Goal: Contribute content: Contribute content

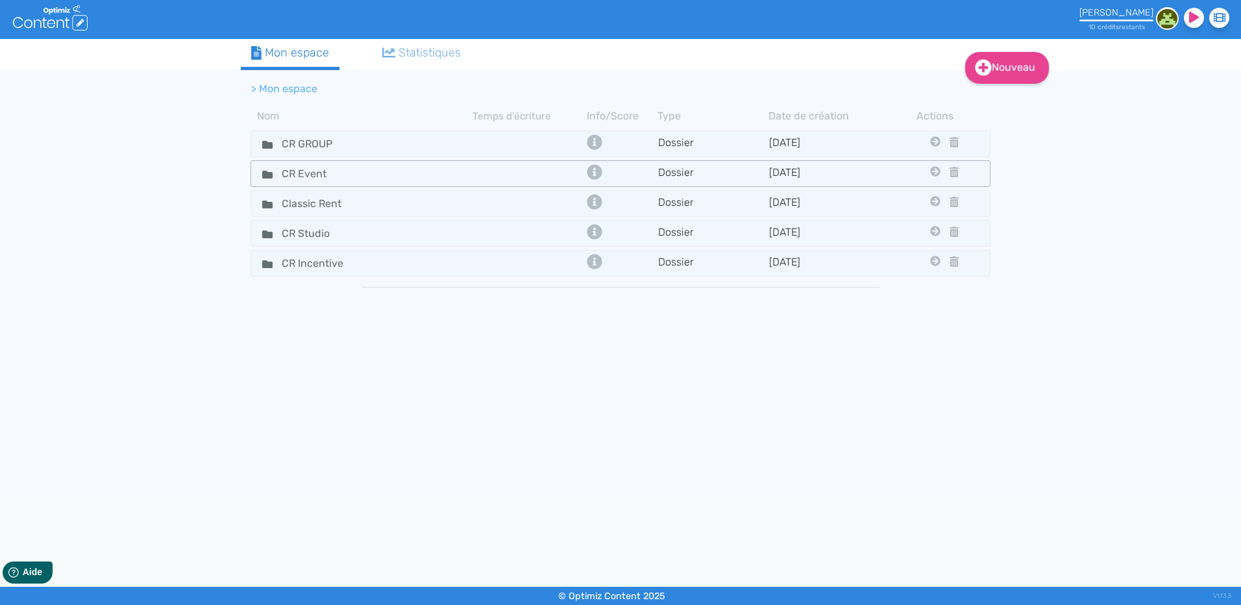
click at [351, 161] on tr "CR Event Dossier [DATE] Cr Group Classic Rent Cr Studio Cr Incentive" at bounding box center [621, 173] width 740 height 27
click at [370, 139] on div "CR GROUP" at bounding box center [362, 143] width 219 height 19
click at [391, 144] on div "CR GROUP" at bounding box center [362, 143] width 219 height 19
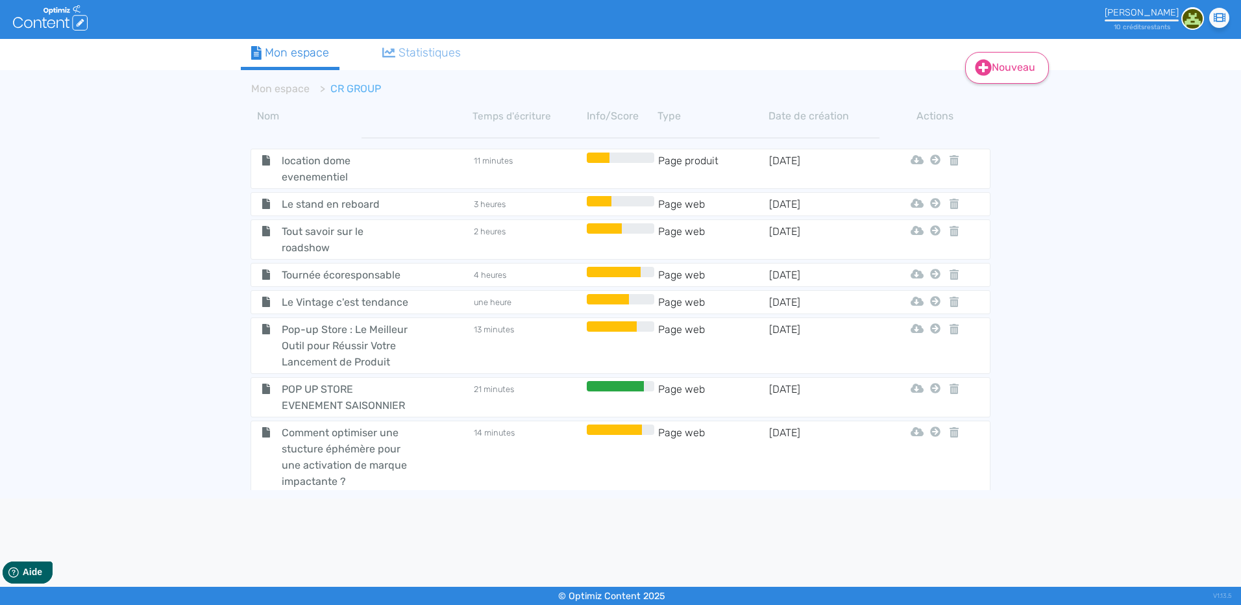
click at [1016, 73] on link "Nouveau" at bounding box center [1007, 68] width 84 height 32
click at [1004, 103] on button "Contenu" at bounding box center [1016, 100] width 104 height 21
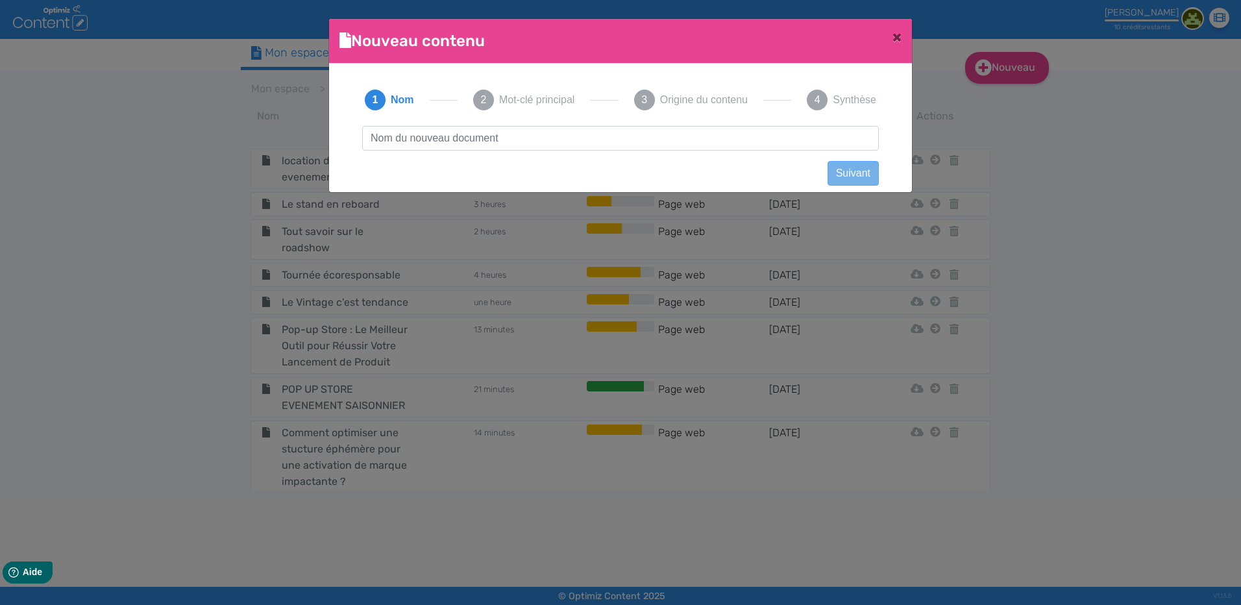
scroll to position [1, 0]
click at [517, 140] on input "text" at bounding box center [620, 138] width 517 height 25
type input "c"
type input "Caravanes [DEMOGRAPHIC_DATA] : une nouvelle approche pour des évènements engagés"
click at [854, 165] on button "Suivant" at bounding box center [853, 173] width 51 height 25
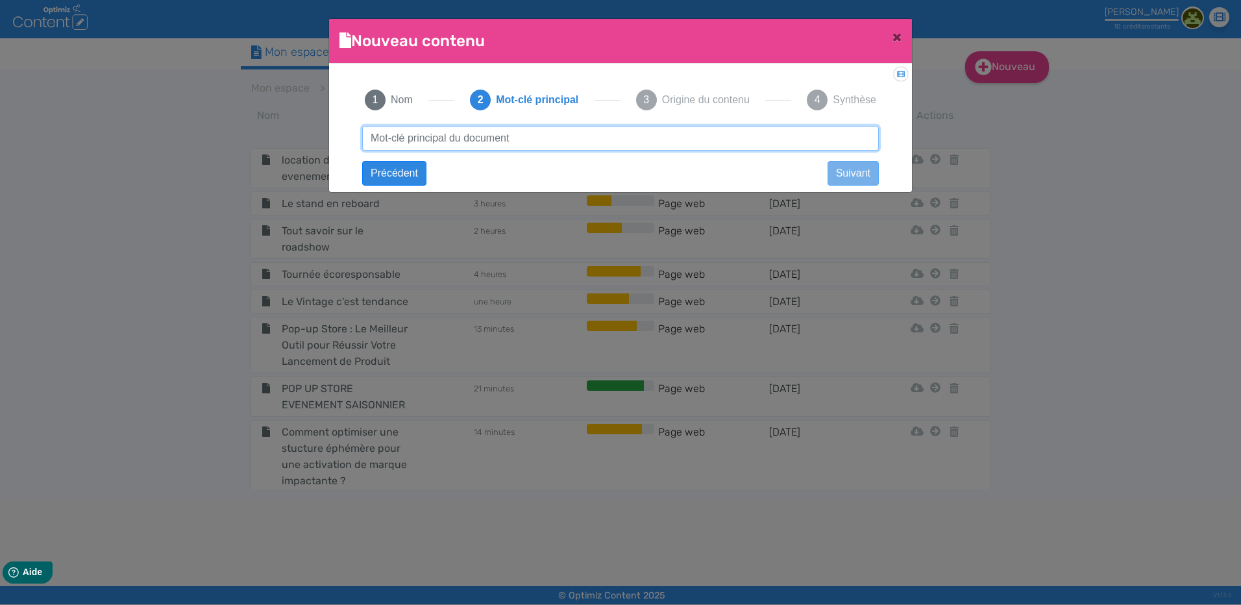
click at [438, 130] on input "text" at bounding box center [620, 138] width 517 height 25
paste input "Caravanes [DEMOGRAPHIC_DATA] : une nouvelle approche pour des évènements engagés"
type input "Caravanes [DEMOGRAPHIC_DATA] : une nouvelle approche pour des évènements engagés"
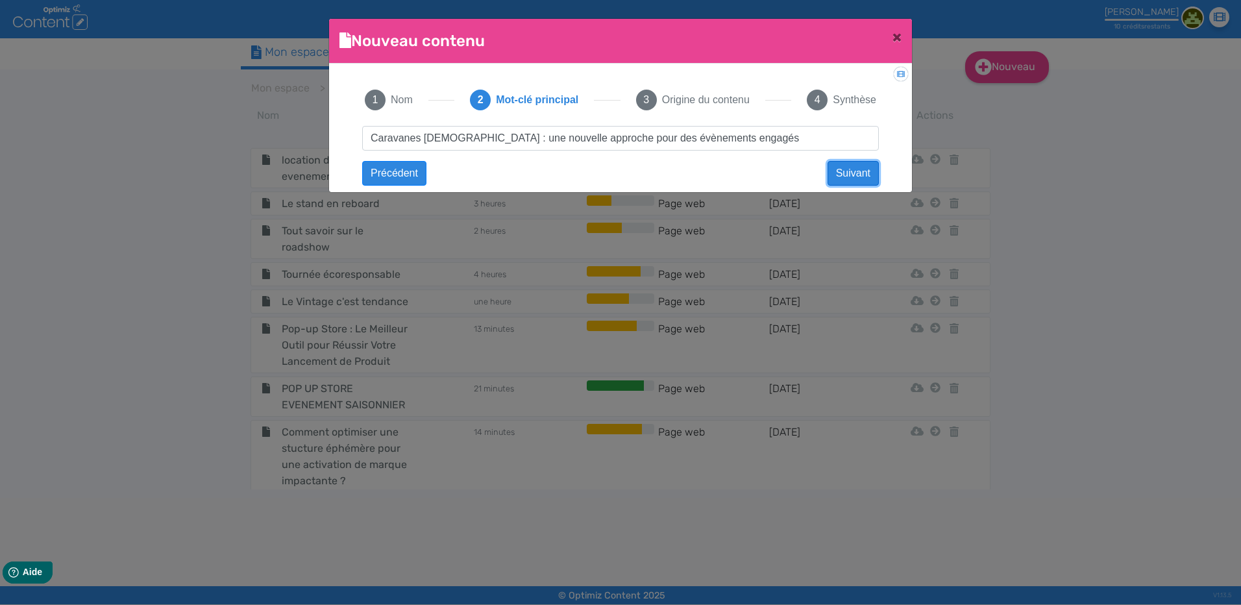
click at [855, 171] on button "Suivant" at bounding box center [853, 173] width 51 height 25
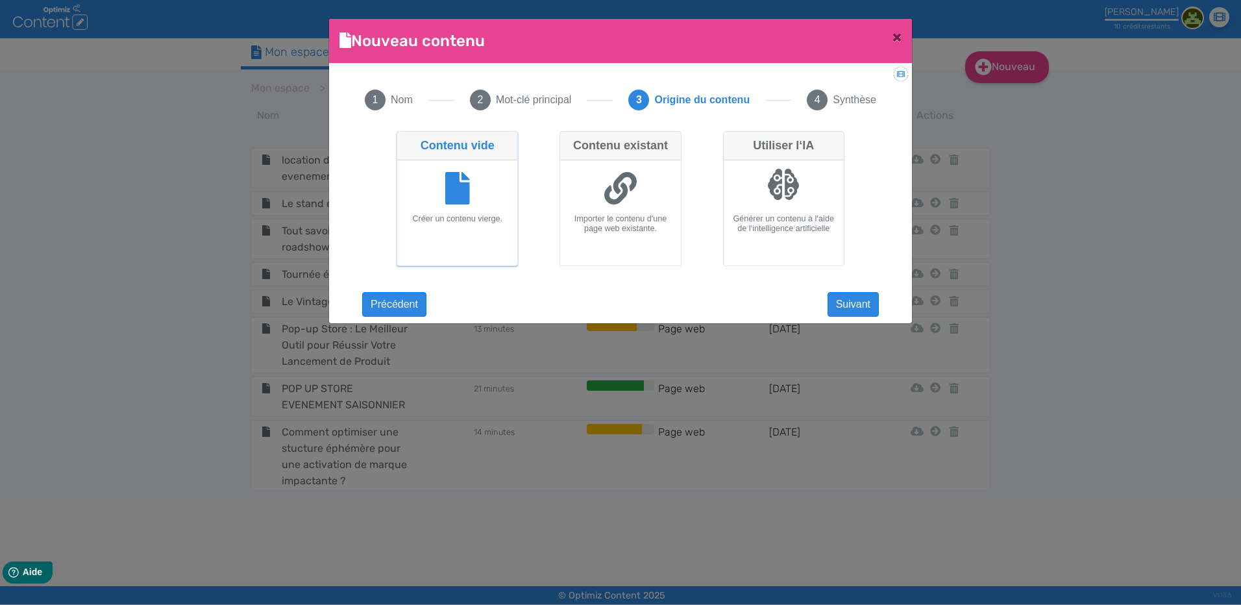
click at [421, 198] on div at bounding box center [457, 190] width 110 height 49
click at [405, 140] on input "Contenu vide Créer un contenu vierge." at bounding box center [401, 135] width 8 height 8
click at [863, 306] on button "Suivant" at bounding box center [853, 304] width 51 height 25
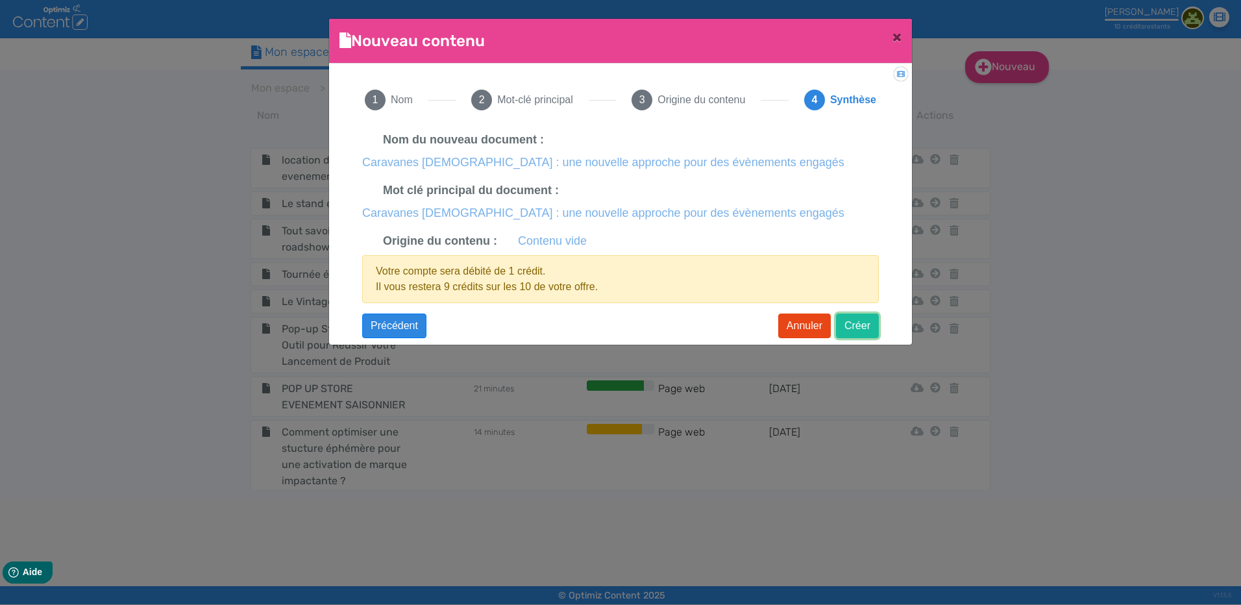
click at [875, 332] on button "Créer" at bounding box center [857, 326] width 43 height 25
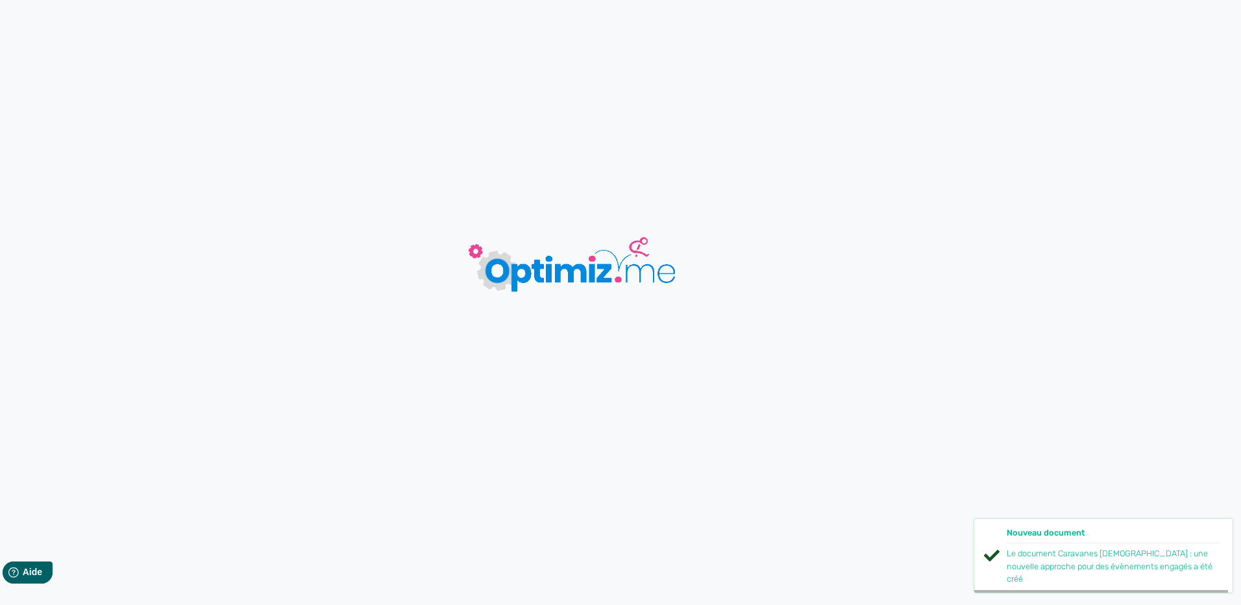
type input "Caravanes [DEMOGRAPHIC_DATA] : une nouvelle approche pour des évènements engagés"
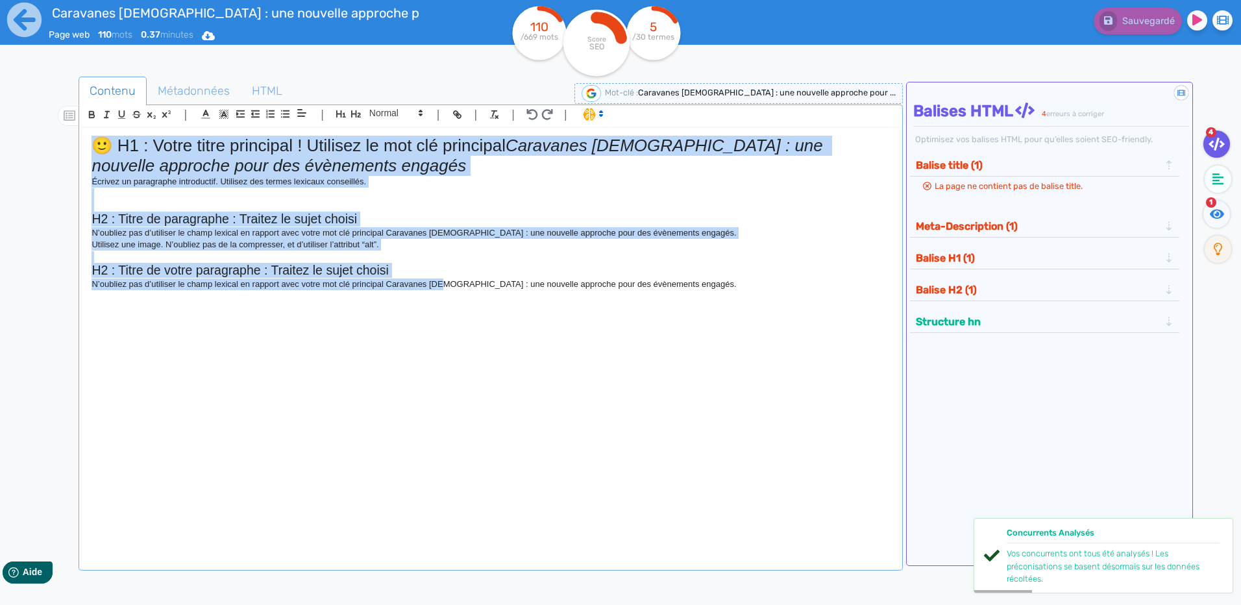
drag, startPoint x: 441, startPoint y: 319, endPoint x: -3, endPoint y: 62, distance: 512.9
click at [0, 62] on html "Caravanes [DEMOGRAPHIC_DATA] : une nouvelle approche pour des évènements engagé…" at bounding box center [620, 302] width 1241 height 605
click at [775, 239] on div "🙂 H1 : Votre titre principal ! Utilisez le mot clé principal Caravanes [DEMOGRA…" at bounding box center [490, 339] width 817 height 423
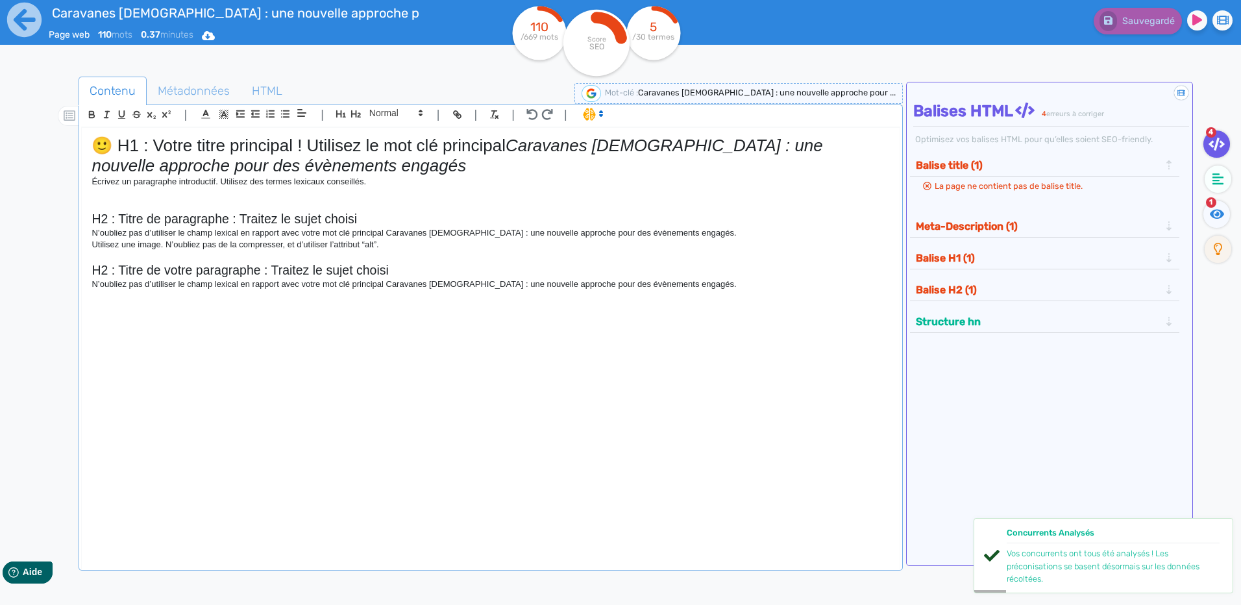
click at [747, 295] on div "🙂 H1 : Votre titre principal ! Utilisez le mot clé principal Caravanes [DEMOGRA…" at bounding box center [490, 339] width 817 height 423
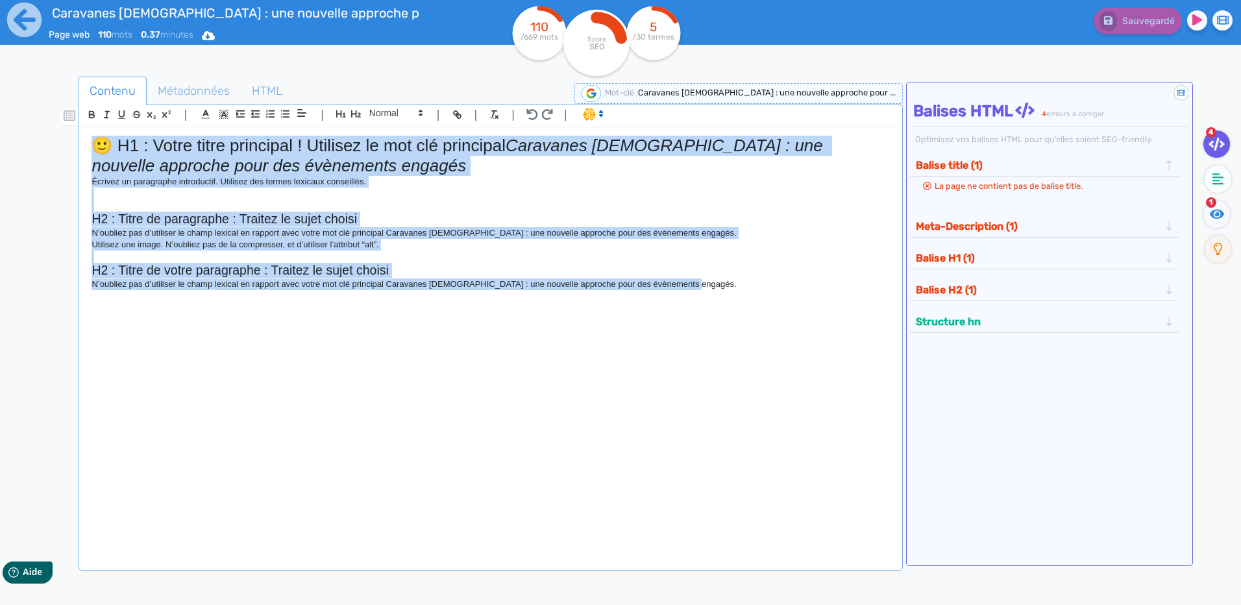
drag, startPoint x: 808, startPoint y: 300, endPoint x: 55, endPoint y: 127, distance: 772.6
click at [55, 127] on div "Contenu Métadonnées HTML | | H3 H4 H5 H6 Normal | | | | 🙂 H1 : Votre titre prin…" at bounding box center [640, 379] width 1204 height 613
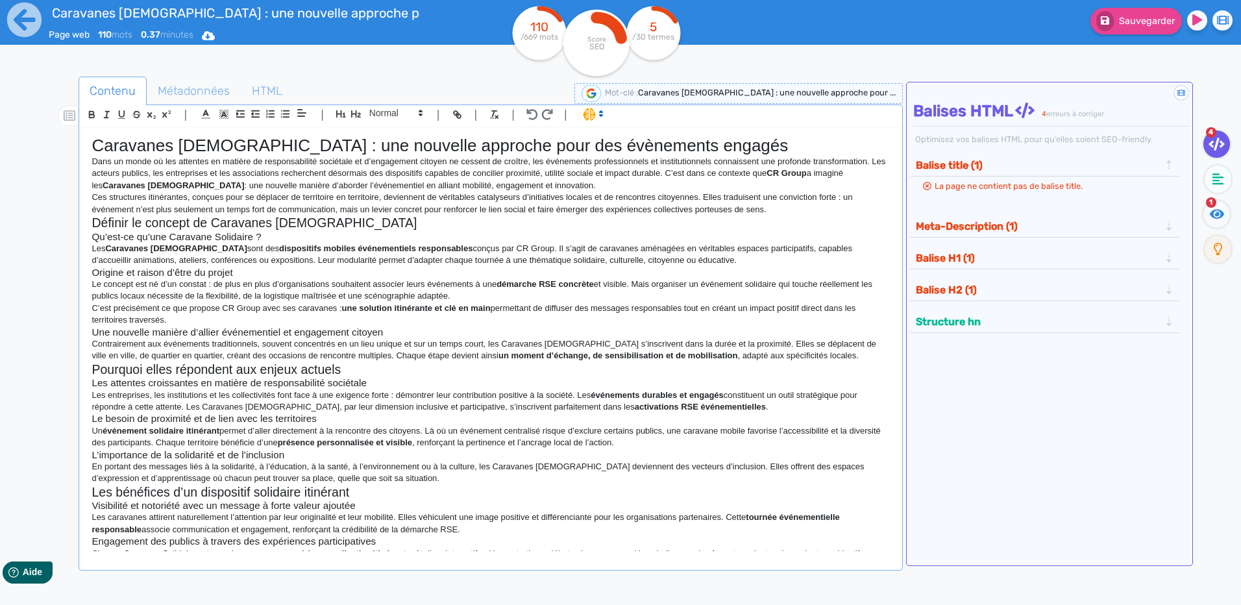
click at [778, 205] on p "Ces structures itinérantes, conçues pour se déplacer de territoire en territoir…" at bounding box center [491, 204] width 798 height 24
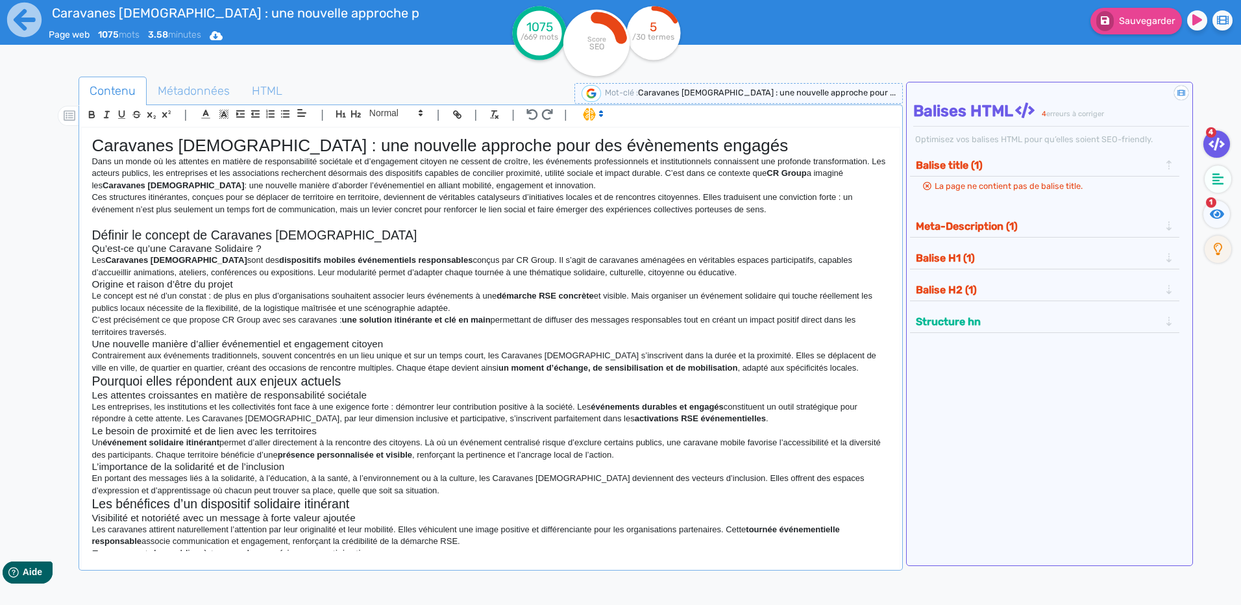
click at [683, 151] on h1 "Caravanes [DEMOGRAPHIC_DATA] : une nouvelle approche pour des évènements engagés" at bounding box center [491, 146] width 798 height 20
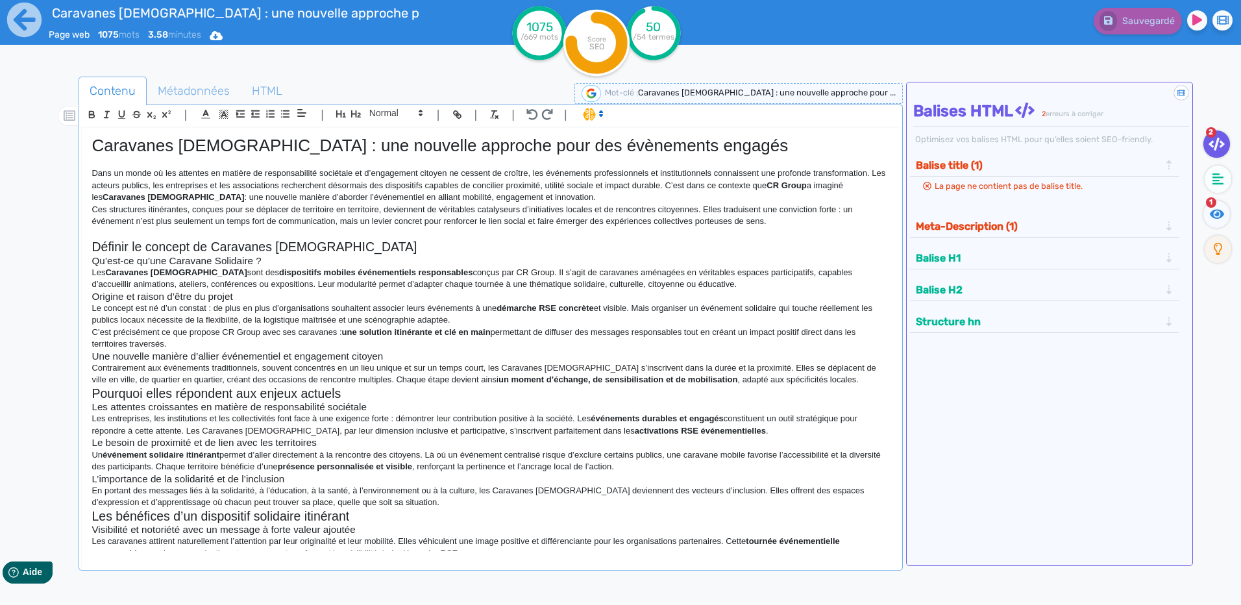
click at [795, 293] on h3 "Origine et raison d’être du projet" at bounding box center [491, 297] width 798 height 12
drag, startPoint x: 821, startPoint y: 189, endPoint x: 784, endPoint y: 189, distance: 37.0
click at [784, 189] on p "Dans un monde où les attentes en matière de responsabilité sociétale et d’engag…" at bounding box center [491, 185] width 798 height 36
click at [802, 195] on p "Dans un monde où les attentes en matière de responsabilité sociétale et d’engag…" at bounding box center [491, 185] width 798 height 36
drag, startPoint x: 823, startPoint y: 188, endPoint x: 785, endPoint y: 185, distance: 37.7
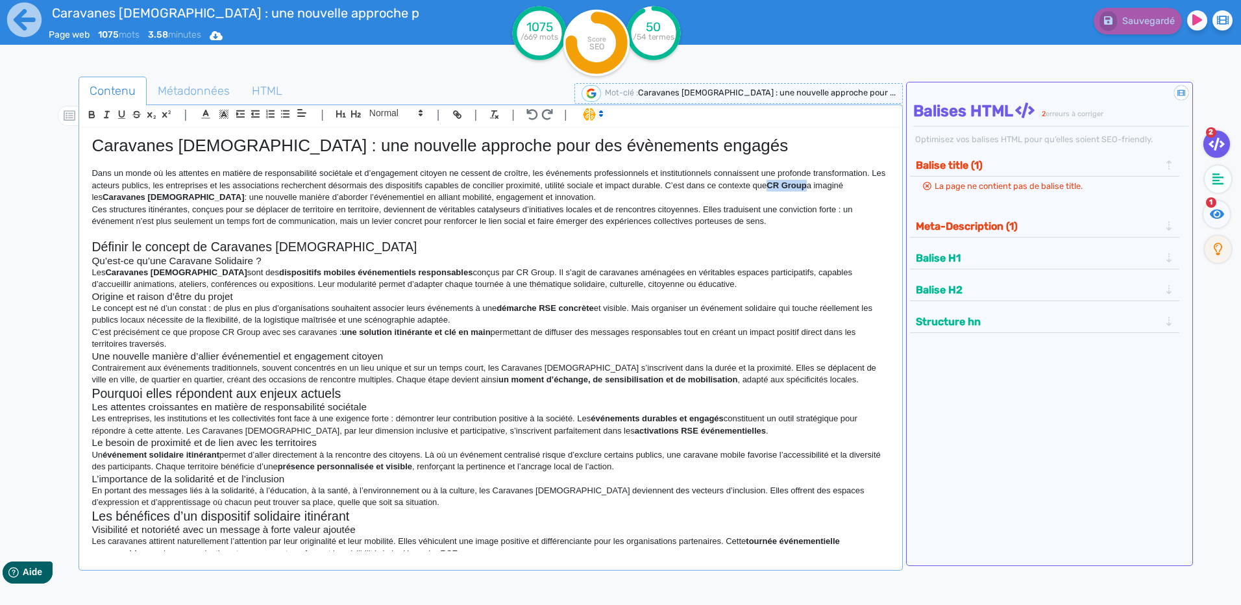
click at [785, 185] on strong "CR Group" at bounding box center [787, 185] width 40 height 10
click at [96, 116] on icon "button" at bounding box center [91, 114] width 11 height 11
click at [137, 210] on p "Ces structures itinérantes, conçues pour se déplacer de territoire en territoir…" at bounding box center [491, 216] width 798 height 24
click at [151, 193] on strong "Caravanes [DEMOGRAPHIC_DATA]" at bounding box center [174, 197] width 142 height 10
click at [143, 194] on strong "Caravanes [DEMOGRAPHIC_DATA]" at bounding box center [174, 197] width 142 height 10
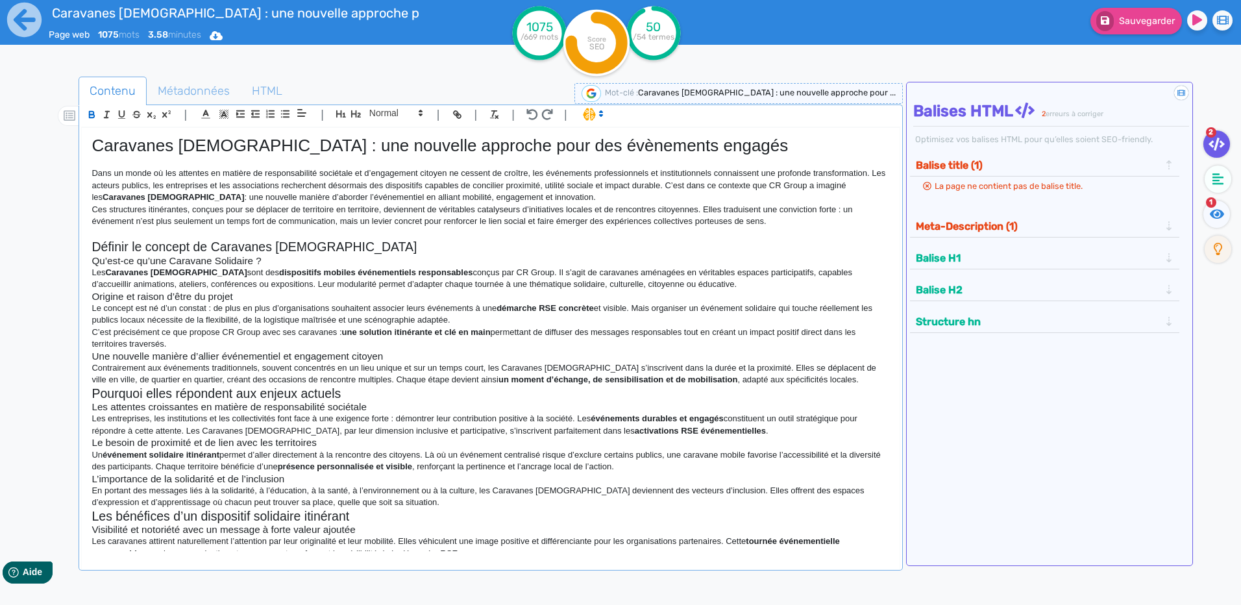
click at [103, 199] on strong "Caravanes [DEMOGRAPHIC_DATA]" at bounding box center [174, 197] width 142 height 10
drag, startPoint x: 549, startPoint y: 195, endPoint x: 180, endPoint y: 196, distance: 368.7
click at [180, 196] on p "Dans un monde où les attentes en matière de responsabilité sociétale et d’engag…" at bounding box center [491, 185] width 798 height 36
click at [95, 116] on icon "button" at bounding box center [91, 114] width 11 height 11
click at [423, 262] on h3 "Qu’est-ce qu’une Caravane Solidaire ?" at bounding box center [491, 261] width 798 height 12
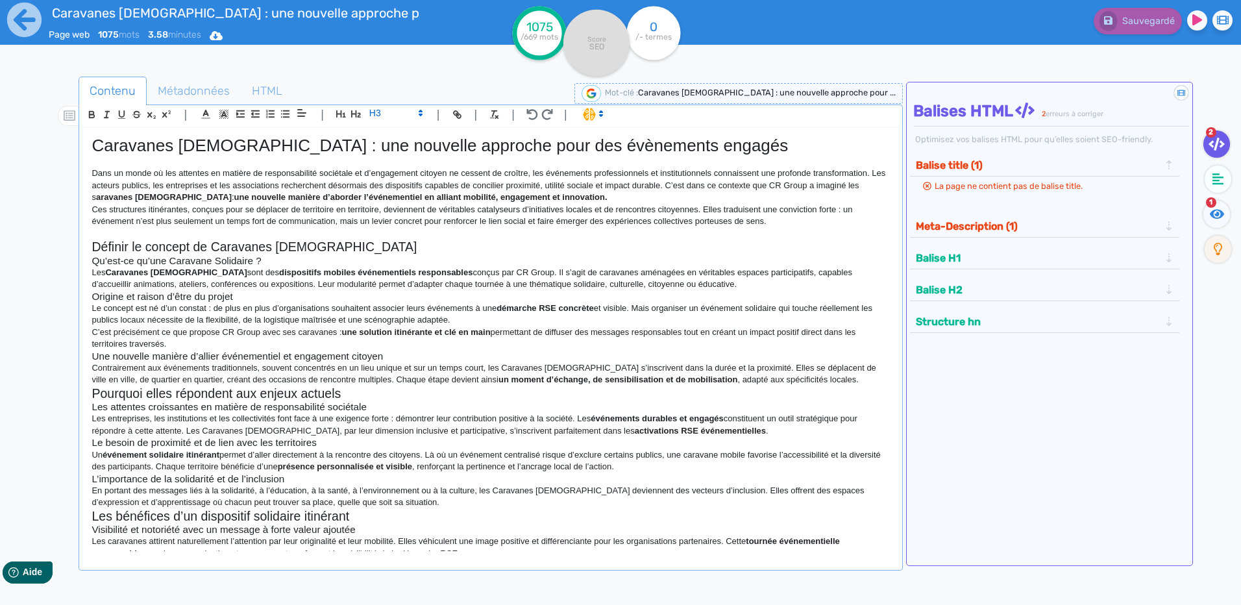
click at [268, 242] on h2 "Définir le concept de Caravanes [DEMOGRAPHIC_DATA]" at bounding box center [491, 247] width 798 height 15
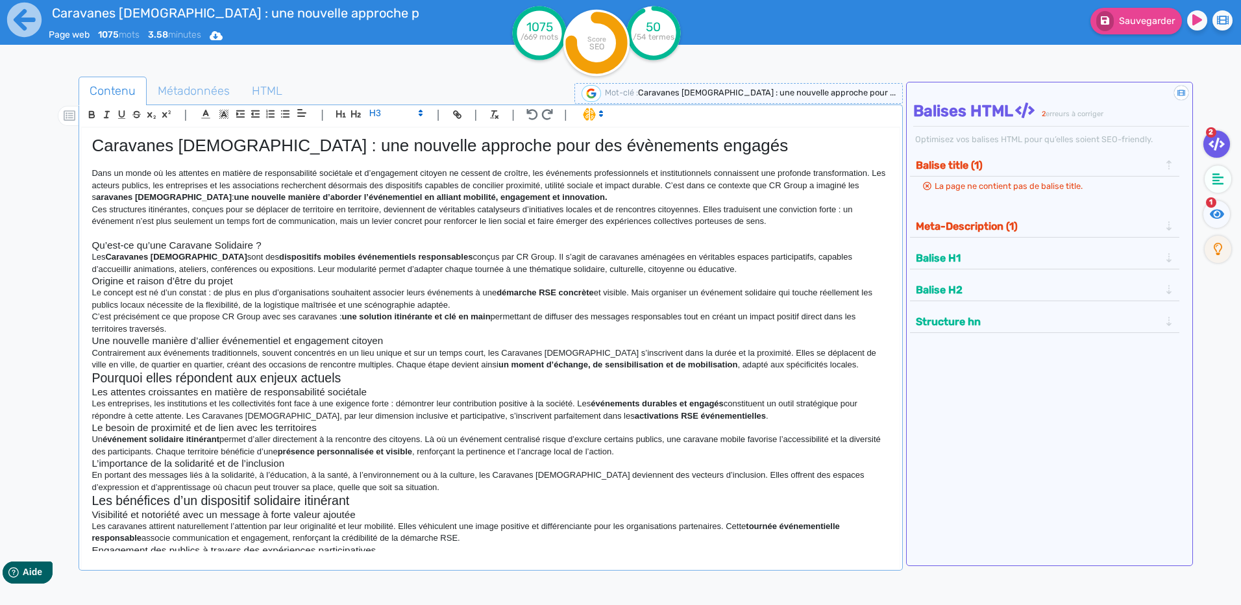
click at [269, 242] on h3 "Qu’est-ce qu’une Caravane Solidaire ?" at bounding box center [491, 246] width 798 height 12
click at [512, 260] on p "Les Caravanes [DEMOGRAPHIC_DATA] sont des dispositifs mobiles événementiels res…" at bounding box center [491, 263] width 798 height 24
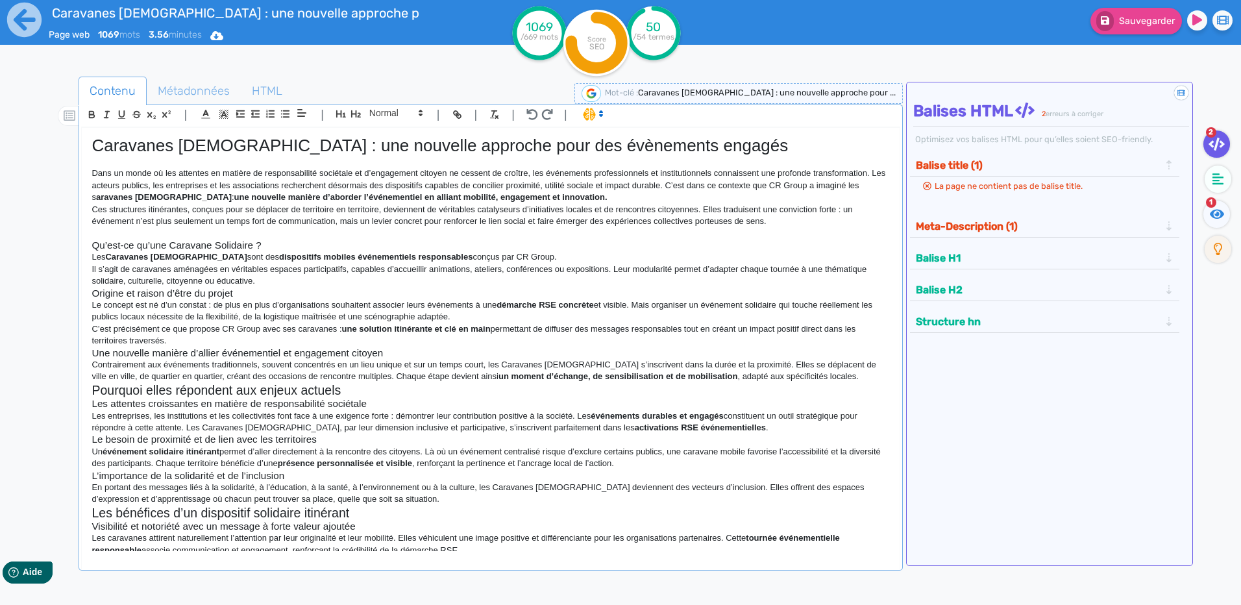
drag, startPoint x: 522, startPoint y: 254, endPoint x: 69, endPoint y: 259, distance: 453.2
click at [69, 259] on div "Contenu Métadonnées HTML | | H3 H4 H5 H6 Normal | | | | Caravanes [DEMOGRAPHIC_…" at bounding box center [640, 379] width 1204 height 613
click at [91, 117] on icon "button" at bounding box center [91, 114] width 11 height 11
click at [139, 243] on h3 "Qu’est-ce qu’une Caravane Solidaire ?" at bounding box center [491, 246] width 798 height 12
click at [160, 256] on strong "Les Caravanes [DEMOGRAPHIC_DATA] sont des dispositifs mobiles événementiels res…" at bounding box center [334, 257] width 484 height 10
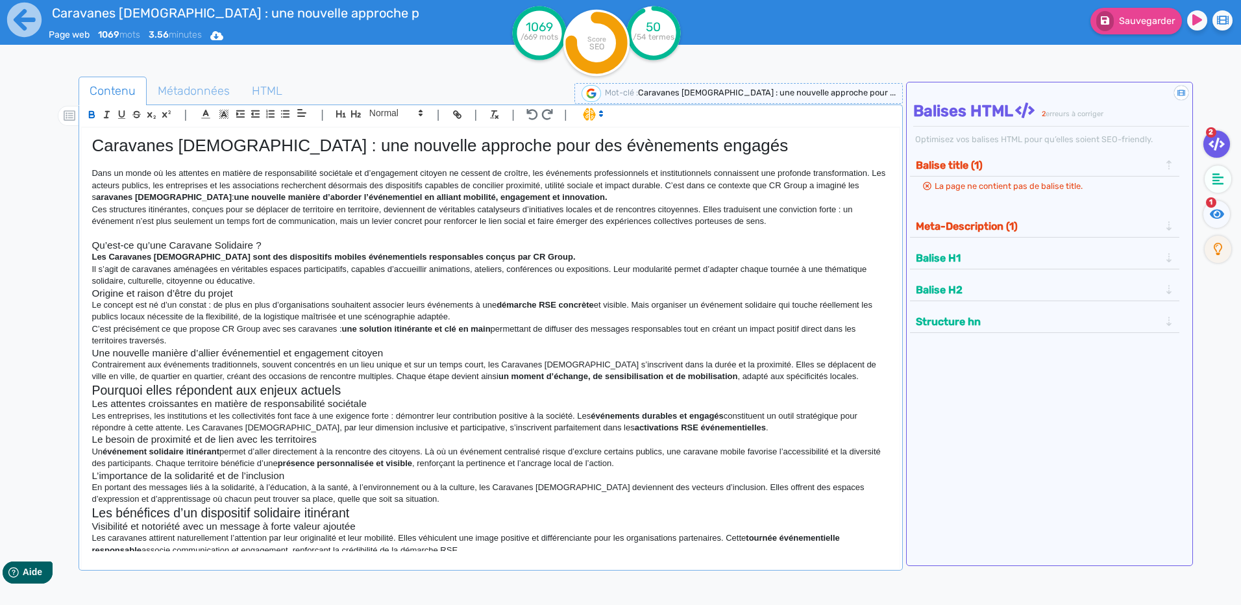
click at [116, 256] on strong "Les Caravanes [DEMOGRAPHIC_DATA] sont des dispositifs mobiles événementiels res…" at bounding box center [334, 257] width 484 height 10
drag, startPoint x: 539, startPoint y: 258, endPoint x: 426, endPoint y: 256, distance: 113.6
click at [426, 256] on p "Les caravanes [DEMOGRAPHIC_DATA] sont des dispositifs mobiles événementiels res…" at bounding box center [491, 257] width 798 height 12
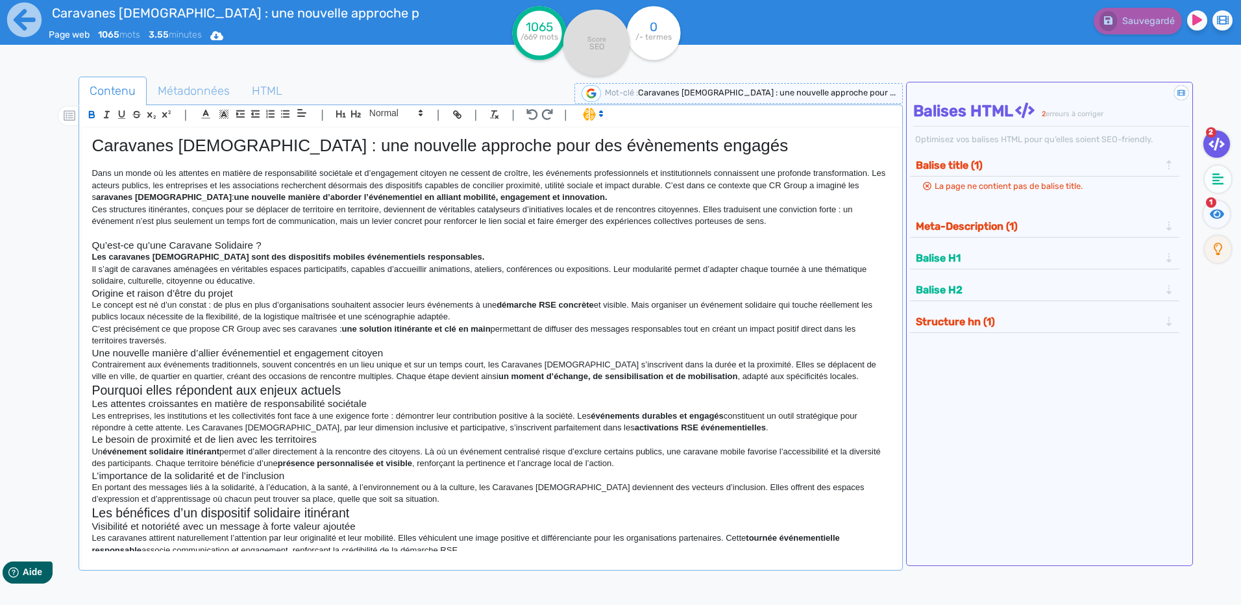
click at [715, 284] on p "Il s’agit de caravanes aménagées en véritables espaces participatifs, capables …" at bounding box center [491, 276] width 798 height 24
click at [243, 291] on h3 "Origine et raison d’être du projet" at bounding box center [491, 294] width 798 height 12
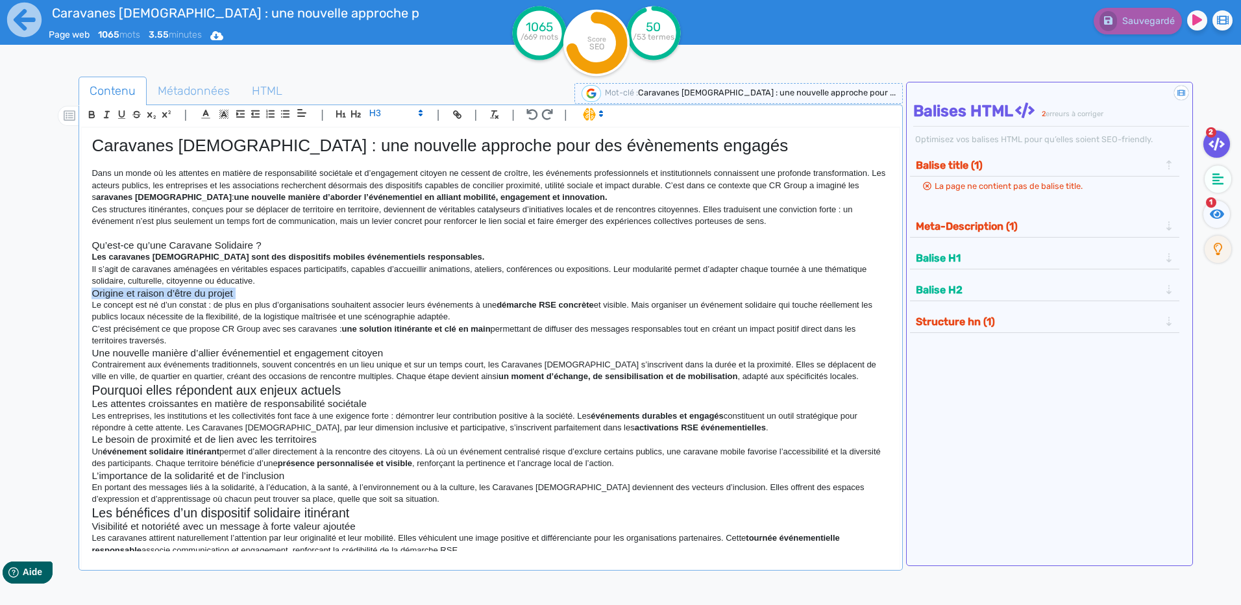
click at [243, 291] on h3 "Origine et raison d’être du projet" at bounding box center [491, 294] width 798 height 12
click at [216, 304] on p "Le concept est né d’un constat : de plus en plus d’organisations souhaitent ass…" at bounding box center [491, 311] width 798 height 24
drag, startPoint x: 635, startPoint y: 304, endPoint x: 595, endPoint y: 300, distance: 40.5
click at [595, 300] on p "Le concept est né d’un constat : de plus en plus d’organisations souhaitent ass…" at bounding box center [491, 311] width 798 height 24
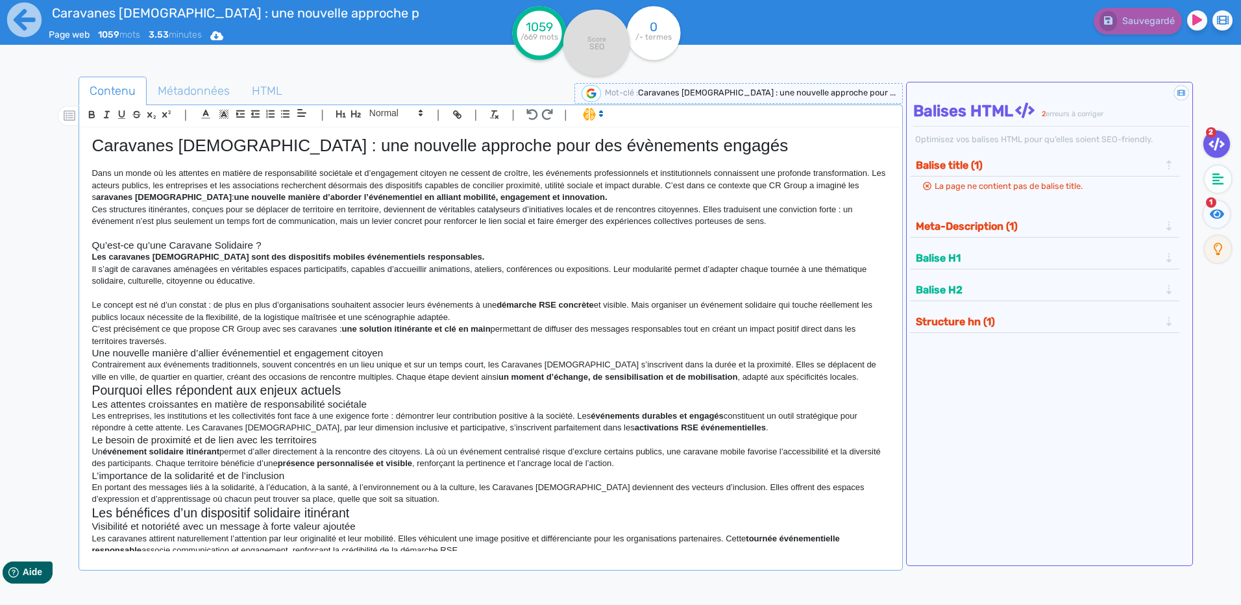
click at [83, 114] on div "| | H3 H4 H5 H6 Normal | | | |" at bounding box center [490, 116] width 819 height 22
drag, startPoint x: 622, startPoint y: 307, endPoint x: 601, endPoint y: 308, distance: 21.4
click at [601, 308] on p "Le concept est né d’un constat : de plus en plus d’organisations souhaitent ass…" at bounding box center [491, 311] width 798 height 24
click at [88, 118] on icon "button" at bounding box center [91, 114] width 11 height 11
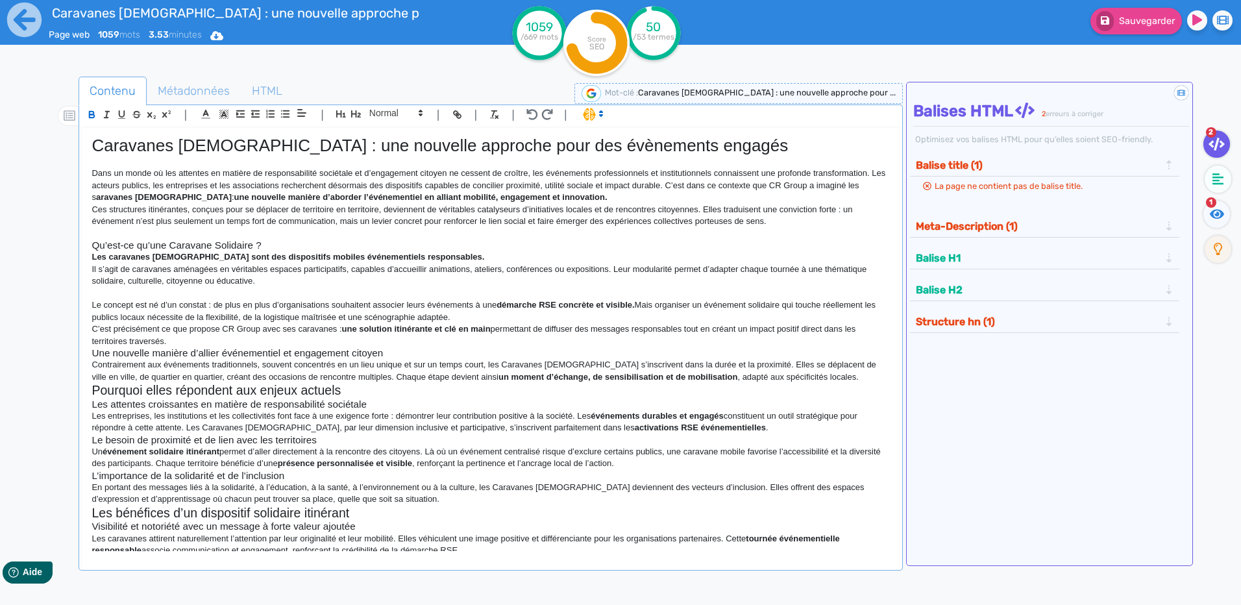
click at [633, 389] on h2 "Pourquoi elles répondent aux enjeux actuels" at bounding box center [491, 390] width 798 height 15
click at [657, 304] on p "Le concept est né d’un constat : de plus en plus d’organisations souhaitent ass…" at bounding box center [491, 311] width 798 height 24
drag, startPoint x: 687, startPoint y: 305, endPoint x: 640, endPoint y: 310, distance: 47.0
click at [640, 310] on p "Le concept est né d’un constat : de plus en plus d’organisations souhaitent ass…" at bounding box center [491, 311] width 798 height 24
click at [95, 116] on icon "button" at bounding box center [91, 114] width 11 height 11
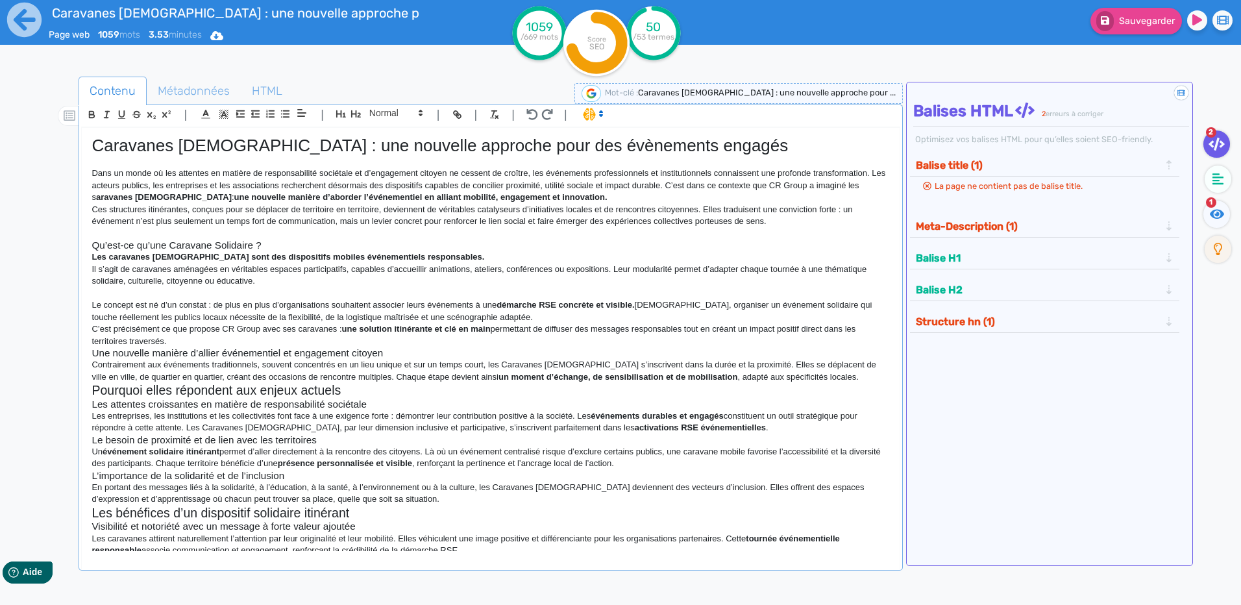
click at [686, 308] on p "Le concept est né d’un constat : de plus en plus d’organisations souhaitent ass…" at bounding box center [491, 311] width 798 height 24
drag, startPoint x: 685, startPoint y: 305, endPoint x: 641, endPoint y: 305, distance: 44.1
click at [641, 305] on p "Le concept est né d’un constat : de plus en plus d’organisations souhaitent ass…" at bounding box center [491, 311] width 798 height 24
click at [647, 304] on p "Le concept est né d’un constat : de plus en plus d’organisations souhaitent ass…" at bounding box center [491, 311] width 798 height 24
click at [646, 304] on p "Le concept est né d’un constat : de plus en plus d’organisations souhaitent ass…" at bounding box center [491, 311] width 798 height 24
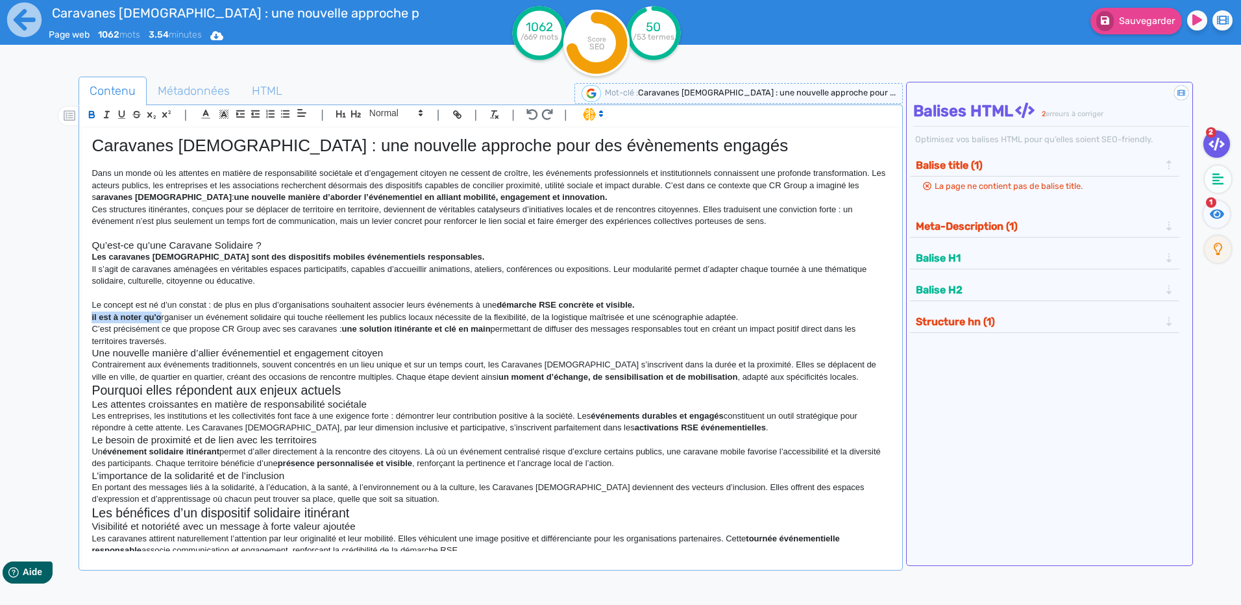
drag, startPoint x: 160, startPoint y: 317, endPoint x: 88, endPoint y: 321, distance: 71.5
click at [88, 321] on div "Caravanes [DEMOGRAPHIC_DATA] : une nouvelle approche pour des évènements engagé…" at bounding box center [490, 339] width 817 height 423
click at [93, 120] on button "button" at bounding box center [91, 114] width 15 height 15
click at [119, 308] on p "Le concept est né d’un constat : de plus en plus d’organisations souhaitent ass…" at bounding box center [491, 305] width 798 height 12
click at [95, 317] on p "il est à noter qu'organiser un événement solidaire qui touche réellement les pu…" at bounding box center [491, 318] width 798 height 12
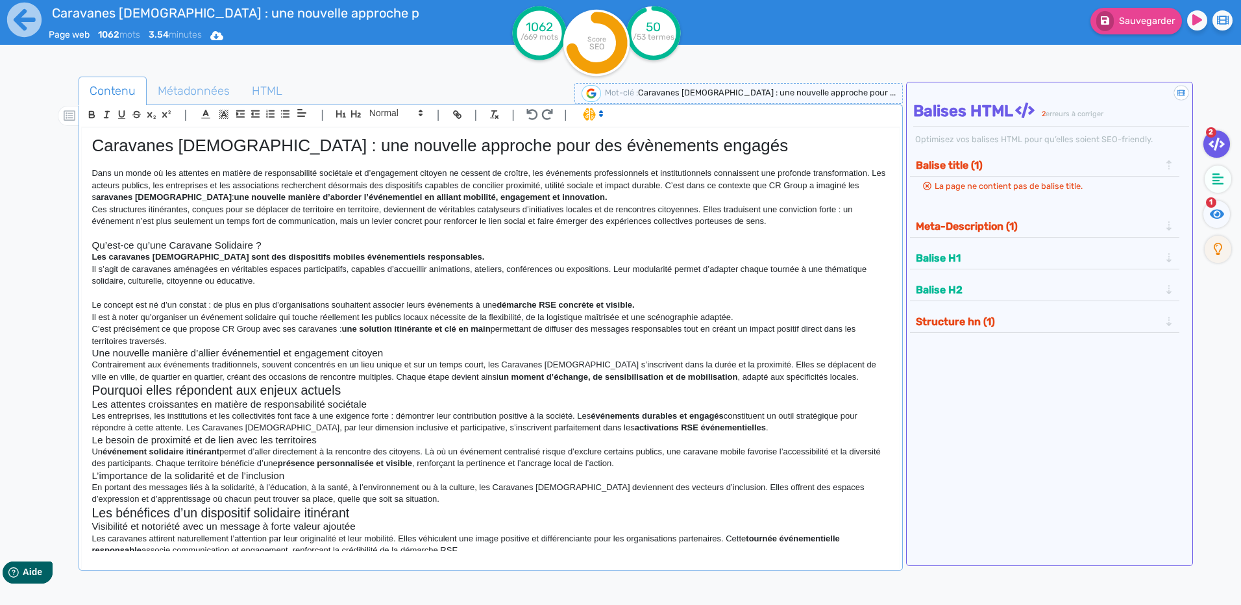
click at [88, 329] on div "Caravanes [DEMOGRAPHIC_DATA] : une nouvelle approche pour des évènements engagé…" at bounding box center [490, 339] width 817 height 423
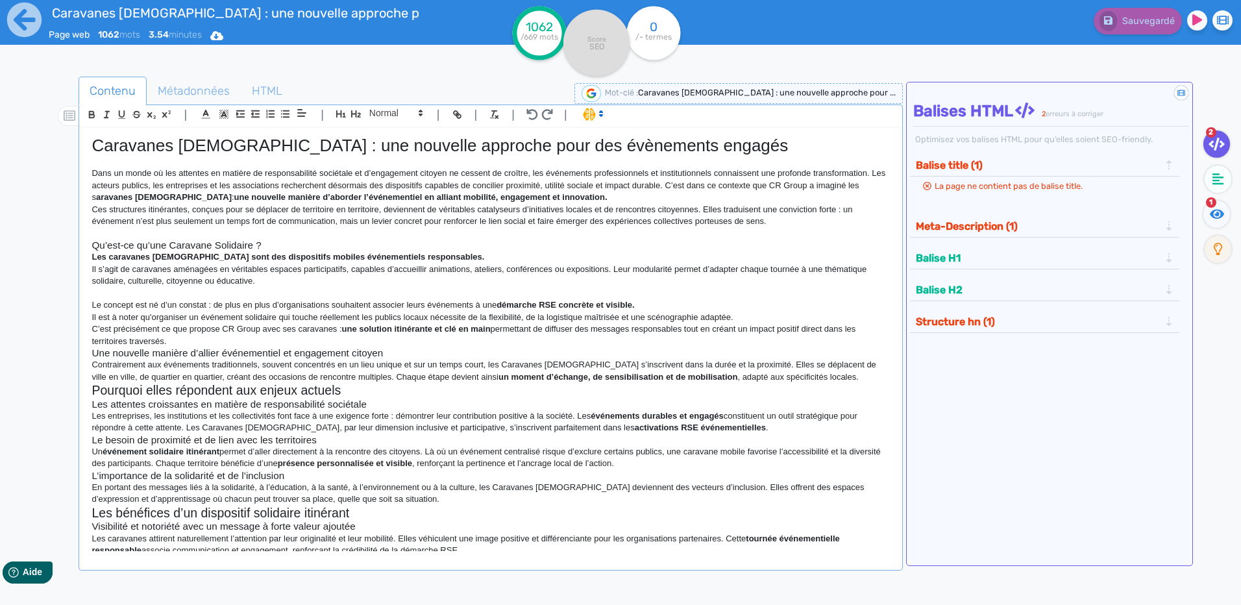
click at [278, 355] on h3 "Une nouvelle manière d’allier événementiel et engagement citoyen" at bounding box center [491, 353] width 798 height 12
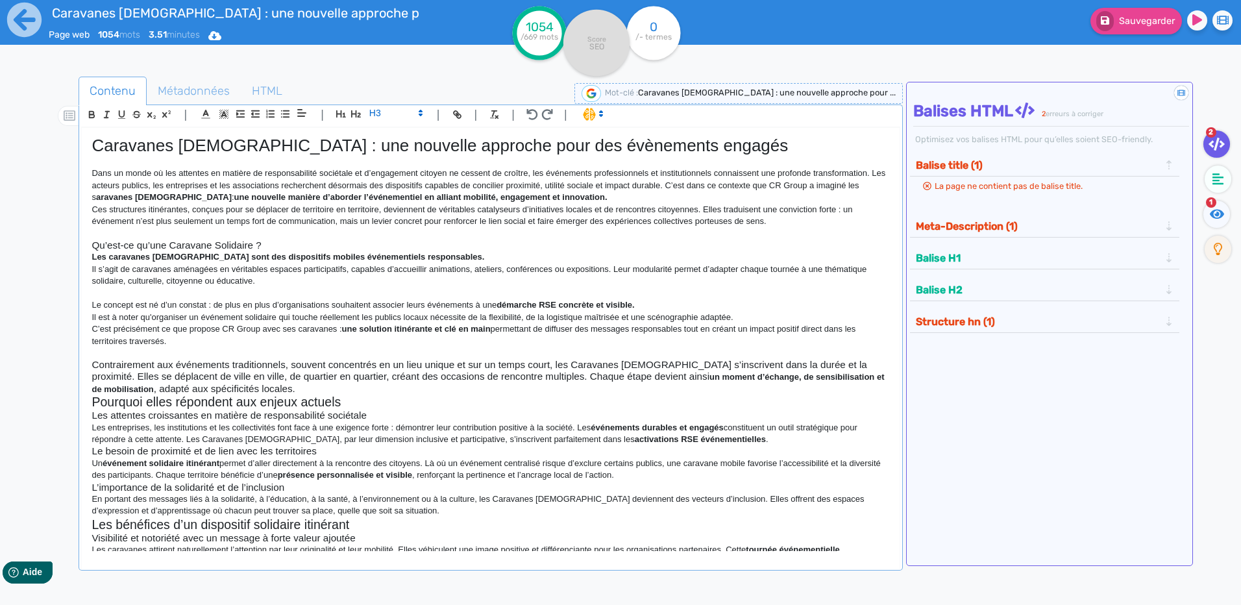
click at [296, 388] on h3 "Contrairement aux événements traditionnels, souvent concentrés en un lieu uniqu…" at bounding box center [491, 377] width 798 height 36
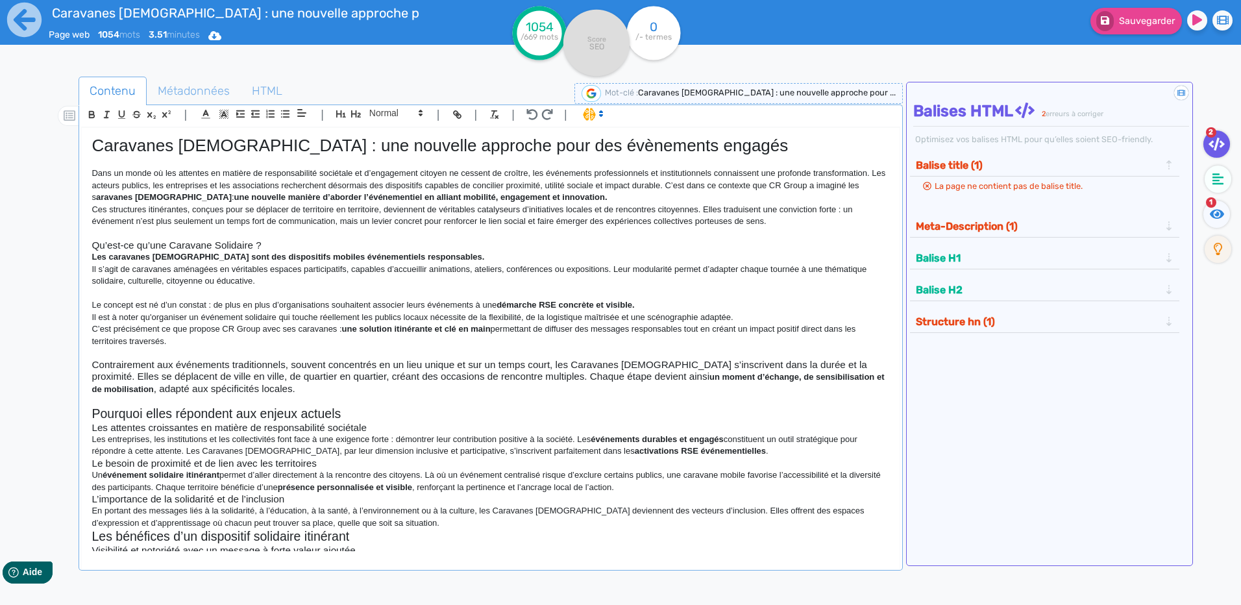
click at [251, 384] on h3 "Contrairement aux événements traditionnels, souvent concentrés en un lieu uniqu…" at bounding box center [491, 377] width 798 height 36
click at [229, 316] on p "Il est à noter qu'organiser un événement solidaire qui touche réellement les pu…" at bounding box center [491, 318] width 798 height 12
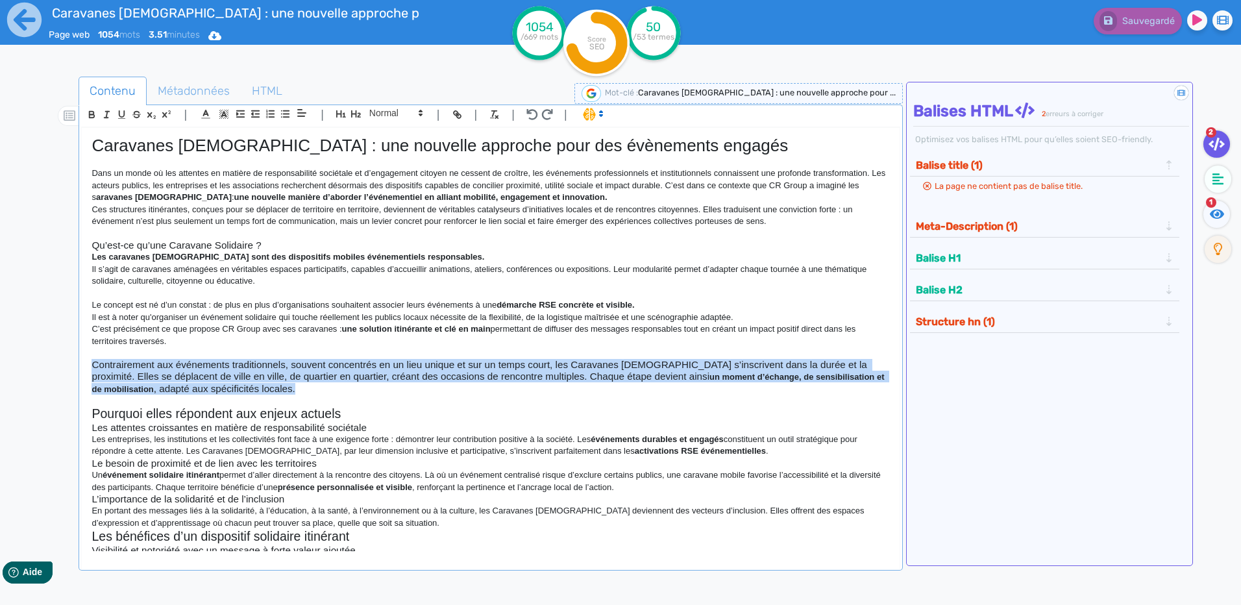
drag, startPoint x: 310, startPoint y: 389, endPoint x: 55, endPoint y: 368, distance: 256.0
click at [55, 368] on div "Contenu Métadonnées HTML | | H3 H4 H5 H6 Normal | | | | Caravanes [DEMOGRAPHIC_…" at bounding box center [640, 379] width 1204 height 613
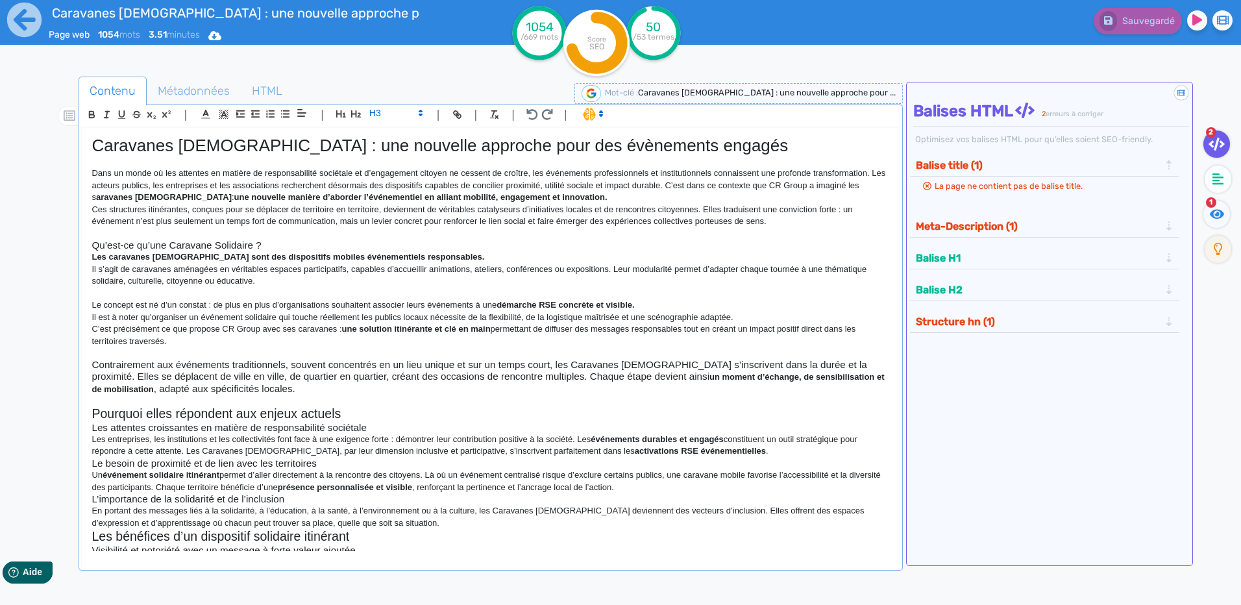
click at [374, 116] on span at bounding box center [396, 113] width 64 height 16
click at [402, 208] on span at bounding box center [395, 218] width 52 height 20
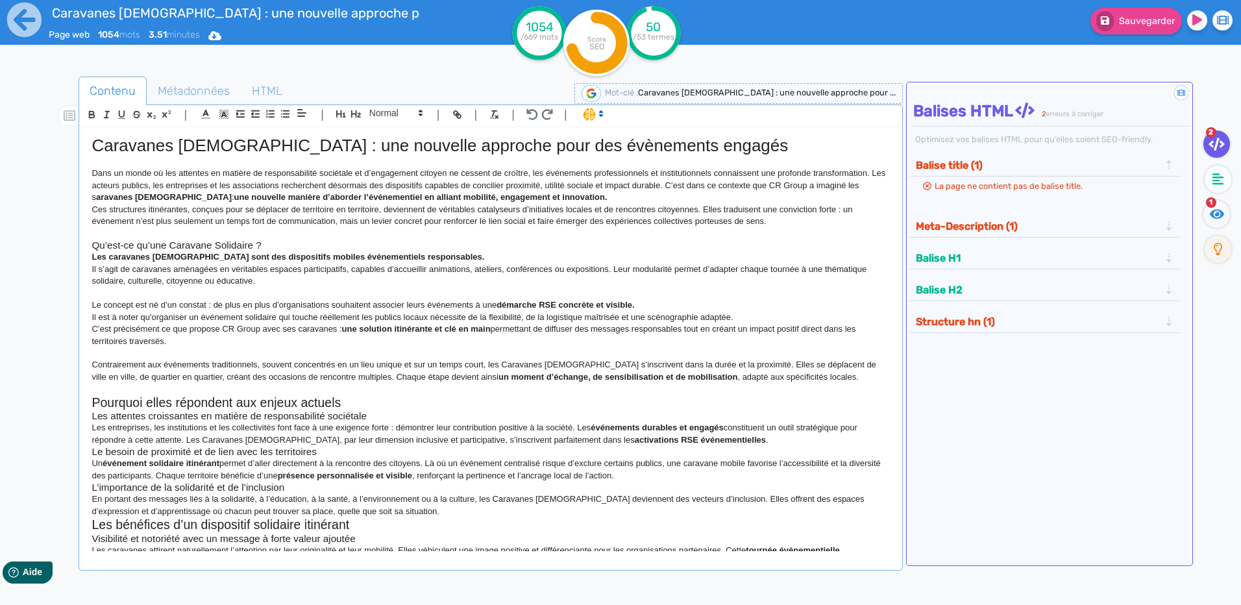
click at [308, 295] on p at bounding box center [491, 294] width 798 height 12
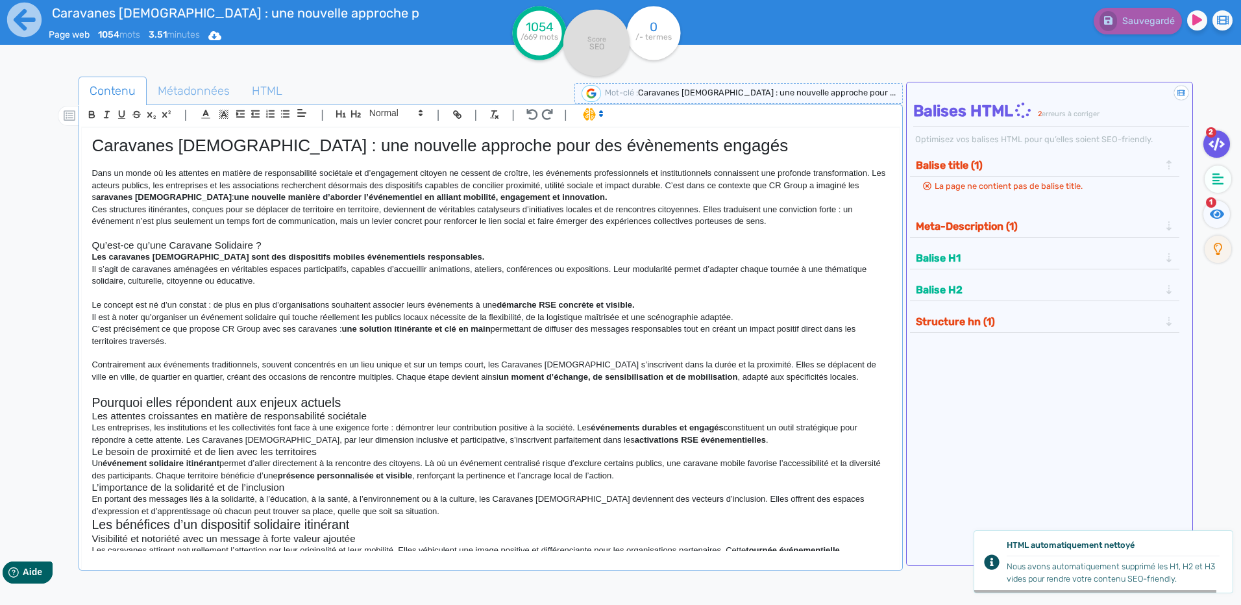
click at [512, 359] on p "Contrairement aux événements traditionnels, souvent concentrés en un lieu uniqu…" at bounding box center [491, 371] width 798 height 24
click at [505, 364] on p "Contrairement aux événements traditionnels, souvent concentrés en un lieu uniqu…" at bounding box center [491, 371] width 798 height 24
click at [544, 362] on p "Contrairement aux événements traditionnels, souvent concentrés en un lieu uniqu…" at bounding box center [491, 371] width 798 height 24
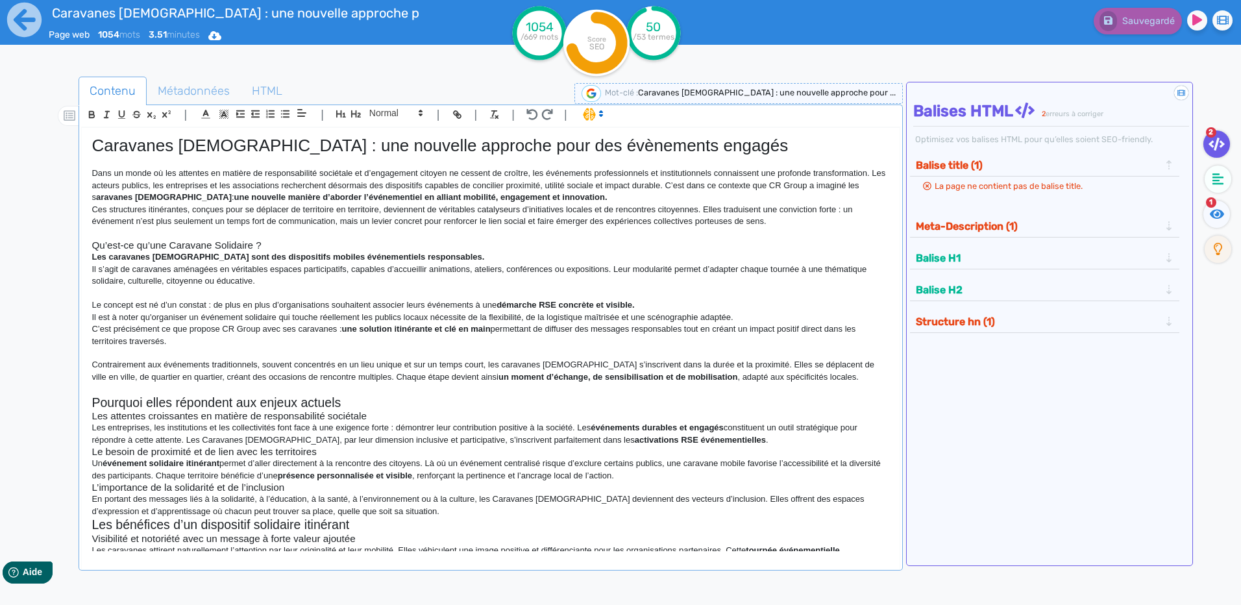
click at [171, 242] on h3 "Qu’est-ce qu’une Caravane Solidaire ?" at bounding box center [491, 246] width 798 height 12
click at [221, 243] on h3 "Qu’est-ce qu’une caravane Solidaire ?" at bounding box center [491, 246] width 798 height 12
click at [261, 408] on h2 "Pourquoi elles répondent aux enjeux actuels" at bounding box center [491, 402] width 798 height 15
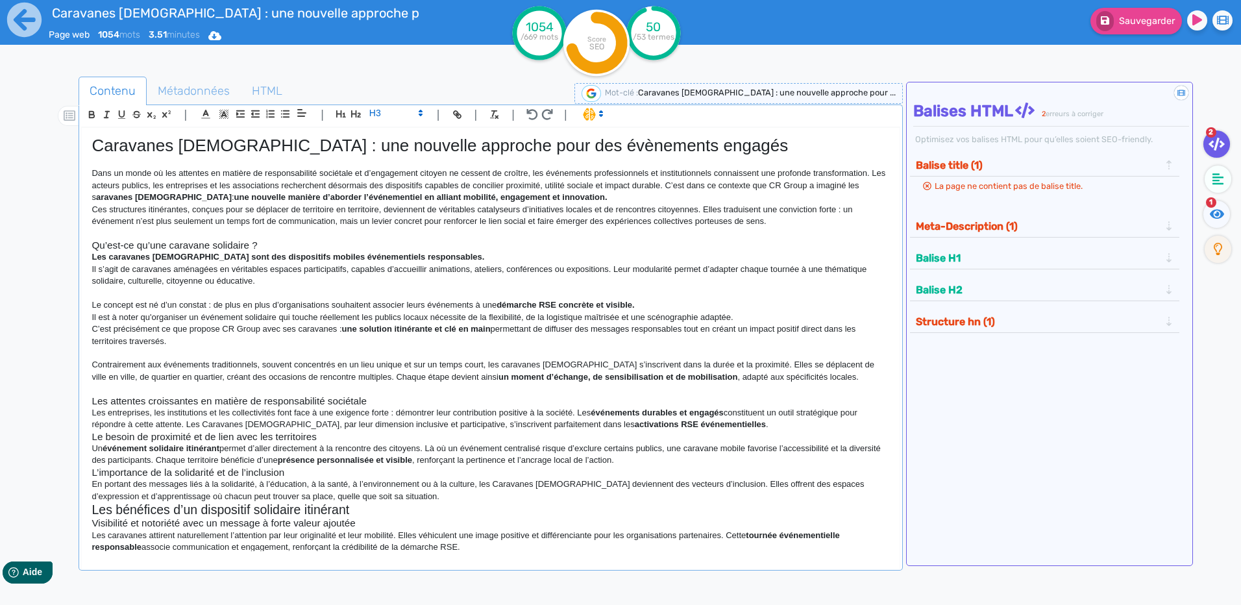
click at [398, 147] on h1 "Caravanes [DEMOGRAPHIC_DATA] : une nouvelle approche pour des évènements engagés" at bounding box center [491, 146] width 798 height 20
click at [247, 248] on h3 "Qu’est-ce qu’une caravane solidaire ?" at bounding box center [491, 246] width 798 height 12
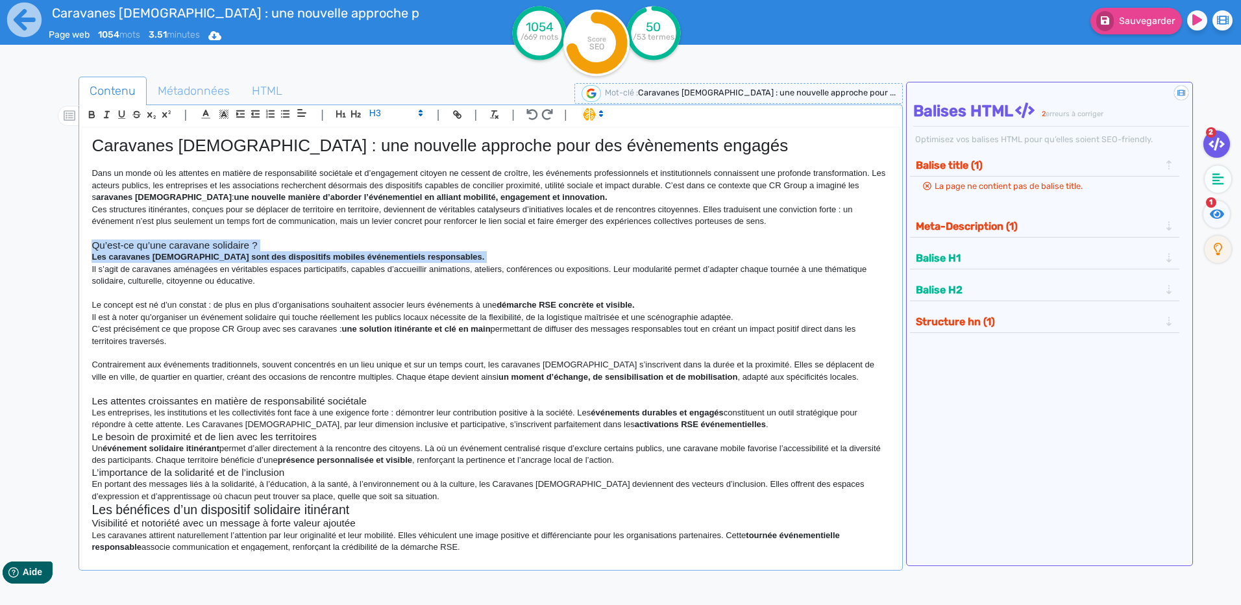
drag, startPoint x: 247, startPoint y: 248, endPoint x: 241, endPoint y: 268, distance: 21.1
click at [242, 262] on div "Caravanes [DEMOGRAPHIC_DATA] : une nouvelle approche pour des évènements engagé…" at bounding box center [490, 339] width 817 height 423
click at [212, 245] on h3 "Qu’est-ce qu’une caravane solidaire ?" at bounding box center [491, 246] width 798 height 12
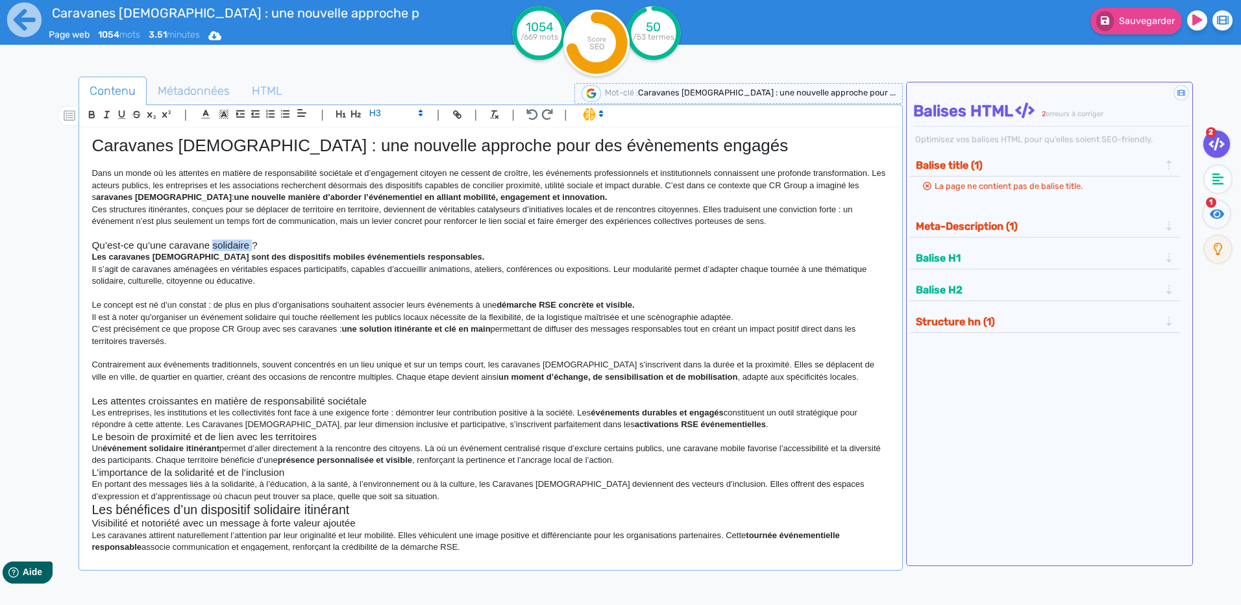
click at [212, 245] on h3 "Qu’est-ce qu’une caravane solidaire ?" at bounding box center [491, 246] width 798 height 12
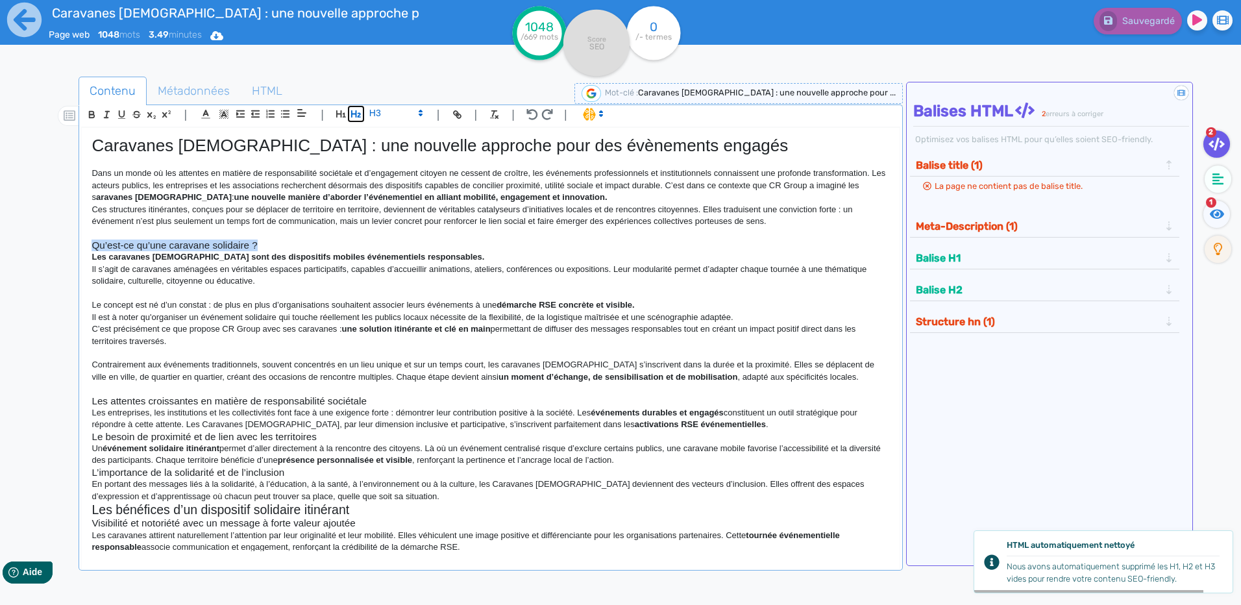
click at [353, 112] on icon "button" at bounding box center [356, 113] width 11 height 11
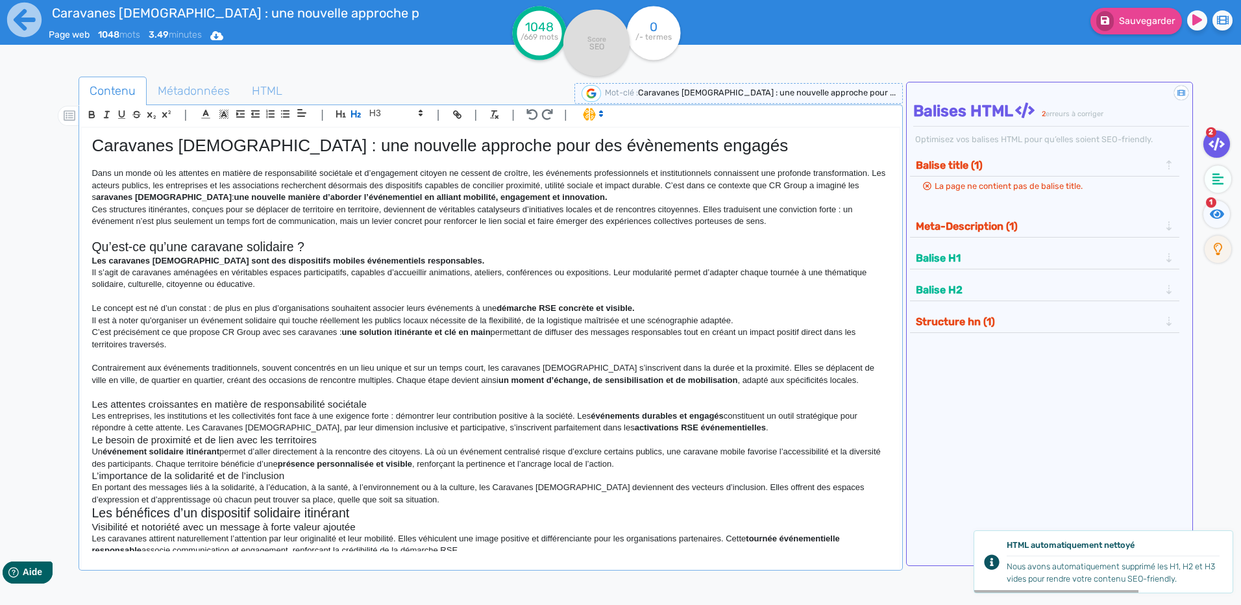
click at [202, 392] on p at bounding box center [491, 392] width 798 height 12
click at [235, 402] on h3 "Les attentes croissantes en matière de responsabilité sociétale" at bounding box center [491, 405] width 798 height 12
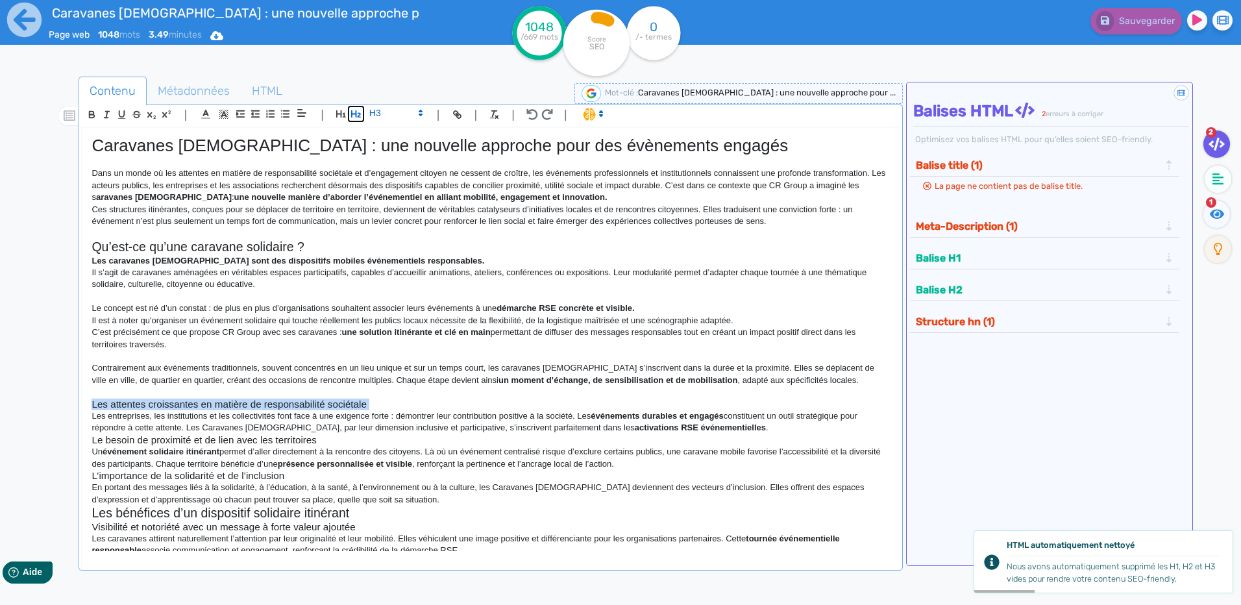
click at [351, 112] on icon "button" at bounding box center [356, 113] width 11 height 11
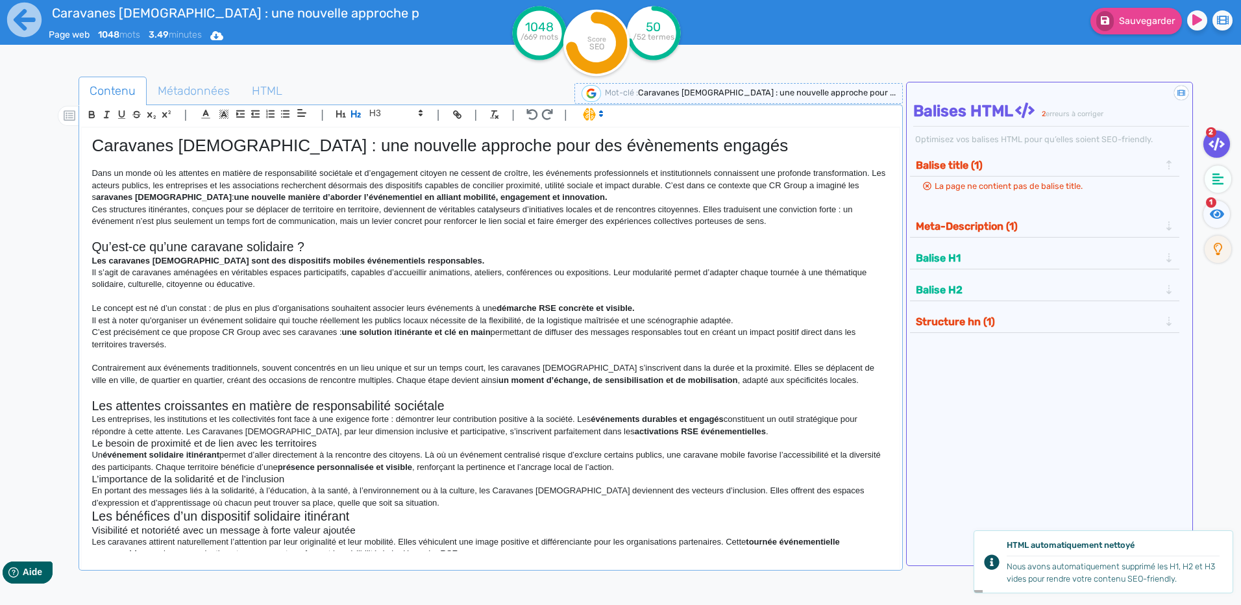
click at [279, 438] on h3 "Le besoin de proximité et de lien avec les territoires" at bounding box center [491, 444] width 798 height 12
click at [336, 403] on h2 "Les attentes croissantes en matière de responsabilité sociétale" at bounding box center [491, 406] width 798 height 15
click at [164, 242] on h2 "Qu’est-ce qu’une caravane solidaire ?" at bounding box center [491, 247] width 798 height 15
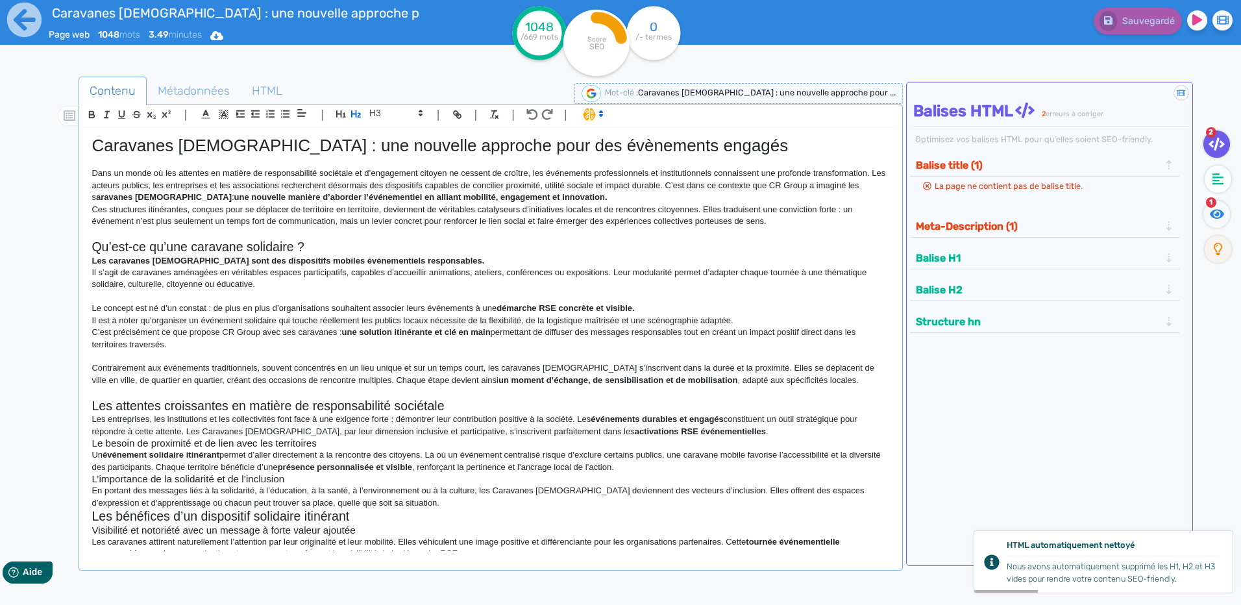
click at [290, 483] on h3 "L’importance de la solidarité et de l’inclusion" at bounding box center [491, 479] width 798 height 12
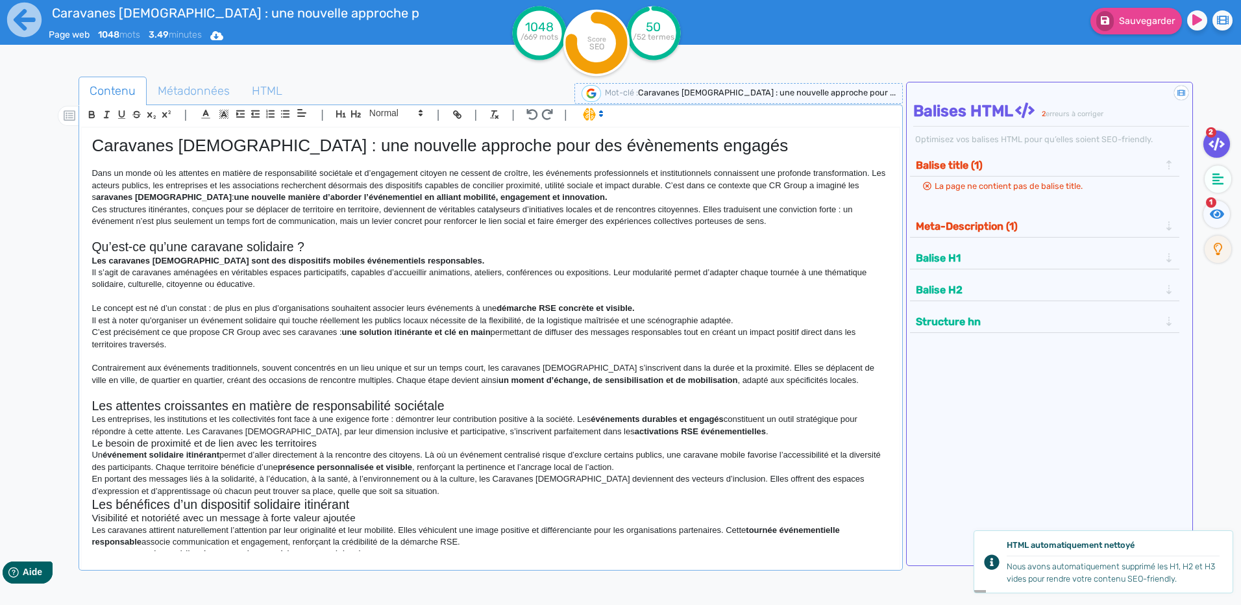
click at [286, 440] on h3 "Le besoin de proximité et de lien avec les territoires" at bounding box center [491, 444] width 798 height 12
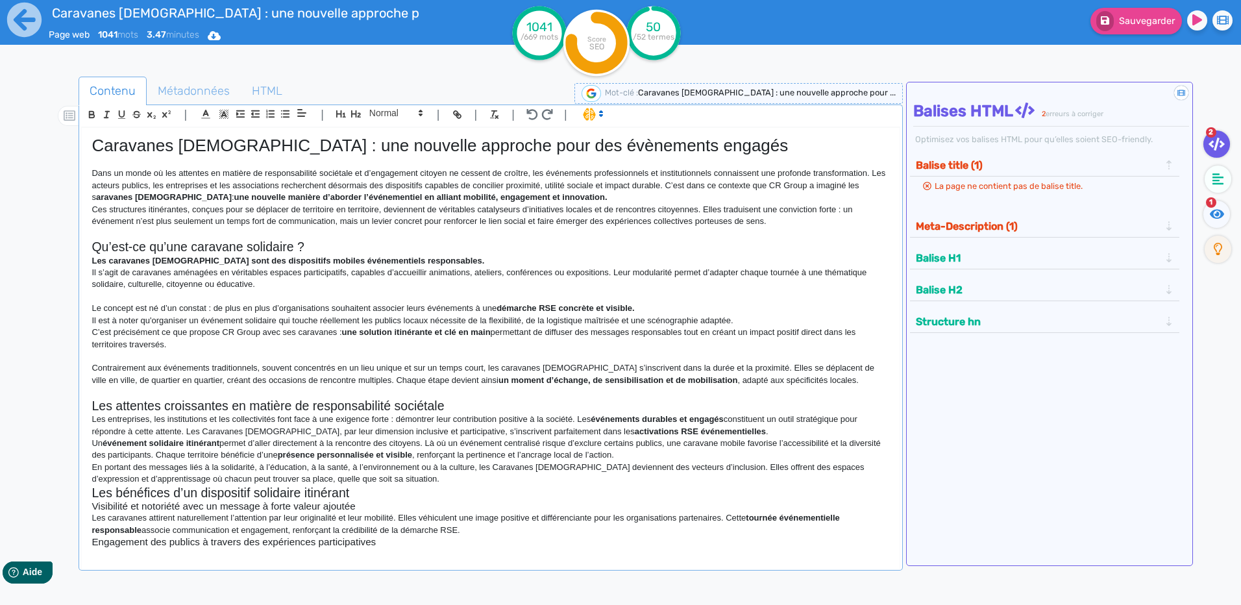
click at [402, 481] on p "En portant des messages liés à la solidarité, à l’éducation, à la santé, à l’en…" at bounding box center [491, 474] width 798 height 24
click at [397, 476] on p "En portant des messages liés à la solidarité, à l’éducation, à la santé, à l’en…" at bounding box center [491, 474] width 798 height 24
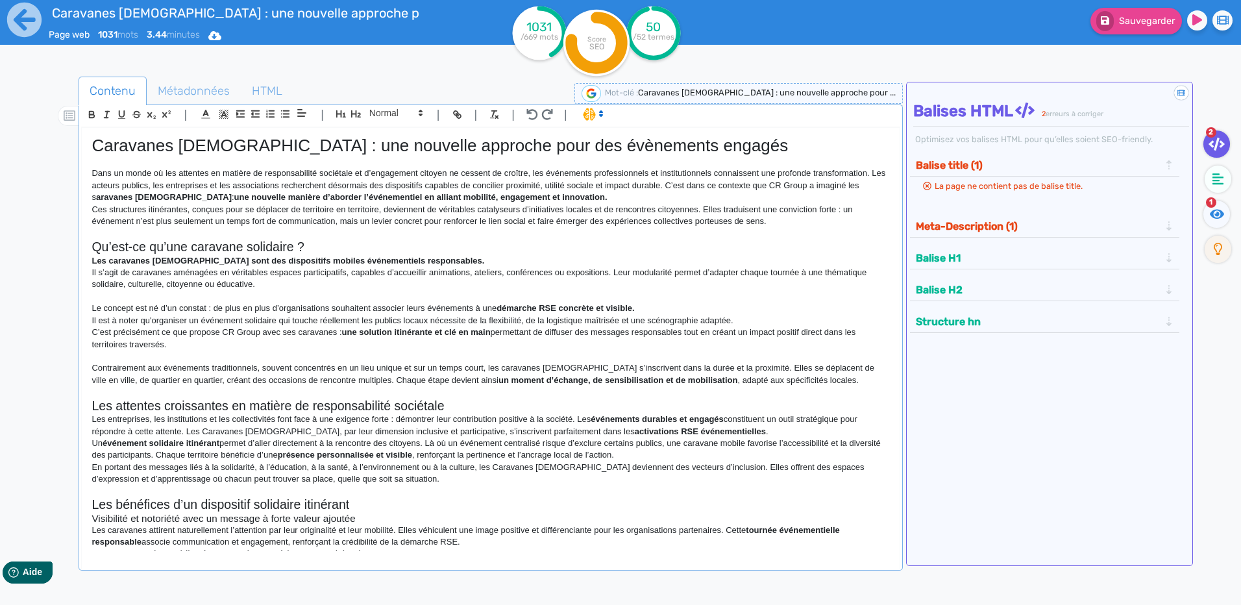
click at [457, 407] on h2 "Les attentes croissantes en matière de responsabilité sociétale" at bounding box center [491, 406] width 798 height 15
click at [394, 151] on h1 "Caravanes [DEMOGRAPHIC_DATA] : une nouvelle approche pour des évènements engagés" at bounding box center [491, 146] width 798 height 20
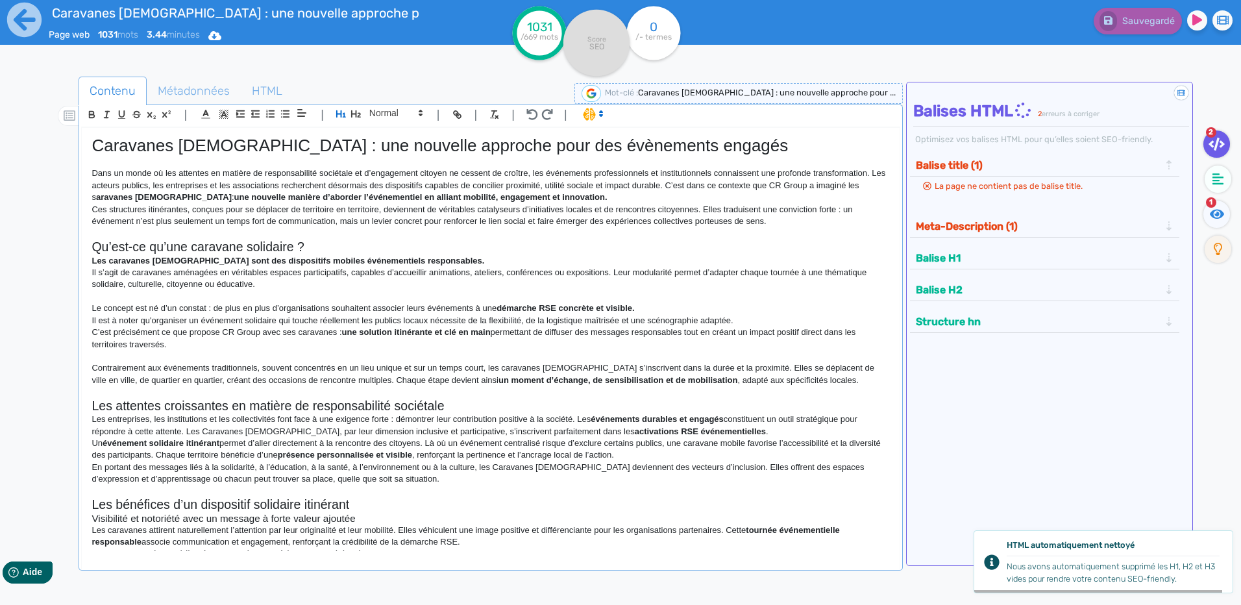
click at [293, 245] on h2 "Qu’est-ce qu’une caravane solidaire ?" at bounding box center [491, 247] width 798 height 15
click at [334, 403] on h2 "Les attentes croissantes en matière de responsabilité sociétale" at bounding box center [491, 406] width 798 height 15
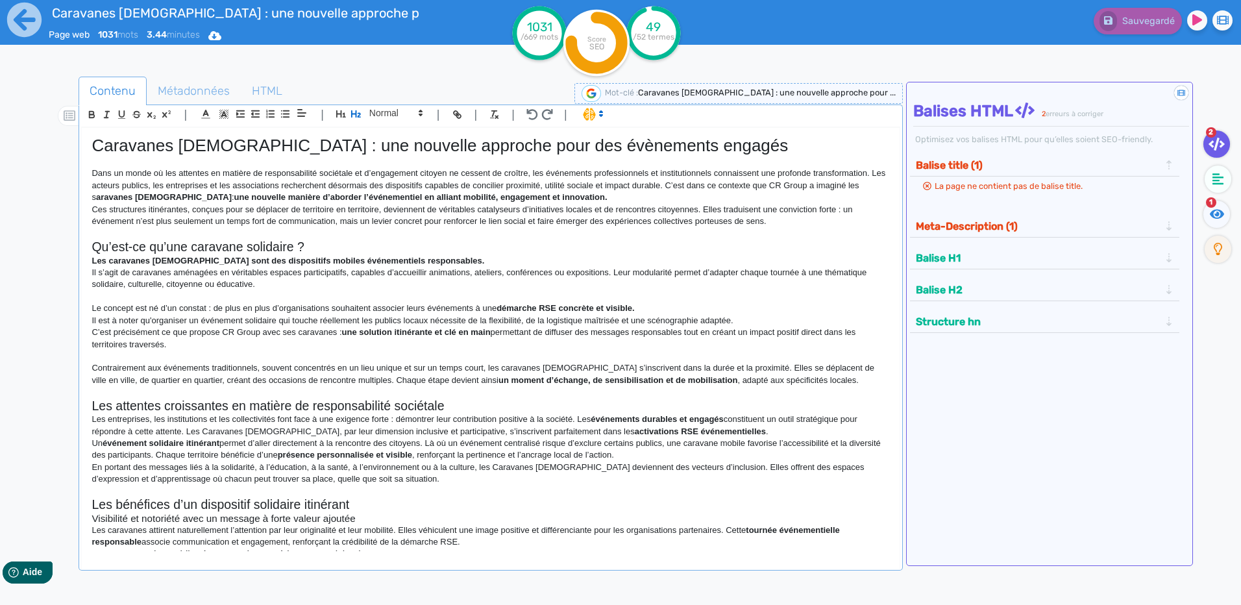
click at [576, 421] on p "Les entreprises, les institutions et les collectivités font face à une exigence…" at bounding box center [491, 426] width 798 height 24
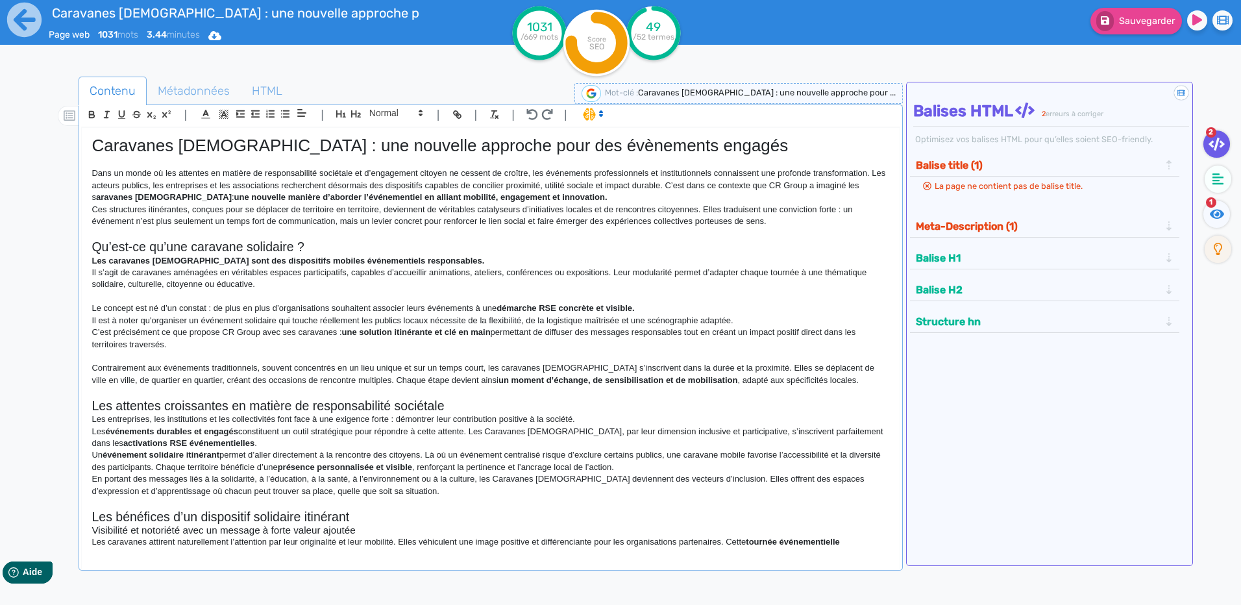
click at [498, 428] on p "Les événements durables et engagés constituent un outil stratégique pour répond…" at bounding box center [491, 438] width 798 height 24
click at [539, 431] on p "Les événements durables et engagés constituent un outil stratégique pour répond…" at bounding box center [491, 438] width 798 height 24
click at [498, 431] on p "Les événements durables et engagés constituent un outil stratégique pour répond…" at bounding box center [491, 438] width 798 height 24
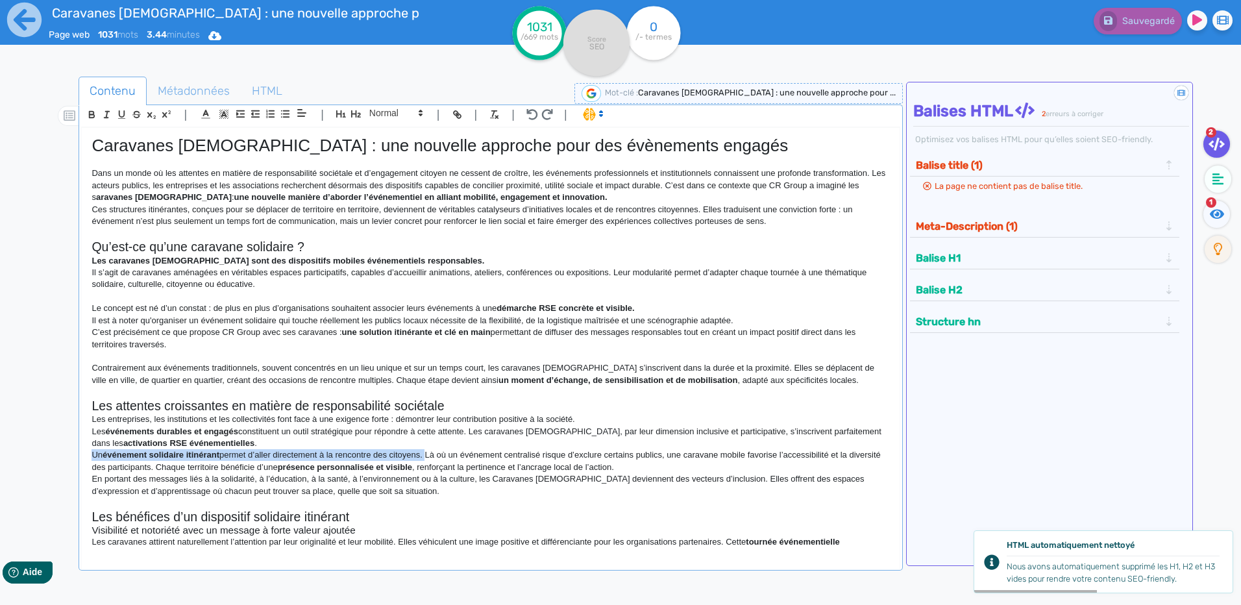
drag, startPoint x: 428, startPoint y: 453, endPoint x: 93, endPoint y: 453, distance: 334.3
click at [93, 453] on p "Un événement solidaire itinérant permet d’aller directement à la rencontre des …" at bounding box center [491, 461] width 798 height 24
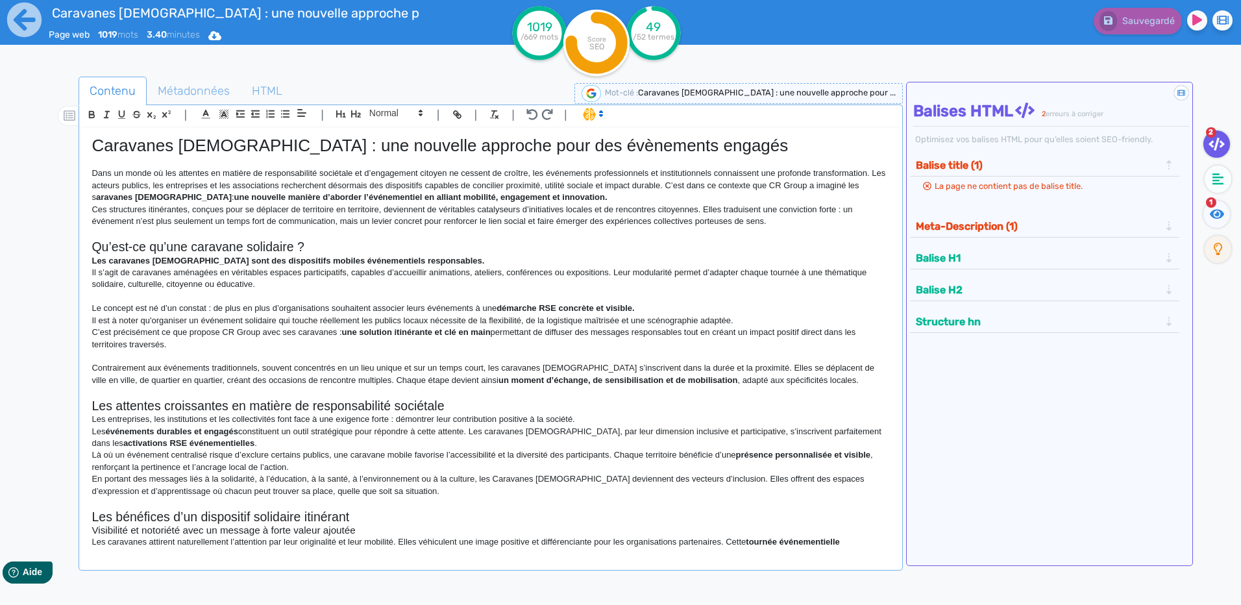
click at [674, 473] on p "Là où un événement centralisé risque d’exclure certains publics, une caravane m…" at bounding box center [491, 461] width 798 height 24
click at [209, 409] on h2 "Les attentes croissantes en matière de responsabilité sociétale" at bounding box center [491, 406] width 798 height 15
click at [92, 402] on h2 "Les attentes croissantes en matière de responsabilité sociétale" at bounding box center [491, 406] width 798 height 15
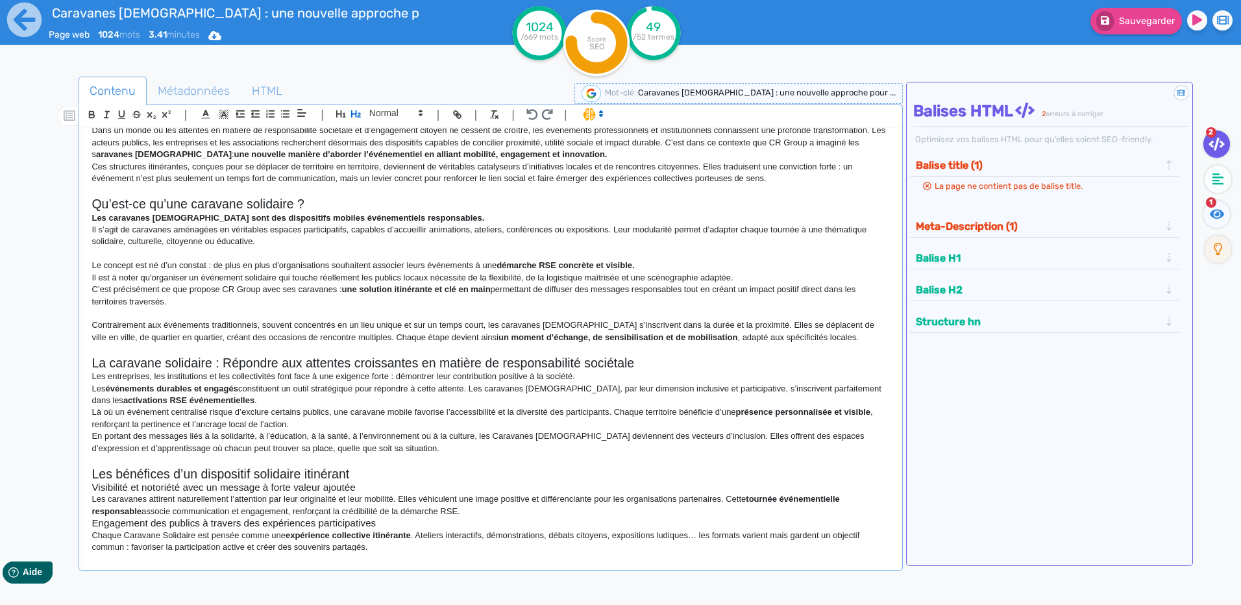
scroll to position [65, 0]
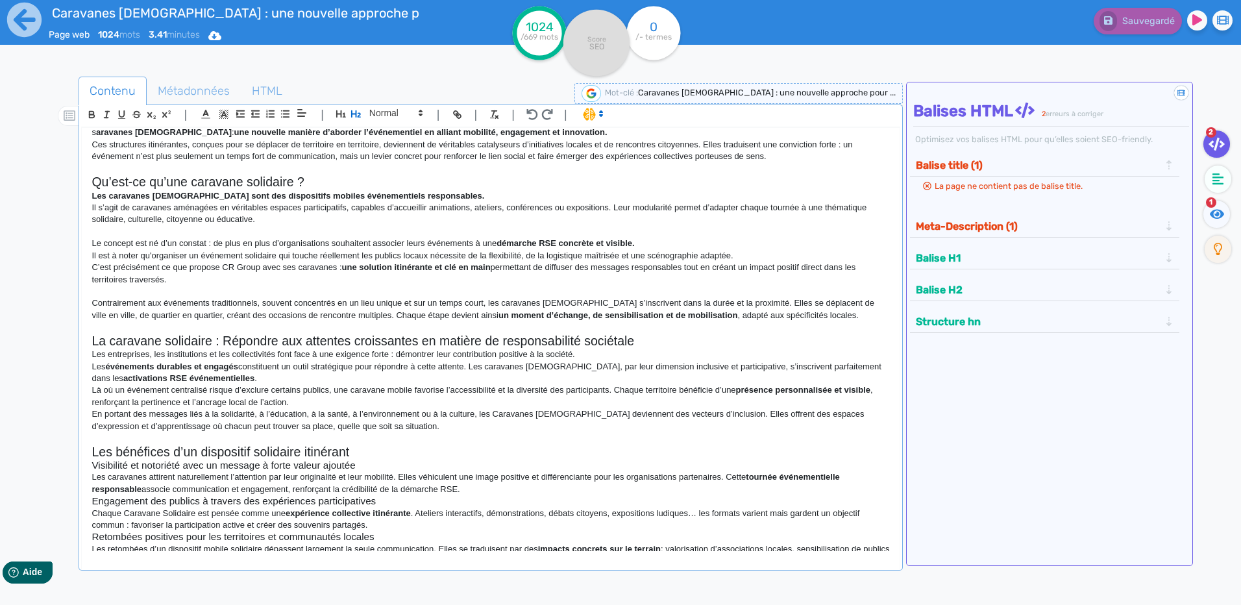
click at [497, 415] on p "En portant des messages liés à la solidarité, à l’éducation, à la santé, à l’en…" at bounding box center [491, 420] width 798 height 24
click at [539, 414] on p "En portant des messages liés à la solidarité, à l’éducation, à la santé, à l’en…" at bounding box center [491, 420] width 798 height 24
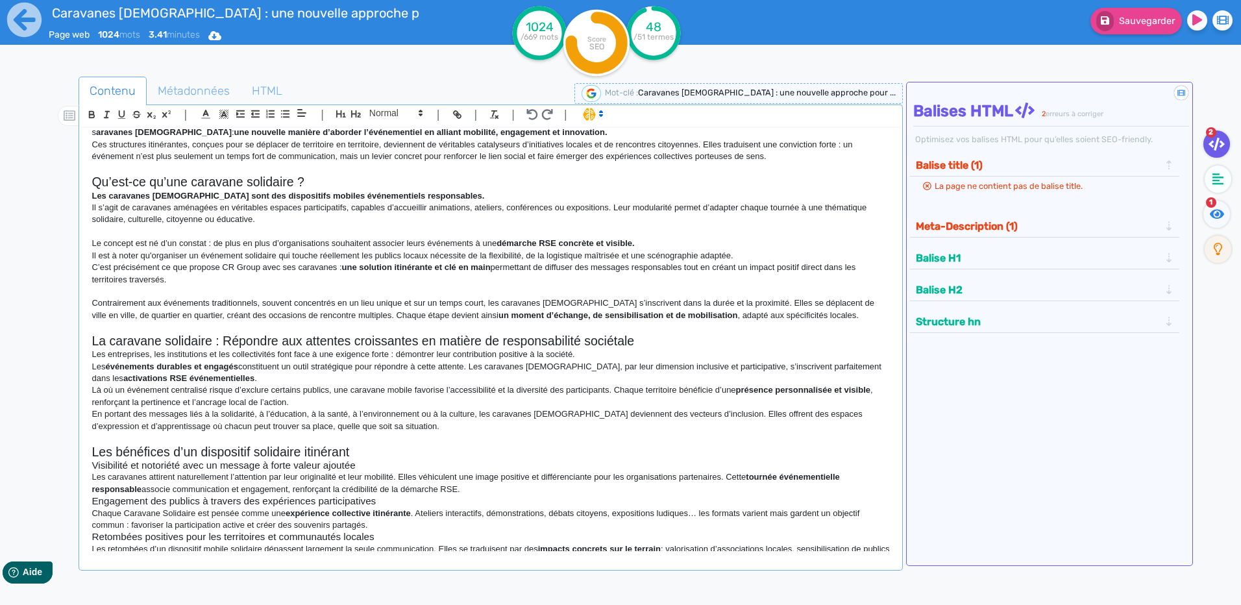
click at [708, 416] on p "En portant des messages liés à la solidarité, à l’éducation, à la santé, à l’en…" at bounding box center [491, 420] width 798 height 24
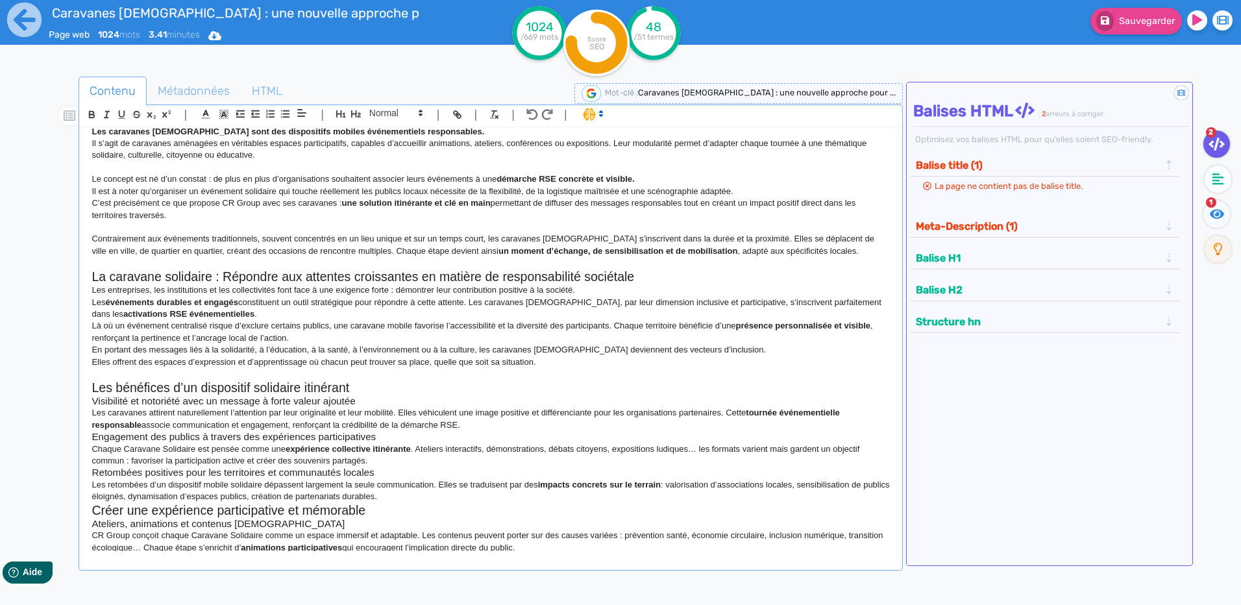
scroll to position [130, 0]
click at [309, 390] on h2 "Les bénéfices d’un dispositif solidaire itinérant" at bounding box center [491, 387] width 798 height 15
click at [378, 380] on h2 "Les bénéfices d’un dispositif solidaire itinérant" at bounding box center [491, 387] width 798 height 15
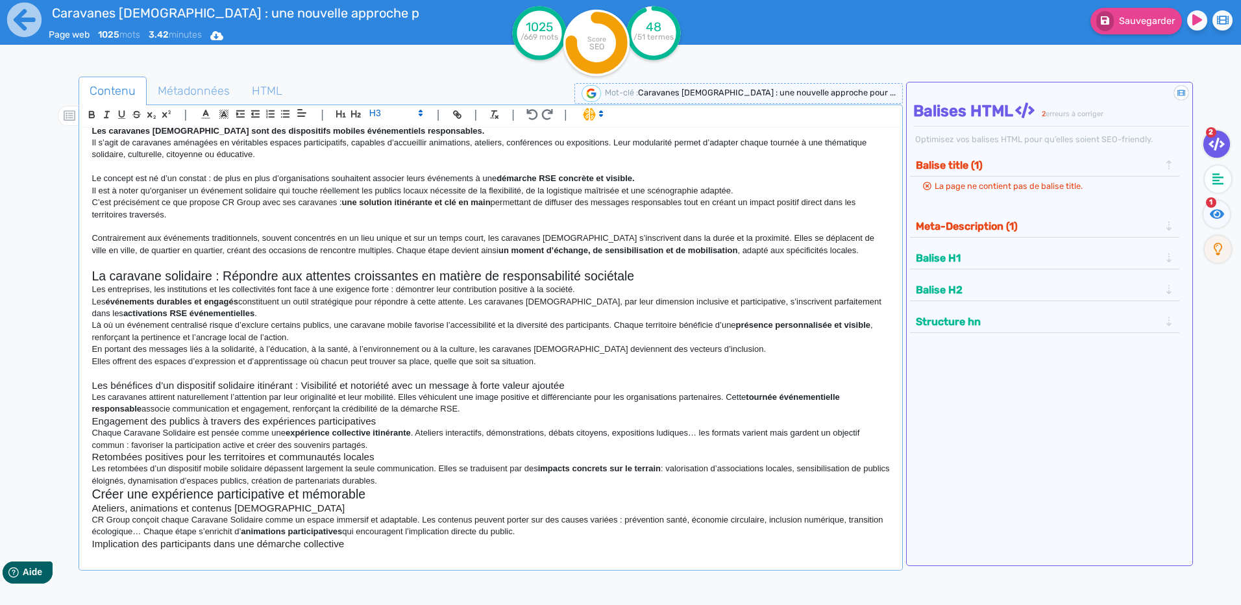
click at [360, 273] on h2 "La caravane solidaire : Répondre aux attentes croissantes en matière de respons…" at bounding box center [491, 276] width 798 height 15
click at [361, 387] on h3 "Les bénéfices d’un dispositif solidaire itinérant : Visibilité et notoriété ave…" at bounding box center [491, 386] width 798 height 12
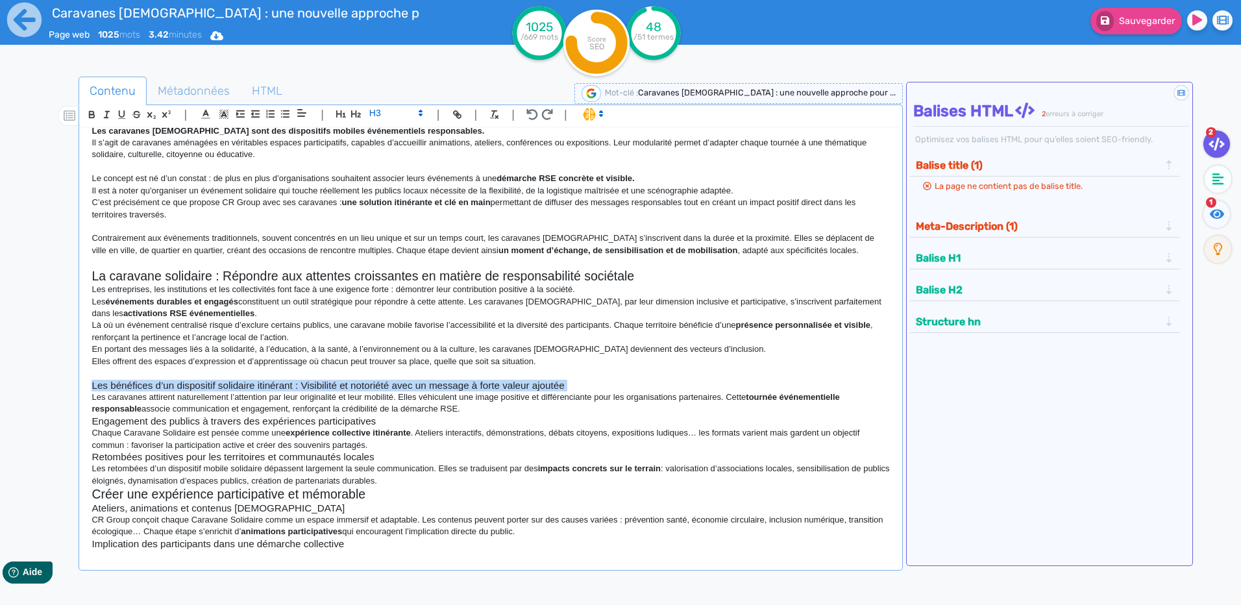
click at [361, 387] on h3 "Les bénéfices d’un dispositif solidaire itinérant : Visibilité et notoriété ave…" at bounding box center [491, 386] width 798 height 12
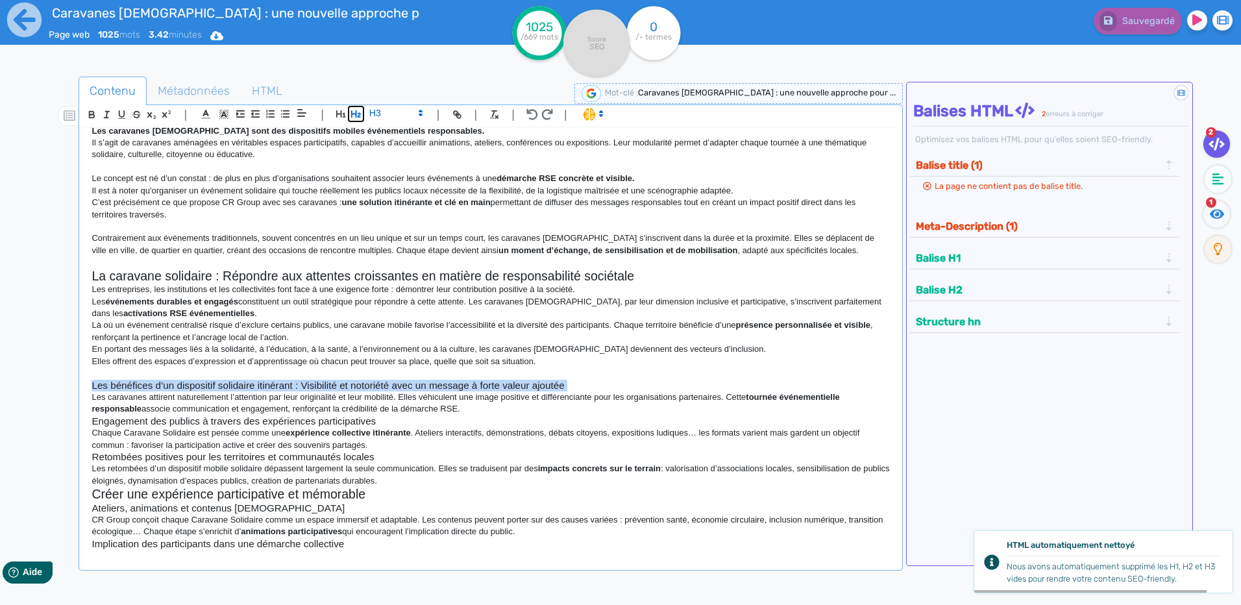
click at [355, 112] on icon "button" at bounding box center [356, 113] width 11 height 11
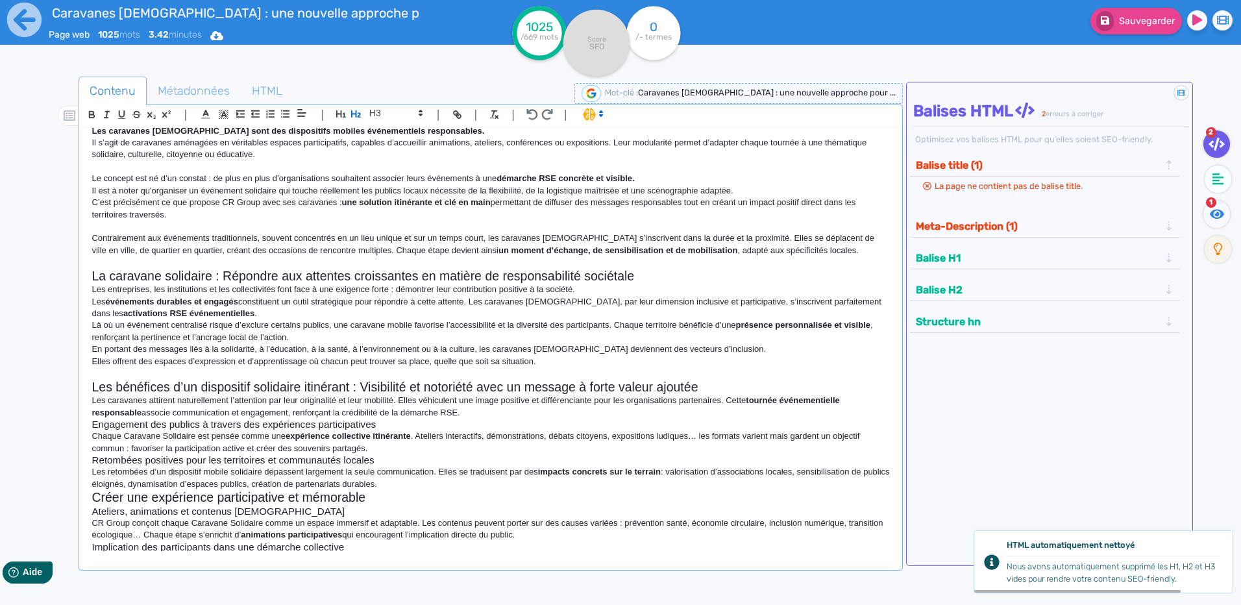
click at [223, 345] on p "En portant des messages liés à la solidarité, à l’éducation, à la santé, à l’en…" at bounding box center [491, 349] width 798 height 12
click at [369, 390] on h2 "Les bénéfices d’un dispositif solidaire itinérant : Visibilité et notoriété ave…" at bounding box center [491, 387] width 798 height 15
click at [367, 390] on h2 "Les bénéfices d’un dispositif solidaire itinérant : Visibilité et notoriété ave…" at bounding box center [491, 387] width 798 height 15
click at [362, 388] on h2 "Les bénéfices d’un dispositif solidaire itinérant : Visibilité et notoriété ave…" at bounding box center [491, 387] width 798 height 15
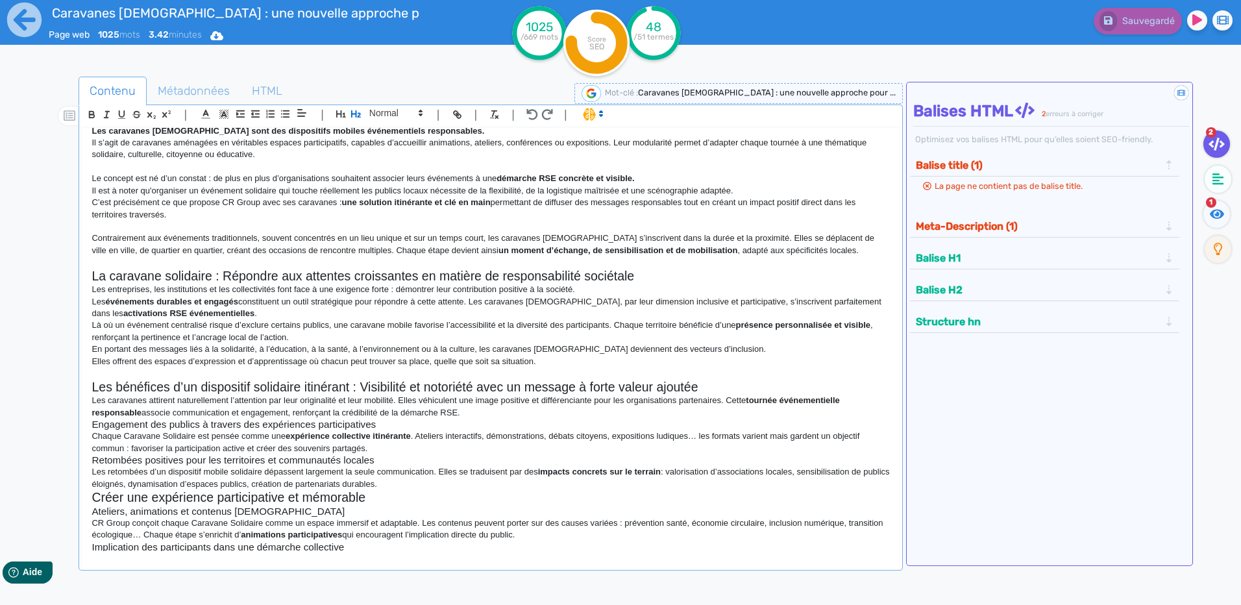
click at [377, 372] on p at bounding box center [491, 373] width 798 height 12
click at [362, 383] on h2 "Les bénéfices d’un dispositif solidaire itinérant : Visibilité et notoriété ave…" at bounding box center [491, 387] width 798 height 15
click at [531, 386] on h2 "Les bénéfices d’un dispositif solidaire itinérant : Offrir visibilité et notori…" at bounding box center [491, 387] width 798 height 15
click at [351, 387] on h2 "Les bénéfices d’un dispositif solidaire itinérant : Offrir visibilité et notori…" at bounding box center [491, 387] width 798 height 15
drag, startPoint x: 358, startPoint y: 386, endPoint x: 81, endPoint y: 393, distance: 276.6
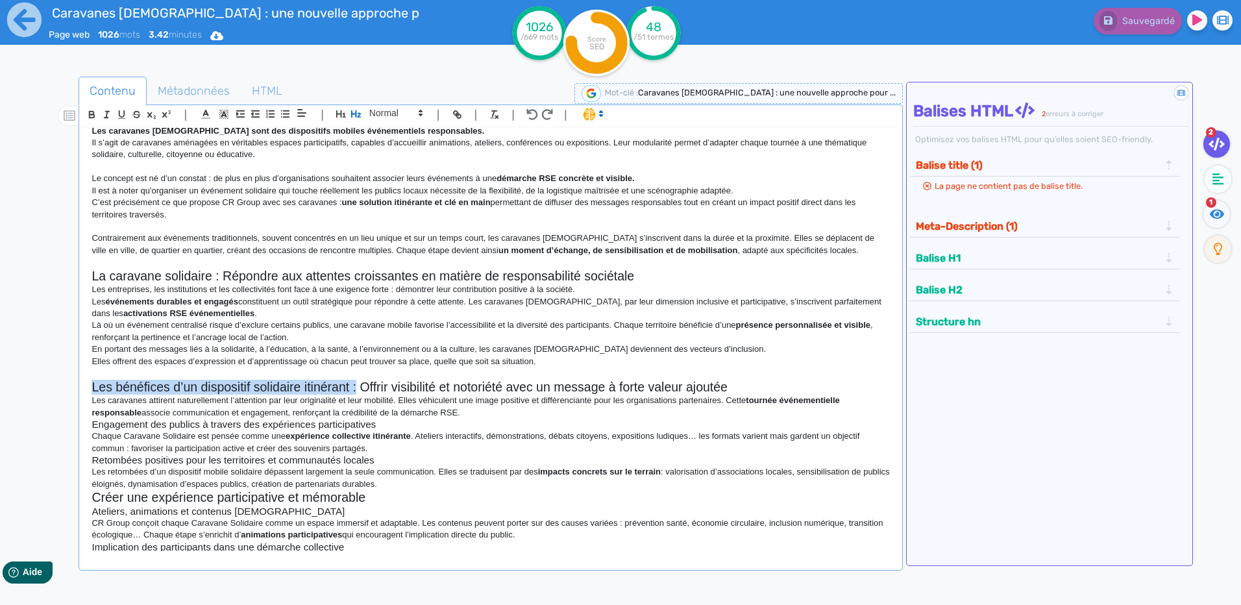
click at [81, 393] on div "Caravanes [DEMOGRAPHIC_DATA] : une nouvelle approche pour des évènements engagé…" at bounding box center [490, 350] width 819 height 447
click at [749, 383] on h2 "Les bénéfices d’un dispositif solidaire itinérant : Offrir visibilité et notori…" at bounding box center [491, 387] width 798 height 15
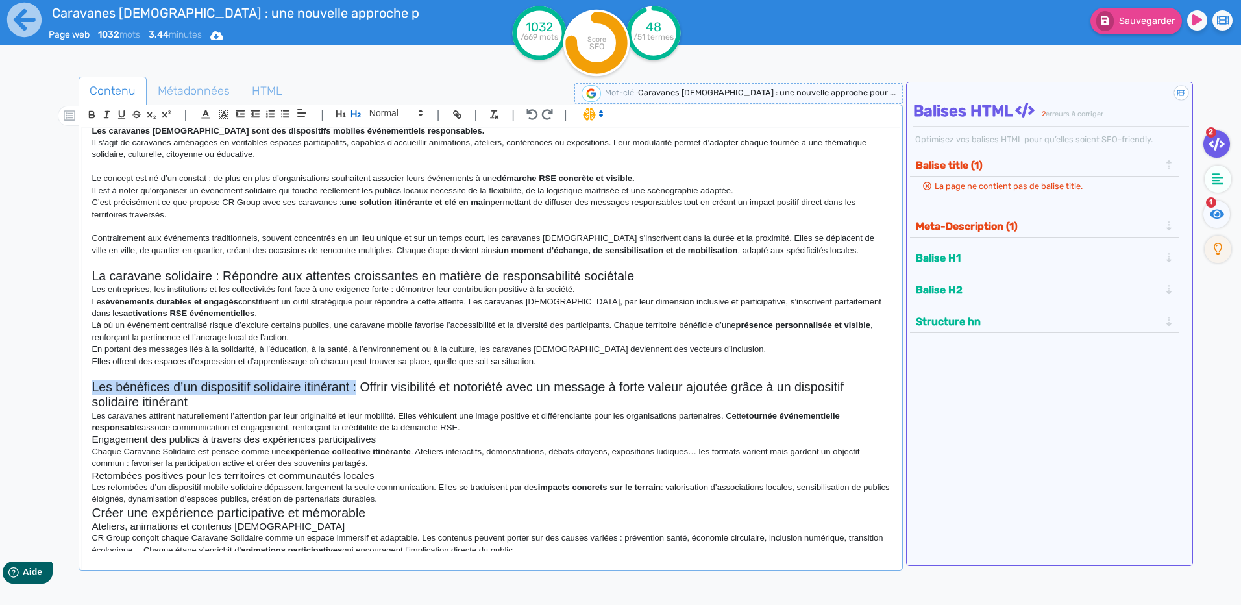
drag, startPoint x: 356, startPoint y: 383, endPoint x: 67, endPoint y: 387, distance: 289.6
click at [67, 387] on div "Contenu Métadonnées HTML | | H3 H4 H5 H6 Normal | | | | Caravanes [DEMOGRAPHIC_…" at bounding box center [640, 379] width 1204 height 613
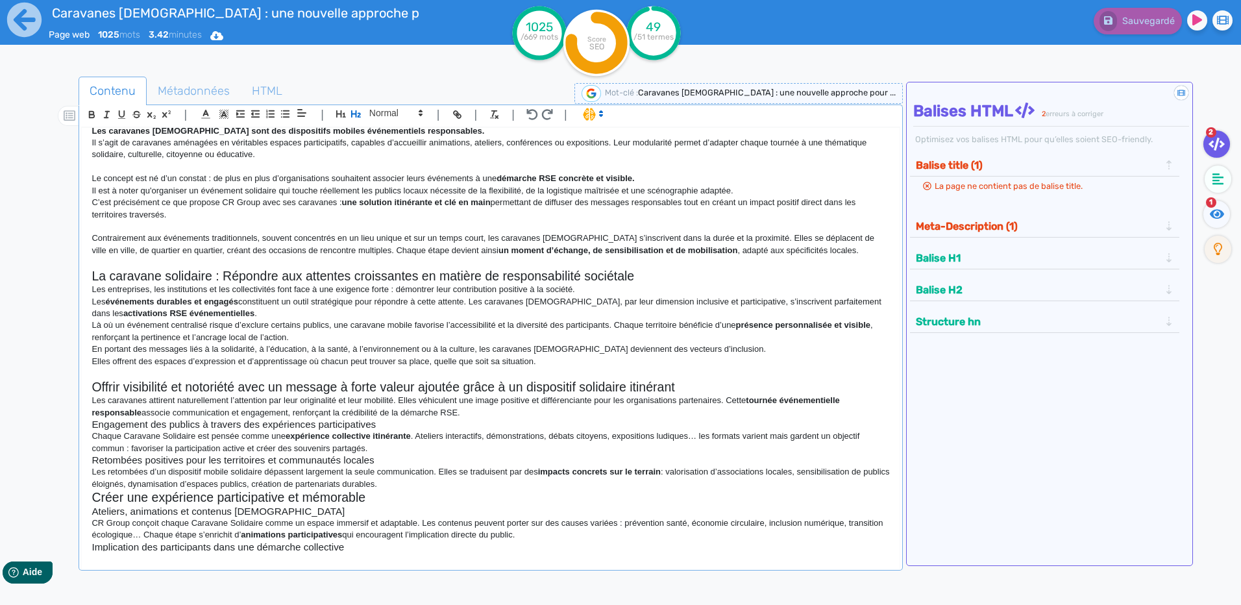
click at [268, 387] on h2 "Offrir visibilité et notoriété avec un message à forte valeur ajoutée grâce à u…" at bounding box center [491, 387] width 798 height 15
drag, startPoint x: 281, startPoint y: 387, endPoint x: 236, endPoint y: 386, distance: 44.8
click at [236, 386] on h2 "Offrir visibilité et notoriété avec un message à forte valeur ajoutée grâce à u…" at bounding box center [491, 387] width 798 height 15
click at [473, 372] on p at bounding box center [491, 373] width 798 height 12
click at [469, 392] on h2 "Offrir visibilité et notoriété avec un message à forte valeur ajoutée grâce à u…" at bounding box center [491, 387] width 798 height 15
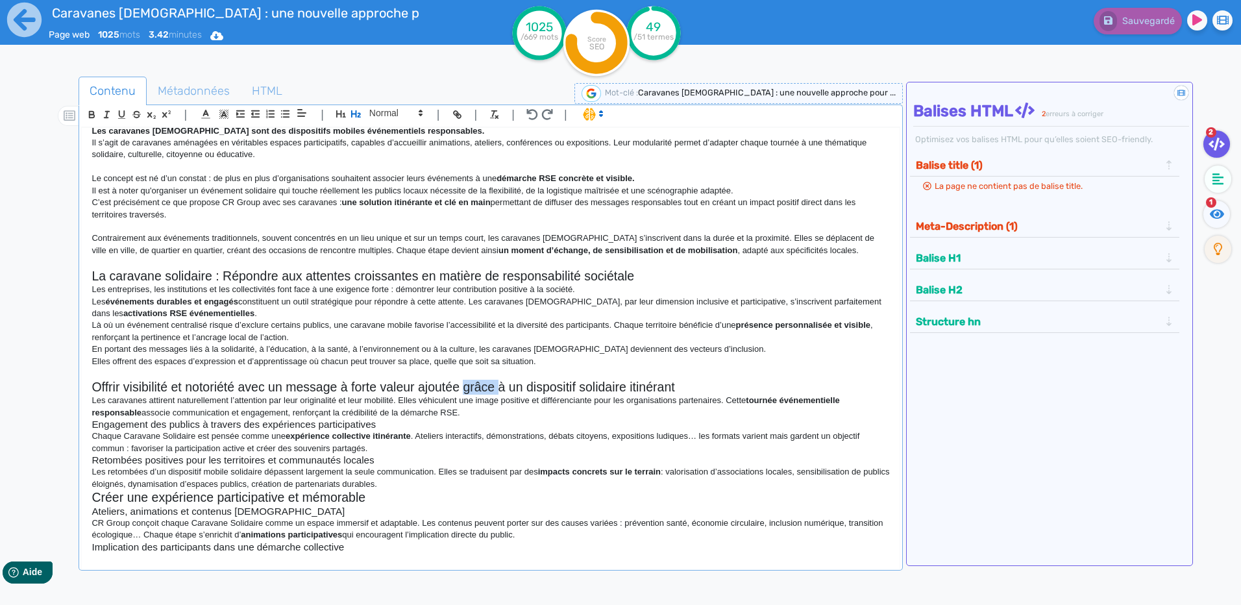
click at [469, 392] on h2 "Offrir visibilité et notoriété avec un message à forte valeur ajoutée grâce à u…" at bounding box center [491, 387] width 798 height 15
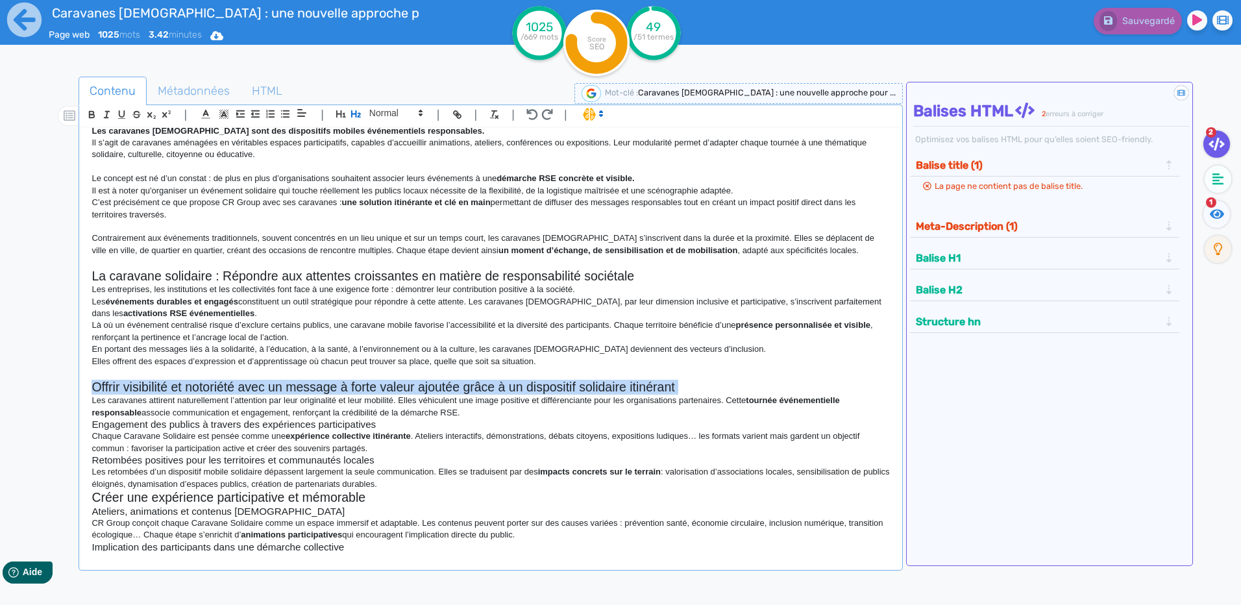
click at [469, 392] on h2 "Offrir visibilité et notoriété avec un message à forte valeur ajoutée grâce à u…" at bounding box center [491, 387] width 798 height 15
copy h2 "Offrir visibilité et notoriété avec un message à forte valeur ajoutée grâce à u…"
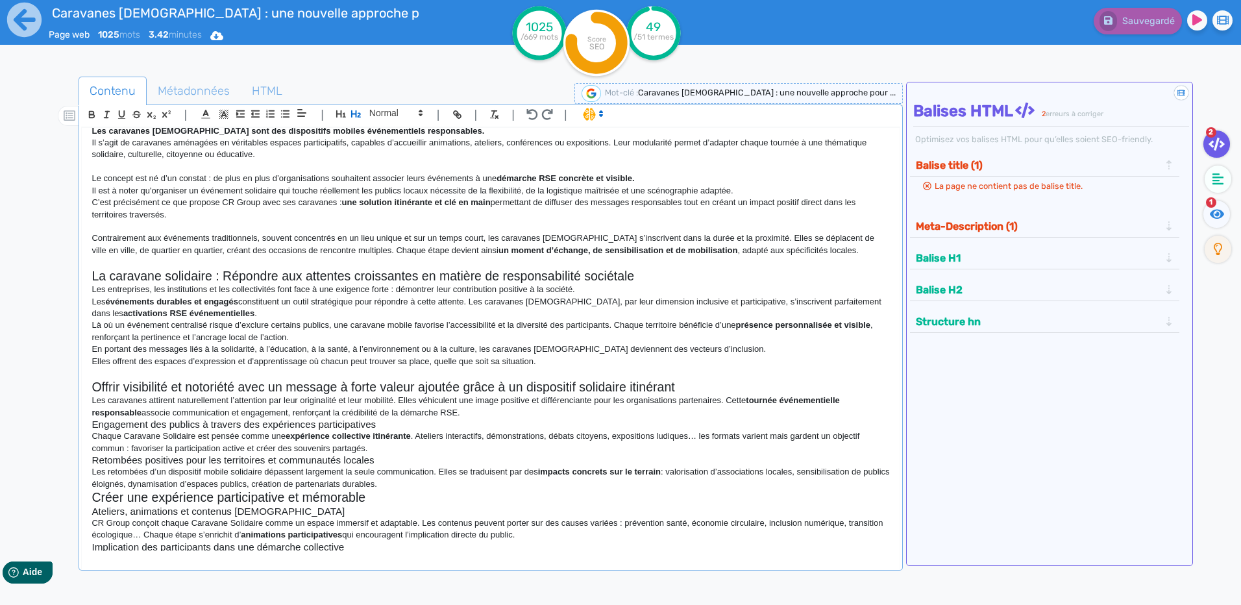
click at [187, 376] on p at bounding box center [491, 373] width 798 height 12
click at [116, 390] on h2 "Offrir visibilité et notoriété avec un message à forte valeur ajoutée grâce à u…" at bounding box center [491, 387] width 798 height 15
click at [404, 473] on p "Les retombées d’un dispositif mobile solidaire dépassent largement la seule com…" at bounding box center [491, 478] width 798 height 24
click at [429, 494] on h2 "Créer une expérience participative et mémorable" at bounding box center [491, 497] width 798 height 15
click at [432, 483] on p "Les retombées d’un dispositif mobile solidaire dépassent largement la seule com…" at bounding box center [491, 478] width 798 height 24
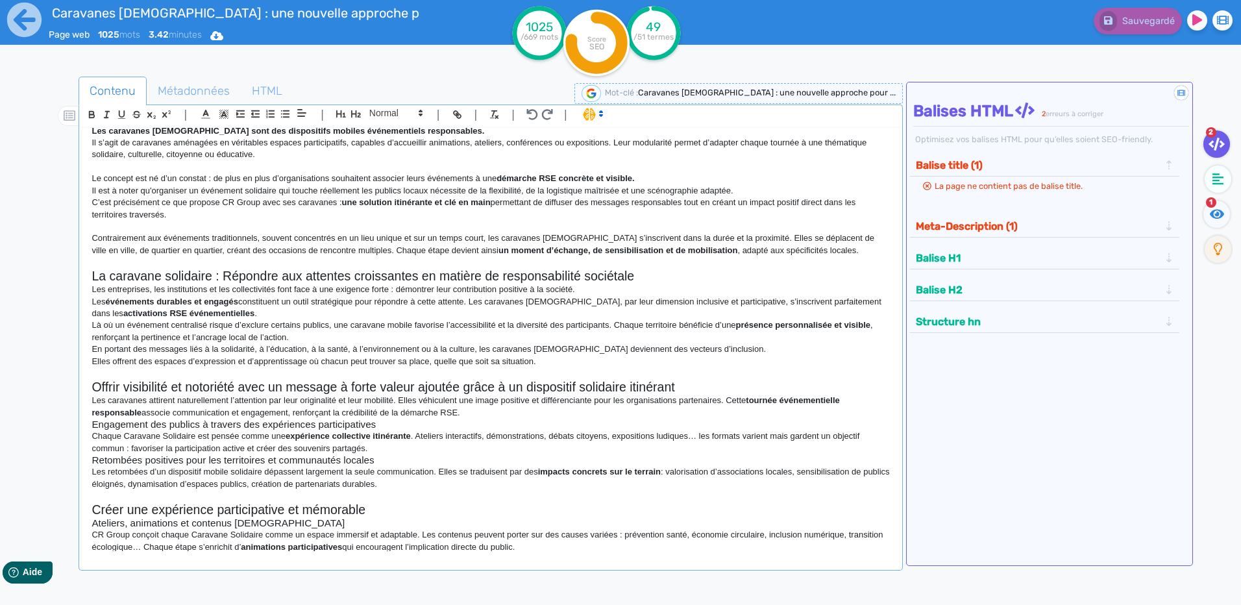
click at [327, 419] on h3 "Engagement des publics à travers des expériences participatives" at bounding box center [491, 425] width 798 height 12
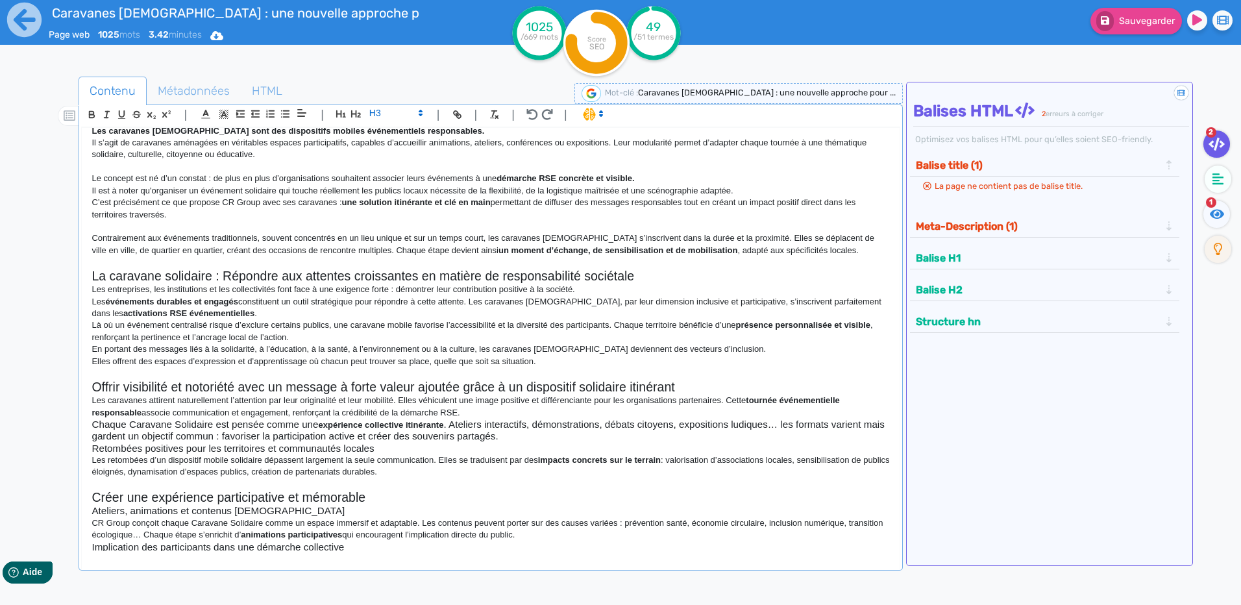
drag, startPoint x: 406, startPoint y: 471, endPoint x: 88, endPoint y: 397, distance: 327.2
click at [88, 397] on div "Caravanes [DEMOGRAPHIC_DATA] : une nouvelle approche pour des évènements engagé…" at bounding box center [490, 339] width 817 height 423
click at [386, 108] on span at bounding box center [396, 113] width 64 height 16
click at [382, 219] on span at bounding box center [395, 218] width 52 height 20
click at [177, 425] on p "Chaque Caravane Solidaire est pensée comme une expérience collective itinérante…" at bounding box center [491, 431] width 798 height 24
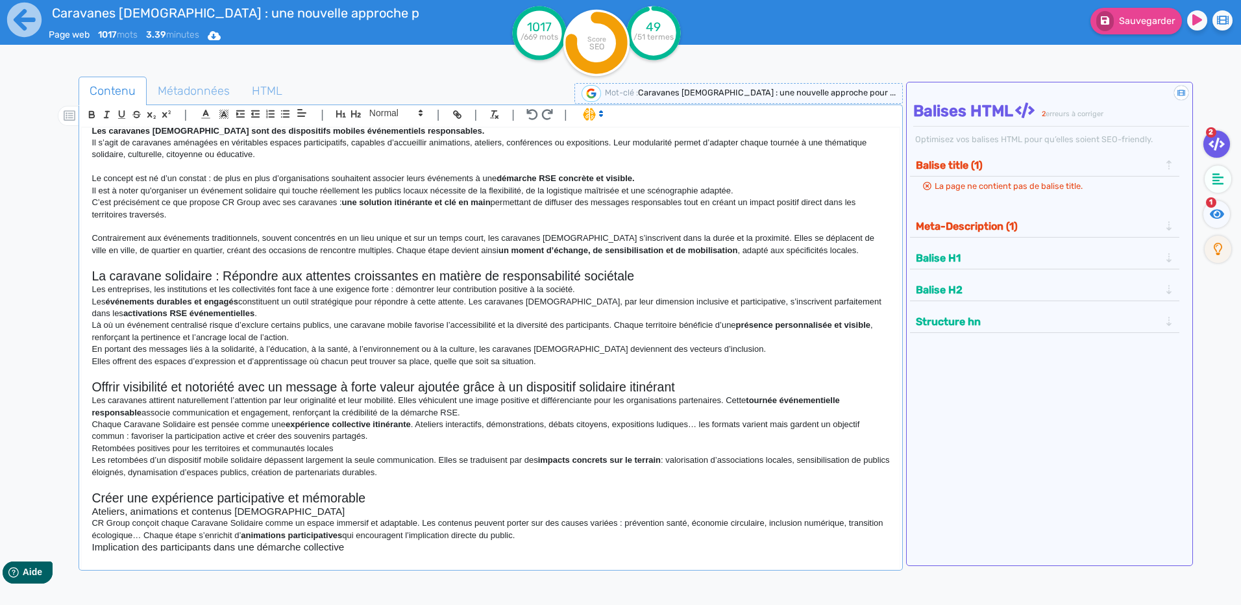
click at [99, 422] on p "Chaque Caravane Solidaire est pensée comme une expérience collective itinérante…" at bounding box center [491, 431] width 798 height 24
click at [123, 421] on p "Chaque Caravane Solidaire est pensée comme une expérience collective itinérante…" at bounding box center [491, 431] width 798 height 24
click at [130, 421] on p "Chaque Caravane Solidaire est pensée comme une expérience collective itinérante…" at bounding box center [491, 431] width 798 height 24
click at [167, 426] on p "Chaque caravane Solidaire est pensée comme une expérience collective itinérante…" at bounding box center [491, 431] width 798 height 24
click at [325, 449] on p "Retombées positives pour les territoires et communautés locales" at bounding box center [491, 449] width 798 height 12
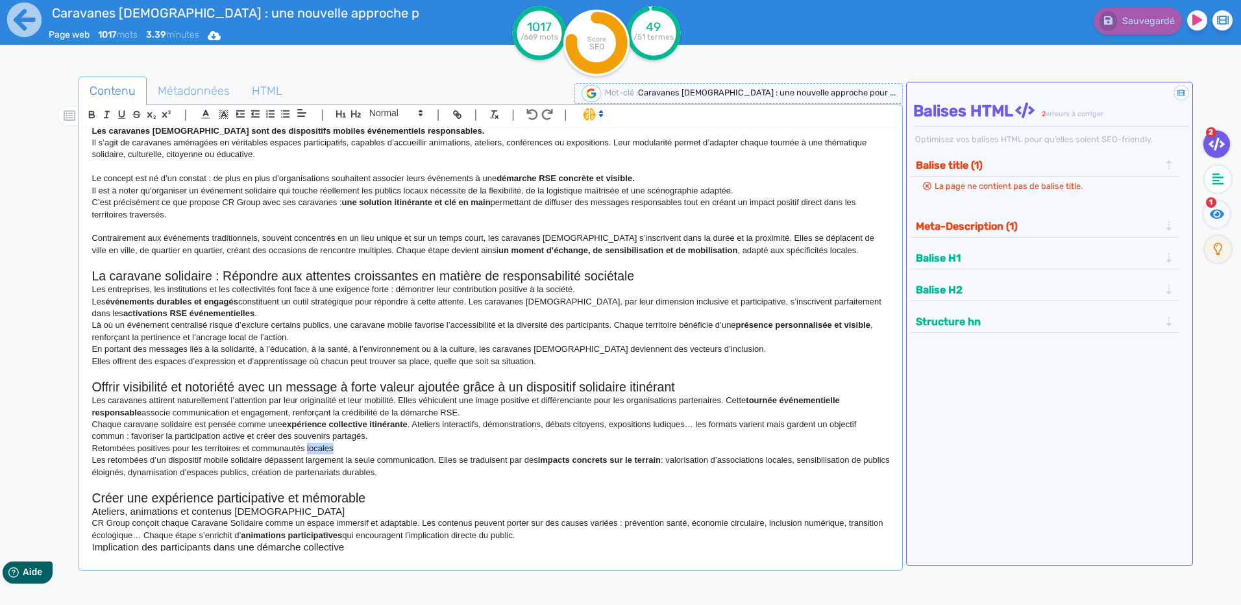
click at [325, 449] on p "Retombées positives pour les territoires et communautés locales" at bounding box center [491, 449] width 798 height 12
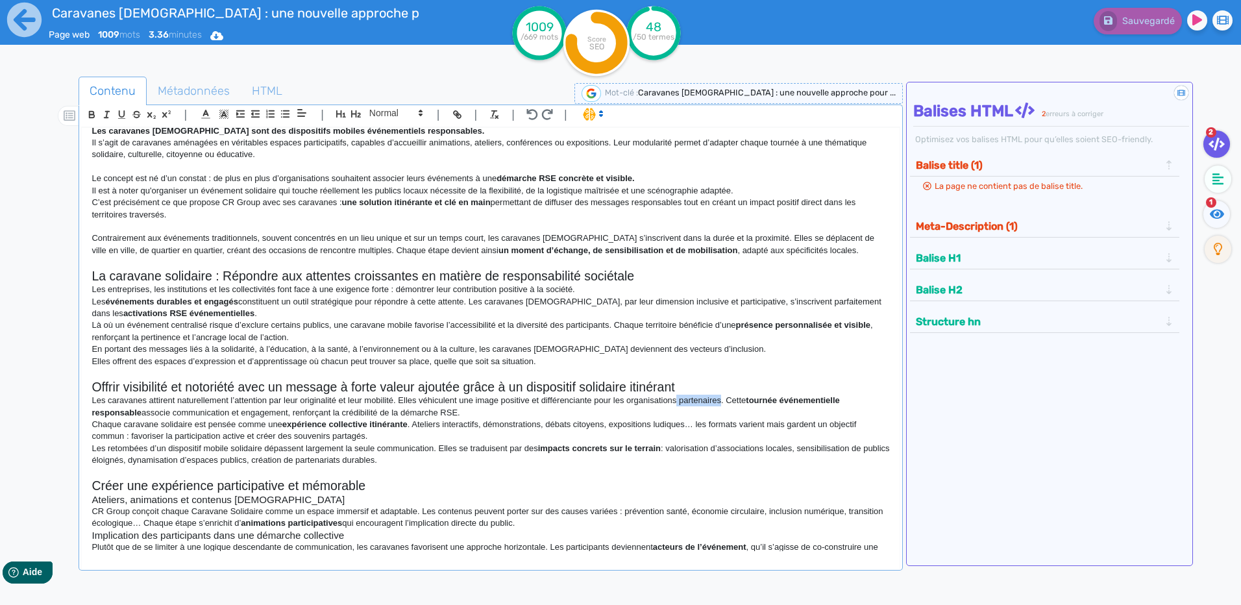
drag, startPoint x: 722, startPoint y: 402, endPoint x: 676, endPoint y: 399, distance: 46.2
click at [676, 399] on p "Les caravanes attirent naturellement l’attention par leur originalité et leur m…" at bounding box center [491, 407] width 798 height 24
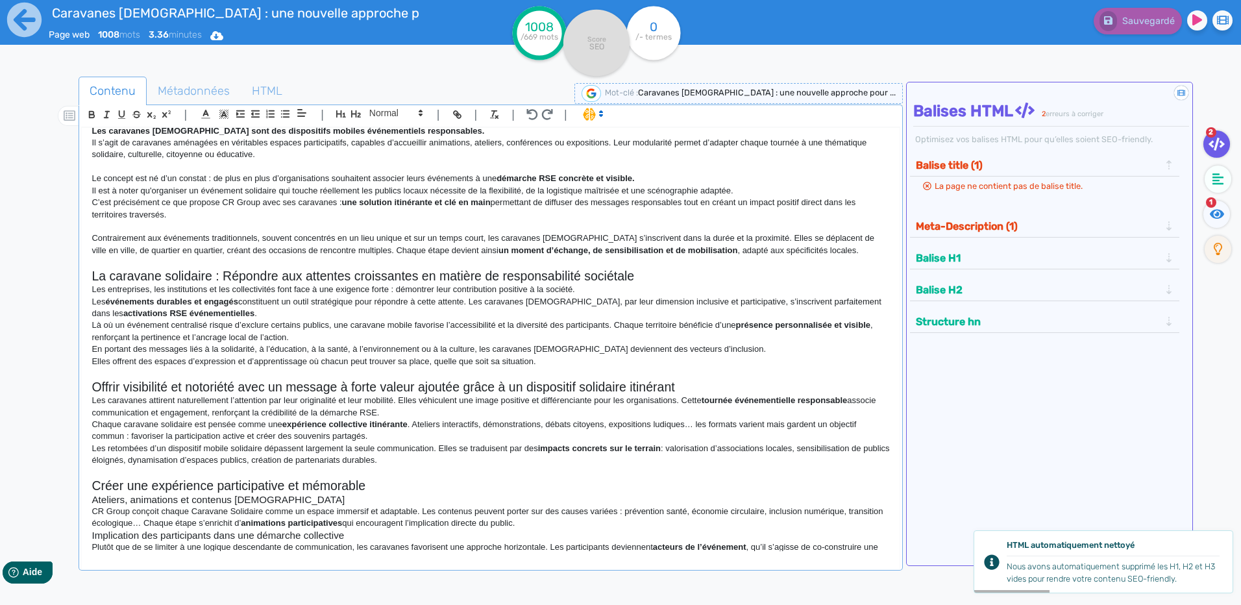
drag, startPoint x: 774, startPoint y: 408, endPoint x: 686, endPoint y: 397, distance: 89.1
click at [686, 397] on p "Les caravanes attirent naturellement l’attention par leur originalité et leur m…" at bounding box center [491, 407] width 798 height 24
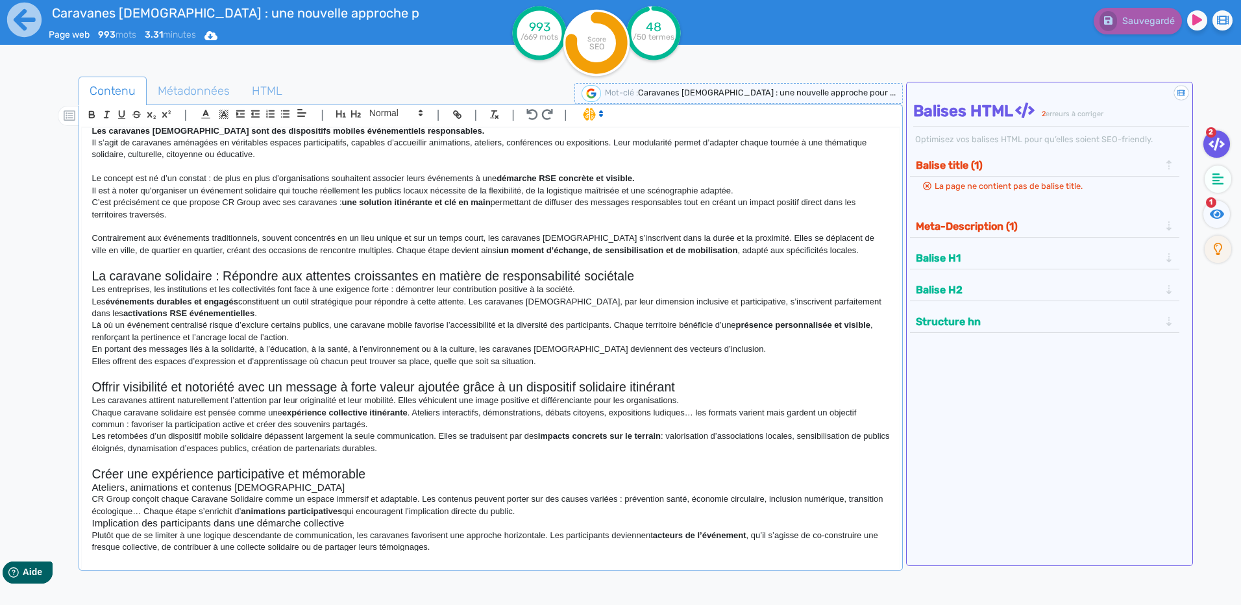
click at [548, 412] on p "Chaque caravane solidaire est pensée comme une expérience collective itinérante…" at bounding box center [491, 419] width 798 height 24
drag, startPoint x: 683, startPoint y: 415, endPoint x: 645, endPoint y: 409, distance: 38.7
click at [645, 409] on p "Chaque caravane solidaire est pensée comme une expérience collective itinérante…" at bounding box center [491, 419] width 798 height 24
click at [207, 427] on p "Chaque caravane solidaire est pensée comme une expérience collective itinérante…" at bounding box center [491, 419] width 798 height 24
click at [343, 423] on p "Chaque caravane solidaire est pensée comme une expérience collective itinérante…" at bounding box center [491, 419] width 798 height 24
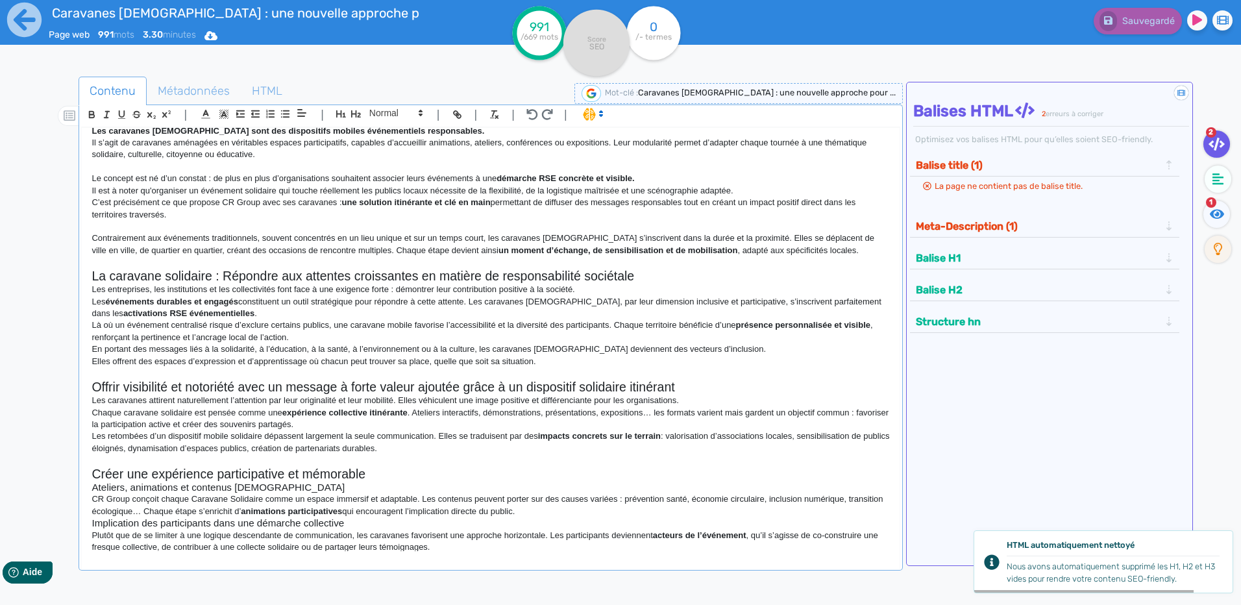
click at [95, 436] on p "Les retombées d’un dispositif mobile solidaire dépassent largement la seule com…" at bounding box center [491, 442] width 798 height 24
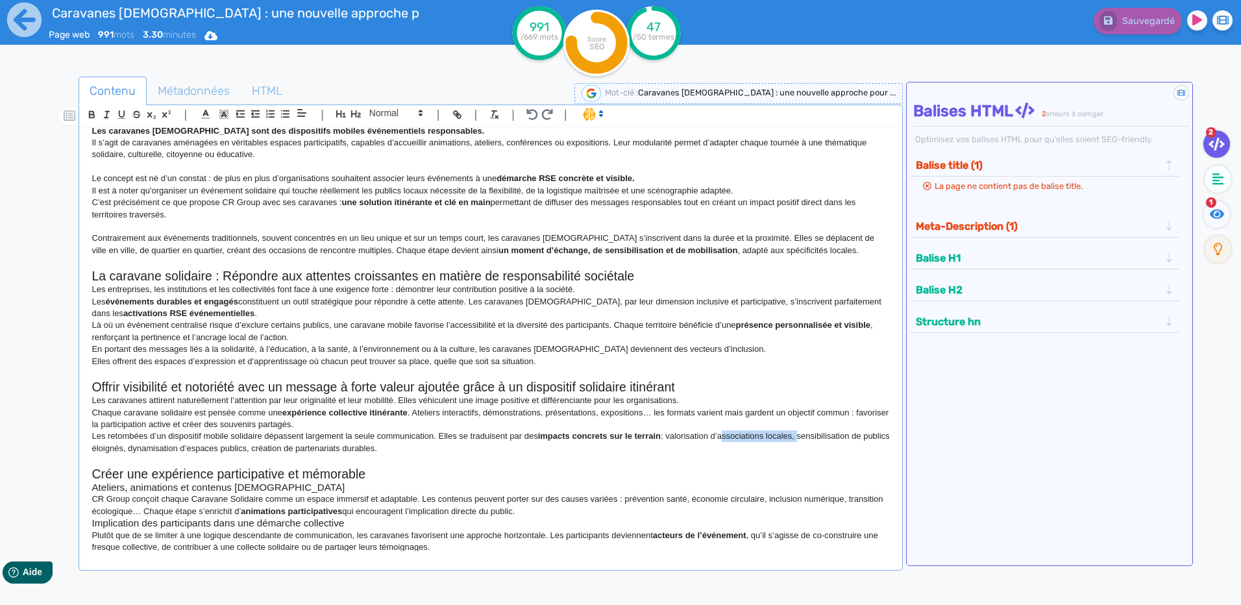
drag, startPoint x: 784, startPoint y: 435, endPoint x: 721, endPoint y: 437, distance: 63.0
click at [721, 437] on p "Les retombées d’un dispositif mobile solidaire dépassent largement la seule com…" at bounding box center [491, 442] width 798 height 24
drag, startPoint x: 795, startPoint y: 436, endPoint x: 758, endPoint y: 436, distance: 37.0
click at [758, 436] on p "Les retombées d’un dispositif mobile solidaire dépassent largement la seule com…" at bounding box center [491, 442] width 798 height 24
click at [724, 437] on p "Les retombées d’un dispositif mobile solidaire dépassent largement la seule com…" at bounding box center [491, 442] width 798 height 24
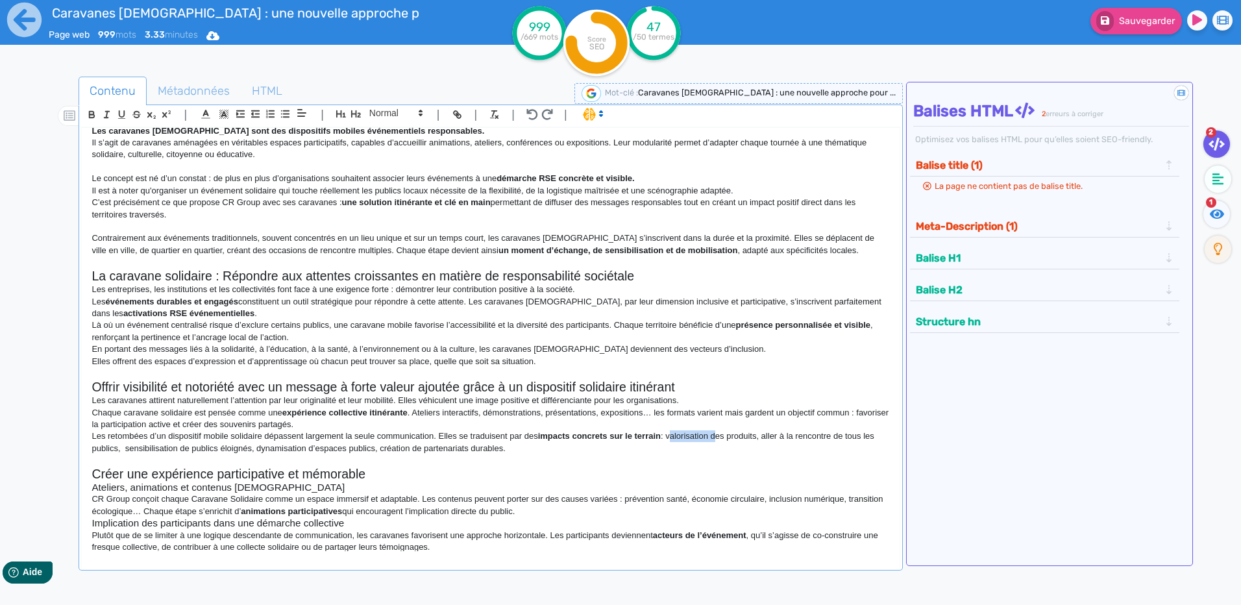
drag, startPoint x: 710, startPoint y: 435, endPoint x: 669, endPoint y: 432, distance: 40.4
click at [669, 432] on p "Les retombées d’un dispositif mobile solidaire dépassent largement la seule com…" at bounding box center [491, 442] width 798 height 24
click at [739, 434] on p "Les retombées d’un dispositif mobile solidaire dépassent largement la seule com…" at bounding box center [491, 442] width 798 height 24
click at [767, 438] on p "Les retombées d’un dispositif mobile solidaire dépassent largement la seule com…" at bounding box center [491, 442] width 798 height 24
drag, startPoint x: 766, startPoint y: 437, endPoint x: 736, endPoint y: 436, distance: 30.5
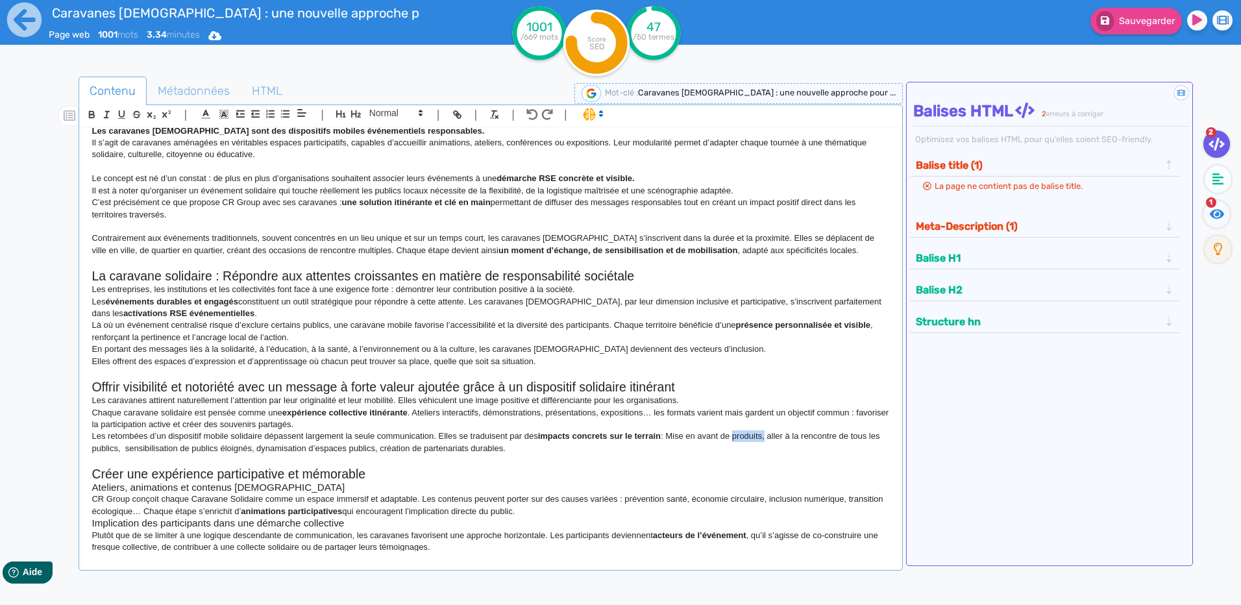
click at [736, 436] on p "Les retombées d’un dispositif mobile solidaire dépassent largement la seule com…" at bounding box center [491, 442] width 798 height 24
click at [262, 452] on p "Les retombées d’un dispositif mobile solidaire dépassent largement la seule com…" at bounding box center [491, 442] width 798 height 24
drag, startPoint x: 238, startPoint y: 438, endPoint x: 232, endPoint y: 445, distance: 9.2
click at [208, 447] on p "Les retombées d’un dispositif mobile solidaire dépassent largement la seule com…" at bounding box center [491, 442] width 798 height 24
click at [593, 440] on strong "impacts concrets sur le terrain" at bounding box center [599, 436] width 123 height 10
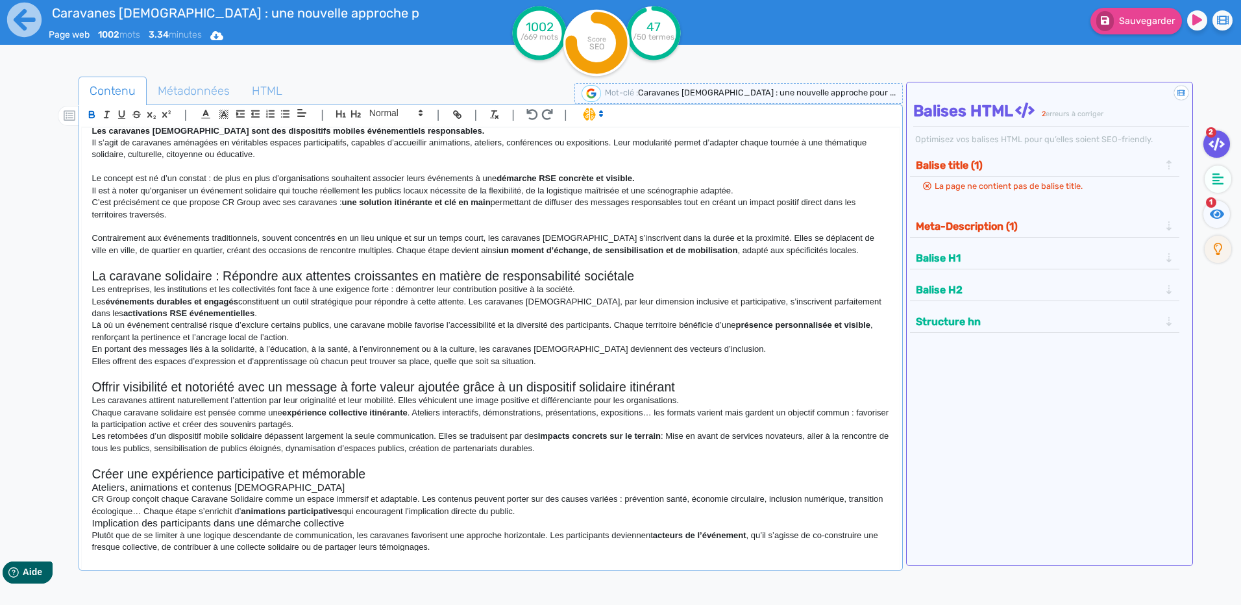
click at [593, 442] on p "Les retombées d’un dispositif mobile solidaire dépassent largement la seule com…" at bounding box center [491, 442] width 798 height 24
click at [593, 449] on p "Les retombées d’un dispositif mobile solidaire dépassent largement la seule com…" at bounding box center [491, 442] width 798 height 24
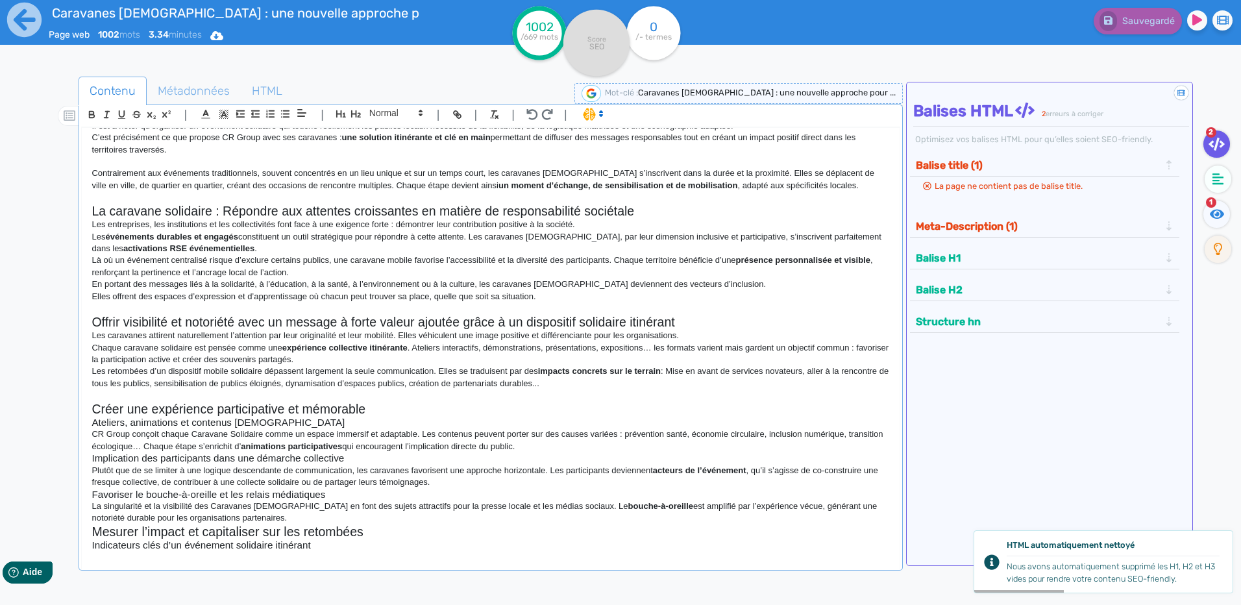
click at [412, 350] on p "Chaque caravane solidaire est pensée comme une expérience collective itinérante…" at bounding box center [491, 354] width 798 height 24
click at [419, 349] on p "Chaque caravane solidaire est pensée comme une expérience collective itinérante…" at bounding box center [491, 354] width 798 height 24
click at [417, 349] on p "Chaque caravane solidaire est pensée comme une expérience collective itinérante…" at bounding box center [491, 354] width 798 height 24
click at [415, 349] on p "Chaque caravane solidaire est pensée comme une expérience collective itinérante…" at bounding box center [491, 354] width 798 height 24
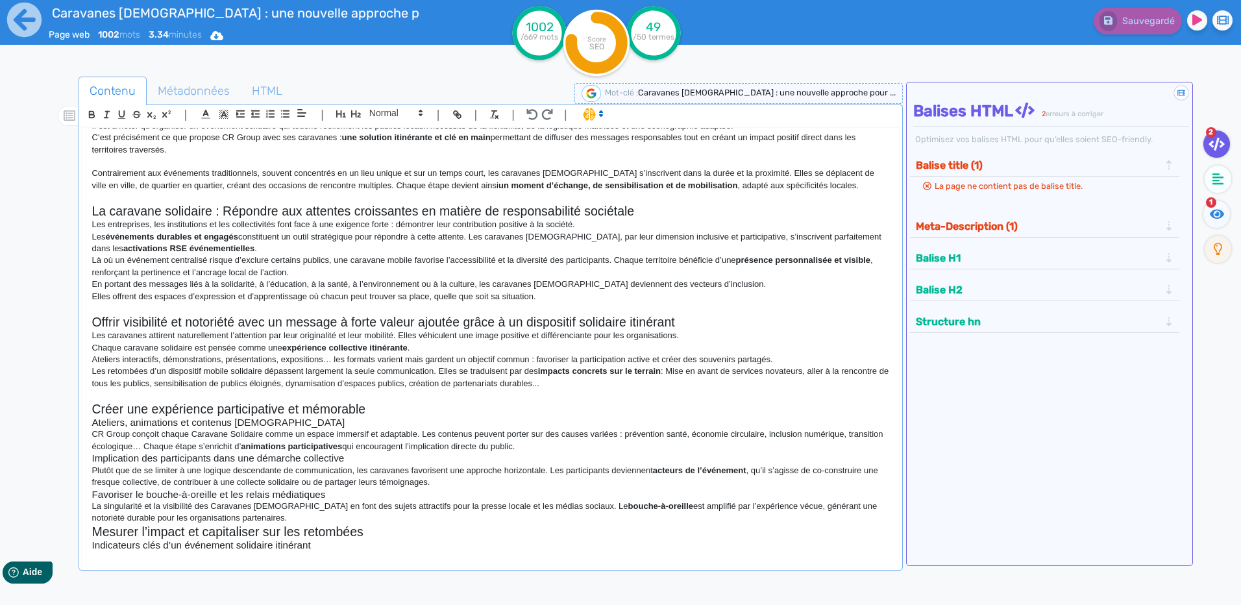
click at [260, 425] on h3 "Ateliers, animations et contenus [DEMOGRAPHIC_DATA]" at bounding box center [491, 423] width 798 height 12
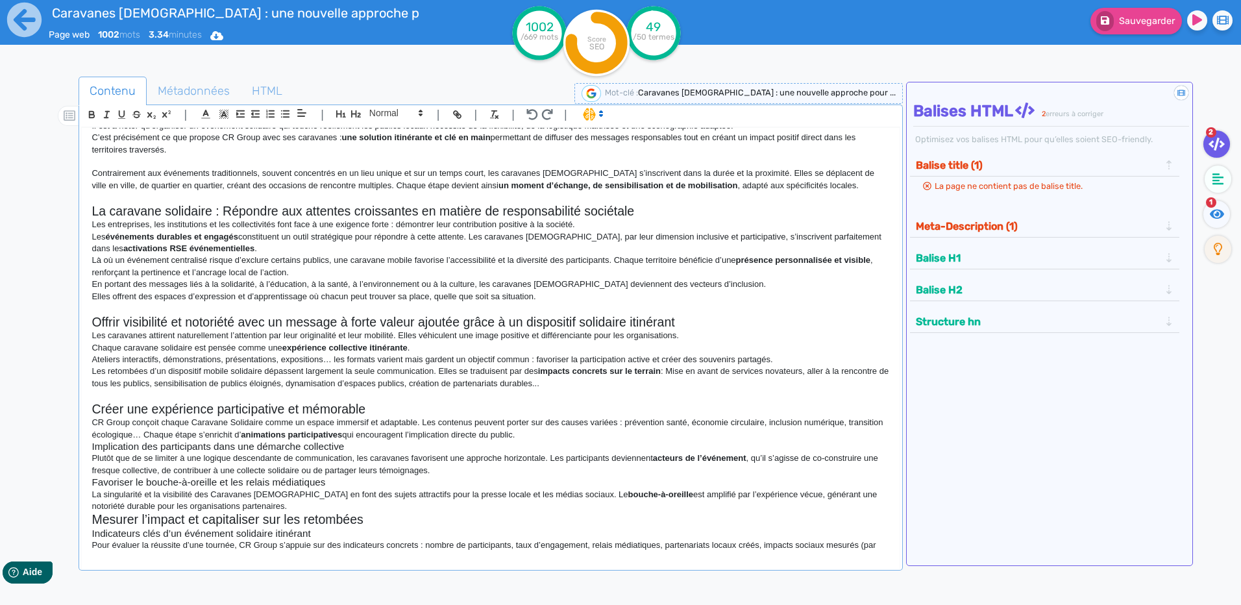
click at [191, 425] on p "CR Group conçoit chaque Caravane Solidaire comme un espace immersif et adaptabl…" at bounding box center [491, 429] width 798 height 24
click at [198, 417] on p "CR Group conçoit chaque Caravane Solidaire comme un espace immersif et adaptabl…" at bounding box center [491, 429] width 798 height 24
click at [234, 425] on p "CR Group conçoit chaque caravane Solidaire comme un espace immersif et adaptabl…" at bounding box center [491, 429] width 798 height 24
click at [251, 406] on h2 "Créer une expérience participative et mémorable" at bounding box center [491, 409] width 798 height 15
click at [282, 323] on h2 "Offrir visibilité et notoriété avec un message à forte valeur ajoutée grâce à u…" at bounding box center [491, 322] width 798 height 15
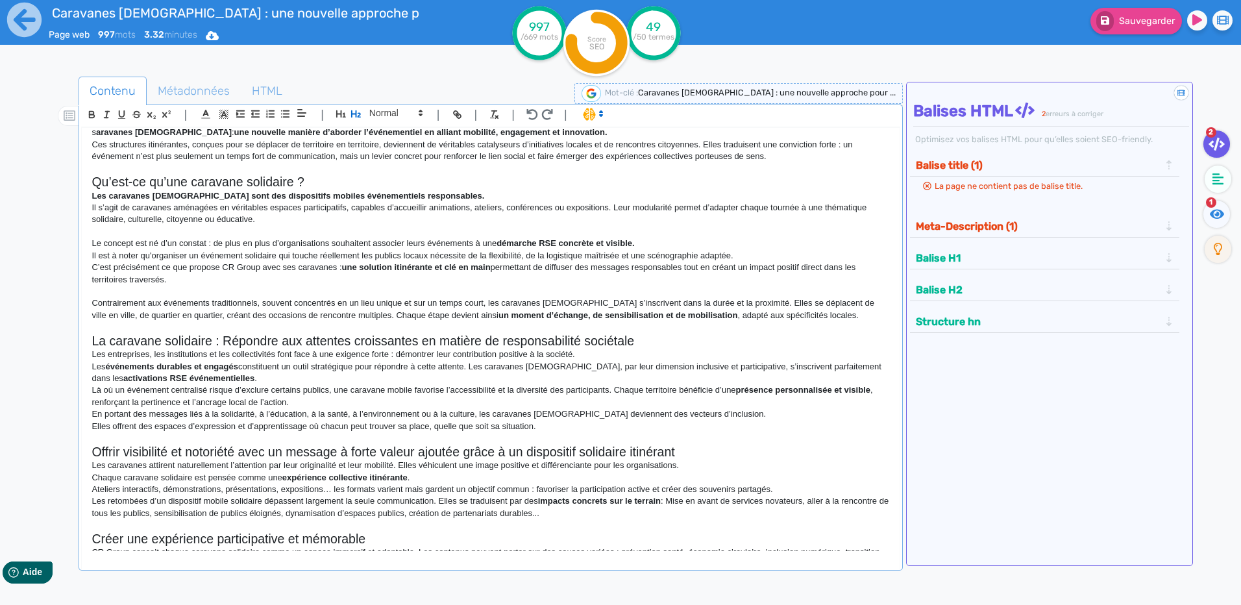
scroll to position [0, 0]
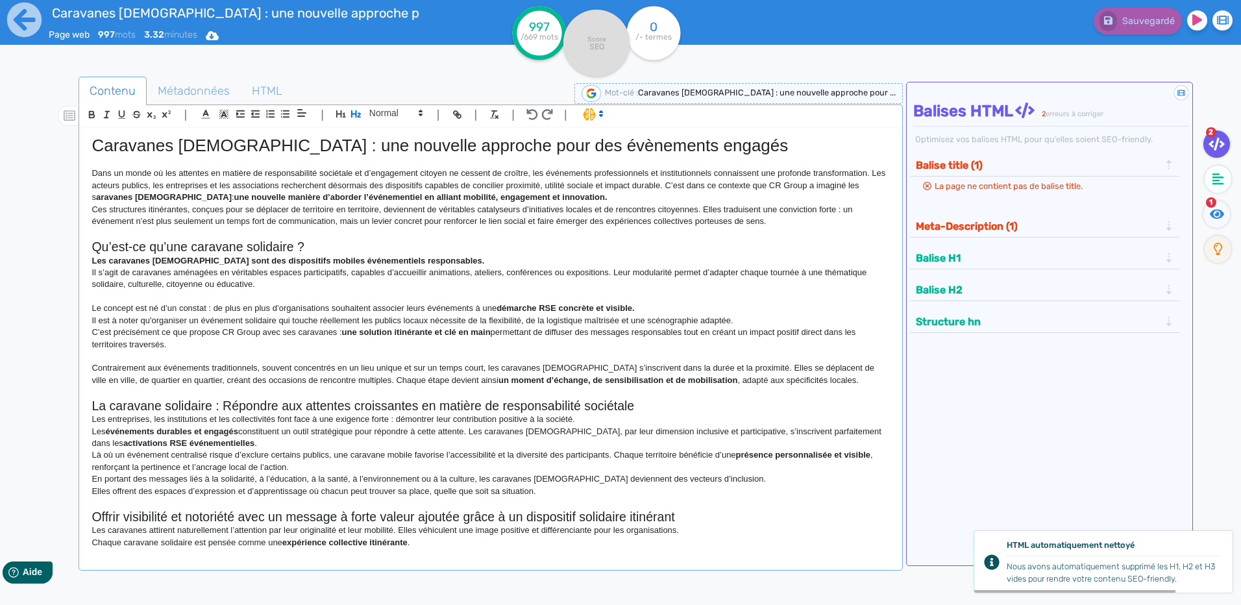
click at [111, 349] on p "C’est précisément ce que propose CR Group avec ses caravanes : une solution iti…" at bounding box center [491, 339] width 798 height 24
click at [108, 354] on h3 at bounding box center [491, 357] width 798 height 12
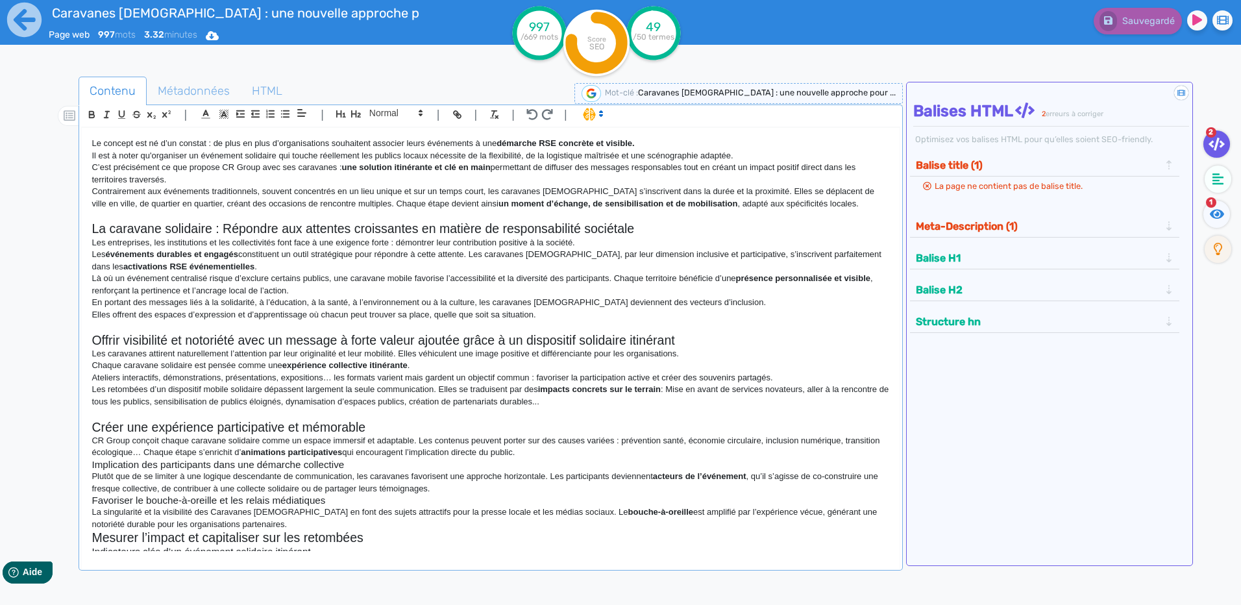
scroll to position [195, 0]
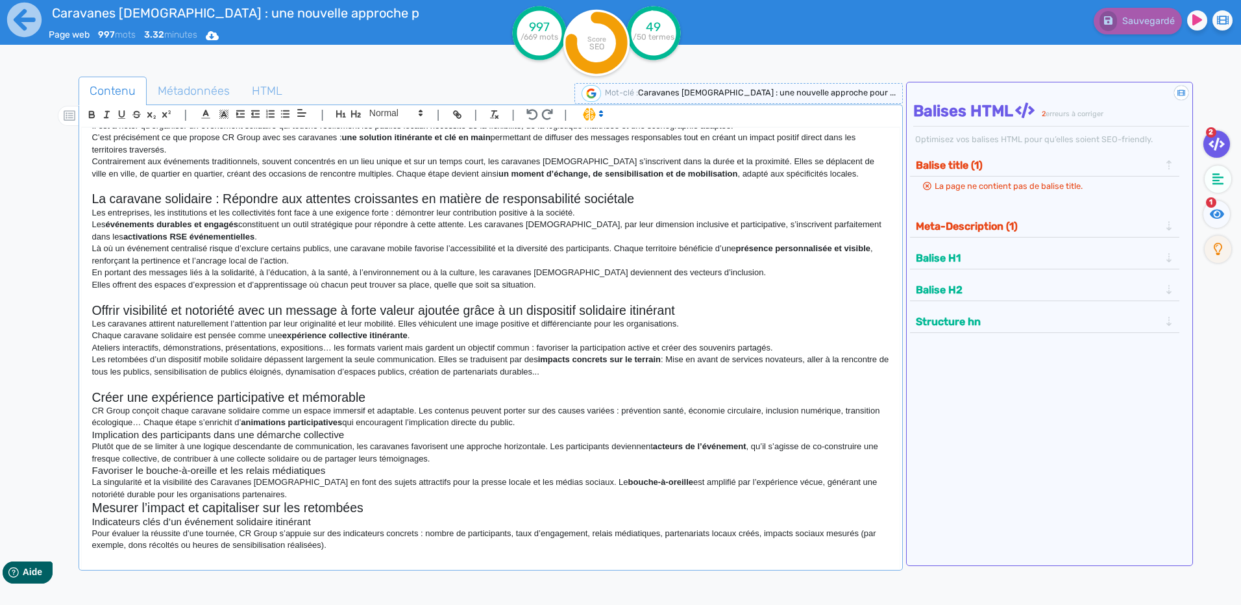
click at [384, 400] on h2 "Créer une expérience participative et mémorable" at bounding box center [491, 397] width 798 height 15
click at [424, 414] on p "CR Group conçoit chaque caravane solidaire comme un espace immersif et adaptabl…" at bounding box center [491, 417] width 798 height 24
click at [419, 413] on p "CR Group conçoit chaque caravane solidaire comme un espace immersif et adaptabl…" at bounding box center [491, 417] width 798 height 24
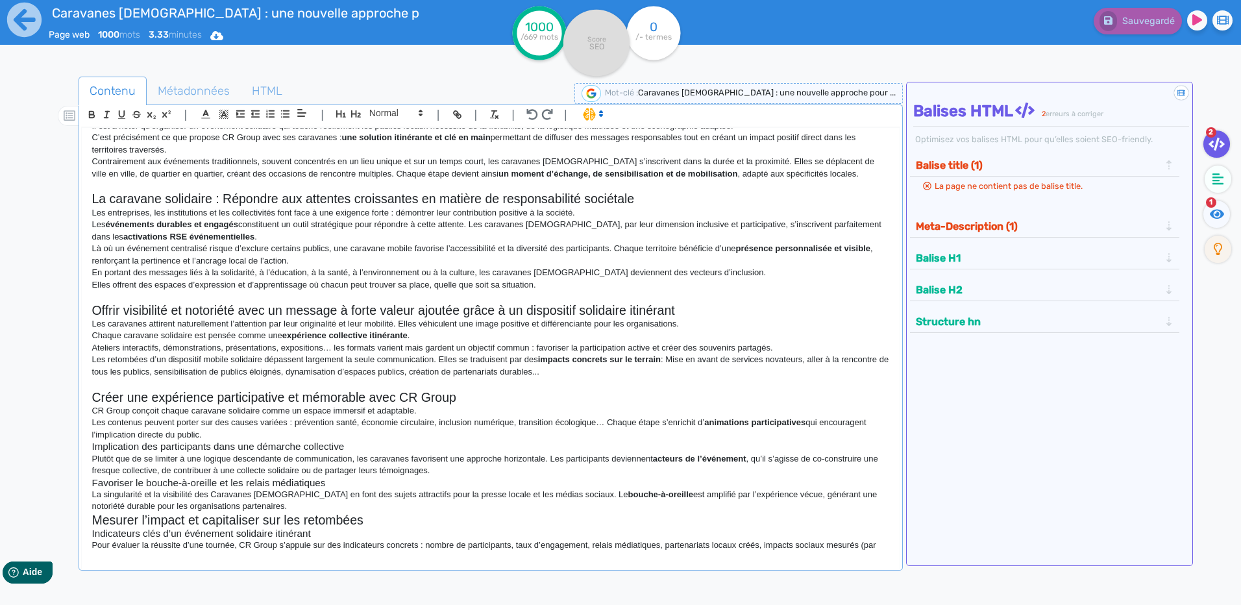
click at [291, 443] on h3 "Implication des participants dans une démarche collective" at bounding box center [491, 447] width 798 height 12
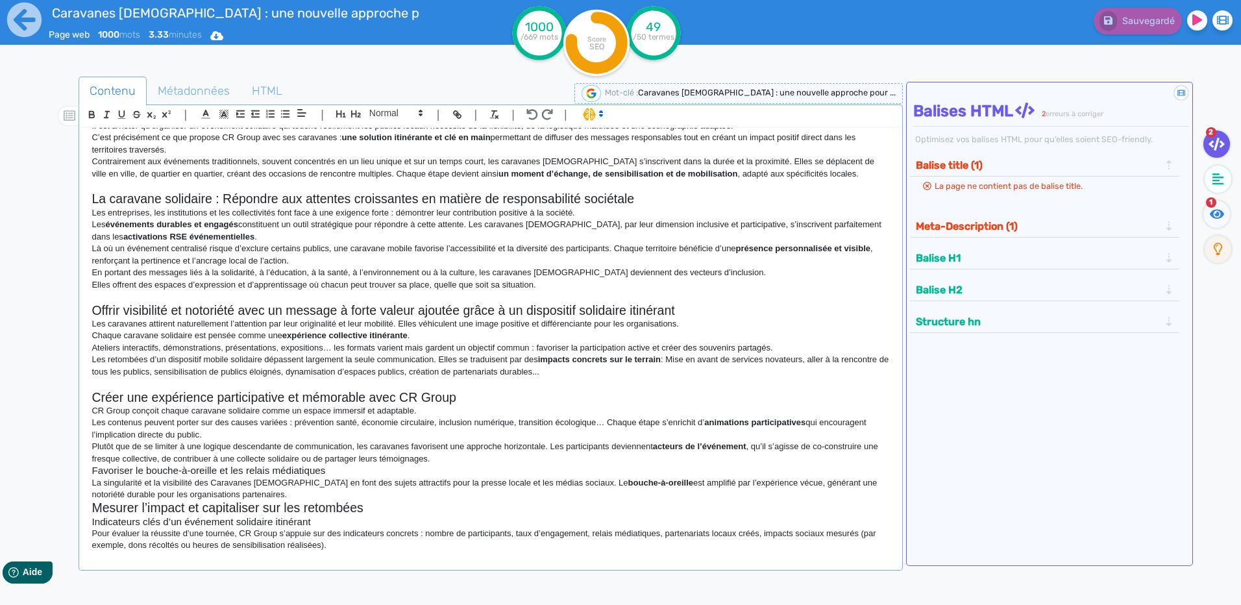
click at [179, 458] on p "Plutôt que de se limiter à une logique descendante de communication, les carava…" at bounding box center [491, 453] width 798 height 24
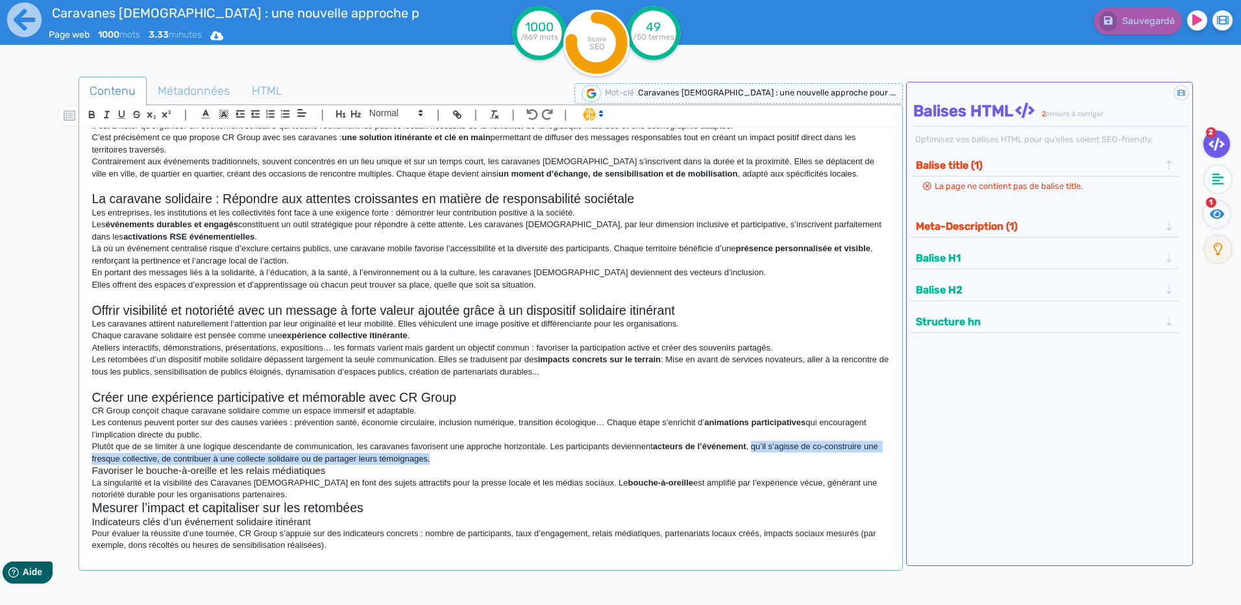
drag, startPoint x: 460, startPoint y: 457, endPoint x: 743, endPoint y: 448, distance: 283.2
click at [754, 445] on p "Plutôt que de se limiter à une logique descendante de communication, les carava…" at bounding box center [491, 453] width 798 height 24
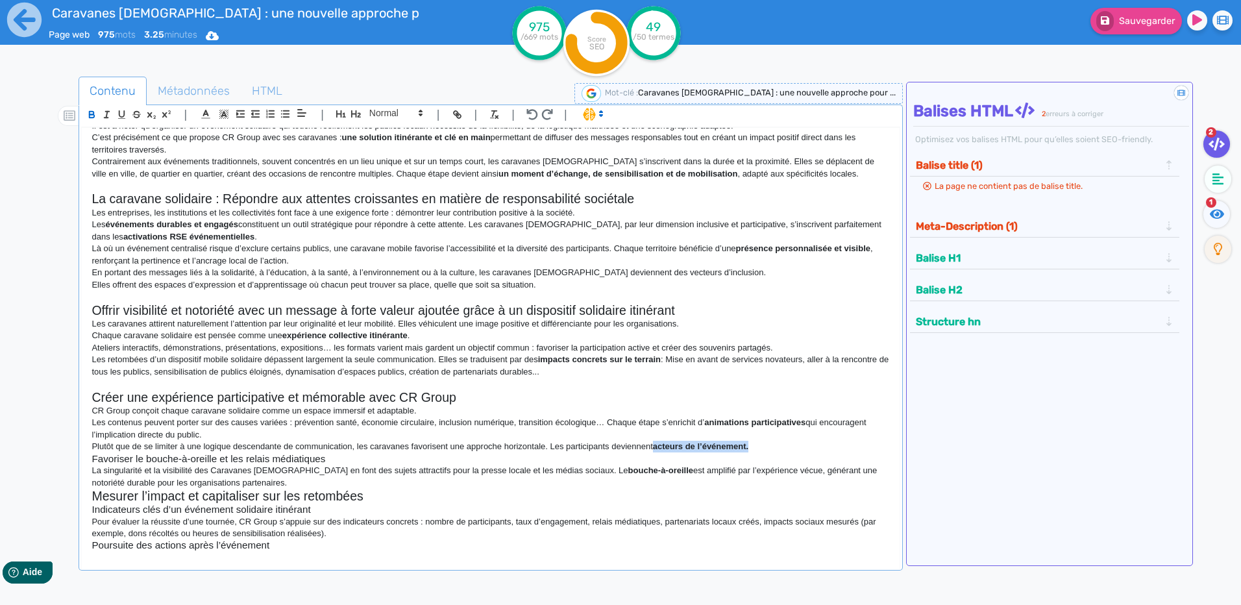
drag, startPoint x: 767, startPoint y: 442, endPoint x: 656, endPoint y: 446, distance: 111.7
click at [656, 446] on p "Plutôt que de se limiter à une logique descendante de communication, les carava…" at bounding box center [491, 447] width 798 height 12
click at [97, 117] on icon "button" at bounding box center [91, 114] width 11 height 11
click at [717, 430] on p "Les contenus peuvent porter sur des causes variées : prévention santé, économie…" at bounding box center [491, 429] width 798 height 24
click at [613, 423] on p "Les contenus peuvent porter sur des causes variées : prévention santé, économie…" at bounding box center [491, 429] width 798 height 24
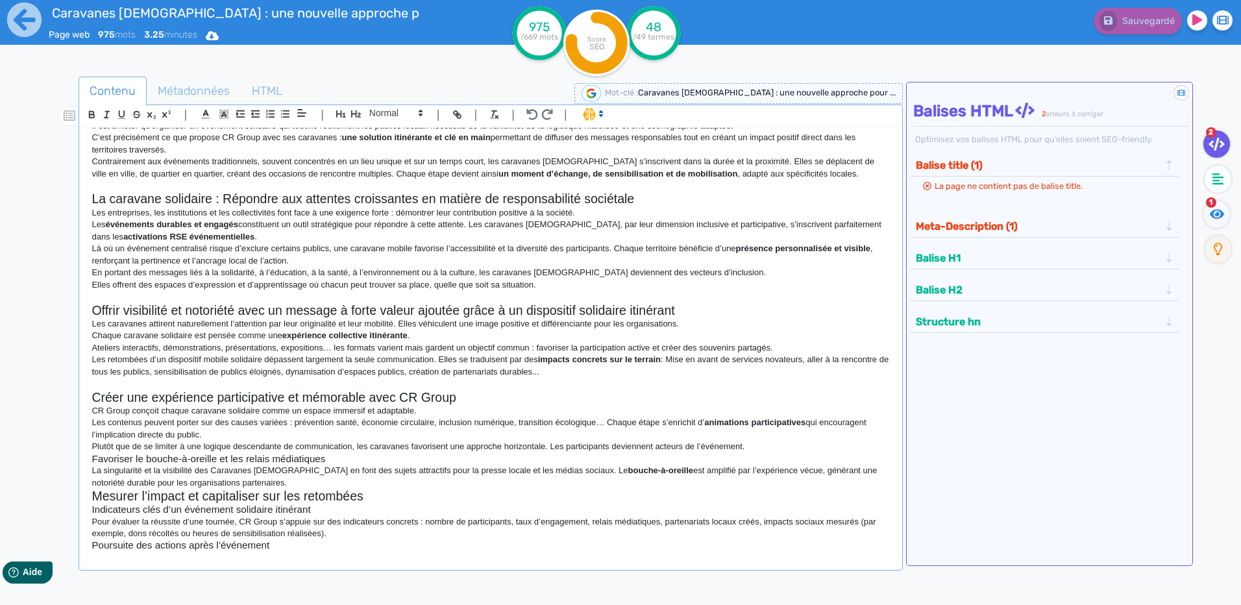
click at [603, 423] on p "Les contenus peuvent porter sur des causes variées : prévention santé, économie…" at bounding box center [491, 429] width 798 height 24
click at [606, 420] on p "Les contenus peuvent porter sur des causes variées : prévention santé, économie…" at bounding box center [491, 429] width 798 height 24
click at [224, 434] on p "Les contenus peuvent porter sur des causes variées : prévention santé, économie…" at bounding box center [491, 429] width 798 height 24
click at [284, 459] on h3 "Favoriser le bouche-à-oreille et les relais médiatiques" at bounding box center [491, 459] width 798 height 12
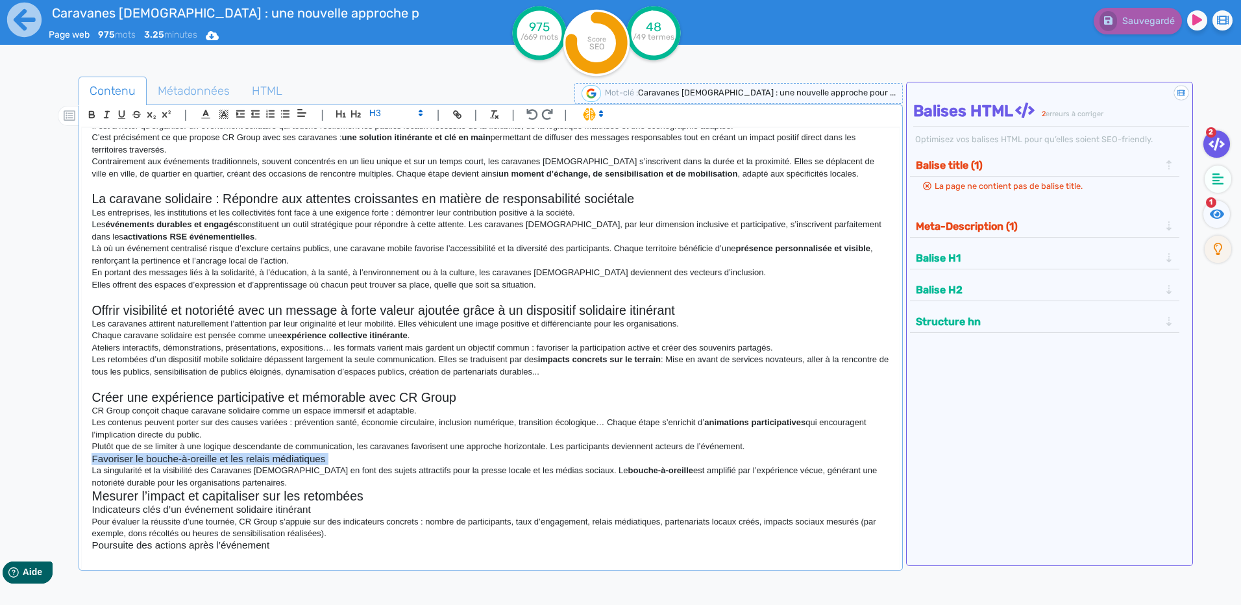
click at [284, 459] on h3 "Favoriser le bouche-à-oreille et les relais médiatiques" at bounding box center [491, 459] width 798 height 12
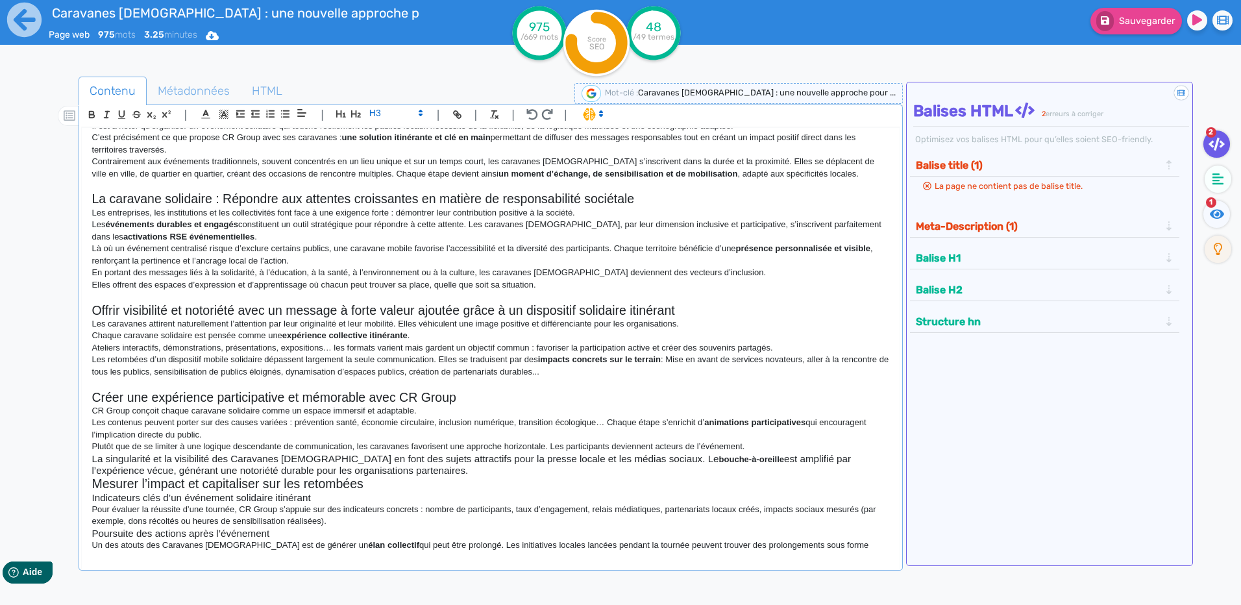
click at [405, 467] on h3 "La singularité et la visibilité des Caravanes [DEMOGRAPHIC_DATA] en font des su…" at bounding box center [491, 464] width 798 height 23
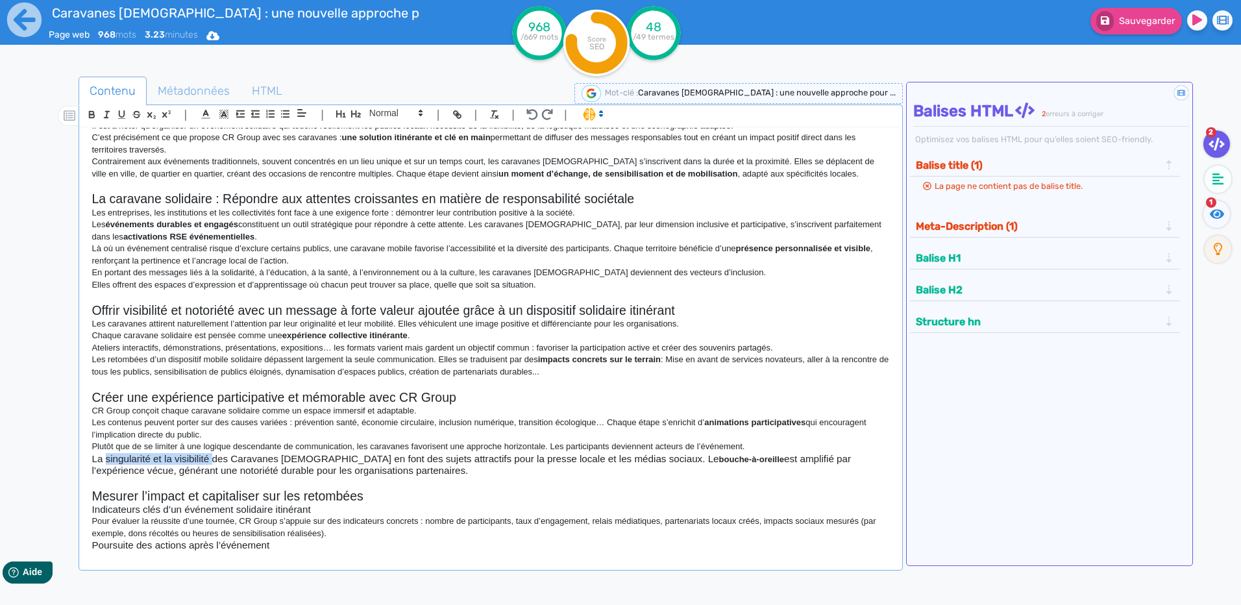
drag, startPoint x: 212, startPoint y: 458, endPoint x: 105, endPoint y: 462, distance: 107.8
click at [105, 462] on h3 "La singularité et la visibilité des Caravanes [DEMOGRAPHIC_DATA] en font des su…" at bounding box center [491, 464] width 798 height 23
click at [166, 469] on h3 "La singularité et la visibilité des Caravanes [DEMOGRAPHIC_DATA] en font des su…" at bounding box center [491, 464] width 798 height 23
drag, startPoint x: 175, startPoint y: 461, endPoint x: 114, endPoint y: 461, distance: 61.7
click at [114, 461] on h3 "La singularité et la visibilité des Caravanes [DEMOGRAPHIC_DATA] en font des su…" at bounding box center [491, 464] width 798 height 23
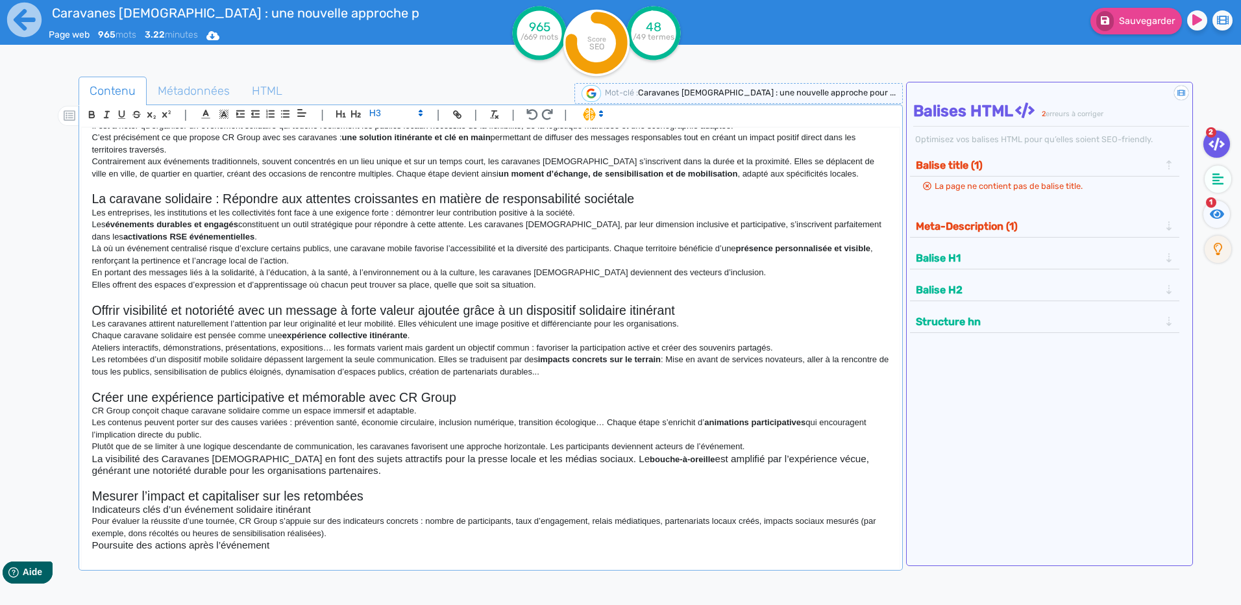
click at [338, 459] on h3 "La visibilité des Caravanes [DEMOGRAPHIC_DATA] en font des sujets attractifs po…" at bounding box center [491, 464] width 798 height 23
click at [288, 450] on p "Plutôt que de se limiter à une logique descendante de communication, les carava…" at bounding box center [491, 447] width 798 height 12
drag, startPoint x: 354, startPoint y: 466, endPoint x: 73, endPoint y: 451, distance: 280.8
click at [73, 451] on div "Contenu Métadonnées HTML | | H3 H4 H5 H6 Normal | | | | Caravanes [DEMOGRAPHIC_…" at bounding box center [640, 379] width 1204 height 613
click at [375, 110] on span at bounding box center [396, 113] width 64 height 16
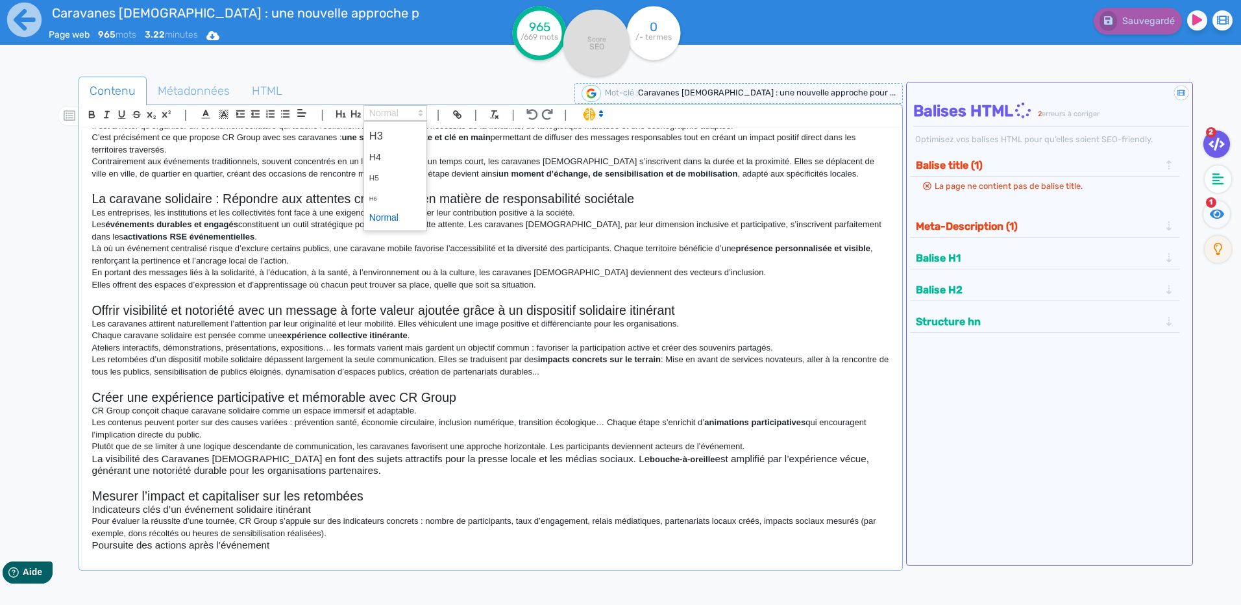
click at [382, 216] on span at bounding box center [395, 218] width 52 height 20
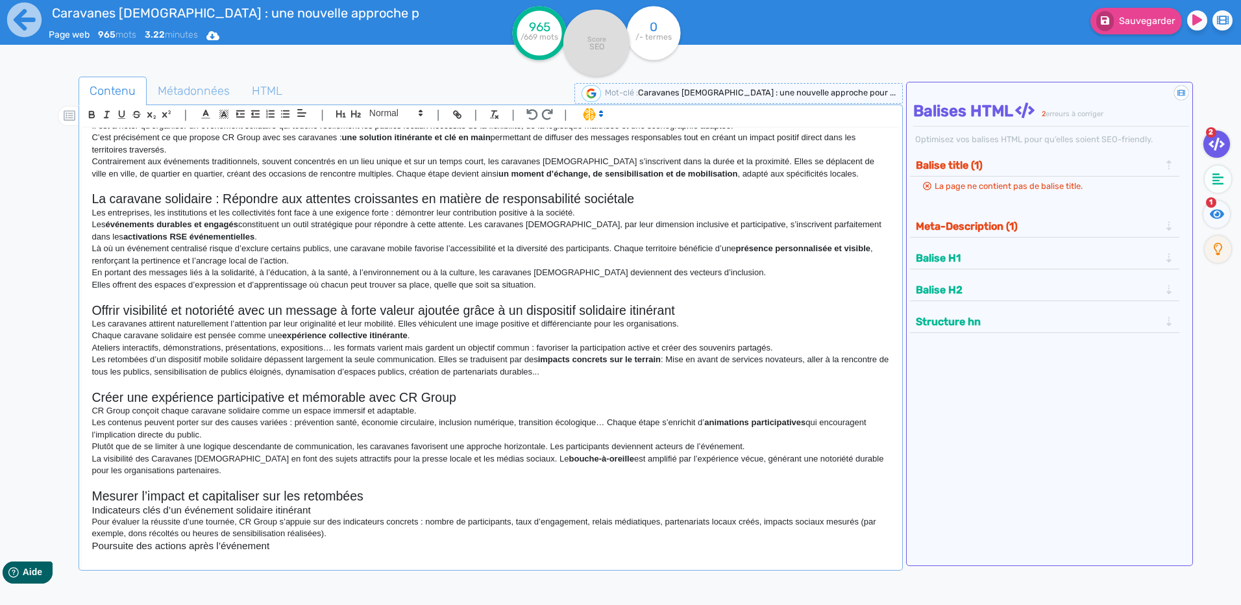
click at [195, 443] on p "Plutôt que de se limiter à une logique descendante de communication, les carava…" at bounding box center [491, 447] width 798 height 12
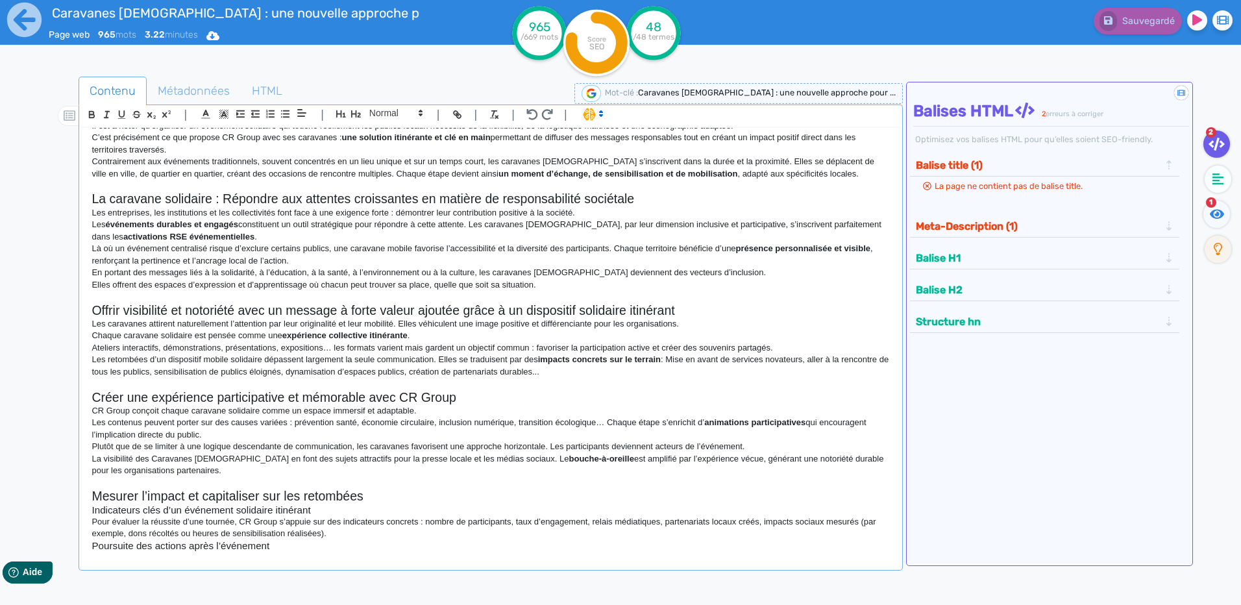
click at [161, 462] on p "La visibilité des Caravanes [DEMOGRAPHIC_DATA] en font des sujets attractifs po…" at bounding box center [491, 465] width 798 height 24
click at [158, 459] on p "La visibilité des Caravanes [DEMOGRAPHIC_DATA] en font des sujets attractifs po…" at bounding box center [491, 465] width 798 height 24
click at [199, 465] on p "La visibilité des caravanes [DEMOGRAPHIC_DATA] en font des sujets attractifs po…" at bounding box center [491, 465] width 798 height 24
click at [477, 502] on h2 "Mesurer l’impact et capitaliser sur les retombées" at bounding box center [491, 496] width 798 height 15
drag, startPoint x: 465, startPoint y: 457, endPoint x: 438, endPoint y: 457, distance: 27.3
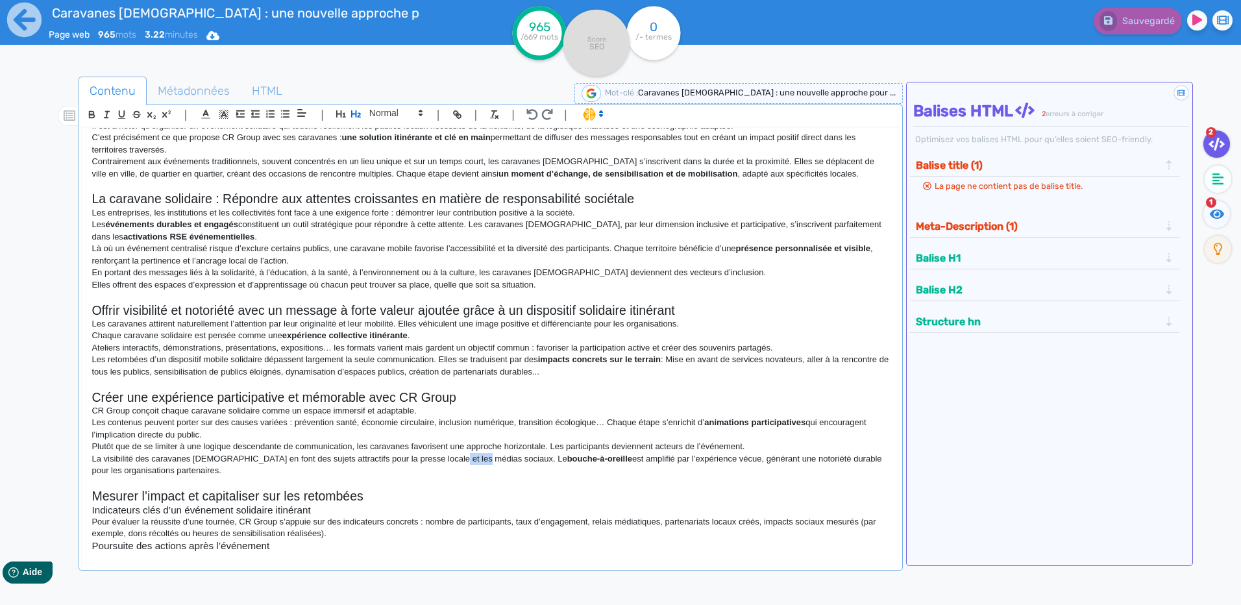
click at [438, 457] on p "La visibilité des caravanes [DEMOGRAPHIC_DATA] en font des sujets attractifs po…" at bounding box center [491, 465] width 798 height 24
drag, startPoint x: 579, startPoint y: 462, endPoint x: 512, endPoint y: 462, distance: 66.9
click at [512, 462] on p "La visibilité des caravanes [DEMOGRAPHIC_DATA] en font des sujets attractifs po…" at bounding box center [491, 465] width 798 height 24
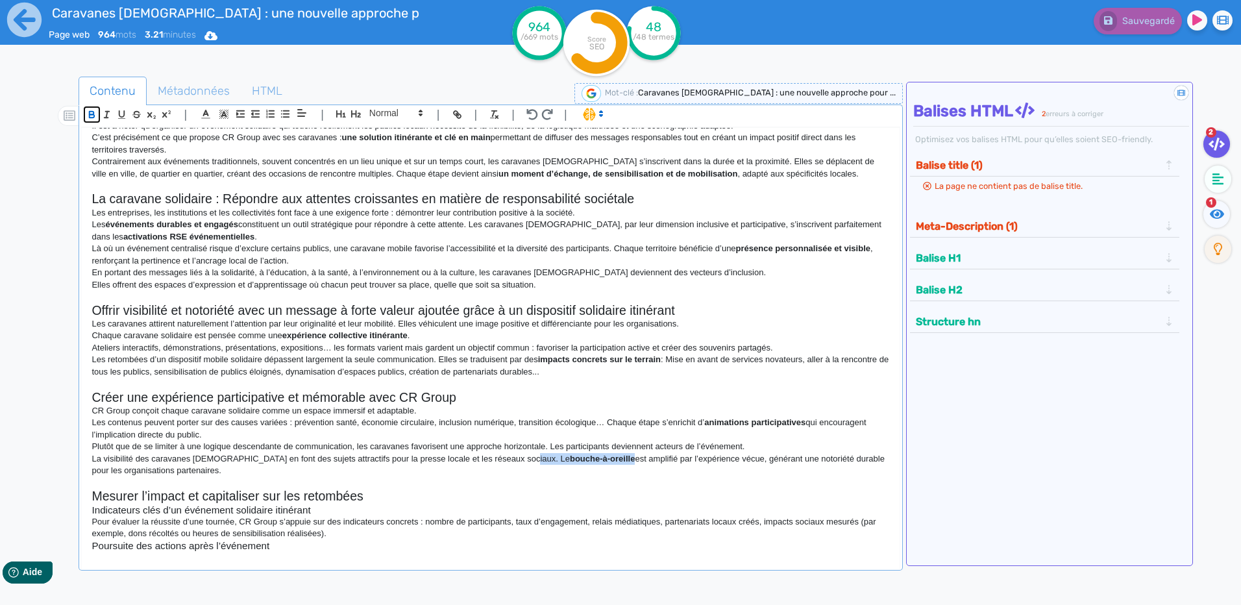
click at [90, 112] on icon "button" at bounding box center [92, 113] width 5 height 3
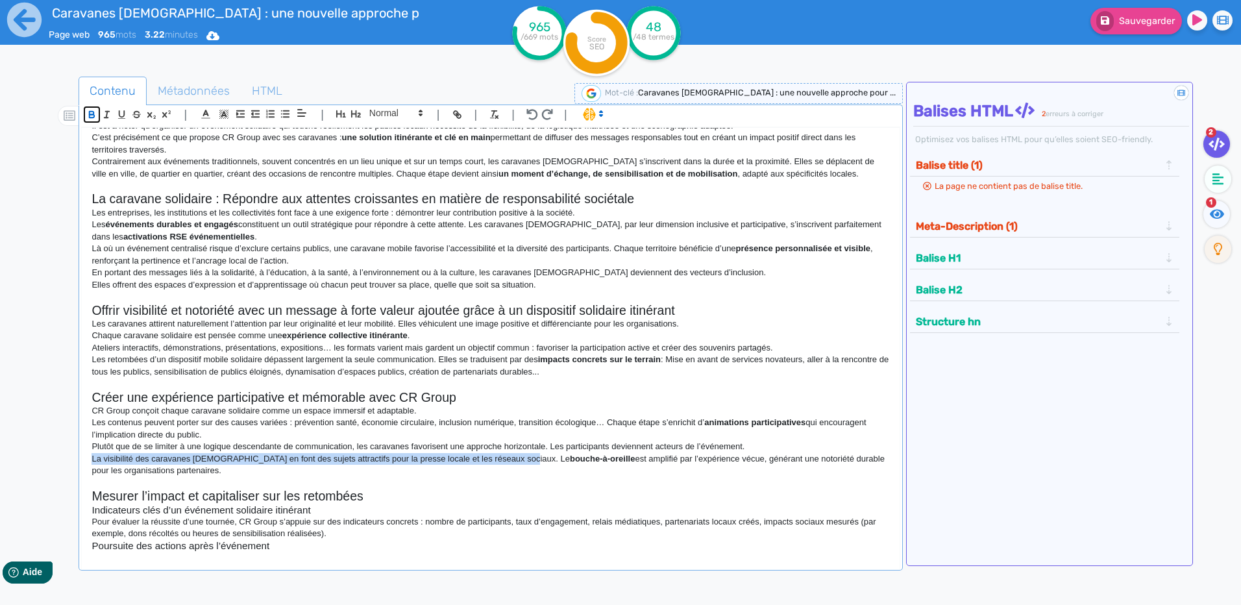
click at [90, 112] on icon "button" at bounding box center [92, 113] width 5 height 3
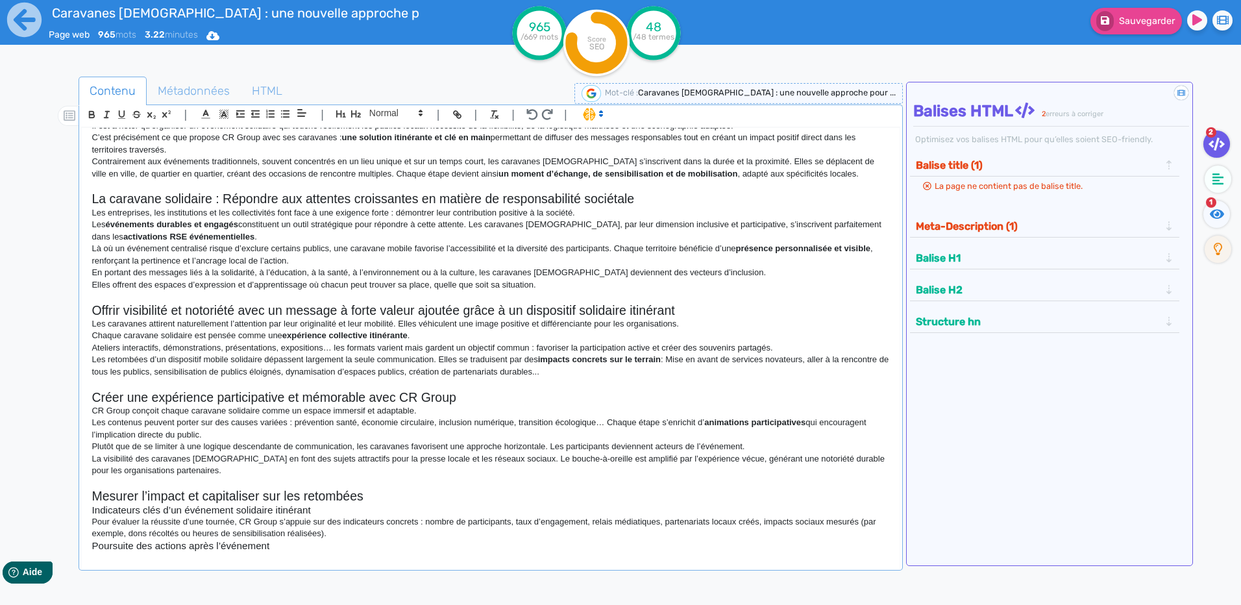
click at [691, 456] on p "La visibilité des caravanes [DEMOGRAPHIC_DATA] en font des sujets attractifs po…" at bounding box center [491, 465] width 798 height 24
drag, startPoint x: 740, startPoint y: 445, endPoint x: 557, endPoint y: 441, distance: 183.1
click at [557, 441] on p "Plutôt que de se limiter à une logique descendante de communication, les carava…" at bounding box center [491, 447] width 798 height 12
click at [693, 447] on p "Plutôt que de se limiter à une logique descendante de communication, les carava…" at bounding box center [491, 447] width 798 height 12
drag, startPoint x: 758, startPoint y: 449, endPoint x: 550, endPoint y: 445, distance: 207.8
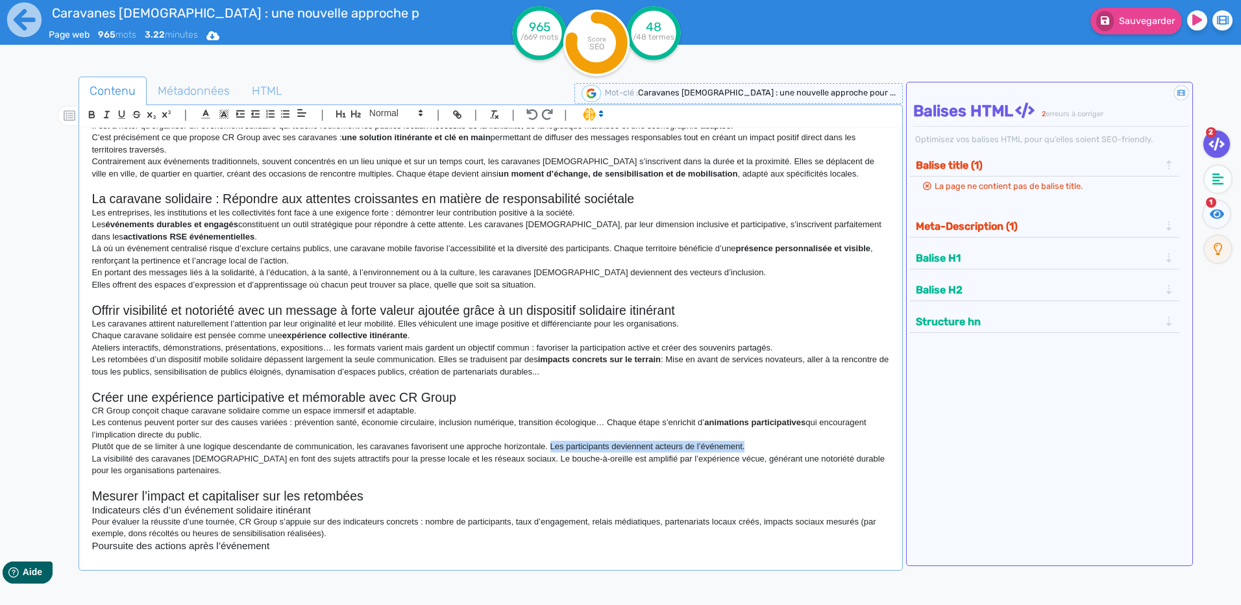
click at [550, 445] on p "Plutôt que de se limiter à une logique descendante de communication, les carava…" at bounding box center [491, 447] width 798 height 12
click at [95, 108] on div "| | H3 H4 H5 H6 Normal | | | |" at bounding box center [490, 116] width 819 height 22
click at [95, 114] on icon "button" at bounding box center [91, 114] width 11 height 11
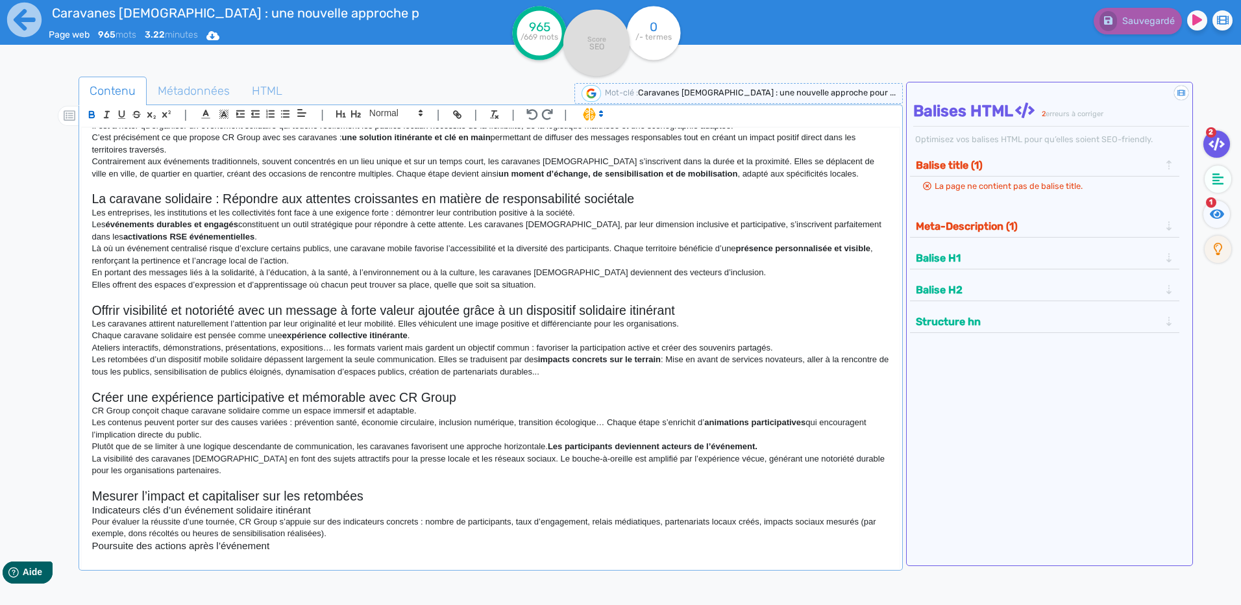
click at [586, 502] on h2 "Mesurer l’impact et capitaliser sur les retombées" at bounding box center [491, 496] width 798 height 15
click at [711, 460] on p "La visibilité des caravanes [DEMOGRAPHIC_DATA] en font des sujets attractifs po…" at bounding box center [491, 465] width 798 height 24
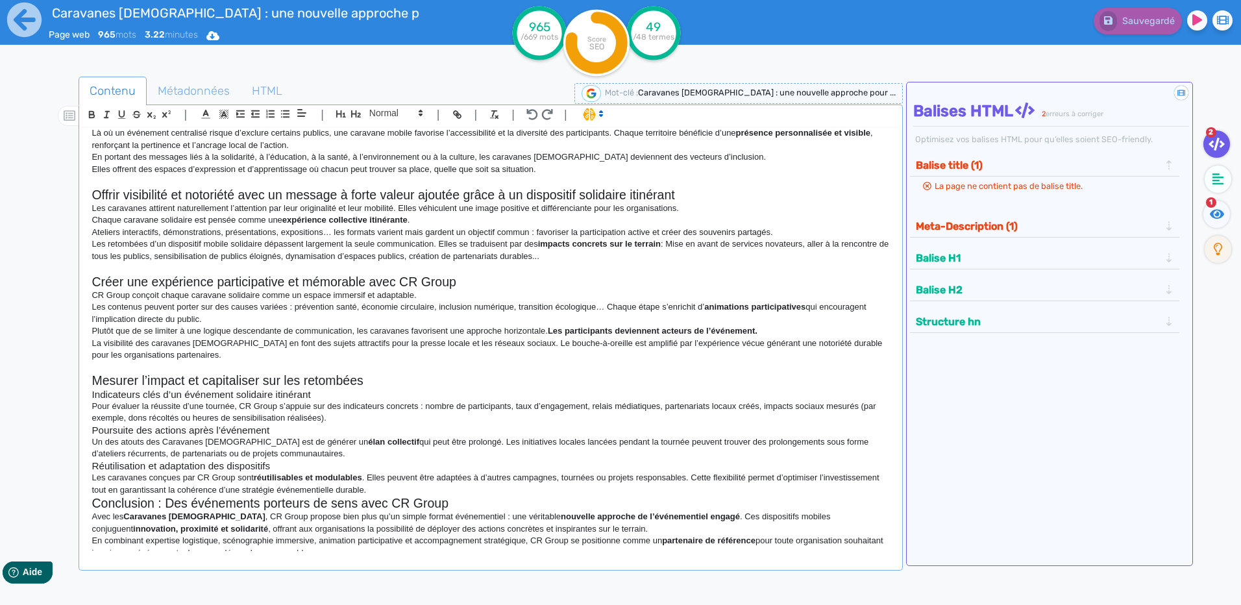
scroll to position [362, 0]
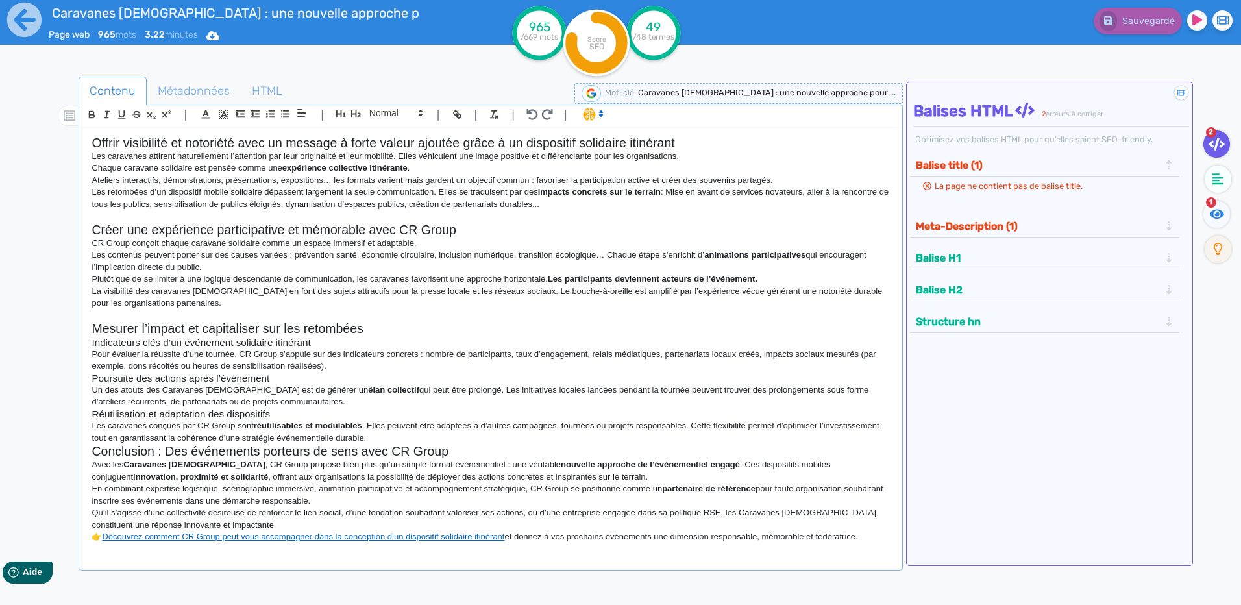
click at [495, 434] on p "Les caravanes conçues par CR Group sont réutilisables et modulables . Elles peu…" at bounding box center [491, 432] width 798 height 24
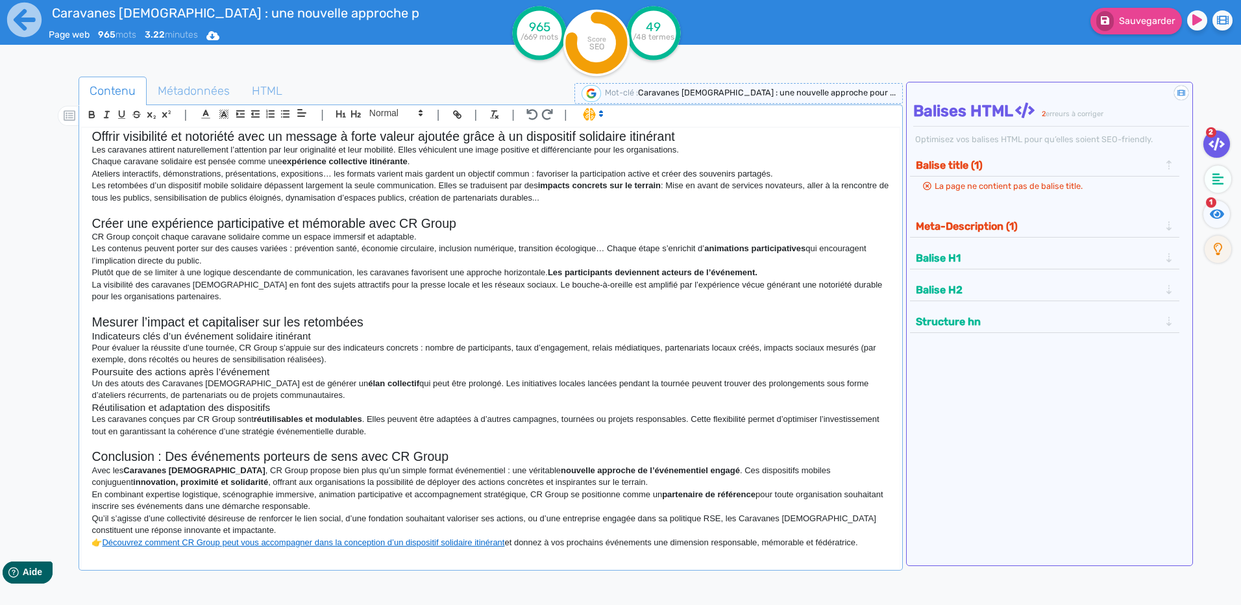
scroll to position [374, 0]
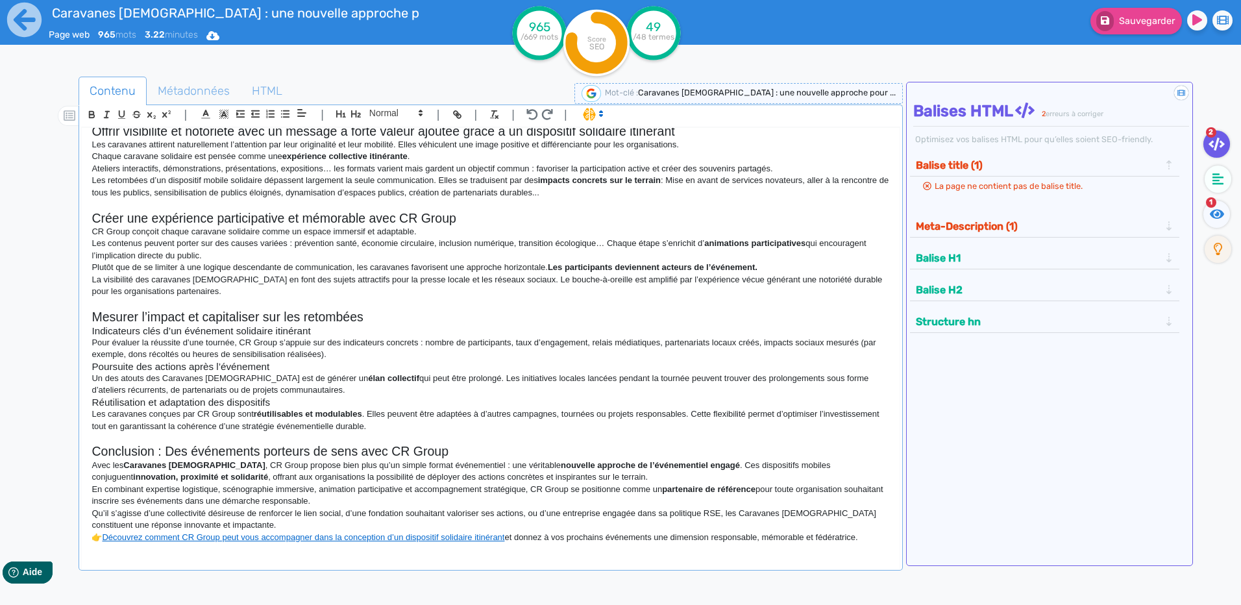
click at [463, 528] on p "Qu’il s’agisse d’une collectivité désireuse de renforcer le lien social, d’une …" at bounding box center [491, 520] width 798 height 24
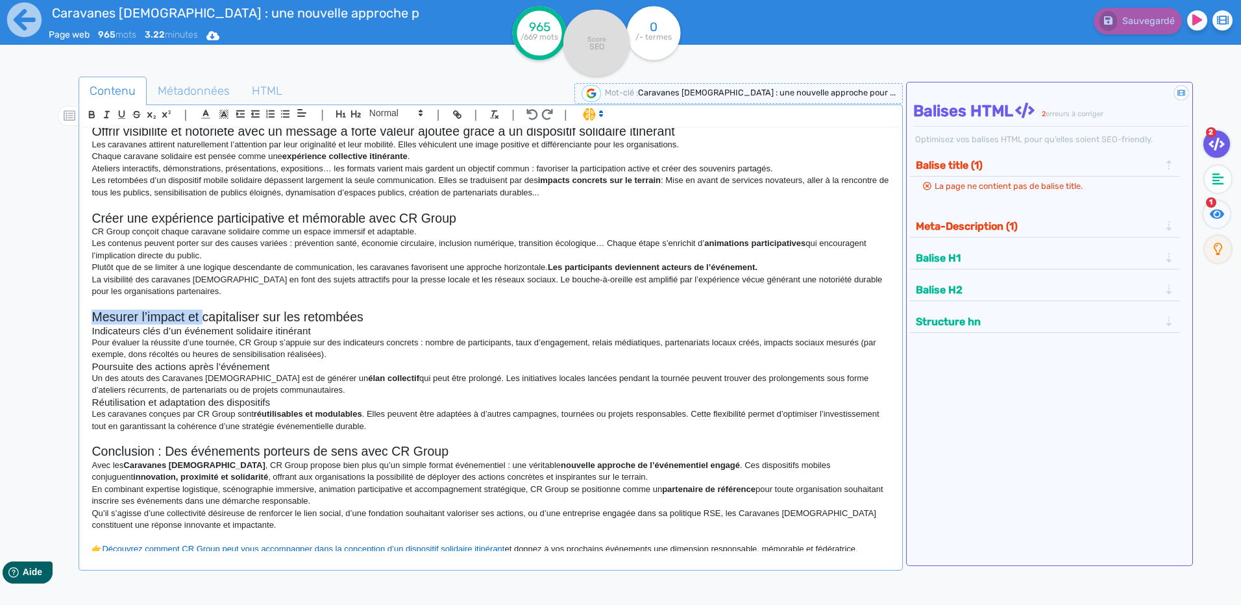
drag, startPoint x: 205, startPoint y: 319, endPoint x: 64, endPoint y: 314, distance: 141.6
click at [64, 314] on div "Contenu Métadonnées HTML | | H3 H4 H5 H6 Normal | | | | Caravanes [DEMOGRAPHIC_…" at bounding box center [640, 379] width 1204 height 613
click at [330, 313] on h2 "Capitaliser sur les retombées" at bounding box center [491, 317] width 798 height 15
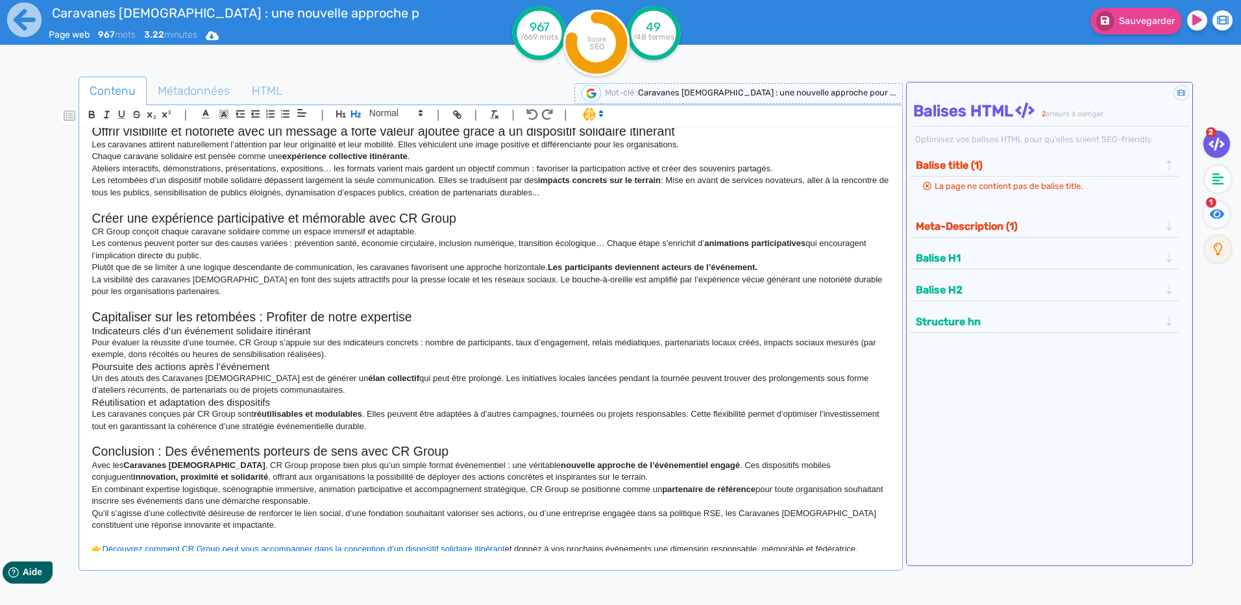
click at [306, 319] on h2 "Capitaliser sur les retombées : Profiter de notre expertise" at bounding box center [491, 317] width 798 height 15
click at [402, 314] on h2 "Capitaliser sur les retombées : Profitez de notre expertise" at bounding box center [491, 317] width 798 height 15
click at [447, 319] on h2 "Capitaliser sur les retombées : Profitez de notre expertise" at bounding box center [491, 317] width 798 height 15
click at [820, 384] on p "Un des atouts des Caravanes [DEMOGRAPHIC_DATA] est de générer un élan collectif…" at bounding box center [491, 385] width 798 height 24
click at [319, 332] on h3 "Indicateurs clés d’un événement solidaire itinérant" at bounding box center [491, 331] width 798 height 12
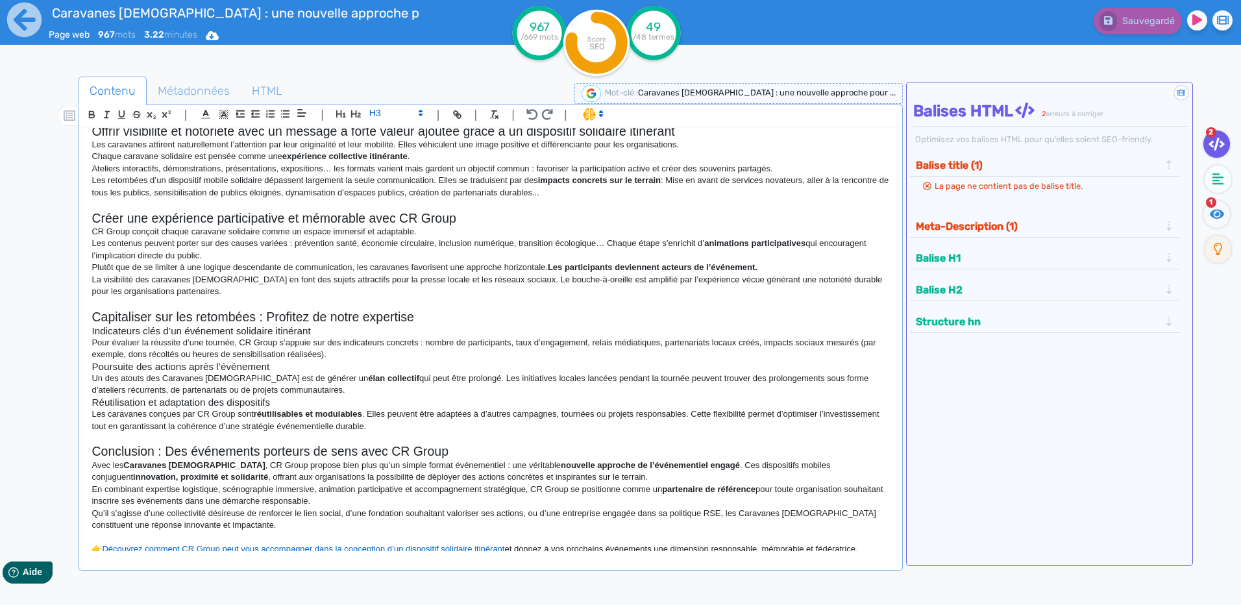
click at [334, 314] on h2 "Capitaliser sur les retombées : Profitez de notre expertise" at bounding box center [491, 317] width 798 height 15
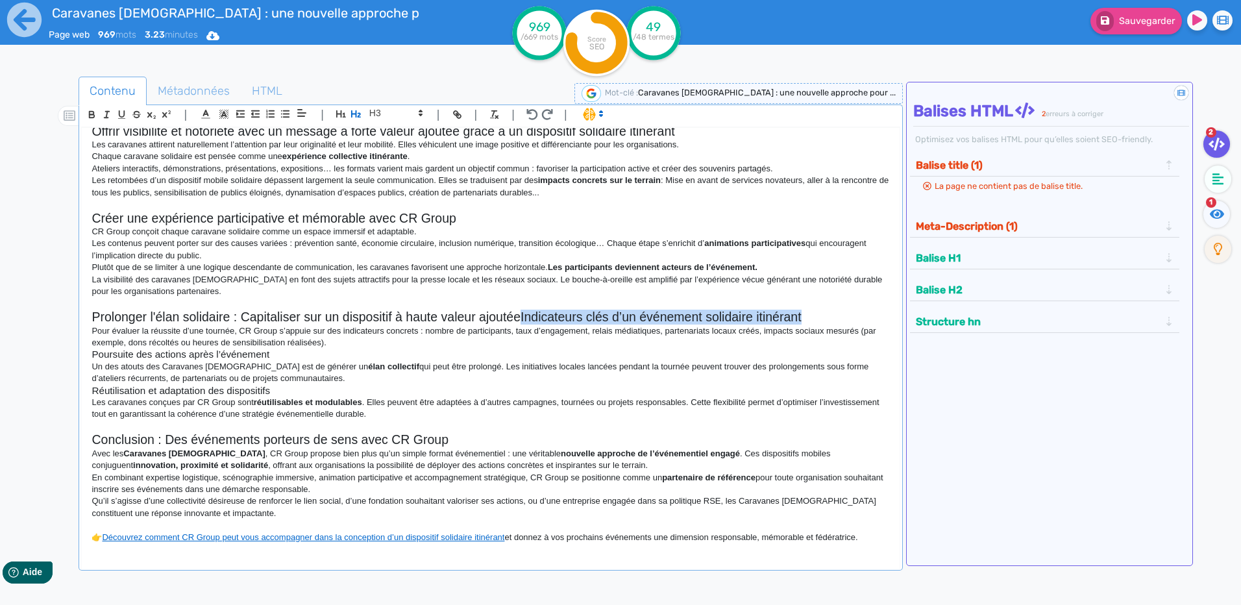
drag, startPoint x: 826, startPoint y: 317, endPoint x: 519, endPoint y: 312, distance: 307.8
click at [519, 312] on h2 "Prolonger l'élan solidaire : Capitaliser sur un dispositif à haute valeur ajout…" at bounding box center [491, 317] width 798 height 15
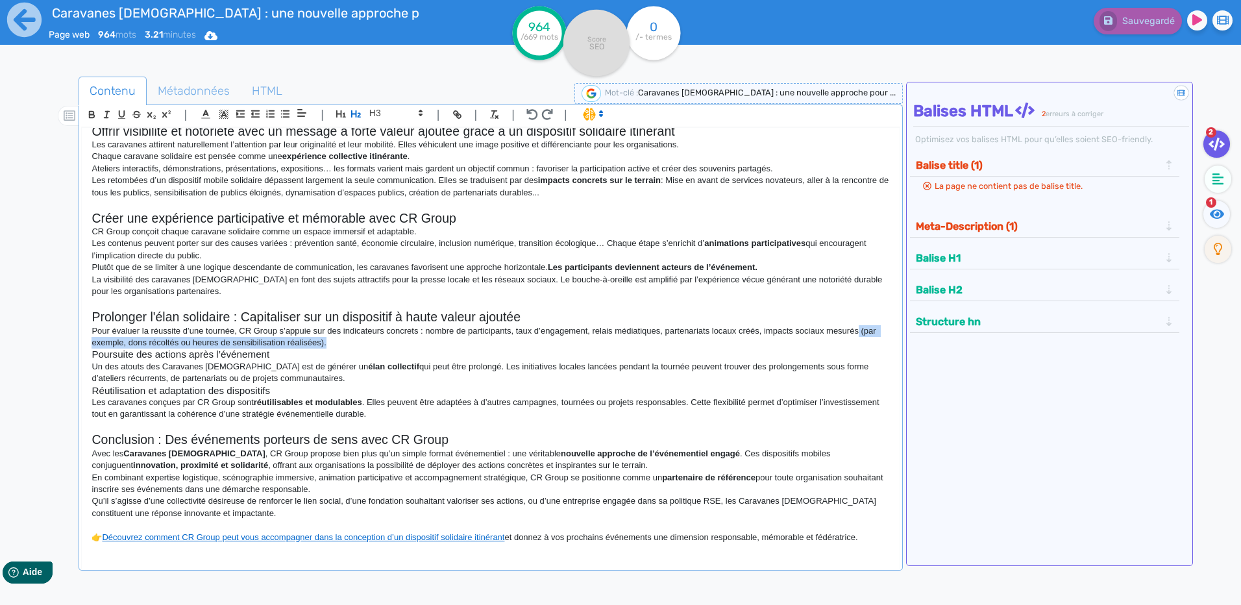
drag, startPoint x: 333, startPoint y: 338, endPoint x: 857, endPoint y: 334, distance: 523.9
click at [857, 334] on p "Pour évaluer la réussite d’une tournée, CR Group s’appuie sur des indicateurs c…" at bounding box center [491, 337] width 798 height 24
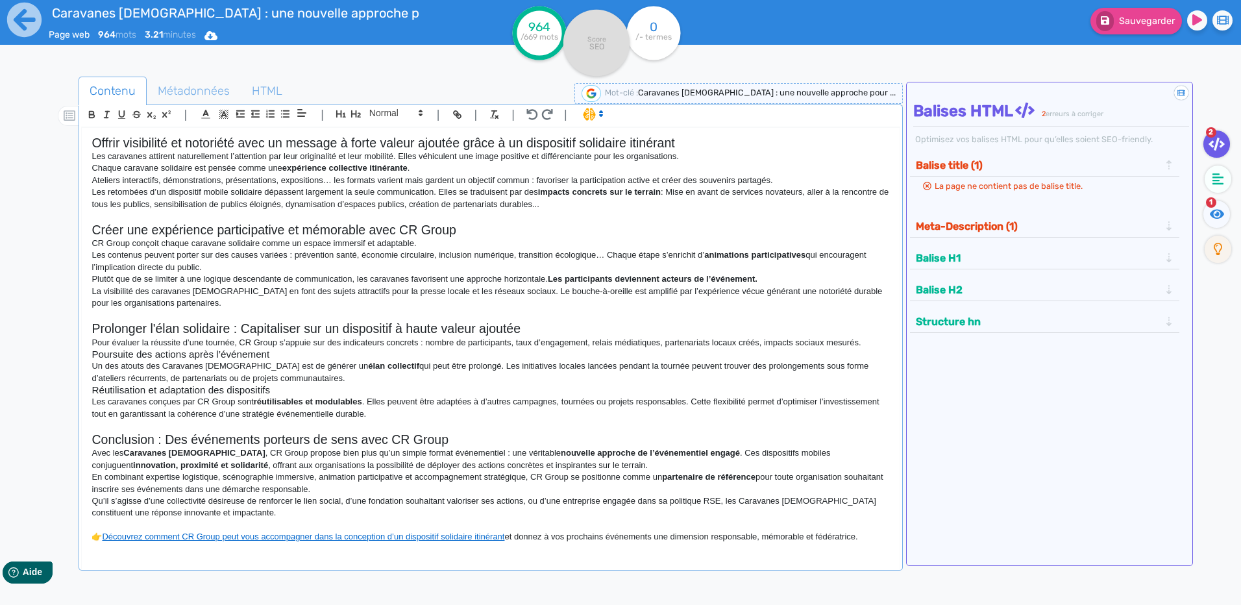
click at [242, 339] on p "Pour évaluer la réussite d’une tournée, CR Group s’appuie sur des indicateurs c…" at bounding box center [491, 343] width 798 height 12
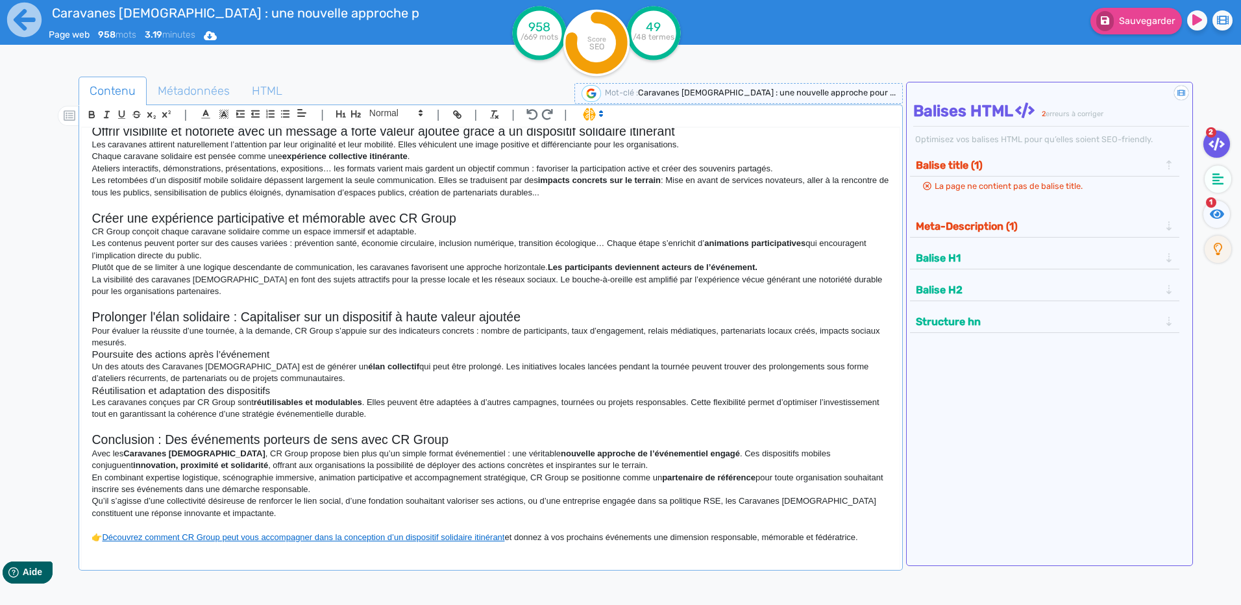
click at [245, 335] on p "Pour évaluer la réussite d’une tournée, à la demande, CR Group s’appuie sur des…" at bounding box center [491, 337] width 798 height 24
click at [238, 330] on p "Pour évaluer la réussite d’une tournée, à la demande, CR Group s’appuie sur des…" at bounding box center [491, 337] width 798 height 24
click at [384, 328] on p "Pour évaluer la réussite d’une tournée et à la demande, CR Group s’appuie sur d…" at bounding box center [491, 337] width 798 height 24
click at [373, 334] on p "Pour évaluer la réussite d’une tournée et à la demande, CR Group s’appuie sur d…" at bounding box center [491, 337] width 798 height 24
click at [345, 335] on p "Pour évaluer la réussite d’une tournée et à la demande, CR Group s’appuier sur …" at bounding box center [491, 337] width 798 height 24
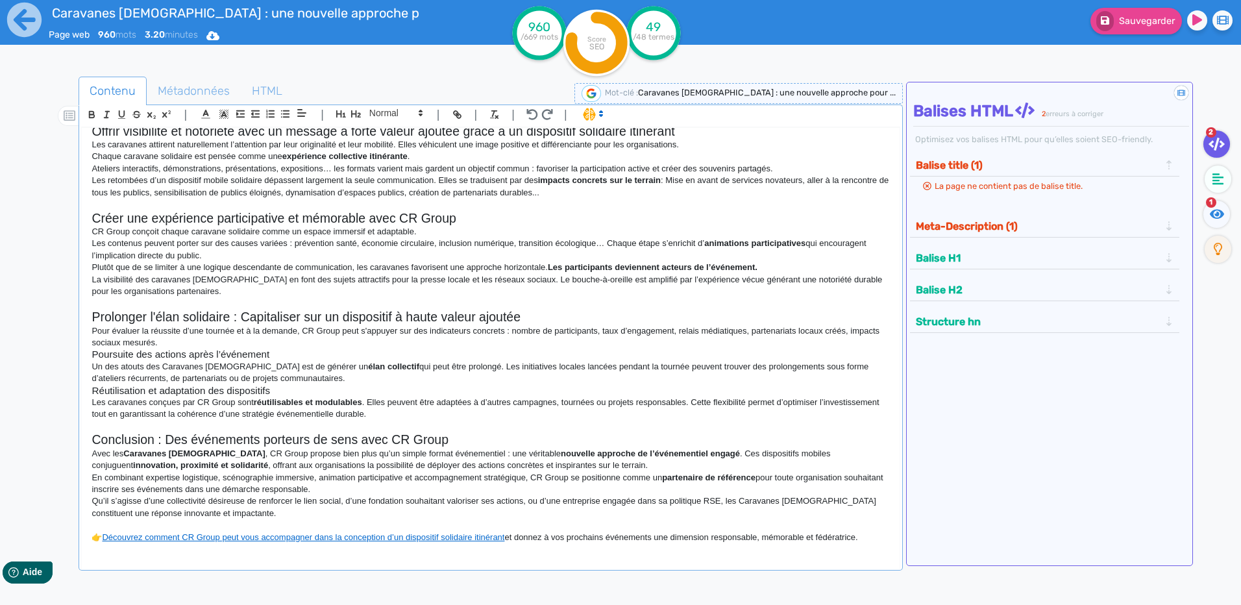
click at [520, 332] on p "Pour évaluer la réussite d’une tournée et à la demande, CR Group peut s'appuyer…" at bounding box center [491, 337] width 798 height 24
click at [166, 346] on p "Pour évaluer la réussite d’une tournée et à la demande, CR Group peut s'appuyer…" at bounding box center [491, 337] width 798 height 24
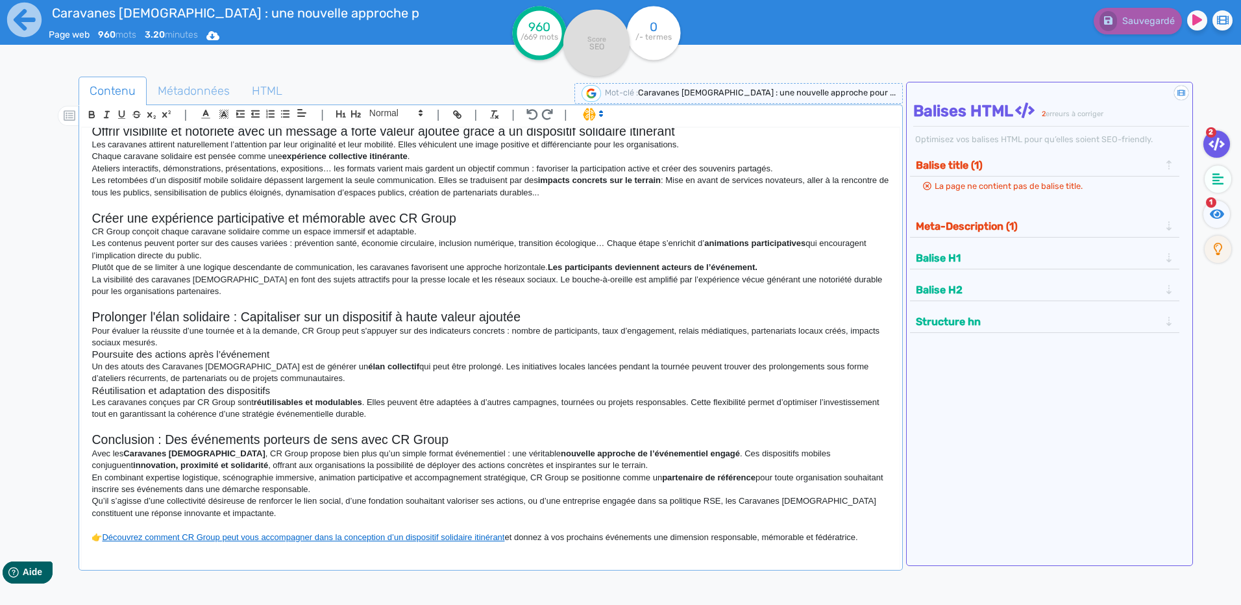
click at [237, 352] on h3 "Poursuite des actions après l’événement" at bounding box center [491, 355] width 798 height 12
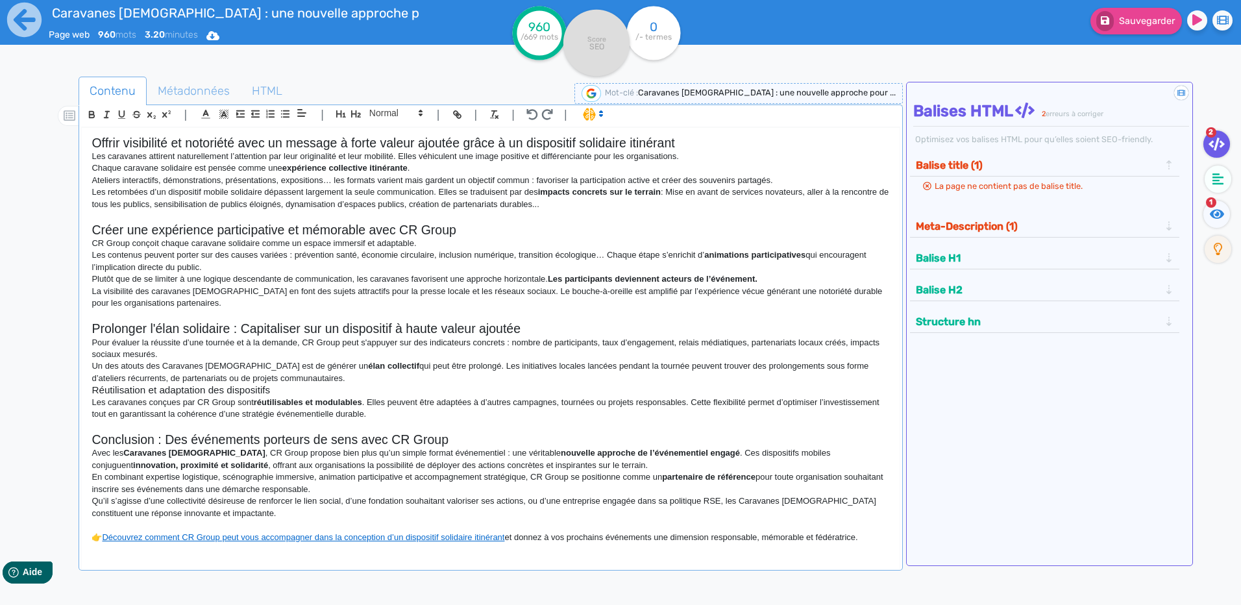
click at [171, 364] on p "Un des atouts des Caravanes [DEMOGRAPHIC_DATA] est de générer un élan collectif…" at bounding box center [491, 372] width 798 height 24
click at [208, 363] on p "Un des atouts des caravanes [DEMOGRAPHIC_DATA] est de générer un élan collectif…" at bounding box center [491, 372] width 798 height 24
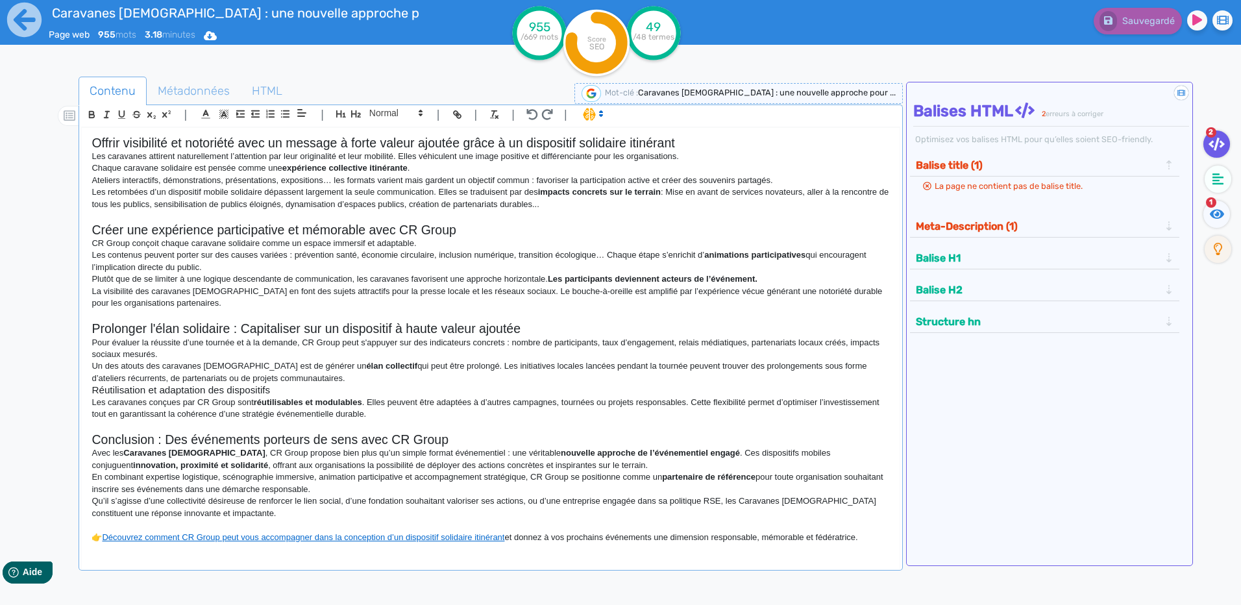
click at [249, 390] on h3 "Réutilisation et adaptation des dispositifs" at bounding box center [491, 390] width 798 height 12
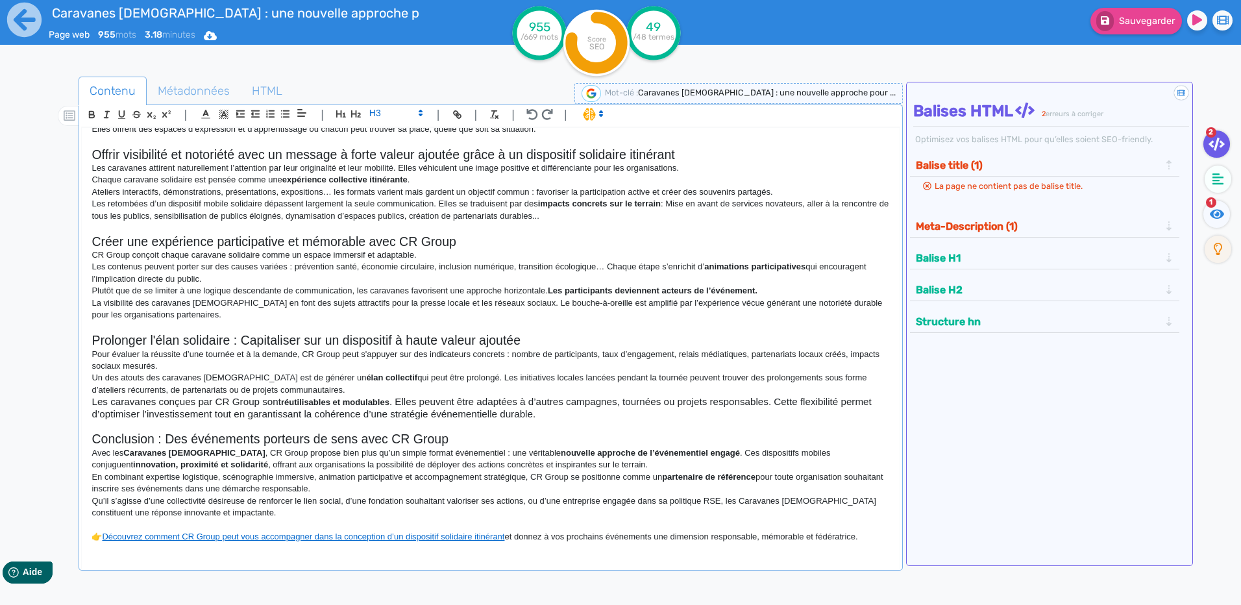
scroll to position [351, 0]
drag, startPoint x: 507, startPoint y: 415, endPoint x: 519, endPoint y: 415, distance: 11.7
click at [512, 415] on h3 "Les caravanes conçues par CR Group sont réutilisables et modulables . Elles peu…" at bounding box center [491, 407] width 798 height 23
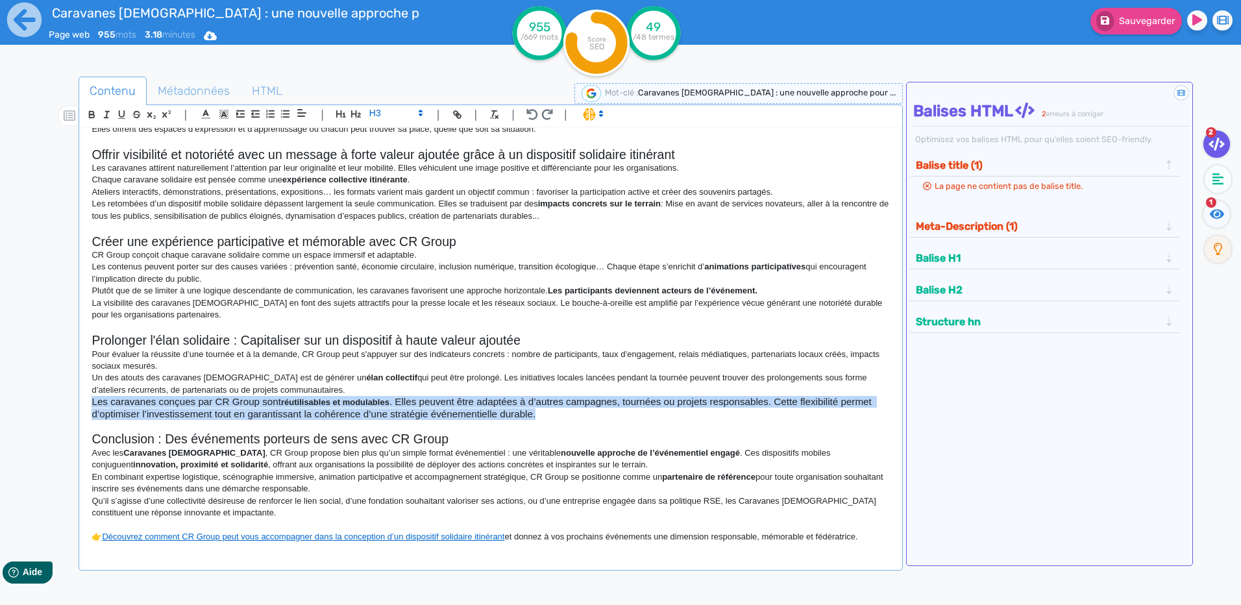
drag, startPoint x: 538, startPoint y: 415, endPoint x: 335, endPoint y: 158, distance: 327.7
click at [71, 403] on div "Contenu Métadonnées HTML | | H3 H4 H5 H6 Normal | | | | Caravanes [DEMOGRAPHIC_…" at bounding box center [640, 379] width 1204 height 613
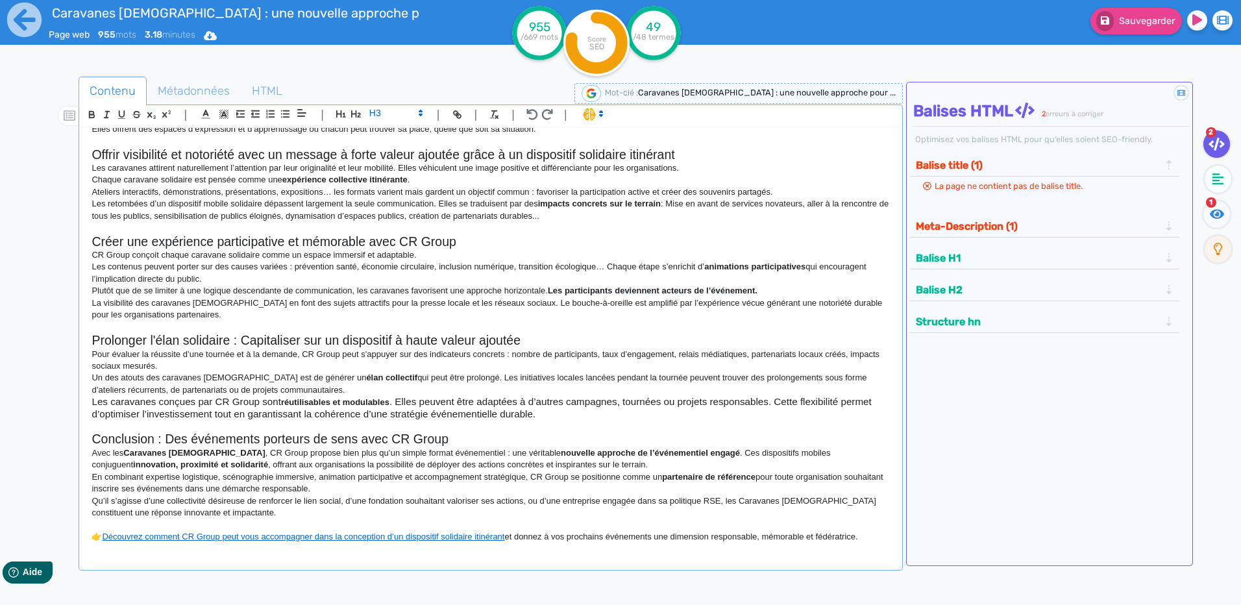
click at [395, 115] on span at bounding box center [396, 113] width 64 height 16
click at [386, 216] on span at bounding box center [395, 218] width 52 height 20
click at [106, 395] on p "Un des atouts des caravanes [DEMOGRAPHIC_DATA] est de générer un élan collectif…" at bounding box center [491, 384] width 798 height 24
click at [93, 403] on p "Les caravanes conçues par CR Group sont réutilisables et modulables . Elles peu…" at bounding box center [491, 408] width 798 height 24
click at [366, 401] on p "Les caravanes conçues par CR Group sont réutilisables et modulables . Elles peu…" at bounding box center [491, 408] width 798 height 24
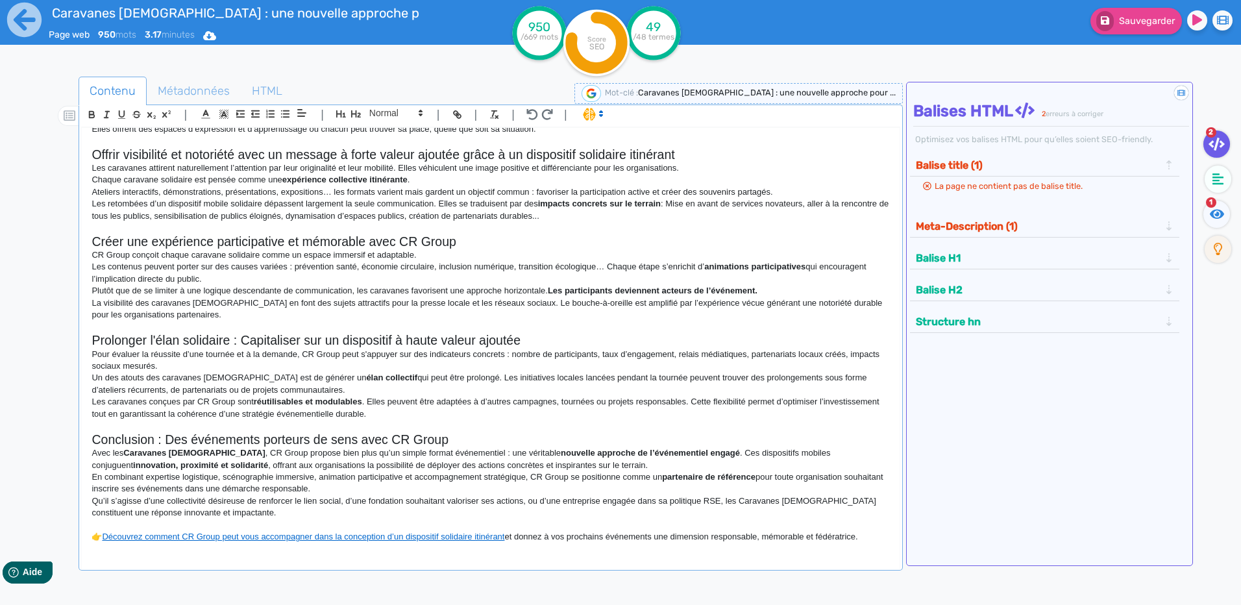
click at [369, 401] on p "Les caravanes conçues par CR Group sont réutilisables et modulables . Elles peu…" at bounding box center [491, 408] width 798 height 24
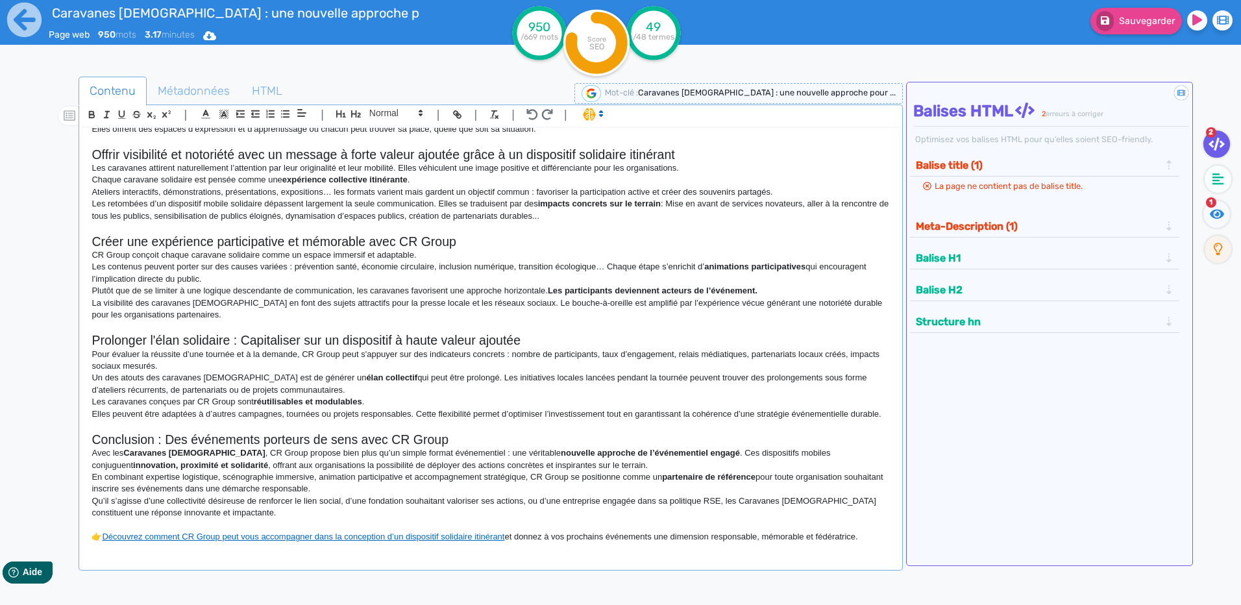
click at [415, 412] on p "Elles peuvent être adaptées à d’autres campagnes, tournées ou projets responsab…" at bounding box center [491, 414] width 798 height 12
click at [417, 411] on p "Elles peuvent être adaptées à d’autres campagnes, tournées ou projets responsab…" at bounding box center [491, 414] width 798 height 12
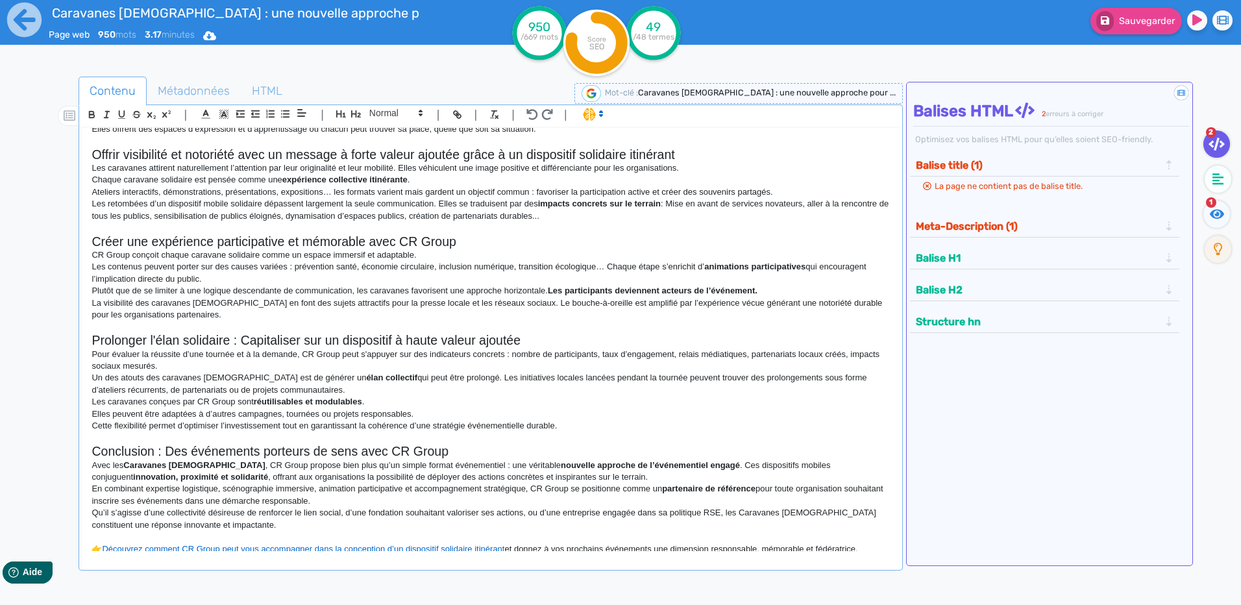
scroll to position [362, 0]
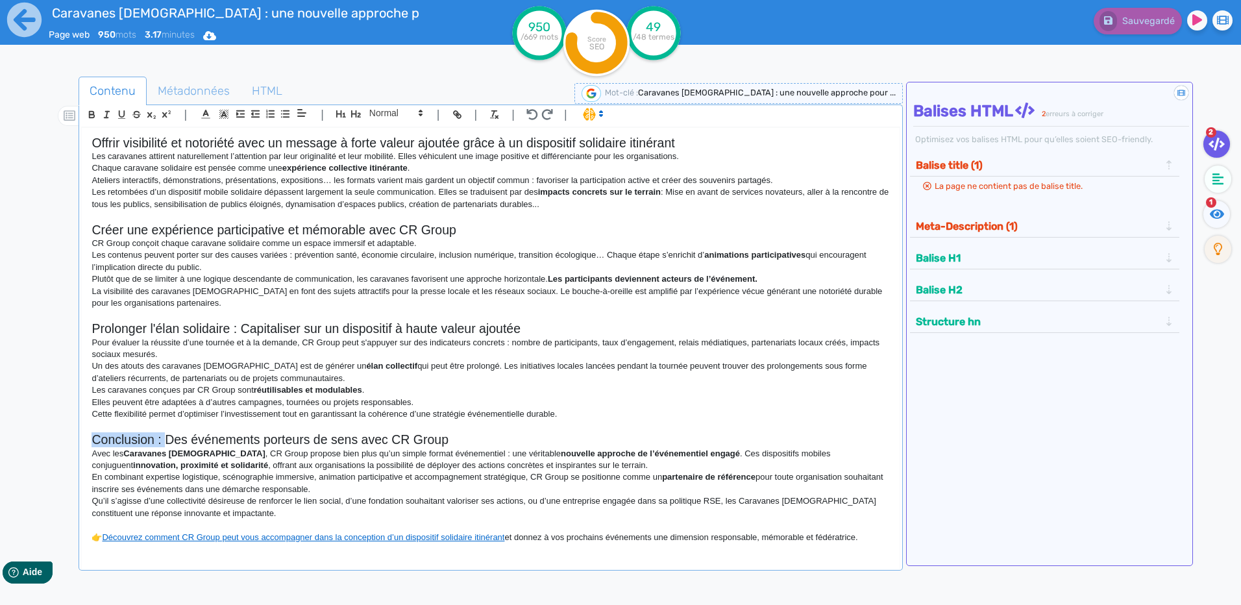
drag, startPoint x: 164, startPoint y: 434, endPoint x: 80, endPoint y: 436, distance: 84.4
click at [80, 436] on div "| | H3 H4 H5 H6 Normal | | | | Caravanes [DEMOGRAPHIC_DATA] : une nouvelle appr…" at bounding box center [491, 338] width 824 height 466
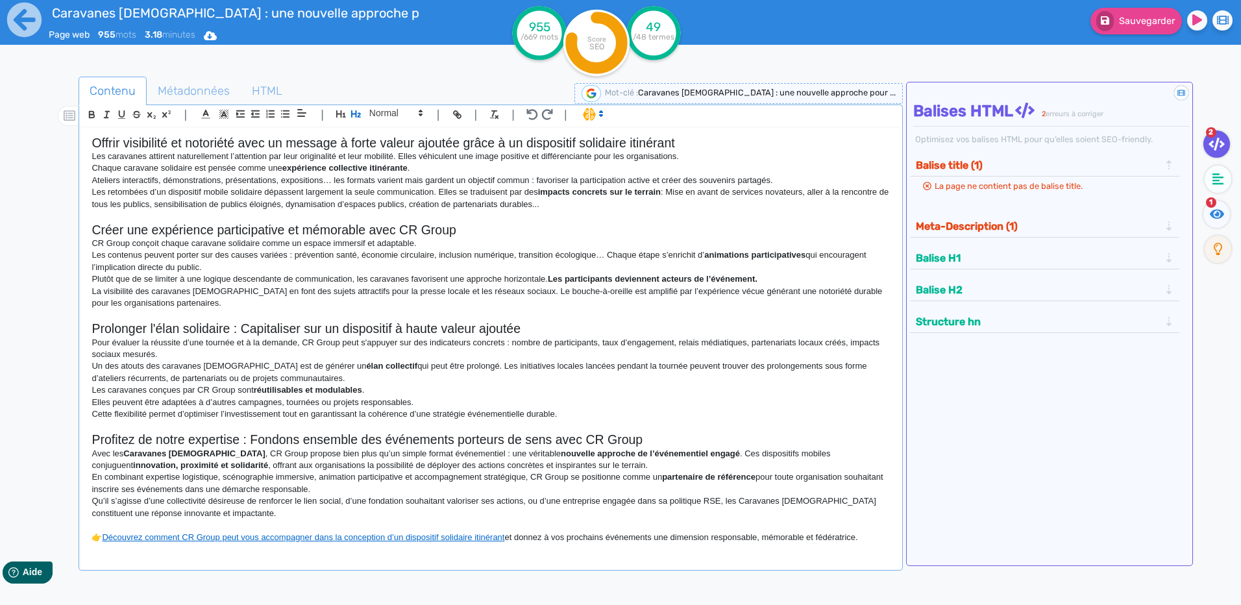
click at [673, 438] on h2 "Profitez de notre expertise : Fondons ensemble des événements porteurs de sens …" at bounding box center [491, 439] width 798 height 15
drag, startPoint x: 648, startPoint y: 443, endPoint x: 551, endPoint y: 445, distance: 97.4
click at [551, 445] on h2 "Profitez de notre expertise : Fondons ensemble des événements porteurs de sens …" at bounding box center [491, 439] width 798 height 15
click at [277, 438] on h2 "Profitez de notre expertise : Fondons ensemble des événements porteurs de sens …" at bounding box center [491, 439] width 798 height 15
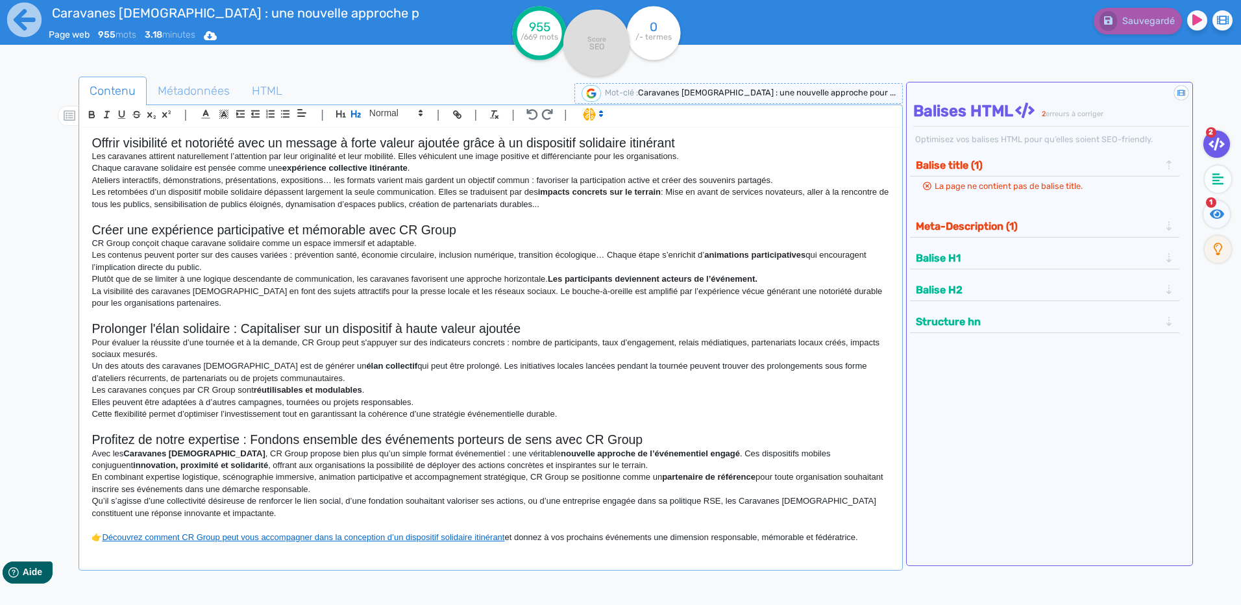
click at [303, 438] on h2 "Profitez de notre expertise : Fondons ensemble des événements porteurs de sens …" at bounding box center [491, 439] width 798 height 15
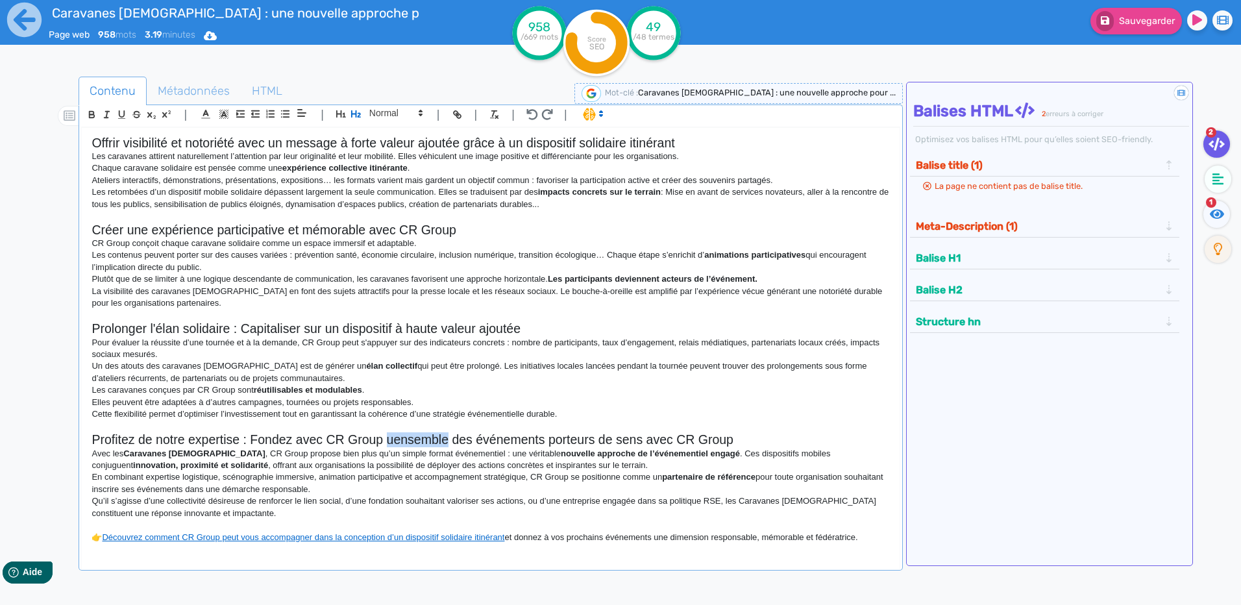
drag, startPoint x: 447, startPoint y: 434, endPoint x: 388, endPoint y: 436, distance: 59.1
click at [388, 436] on h2 "Profitez de notre expertise : Fondez avec CR Group uensemble des événements por…" at bounding box center [491, 439] width 798 height 15
drag, startPoint x: 687, startPoint y: 436, endPoint x: 580, endPoint y: 438, distance: 106.5
click at [580, 438] on h2 "Profitez de notre expertise : Fondez avec CR Group des événements porteurs de s…" at bounding box center [491, 439] width 798 height 15
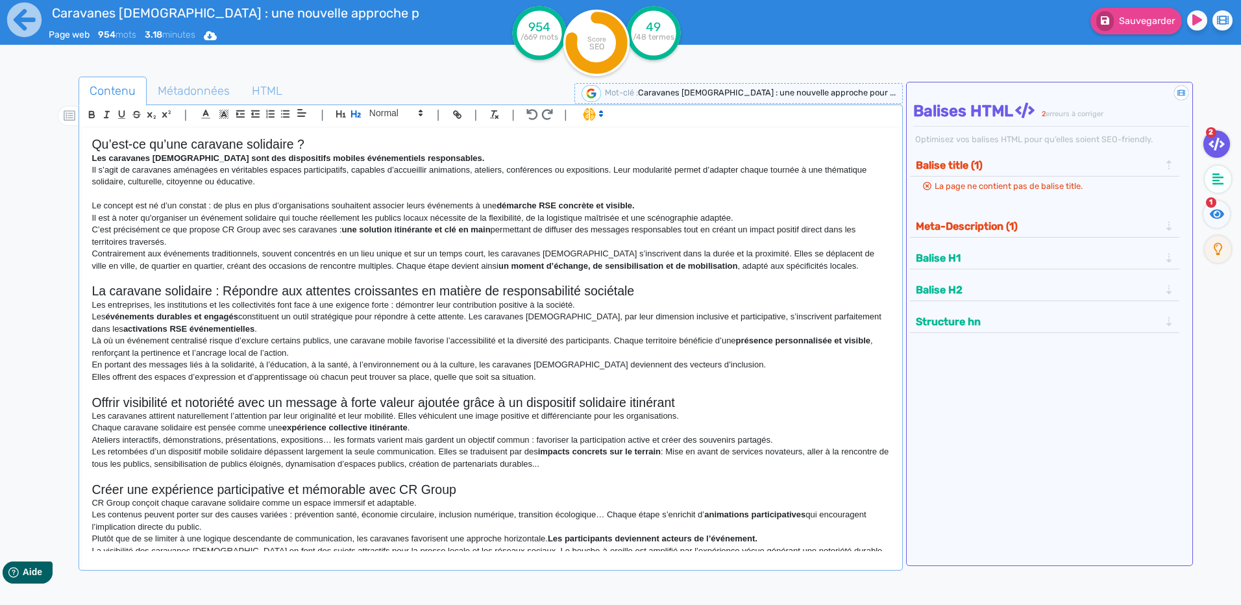
scroll to position [0, 0]
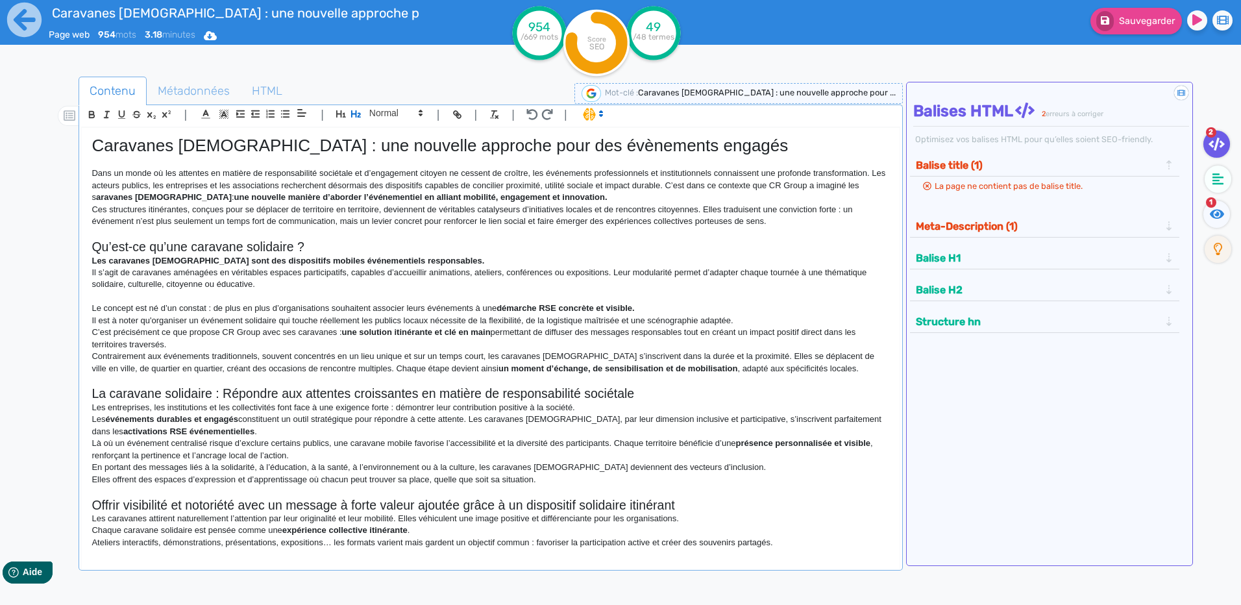
click at [92, 199] on p "Dans un monde où les attentes en matière de responsabilité sociétale et d’engag…" at bounding box center [491, 185] width 798 height 36
click at [95, 196] on p "Dans un monde où les attentes en matière de responsabilité sociétale et d’engag…" at bounding box center [491, 185] width 798 height 36
click at [95, 118] on icon "button" at bounding box center [91, 114] width 11 height 11
click at [444, 350] on p "C’est précisément ce que propose CR Group avec ses caravanes : une solution iti…" at bounding box center [491, 339] width 798 height 24
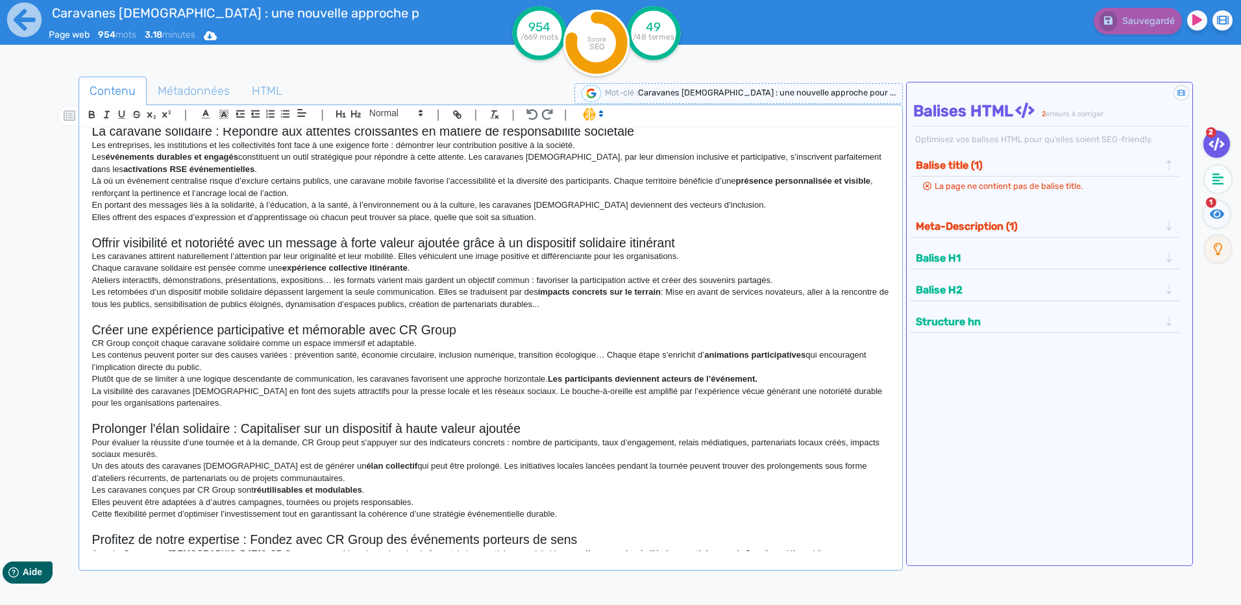
scroll to position [362, 0]
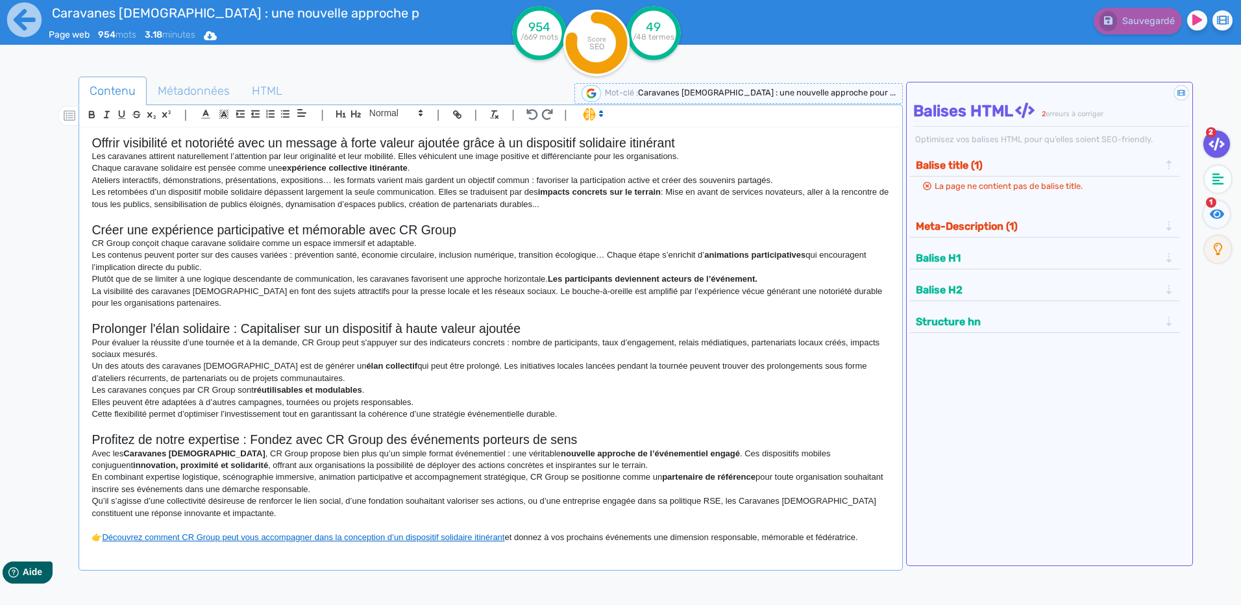
click at [128, 448] on p "Avec les Caravanes [DEMOGRAPHIC_DATA] , CR Group propose bien plus qu’un simple…" at bounding box center [491, 460] width 798 height 24
click at [171, 454] on strong "aravanes [DEMOGRAPHIC_DATA]" at bounding box center [198, 454] width 136 height 10
drag, startPoint x: 127, startPoint y: 451, endPoint x: 212, endPoint y: 454, distance: 85.1
click at [212, 454] on p "Avec les c aravanes [DEMOGRAPHIC_DATA] , CR Group propose bien plus qu’un simpl…" at bounding box center [491, 460] width 798 height 24
click at [93, 115] on icon "button" at bounding box center [92, 115] width 5 height 3
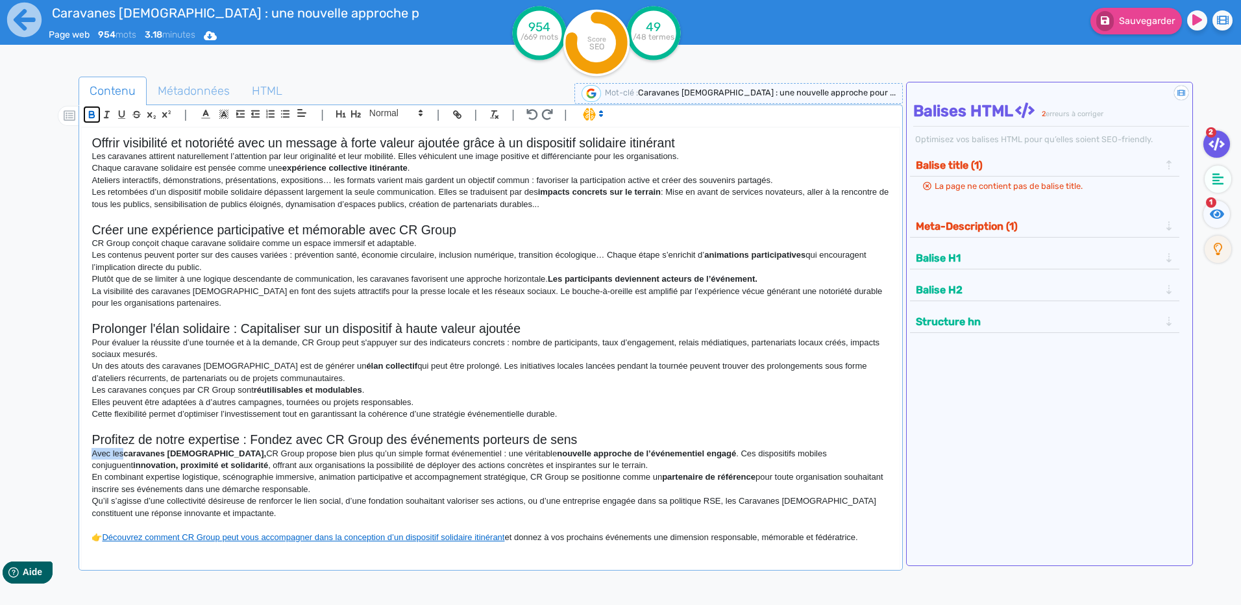
click at [93, 115] on icon "button" at bounding box center [92, 115] width 5 height 3
click at [328, 413] on p "Cette flexibilité permet d’optimiser l’investissement tout en garantissant la c…" at bounding box center [491, 414] width 798 height 12
click at [186, 459] on p "Avec les caravanes [DEMOGRAPHIC_DATA], CR Group propose bien plus qu’un simple …" at bounding box center [491, 460] width 798 height 24
click at [185, 465] on p "Avec les caravanes [DEMOGRAPHIC_DATA], CR Group propose bien plus qu’un simple …" at bounding box center [491, 460] width 798 height 24
click at [741, 500] on p "Qu’il s’agisse d’une collectivité désireuse de renforcer le lien social, d’une …" at bounding box center [491, 507] width 798 height 24
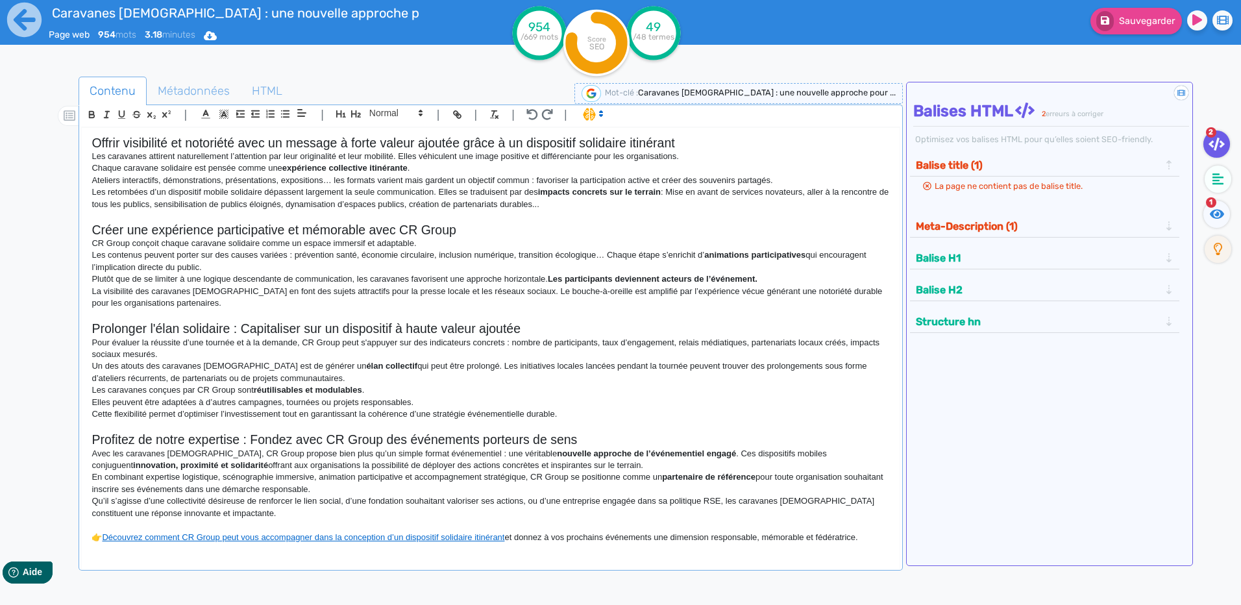
click at [783, 496] on p "Qu’il s’agisse d’une collectivité désireuse de renforcer le lien social, d’une …" at bounding box center [491, 507] width 798 height 24
click at [987, 162] on button "Balise title (1)" at bounding box center [1038, 165] width 252 height 21
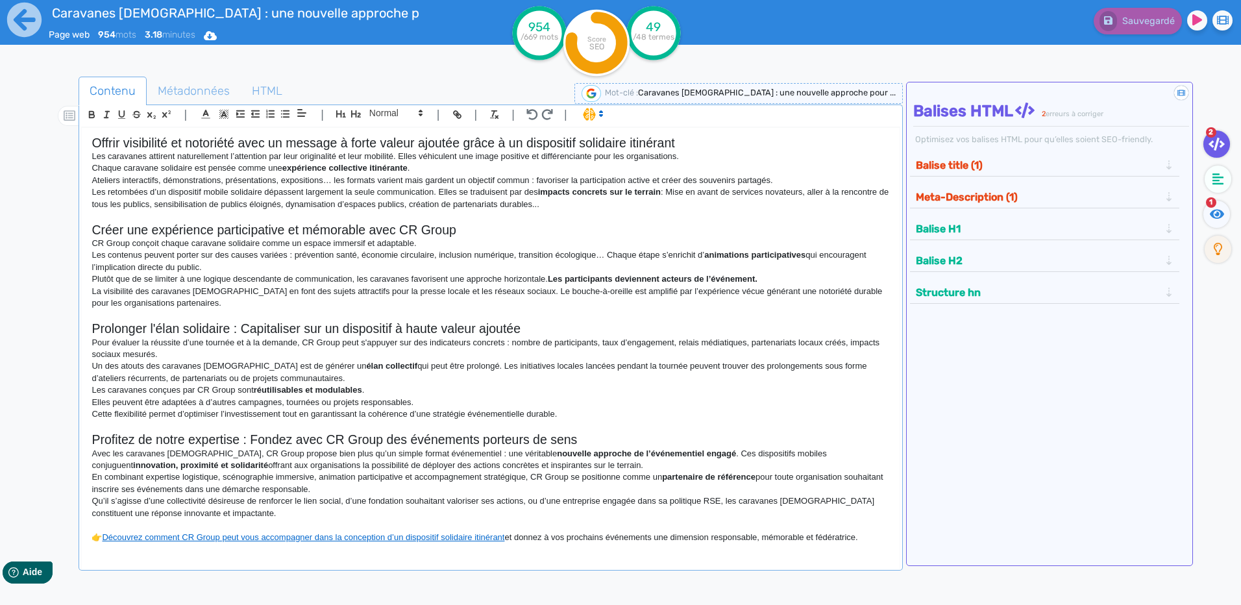
click at [967, 164] on button "Balise title (1)" at bounding box center [1038, 165] width 252 height 21
click at [189, 88] on span "Métadonnées" at bounding box center [193, 90] width 93 height 35
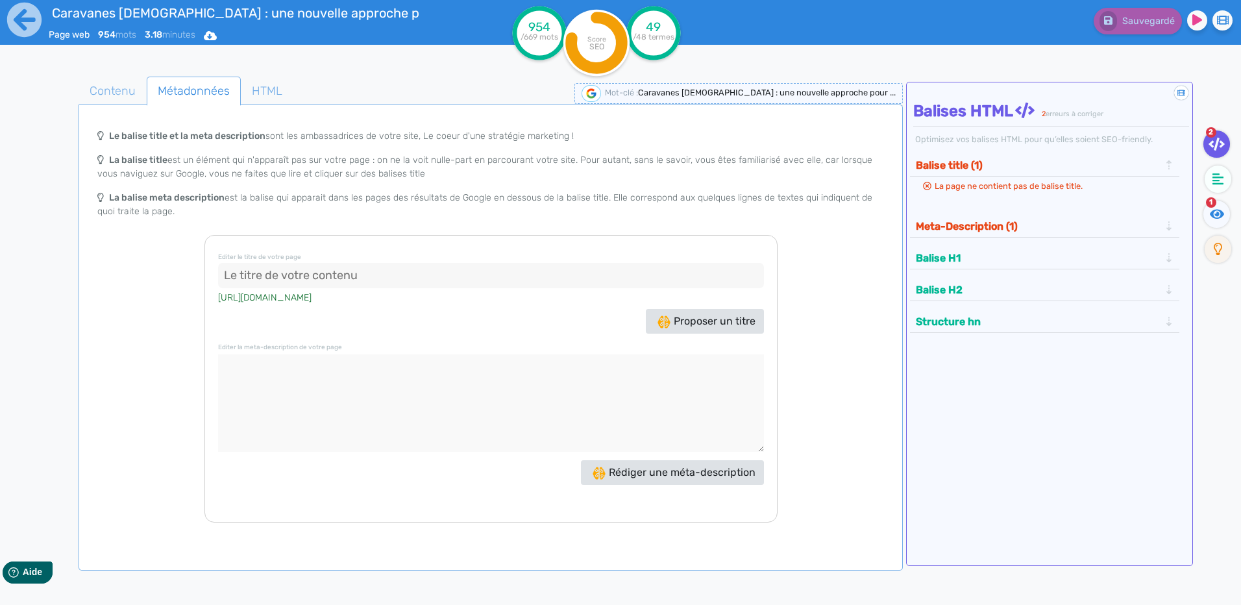
click at [341, 291] on div "[URL][DOMAIN_NAME]" at bounding box center [491, 297] width 546 height 18
click at [359, 278] on input at bounding box center [491, 276] width 546 height 26
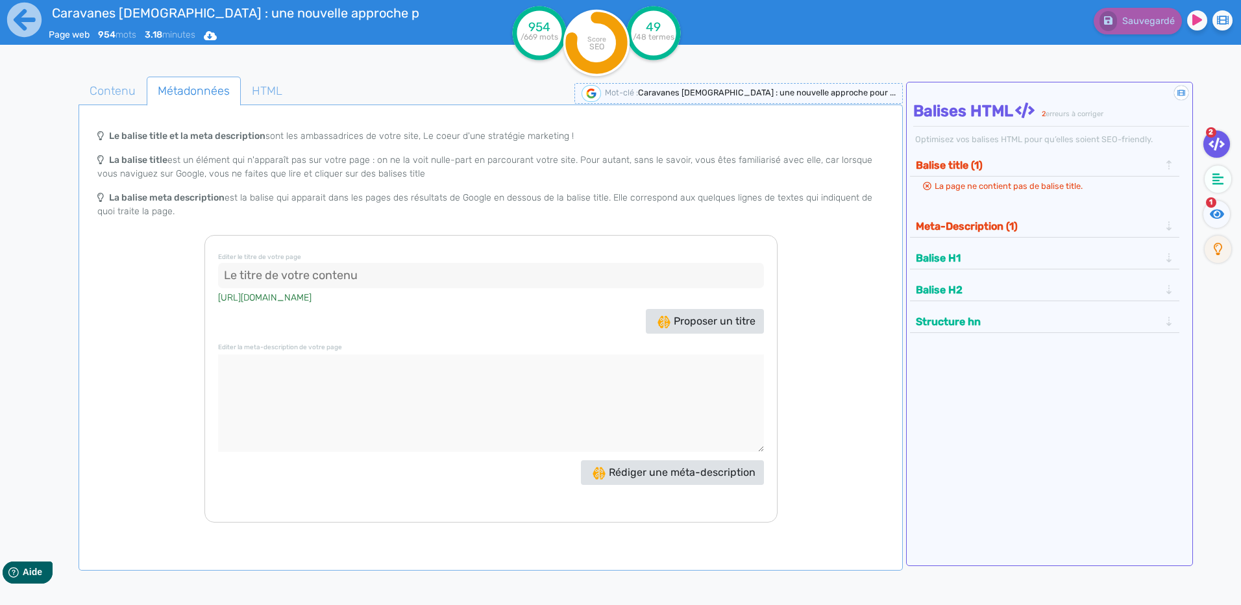
paste input "Caravanes [DEMOGRAPHIC_DATA] : l’événement itinérant engagé par CR Group"
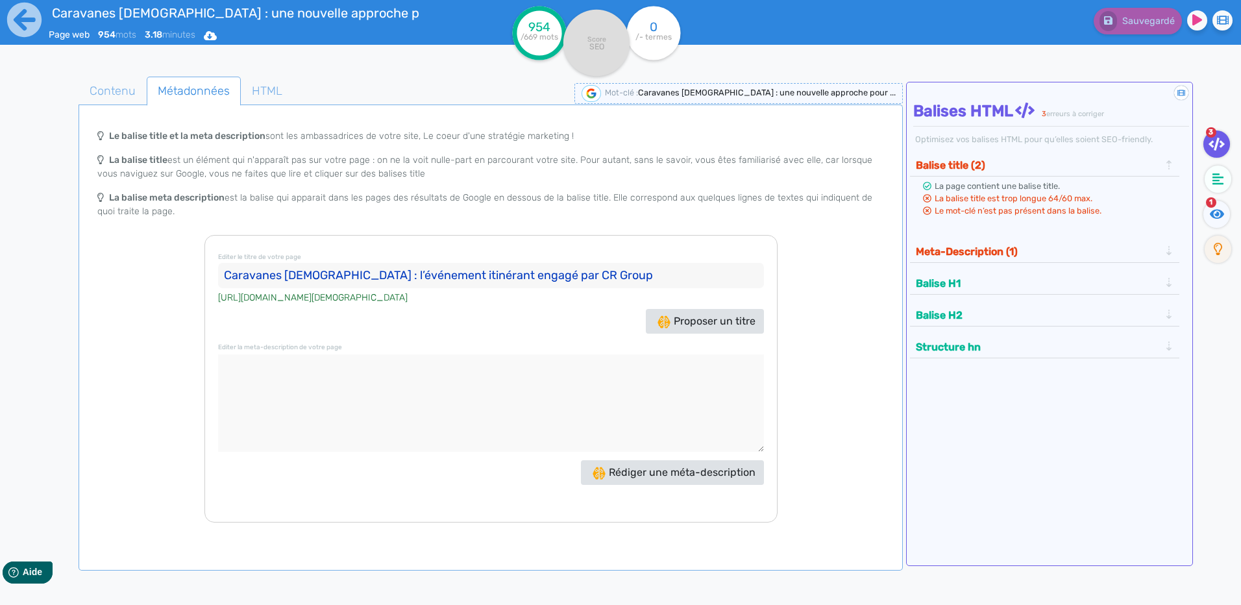
type input "Caravanes [DEMOGRAPHIC_DATA] : l’événement itinérant engagé par CR Group"
click at [430, 396] on textarea at bounding box center [491, 402] width 546 height 97
click at [431, 396] on textarea at bounding box center [491, 402] width 546 height 97
paste textarea "Découvrez les Caravanes [DEMOGRAPHIC_DATA] de CR Group : un dispositif mobile r…"
click at [431, 396] on textarea at bounding box center [491, 402] width 546 height 97
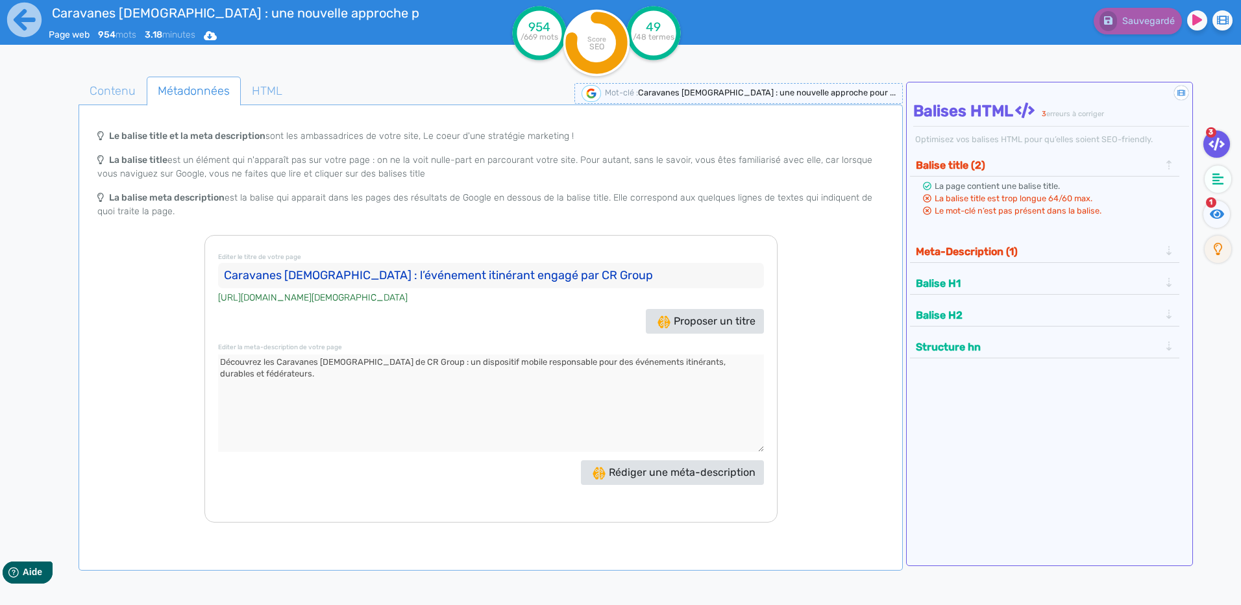
type textarea "Découvrez les Caravanes [DEMOGRAPHIC_DATA] de CR Group : un dispositif mobile r…"
drag, startPoint x: 460, startPoint y: 273, endPoint x: 414, endPoint y: 271, distance: 46.1
click at [414, 271] on input "Caravanes [DEMOGRAPHIC_DATA] : l’événement itinérant engagé par CR Group" at bounding box center [491, 276] width 546 height 26
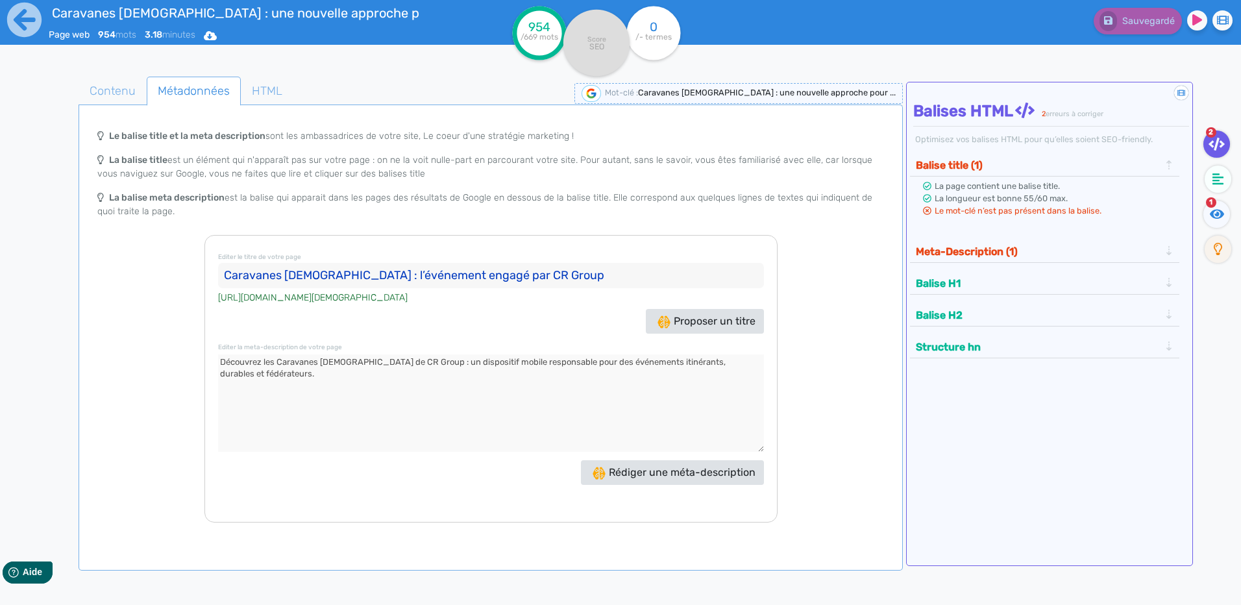
drag, startPoint x: 414, startPoint y: 271, endPoint x: 343, endPoint y: 273, distance: 70.8
click at [343, 273] on input "Caravanes [DEMOGRAPHIC_DATA] : l’événement engagé par CR Group" at bounding box center [491, 276] width 546 height 26
click at [458, 277] on input "Caravanes [DEMOGRAPHIC_DATA] : Le dispositif engagé par CR Group" at bounding box center [491, 276] width 546 height 26
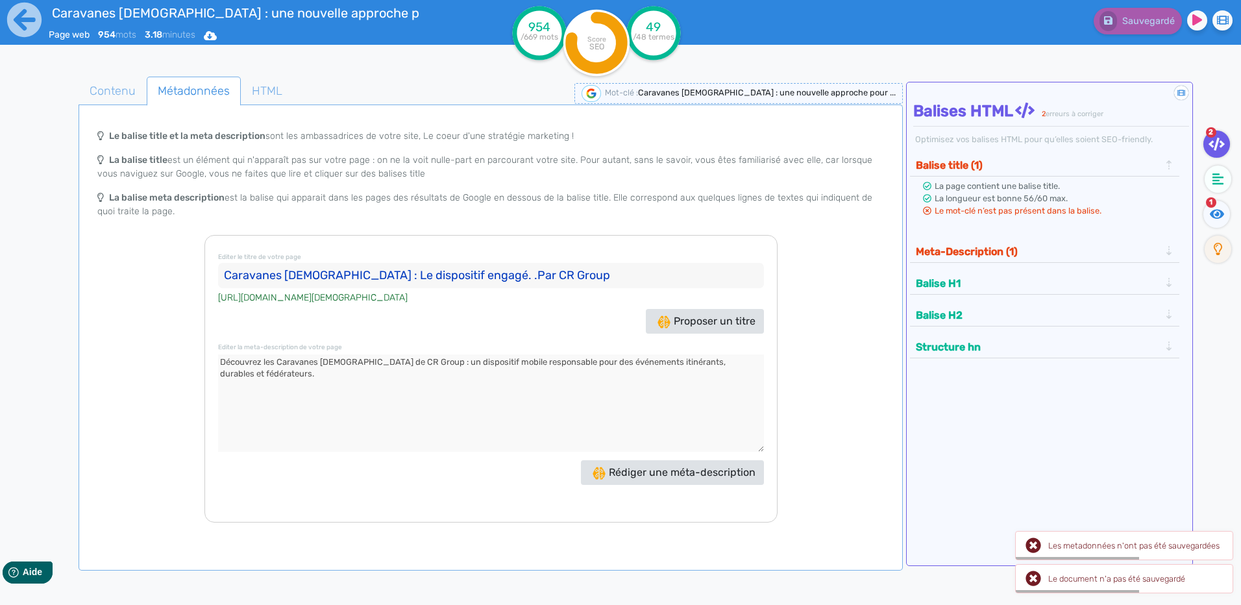
click at [519, 405] on textarea at bounding box center [491, 402] width 546 height 97
click at [461, 271] on input "Caravanes [DEMOGRAPHIC_DATA] : Le dispositif engagé. .Par CR Group" at bounding box center [491, 276] width 546 height 26
click at [469, 408] on textarea at bounding box center [491, 402] width 546 height 97
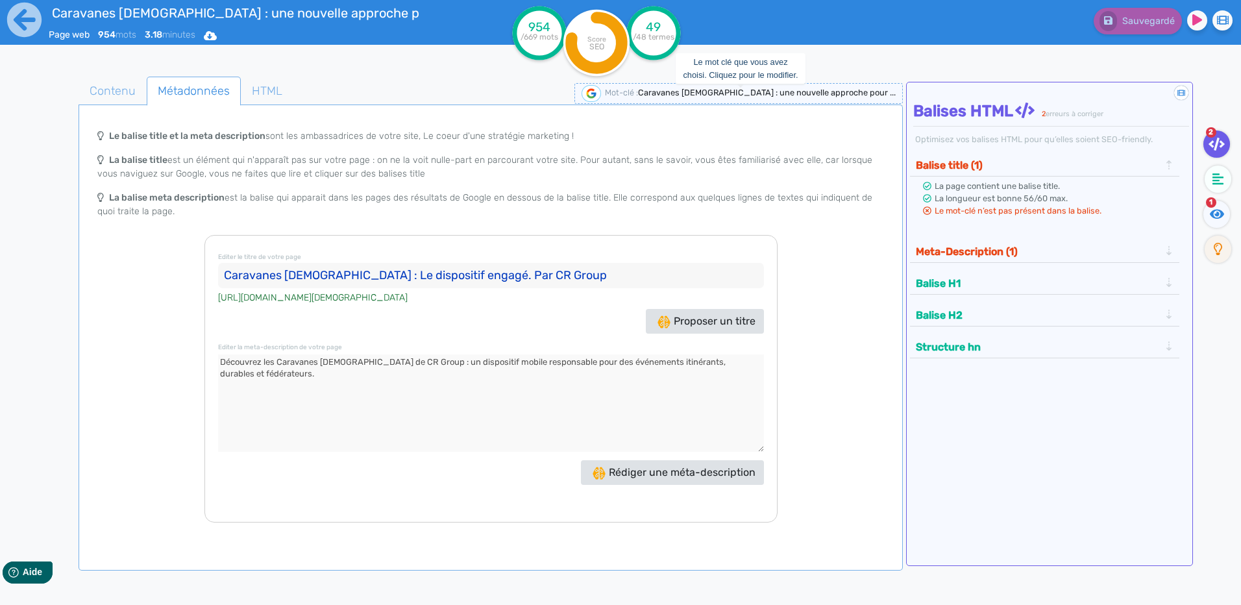
click at [815, 92] on span "Caravanes [DEMOGRAPHIC_DATA] : une nouvelle approche pour ..." at bounding box center [767, 93] width 258 height 10
drag, startPoint x: 815, startPoint y: 92, endPoint x: 906, endPoint y: 94, distance: 91.6
click at [906, 94] on div "Contenu Métadonnées HTML | | H3 H4 H5 H6 Normal | | | | Caravanes [DEMOGRAPHIC_…" at bounding box center [640, 379] width 1204 height 613
click at [789, 96] on input "Caravanes [DEMOGRAPHIC_DATA] : une nouvelle approche pour des évènements engagés" at bounding box center [792, 93] width 156 height 15
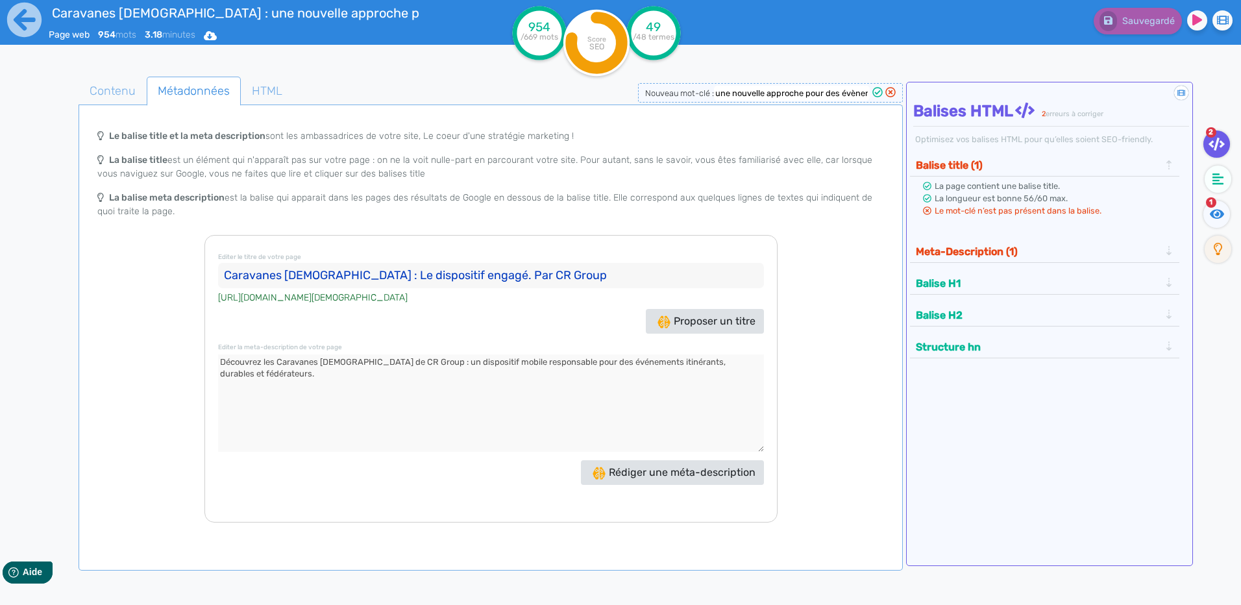
click at [743, 98] on input "Caravanes [DEMOGRAPHIC_DATA] : une nouvelle approche pour des évènements engagés" at bounding box center [792, 93] width 156 height 15
click at [380, 279] on input "Caravanes [DEMOGRAPHIC_DATA] : Le dispositif engagé. Par CR Group" at bounding box center [491, 276] width 546 height 26
drag, startPoint x: 415, startPoint y: 279, endPoint x: 351, endPoint y: 273, distance: 64.5
click at [351, 273] on input "Caravanes [DEMOGRAPHIC_DATA] : Le dispositif engagé. Par CR Group" at bounding box center [491, 276] width 546 height 26
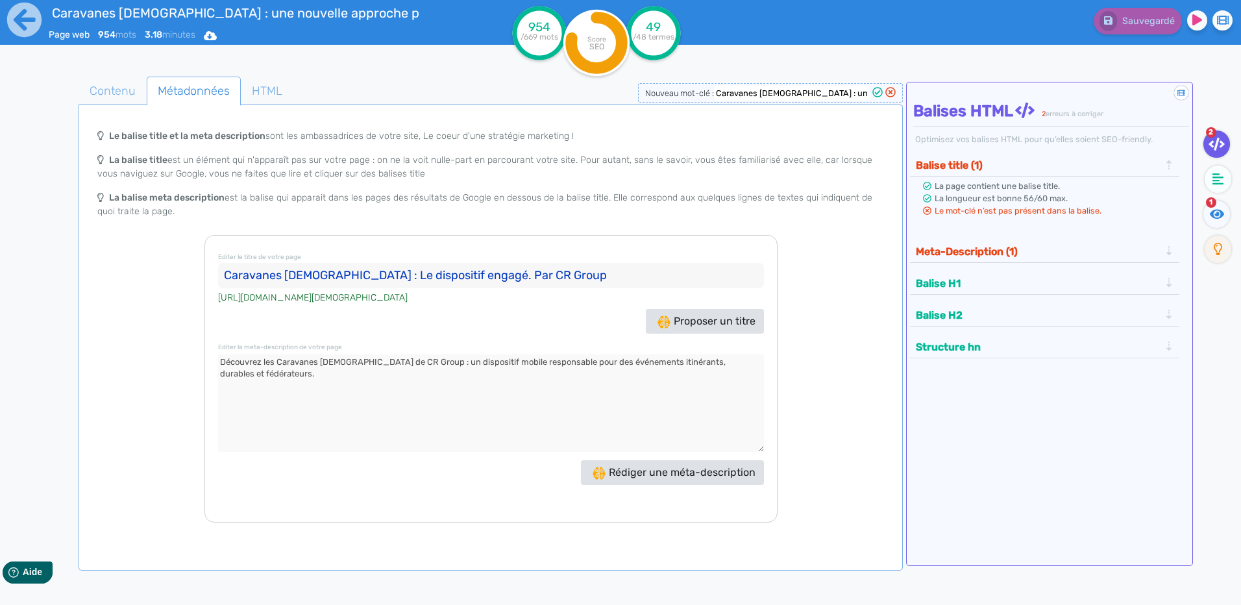
click at [767, 95] on input "Caravanes [DEMOGRAPHIC_DATA] : une nouvelle approche pour des évènements engagés" at bounding box center [792, 93] width 156 height 15
drag, startPoint x: 747, startPoint y: 92, endPoint x: 706, endPoint y: 97, distance: 40.5
click at [706, 97] on span "Nouveau mot-clé : Caravanes [DEMOGRAPHIC_DATA] : une nouvelle approche pour des…" at bounding box center [770, 93] width 251 height 10
click at [782, 99] on input "Caravanes [DEMOGRAPHIC_DATA] : une nouvelle approche pour des évènements engagés" at bounding box center [792, 93] width 156 height 15
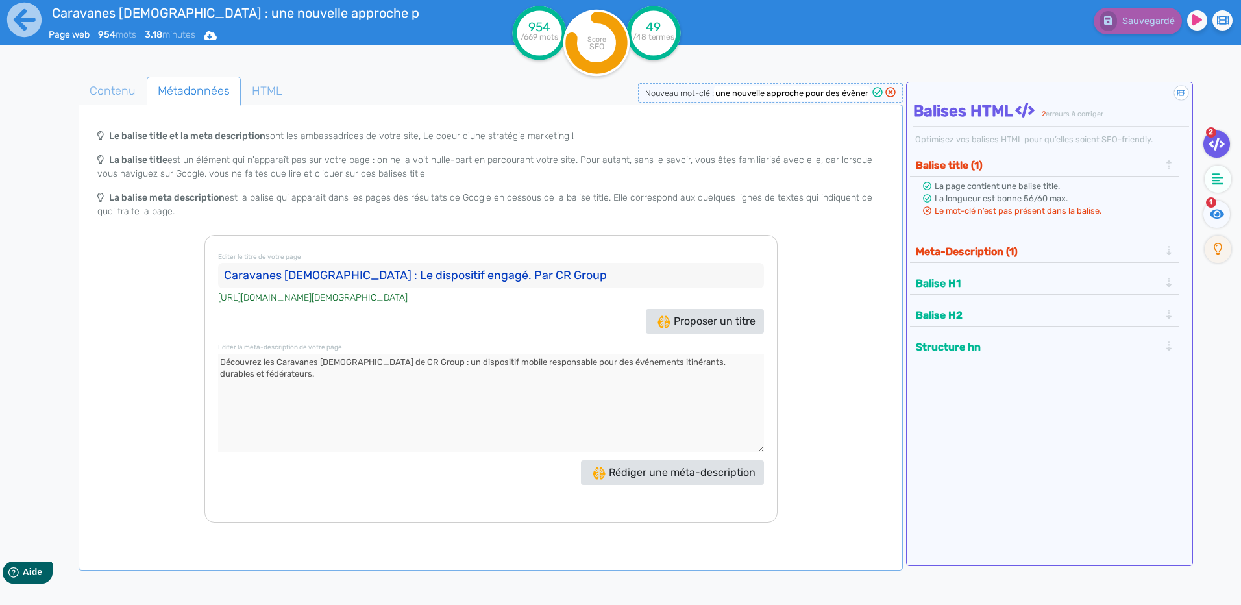
drag, startPoint x: 766, startPoint y: 97, endPoint x: 887, endPoint y: 109, distance: 122.0
click at [908, 104] on div "Contenu Métadonnées HTML | | H3 H4 H5 H6 Normal | | | | Caravanes [DEMOGRAPHIC_…" at bounding box center [640, 379] width 1204 height 613
click at [793, 105] on tabset "Contenu Métadonnées HTML | | H3 H4 H5 H6 Normal | | | | Caravanes [DEMOGRAPHIC_…" at bounding box center [491, 324] width 824 height 494
drag, startPoint x: 793, startPoint y: 105, endPoint x: 773, endPoint y: 92, distance: 23.4
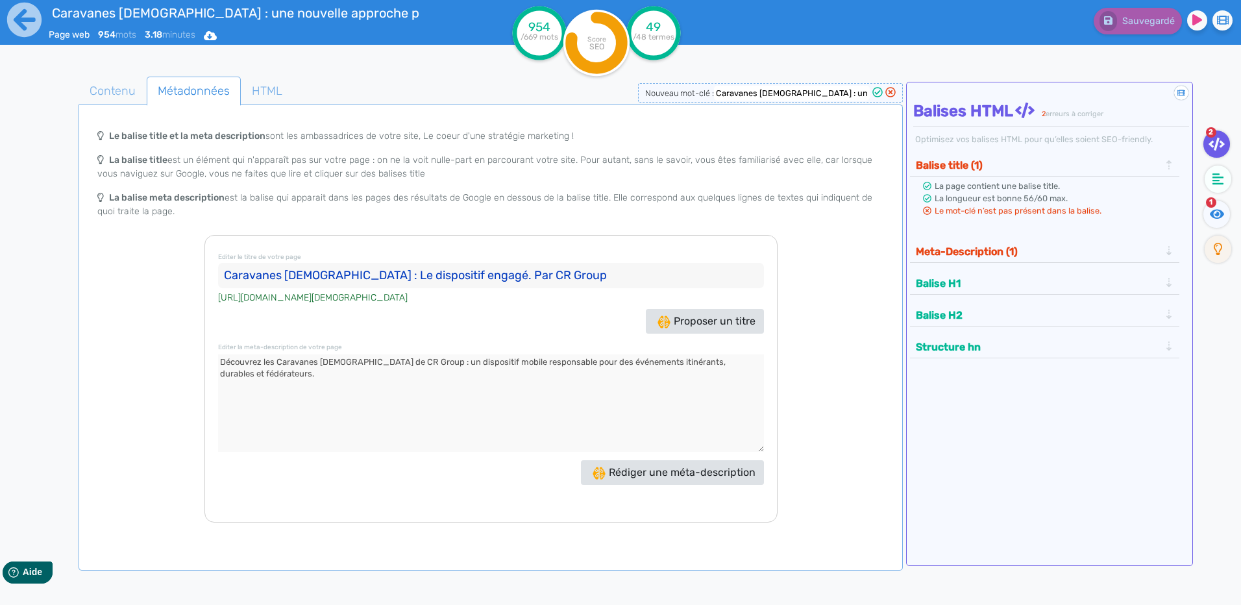
click at [773, 92] on input "Caravanes [DEMOGRAPHIC_DATA] : une nouvelle approche pour des évènements engagés" at bounding box center [792, 93] width 156 height 15
drag, startPoint x: 763, startPoint y: 93, endPoint x: 871, endPoint y: 102, distance: 108.1
click at [871, 102] on div "Nouveau mot-clé : Caravanes [DEMOGRAPHIC_DATA] : une nouvelle approche pour des…" at bounding box center [770, 92] width 265 height 19
click at [584, 286] on input "Caravanes [DEMOGRAPHIC_DATA] : Le dispositif engagé. Par CR Group" at bounding box center [491, 276] width 546 height 26
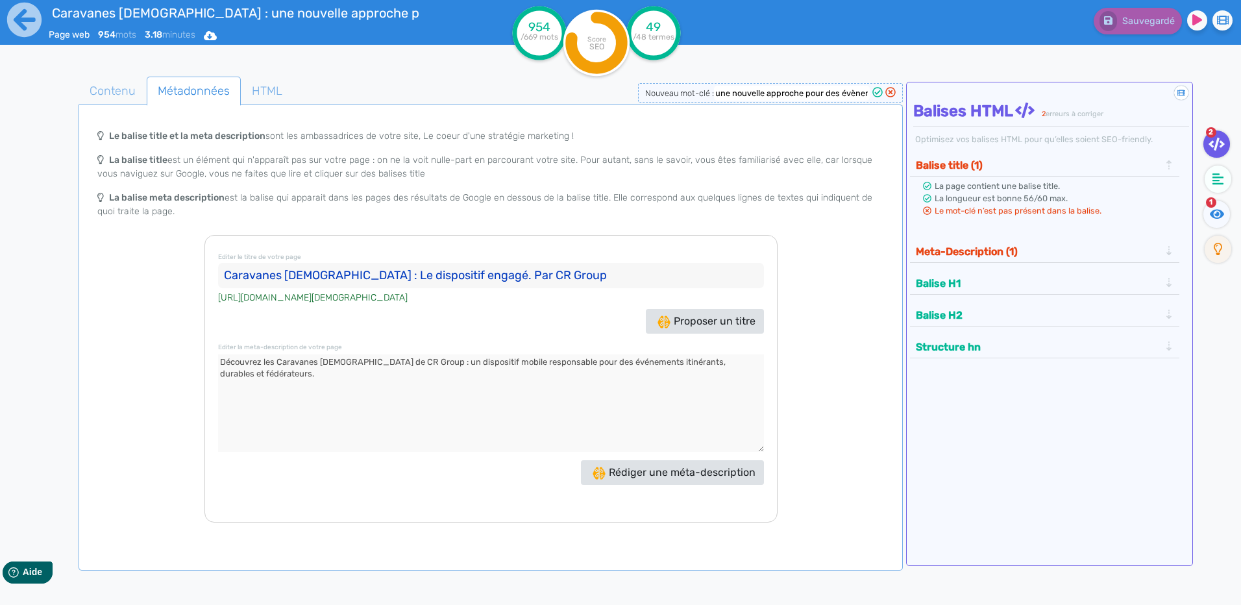
drag, startPoint x: 813, startPoint y: 89, endPoint x: 1069, endPoint y: 90, distance: 255.1
click at [1069, 90] on div "Contenu Métadonnées HTML | | H3 H4 H5 H6 Normal | | | | Caravanes [DEMOGRAPHIC_…" at bounding box center [640, 379] width 1204 height 613
click at [816, 89] on input "Caravanes [DEMOGRAPHIC_DATA] : une nouvelle approche pour des évènements engagés" at bounding box center [792, 93] width 156 height 15
click at [778, 87] on input "Caravanes [DEMOGRAPHIC_DATA] : une nouvelle approche pour des évènements engagés" at bounding box center [792, 93] width 156 height 15
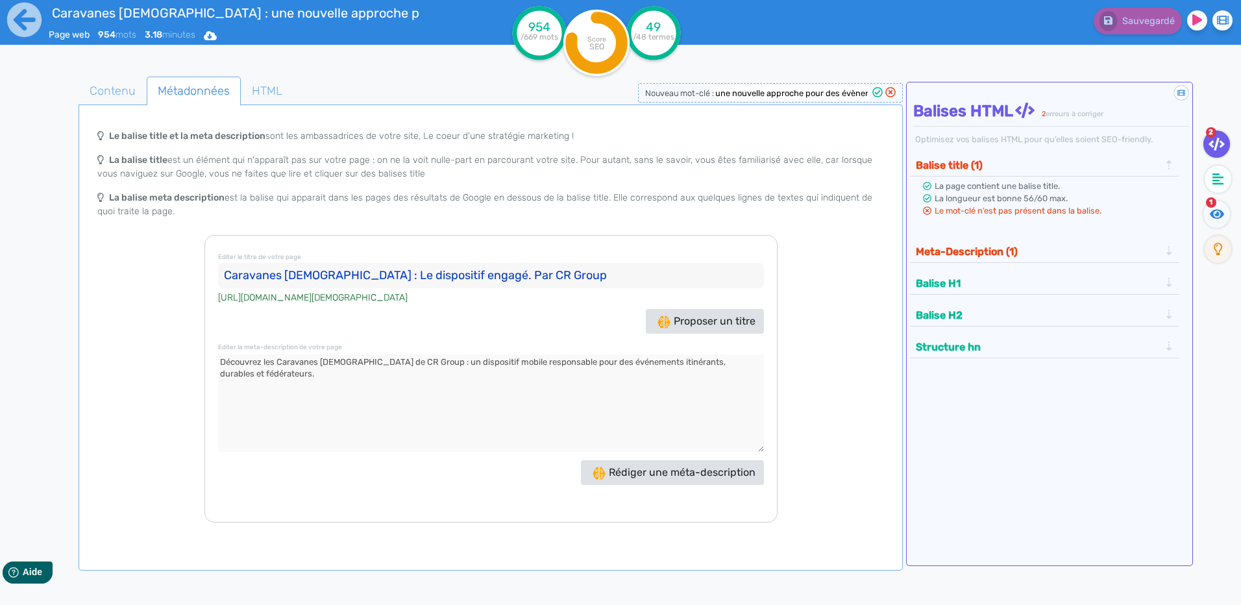
click at [778, 87] on input "Caravanes [DEMOGRAPHIC_DATA] : une nouvelle approche pour des évènements engagés" at bounding box center [792, 93] width 156 height 15
click at [458, 273] on input "Caravanes [DEMOGRAPHIC_DATA] : Le dispositif engagé. Par CR Group" at bounding box center [491, 276] width 546 height 26
click at [458, 272] on input "Caravanes [DEMOGRAPHIC_DATA] : Le dispositif engagé. Par CR Group" at bounding box center [491, 276] width 546 height 26
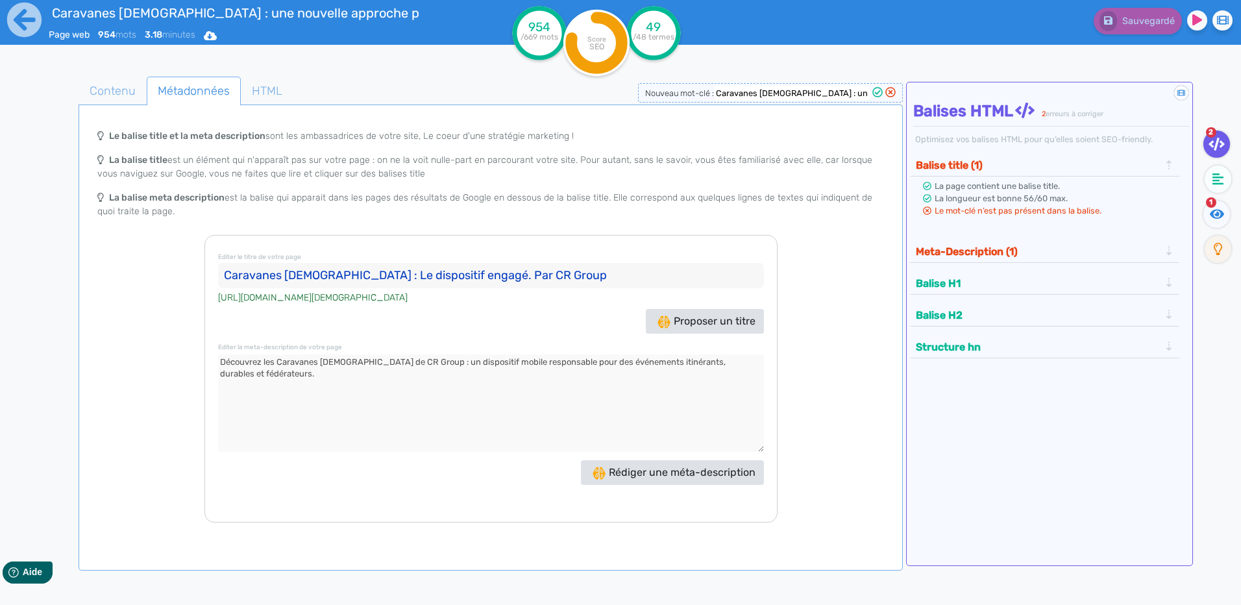
paste input "une nouvelle approche pour des évènements engagés"
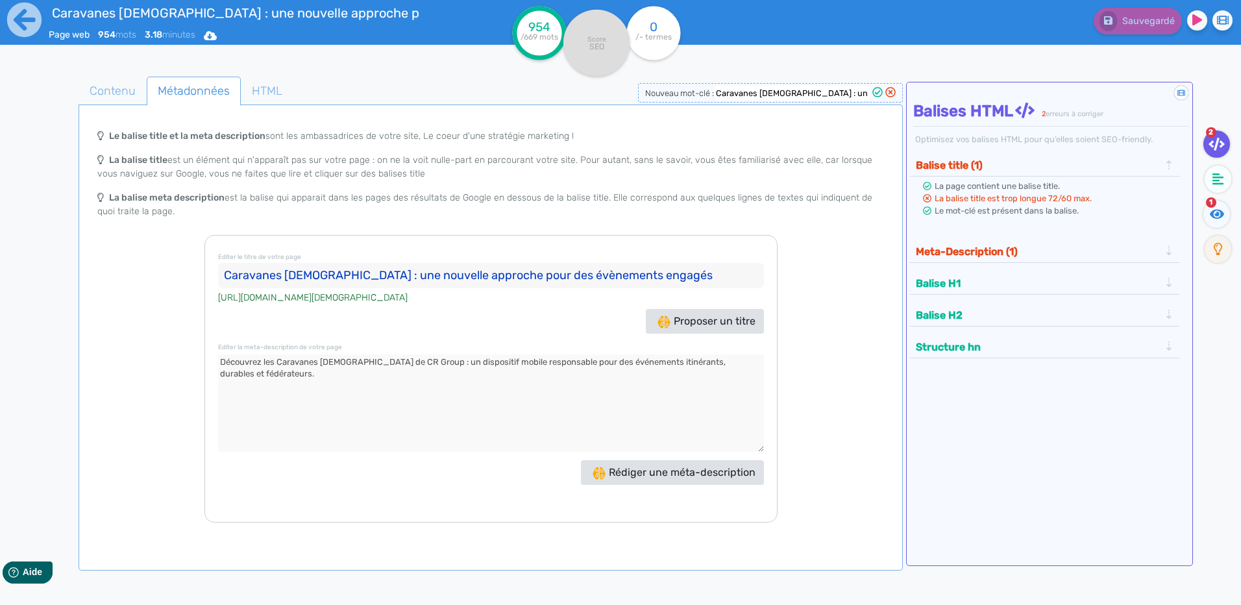
click at [412, 428] on textarea at bounding box center [491, 402] width 546 height 97
click at [669, 278] on input "Caravanes [DEMOGRAPHIC_DATA] : une nouvelle approche pour des évènements engagés" at bounding box center [491, 276] width 546 height 26
drag, startPoint x: 415, startPoint y: 277, endPoint x: 348, endPoint y: 274, distance: 67.6
click at [348, 274] on input "Caravanes [DEMOGRAPHIC_DATA] : une nouvelle approche pour des évènements engagé…" at bounding box center [491, 276] width 546 height 26
click at [233, 277] on input "Caravanes [DEMOGRAPHIC_DATA] : une nouvelle approche pour des évènements engagé…" at bounding box center [491, 276] width 546 height 26
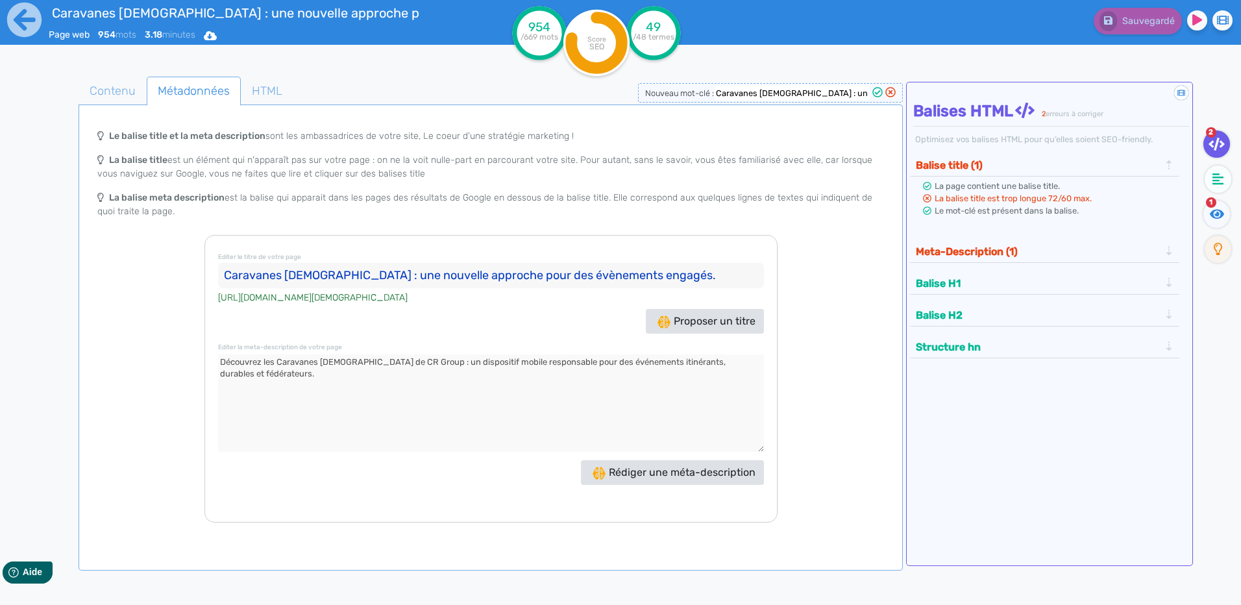
click at [365, 264] on input "Caravanes [DEMOGRAPHIC_DATA] : une nouvelle approche pour des évènements engagé…" at bounding box center [491, 276] width 546 height 26
click at [358, 267] on input "Caravanes [DEMOGRAPHIC_DATA] : une nouvelle approche pour des évènements engagé…" at bounding box center [491, 276] width 546 height 26
click at [354, 275] on input "Caravanes [DEMOGRAPHIC_DATA] : une nouvelle approche pour des évènements engagé…" at bounding box center [491, 276] width 546 height 26
click at [340, 276] on input "Caravanes [DEMOGRAPHIC_DATA] : une nouvelle approche pour des évènements engagé…" at bounding box center [491, 276] width 546 height 26
click at [343, 273] on input "Caravanes [DEMOGRAPHIC_DATA] : une nouvelle approche pour des évènements engagé…" at bounding box center [491, 276] width 546 height 26
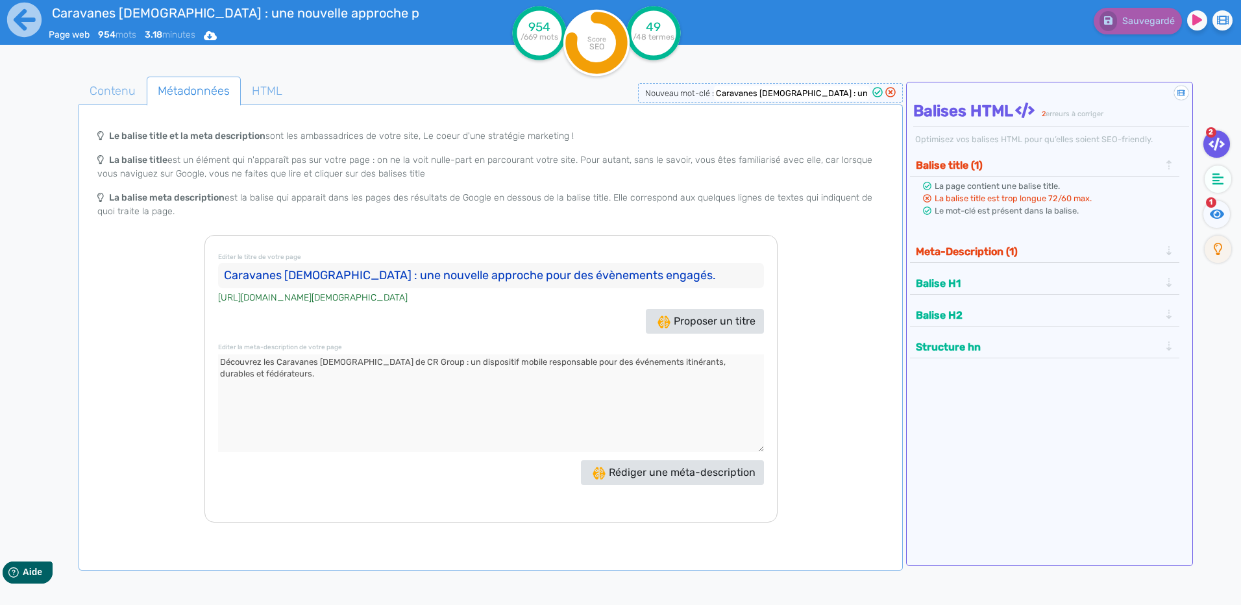
click at [519, 270] on input "Caravanes [DEMOGRAPHIC_DATA] : une nouvelle approche pour des évènements engagé…" at bounding box center [491, 276] width 546 height 26
drag, startPoint x: 521, startPoint y: 275, endPoint x: 346, endPoint y: 275, distance: 174.6
click at [346, 275] on input "Caravanes [DEMOGRAPHIC_DATA] : une nouvelle approche pour des Le dispositif par…" at bounding box center [491, 276] width 546 height 26
click at [286, 275] on input "Caravanes [DEMOGRAPHIC_DATA] : Le dispositif parfait pour des évènements engagé…" at bounding box center [491, 276] width 546 height 26
click at [281, 275] on input "Caravanes [DEMOGRAPHIC_DATA] : Le dispositif parfait pour des évènements engagé…" at bounding box center [491, 276] width 546 height 26
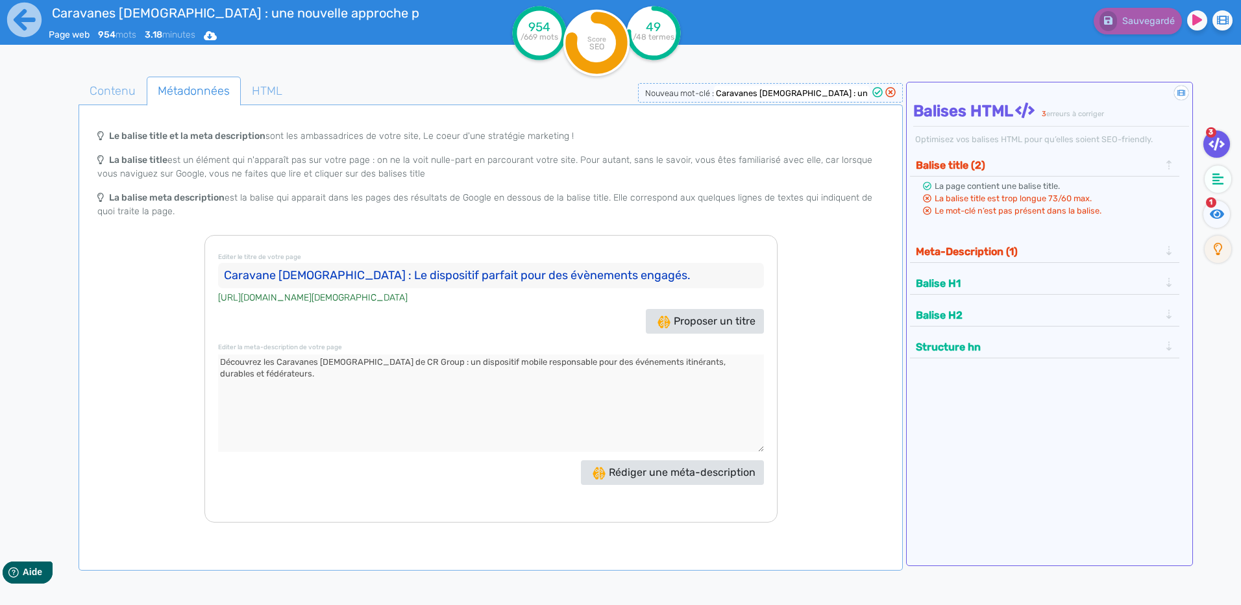
click at [332, 279] on input "Caravane [DEMOGRAPHIC_DATA] : Le dispositif parfait pour des évènements engagés." at bounding box center [491, 276] width 546 height 26
click at [670, 278] on input "Caravane solidaire : Le dispositif parfait pour des évènements engagés." at bounding box center [491, 276] width 546 height 26
drag, startPoint x: 330, startPoint y: 278, endPoint x: -3, endPoint y: 258, distance: 333.6
click at [0, 258] on html "Caravanes [DEMOGRAPHIC_DATA] : une nouvelle approche pour des évènements engagé…" at bounding box center [620, 302] width 1241 height 605
click at [489, 402] on textarea at bounding box center [491, 402] width 546 height 97
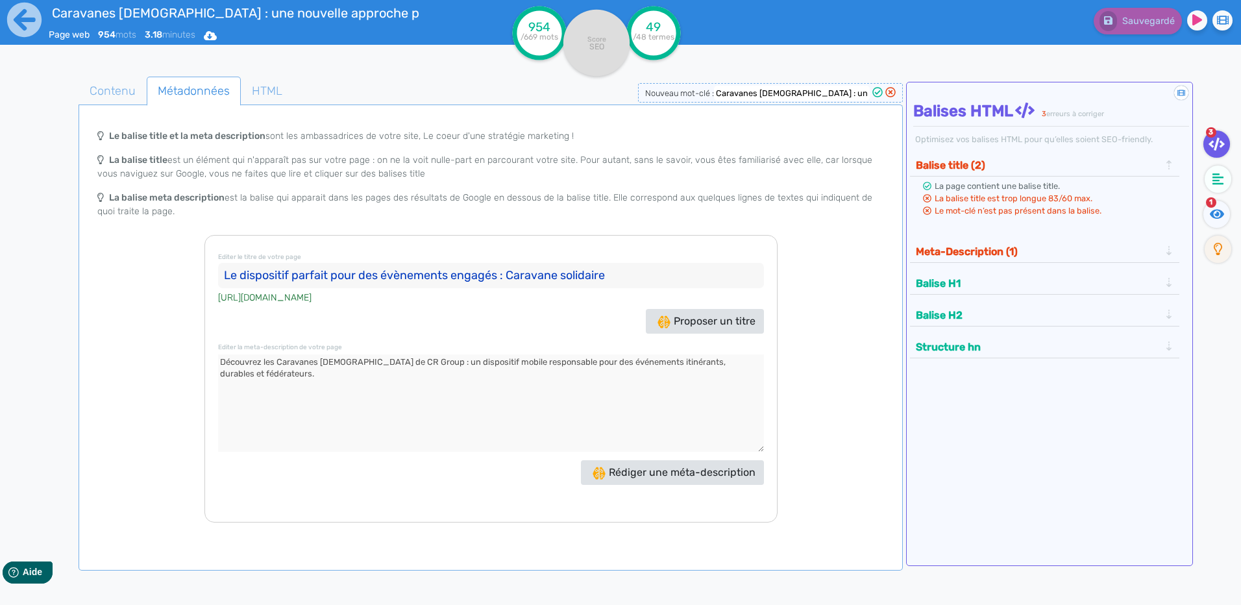
click at [613, 264] on input "Le dispositif parfait pour des évènements engagés : Caravane solidaire" at bounding box center [491, 276] width 546 height 26
paste input "Caravane solidaire : le dispositif idéal pour des événements engagés"
click at [447, 269] on input "Caravane solidaire : le dispositif idéal pour des événements engagés" at bounding box center [491, 276] width 546 height 26
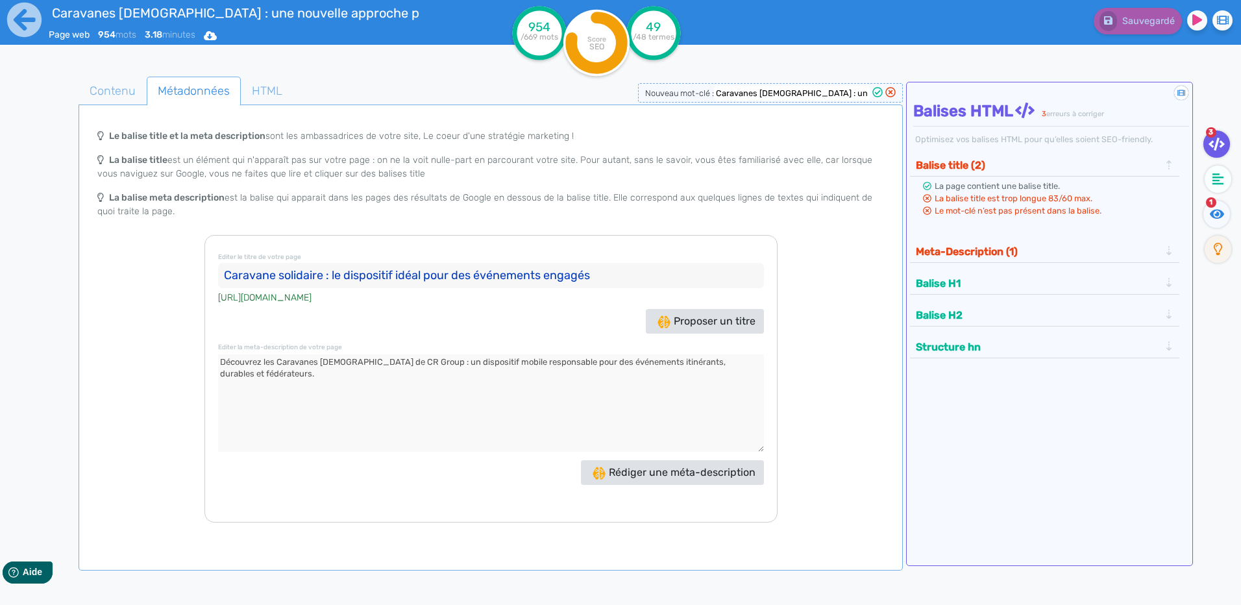
click at [447, 269] on input "Caravane solidaire : le dispositif idéal pour des événements engagés" at bounding box center [491, 276] width 546 height 26
click at [394, 204] on p "La balise meta description est la balise qui apparait dans les pages des résult…" at bounding box center [490, 204] width 786 height 27
click at [301, 304] on cite "[URL][DOMAIN_NAME]" at bounding box center [264, 298] width 93 height 14
click at [443, 360] on textarea at bounding box center [491, 402] width 546 height 97
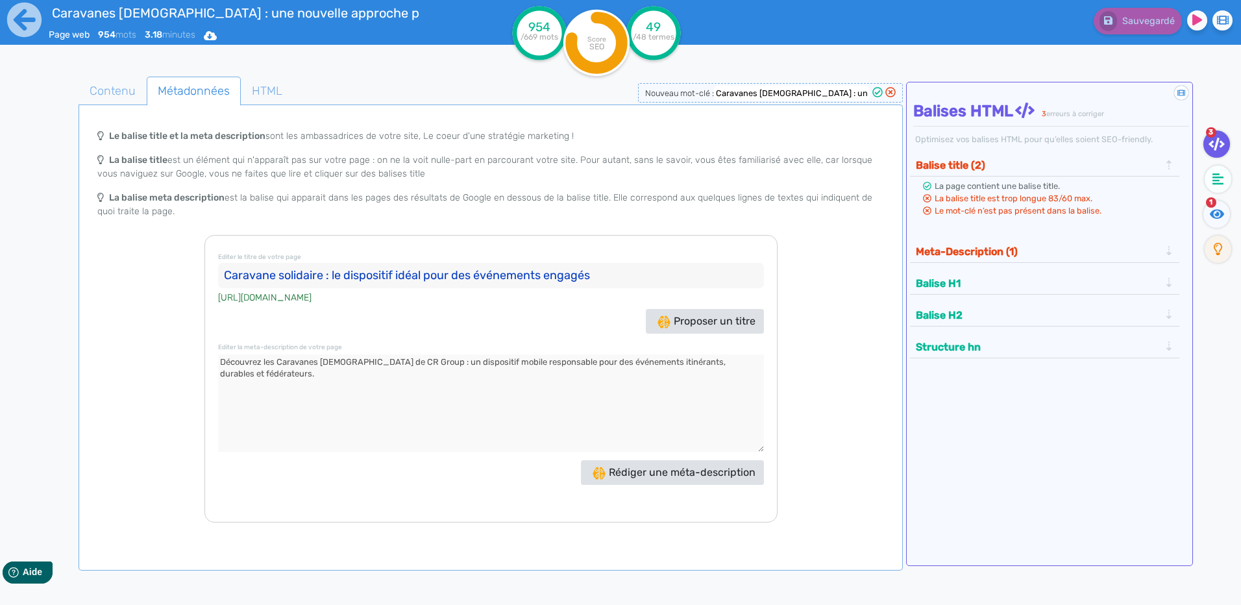
click at [395, 280] on input "Caravane solidaire : le dispositif idéal pour des événements engagés" at bounding box center [491, 276] width 546 height 26
click at [409, 203] on p "La balise meta description est la balise qui apparait dans les pages des résult…" at bounding box center [490, 204] width 786 height 27
click at [418, 275] on input "Caravane solidaire : le dispositif idéal pour des événements engagés" at bounding box center [491, 276] width 546 height 26
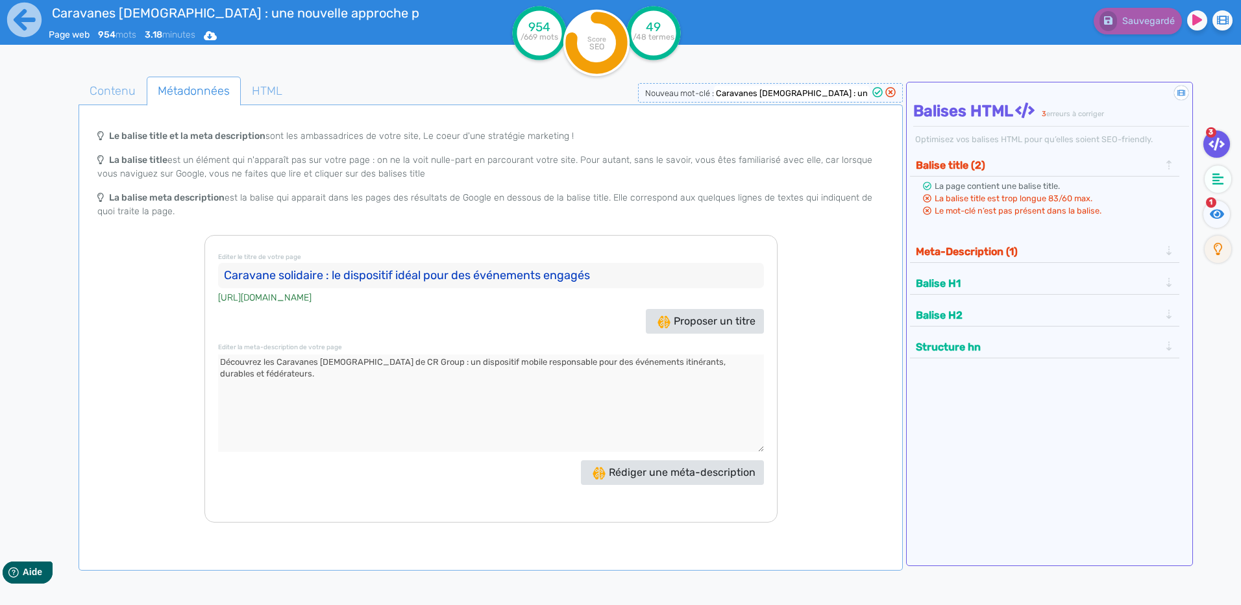
click at [418, 275] on input "Caravane solidaire : le dispositif idéal pour des événements engagés" at bounding box center [491, 276] width 546 height 26
click at [418, 274] on input "Caravane solidaire : le dispositif idéal pour des événements engagés" at bounding box center [491, 276] width 546 height 26
click at [499, 282] on input "Caravane solidaire : le dispositif idéal pour des événements engagés" at bounding box center [491, 276] width 546 height 26
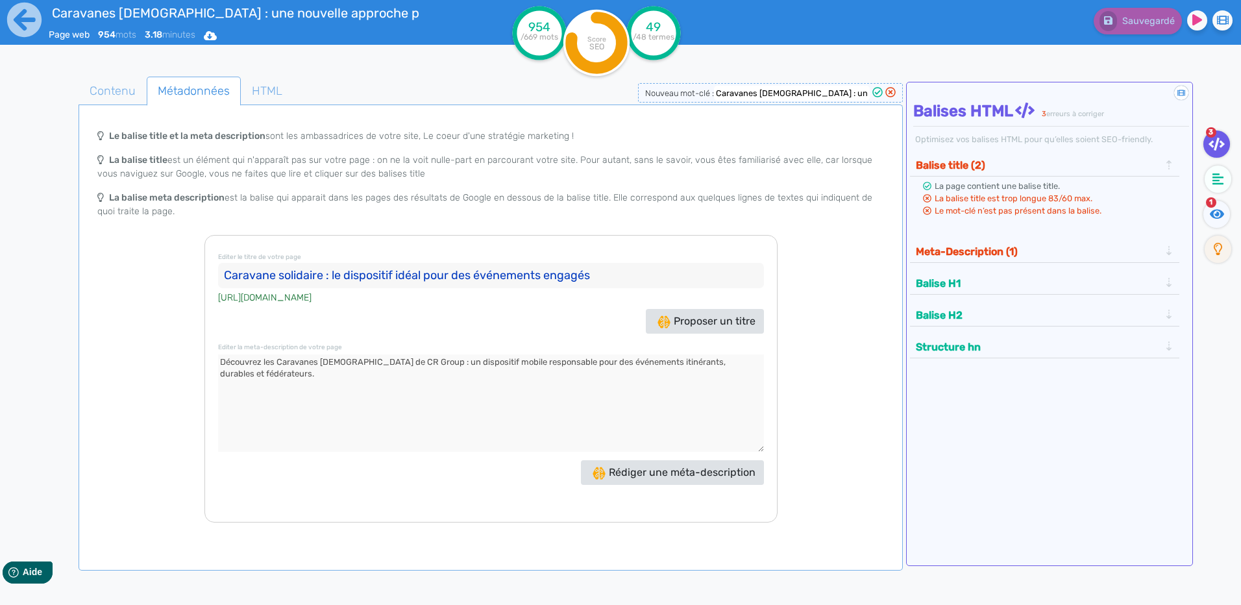
paste input ", l’événement engagé"
drag, startPoint x: 369, startPoint y: 378, endPoint x: 422, endPoint y: 403, distance: 58.1
click at [369, 378] on textarea at bounding box center [491, 402] width 546 height 97
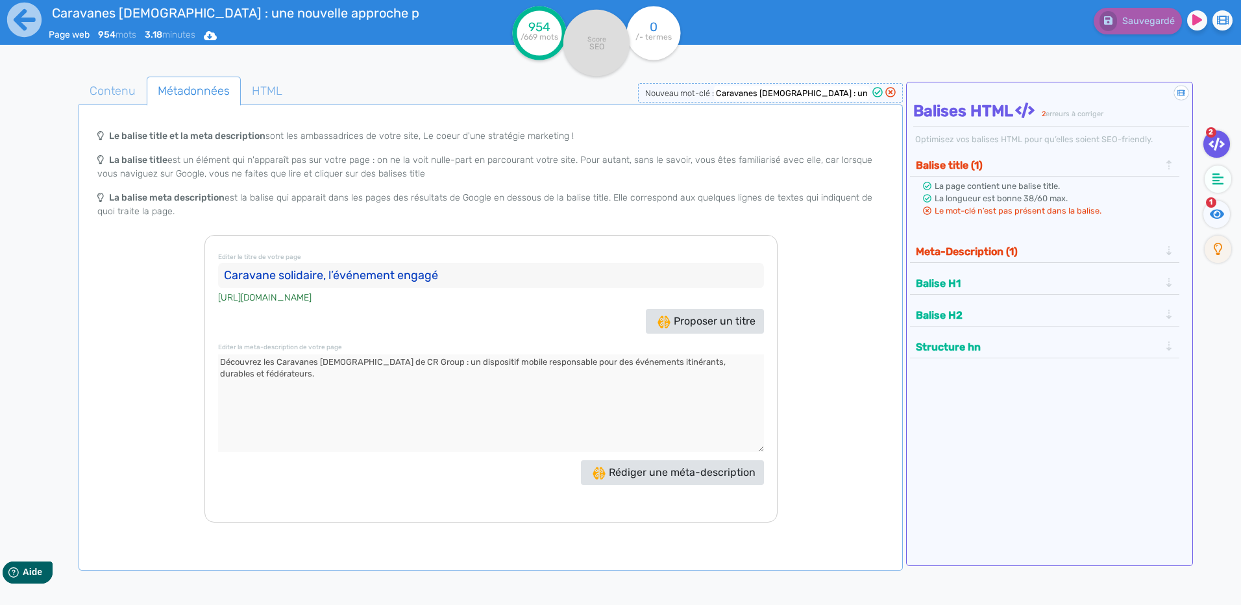
click at [460, 277] on input "Caravane solidaire, l’événement engagé" at bounding box center [491, 276] width 546 height 26
drag, startPoint x: 732, startPoint y: 95, endPoint x: 902, endPoint y: 97, distance: 169.4
click at [902, 97] on div "Nouveau mot-clé : Caravanes [DEMOGRAPHIC_DATA] : une nouvelle approche pour des…" at bounding box center [770, 92] width 265 height 19
click at [482, 266] on input "Caravane solidaire, l’événement engagé" at bounding box center [491, 276] width 546 height 26
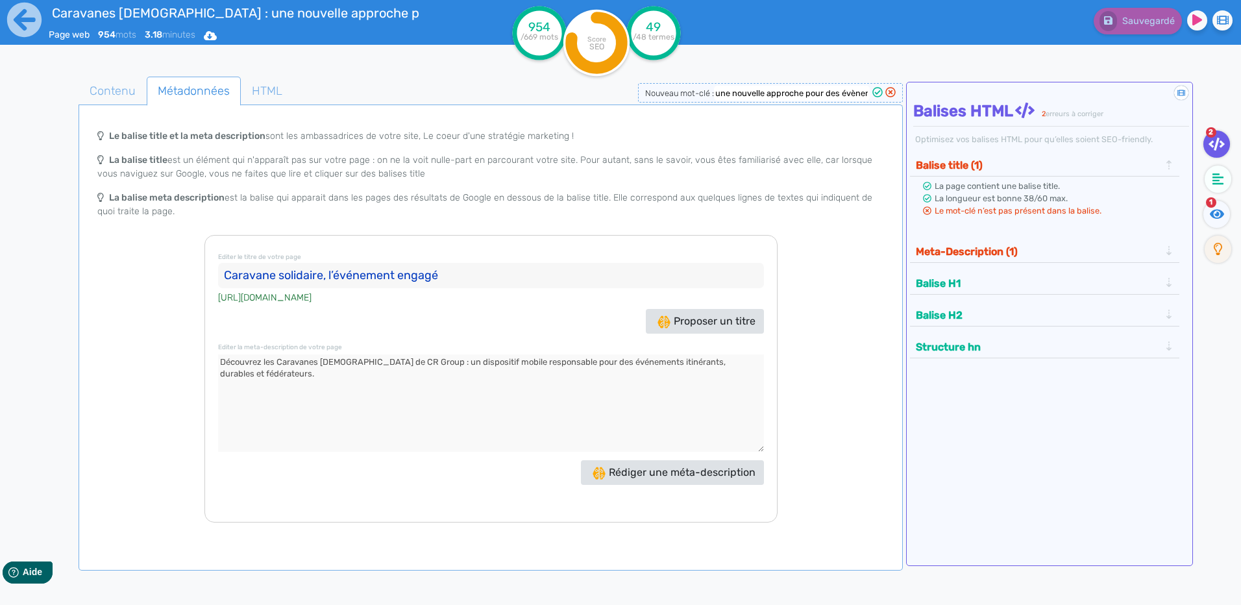
scroll to position [0, 0]
click at [333, 273] on input "Caravane solidaire, l’événement engagé" at bounding box center [491, 276] width 546 height 26
click at [743, 82] on ul "Contenu Métadonnées HTML" at bounding box center [491, 91] width 824 height 29
click at [737, 97] on input "Caravanes [DEMOGRAPHIC_DATA] : une nouvelle approche pour des évènements engagés" at bounding box center [792, 93] width 156 height 15
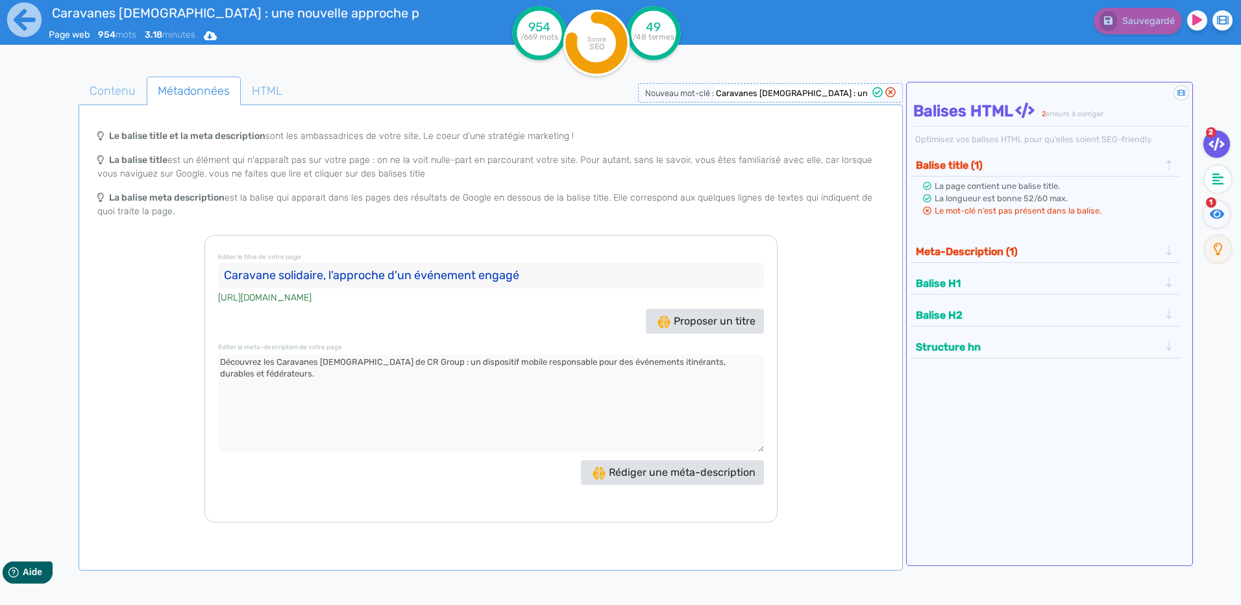
click at [737, 97] on input "Caravanes [DEMOGRAPHIC_DATA] : une nouvelle approche pour des évènements engagés" at bounding box center [792, 93] width 156 height 15
click at [313, 282] on input "Caravane solidaire, l'approche d'un événement engagé" at bounding box center [491, 276] width 546 height 26
paste input "s [DEMOGRAPHIC_DATA] : une nouvelle approche d’événements engagés"
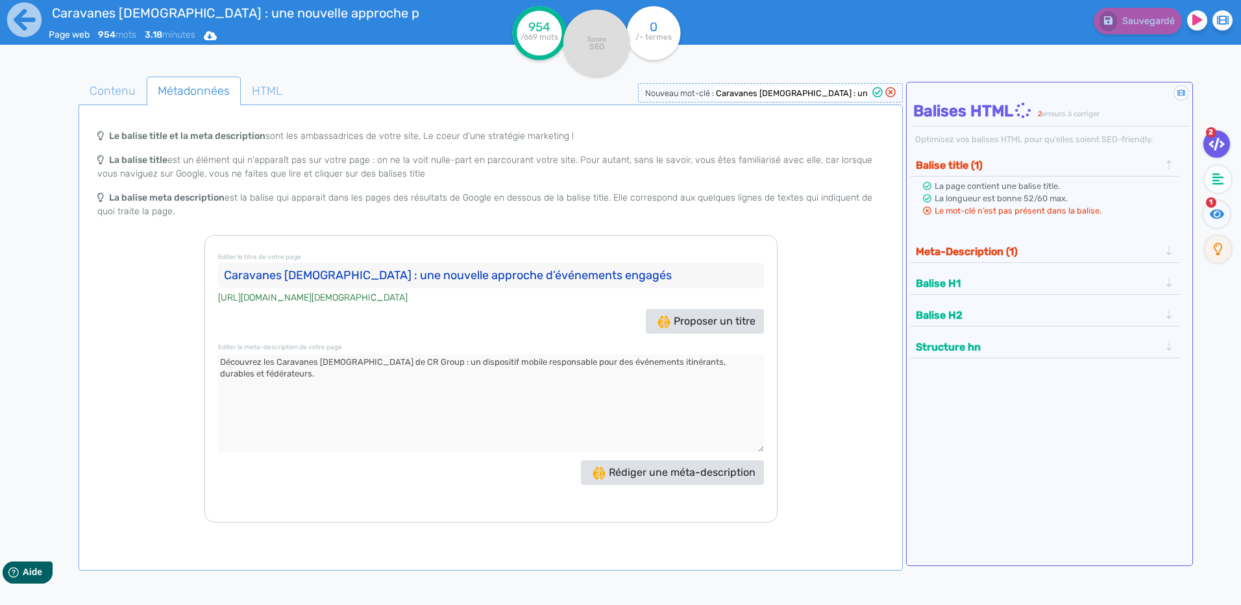
click at [387, 416] on textarea at bounding box center [491, 402] width 546 height 97
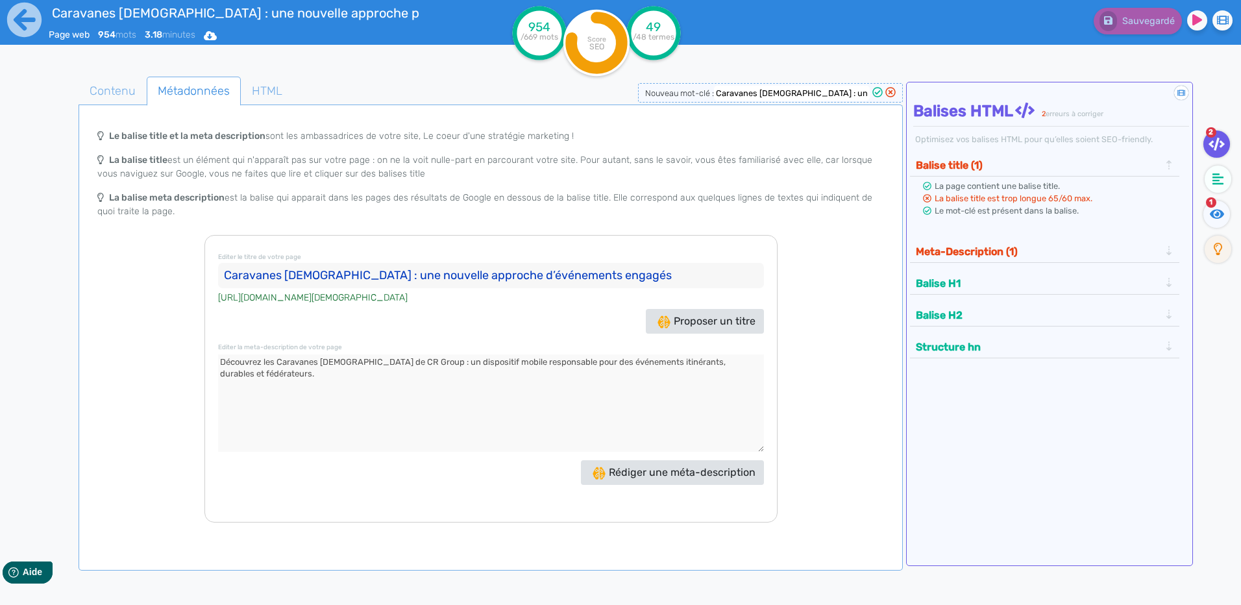
click at [334, 273] on input "Caravanes [DEMOGRAPHIC_DATA] : une nouvelle approche d’événements engagés" at bounding box center [491, 276] width 546 height 26
click at [279, 271] on input "Caravanes solidaire : une nouvelle approche d’événements engagés" at bounding box center [491, 276] width 546 height 26
type input "Caravane solidaire : une nouvelle approche d’événements engagés"
click at [393, 441] on textarea at bounding box center [491, 402] width 546 height 97
click at [284, 366] on textarea at bounding box center [491, 402] width 546 height 97
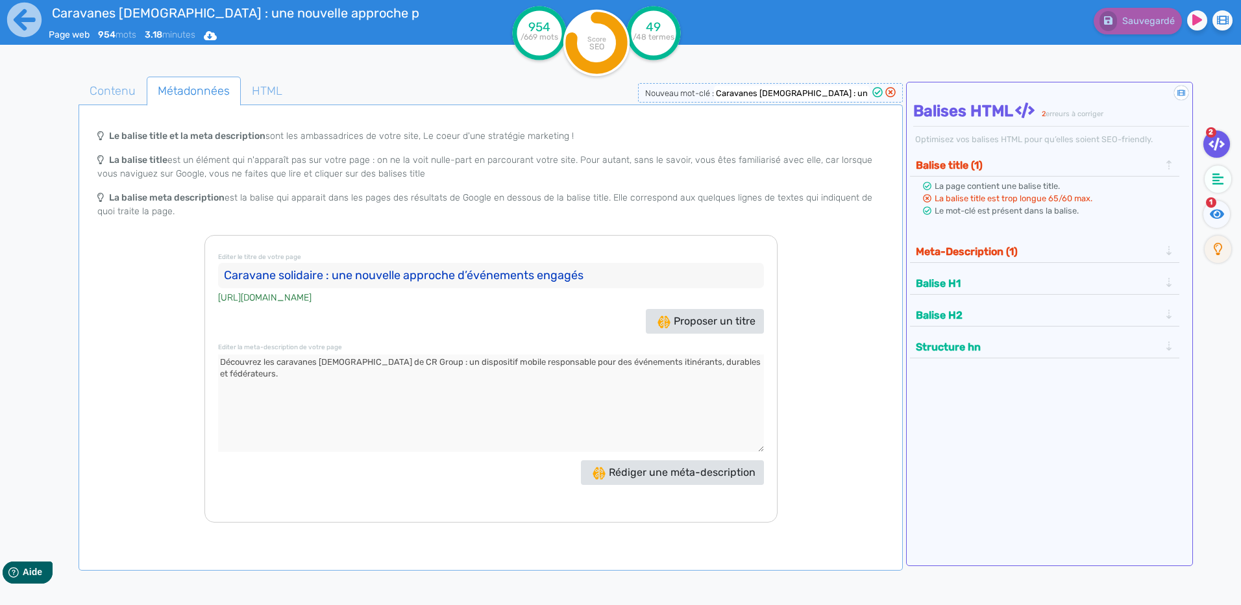
click at [328, 360] on textarea at bounding box center [491, 402] width 546 height 97
click at [326, 362] on textarea at bounding box center [491, 402] width 546 height 97
click at [333, 375] on textarea at bounding box center [491, 402] width 546 height 97
type textarea "Découvrez les caravanes [DEMOGRAPHIC_DATA] de CR Group : un dispositif mobile r…"
click at [99, 93] on span "Contenu" at bounding box center [112, 90] width 67 height 35
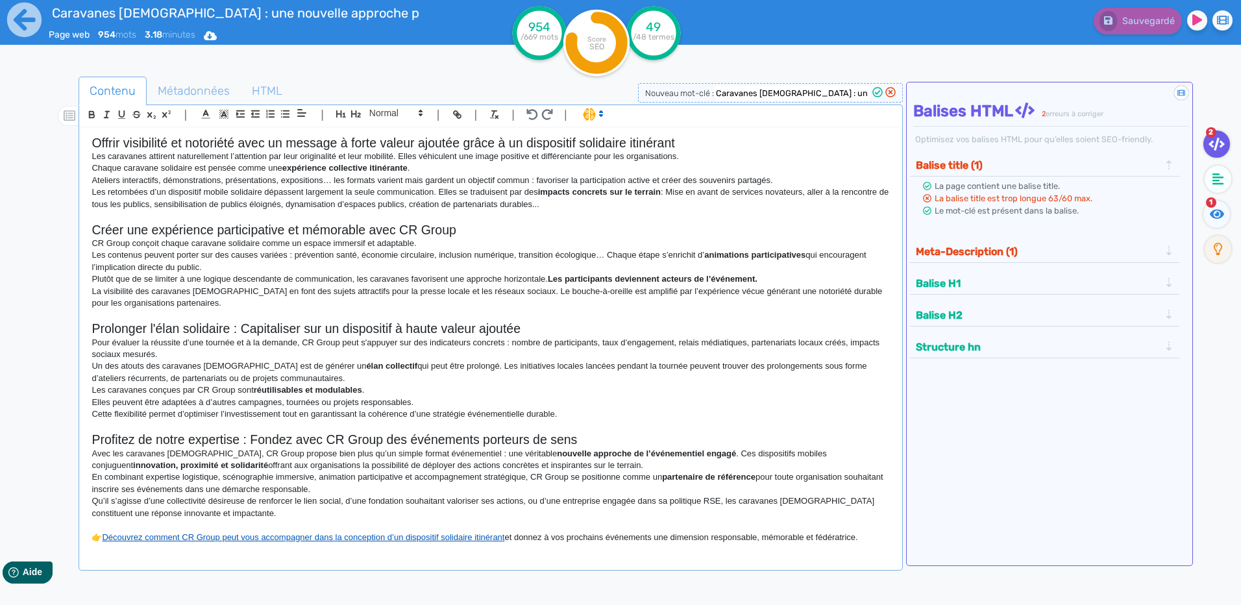
click at [343, 534] on link "Découvrez comment CR Group peut vous accompagner dans la conception d’un dispos…" at bounding box center [303, 537] width 402 height 10
click at [110, 538] on link "Découvrez comment CR Group peut vous accompagner dans la conception d’un dispos…" at bounding box center [303, 537] width 402 height 10
click at [107, 538] on link "Découvrez comment CR Group peut vous accompagner dans la conception d’un dispos…" at bounding box center [303, 537] width 402 height 10
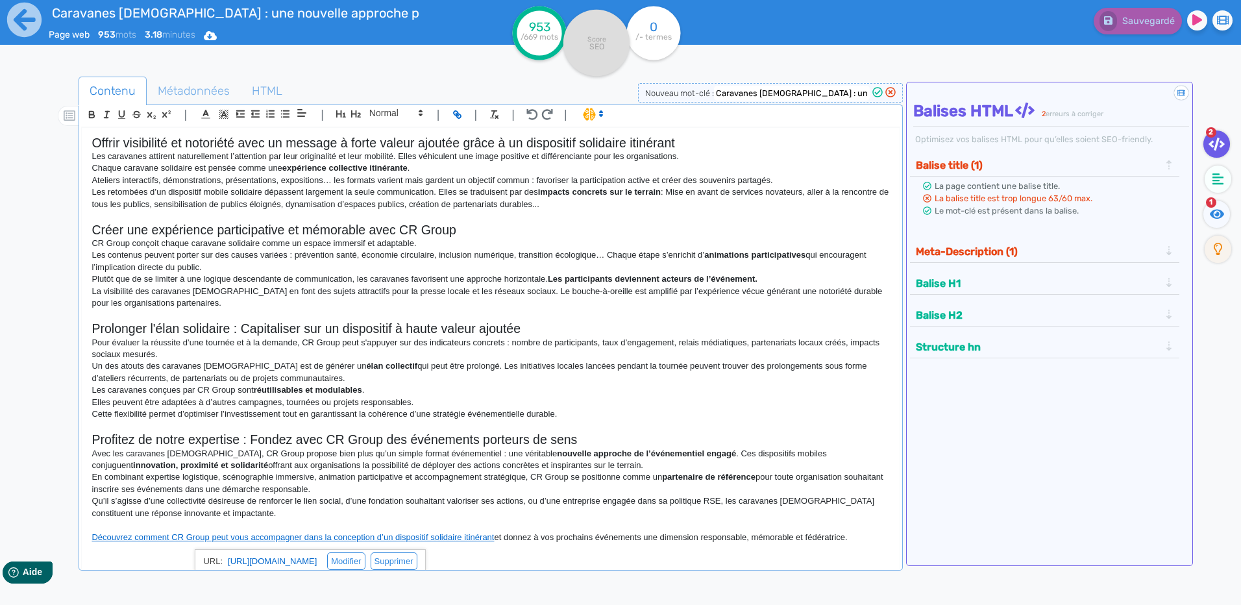
click at [700, 440] on h2 "Profitez de notre expertise : Fondez avec CR Group des événements porteurs de s…" at bounding box center [491, 439] width 798 height 15
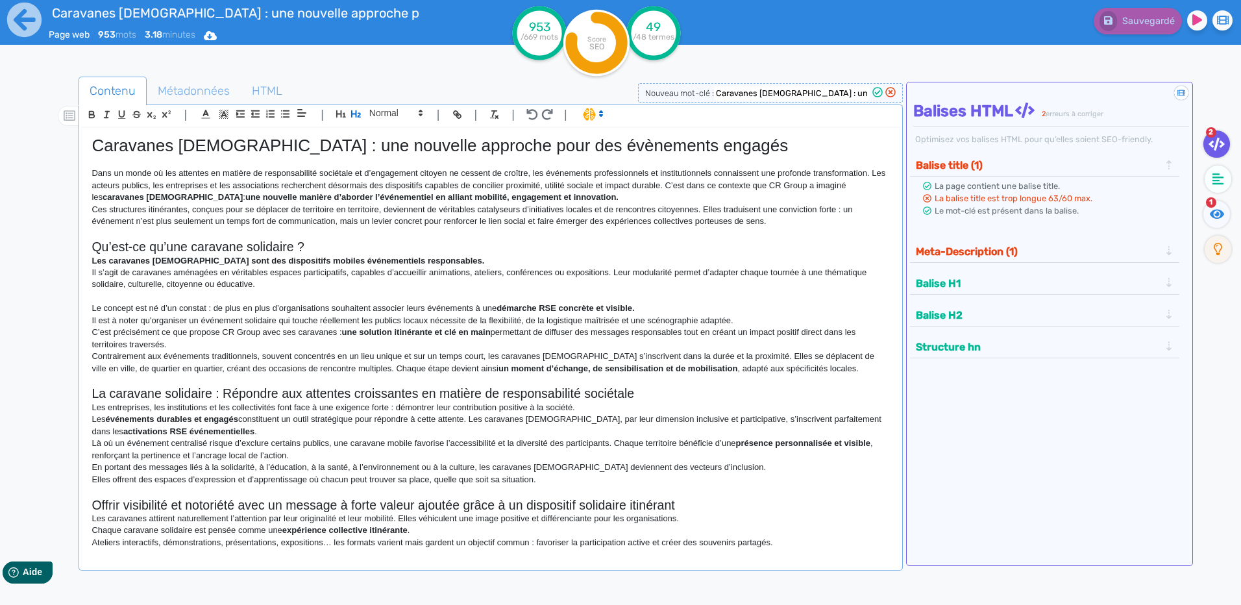
drag, startPoint x: 860, startPoint y: 543, endPoint x: -3, endPoint y: 78, distance: 980.3
click at [0, 78] on html "Caravanes [DEMOGRAPHIC_DATA] : une nouvelle approche pour des évènements engagé…" at bounding box center [620, 302] width 1241 height 605
copy div "Loremipsu dolorsitam : con adipisci elitsedd eius tem incididunt utlabor Etdo m…"
click at [280, 410] on p "Les entreprises, les institutions et les collectivités font face à une exigence…" at bounding box center [491, 408] width 798 height 12
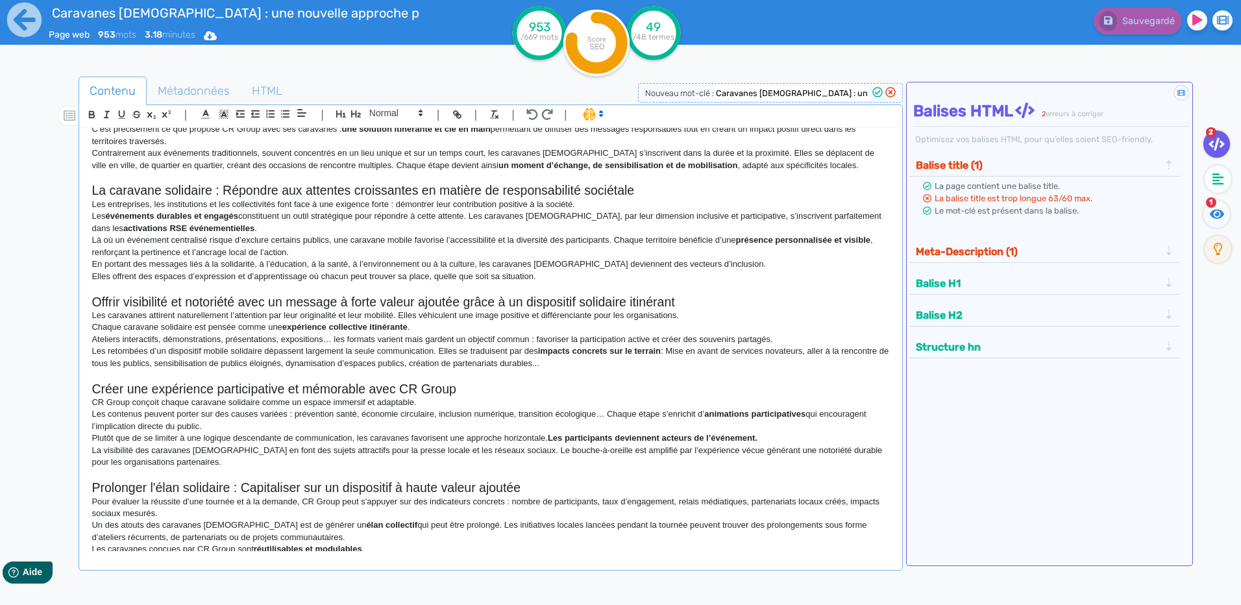
scroll to position [297, 0]
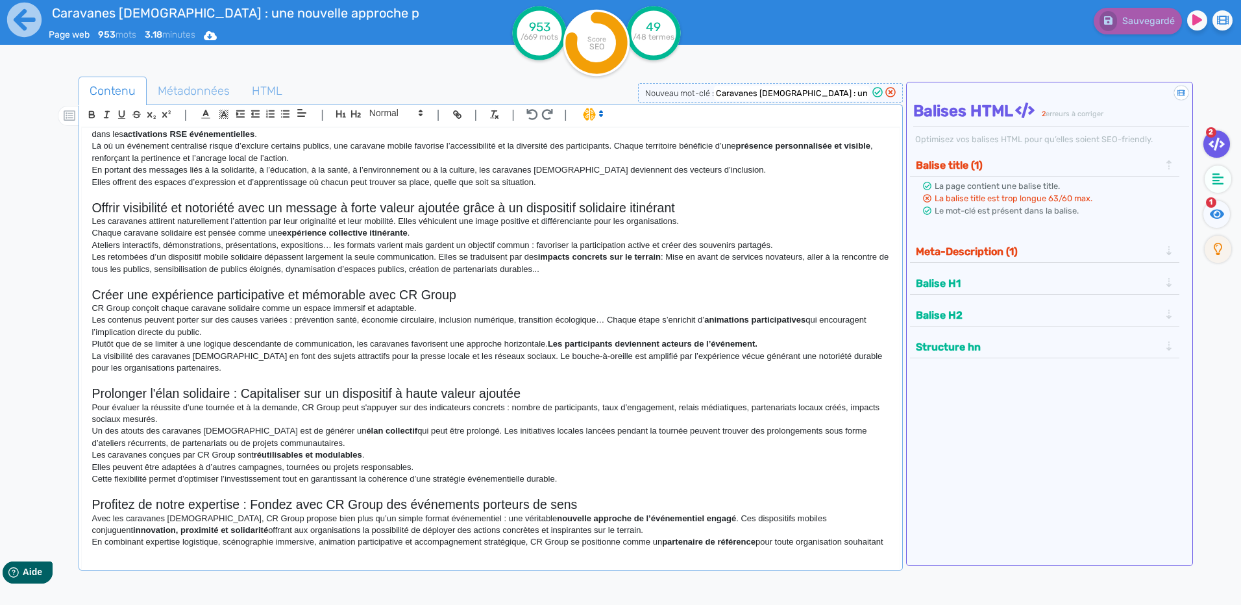
click at [366, 521] on p "Avec les caravanes [DEMOGRAPHIC_DATA], CR Group propose bien plus qu’un simple …" at bounding box center [491, 525] width 798 height 24
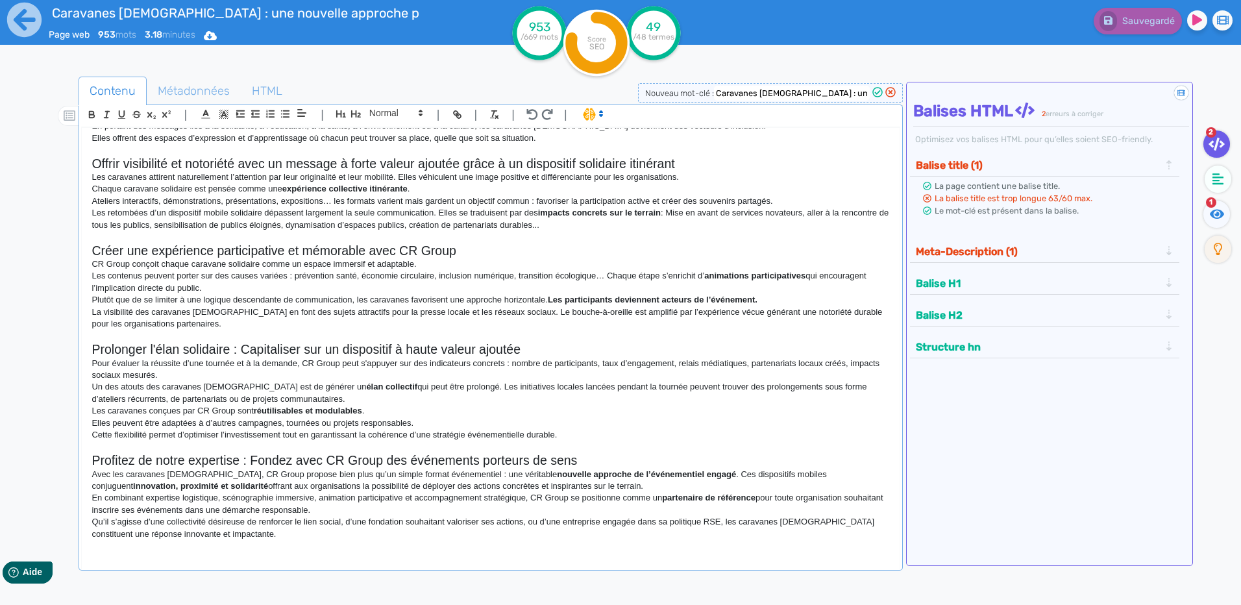
scroll to position [362, 0]
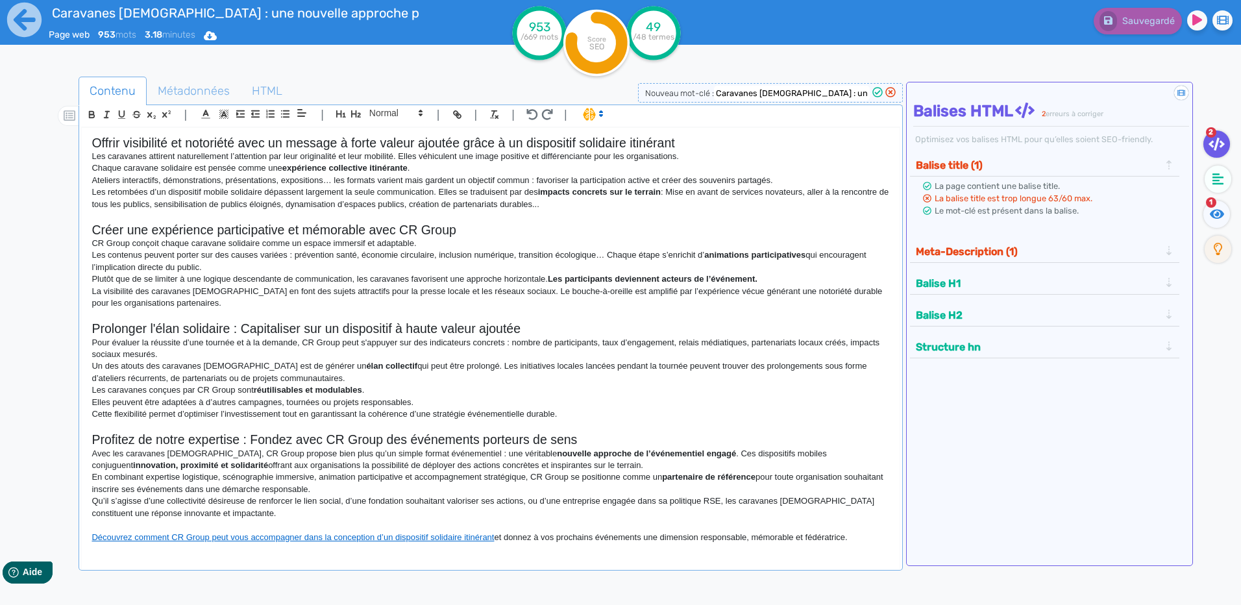
drag, startPoint x: 850, startPoint y: 538, endPoint x: 79, endPoint y: 450, distance: 776.3
click at [79, 450] on div "| | H3 H4 H5 H6 Normal | | | | Caravanes [DEMOGRAPHIC_DATA] : une nouvelle appr…" at bounding box center [491, 338] width 824 height 466
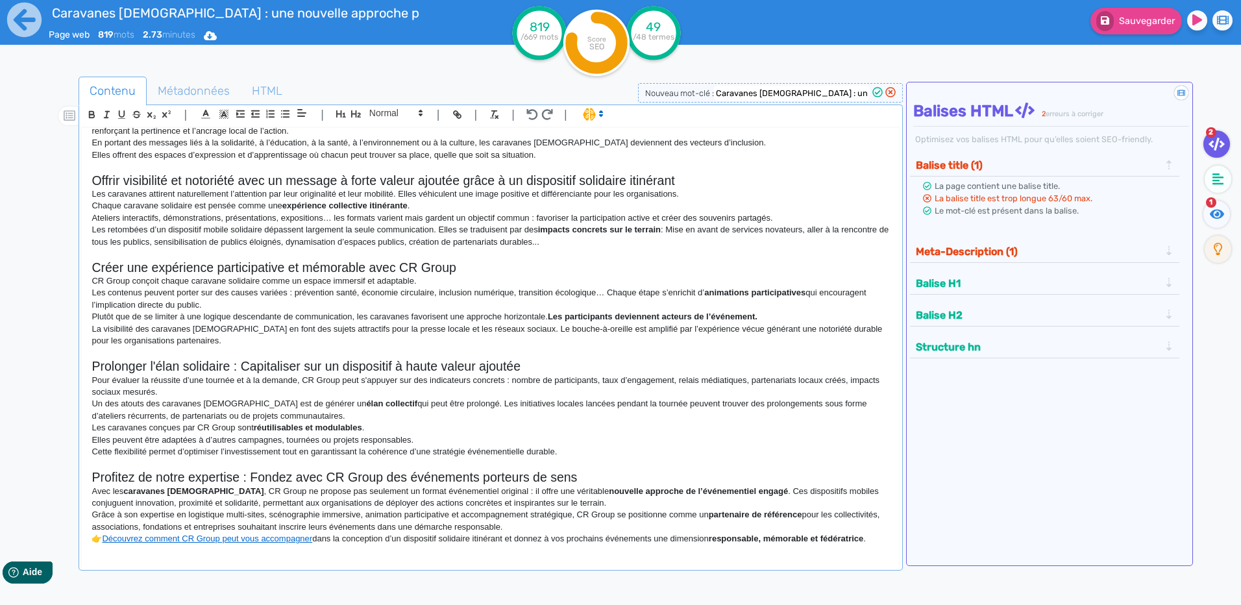
scroll to position [327, 0]
click at [95, 487] on p "Avec les caravanes [DEMOGRAPHIC_DATA] , CR Group ne propose pas seulement un fo…" at bounding box center [491, 496] width 798 height 24
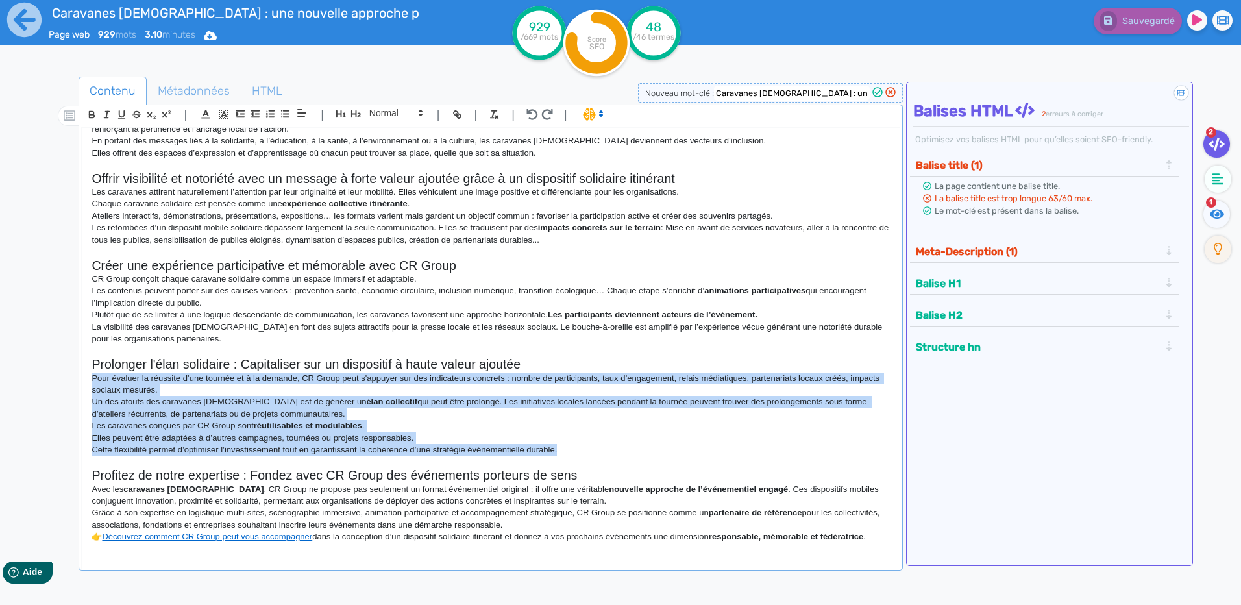
drag, startPoint x: 578, startPoint y: 451, endPoint x: 16, endPoint y: 382, distance: 566.4
click at [16, 382] on div "Caravanes [DEMOGRAPHIC_DATA] : une nouvelle approche pour des évènements engagé…" at bounding box center [620, 343] width 1241 height 687
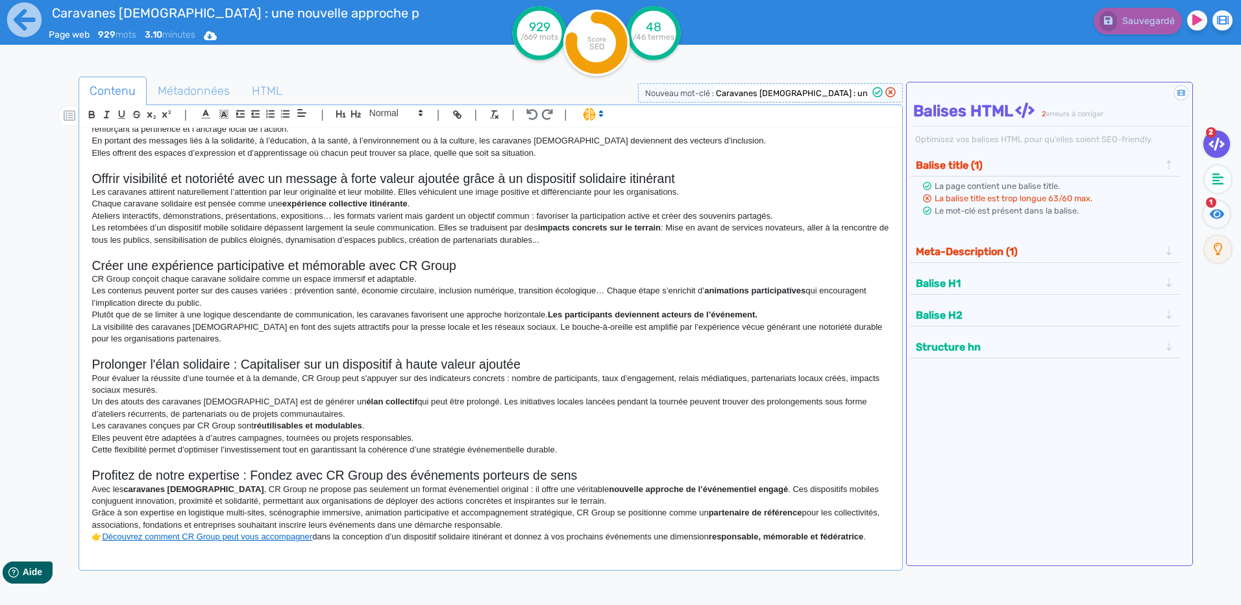
scroll to position [315, 0]
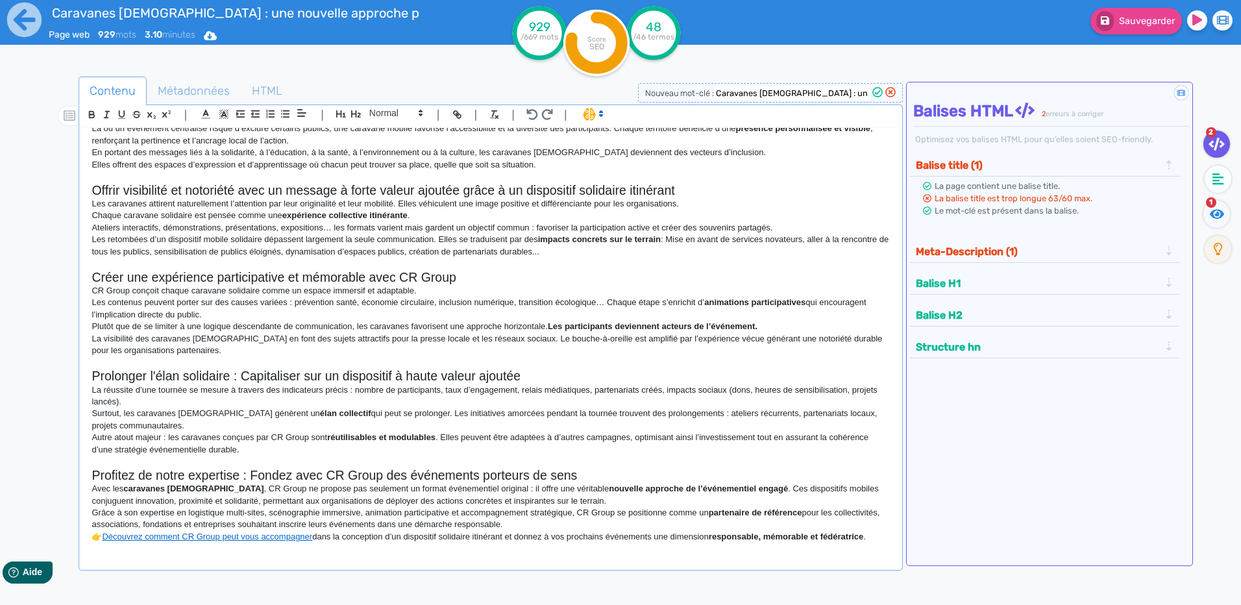
click at [454, 324] on p "Plutôt que de se limiter à une logique descendante de communication, les carava…" at bounding box center [491, 327] width 798 height 12
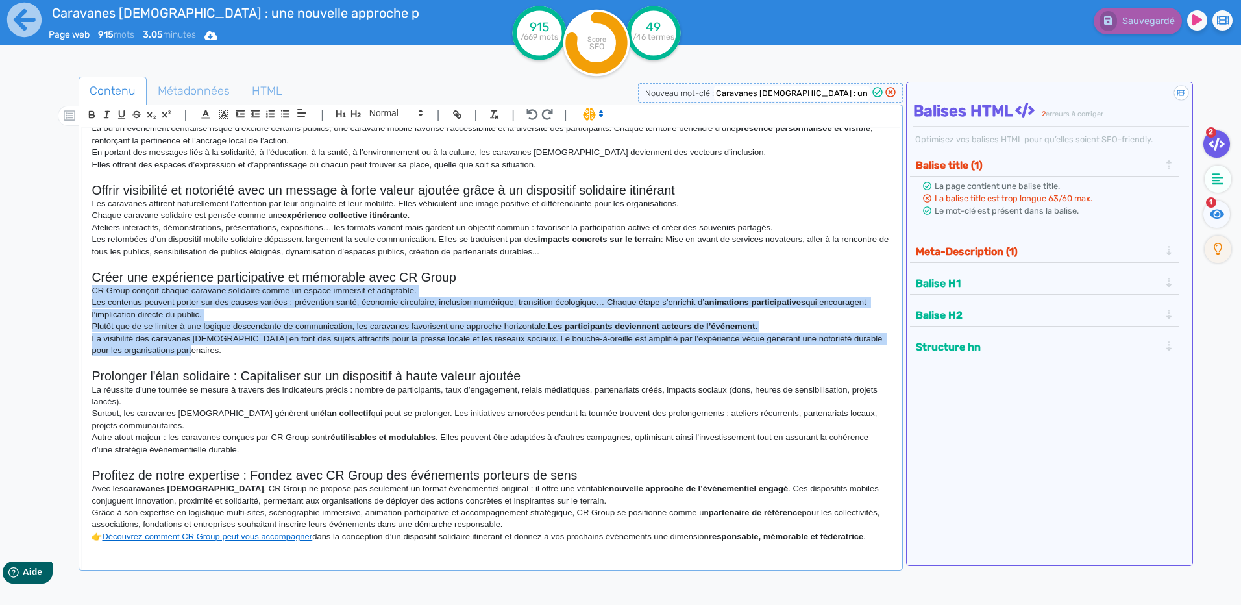
drag, startPoint x: 208, startPoint y: 350, endPoint x: 69, endPoint y: 291, distance: 151.0
click at [69, 291] on div "Contenu Métadonnées HTML | | H3 H4 H5 H6 Normal | | | | Caravanes [DEMOGRAPHIC_…" at bounding box center [640, 379] width 1204 height 613
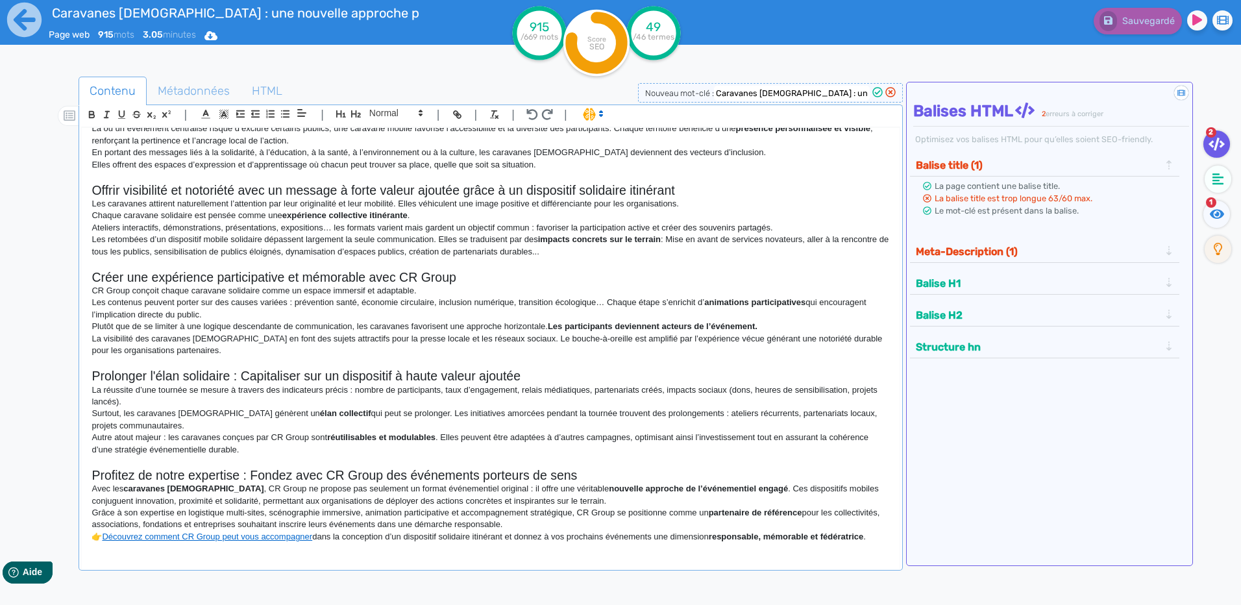
scroll to position [303, 0]
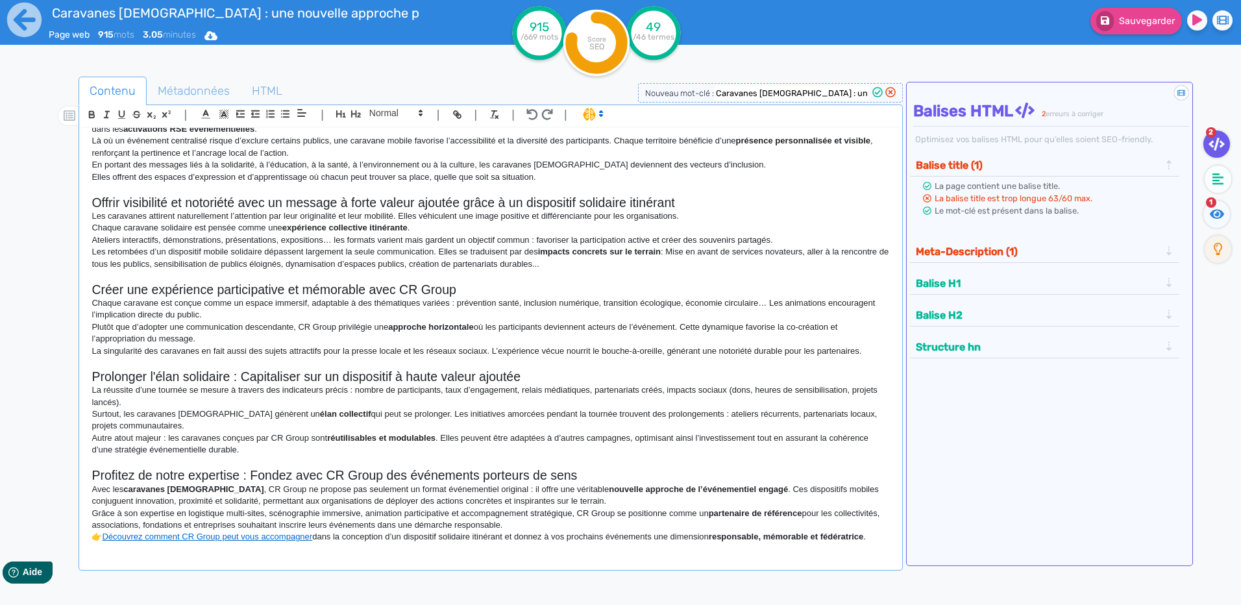
click at [323, 247] on p "Les retombées d’un dispositif mobile solidaire dépassent largement la seule com…" at bounding box center [491, 258] width 798 height 24
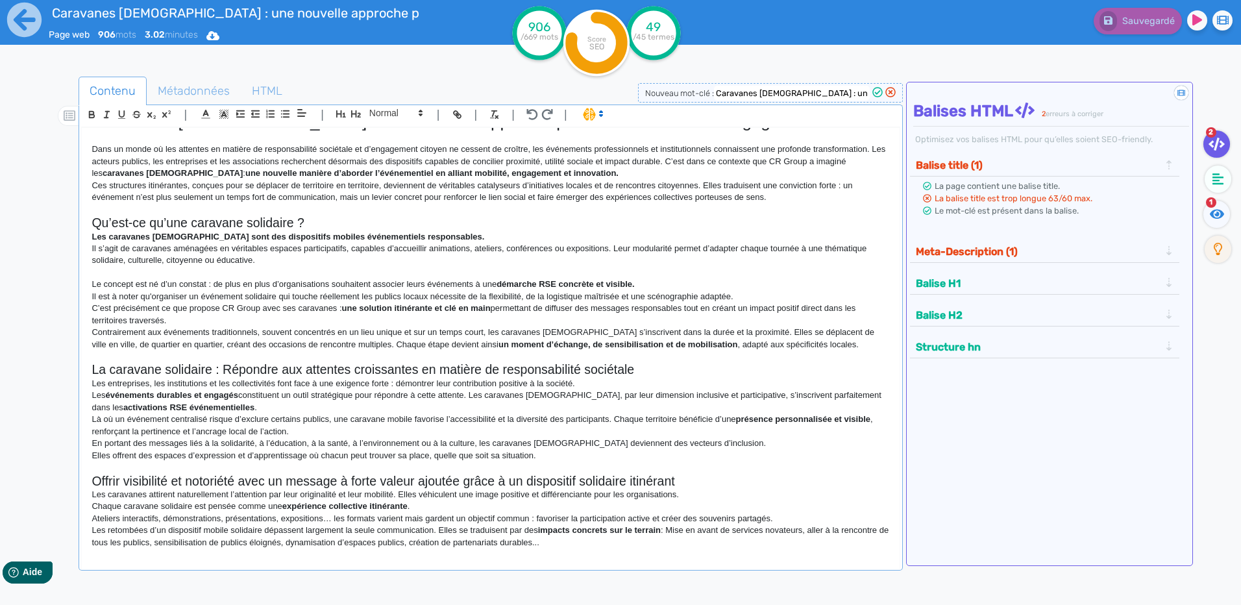
scroll to position [0, 0]
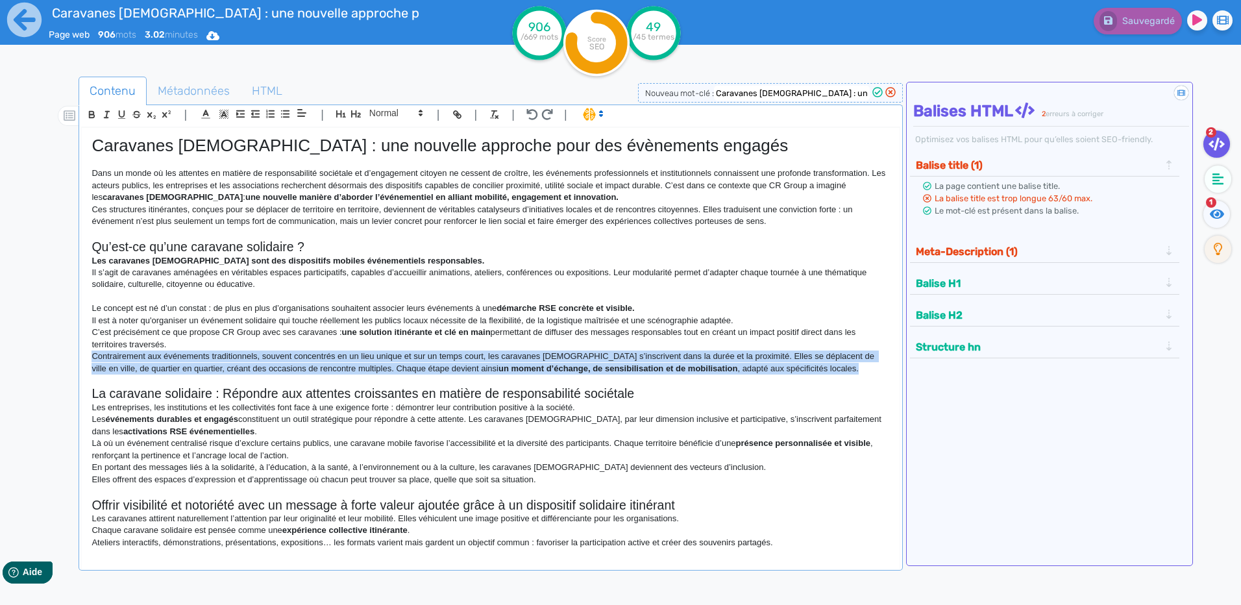
drag, startPoint x: 815, startPoint y: 371, endPoint x: 84, endPoint y: 360, distance: 731.1
click at [84, 360] on div "Caravanes [DEMOGRAPHIC_DATA] : une nouvelle approche pour des évènements engagé…" at bounding box center [490, 339] width 817 height 423
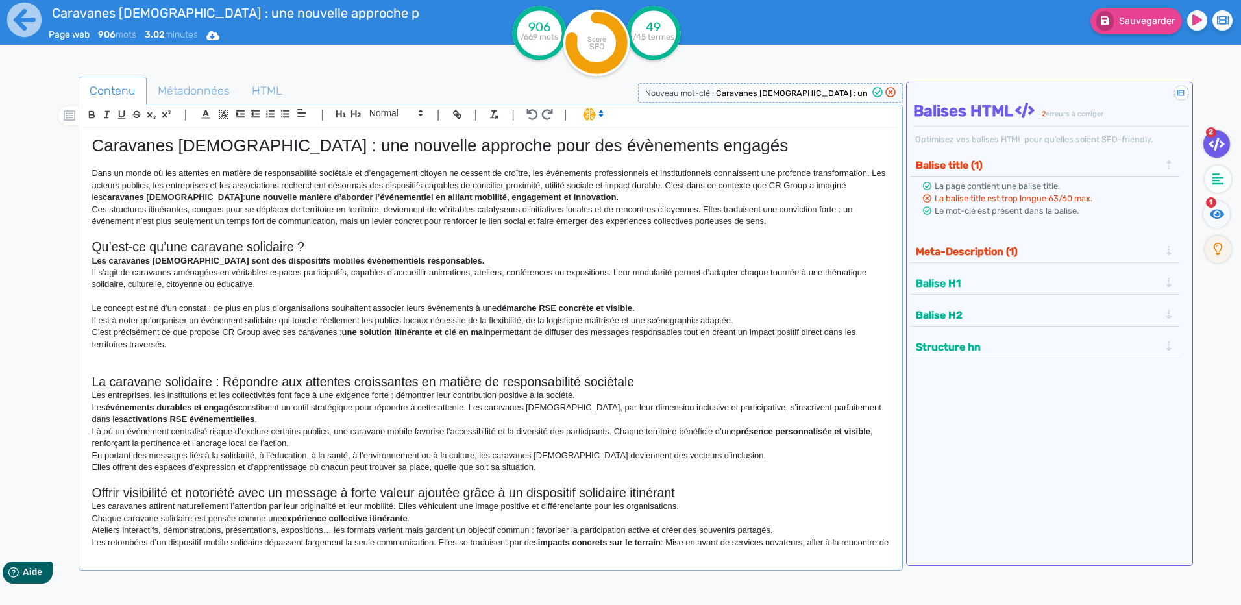
click at [134, 301] on p at bounding box center [491, 297] width 798 height 12
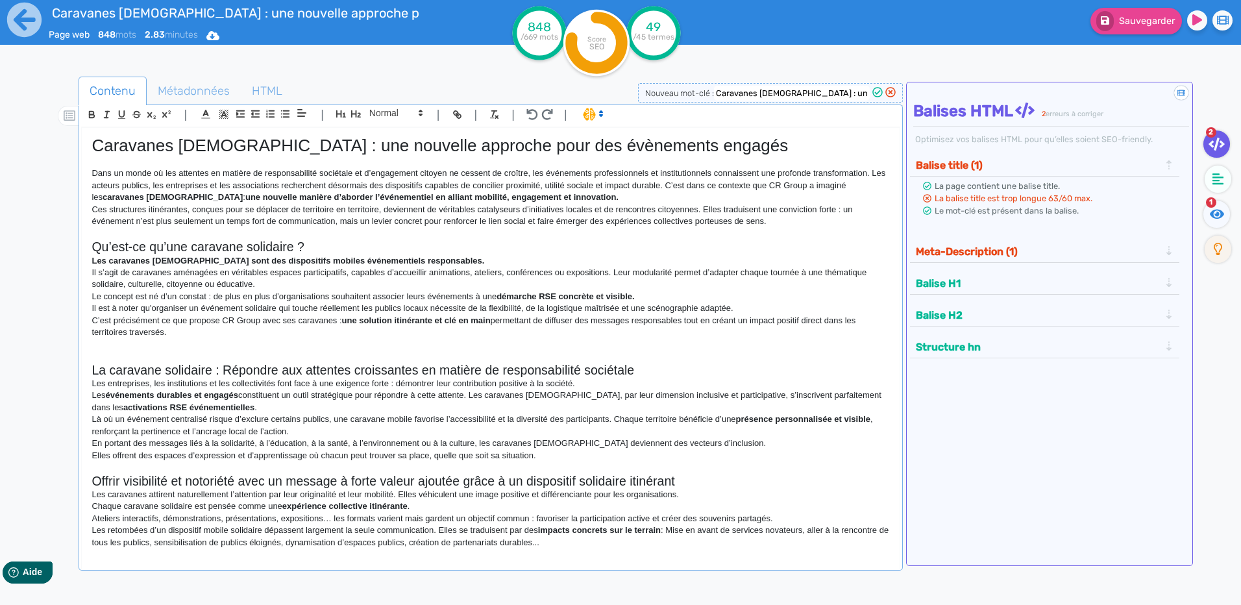
click at [203, 351] on p at bounding box center [491, 357] width 798 height 12
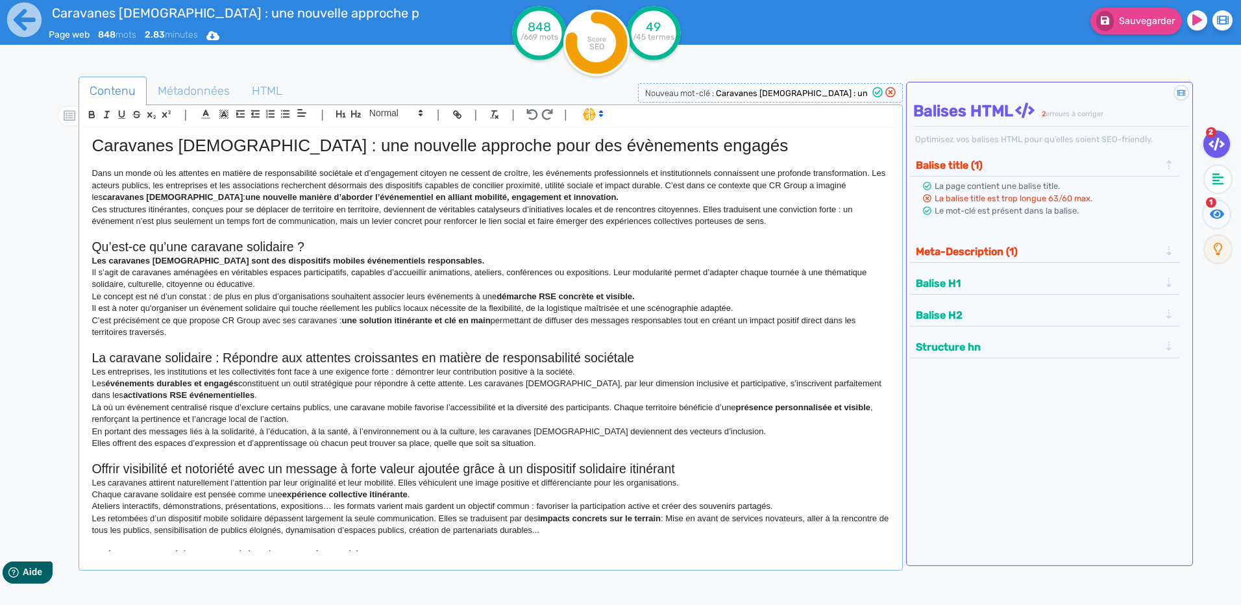
scroll to position [130, 0]
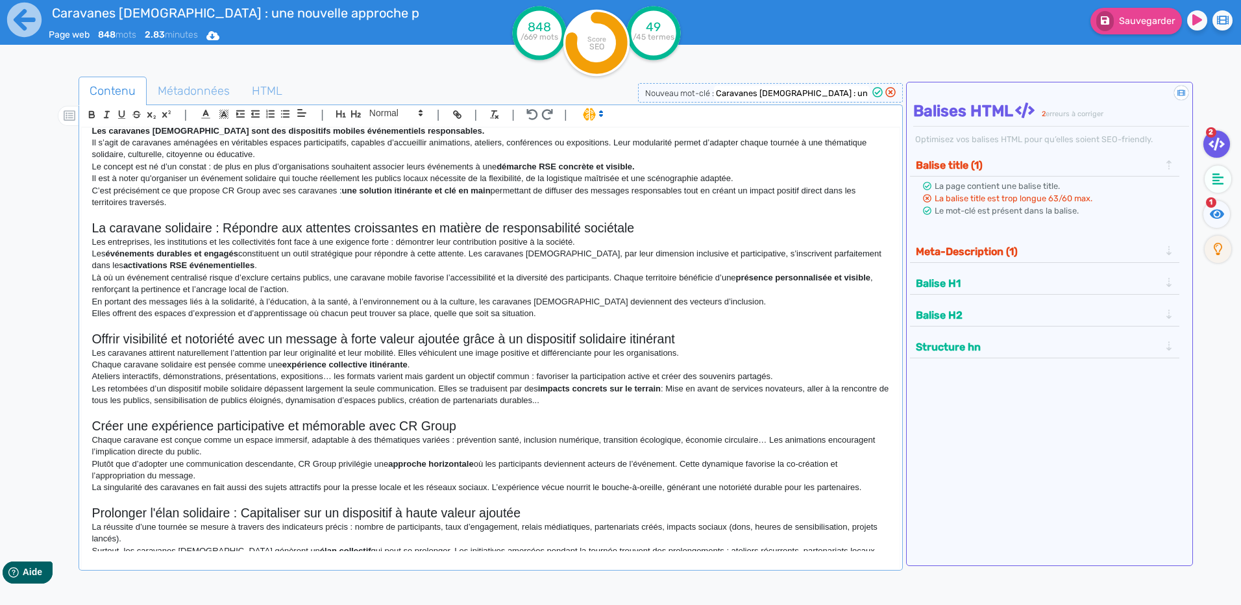
click at [351, 304] on p "En portant des messages liés à la solidarité, à l’éducation, à la santé, à l’en…" at bounding box center [491, 302] width 798 height 12
click at [340, 313] on p "Elles offrent des espaces d’expression et d’apprentissage où chacun peut trouve…" at bounding box center [491, 314] width 798 height 12
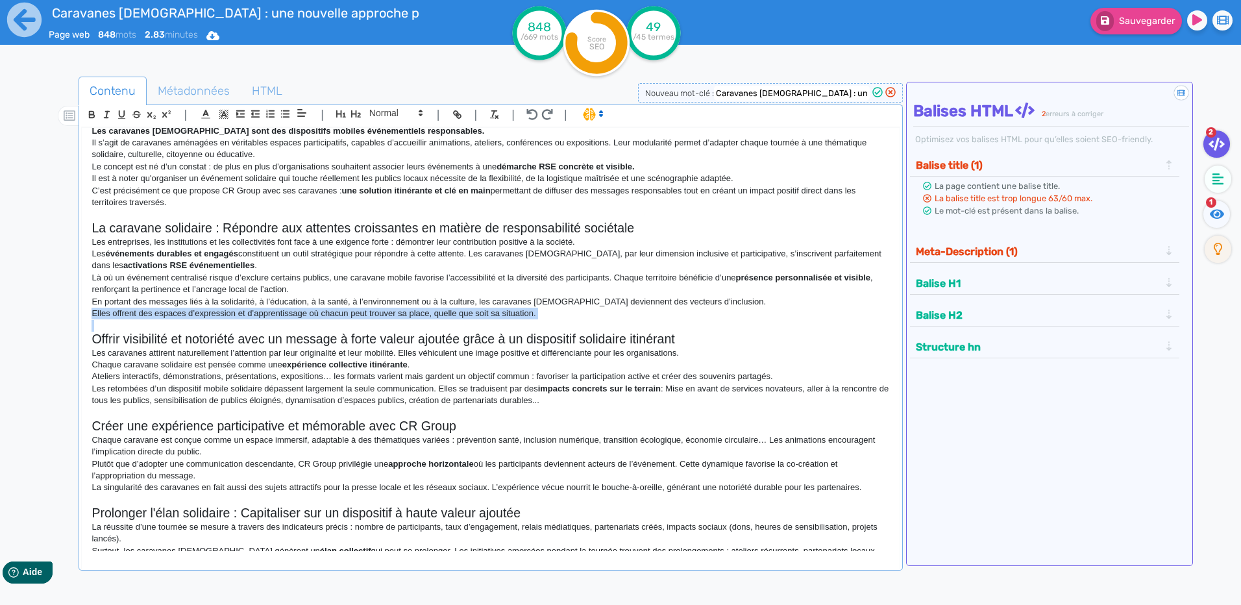
click at [340, 313] on p "Elles offrent des espaces d’expression et d’apprentissage où chacun peut trouve…" at bounding box center [491, 314] width 798 height 12
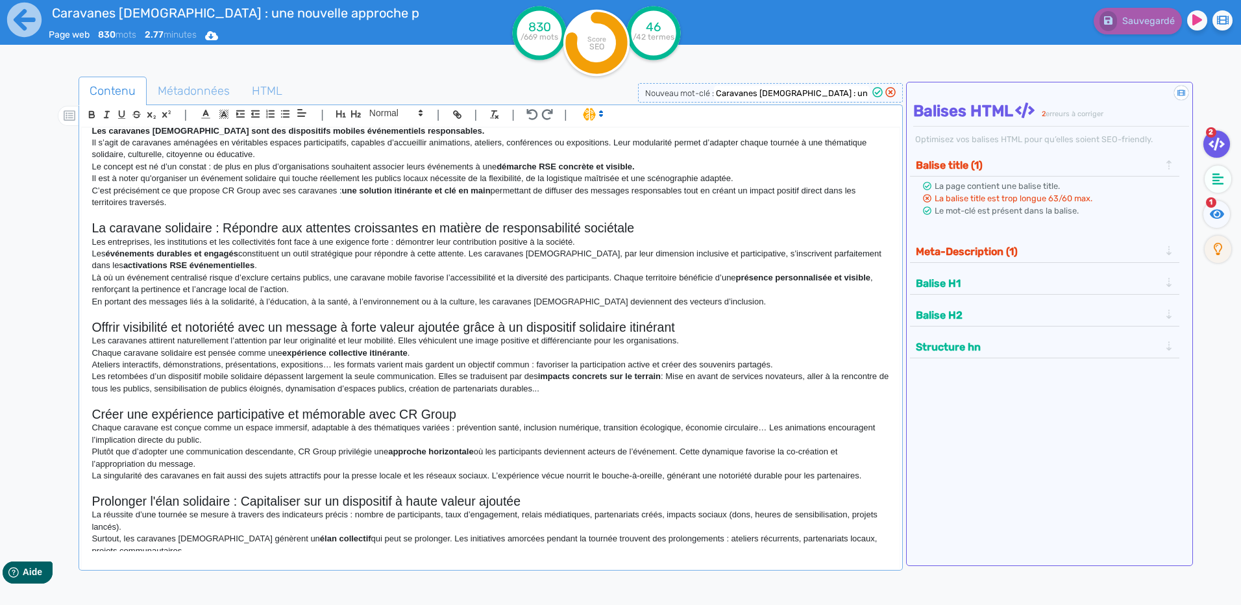
click at [443, 362] on p "Ateliers interactifs, démonstrations, présentations, expositions… les formats v…" at bounding box center [491, 365] width 798 height 12
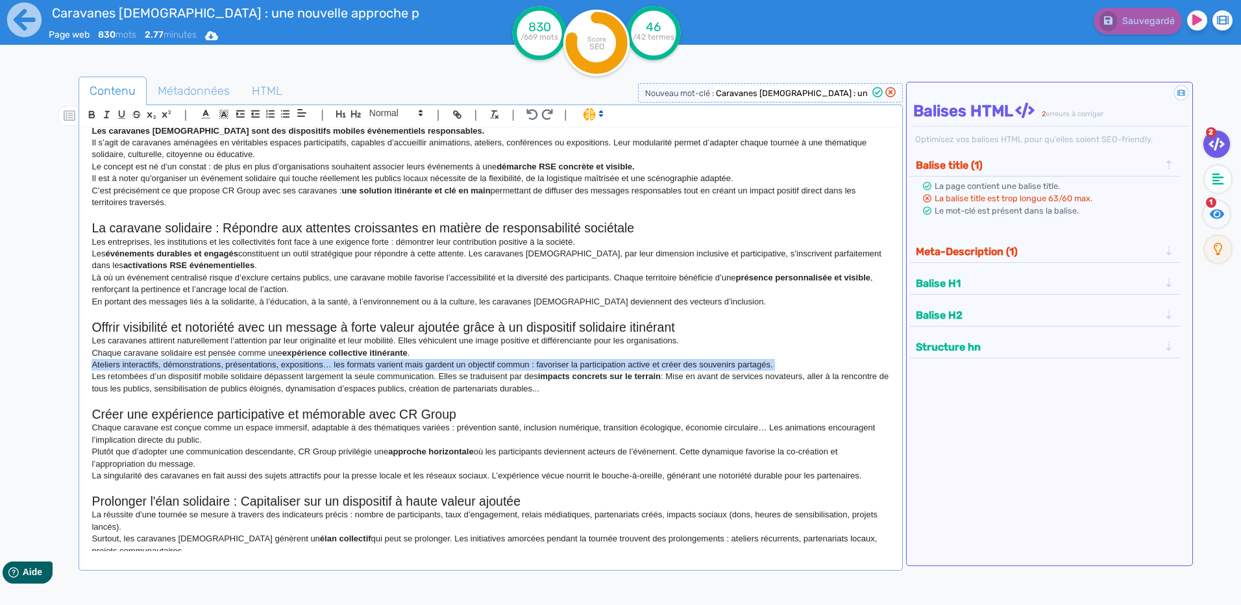
click at [443, 362] on p "Ateliers interactifs, démonstrations, présentations, expositions… les formats v…" at bounding box center [491, 365] width 798 height 12
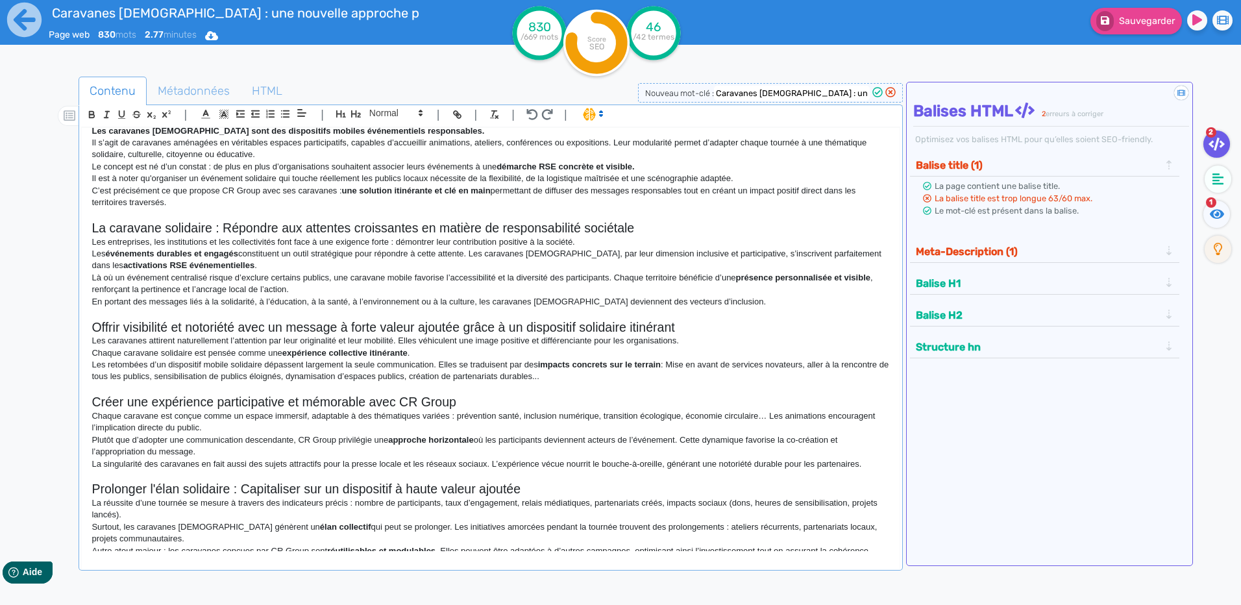
click at [431, 399] on h2 "Créer une expérience participative et mémorable avec CR Group" at bounding box center [491, 402] width 798 height 15
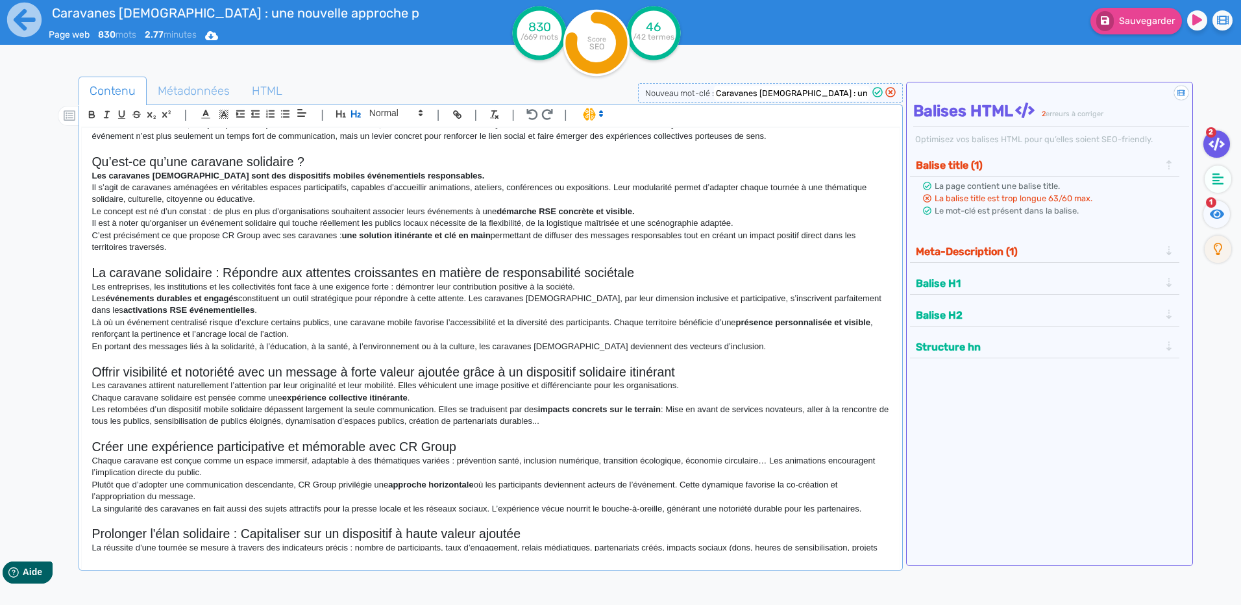
scroll to position [0, 0]
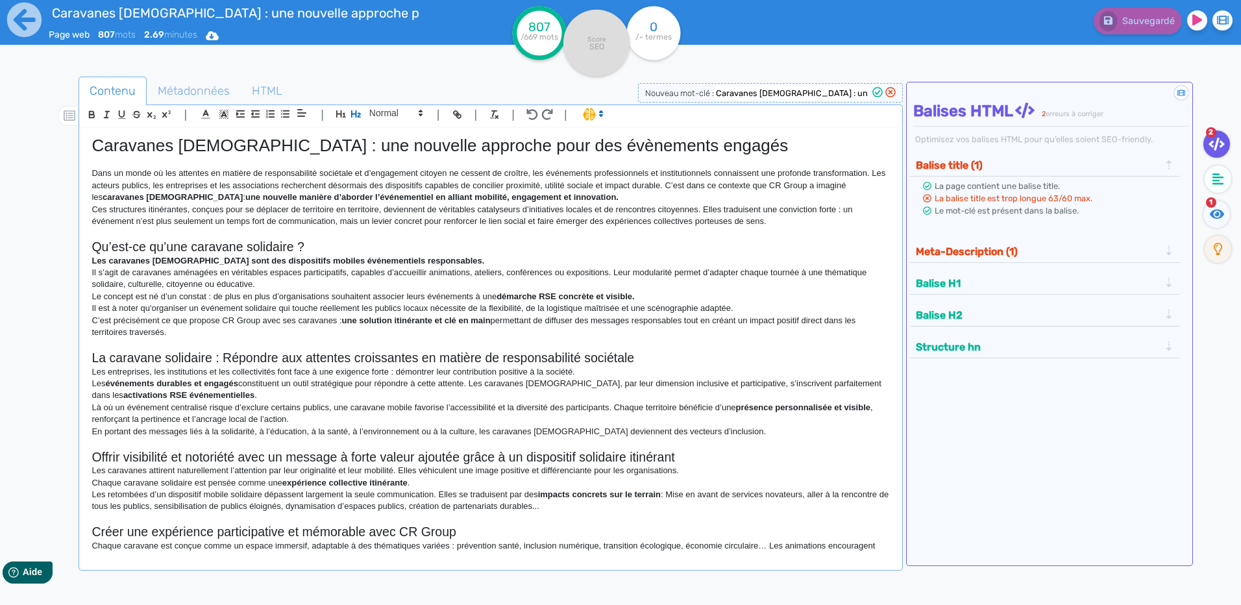
click at [501, 310] on p "Il est à noter qu'organiser un événement solidaire qui touche réellement les pu…" at bounding box center [491, 309] width 798 height 12
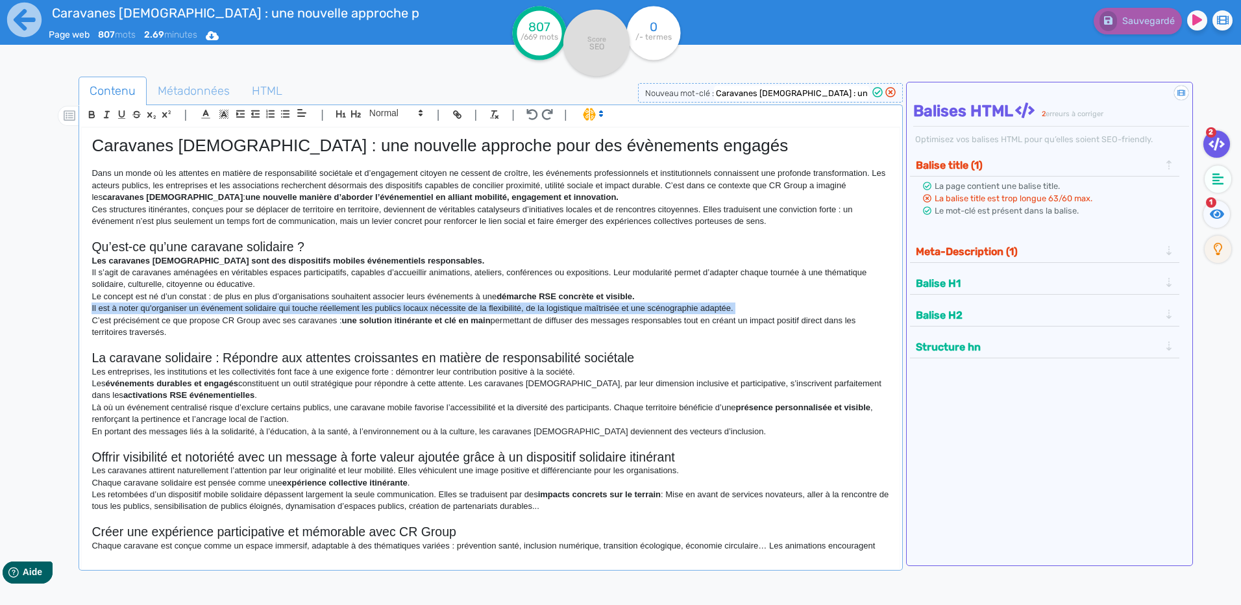
click at [501, 310] on p "Il est à noter qu'organiser un événement solidaire qui touche réellement les pu…" at bounding box center [491, 309] width 798 height 12
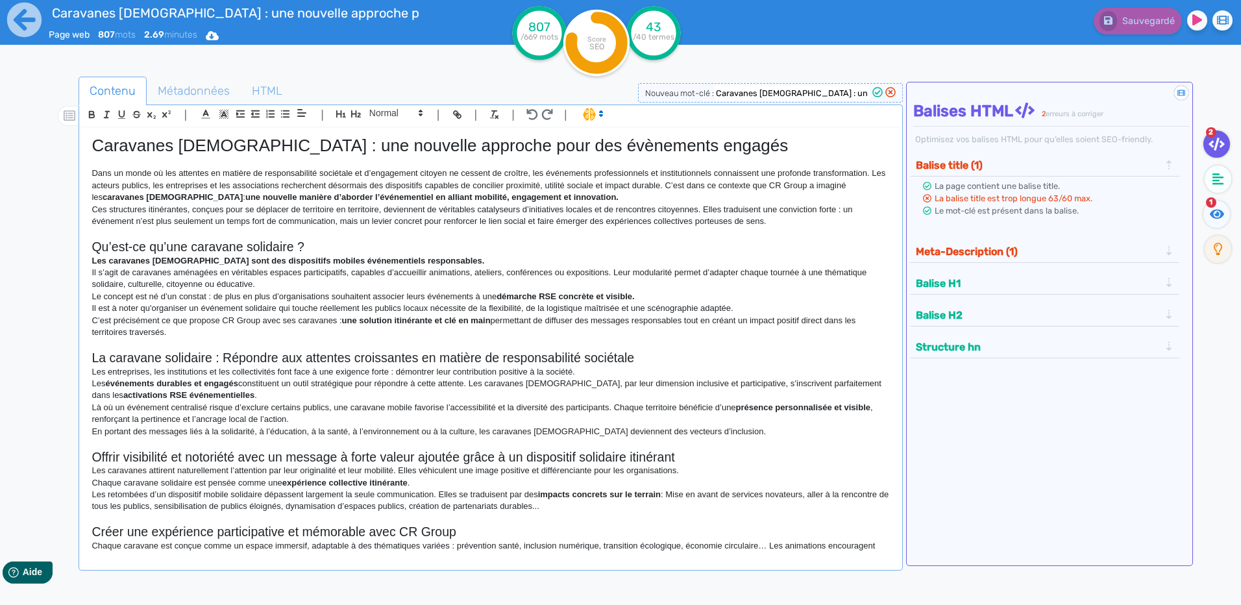
click at [459, 336] on p "C’est précisément ce que propose CR Group avec ses caravanes : une solution iti…" at bounding box center [491, 327] width 798 height 24
drag, startPoint x: 712, startPoint y: 285, endPoint x: 617, endPoint y: 270, distance: 96.6
click at [617, 270] on p "Il s’agit de caravanes aménagées en véritables espaces participatifs, capables …" at bounding box center [491, 279] width 798 height 24
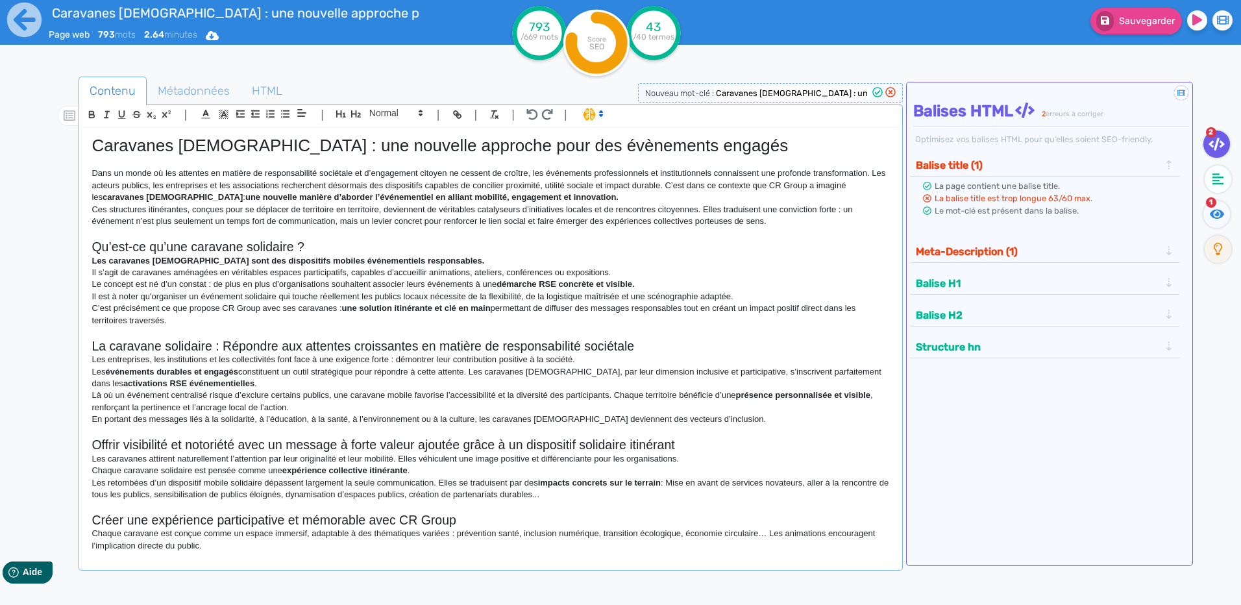
click at [432, 235] on p at bounding box center [491, 234] width 798 height 12
click at [338, 422] on p "En portant des messages liés à la solidarité, à l’éducation, à la santé, à l’en…" at bounding box center [491, 420] width 798 height 12
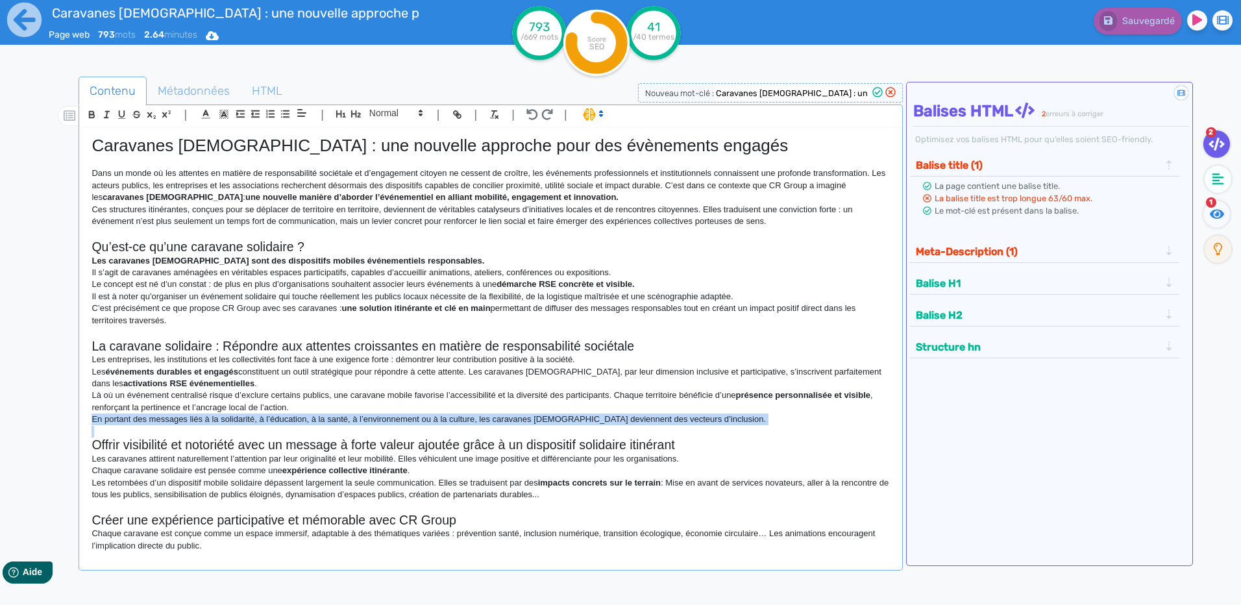
click at [338, 422] on p "En portant des messages liés à la solidarité, à l’éducation, à la santé, à l’en…" at bounding box center [491, 420] width 798 height 12
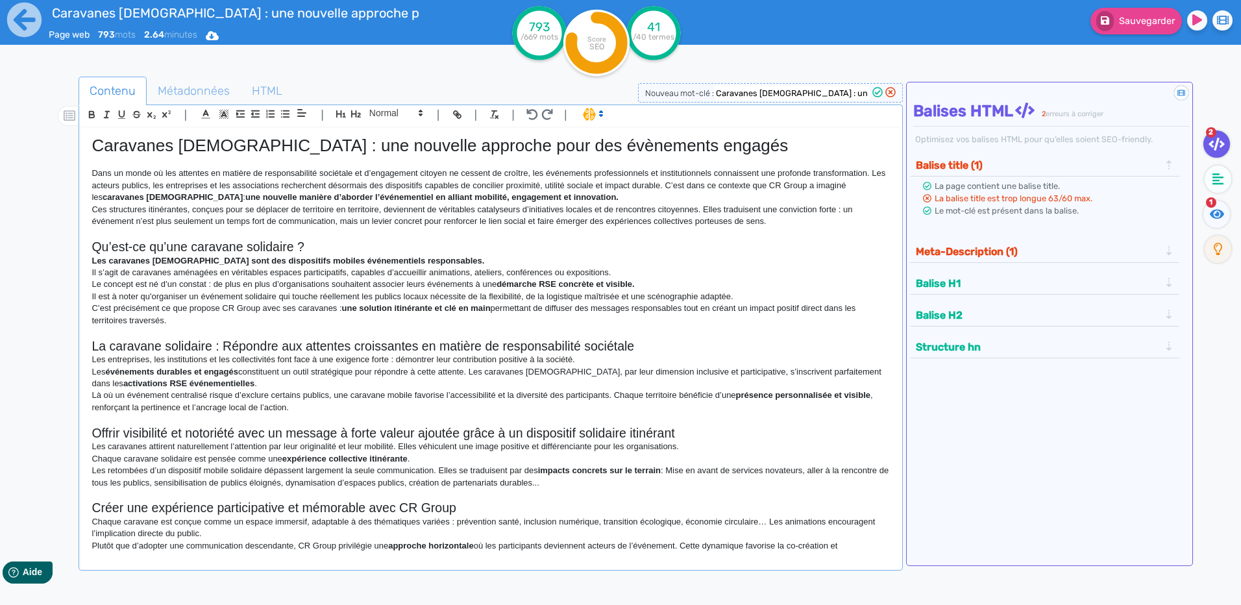
click at [565, 373] on p "Les événements durables et engagés constituent un outil stratégique pour répond…" at bounding box center [491, 378] width 798 height 24
click at [569, 371] on p "Les événements durables et engagés constituent un outil stratégique pour répond…" at bounding box center [491, 378] width 798 height 24
click at [736, 371] on p "Les événements durables et engagés constituent un outil stratégique pour répond…" at bounding box center [491, 378] width 798 height 24
drag, startPoint x: 526, startPoint y: 372, endPoint x: 472, endPoint y: 365, distance: 54.3
click at [472, 366] on p "Les événements durables et engagés constituent un outil stratégique pour répond…" at bounding box center [491, 378] width 798 height 24
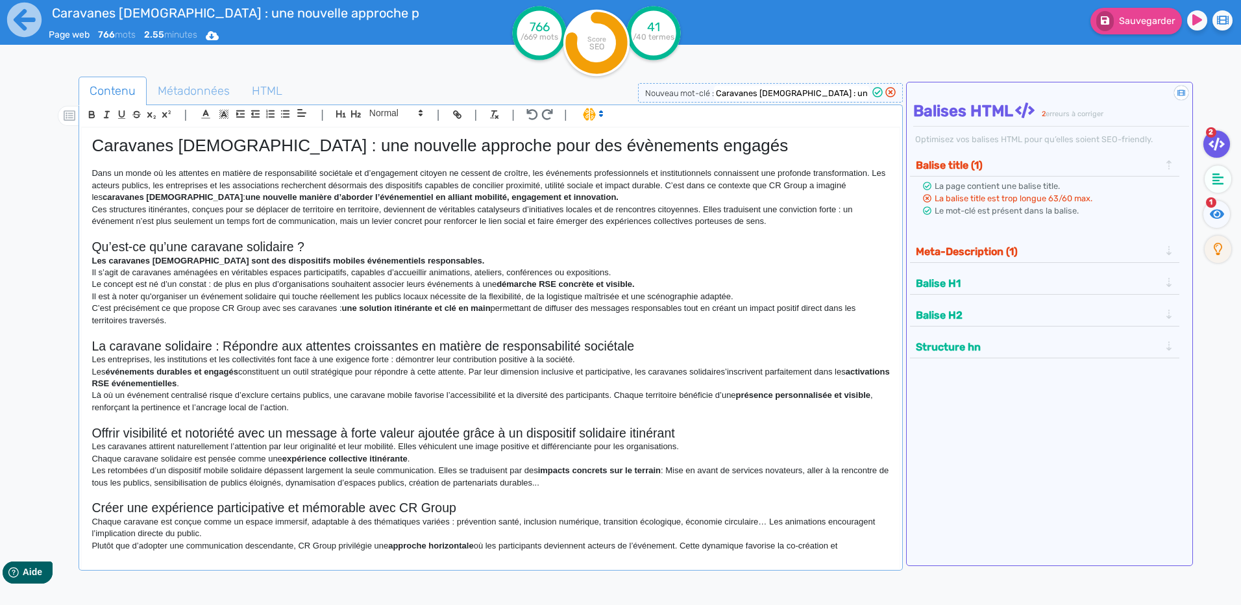
click at [725, 371] on p "Les événements durables et engagés constituent un outil stratégique pour répond…" at bounding box center [491, 378] width 798 height 24
click at [728, 371] on p "Les événements durables et engagés constituent un outil stratégique pour répond…" at bounding box center [491, 378] width 798 height 24
click at [610, 268] on p "Il s’agit de caravanes aménagées en véritables espaces participatifs, capables …" at bounding box center [491, 273] width 798 height 12
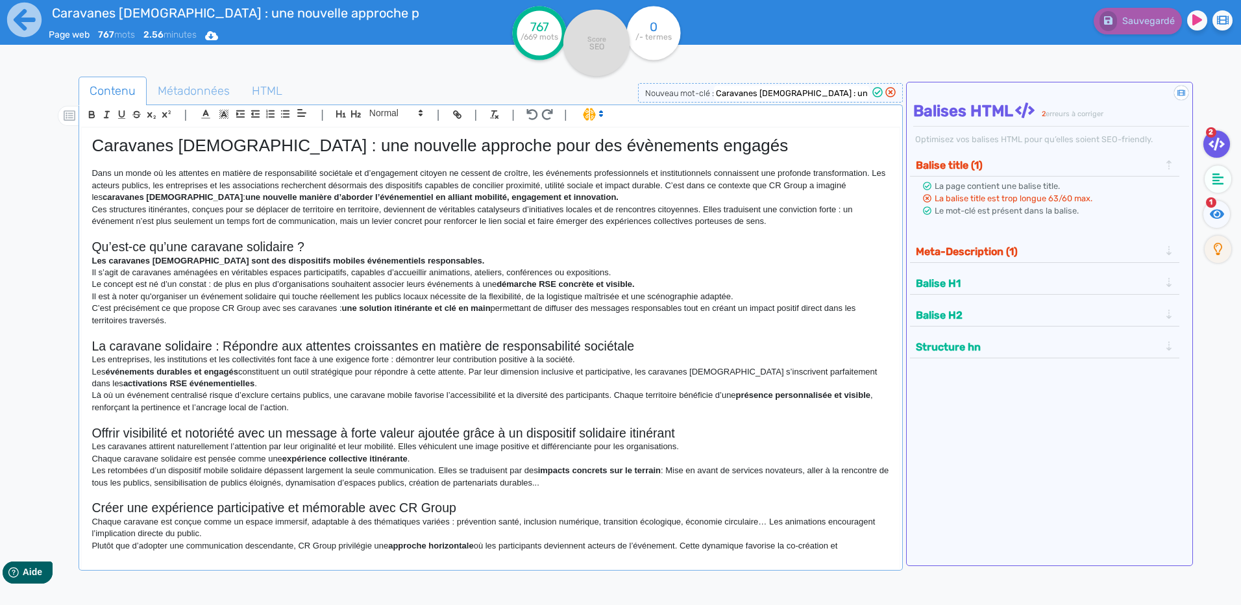
click at [330, 395] on p "Là où un événement centralisé risque d’exclure certains publics, une caravane m…" at bounding box center [491, 402] width 798 height 24
drag, startPoint x: 343, startPoint y: 392, endPoint x: 73, endPoint y: 399, distance: 270.8
click at [73, 399] on div "Contenu Métadonnées HTML | | H3 H4 H5 H6 Normal | | | | Caravanes [DEMOGRAPHIC_…" at bounding box center [640, 379] width 1204 height 613
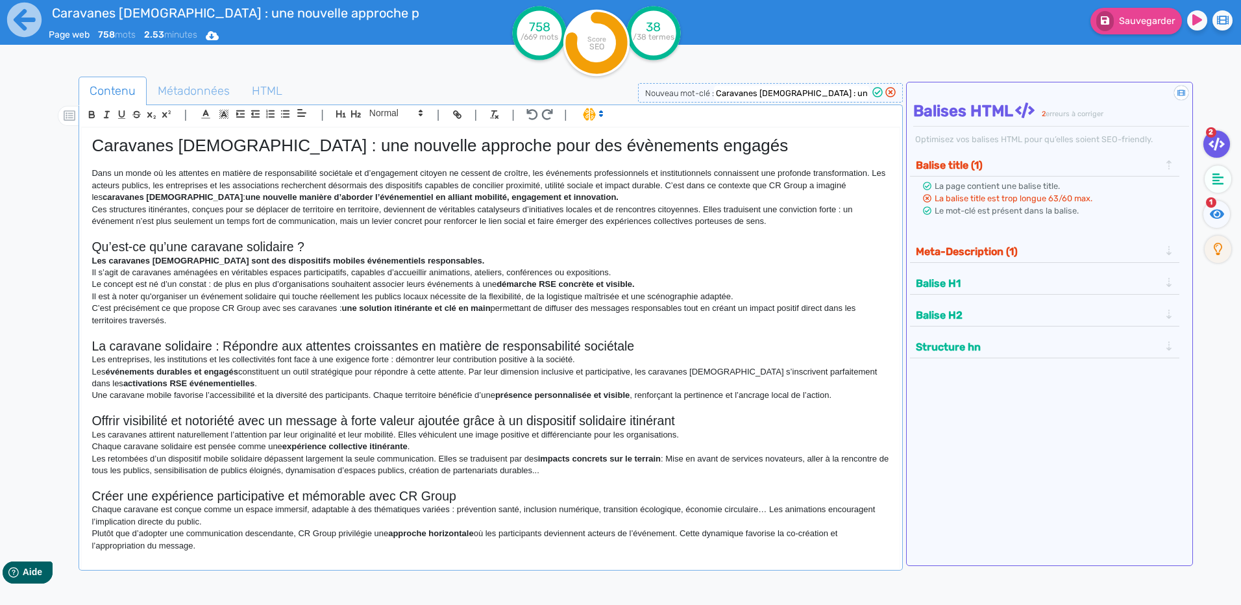
click at [510, 470] on p "Les retombées d’un dispositif mobile solidaire dépassent largement la seule com…" at bounding box center [491, 465] width 798 height 24
click at [633, 393] on p "Une caravane mobile favorise l’accessibilité et la diversité des participants. …" at bounding box center [491, 396] width 798 height 12
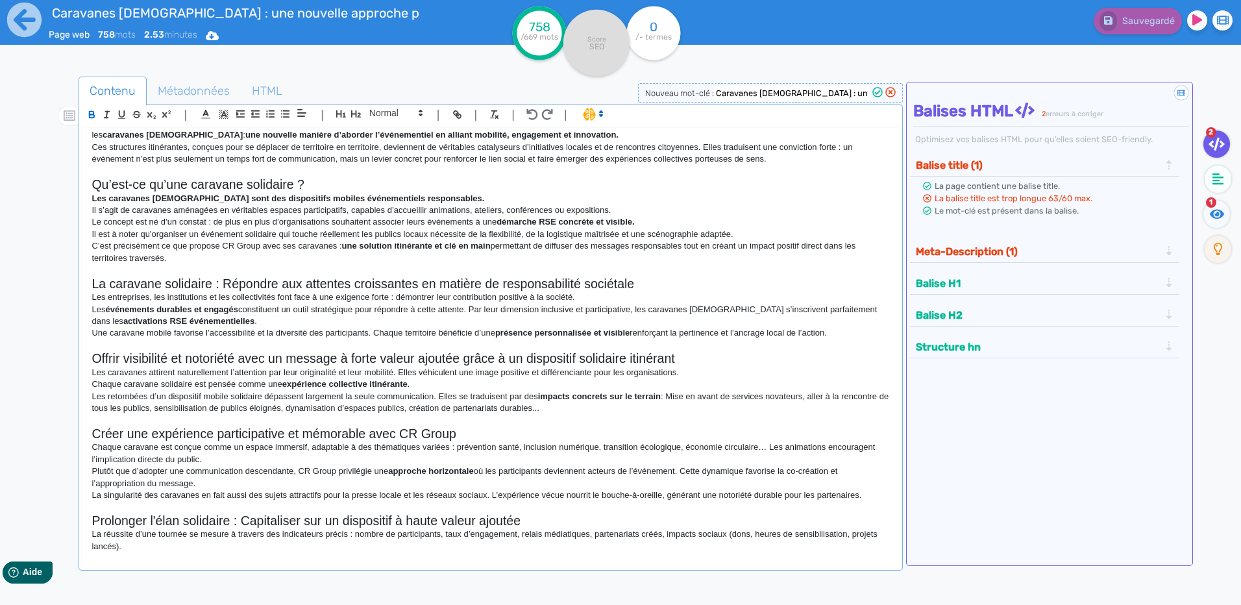
scroll to position [130, 0]
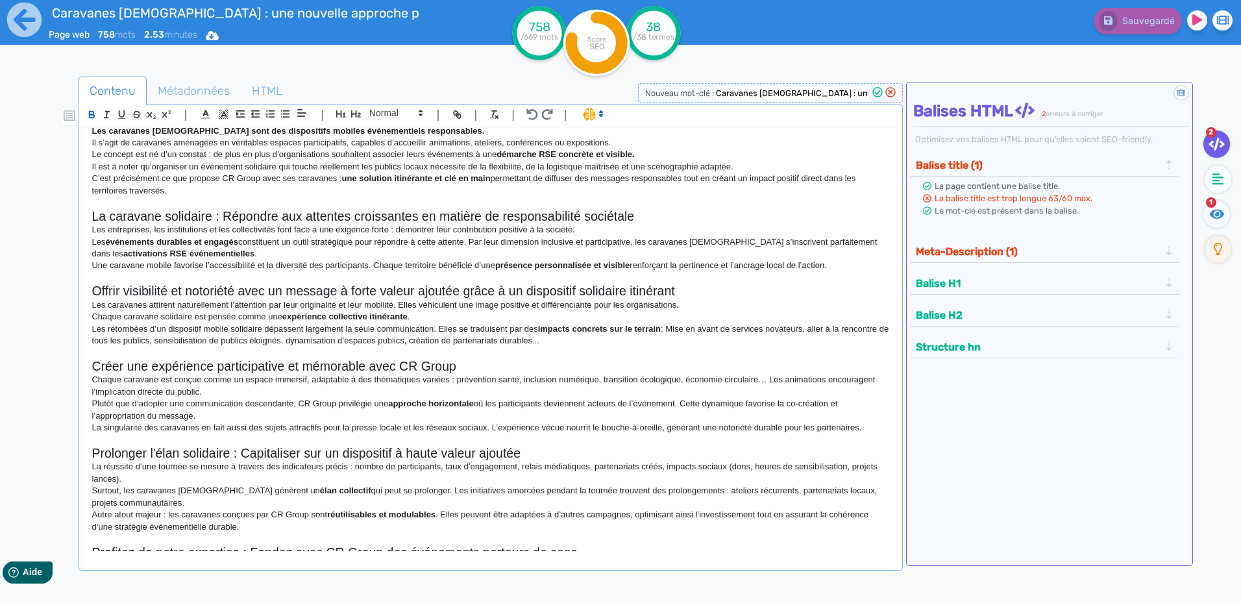
drag, startPoint x: 693, startPoint y: 187, endPoint x: 682, endPoint y: 182, distance: 12.2
click at [682, 182] on p "C’est précisément ce que propose CR Group avec ses caravanes : une solution iti…" at bounding box center [491, 185] width 798 height 24
click at [669, 182] on p "C’est précisément ce que propose CR Group avec ses caravanes : une solution iti…" at bounding box center [491, 185] width 798 height 24
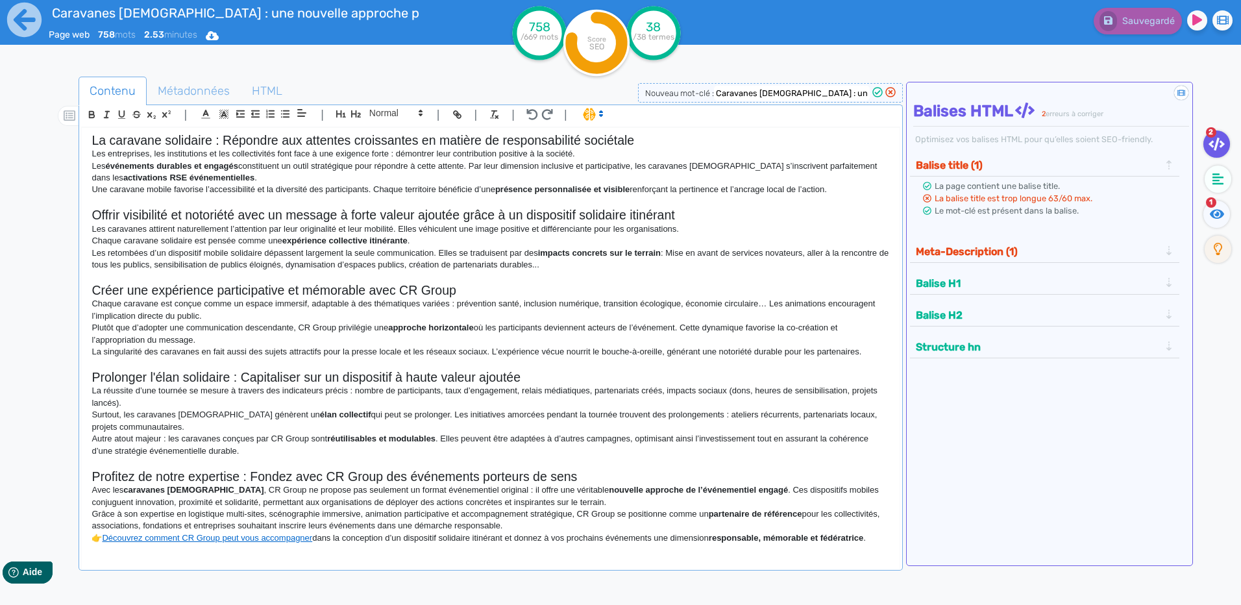
scroll to position [206, 0]
click at [745, 489] on p "Avec les caravanes [DEMOGRAPHIC_DATA] , CR Group ne propose pas seulement un fo…" at bounding box center [491, 496] width 798 height 24
click at [741, 490] on p "Avec les caravanes [DEMOGRAPHIC_DATA] , CR Group ne propose pas seulement un fo…" at bounding box center [491, 496] width 798 height 24
drag, startPoint x: 658, startPoint y: 539, endPoint x: 511, endPoint y: 539, distance: 147.4
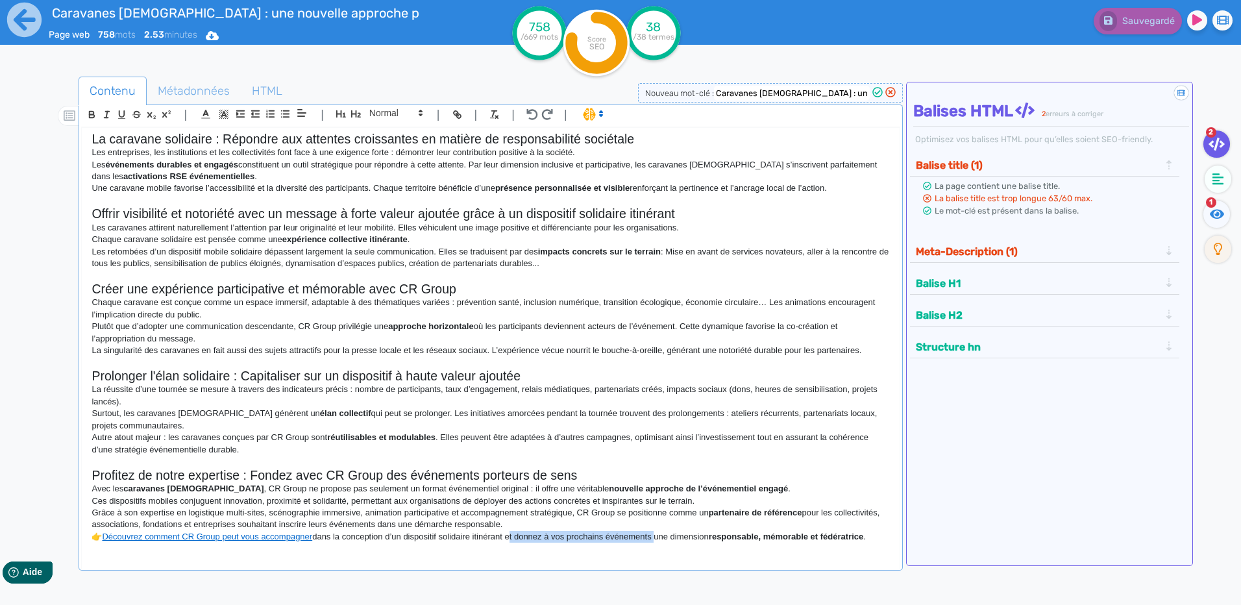
click at [511, 539] on p "👉 Découvrez comment CR Group peut vous accompagner dans la conception d’un disp…" at bounding box center [491, 537] width 798 height 12
drag, startPoint x: 689, startPoint y: 533, endPoint x: 641, endPoint y: 535, distance: 48.7
click at [641, 535] on strong "responsable, mémorable et fédératrice" at bounding box center [657, 537] width 155 height 10
drag, startPoint x: 700, startPoint y: 539, endPoint x: 590, endPoint y: 537, distance: 110.4
click at [590, 537] on p "👉 Découvrez comment CR Group peut vous accompagner dans la conception d’un disp…" at bounding box center [491, 537] width 798 height 12
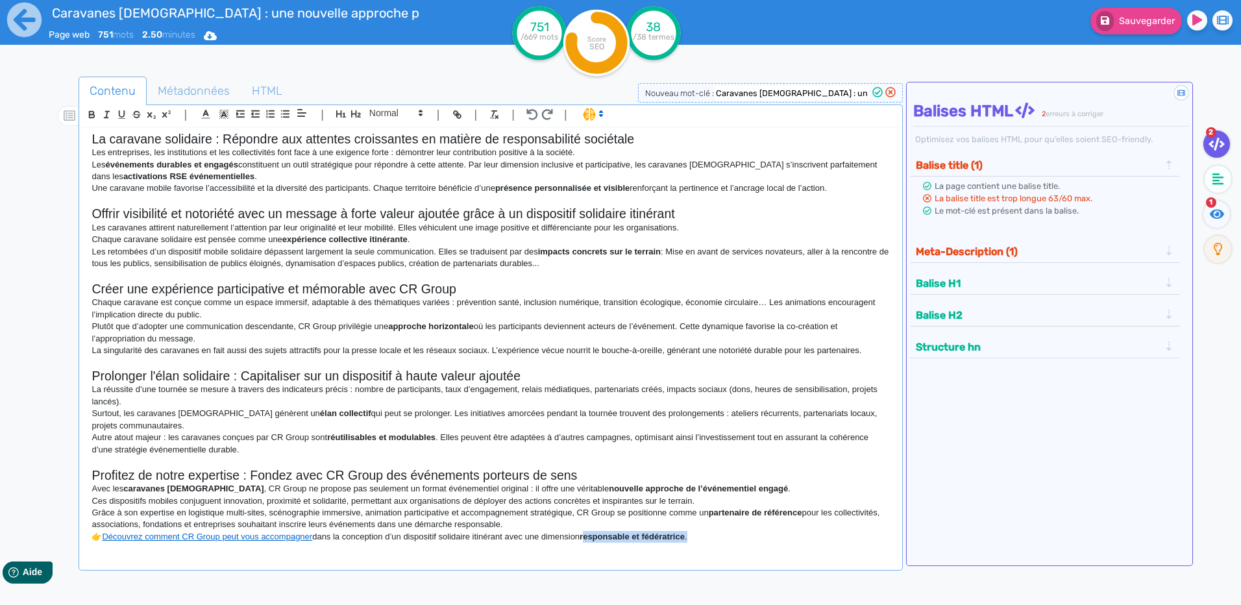
click at [707, 541] on p "👉 Découvrez comment CR Group peut vous accompagner dans la conception d’un disp…" at bounding box center [491, 537] width 798 height 12
drag, startPoint x: 700, startPoint y: 535, endPoint x: 589, endPoint y: 534, distance: 110.4
click at [589, 534] on p "👉 Découvrez comment CR Group peut vous accompagner dans la conception d’un disp…" at bounding box center [491, 537] width 798 height 12
click at [97, 112] on icon "button" at bounding box center [91, 114] width 11 height 11
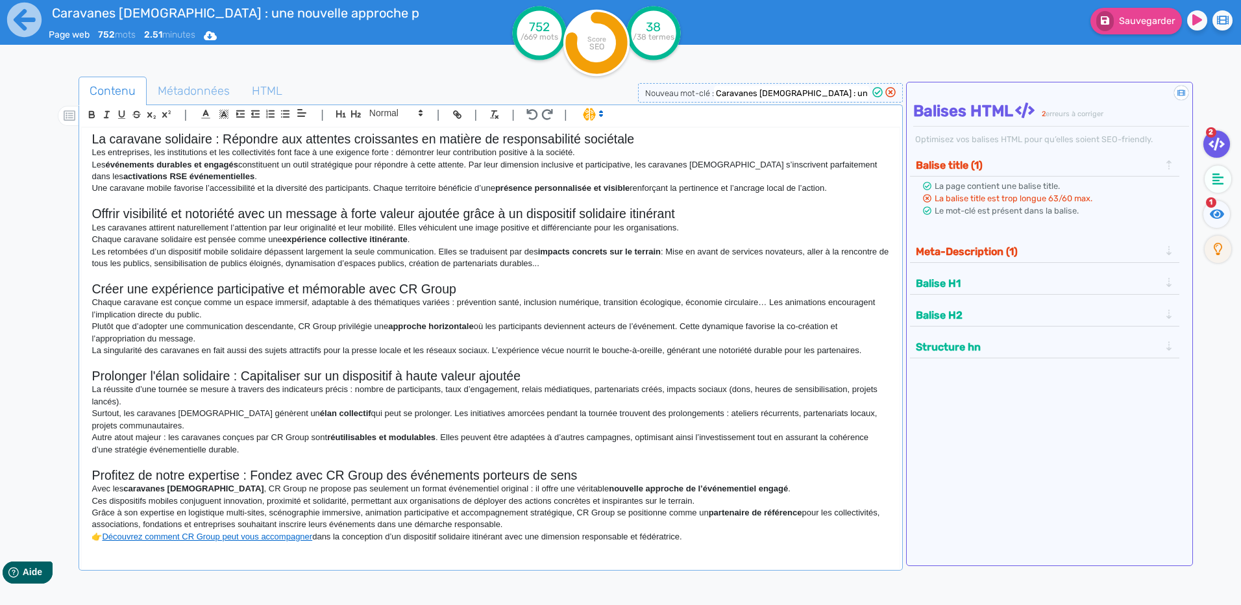
click at [740, 464] on p at bounding box center [491, 462] width 798 height 12
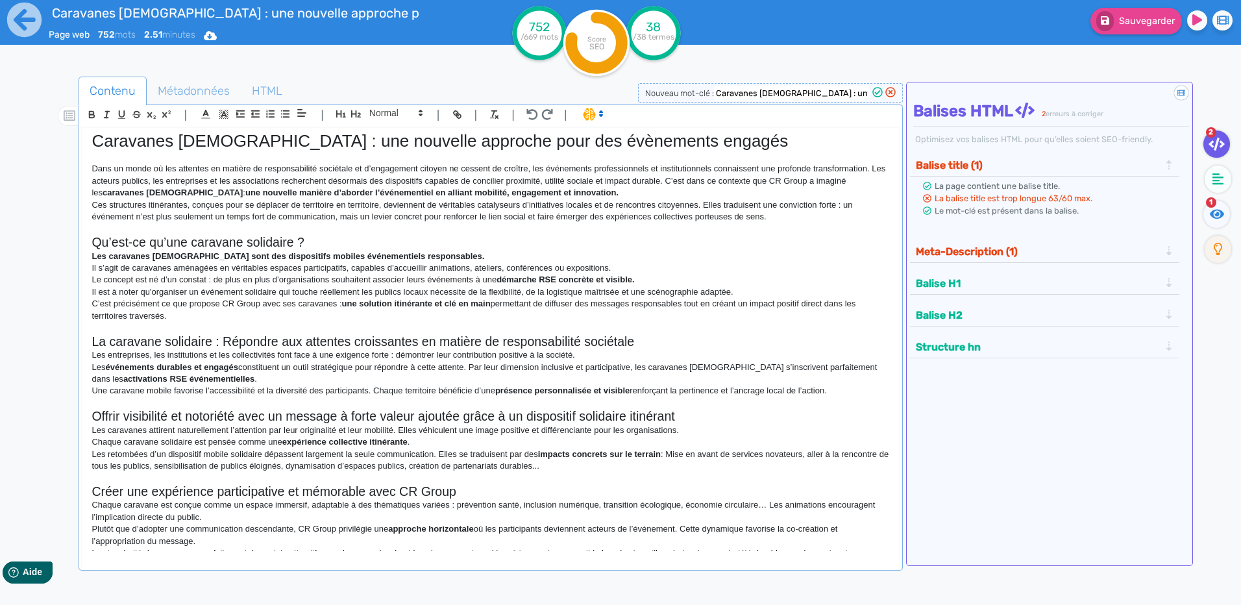
scroll to position [0, 0]
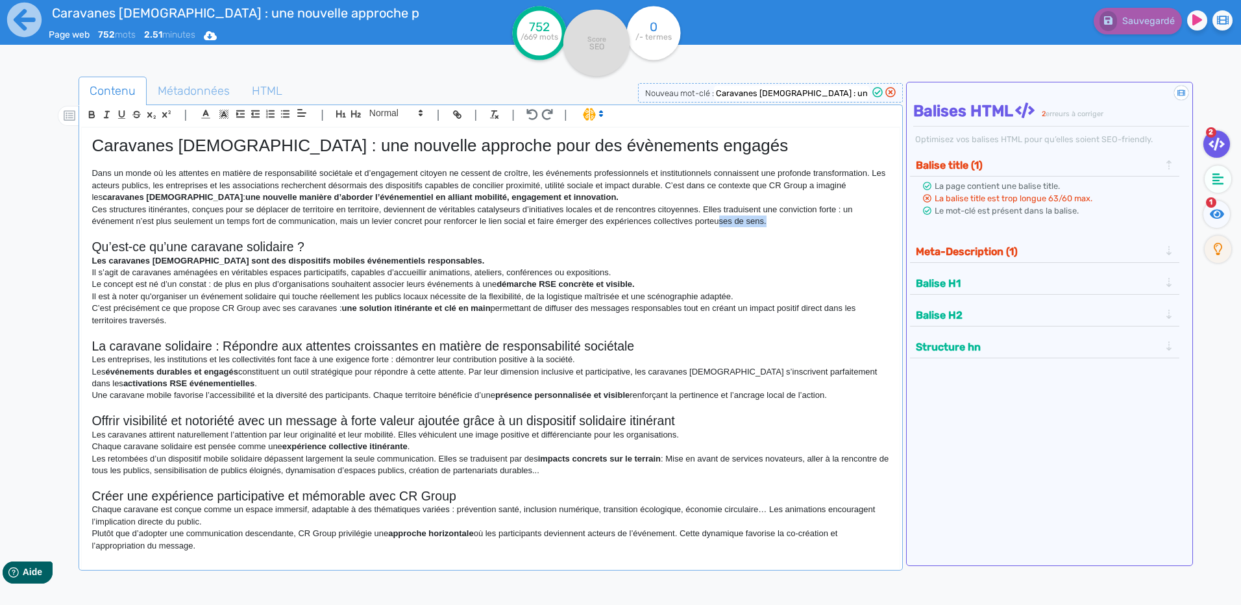
drag, startPoint x: 789, startPoint y: 219, endPoint x: 719, endPoint y: 221, distance: 70.1
click at [719, 221] on p "Ces structures itinérantes, conçues pour se déplacer de territoire en territoir…" at bounding box center [491, 216] width 798 height 24
click at [546, 241] on h2 "Qu’est-ce qu’une caravane solidaire ?" at bounding box center [491, 247] width 798 height 15
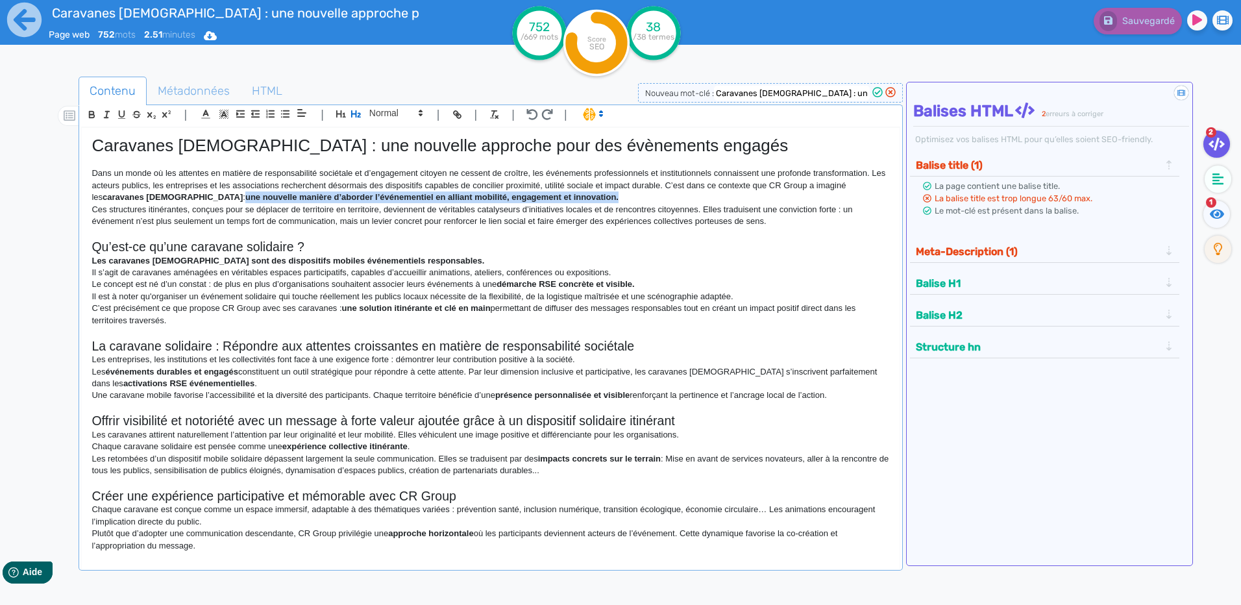
drag, startPoint x: 565, startPoint y: 195, endPoint x: 177, endPoint y: 199, distance: 388.2
click at [177, 199] on p "Dans un monde où les attentes en matière de responsabilité sociétale et d’engag…" at bounding box center [491, 185] width 798 height 36
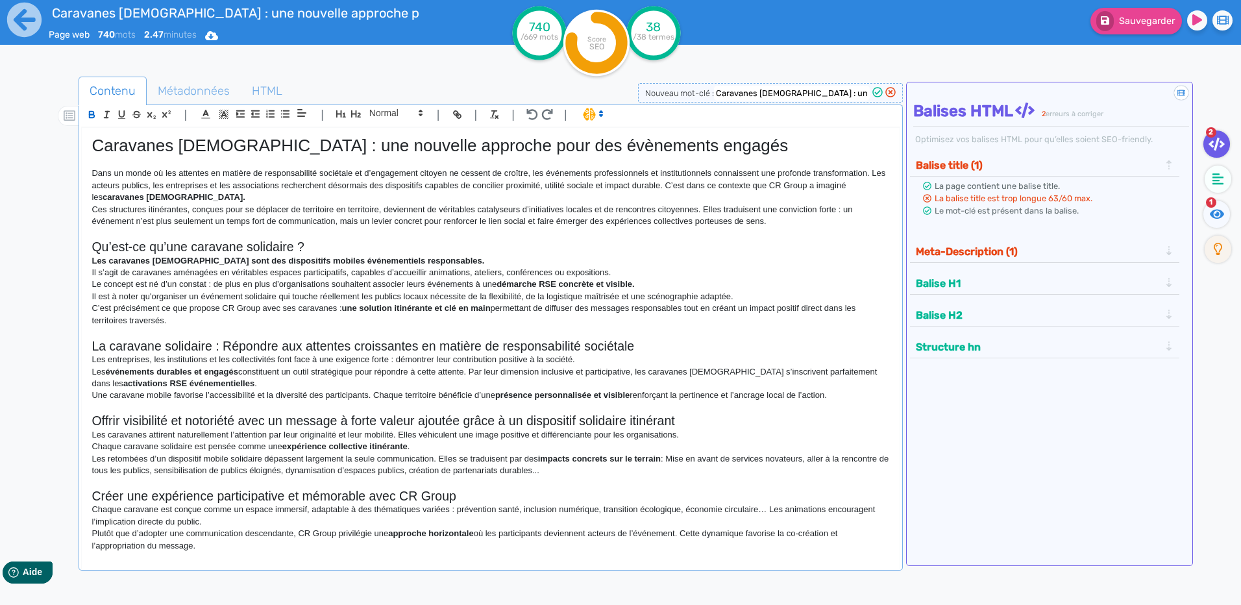
click at [380, 344] on h2 "La caravane solidaire : Répondre aux attentes croissantes en matière de respons…" at bounding box center [491, 346] width 798 height 15
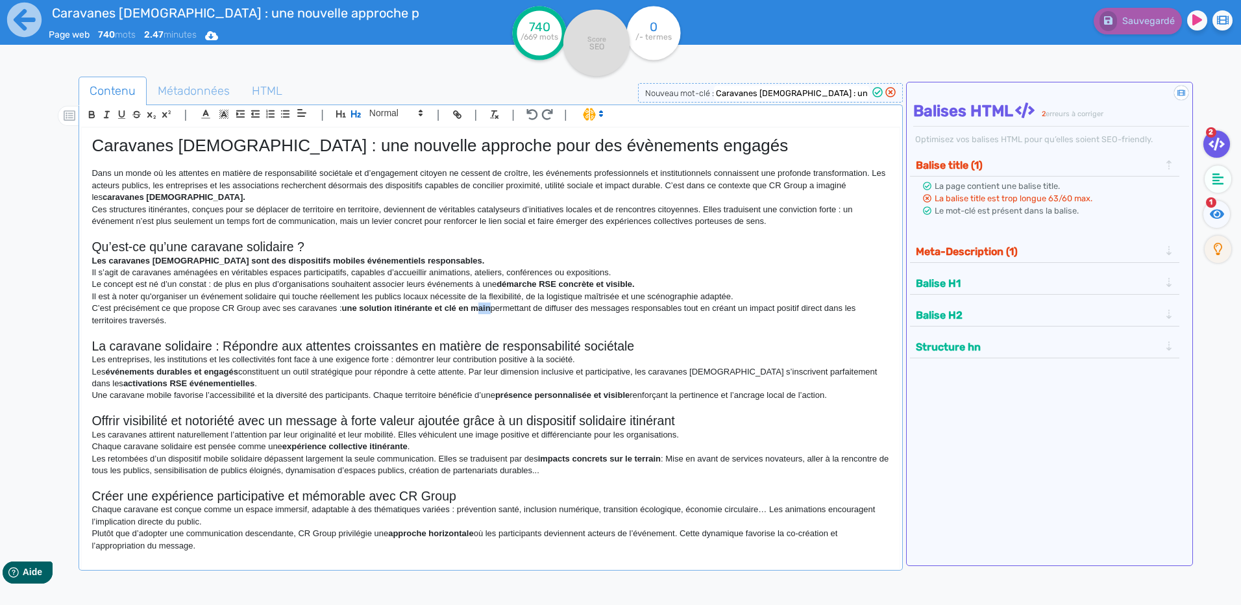
drag, startPoint x: 493, startPoint y: 308, endPoint x: 478, endPoint y: 308, distance: 14.9
click at [478, 308] on p "C’est précisément ce que propose CR Group avec ses caravanes : une solution iti…" at bounding box center [491, 315] width 798 height 24
click at [528, 314] on p "C’est précisément ce que propose CR Group avec ses caravanes : une solution iti…" at bounding box center [491, 315] width 798 height 24
drag, startPoint x: 851, startPoint y: 318, endPoint x: 828, endPoint y: 306, distance: 25.6
click at [828, 306] on p "C’est précisément ce que propose CR Group avec ses caravanes : une solution iti…" at bounding box center [491, 315] width 798 height 24
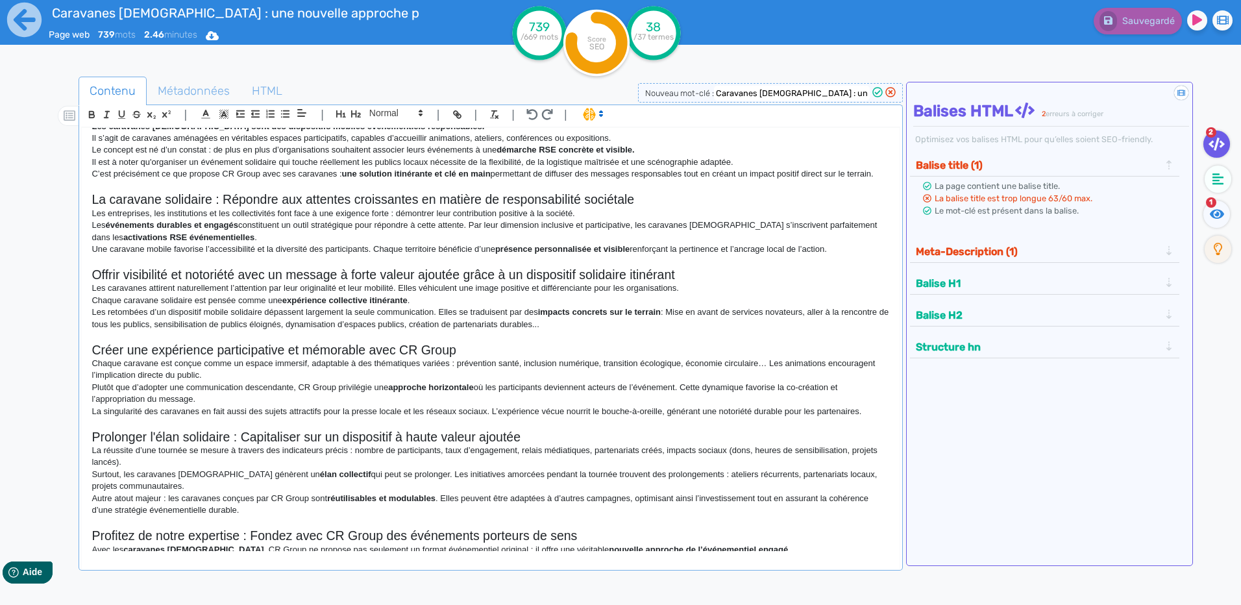
scroll to position [195, 0]
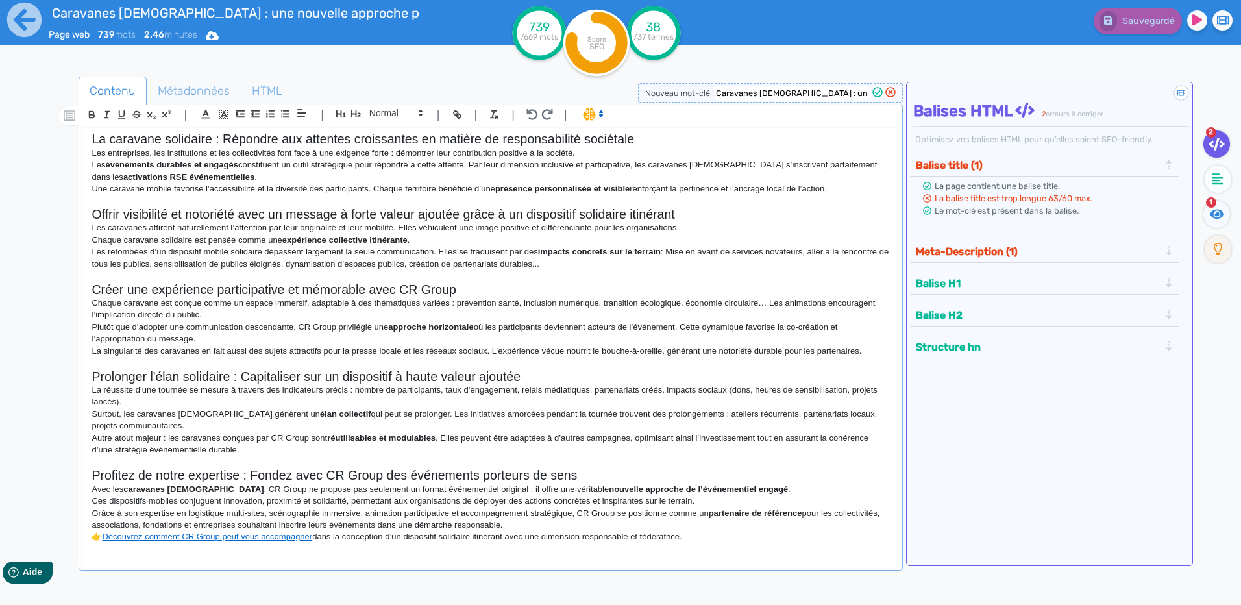
click at [277, 364] on p at bounding box center [491, 363] width 798 height 12
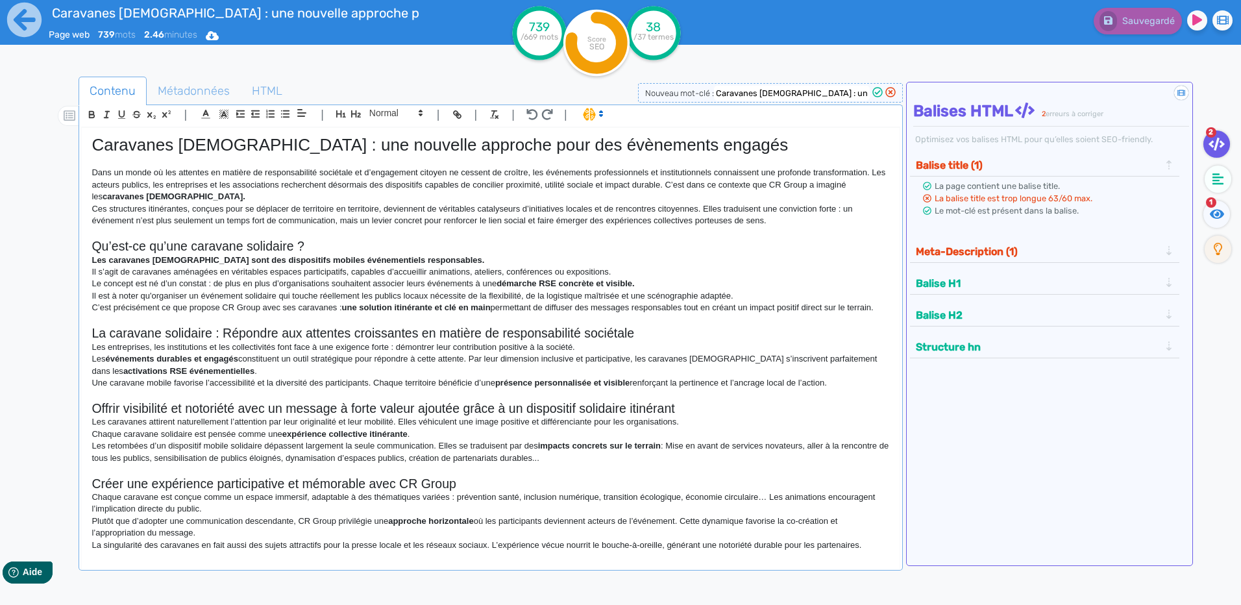
scroll to position [0, 0]
drag, startPoint x: 234, startPoint y: 373, endPoint x: 640, endPoint y: 360, distance: 406.0
click at [640, 360] on p "Les événements durables et engagés constituent un outil stratégique pour répond…" at bounding box center [491, 366] width 798 height 24
click at [571, 401] on p at bounding box center [491, 396] width 798 height 12
drag, startPoint x: 857, startPoint y: 380, endPoint x: 632, endPoint y: 385, distance: 224.7
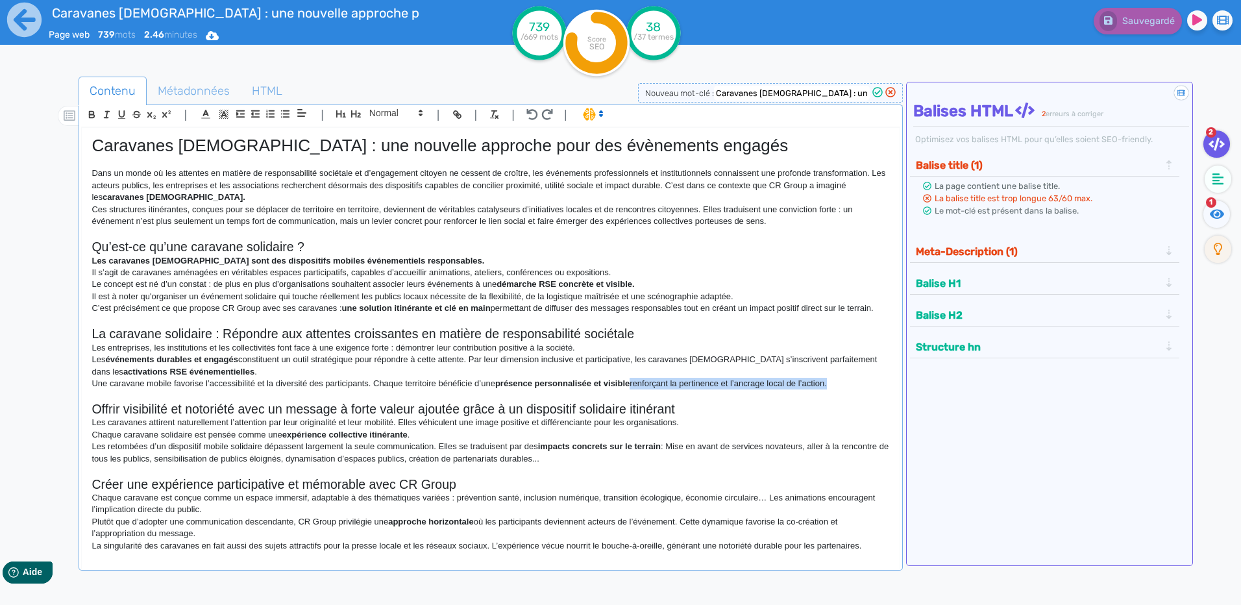
click at [632, 385] on p "Une caravane mobile favorise l’accessibilité et la diversité des participants. …" at bounding box center [491, 384] width 798 height 12
click at [475, 311] on strong "une solution itinérante et clé en main" at bounding box center [416, 308] width 149 height 10
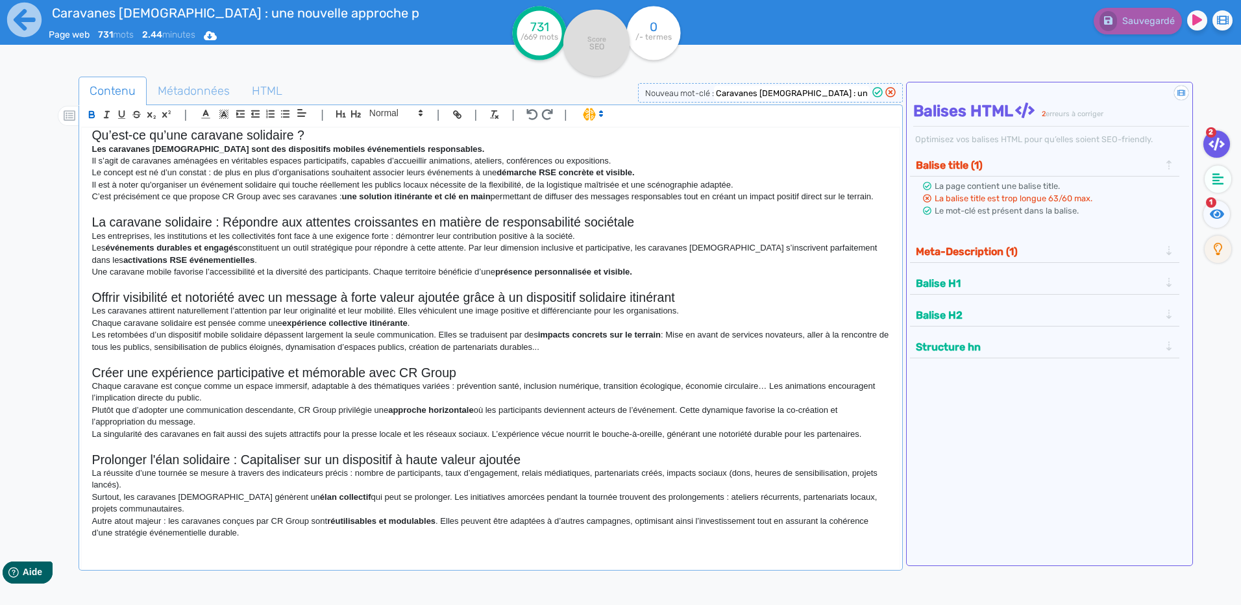
scroll to position [130, 0]
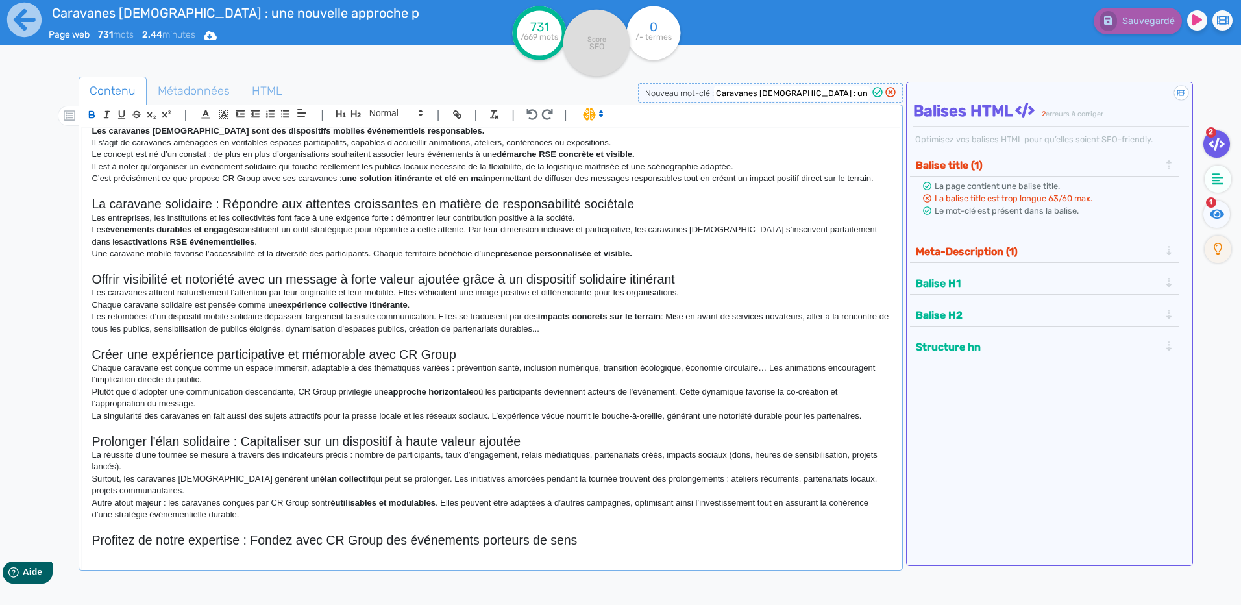
click at [297, 390] on p "Plutôt que d’adopter une communication descendante, CR Group privilégie une app…" at bounding box center [491, 398] width 798 height 24
click at [310, 369] on p "Chaque caravane est conçue comme un espace immersif, adaptable à des thématique…" at bounding box center [491, 374] width 798 height 24
drag, startPoint x: 741, startPoint y: 399, endPoint x: 684, endPoint y: 390, distance: 57.3
click at [684, 390] on p "Plutôt que d’adopter une communication descendante, CR Group privilégie une app…" at bounding box center [491, 398] width 798 height 24
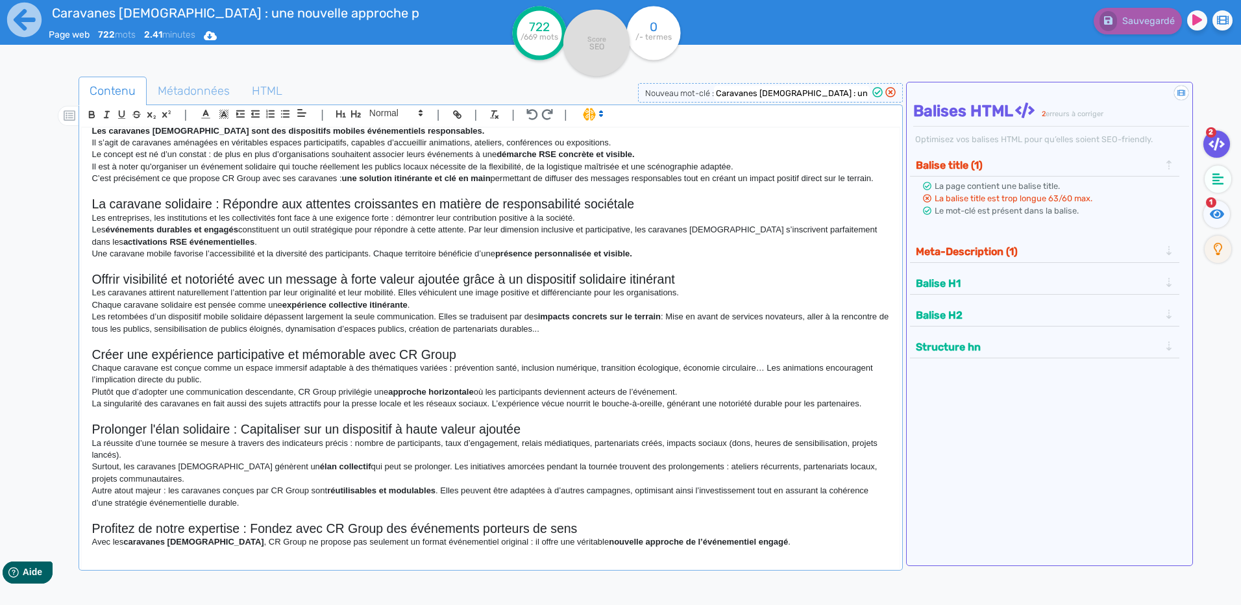
click at [286, 483] on p "Surtout, les caravanes [DEMOGRAPHIC_DATA] génèrent un élan collectif qui peut s…" at bounding box center [491, 473] width 798 height 24
click at [643, 491] on p "Autre atout majeur : les caravanes conçues par CR Group sont réutilisables et m…" at bounding box center [491, 497] width 798 height 24
click at [636, 491] on p "Autre atout majeur : les caravanes conçues par CR Group sont réutilisables et m…" at bounding box center [491, 497] width 798 height 24
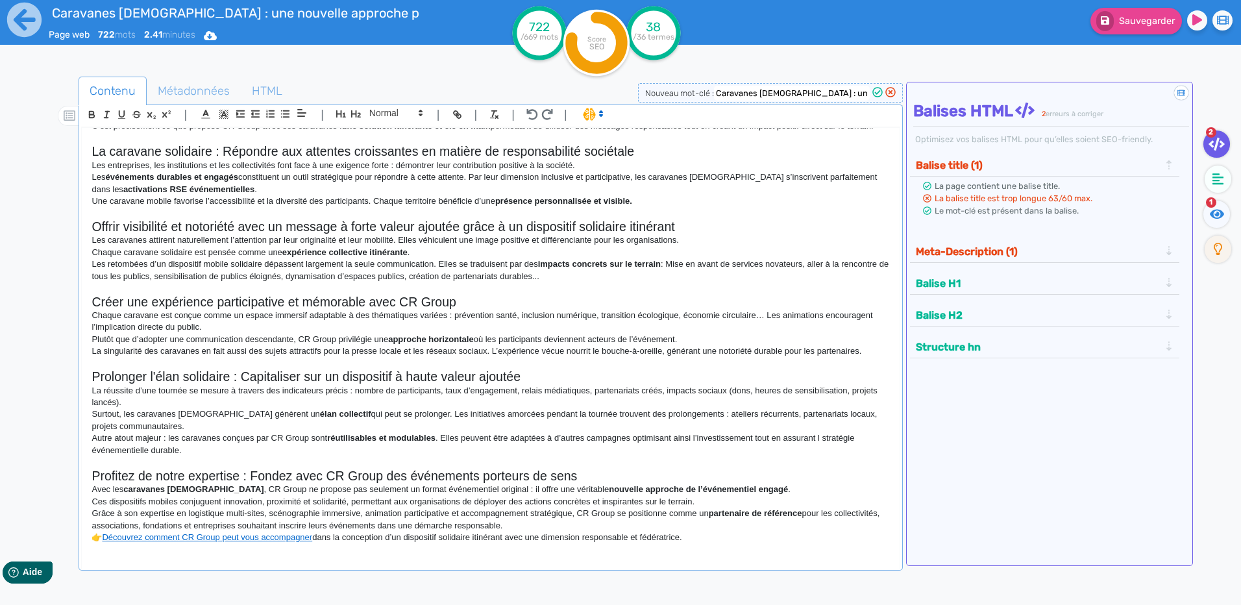
drag, startPoint x: 112, startPoint y: 451, endPoint x: 848, endPoint y: 467, distance: 736.4
click at [823, 445] on p "Autre atout majeur : les caravanes conçues par CR Group sont réutilisables et m…" at bounding box center [491, 444] width 798 height 24
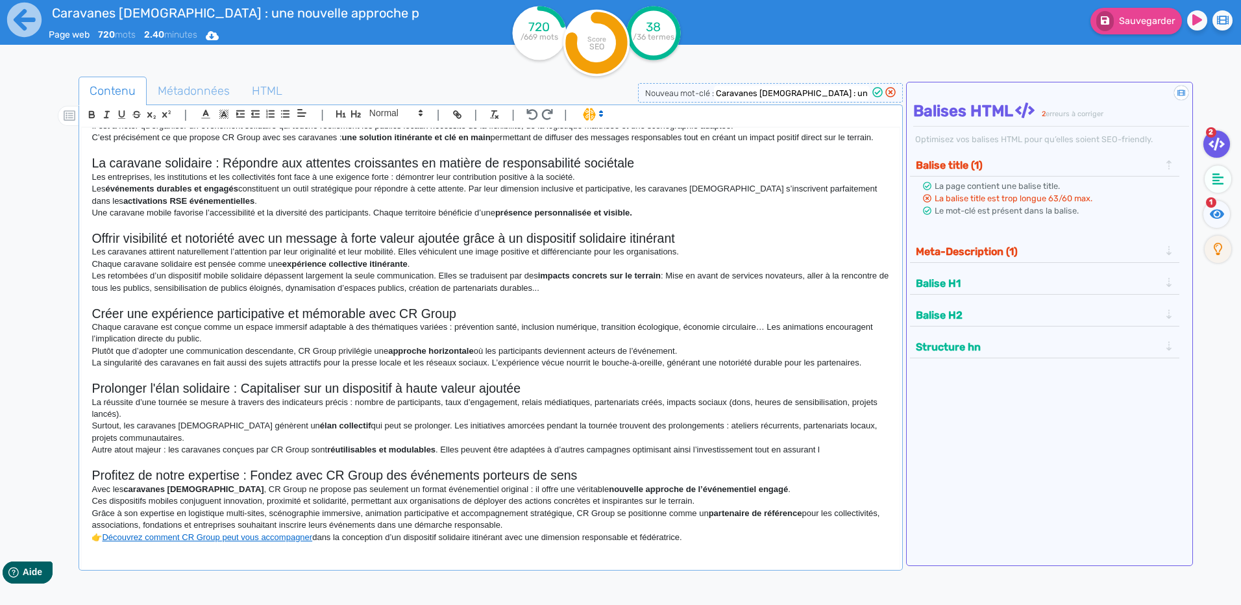
scroll to position [171, 0]
click at [182, 415] on p "La réussite d’une tournée se mesure à travers des indicateurs précis : nombre d…" at bounding box center [491, 409] width 798 height 24
click at [880, 447] on p "Autre atout majeur : les caravanes conçues par CR Group sont réutilisables et m…" at bounding box center [491, 450] width 798 height 12
drag, startPoint x: 886, startPoint y: 445, endPoint x: 850, endPoint y: 444, distance: 35.7
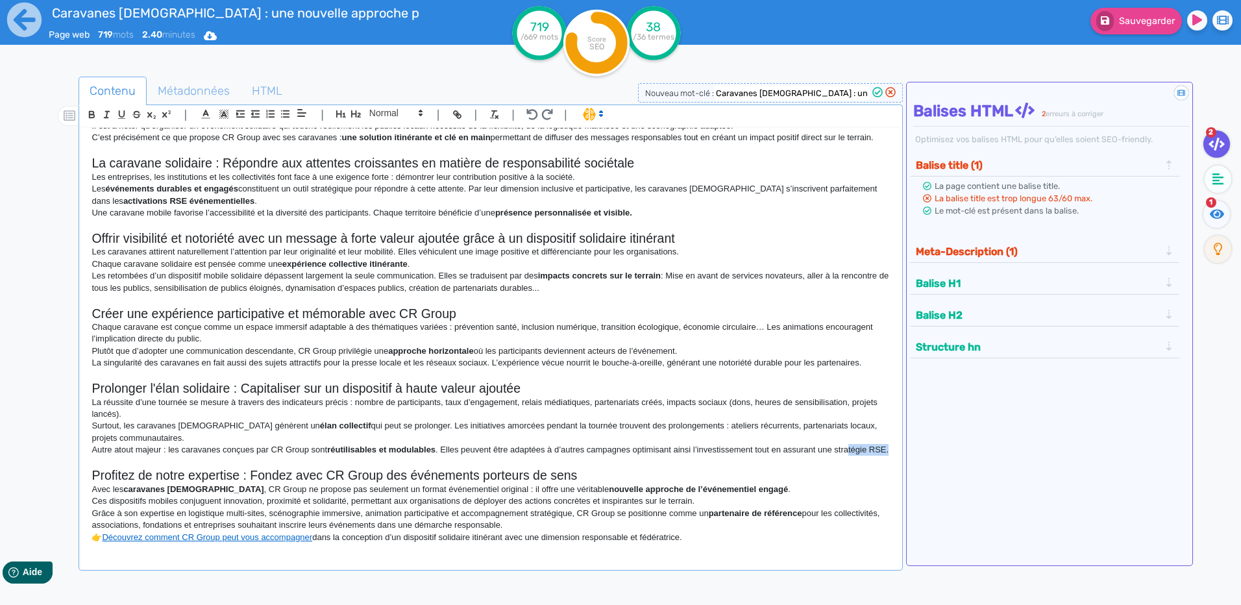
click at [850, 444] on div "Caravanes [DEMOGRAPHIC_DATA] : une nouvelle approche pour des évènements engagé…" at bounding box center [490, 339] width 817 height 423
click at [852, 451] on p "Autre atout majeur : les caravanes conçues par CR Group sont réutilisables et m…" at bounding box center [491, 450] width 798 height 12
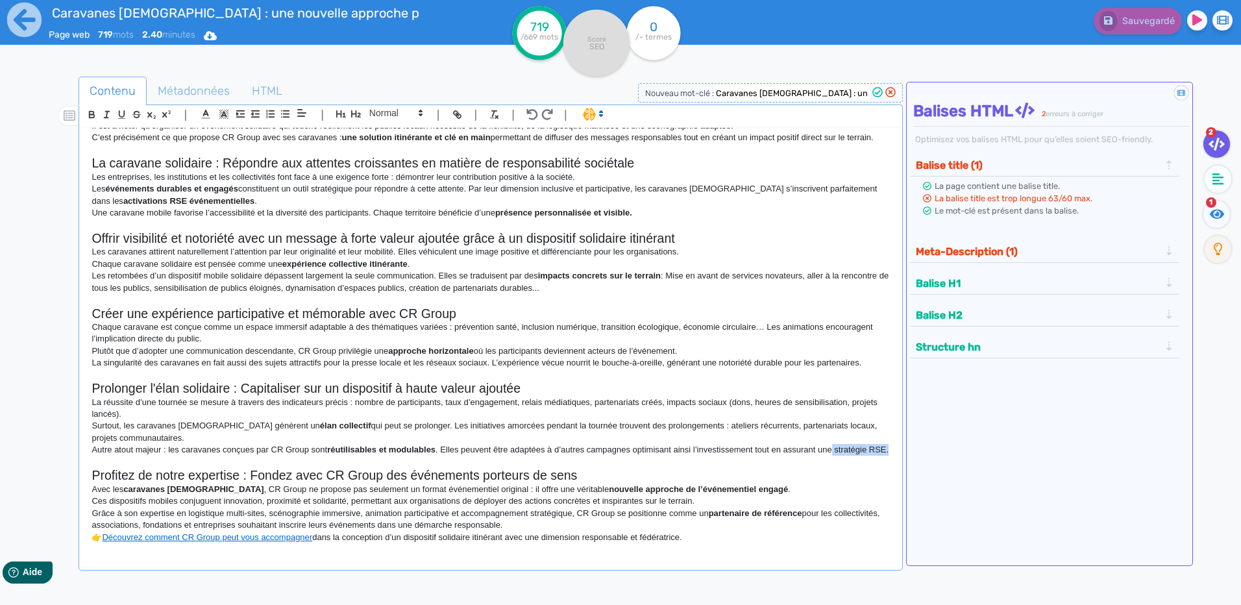
drag, startPoint x: 864, startPoint y: 448, endPoint x: 836, endPoint y: 438, distance: 30.4
click at [836, 444] on p "Autre atout majeur : les caravanes conçues par CR Group sont réutilisables et m…" at bounding box center [491, 450] width 798 height 12
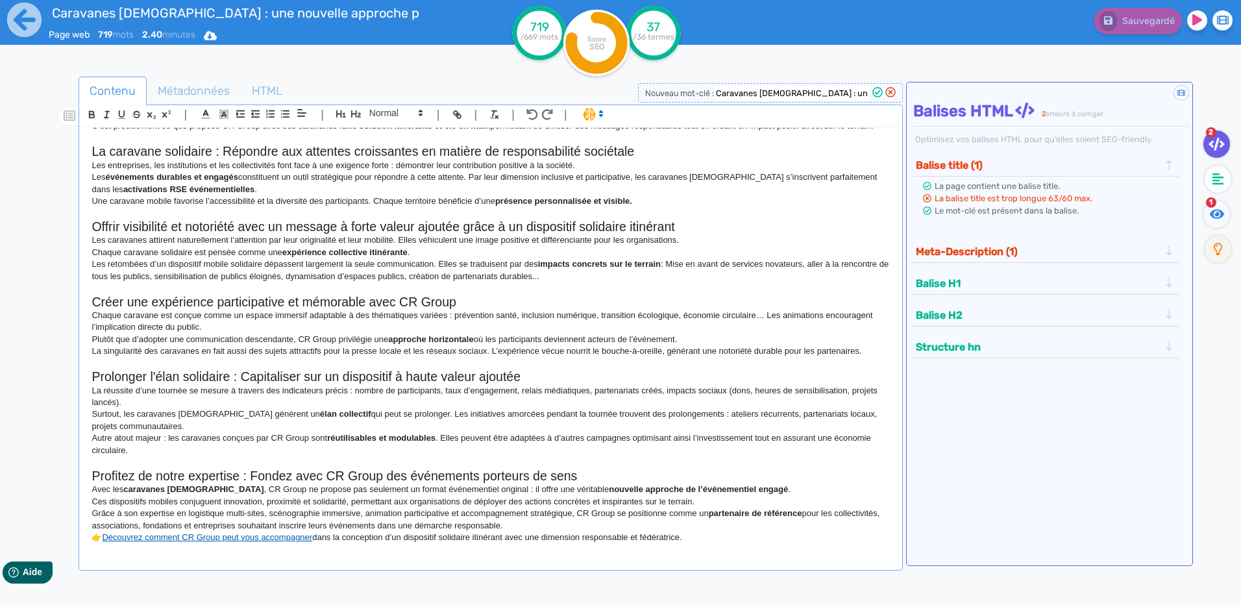
click at [110, 538] on link "Découvrez comment CR Group peut vous accompagner" at bounding box center [207, 537] width 210 height 10
click at [105, 538] on p "👉 Découvrez comment CR Group peut vous accompagner dans la conception d’un disp…" at bounding box center [491, 538] width 798 height 12
click at [638, 267] on strong "impacts concrets sur le terrain" at bounding box center [599, 264] width 123 height 10
click at [621, 271] on p "Les retombées d’un dispositif mobile solidaire dépassent largement la seule com…" at bounding box center [491, 270] width 798 height 24
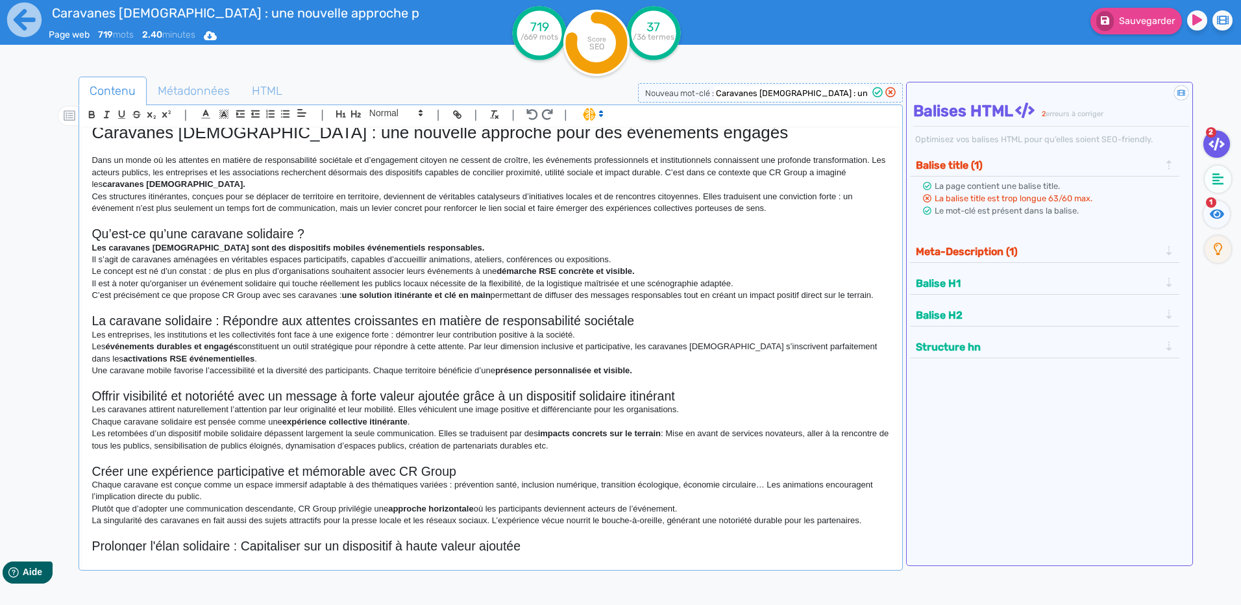
scroll to position [0, 0]
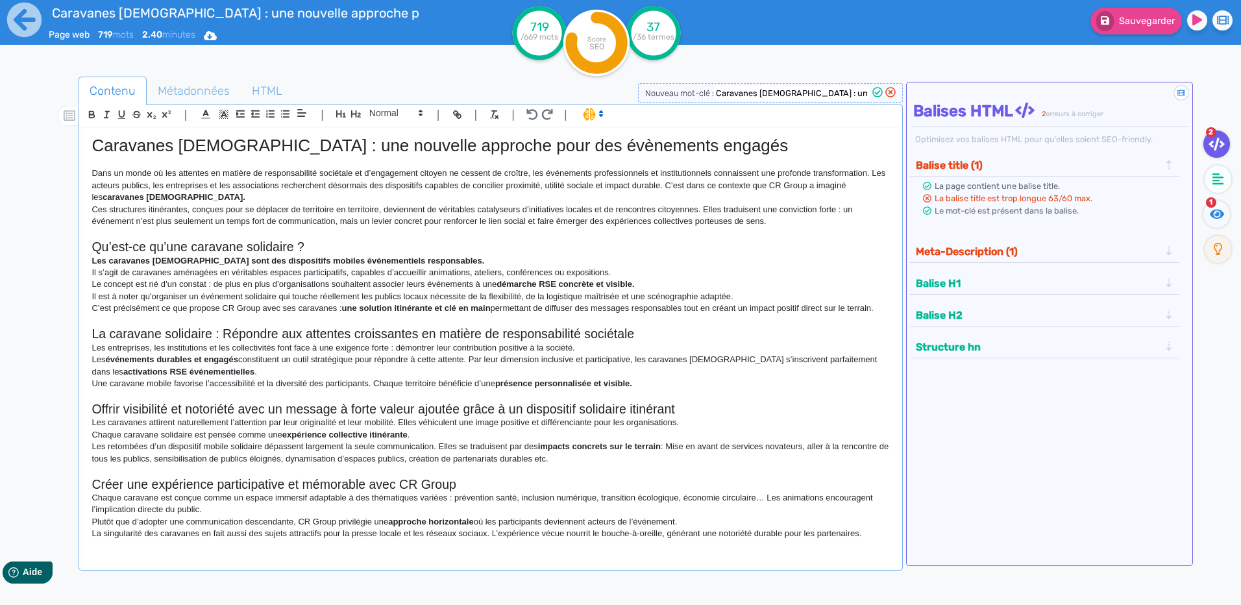
click at [258, 325] on p at bounding box center [491, 321] width 798 height 12
click at [266, 330] on h2 "La caravane solidaire : Répondre aux attentes croissantes en matière de respons…" at bounding box center [491, 334] width 798 height 15
click at [241, 258] on strong "Les caravanes [DEMOGRAPHIC_DATA] sont des dispositifs mobiles événementiels res…" at bounding box center [288, 261] width 393 height 10
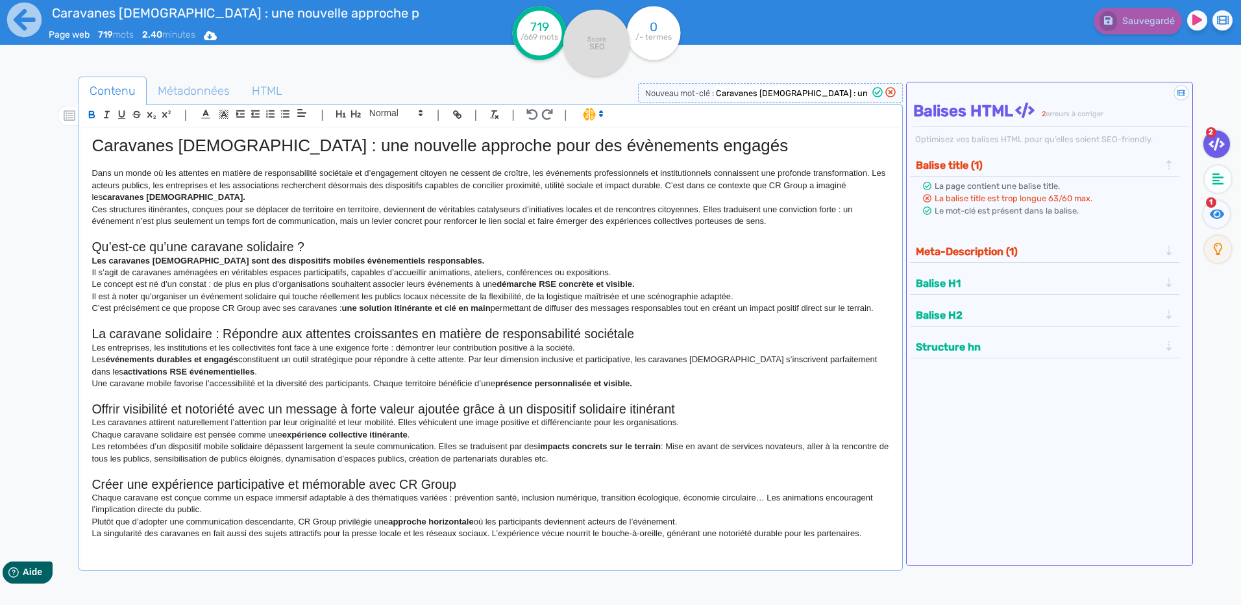
click at [243, 251] on h2 "Qu’est-ce qu’une caravane solidaire ?" at bounding box center [491, 247] width 798 height 15
click at [310, 338] on h2 "La caravane solidaire : Répondre aux attentes croissantes en matière de respons…" at bounding box center [491, 334] width 798 height 15
click at [304, 410] on h2 "Offrir visibilité et notoriété avec un message à forte valeur ajoutée grâce à u…" at bounding box center [491, 409] width 798 height 15
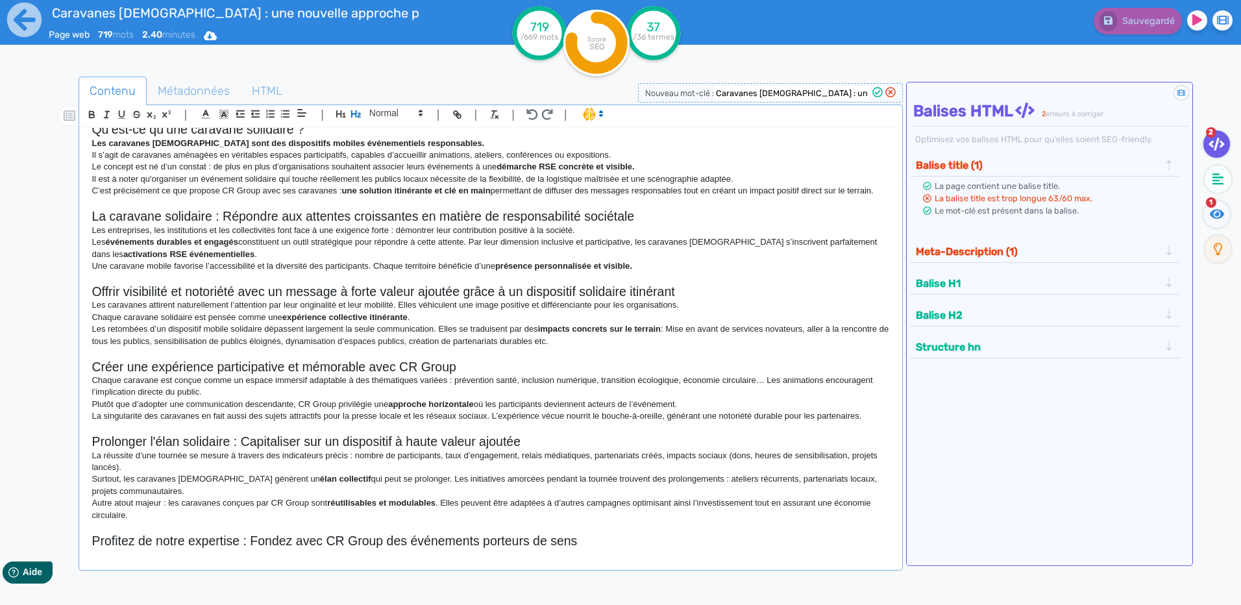
scroll to position [130, 0]
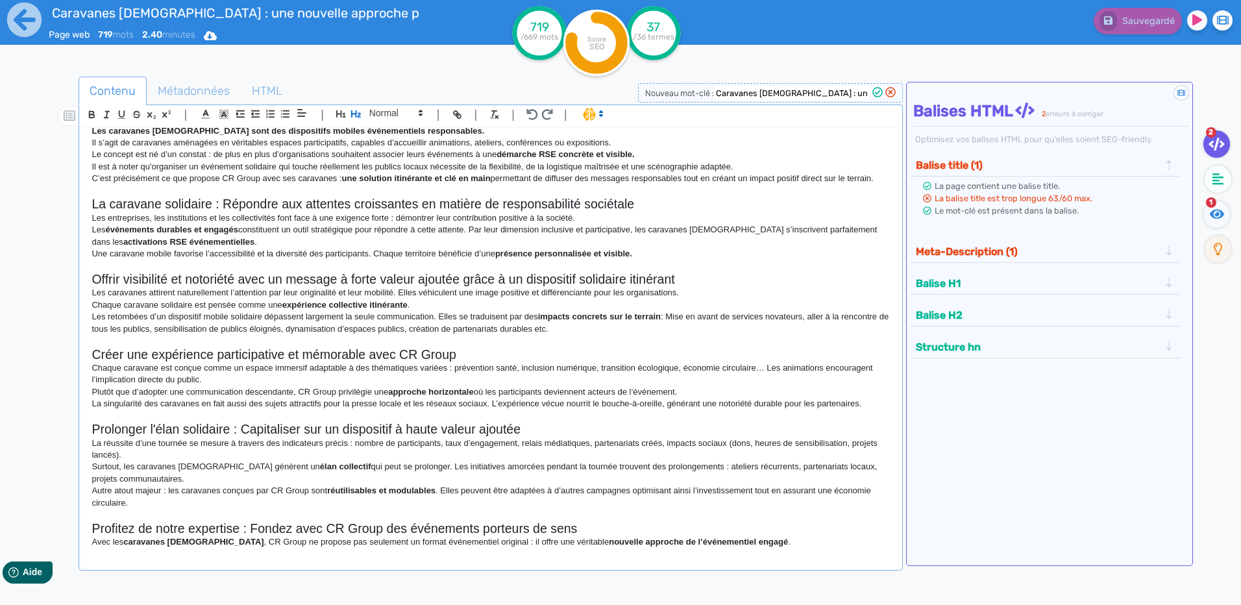
click at [304, 347] on h2 "Créer une expérience participative et mémorable avec CR Group" at bounding box center [491, 354] width 798 height 15
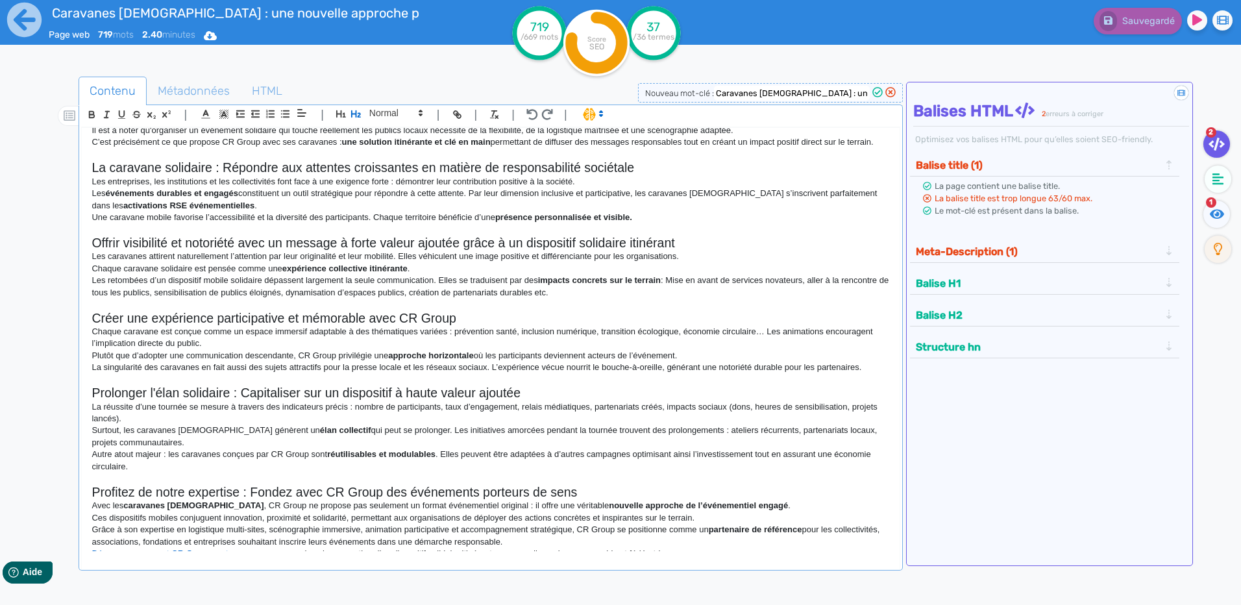
scroll to position [182, 0]
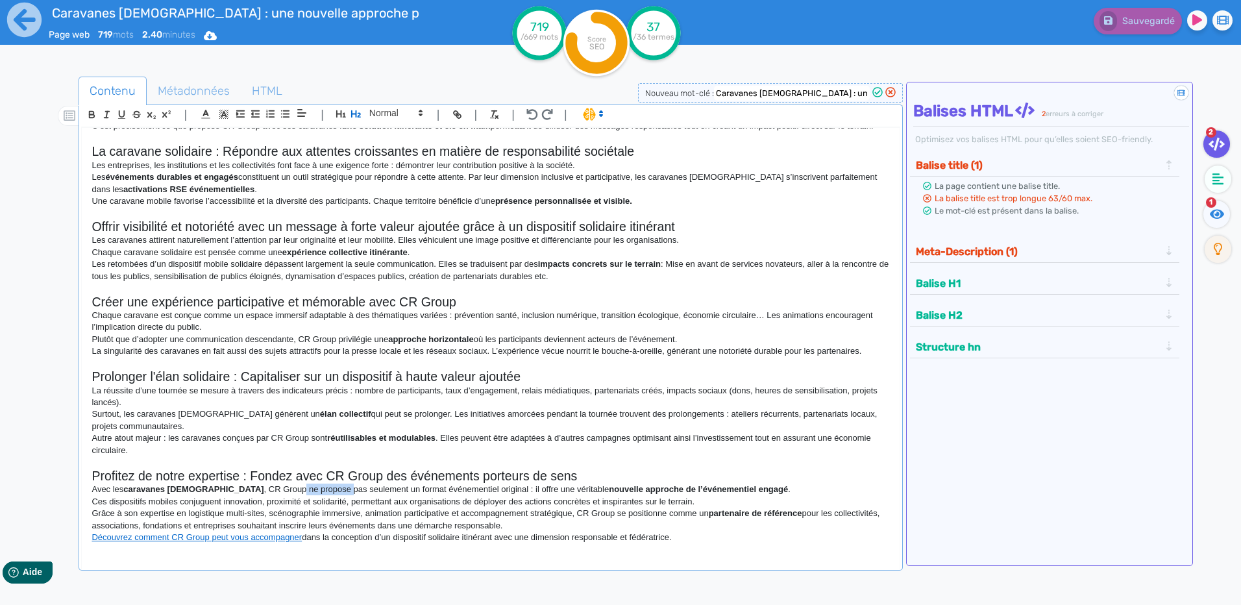
drag, startPoint x: 298, startPoint y: 488, endPoint x: 252, endPoint y: 489, distance: 46.1
click at [252, 489] on p "Avec les caravanes [DEMOGRAPHIC_DATA] , CR Group ne propose pas seulement un fo…" at bounding box center [491, 490] width 798 height 12
click at [446, 486] on p "Avec les caravanes [DEMOGRAPHIC_DATA] , CR Group propose plus qu'un format évén…" at bounding box center [491, 490] width 798 height 12
drag, startPoint x: 542, startPoint y: 489, endPoint x: 513, endPoint y: 493, distance: 29.5
click at [513, 493] on p "Avec les caravanes [DEMOGRAPHIC_DATA] , CR Group propose plus qu'un format évén…" at bounding box center [491, 490] width 798 height 12
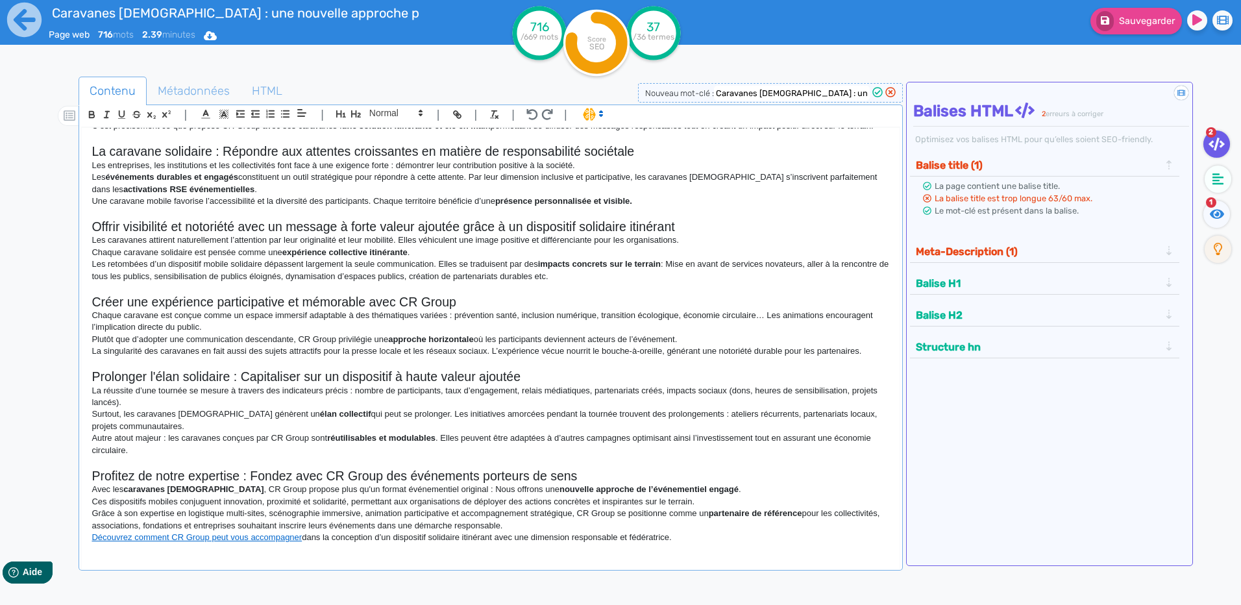
click at [105, 494] on p "Avec les caravanes [DEMOGRAPHIC_DATA] , CR Group propose plus qu'un format évén…" at bounding box center [491, 490] width 798 height 12
click at [105, 499] on p "Ces dispositifs mobiles conjuguent innovation, proximité et solidarité, permett…" at bounding box center [491, 502] width 798 height 12
drag, startPoint x: 108, startPoint y: 499, endPoint x: 96, endPoint y: 499, distance: 12.3
click at [96, 499] on p "Ces dispositifs mobiles conjuguent innovation, proximité et solidarité, permett…" at bounding box center [491, 502] width 798 height 12
click at [389, 501] on p "Nos dispositifs mobiles conjuguent innovation, proximité et solidarité, permett…" at bounding box center [491, 502] width 798 height 12
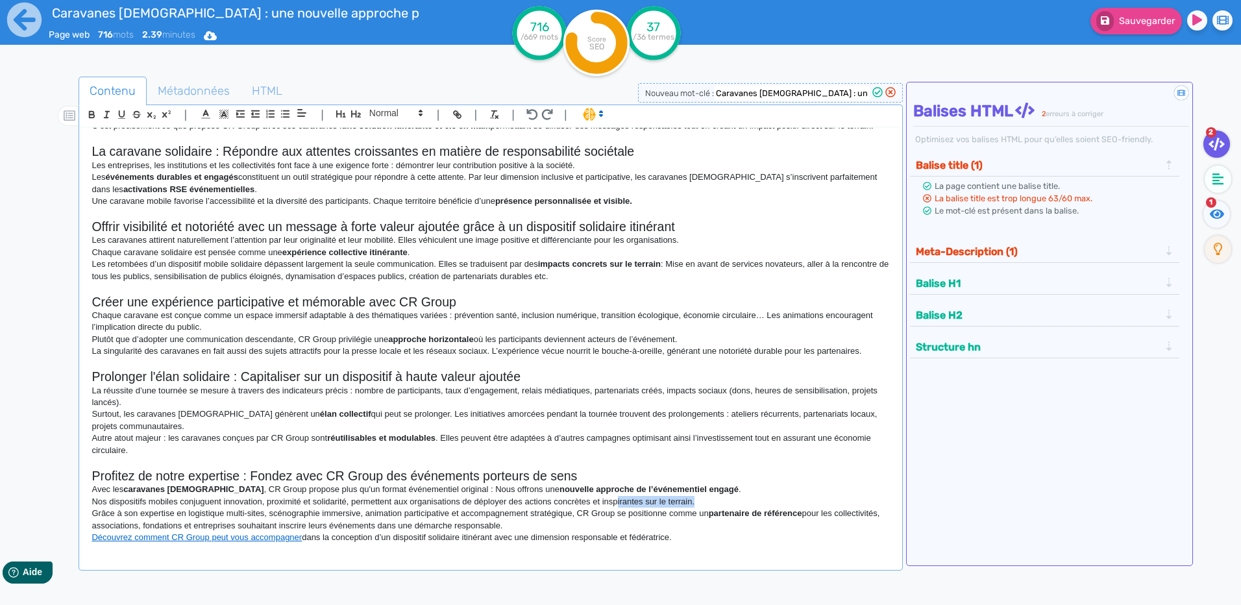
drag, startPoint x: 710, startPoint y: 501, endPoint x: 618, endPoint y: 504, distance: 91.6
click at [618, 504] on p "Nos dispositifs mobiles conjuguent innovation, proximité et solidarité, permett…" at bounding box center [491, 502] width 798 height 12
click at [625, 515] on p "Grâce à son expertise en logistique multi-sites, scénographie immersive, animat…" at bounding box center [491, 520] width 798 height 24
drag, startPoint x: 641, startPoint y: 501, endPoint x: 590, endPoint y: 501, distance: 50.6
click at [590, 501] on p "Nos dispositifs mobiles conjuguent innovation, proximité et solidarité, permett…" at bounding box center [491, 502] width 798 height 12
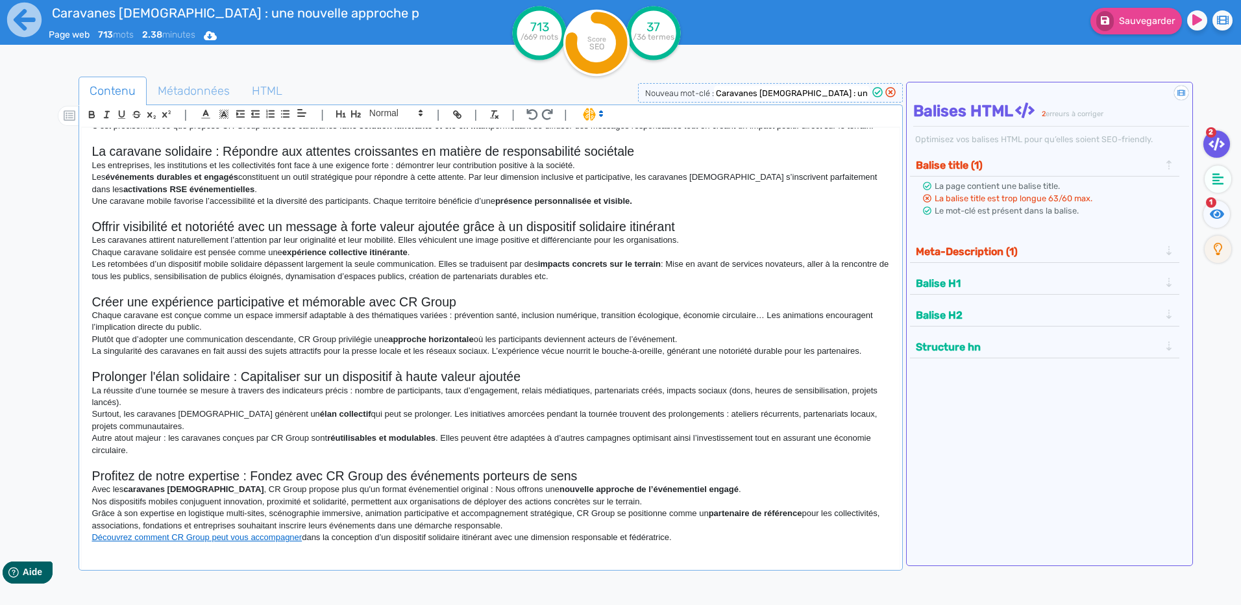
click at [134, 514] on p "Grâce à son expertise en logistique multi-sites, scénographie immersive, animat…" at bounding box center [491, 520] width 798 height 24
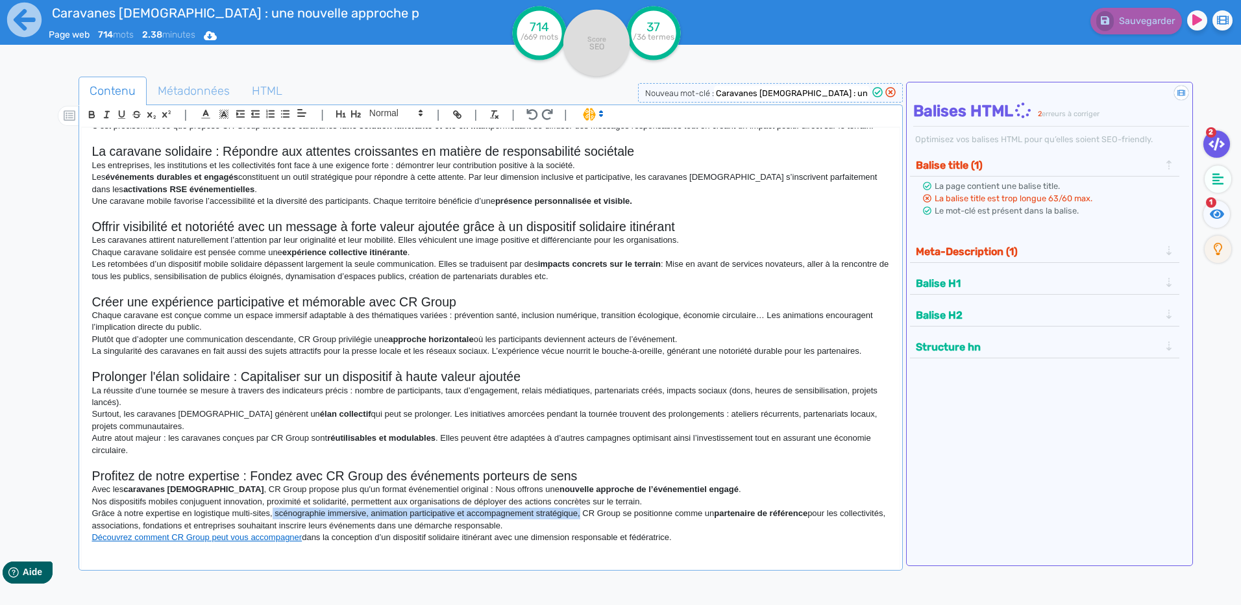
drag, startPoint x: 580, startPoint y: 513, endPoint x: 272, endPoint y: 513, distance: 307.7
click at [272, 513] on p "Grâce à notre expertise en logistique multi-sites, scénographie immersive, anim…" at bounding box center [491, 520] width 798 height 24
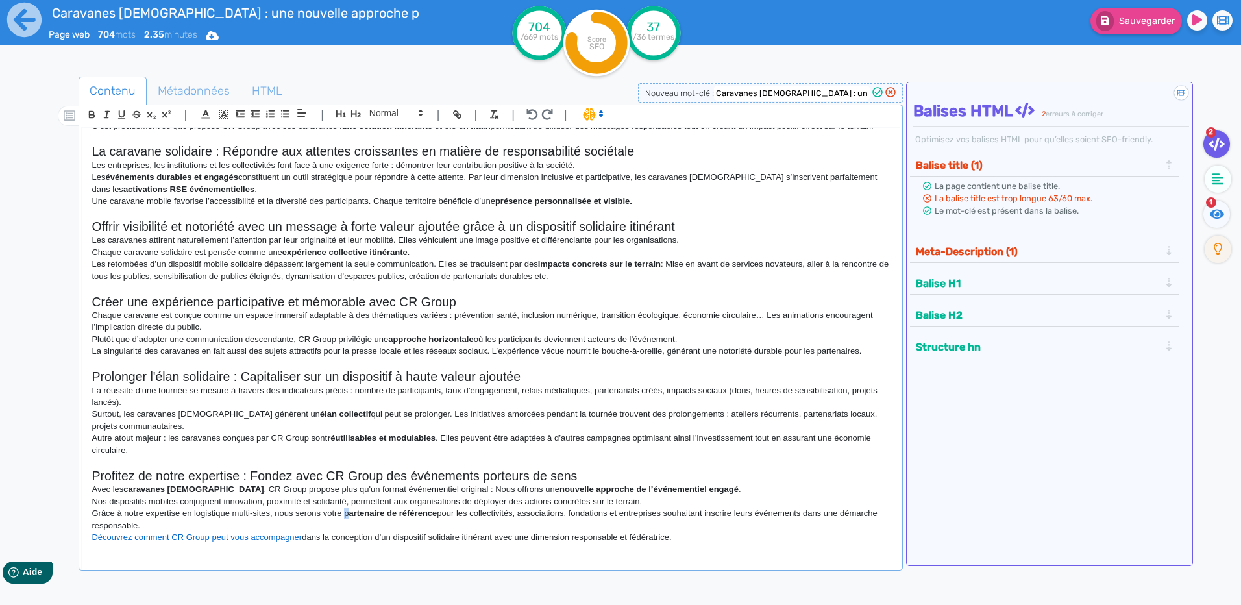
click at [346, 515] on p "Grâce à notre expertise en logistique multi-sites, nous serons votre p artenair…" at bounding box center [491, 520] width 798 height 24
click at [86, 114] on button "button" at bounding box center [91, 114] width 15 height 15
click at [344, 466] on p at bounding box center [491, 462] width 798 height 12
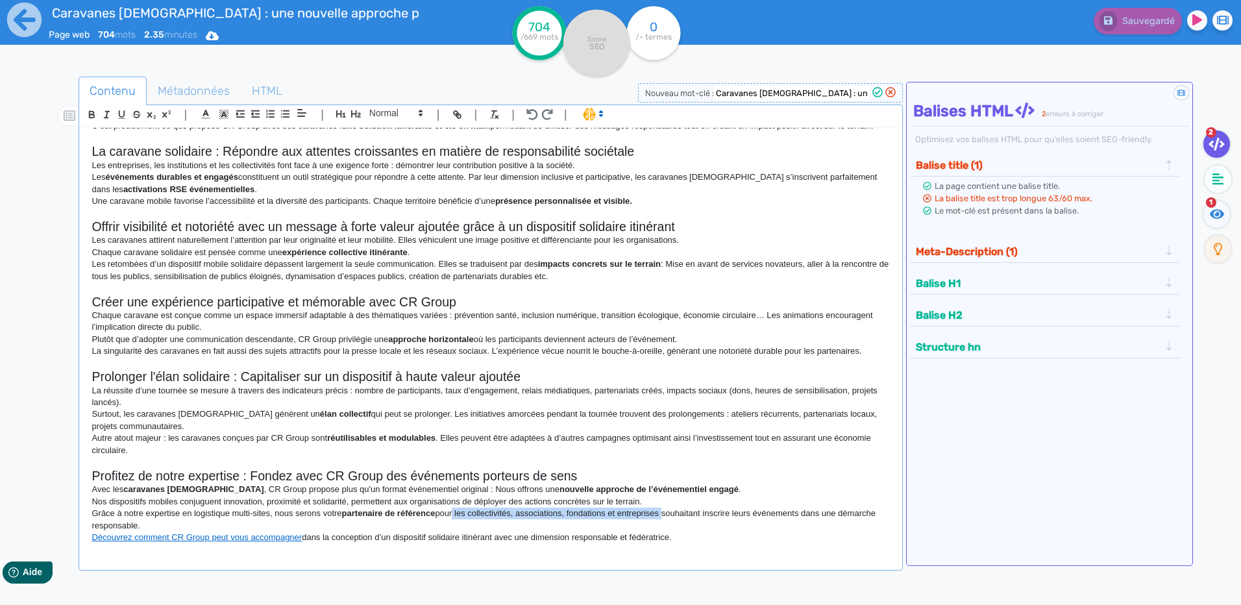
drag, startPoint x: 663, startPoint y: 513, endPoint x: 454, endPoint y: 517, distance: 209.7
click at [454, 517] on p "Grâce à notre expertise en logistique multi-sites, nous serons votre partenaire…" at bounding box center [491, 520] width 798 height 24
click at [488, 522] on p "Grâce à notre expertise en logistique multi-sites, nous serons votre partenaire…" at bounding box center [491, 520] width 798 height 24
click at [478, 523] on p "Grâce à notre expertise en logistique multi-sites, nous serons votre partenaire…" at bounding box center [491, 520] width 798 height 24
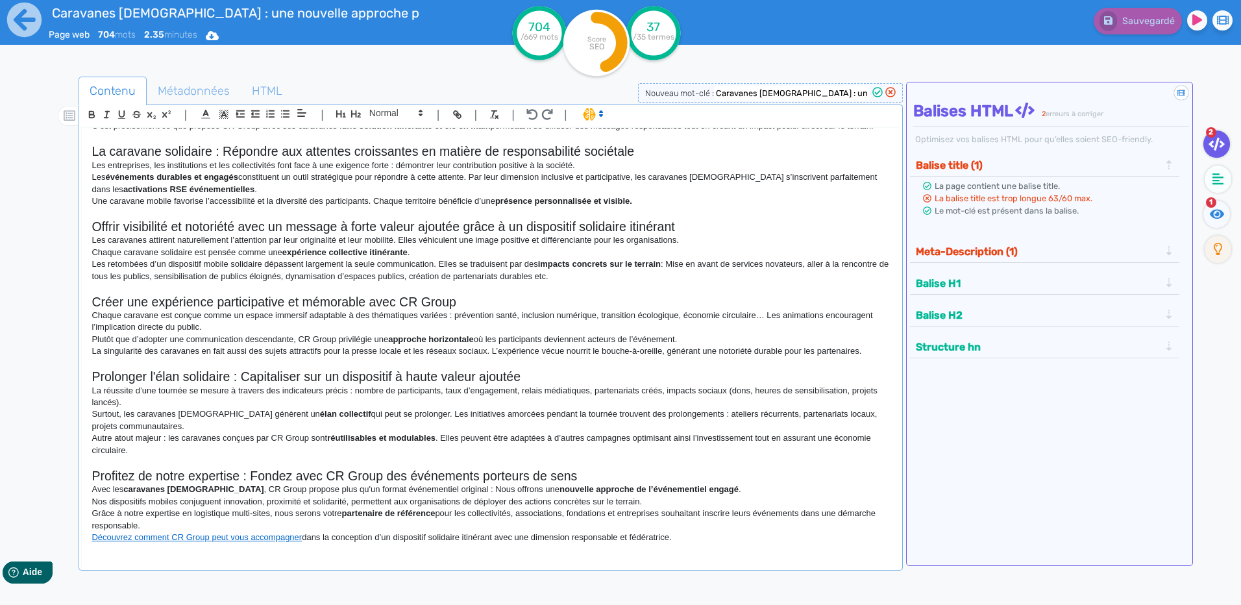
click at [317, 512] on p "Grâce à notre expertise en logistique multi-sites, nous serons votre partenaire…" at bounding box center [491, 520] width 798 height 24
drag, startPoint x: 346, startPoint y: 512, endPoint x: 325, endPoint y: 516, distance: 21.3
click at [325, 516] on p "Grâce à notre expertise en logistique multi-sites, nous serons votre partenaire…" at bounding box center [491, 520] width 798 height 24
drag, startPoint x: 473, startPoint y: 511, endPoint x: 460, endPoint y: 512, distance: 13.7
click at [460, 512] on p "Grâce à notre expertise en logistique multi-sites, nous serons le partenaire de…" at bounding box center [491, 520] width 798 height 24
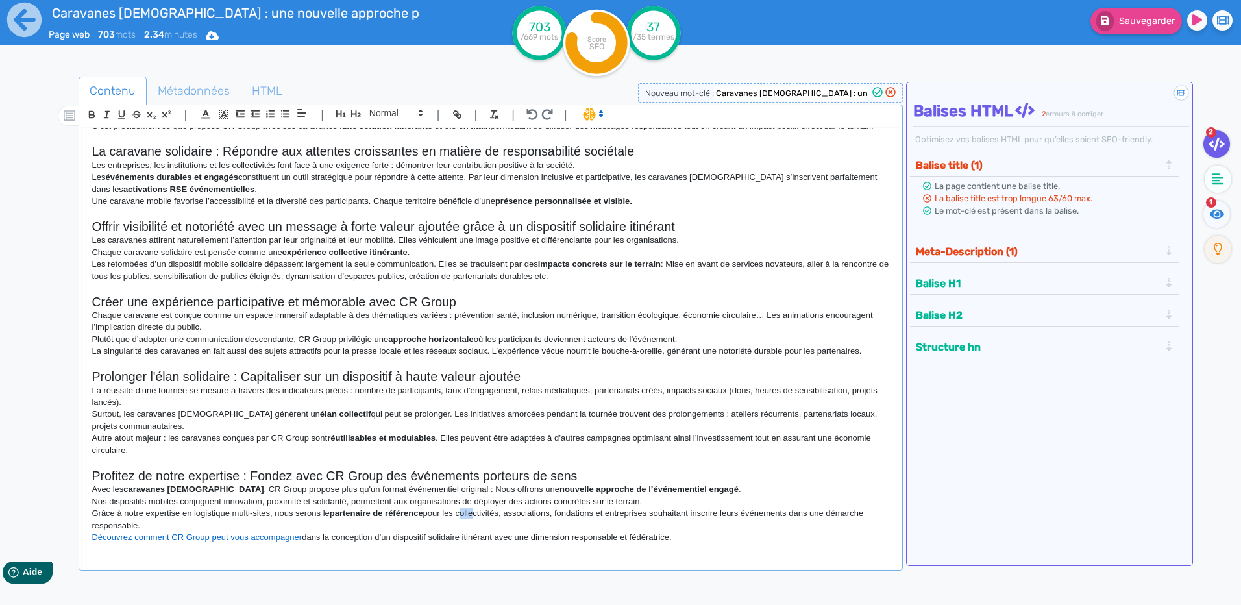
click at [460, 512] on p "Grâce à notre expertise en logistique multi-sites, nous serons le partenaire de…" at bounding box center [491, 520] width 798 height 24
click at [452, 516] on p "Grâce à notre expertise en logistique multi-sites, nous serons le partenaire de…" at bounding box center [491, 520] width 798 height 24
drag, startPoint x: 589, startPoint y: 515, endPoint x: 504, endPoint y: 514, distance: 85.1
click at [504, 514] on p "Grâce à notre expertise en logistique multi-sites, nous serons le partenaire de…" at bounding box center [491, 520] width 798 height 24
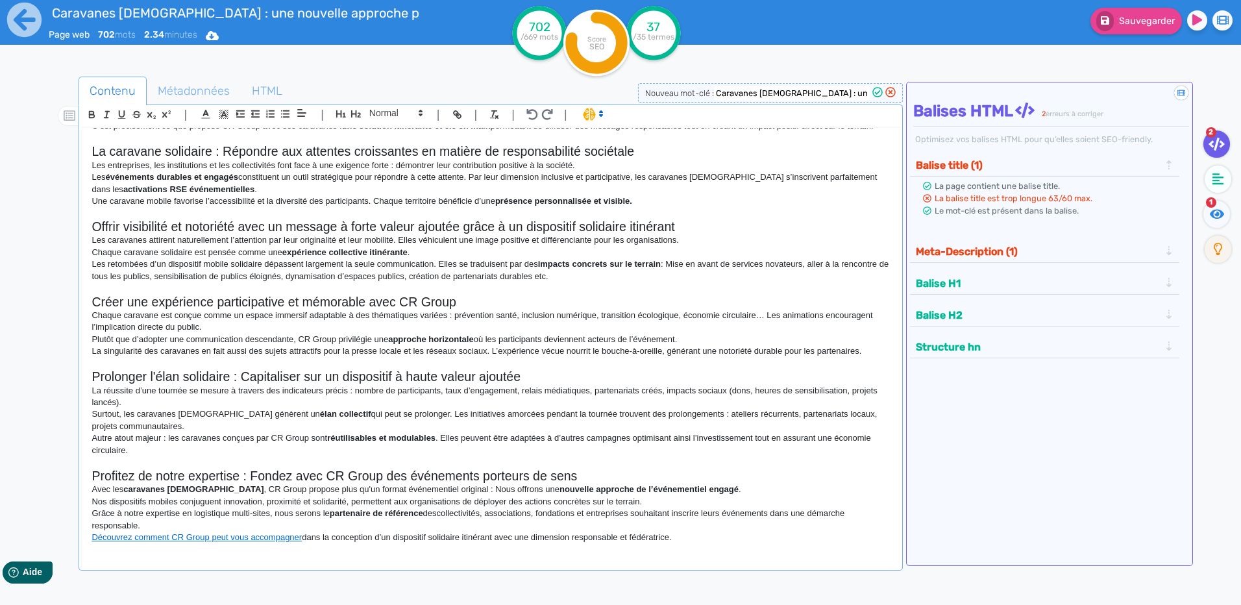
click at [440, 510] on p "Grâce à notre expertise en logistique multi-sites, nous serons le partenaire de…" at bounding box center [491, 520] width 798 height 24
drag, startPoint x: 562, startPoint y: 514, endPoint x: 537, endPoint y: 514, distance: 24.7
click at [537, 514] on p "Grâce à notre expertise en logistique multi-sites, nous serons le partenaire de…" at bounding box center [491, 520] width 798 height 24
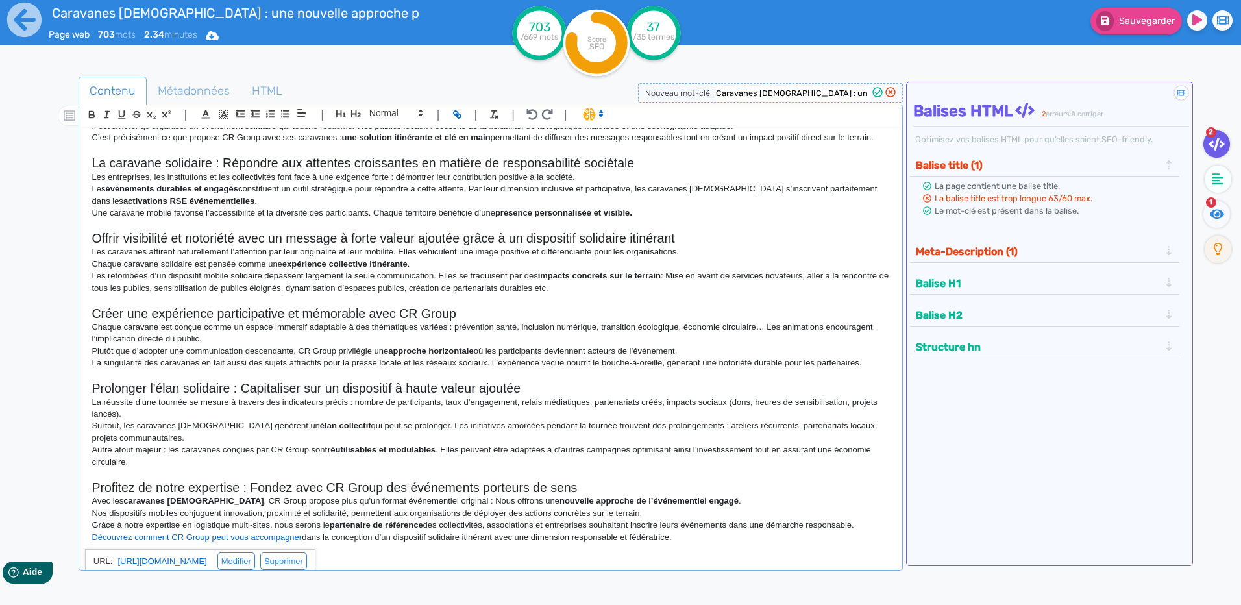
drag, startPoint x: 180, startPoint y: 539, endPoint x: 109, endPoint y: 506, distance: 78.7
click at [109, 506] on p "Avec les caravanes [DEMOGRAPHIC_DATA] , CR Group propose plus qu'un format évén…" at bounding box center [491, 501] width 798 height 12
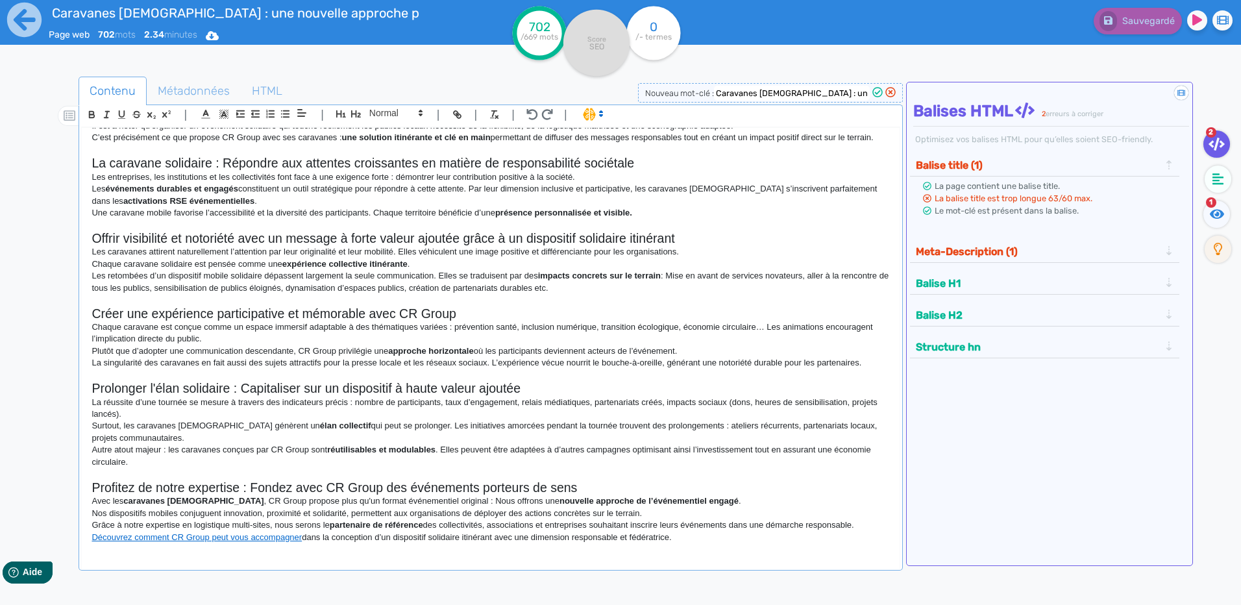
scroll to position [0, 0]
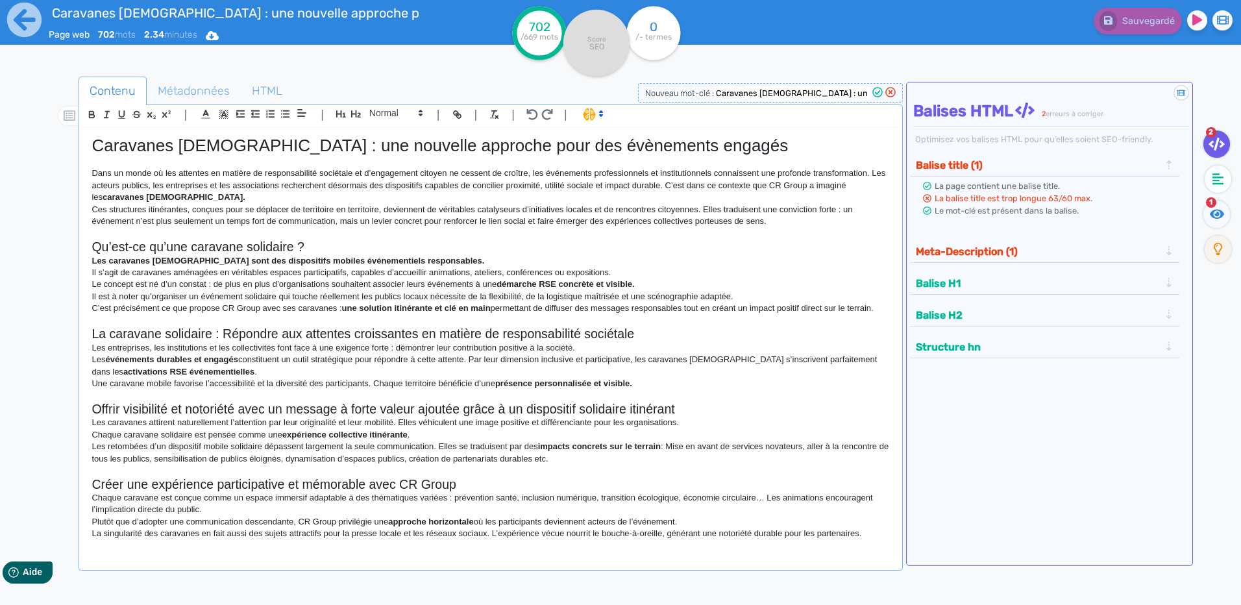
drag, startPoint x: 686, startPoint y: 547, endPoint x: -3, endPoint y: 38, distance: 855.9
click at [0, 38] on html "Caravanes [DEMOGRAPHIC_DATA] : une nouvelle approche pour des évènements engagé…" at bounding box center [620, 302] width 1241 height 605
copy div "Loremipsu dolorsitam : con adipisci elitsedd eius tem incididunt utlabor Etdo m…"
click at [127, 160] on p at bounding box center [491, 162] width 798 height 12
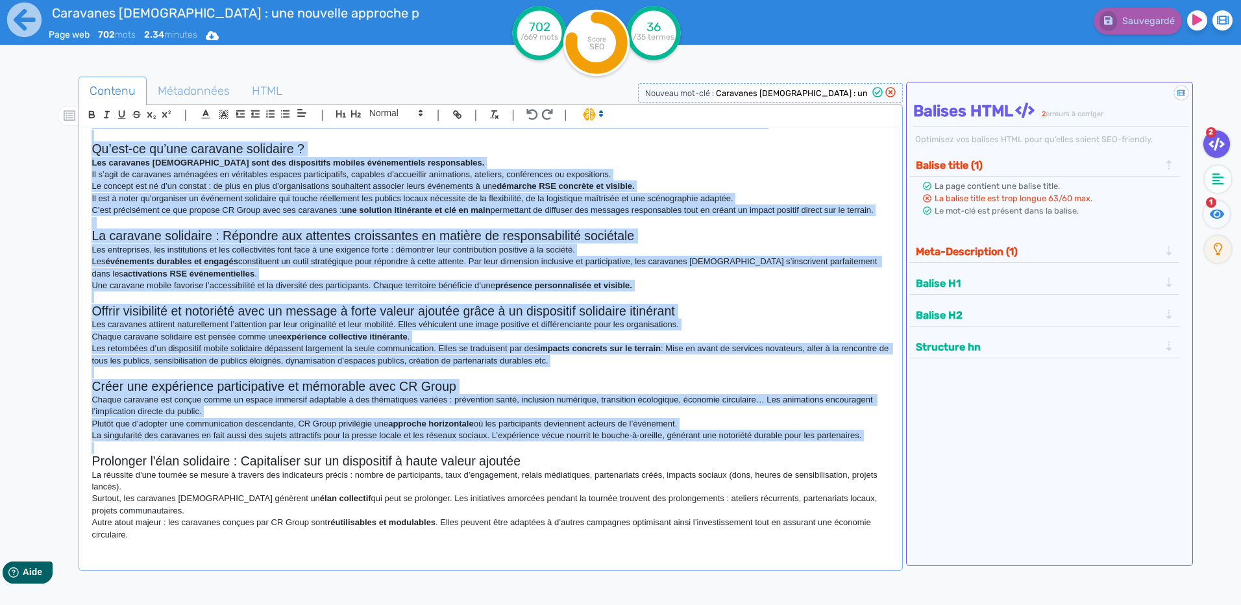
scroll to position [171, 0]
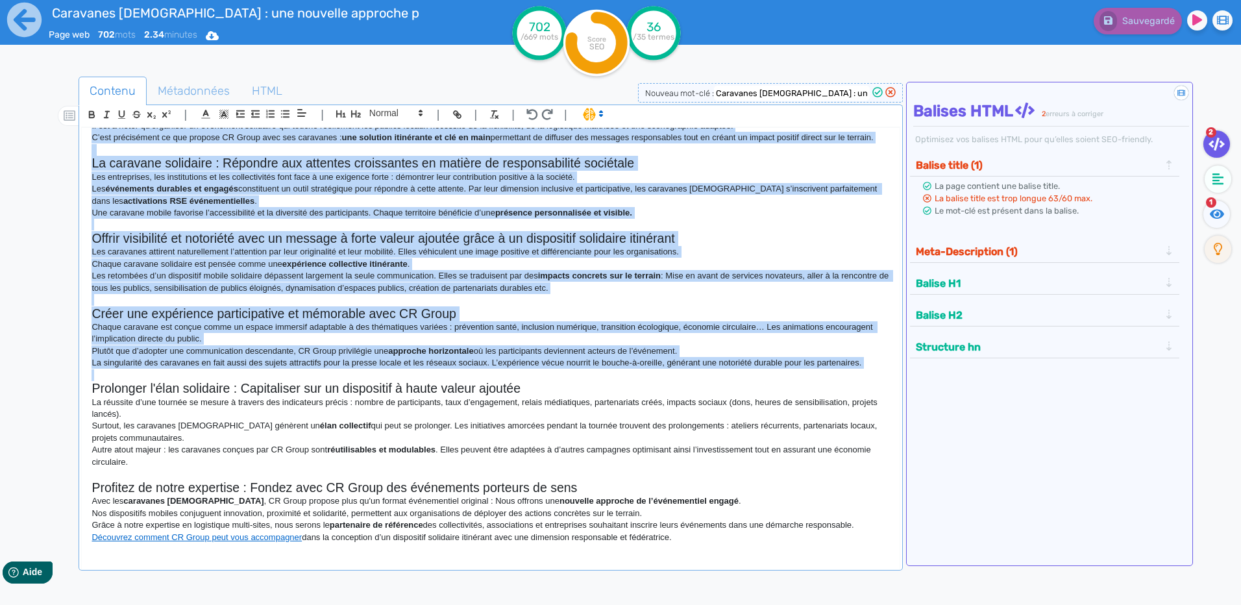
drag, startPoint x: 93, startPoint y: 150, endPoint x: 674, endPoint y: 539, distance: 699.1
click at [674, 539] on div "Caravanes [DEMOGRAPHIC_DATA] : une nouvelle approche pour des évènements engagé…" at bounding box center [490, 339] width 817 height 423
copy div "Loremipsu dolorsitam : con adipisci elitsedd eius tem incididunt utlabor Etdo m…"
click at [212, 88] on span "Métadonnées" at bounding box center [193, 90] width 93 height 35
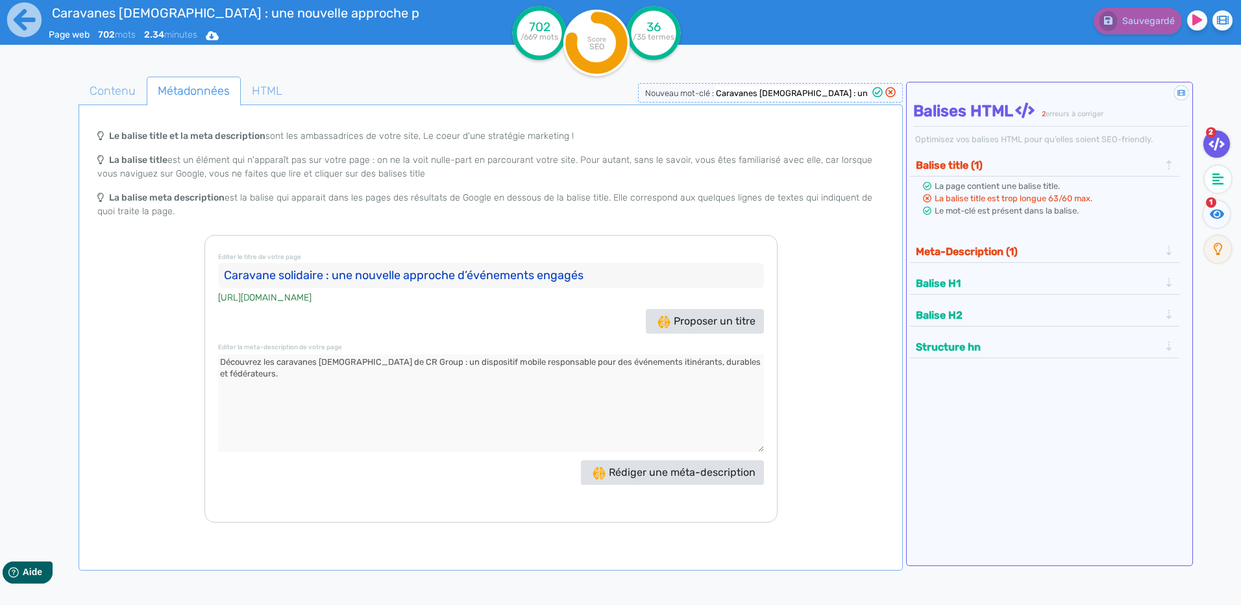
click at [416, 286] on input "Caravane solidaire : une nouvelle approche d’événements engagés" at bounding box center [491, 276] width 546 height 26
click at [442, 347] on div "Editer le titre de votre page Caravane solidaire : une nouvelle approche d’évén…" at bounding box center [490, 379] width 573 height 288
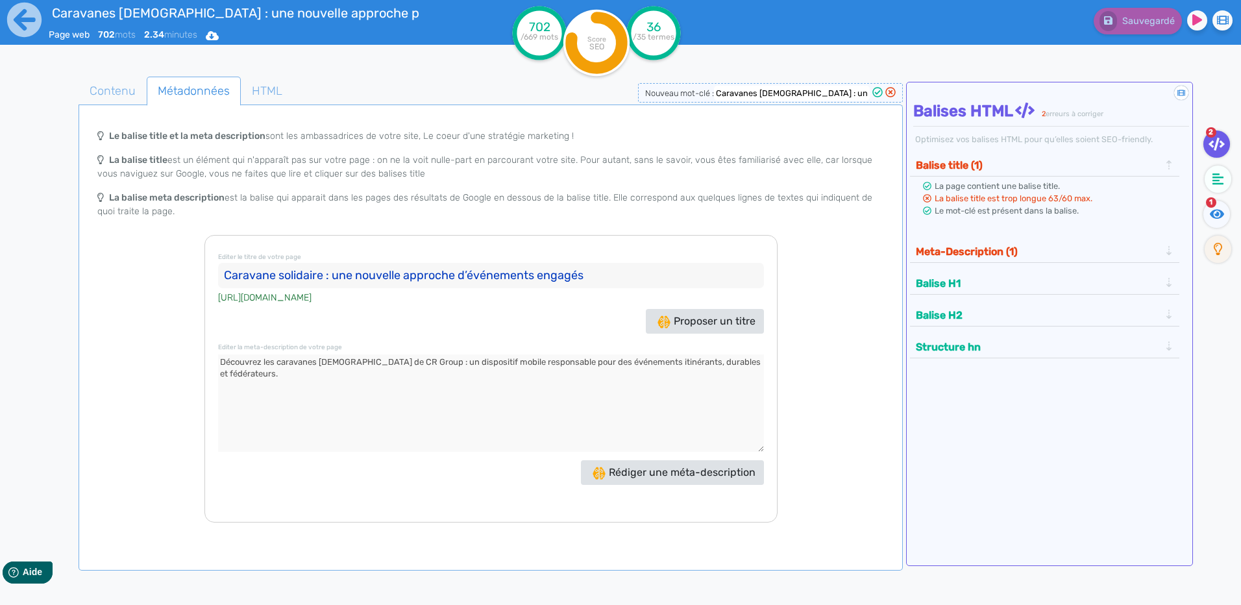
click at [436, 378] on textarea at bounding box center [491, 402] width 546 height 97
click at [147, 100] on link "Métadonnées" at bounding box center [194, 91] width 94 height 29
click at [112, 102] on span "Contenu" at bounding box center [112, 90] width 67 height 35
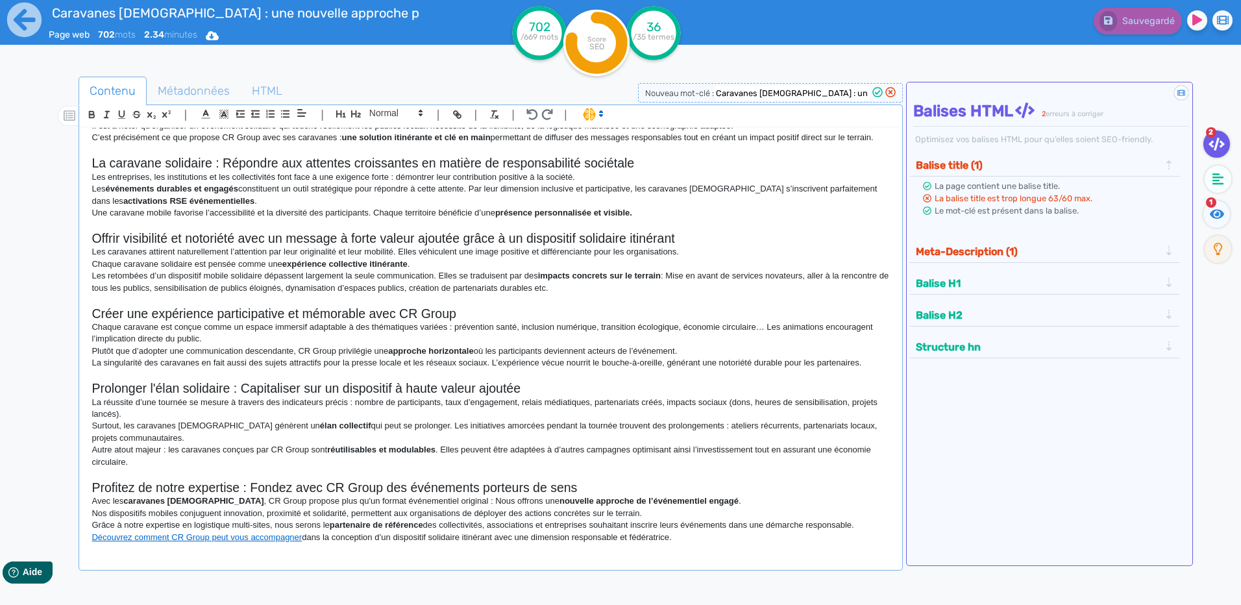
drag, startPoint x: 96, startPoint y: 149, endPoint x: 823, endPoint y: 501, distance: 807.8
click at [758, 554] on div "Caravanes [DEMOGRAPHIC_DATA] : une nouvelle approche pour des évènements engagé…" at bounding box center [490, 350] width 819 height 447
click at [721, 551] on div "Caravanes [DEMOGRAPHIC_DATA] : une nouvelle approche pour des évènements engagé…" at bounding box center [490, 339] width 817 height 423
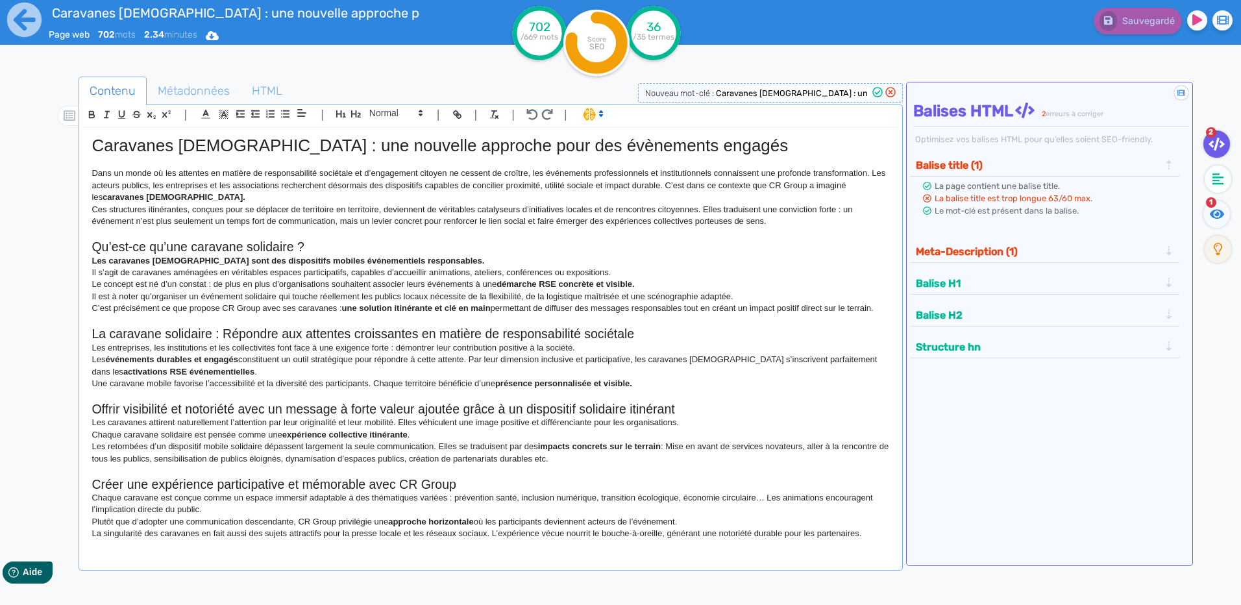
drag, startPoint x: 700, startPoint y: 535, endPoint x: -3, endPoint y: -11, distance: 890.2
click at [0, 0] on html "Caravanes [DEMOGRAPHIC_DATA] : une nouvelle approche pour des évènements engagé…" at bounding box center [620, 302] width 1241 height 605
copy div "Loremipsu dolorsitam : con adipisci elitsedd eius tem incididunt utlabor Etdo m…"
click at [17, 12] on icon at bounding box center [24, 20] width 34 height 34
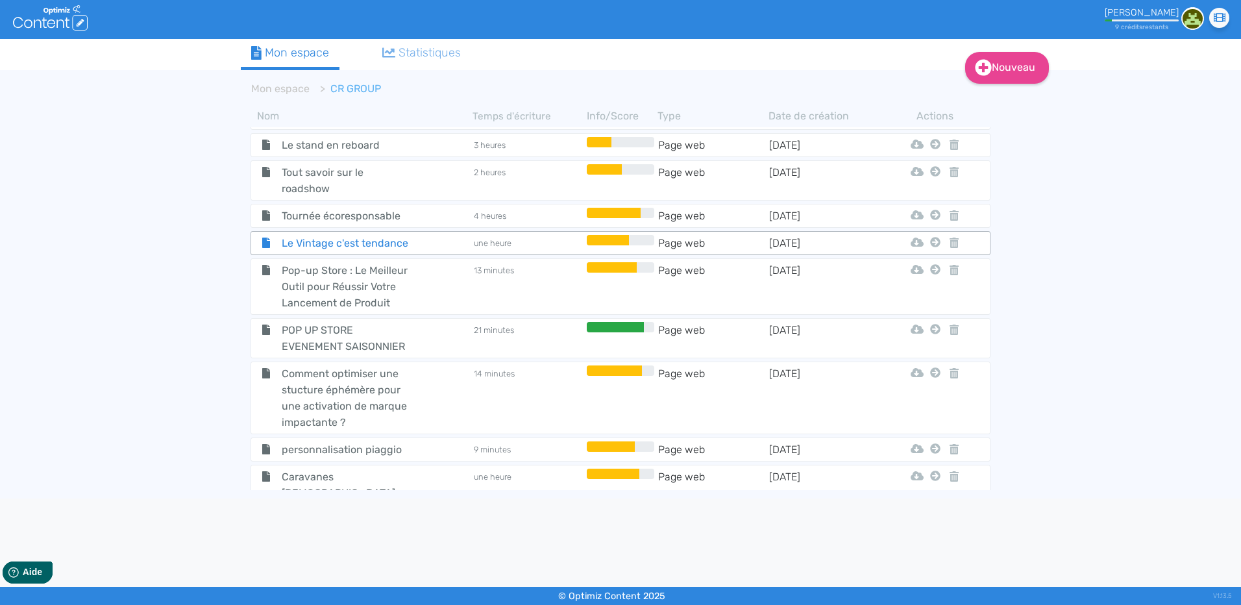
scroll to position [106, 0]
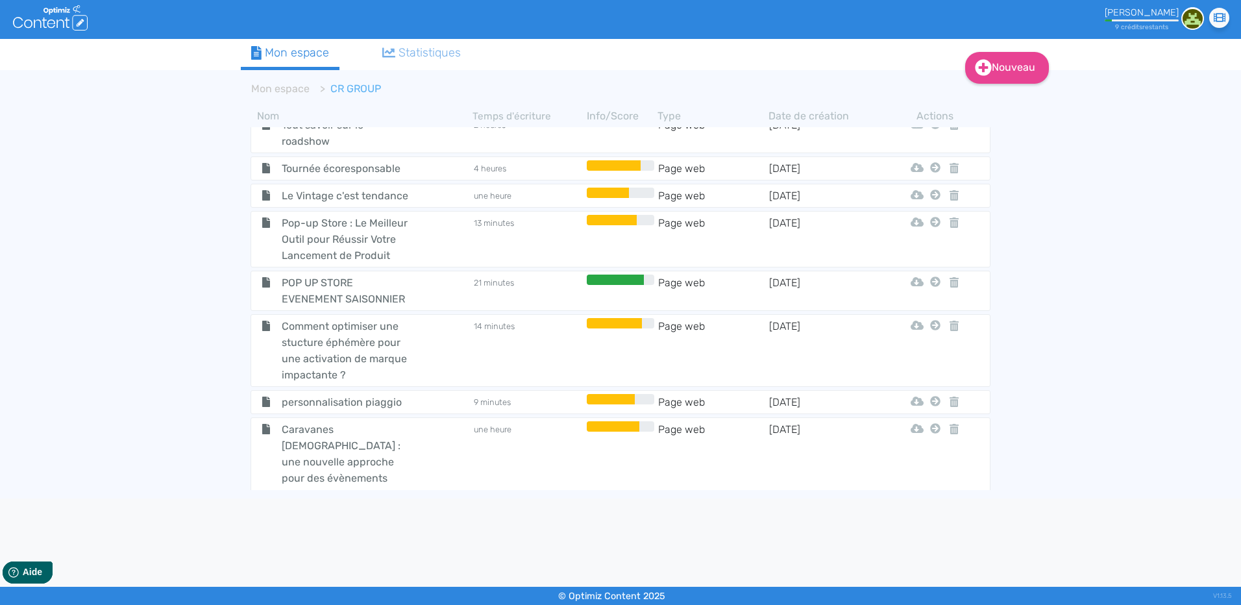
click at [999, 84] on app-content "Mon espace CR GROUP Nom Temps d'écriture Info/Score Type Date de création Actio…" at bounding box center [621, 288] width 760 height 430
click at [1039, 80] on link "Nouveau" at bounding box center [1007, 68] width 84 height 32
click at [1039, 99] on button "Contenu" at bounding box center [1016, 100] width 104 height 21
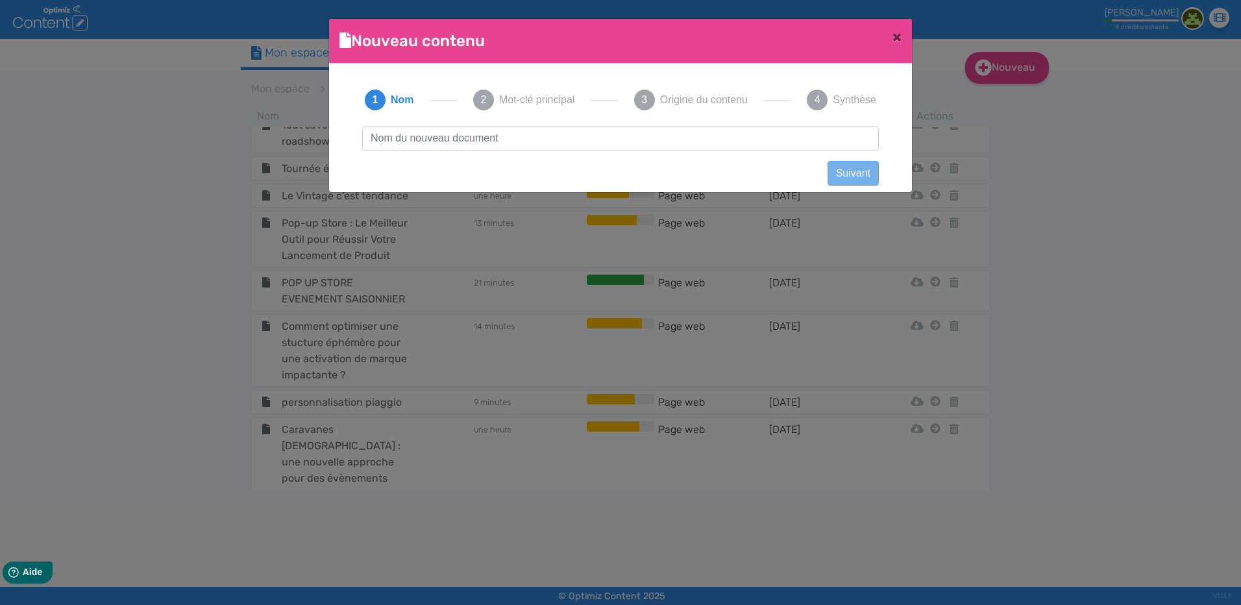
scroll to position [1, 0]
type input "Bus de formation mobile : former, recruter et informer partout en [GEOGRAPHIC_D…"
click at [828, 178] on button "Suivant" at bounding box center [853, 173] width 51 height 25
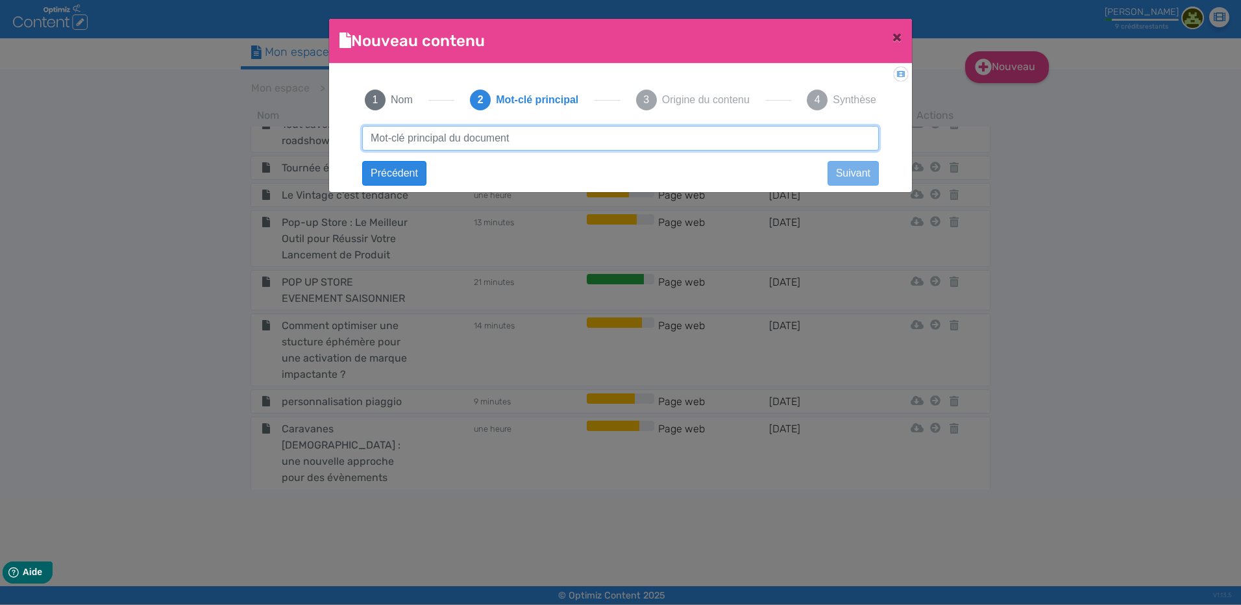
click at [472, 127] on input "text" at bounding box center [620, 138] width 517 height 25
paste input "Bus de formation mobile : former, recruter et informer partout en [GEOGRAPHIC_D…"
type input "Bus de formation mobile : former, recruter et informer partout en [GEOGRAPHIC_D…"
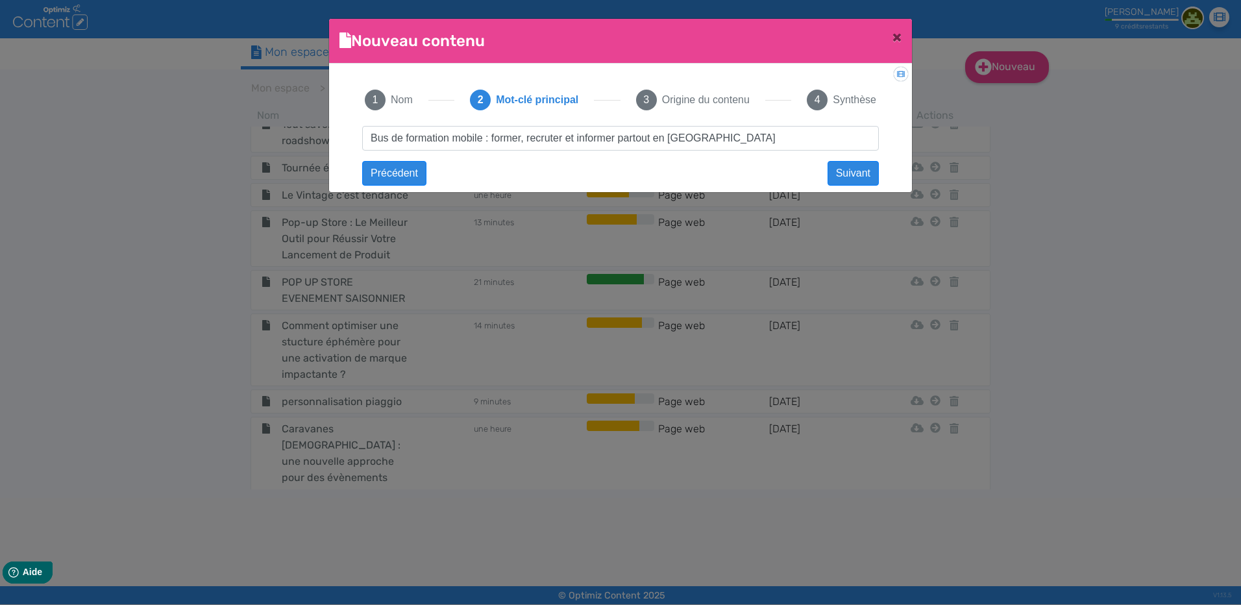
click at [857, 158] on div "Bus de formation mobile : former, recruter et informer partout en [GEOGRAPHIC_D…" at bounding box center [620, 150] width 543 height 48
click at [856, 167] on button "Suivant" at bounding box center [853, 173] width 51 height 25
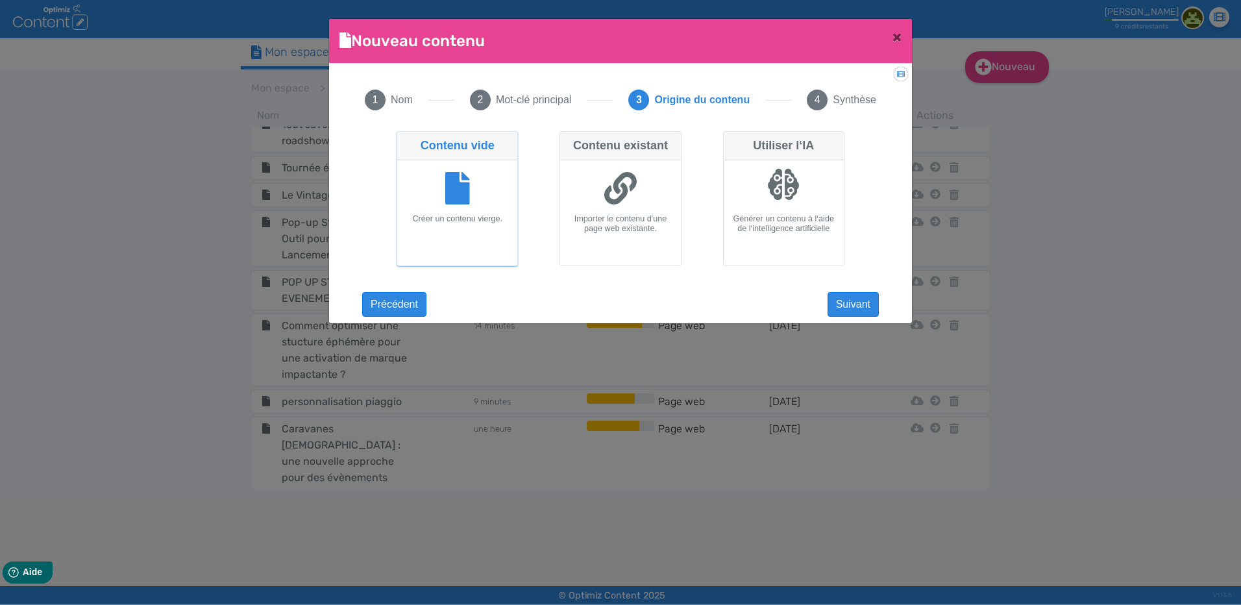
click at [629, 182] on icon at bounding box center [620, 188] width 32 height 32
click at [568, 140] on input "Contenu existant Importer le contenu d'une page web existante." at bounding box center [564, 135] width 8 height 8
radio input "true"
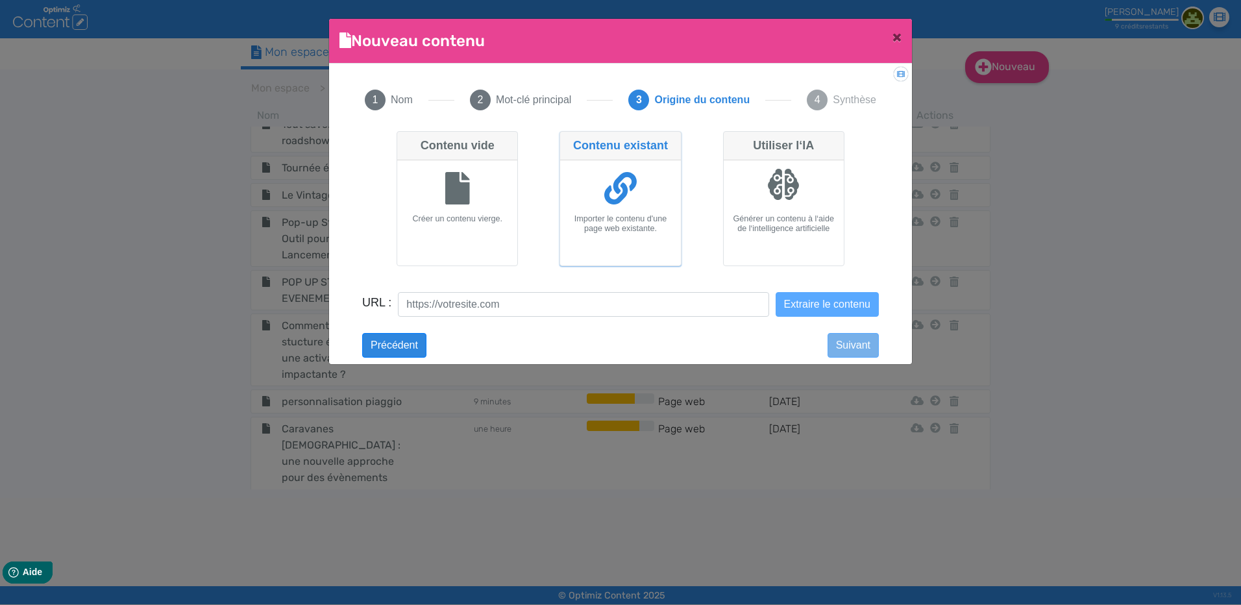
click at [384, 234] on div "Contenu vide Créer un contenu vierge. Contenu existant Importer le contenu d'un…" at bounding box center [620, 204] width 489 height 156
click at [417, 234] on div "Créer un contenu vierge." at bounding box center [457, 212] width 120 height 105
click at [405, 140] on input "Contenu vide Créer un contenu vierge." at bounding box center [401, 135] width 8 height 8
radio input "true"
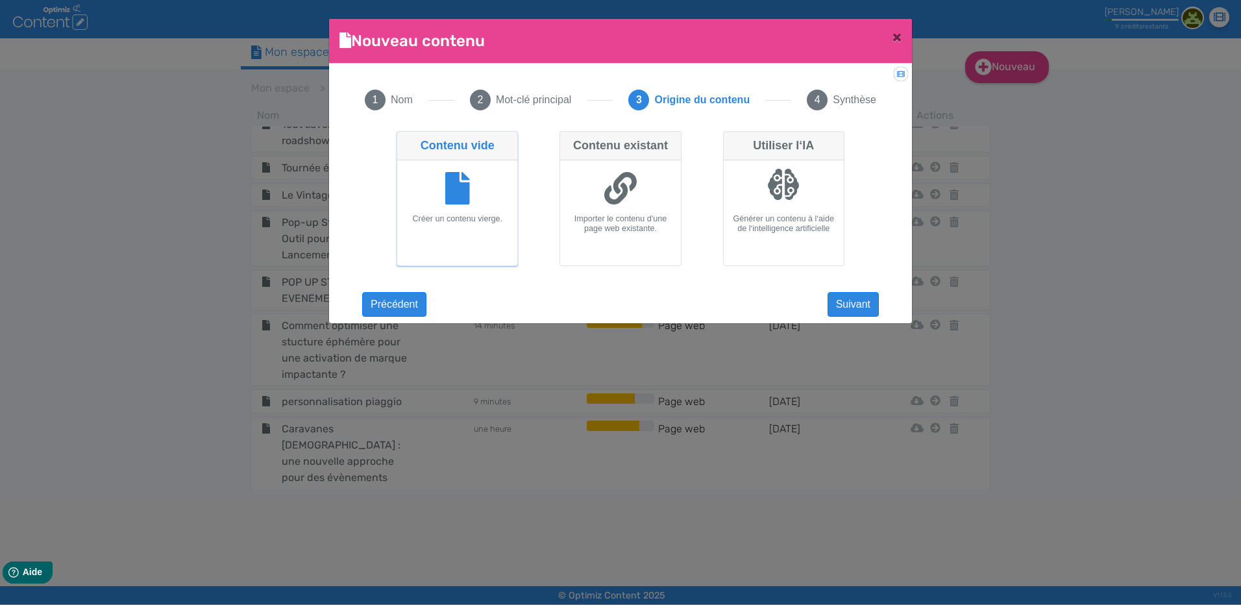
click at [886, 308] on div "Didacticiel: Créer un document 1 Nom 2 Mot-clé principal 3 Origine du contenu 4…" at bounding box center [620, 190] width 583 height 252
click at [837, 302] on button "Suivant" at bounding box center [853, 304] width 51 height 25
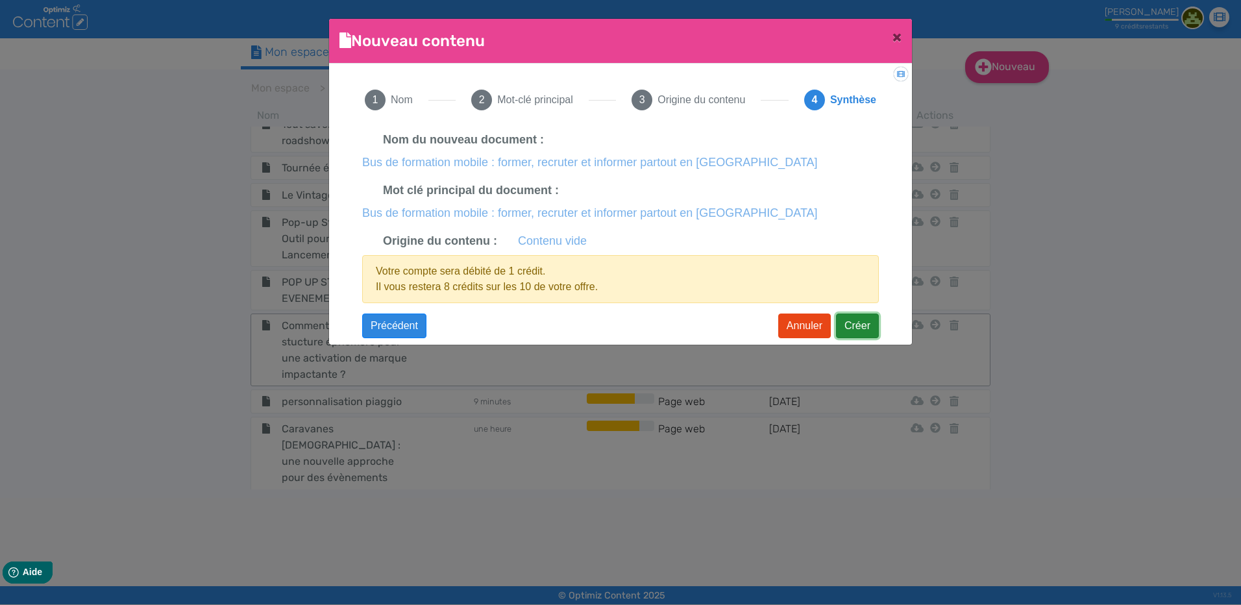
click at [865, 327] on button "Créer" at bounding box center [857, 326] width 43 height 25
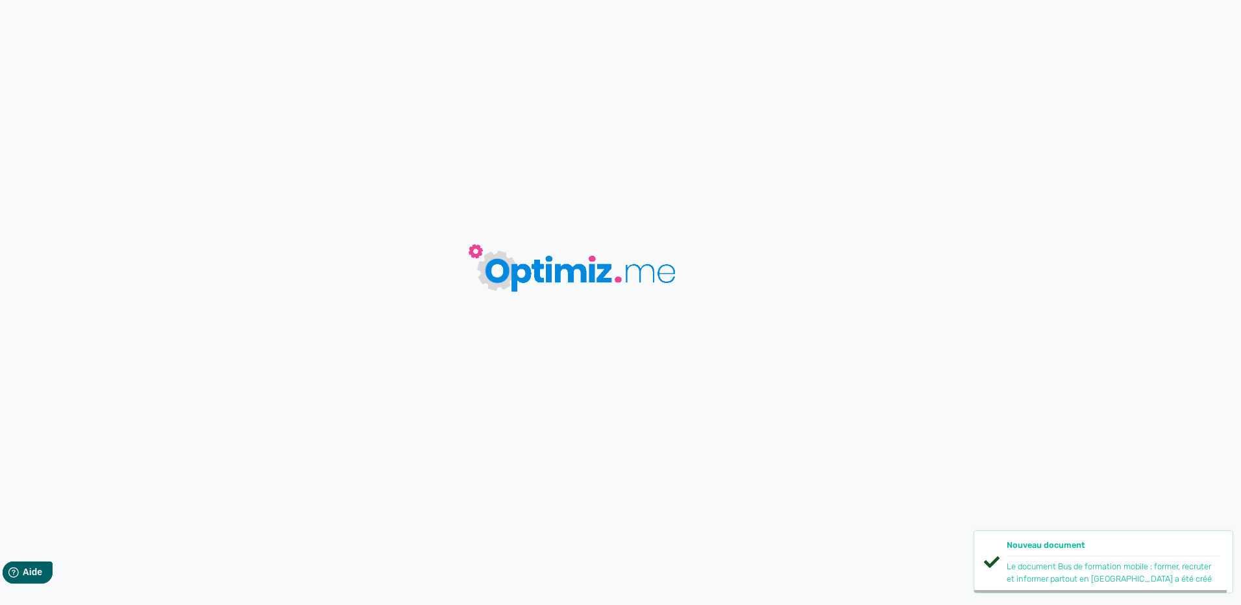
type input "Bus de formation mobile : former, recruter et informer partout en [GEOGRAPHIC_D…"
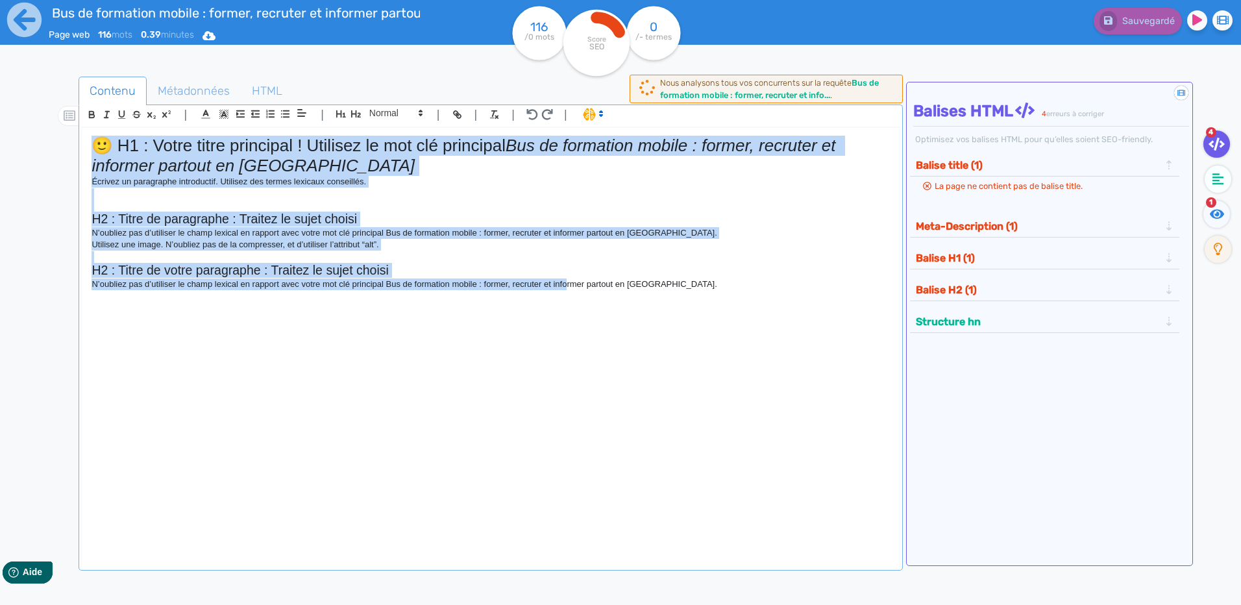
drag, startPoint x: 574, startPoint y: 344, endPoint x: -3, endPoint y: 9, distance: 666.7
click at [0, 9] on html "Bus de formation mobile : former, recruter et informer partout en [GEOGRAPHIC_D…" at bounding box center [620, 302] width 1241 height 605
click at [749, 245] on p "Utilisez une image. N’oubliez pas de la compresser, et d’utiliser l’attribut “a…" at bounding box center [491, 245] width 798 height 12
drag, startPoint x: 739, startPoint y: 291, endPoint x: -3, endPoint y: 16, distance: 791.4
click at [0, 16] on html "Bus de formation mobile : former, recruter et informer partout en [GEOGRAPHIC_D…" at bounding box center [620, 302] width 1241 height 605
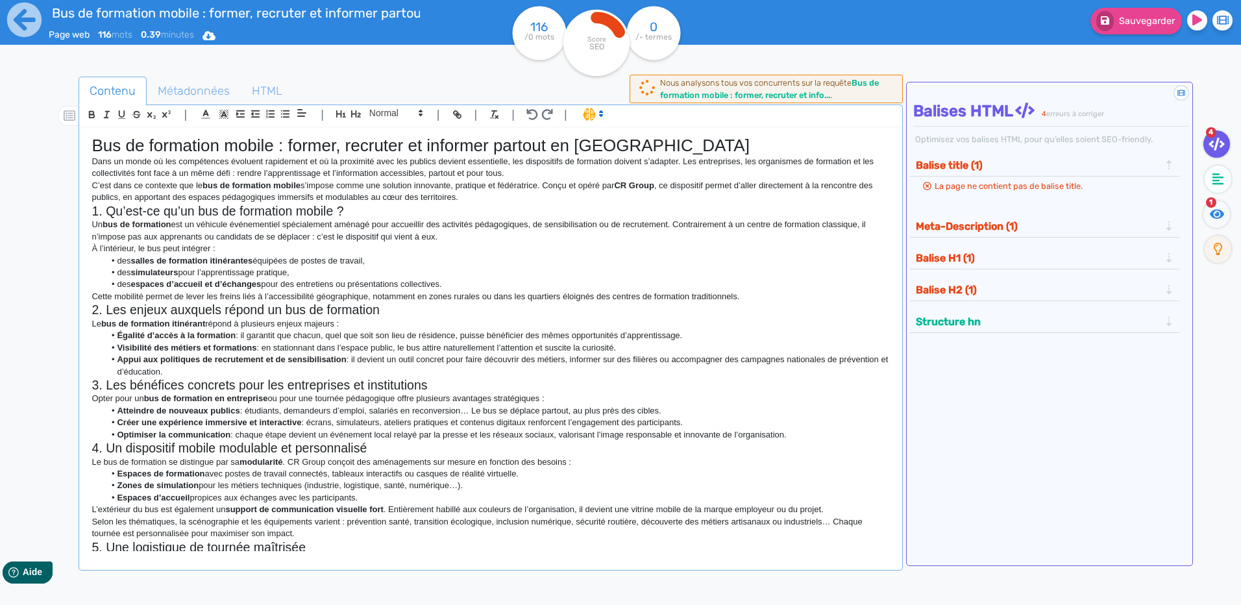
click at [769, 303] on h2 "2. Les enjeux auxquels répond un bus de formation" at bounding box center [491, 310] width 798 height 15
click at [771, 292] on p "Cette mobilité permet de lever les freins liés à l’accessibilité géographique, …" at bounding box center [491, 297] width 798 height 12
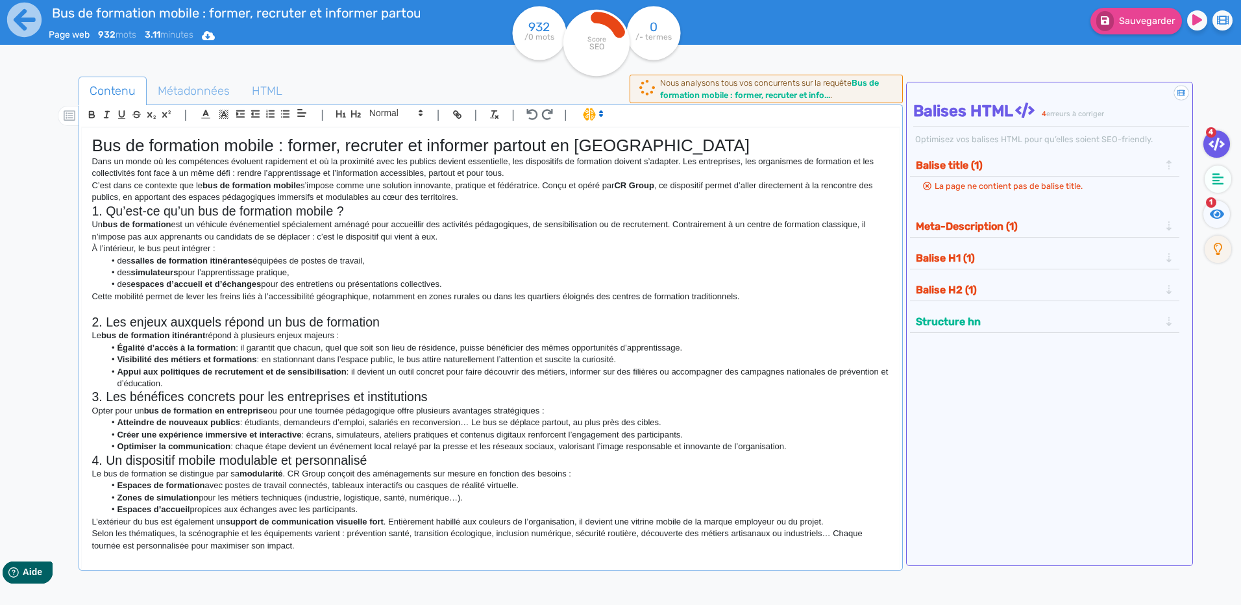
click at [658, 153] on h1 "Bus de formation mobile : former, recruter et informer partout en [GEOGRAPHIC_D…" at bounding box center [491, 146] width 798 height 20
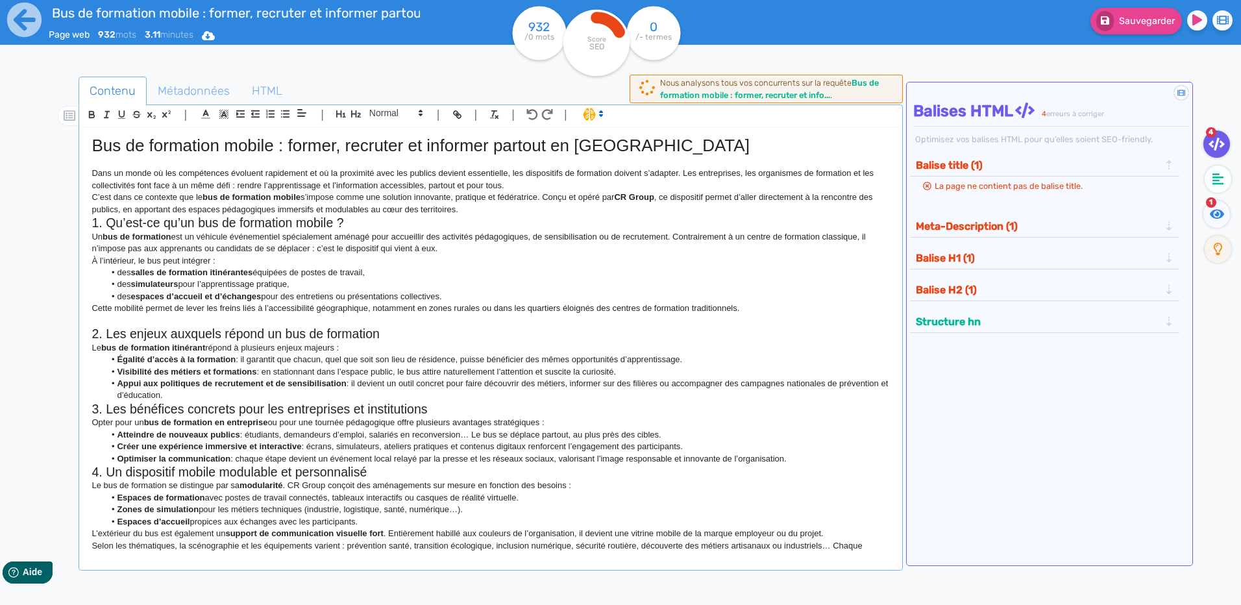
click at [486, 215] on p "C’est dans ce contexte que le bus de formation mobile s’impose comme une soluti…" at bounding box center [491, 204] width 798 height 24
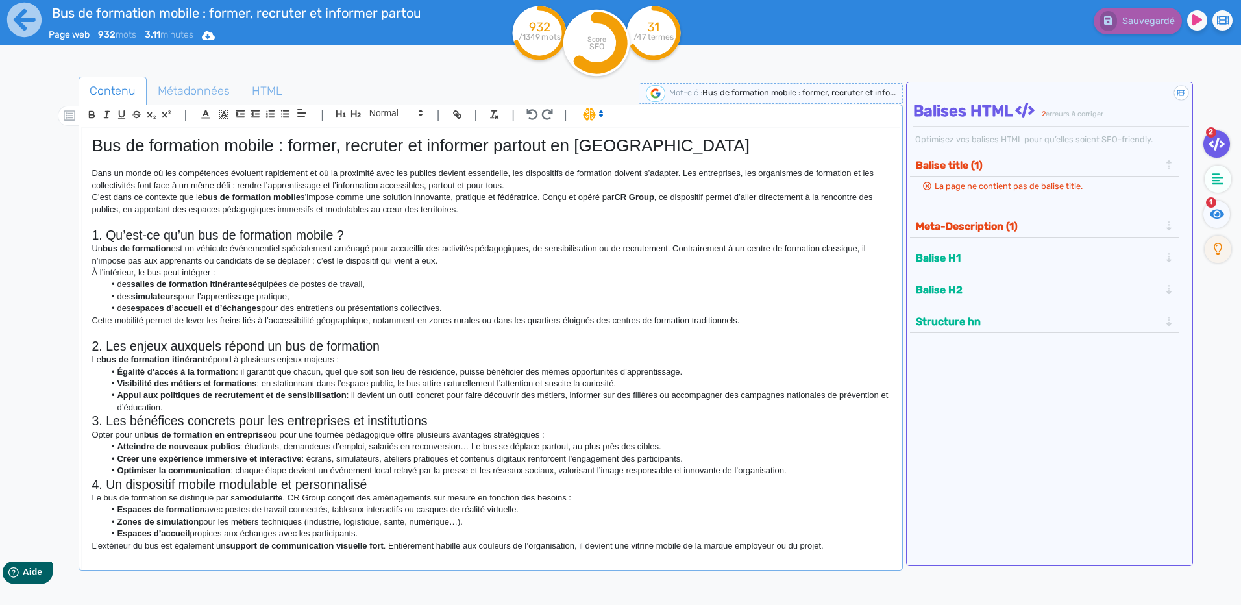
click at [97, 203] on p "C’est dans ce contexte que le bus de formation mobile s’impose comme une soluti…" at bounding box center [491, 204] width 798 height 24
click at [286, 229] on h2 "1. Qu’est-ce qu’un bus de formation mobile ?" at bounding box center [491, 235] width 798 height 15
click at [108, 233] on h2 "1. Qu’est-ce qu’un bus de formation mobile ?" at bounding box center [491, 235] width 798 height 15
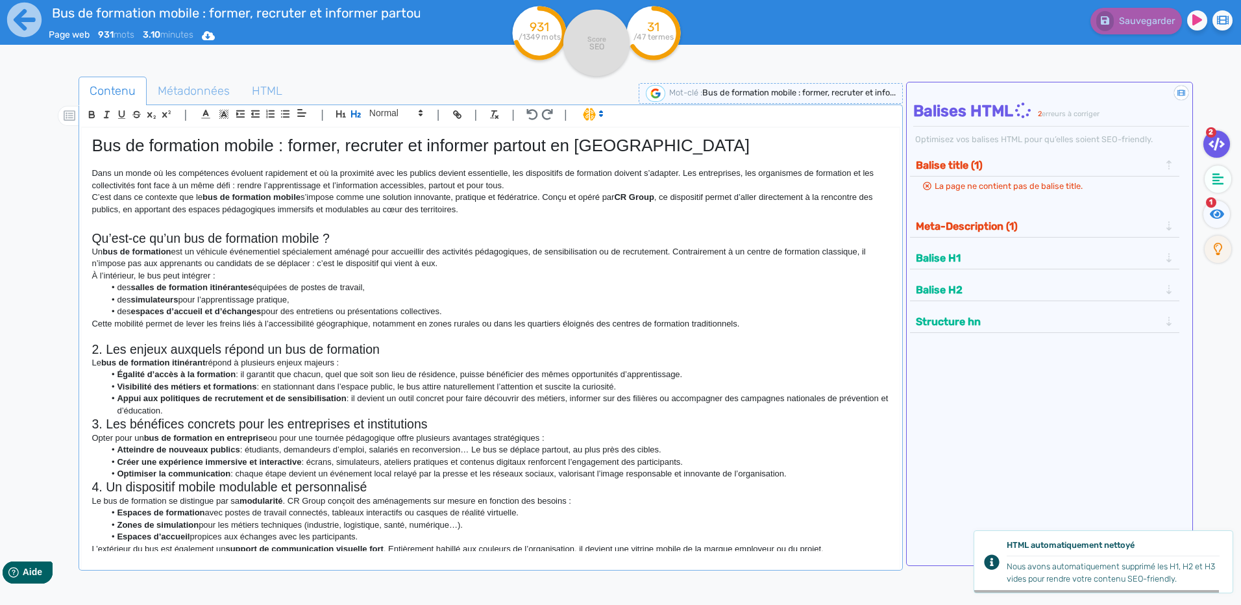
click at [680, 257] on p "Un bus de formation est un véhicule événementiel spécialement aménagé pour accu…" at bounding box center [491, 258] width 798 height 24
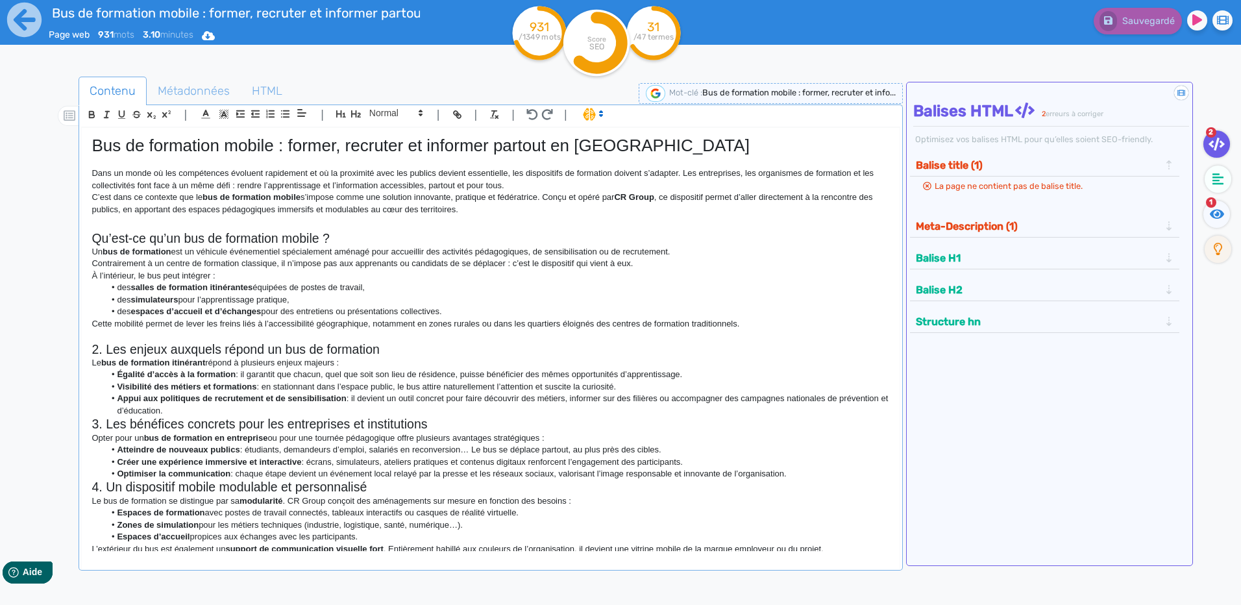
click at [104, 351] on h2 "2. Les enjeux auxquels répond un bus de formation" at bounding box center [491, 349] width 798 height 15
click at [110, 346] on h2 "2. Les enjeux auxquels répond un bus de formation" at bounding box center [491, 349] width 798 height 15
click at [105, 345] on h2 "2. Les enjeux auxquels répond un bus de formation" at bounding box center [491, 349] width 798 height 15
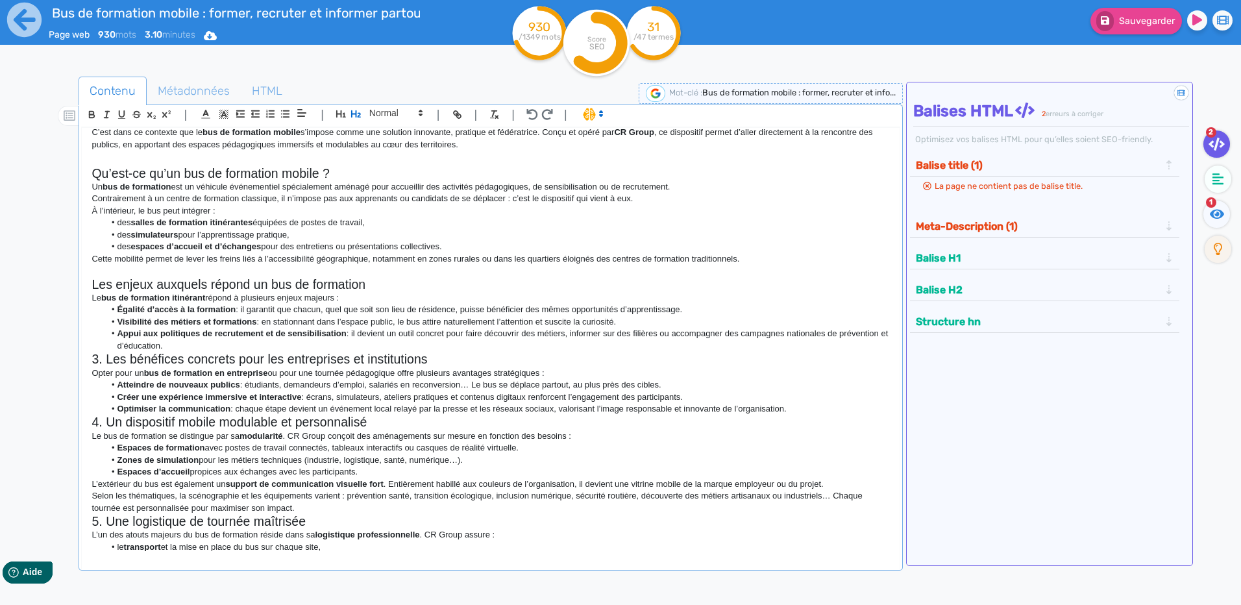
scroll to position [130, 0]
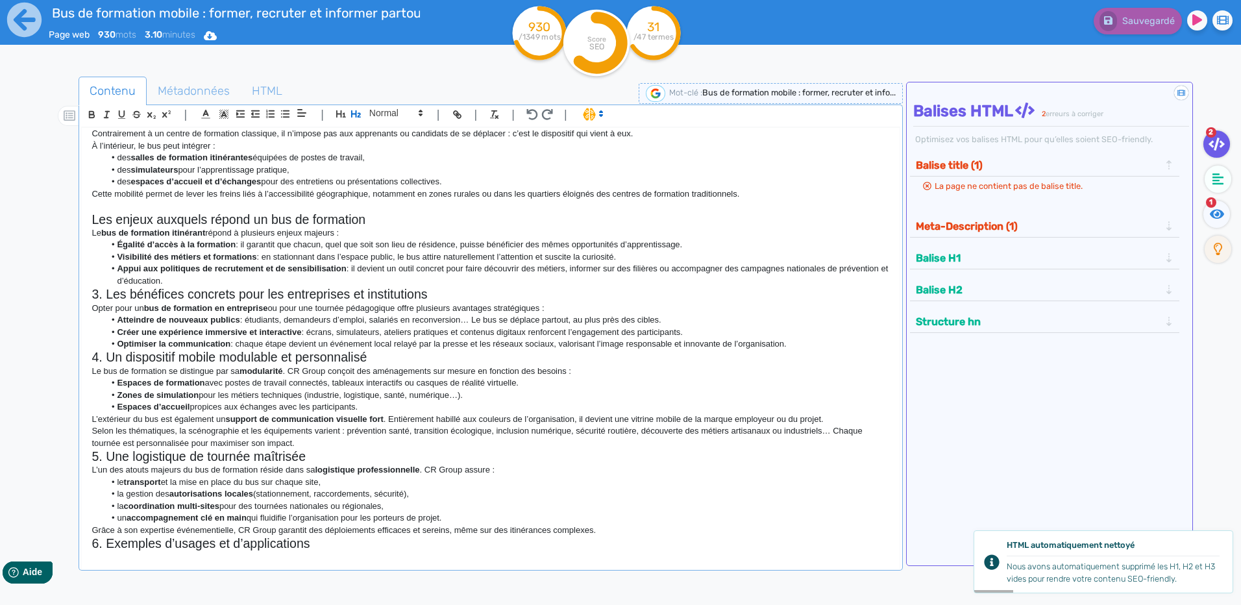
click at [217, 276] on li "Appui aux politiques de recrutement et de sensibilisation : il devient un outil…" at bounding box center [498, 275] width 786 height 24
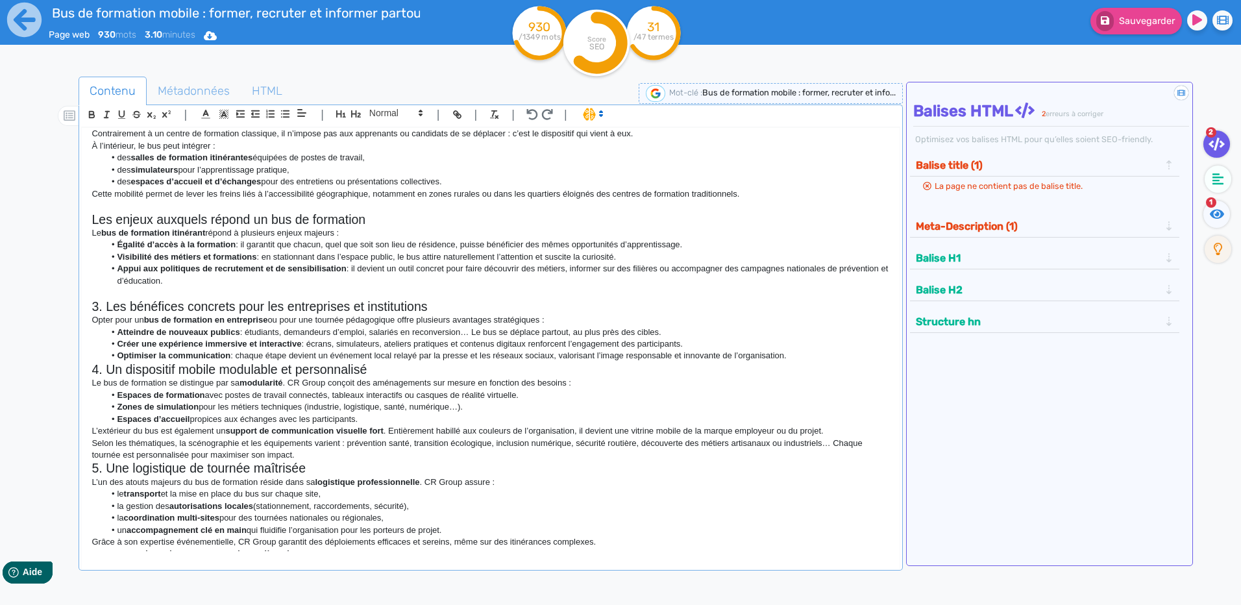
click at [107, 310] on h2 "3. Les bénéfices concrets pour les entreprises et institutions" at bounding box center [491, 306] width 798 height 15
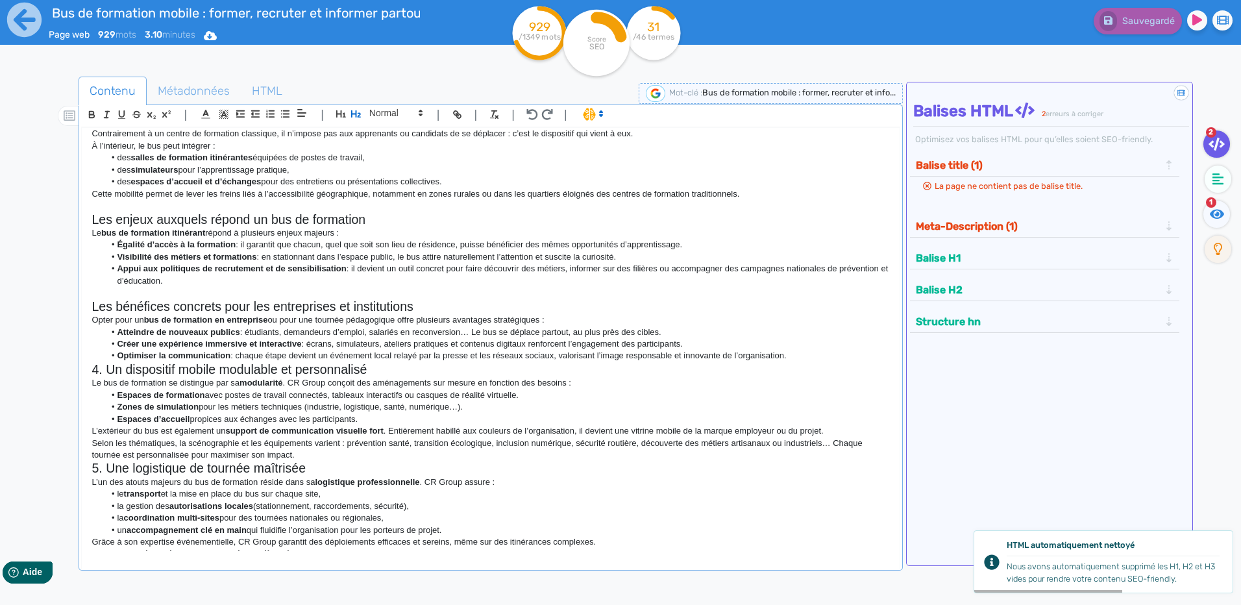
click at [429, 308] on h2 "Les bénéfices concrets pour les entreprises et institutions" at bounding box center [491, 306] width 798 height 15
click at [113, 305] on h2 "Les bénéfices concrets pour les entreprises et institutions" at bounding box center [491, 306] width 798 height 15
click at [105, 305] on h2 "Les bénéfices concrets pour les entreprises et institutions" at bounding box center [491, 306] width 798 height 15
click at [377, 216] on h2 "Les enjeux auxquels répond un bus de formation" at bounding box center [491, 219] width 798 height 15
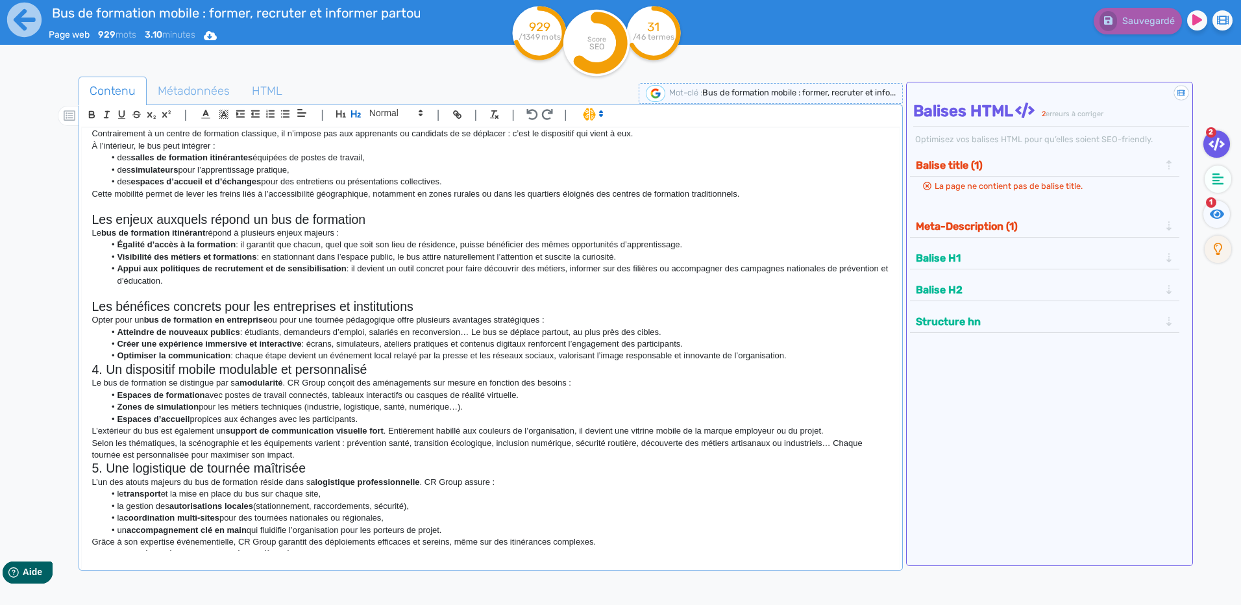
click at [835, 351] on li "Optimiser la communication : chaque étape devient un événement local relayé par…" at bounding box center [498, 356] width 786 height 12
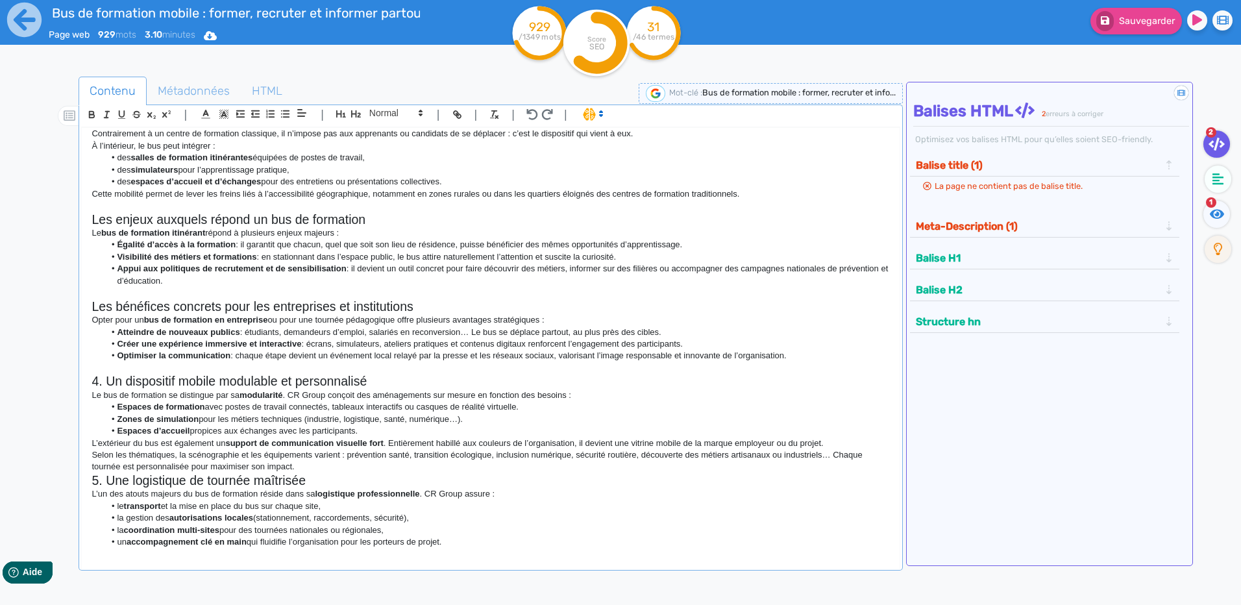
click at [360, 384] on h2 "4. Un dispositif mobile modulable et personnalisé" at bounding box center [491, 381] width 798 height 15
click at [110, 377] on h2 "4. Un dispositif mobile modulable et personnalisé" at bounding box center [491, 381] width 798 height 15
click at [447, 303] on h2 "Les bénéfices concrets pour les entreprises et institutions" at bounding box center [491, 306] width 798 height 15
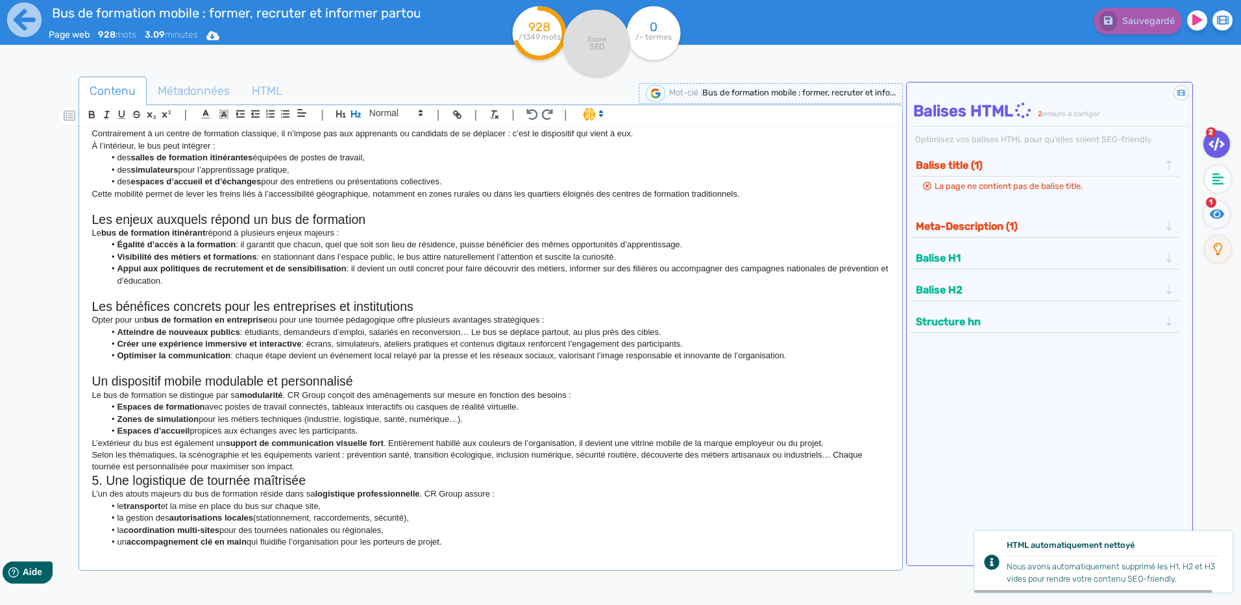
click at [99, 312] on h2 "Les bénéfices concrets pour les entreprises et institutions" at bounding box center [491, 306] width 798 height 15
click at [421, 310] on h2 "Les bénéfices concrets pour les entreprises et institutions" at bounding box center [491, 306] width 798 height 15
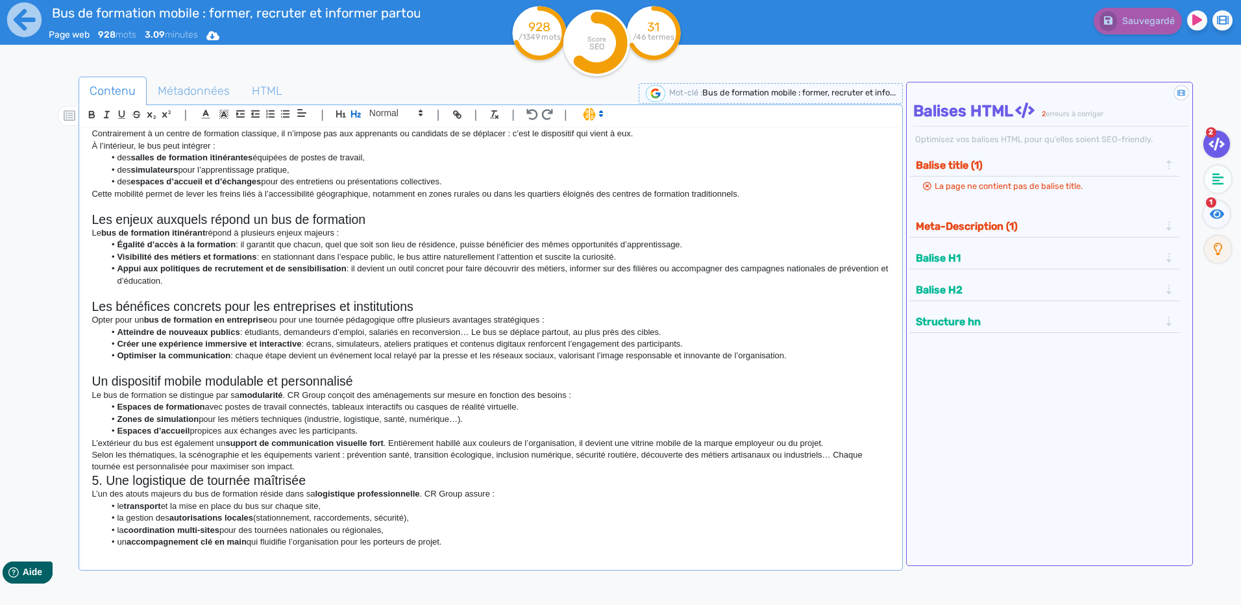
drag, startPoint x: 409, startPoint y: 426, endPoint x: 288, endPoint y: 390, distance: 125.9
click at [288, 390] on div "Bus de formation mobile : former, recruter et informer partout en [GEOGRAPHIC_D…" at bounding box center [490, 339] width 817 height 423
copy div "CR Group conçoit des aménagements sur mesure en fonction des besoins : Espaces …"
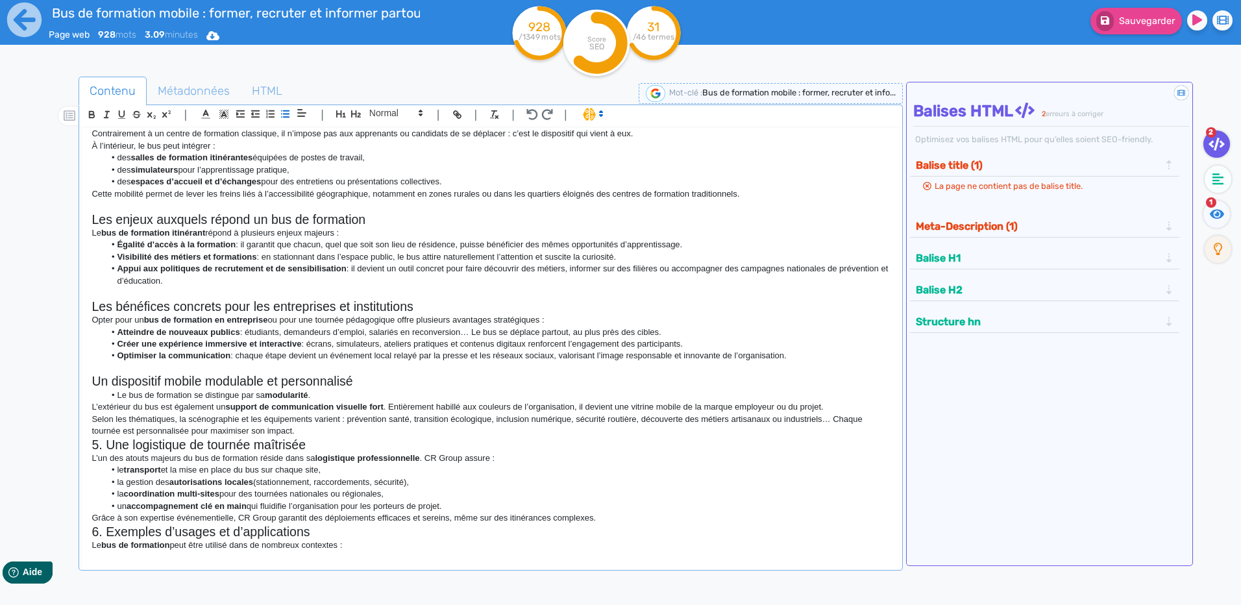
click at [113, 397] on li "Le bus de formation se distingue par sa modularité ." at bounding box center [498, 396] width 786 height 12
click at [859, 411] on p "L’extérieur du bus est également un support de communication visuelle fort . En…" at bounding box center [491, 407] width 798 height 12
click at [834, 420] on p "Selon les thématiques, la scénographie et les équipements varient : prévention …" at bounding box center [491, 426] width 798 height 24
click at [371, 429] on p "Chaque tournée est personnalisée pour maximiser son impact." at bounding box center [491, 431] width 798 height 12
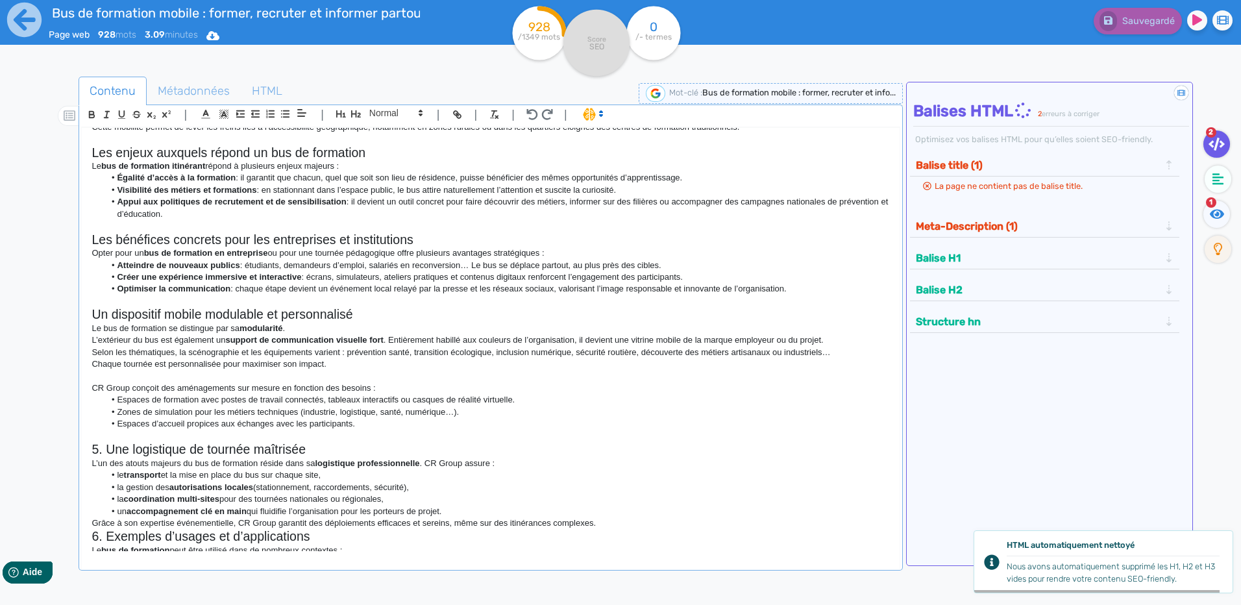
scroll to position [260, 0]
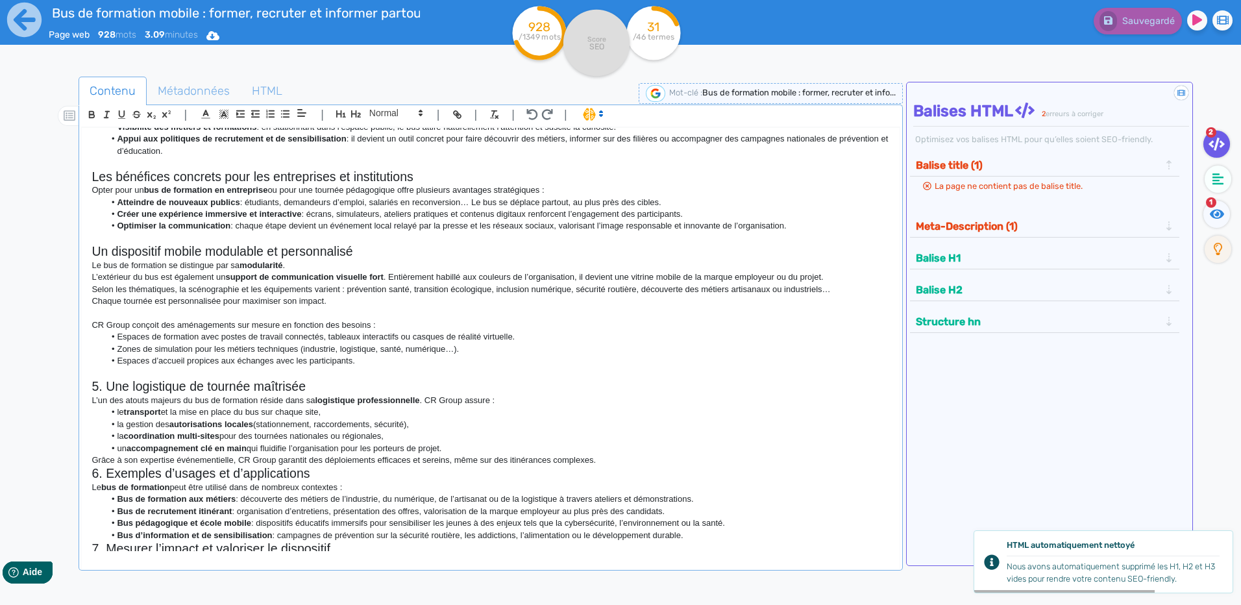
click at [109, 386] on h2 "5. Une logistique de tournée maîtrisée" at bounding box center [491, 386] width 798 height 15
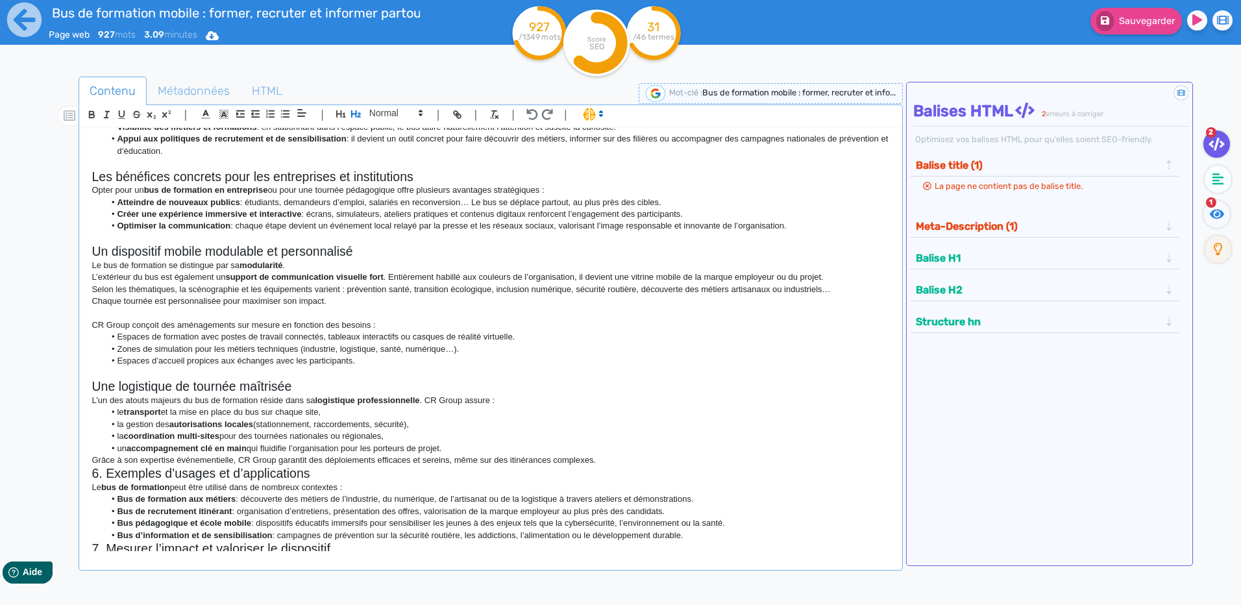
click at [624, 454] on li "un accompagnement clé en main qui fluidifie l’organisation pour les porteurs de…" at bounding box center [498, 449] width 786 height 12
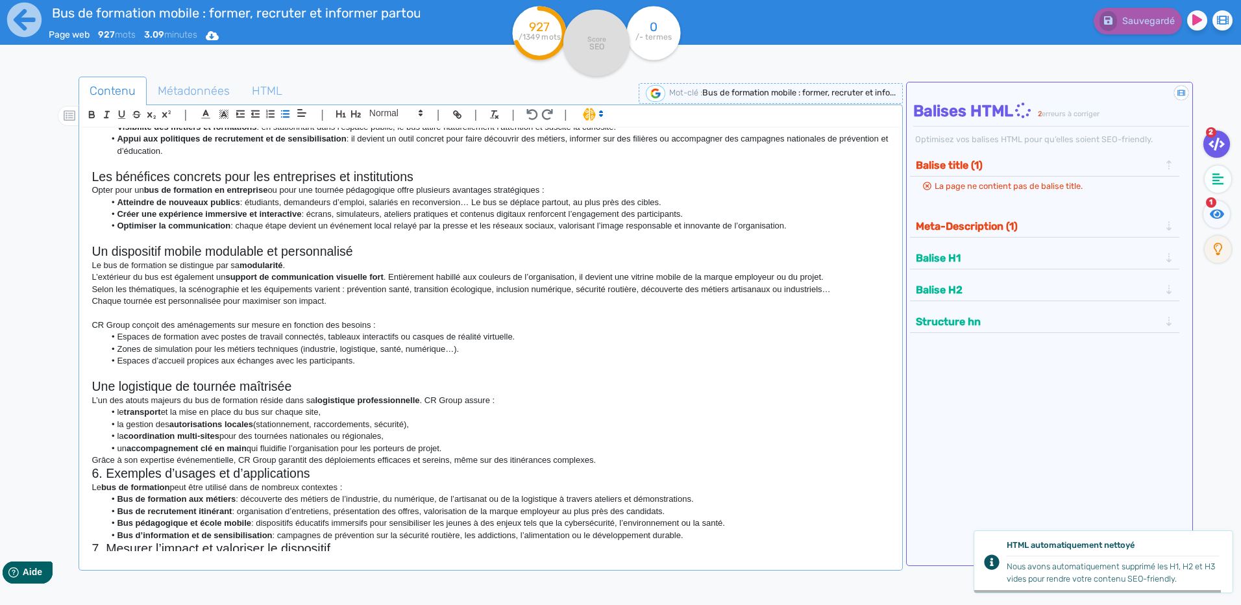
click at [609, 463] on p "Grâce à son expertise événementielle, CR Group garantit des déploiements effica…" at bounding box center [491, 460] width 798 height 12
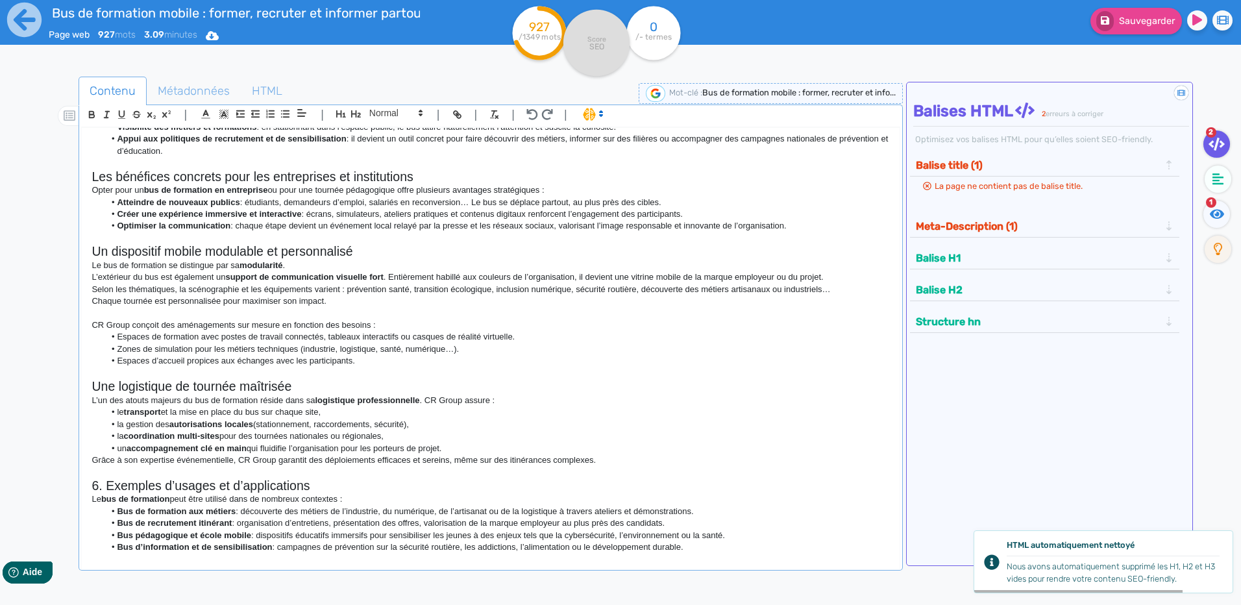
scroll to position [444, 0]
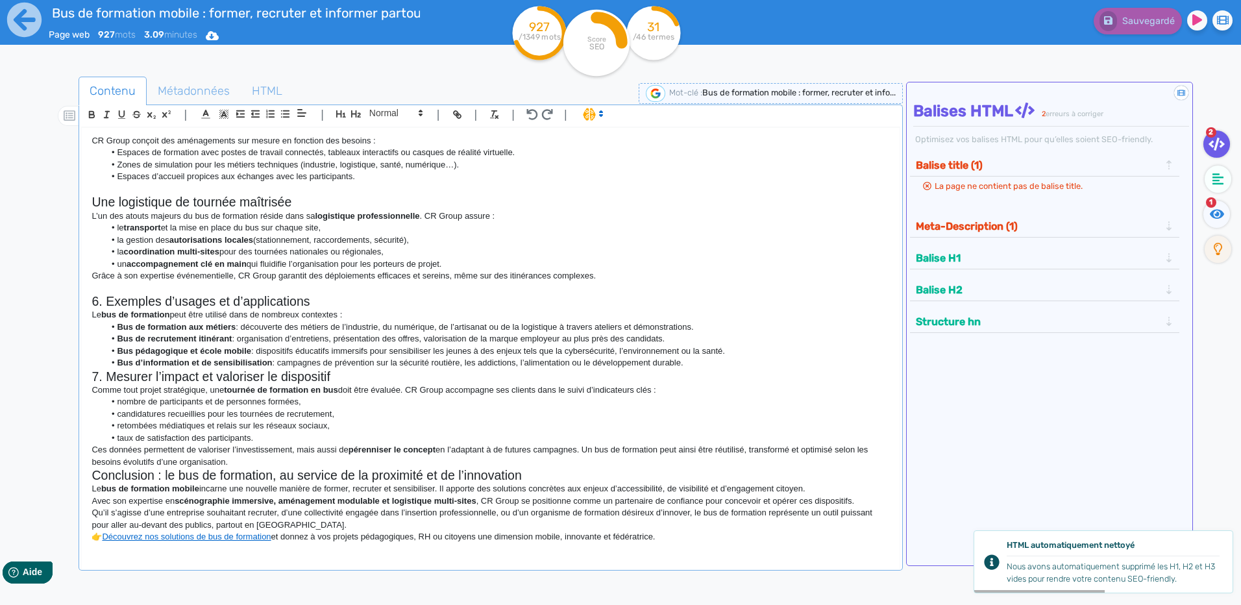
click at [104, 303] on h2 "6. Exemples d’usages et d’applications" at bounding box center [491, 301] width 798 height 15
click at [108, 299] on h2 "6. Exemples d’usages et d’applications" at bounding box center [491, 301] width 798 height 15
click at [103, 377] on h2 "7. Mesurer l’impact et valoriser le dispositif" at bounding box center [491, 376] width 798 height 15
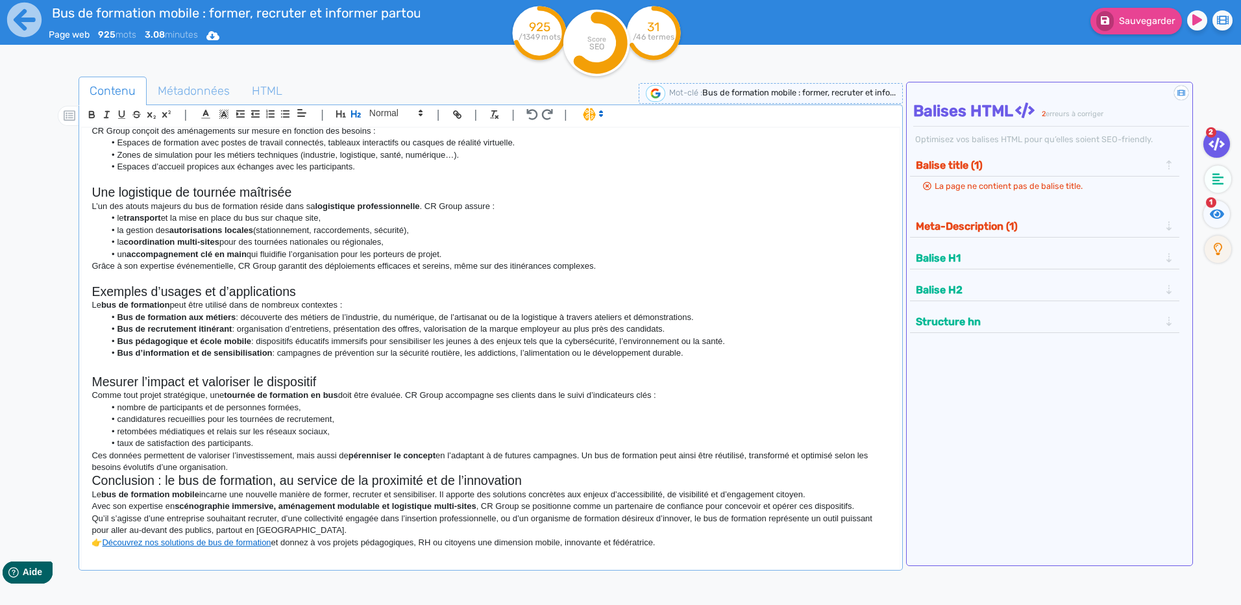
scroll to position [459, 0]
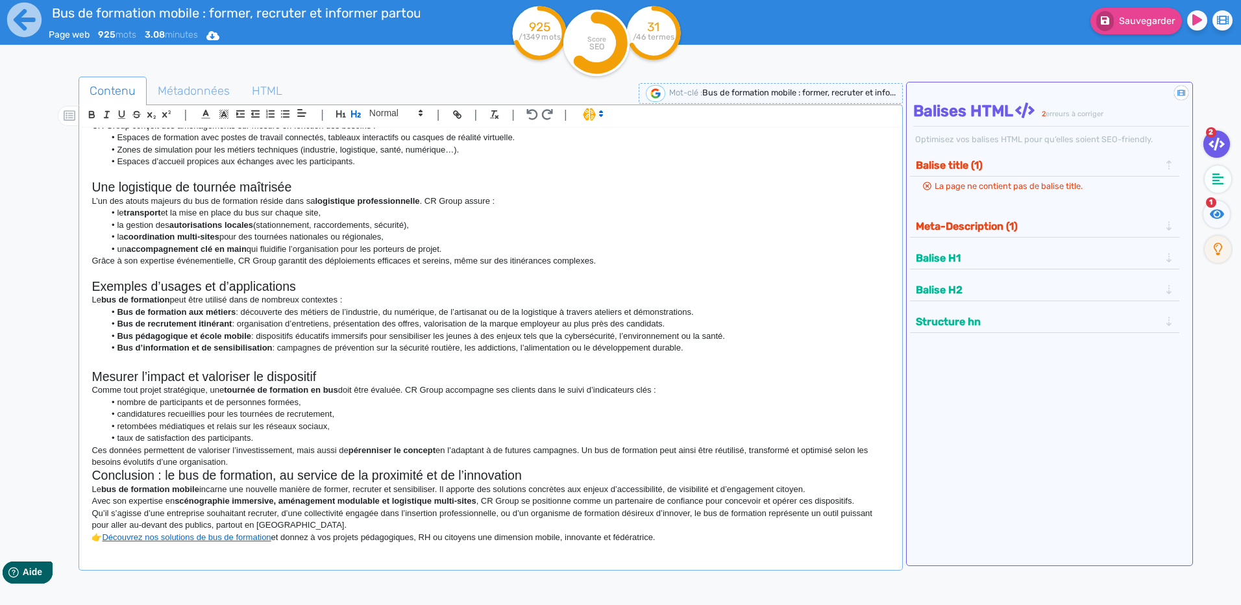
click at [263, 467] on p "Ces données permettent de valoriser l’investissement, mais aussi de pérenniser …" at bounding box center [491, 457] width 798 height 24
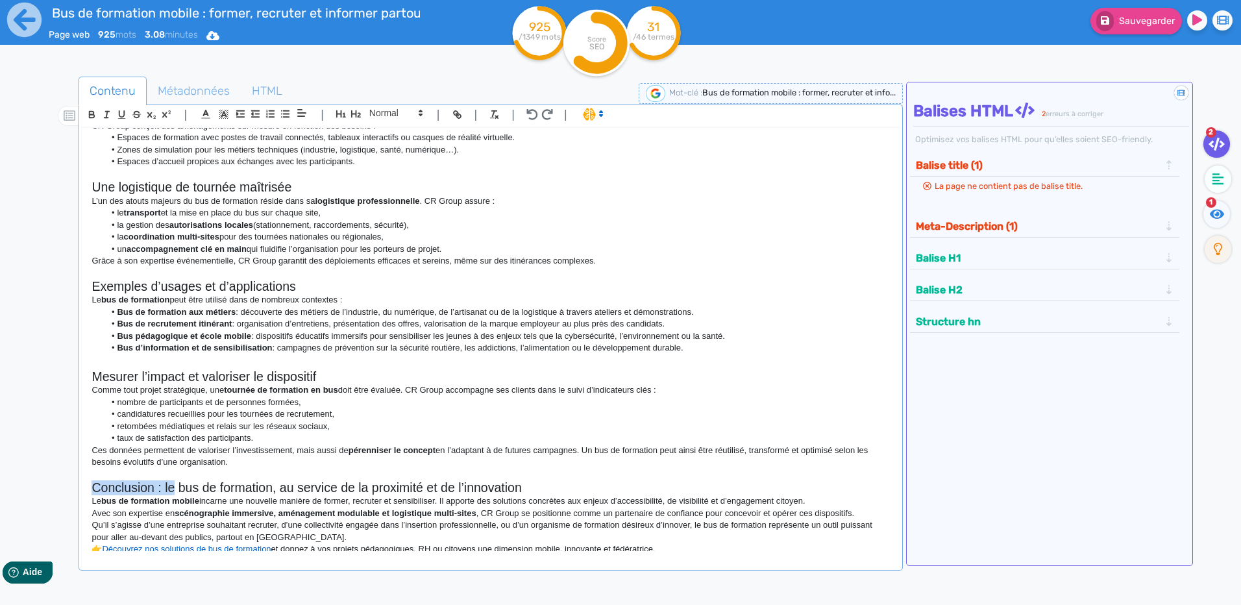
drag, startPoint x: 175, startPoint y: 486, endPoint x: 76, endPoint y: 487, distance: 98.7
click at [76, 487] on div "Contenu Métadonnées HTML | | H3 H4 H5 H6 Normal | | | | Bus de formation mobile…" at bounding box center [640, 379] width 1204 height 613
click at [213, 486] on h2 "Le bus de formation, au service de la proximité et de l’innovation" at bounding box center [491, 487] width 798 height 15
click at [388, 386] on p "Comme tout projet stratégique, une tournée de formation en bus doit être évalué…" at bounding box center [491, 390] width 798 height 12
click at [370, 372] on h2 "Mesurer l’impact et valoriser le dispositif" at bounding box center [491, 376] width 798 height 15
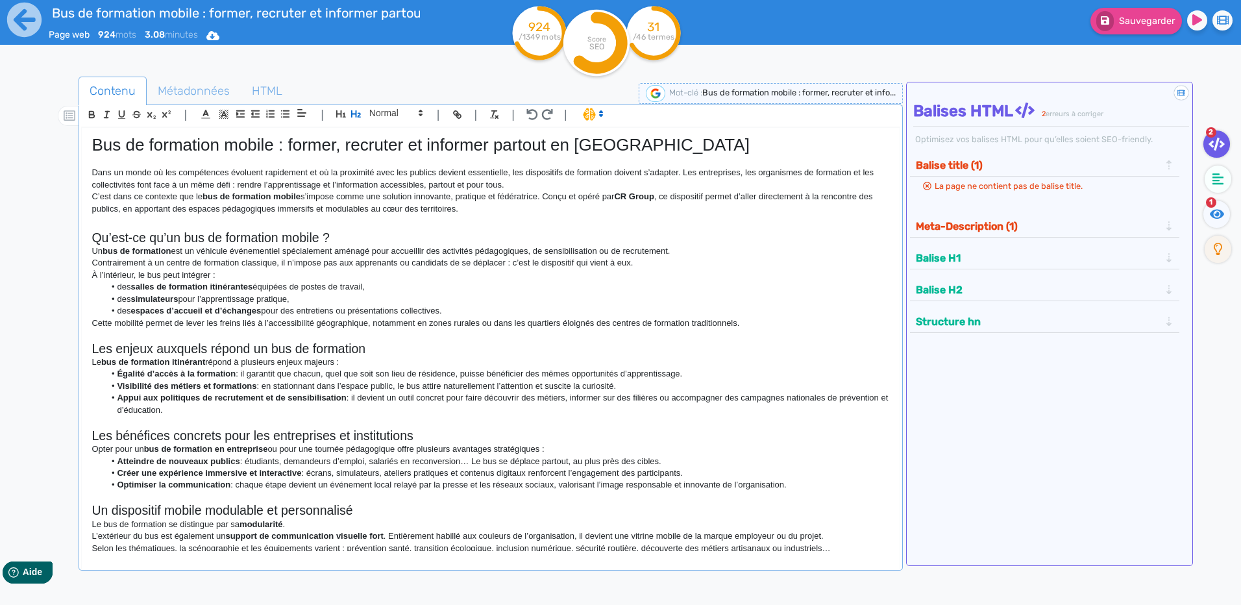
scroll to position [0, 0]
click at [373, 350] on h2 "Les enjeux auxquels répond un bus de formation" at bounding box center [491, 349] width 798 height 15
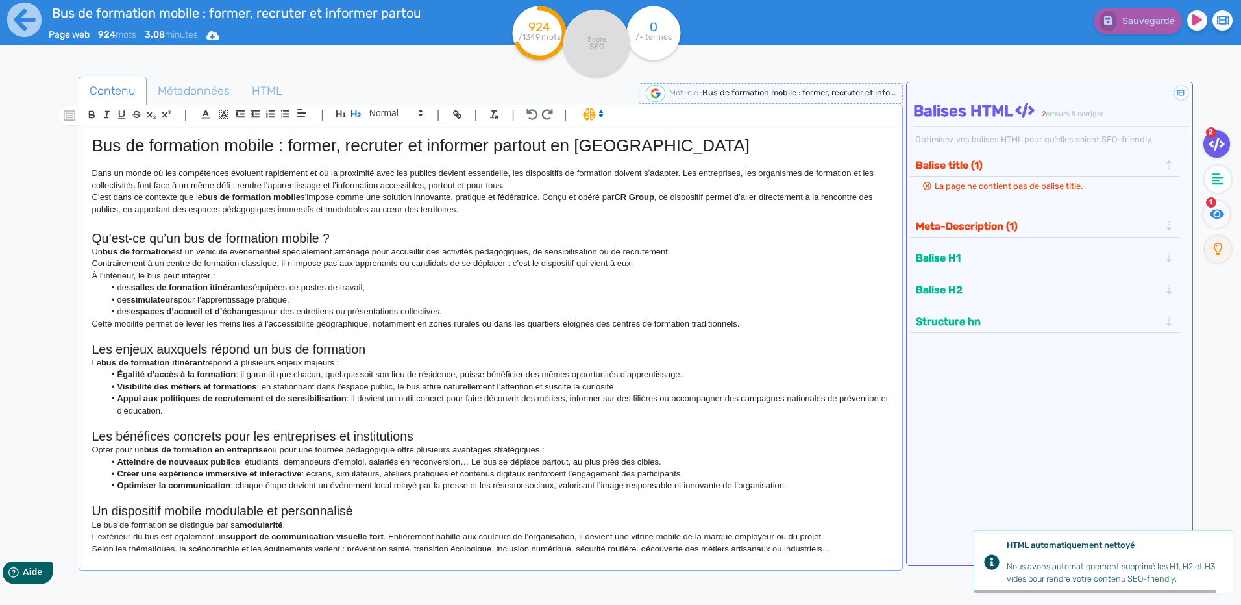
click at [118, 378] on strong "Égalité d’accès à la formation" at bounding box center [176, 374] width 119 height 10
click at [348, 362] on p "Le bus de formation itinérant répond à plusieurs enjeux majeurs :" at bounding box center [491, 363] width 798 height 12
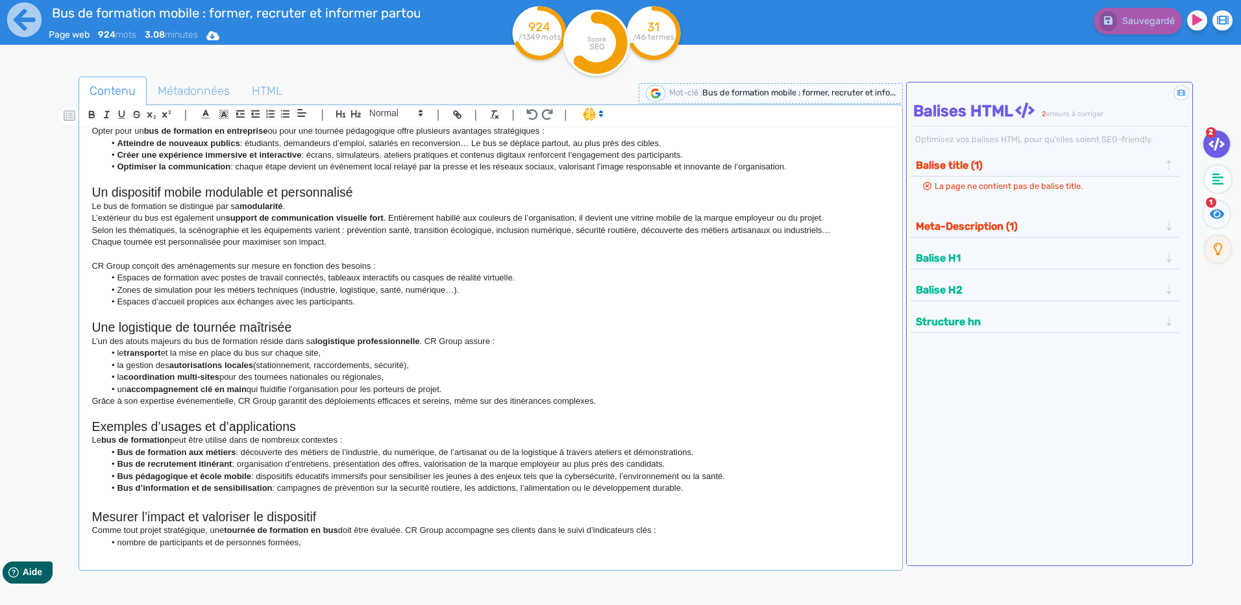
scroll to position [325, 0]
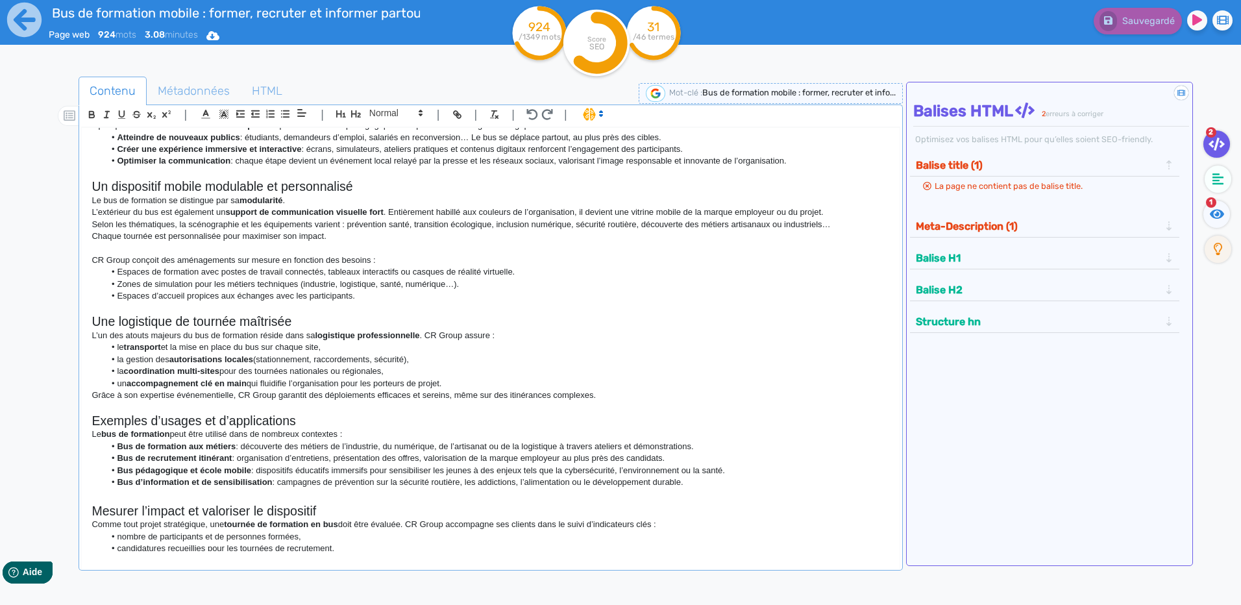
click at [511, 337] on p "L’un des atouts majeurs du bus de formation réside dans sa logistique professio…" at bounding box center [491, 336] width 798 height 12
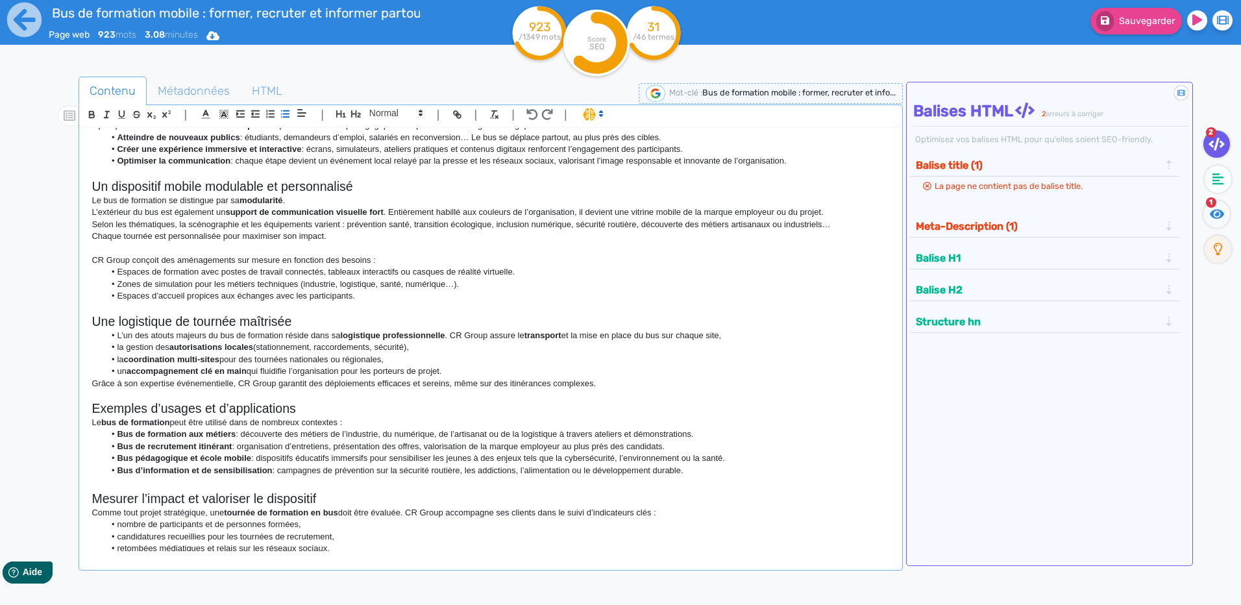
click at [767, 332] on li "L’un des atouts majeurs du bus de formation réside dans sa logistique professio…" at bounding box center [498, 336] width 786 height 12
click at [119, 339] on li "L’un des atouts majeurs du bus de formation réside dans sa logistique professio…" at bounding box center [498, 342] width 786 height 24
click at [284, 343] on p "L’un des atouts majeurs du bus de formation réside dans sa logistique professio…" at bounding box center [491, 342] width 798 height 24
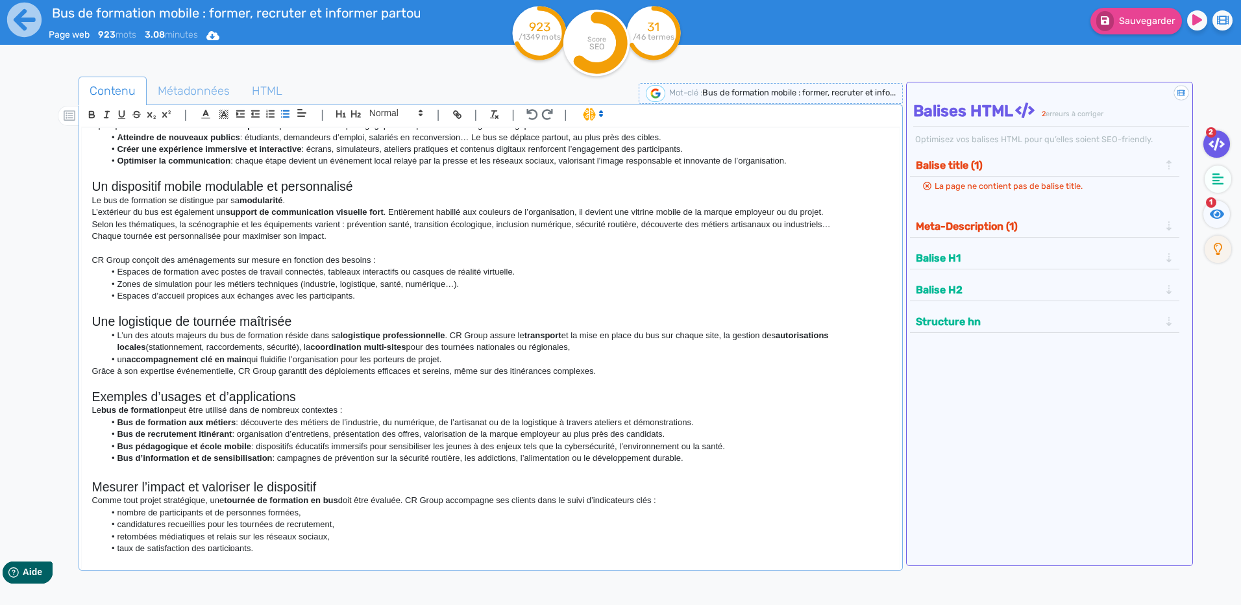
click at [118, 336] on li "L’un des atouts majeurs du bus de formation réside dans sa logistique professio…" at bounding box center [498, 342] width 786 height 24
click at [541, 345] on p "L’un des atouts majeurs du bus de formation réside dans sa logistique professio…" at bounding box center [491, 342] width 798 height 24
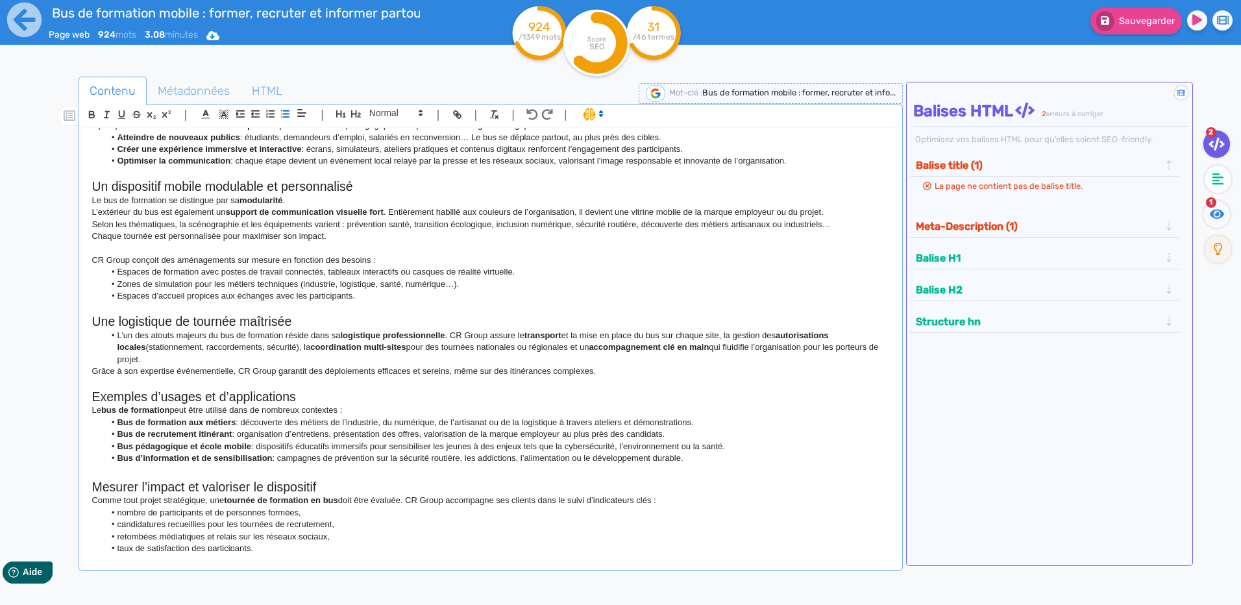
click at [117, 331] on li "L’un des atouts majeurs du bus de formation réside dans sa logistique professio…" at bounding box center [498, 348] width 786 height 36
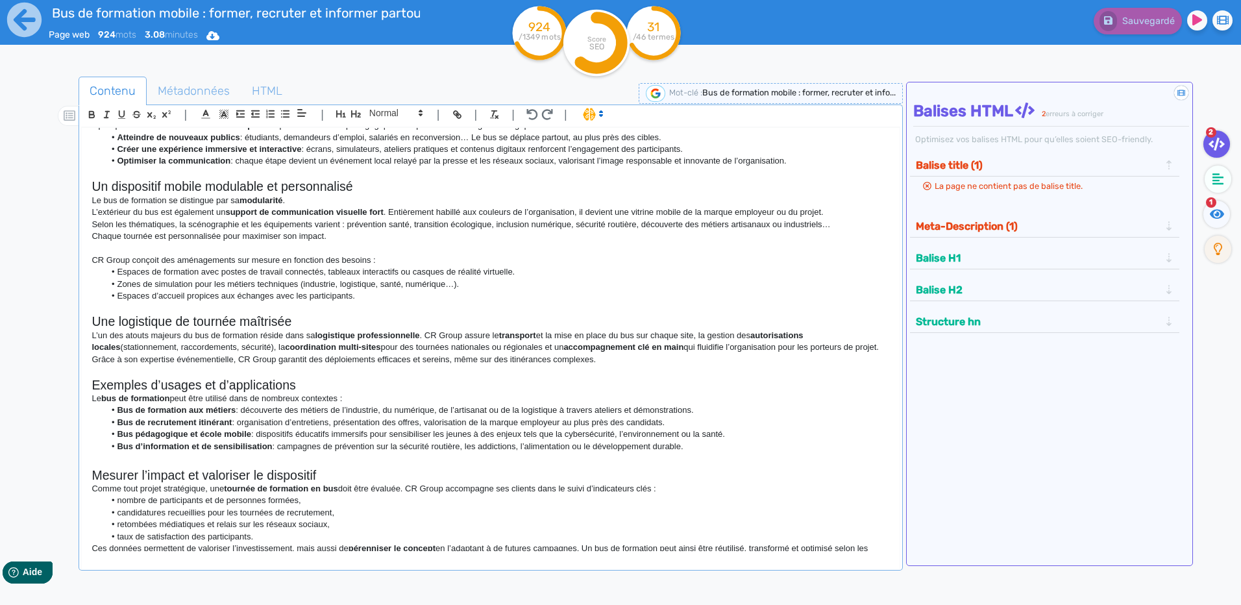
click at [369, 398] on p "Le bus de formation peut être utilisé dans de nombreux contextes :" at bounding box center [491, 399] width 798 height 12
drag, startPoint x: 344, startPoint y: 410, endPoint x: 450, endPoint y: 397, distance: 106.5
click at [450, 397] on div "Bus de formation mobile : former, recruter et informer partout en [GEOGRAPHIC_D…" at bounding box center [490, 339] width 817 height 423
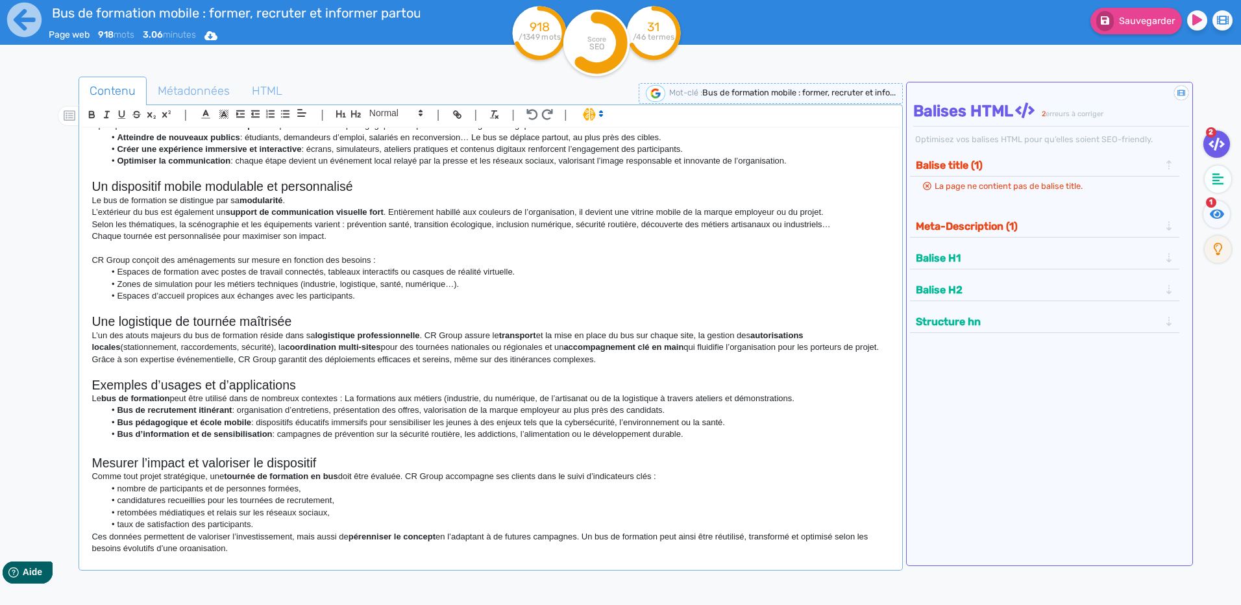
drag, startPoint x: 810, startPoint y: 402, endPoint x: 564, endPoint y: 403, distance: 245.4
click at [670, 403] on p "Le bus de formation peut être utilisé dans de nombreux contextes : La formation…" at bounding box center [491, 399] width 798 height 12
click at [562, 403] on p "Le bus de formation peut être utilisé dans de nombreux contextes : La formation…" at bounding box center [491, 399] width 798 height 12
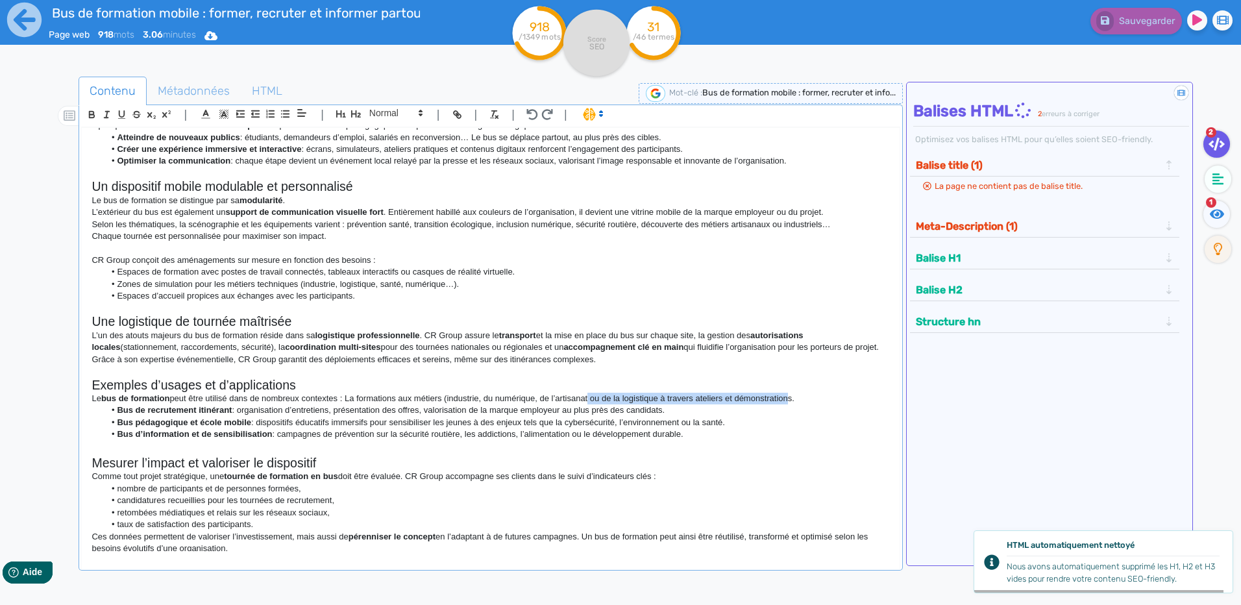
drag, startPoint x: 790, startPoint y: 400, endPoint x: 593, endPoint y: 398, distance: 197.4
click at [591, 398] on p "Le bus de formation peut être utilisé dans de nombreux contextes : La formation…" at bounding box center [491, 399] width 798 height 12
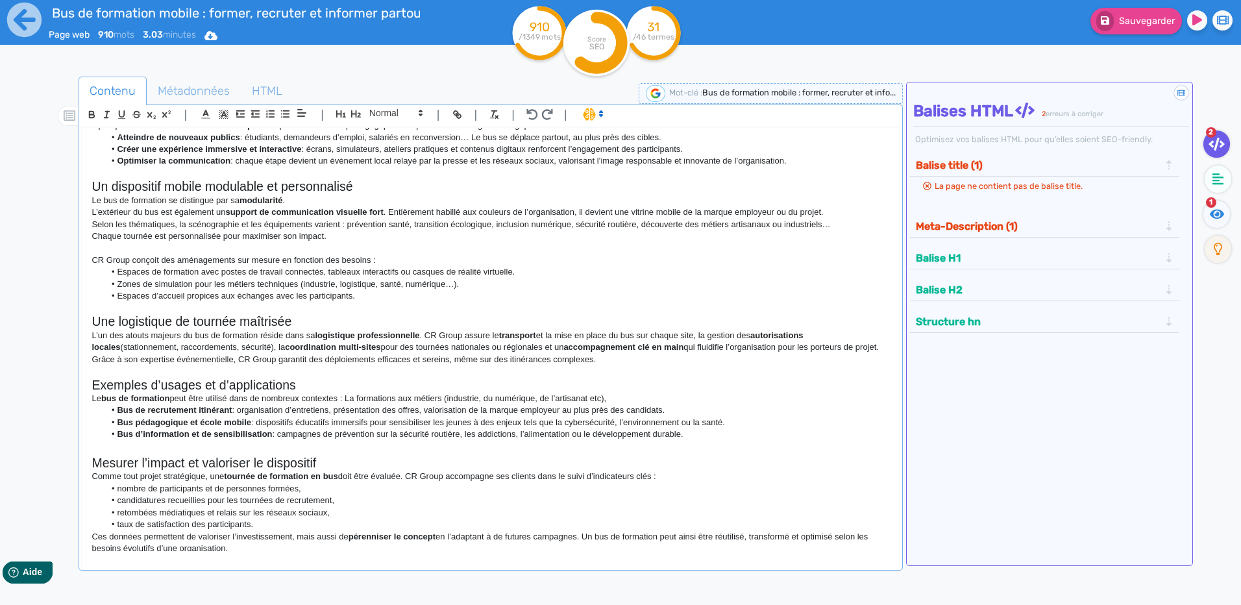
click at [401, 403] on p "Le bus de formation peut être utilisé dans de nombreux contextes : La formation…" at bounding box center [491, 399] width 798 height 12
click at [625, 400] on p "Le bus de formation peut être utilisé dans de nombreux contextes : La formation…" at bounding box center [491, 399] width 798 height 12
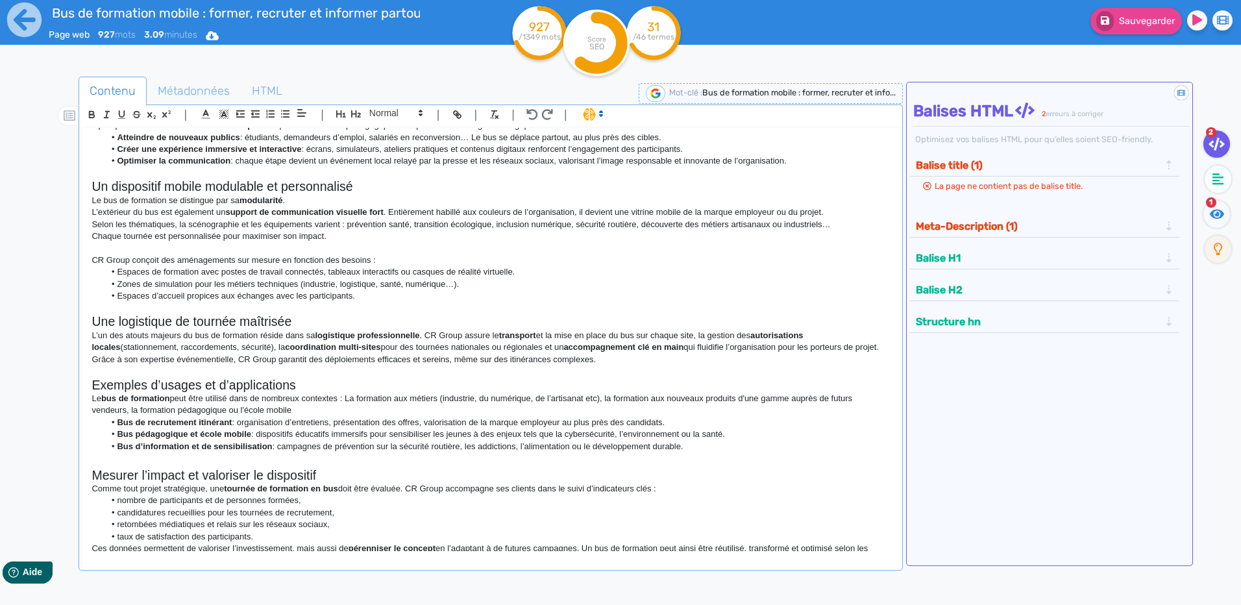
drag, startPoint x: 258, startPoint y: 433, endPoint x: 297, endPoint y: 410, distance: 45.4
click at [297, 410] on div "Bus de formation mobile : former, recruter et informer partout en [GEOGRAPHIC_D…" at bounding box center [490, 339] width 817 height 423
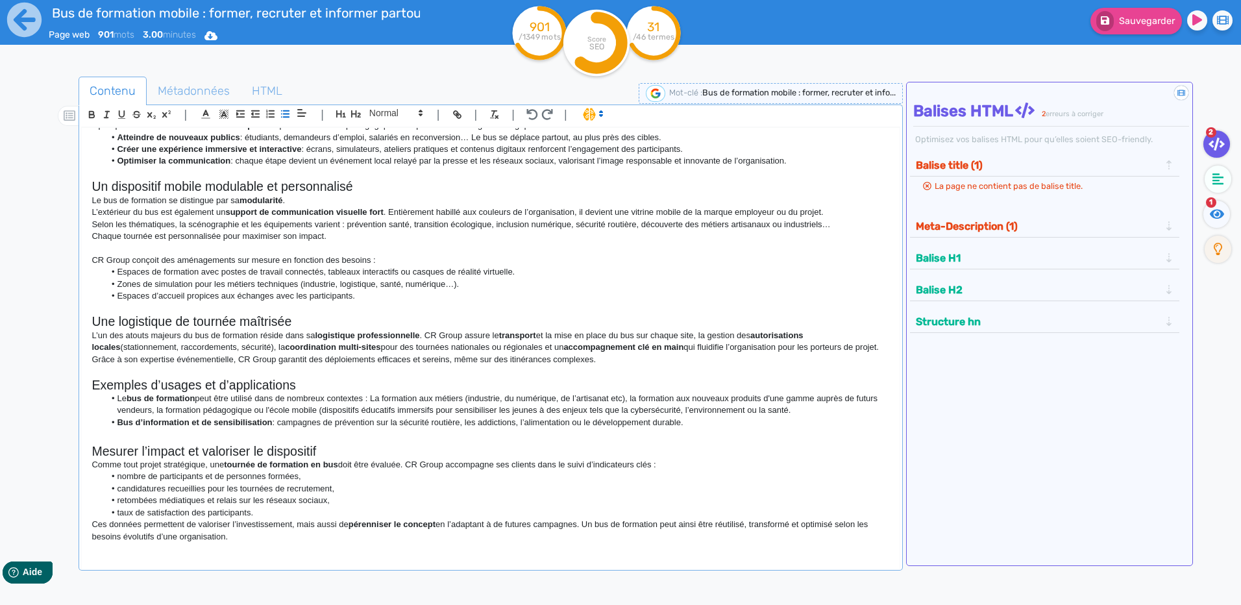
click at [835, 411] on li "Le bus de formation peut être utilisé dans de nombreux contextes : La formation…" at bounding box center [498, 405] width 786 height 24
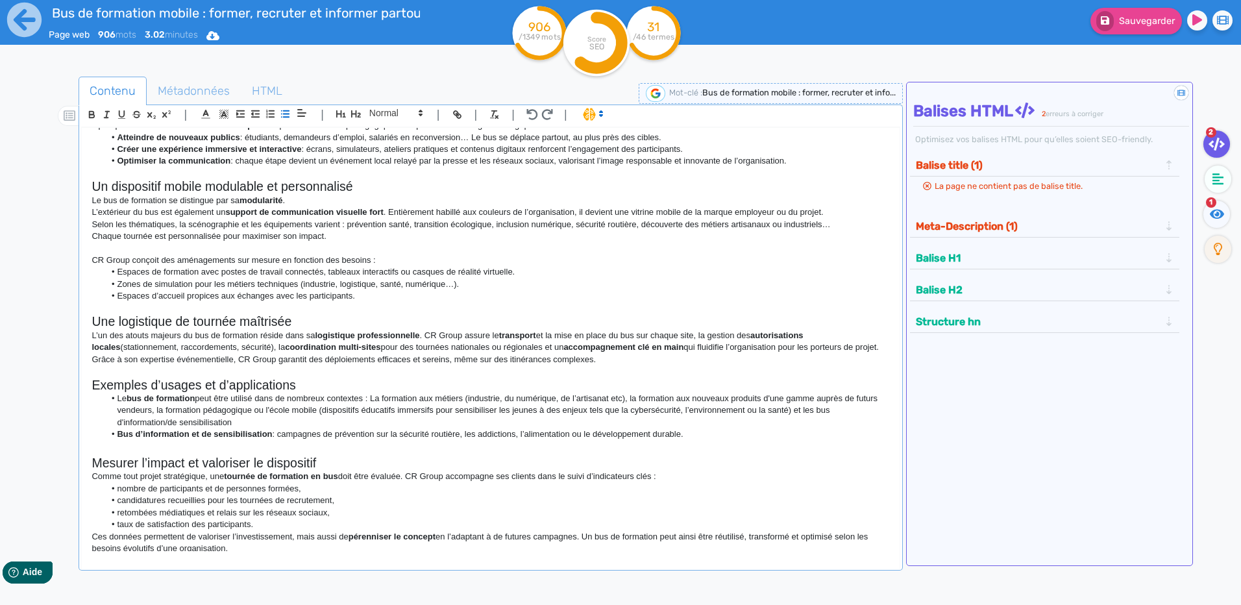
click at [112, 399] on li "Le bus de formation peut être utilisé dans de nombreux contextes : La formation…" at bounding box center [498, 411] width 786 height 36
click at [198, 419] on p "Le bus de formation peut être utilisé dans de nombreux contextes : La formation…" at bounding box center [491, 411] width 798 height 36
drag, startPoint x: 279, startPoint y: 436, endPoint x: 235, endPoint y: 421, distance: 46.6
click at [235, 421] on div "Bus de formation mobile : former, recruter et informer partout en [GEOGRAPHIC_D…" at bounding box center [490, 339] width 817 height 423
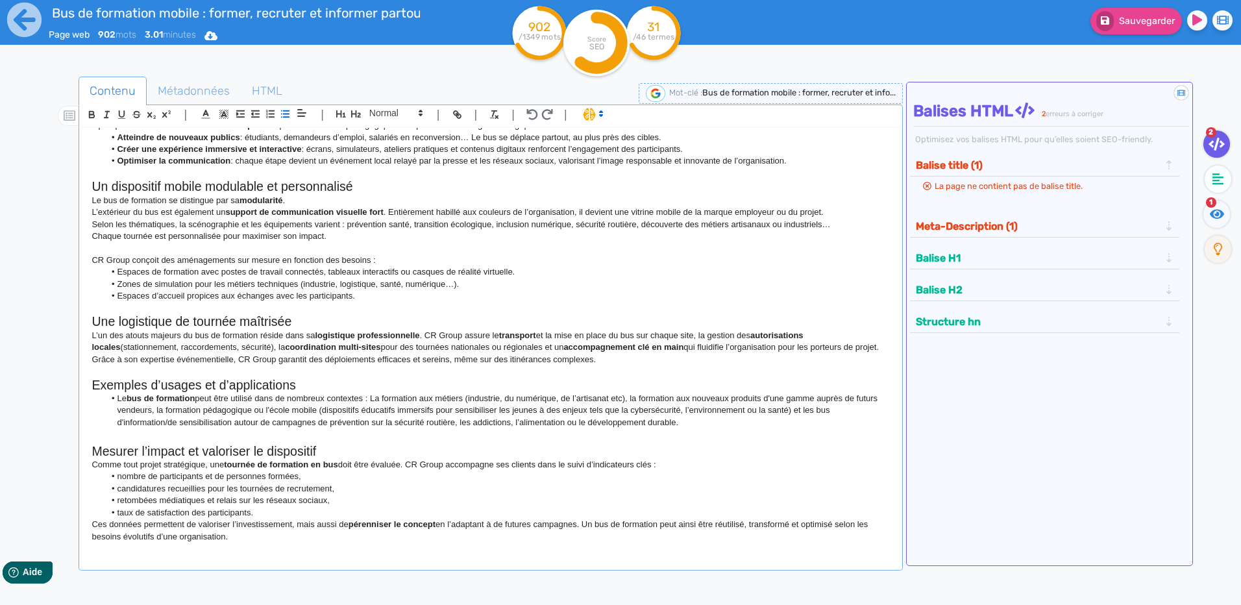
click at [116, 401] on li "Le bus de formation peut être utilisé dans de nombreux contextes : La formation…" at bounding box center [498, 411] width 786 height 36
click at [499, 416] on p "Le bus de formation peut être utilisé dans de nombreux contextes : La formation…" at bounding box center [491, 411] width 798 height 36
drag, startPoint x: 428, startPoint y: 421, endPoint x: 371, endPoint y: 421, distance: 57.1
click at [371, 421] on p "Le bus de formation peut être utilisé dans de nombreux contextes : La formation…" at bounding box center [491, 411] width 798 height 36
click at [543, 421] on p "Le bus de formation peut être utilisé dans de nombreux contextes : La formation…" at bounding box center [491, 411] width 798 height 36
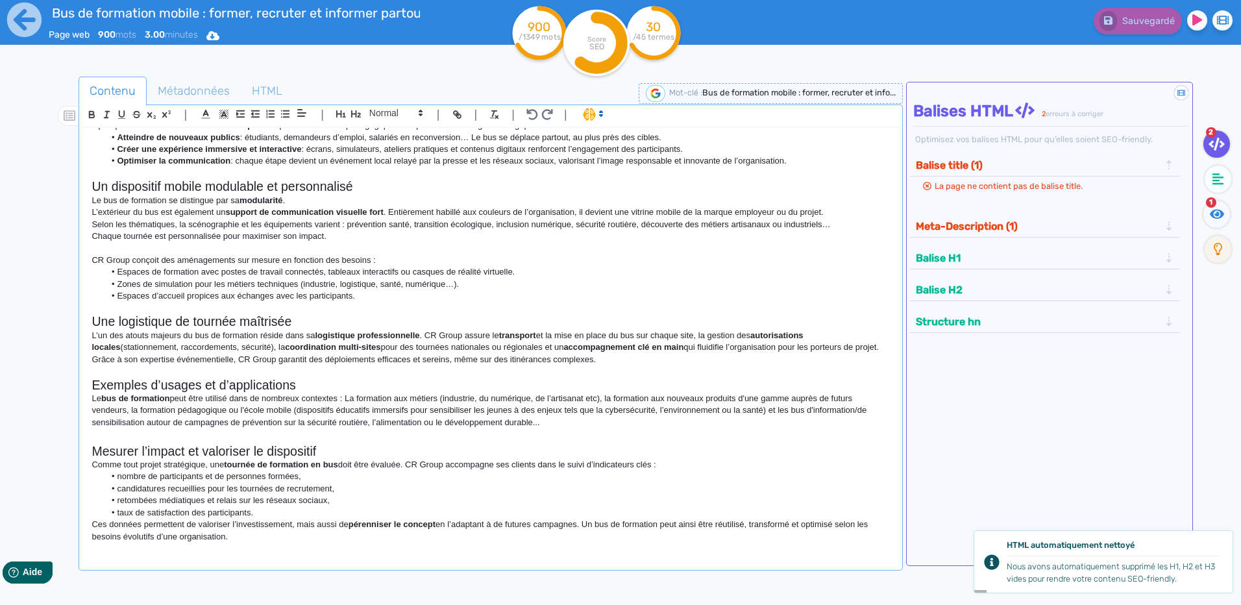
click at [412, 458] on h2 "Mesurer l’impact et valoriser le dispositif" at bounding box center [491, 451] width 798 height 15
click at [412, 462] on p "Comme tout projet stratégique, une tournée de formation en bus doit être évalué…" at bounding box center [491, 465] width 798 height 12
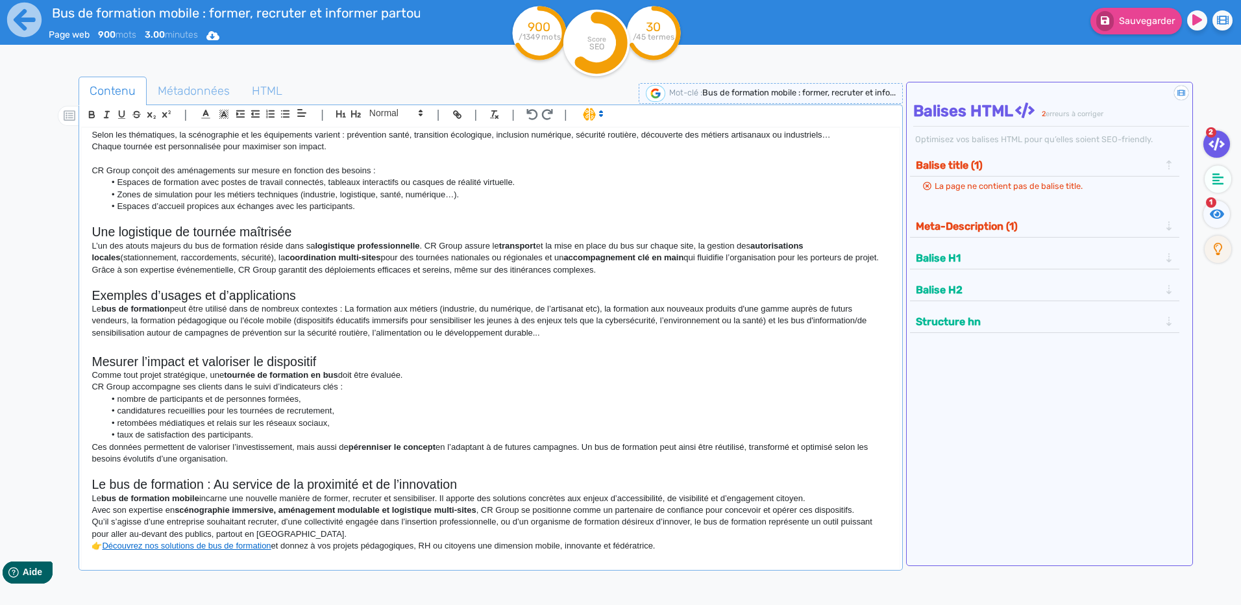
scroll to position [423, 0]
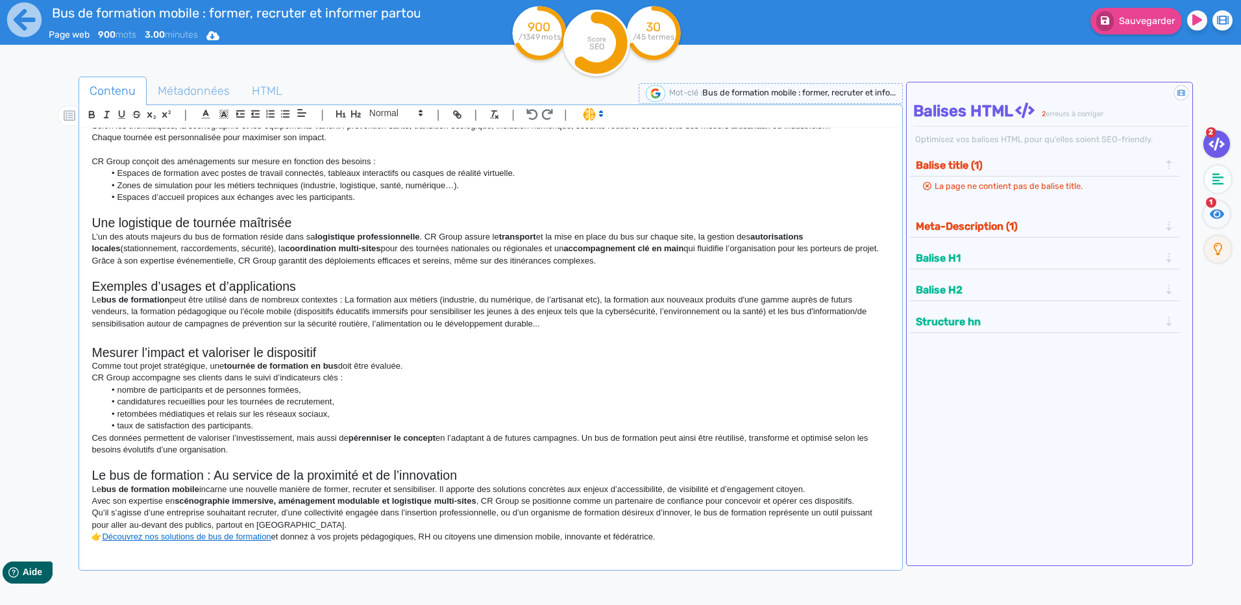
click at [123, 392] on li "nombre de participants et de personnes formées," at bounding box center [498, 390] width 786 height 12
click at [121, 402] on li "candidatures recueillies pour les tournées de recrutement," at bounding box center [498, 402] width 786 height 12
click at [124, 414] on li "retombées médiatiques et relais sur les réseaux sociaux," at bounding box center [498, 414] width 786 height 12
click at [118, 415] on li "retombées médiatiques et relais sur les réseaux sociaux," at bounding box center [498, 414] width 786 height 12
click at [118, 423] on li "taux de satisfaction des participants." at bounding box center [498, 426] width 786 height 12
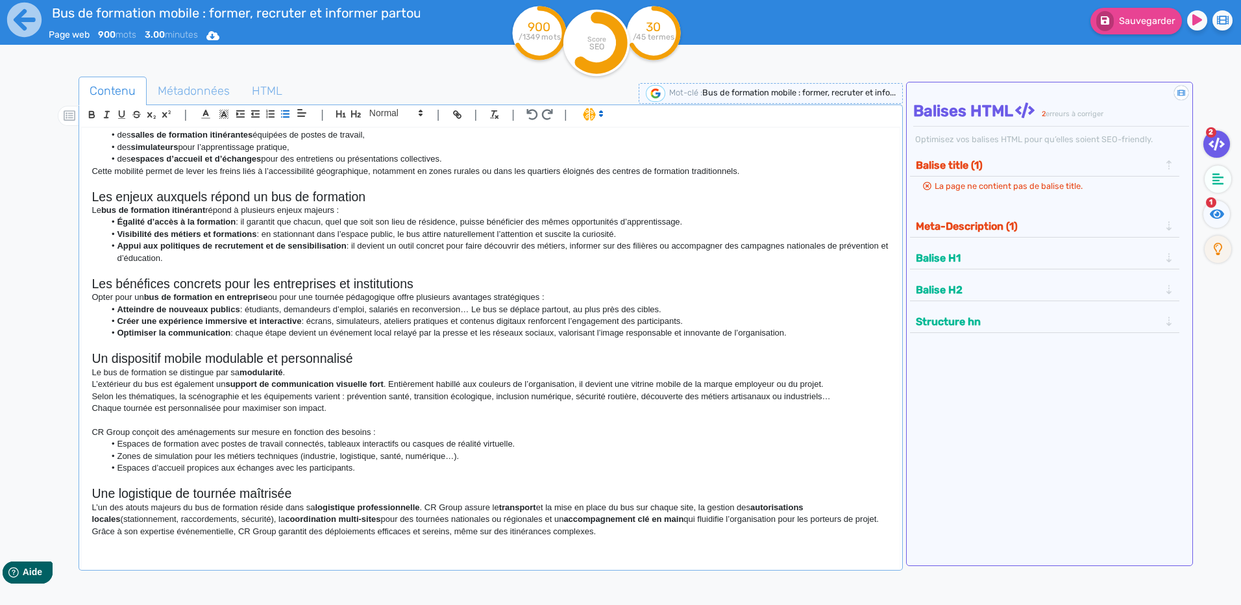
scroll to position [34, 0]
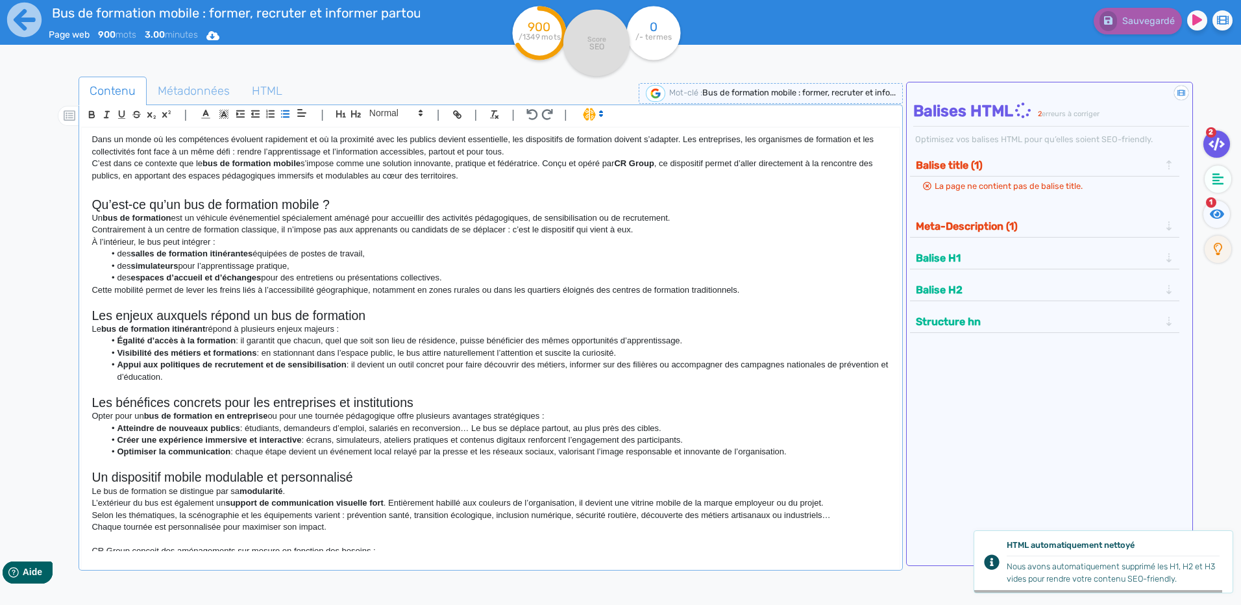
click at [122, 256] on li "des salles de formation itinérantes équipées de postes de travail," at bounding box center [498, 254] width 786 height 12
click at [119, 264] on li "des simulateurs pour l’apprentissage pratique," at bounding box center [498, 266] width 786 height 12
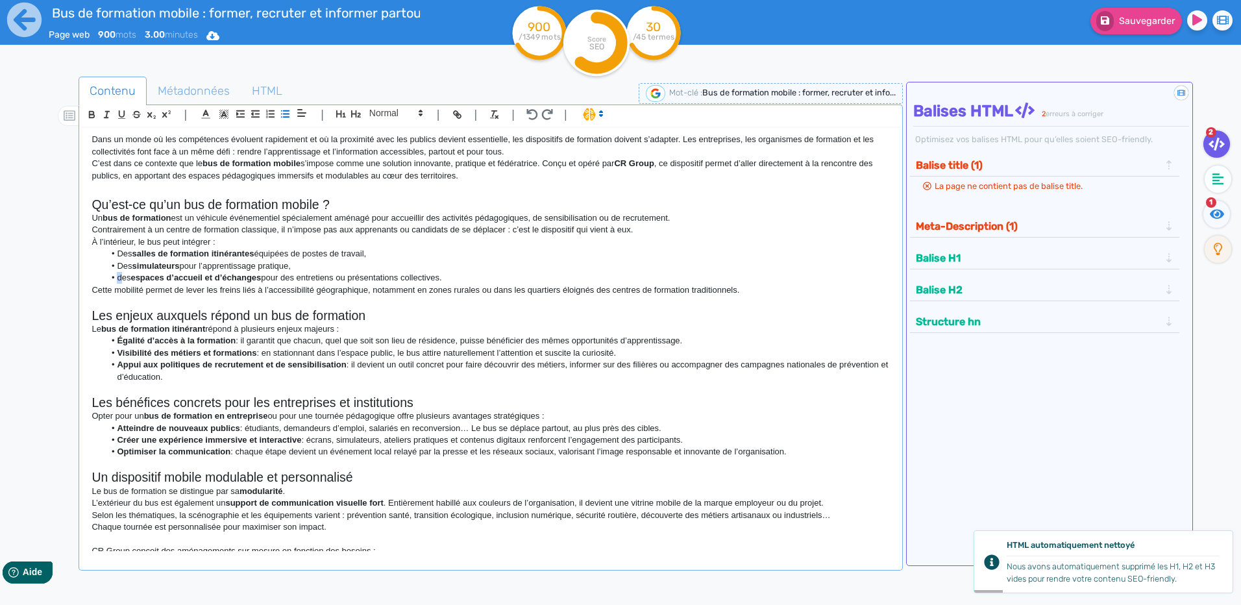
click at [118, 280] on li "des espaces d’accueil et d’échanges pour des entretiens ou présentations collec…" at bounding box center [498, 278] width 786 height 12
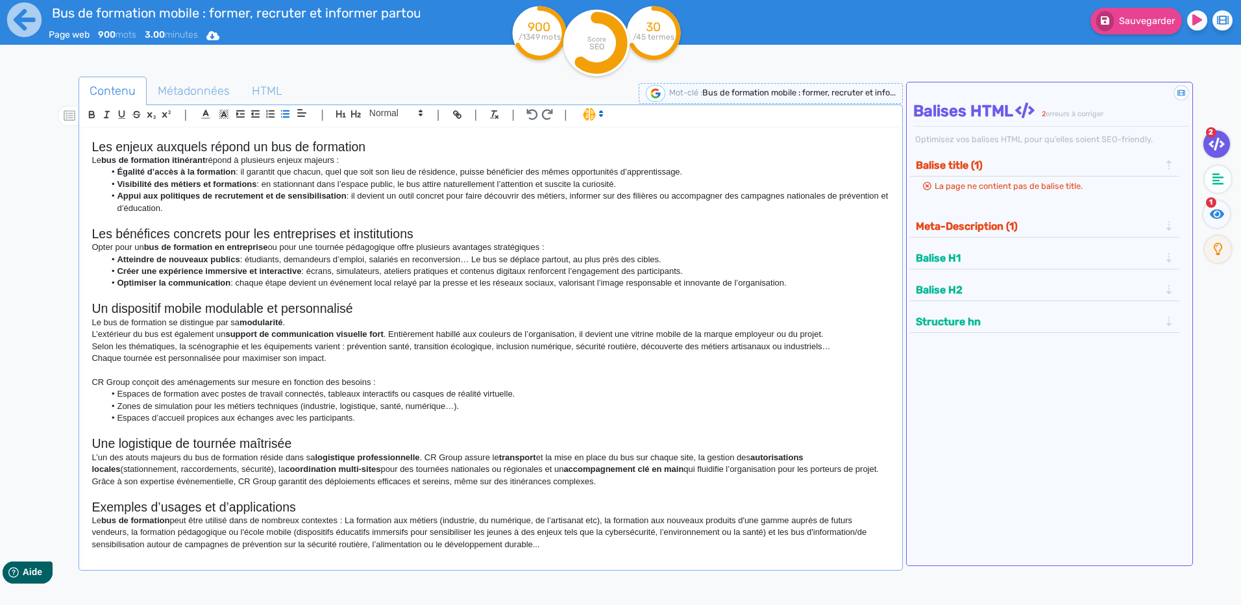
scroll to position [0, 0]
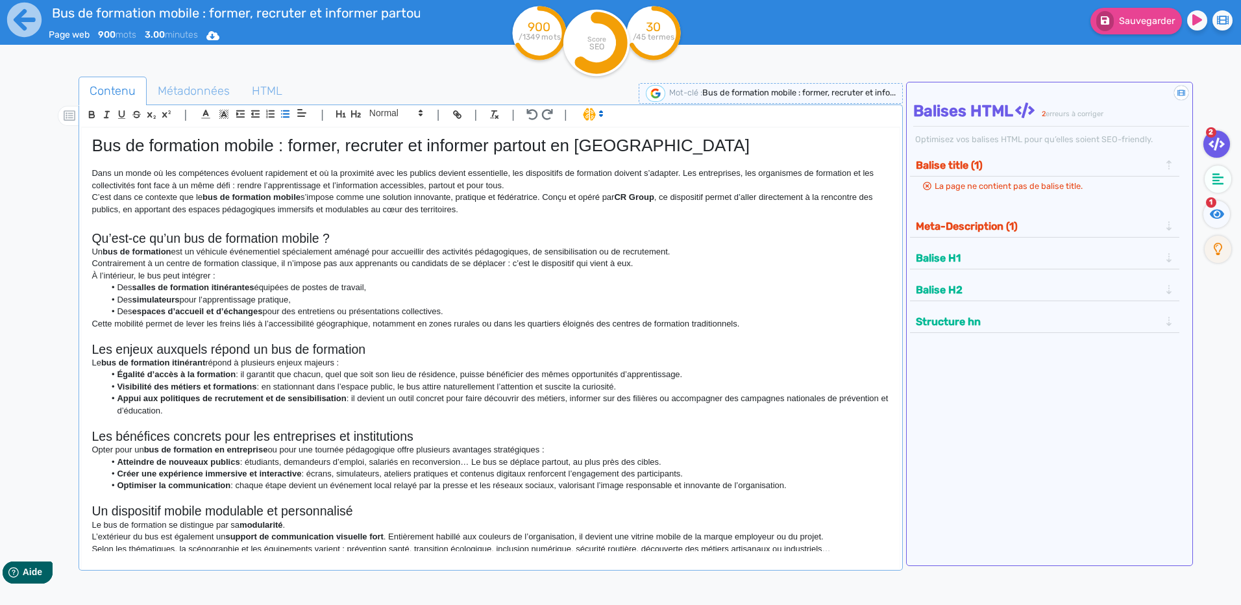
click at [298, 153] on h1 "Bus de formation mobile : former, recruter et informer partout en [GEOGRAPHIC_D…" at bounding box center [491, 146] width 798 height 20
click at [295, 149] on h1 "Bus de formation mobile : former, recruter et informer partout en [GEOGRAPHIC_D…" at bounding box center [491, 146] width 798 height 20
click at [397, 355] on h2 "Les enjeux auxquels répond un bus de formation" at bounding box center [491, 349] width 798 height 15
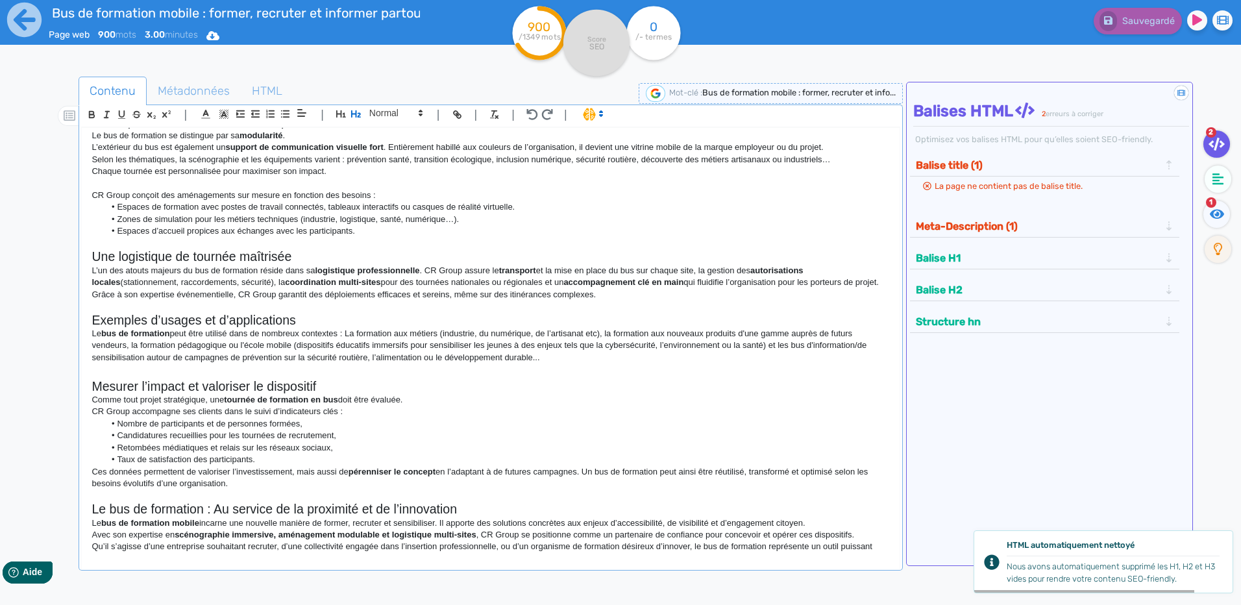
scroll to position [423, 0]
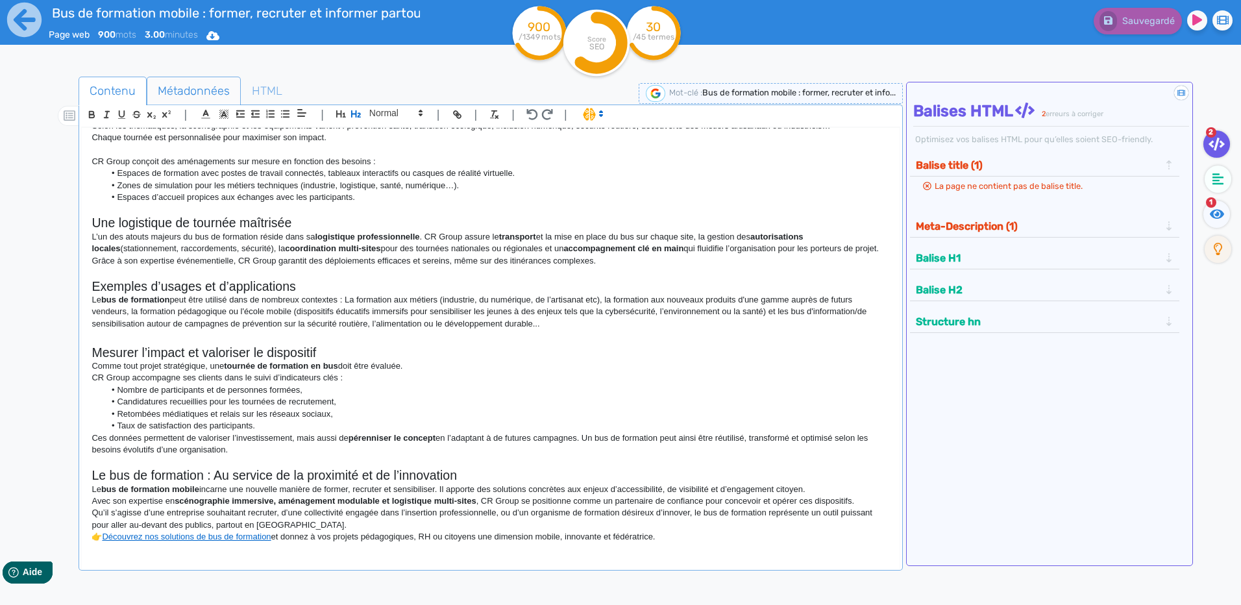
click at [214, 95] on span "Métadonnées" at bounding box center [193, 90] width 93 height 35
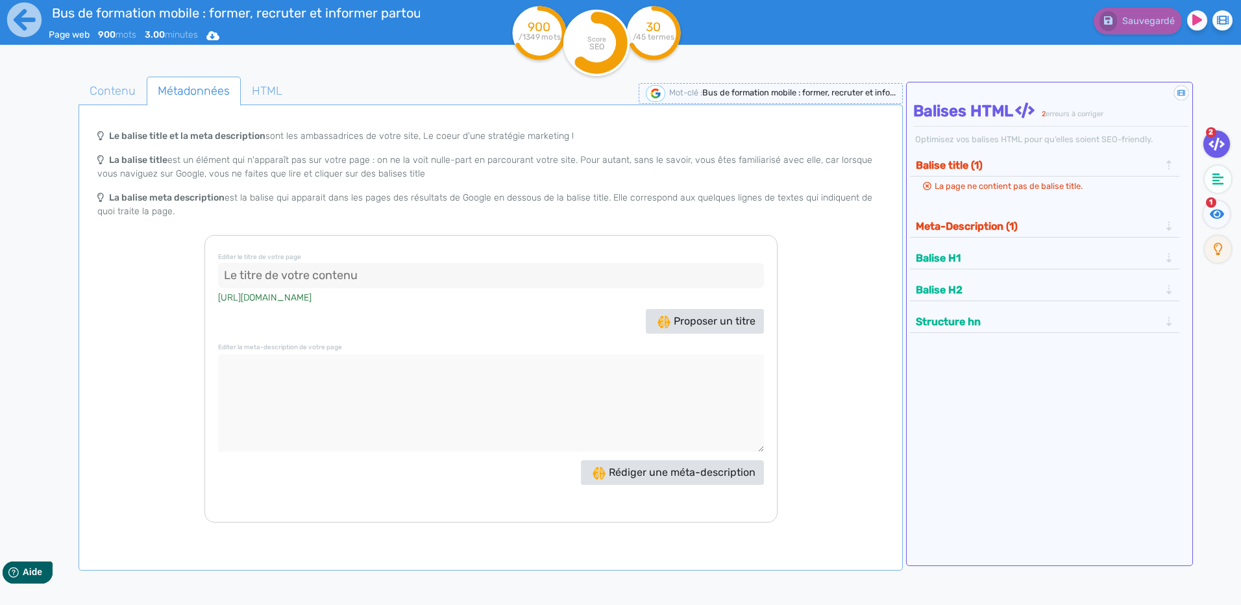
click at [417, 288] on input at bounding box center [491, 276] width 546 height 26
paste input "Bus de formation mobile : former et recruter partout en [GEOGRAPHIC_DATA]"
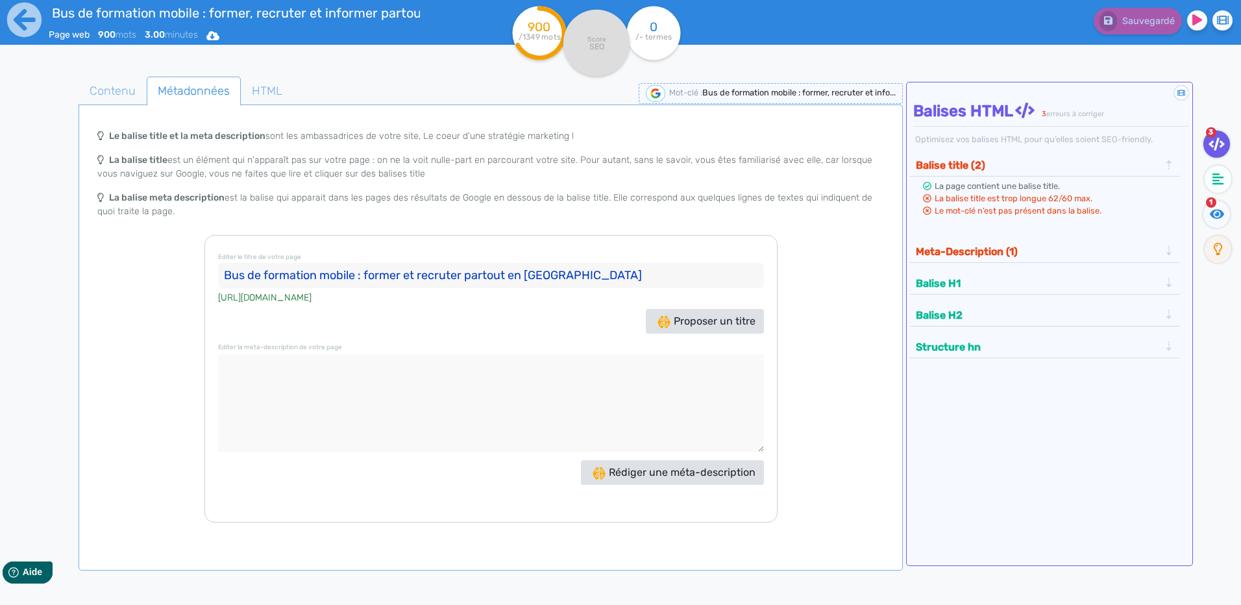
type input "Bus de formation mobile : former et recruter partout en [GEOGRAPHIC_DATA]"
click at [417, 372] on textarea at bounding box center [491, 402] width 546 height 97
paste textarea "Découvrez le bus de formation CR Group : une solution mobile, immersive et modu…"
type textarea "Découvrez le bus de formation CR Group : une solution mobile, immersive et modu…"
click at [119, 86] on span "Contenu" at bounding box center [112, 90] width 67 height 35
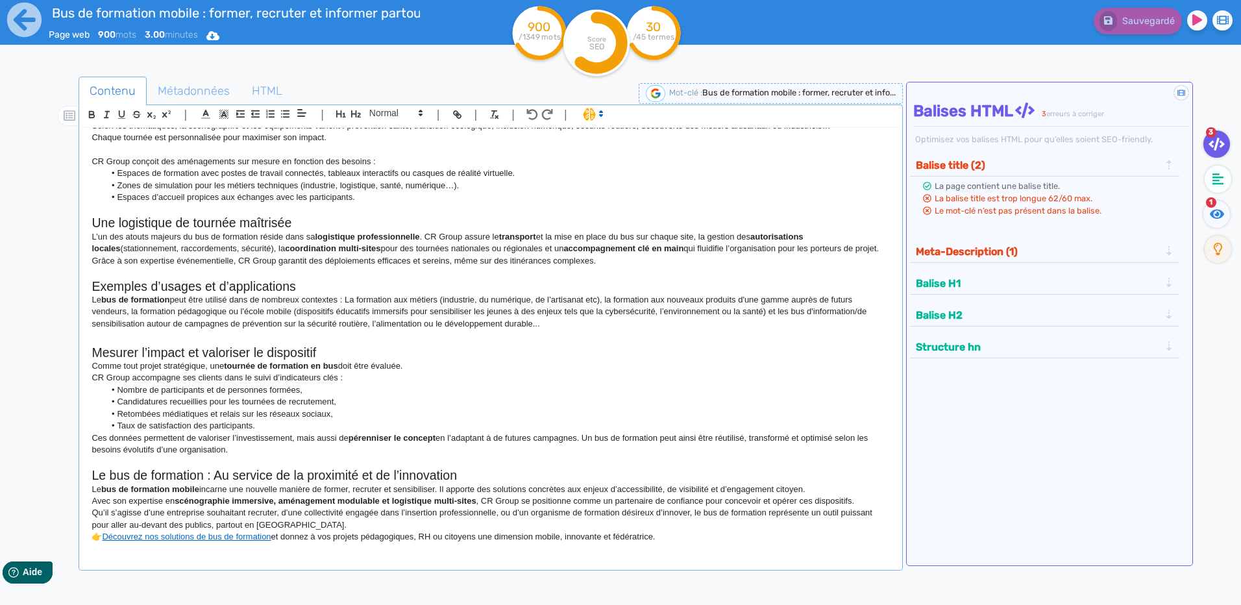
click at [486, 501] on p "Avec son expertise en scénographie immersive, aménagement modulable et logistiq…" at bounding box center [491, 501] width 798 height 12
click at [188, 535] on link "Découvrez nos solutions de bus de formation" at bounding box center [186, 537] width 169 height 10
click at [216, 556] on link at bounding box center [227, 561] width 48 height 10
paste input "crevent/vehicules-evenementiels/bus"
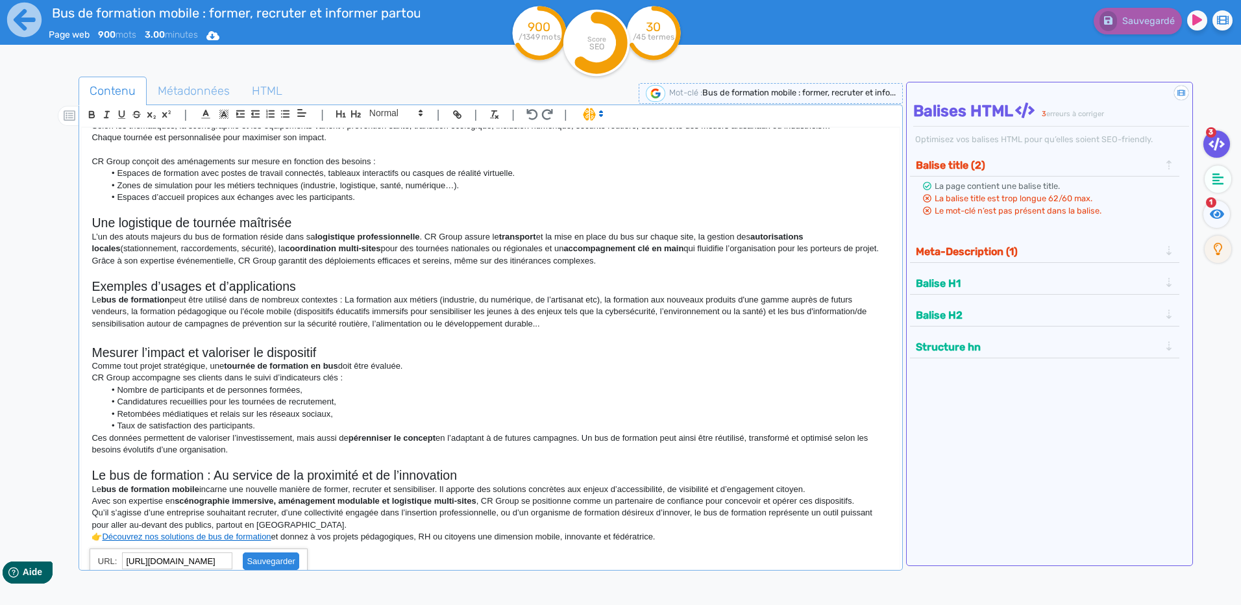
type input "[URL][DOMAIN_NAME]"
click at [254, 565] on link at bounding box center [265, 561] width 66 height 10
click at [255, 518] on p "Qu’il s’agisse d’une entreprise souhaitant recruter, d’une collectivité engagée…" at bounding box center [491, 519] width 798 height 24
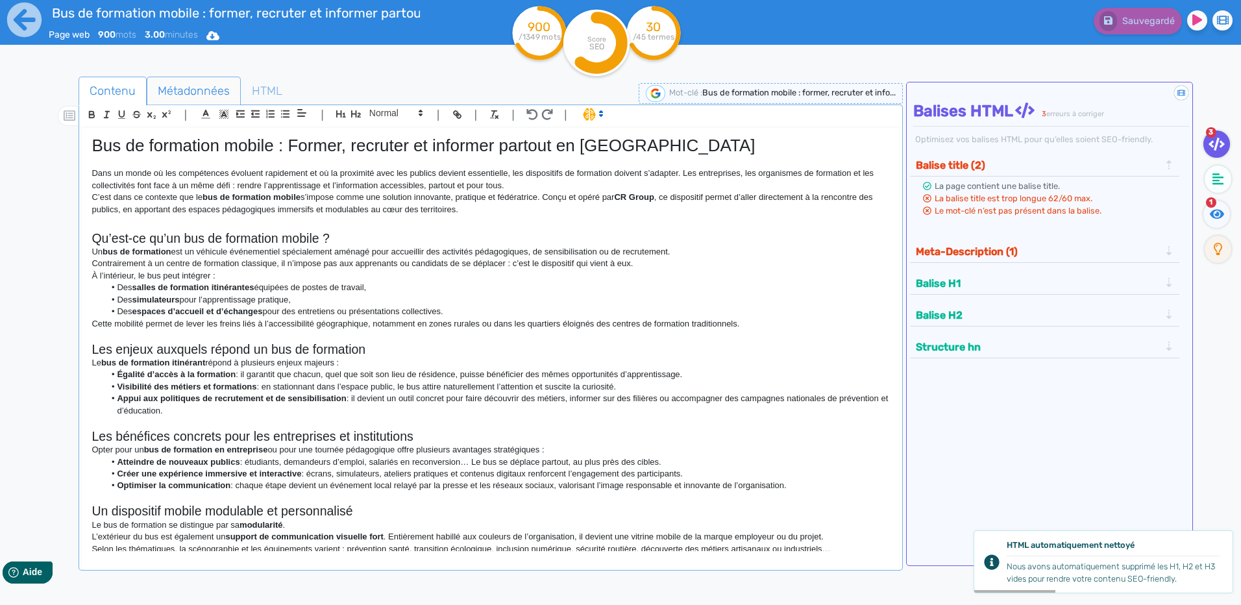
click at [215, 92] on span "Métadonnées" at bounding box center [193, 90] width 93 height 35
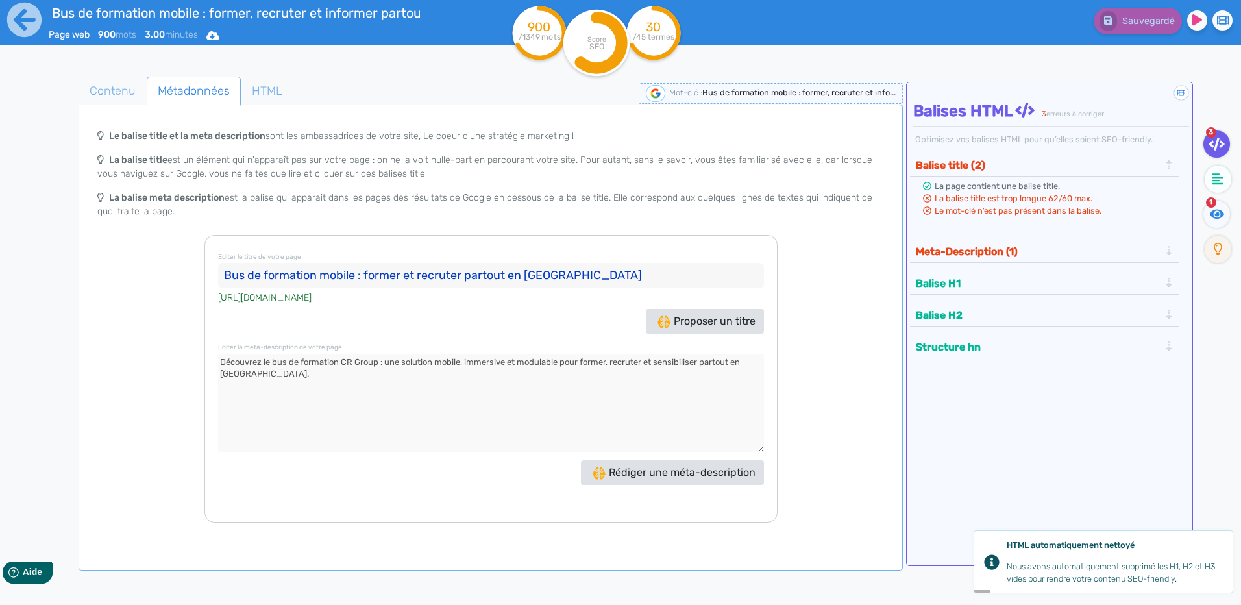
click at [332, 368] on textarea at bounding box center [491, 402] width 546 height 97
drag, startPoint x: 378, startPoint y: 361, endPoint x: 345, endPoint y: 362, distance: 33.1
click at [345, 362] on textarea at bounding box center [491, 402] width 546 height 97
type textarea "Découvrez le bus de formation : une solution mobile, immersive et modulable pou…"
click at [114, 84] on span "Contenu" at bounding box center [112, 90] width 67 height 35
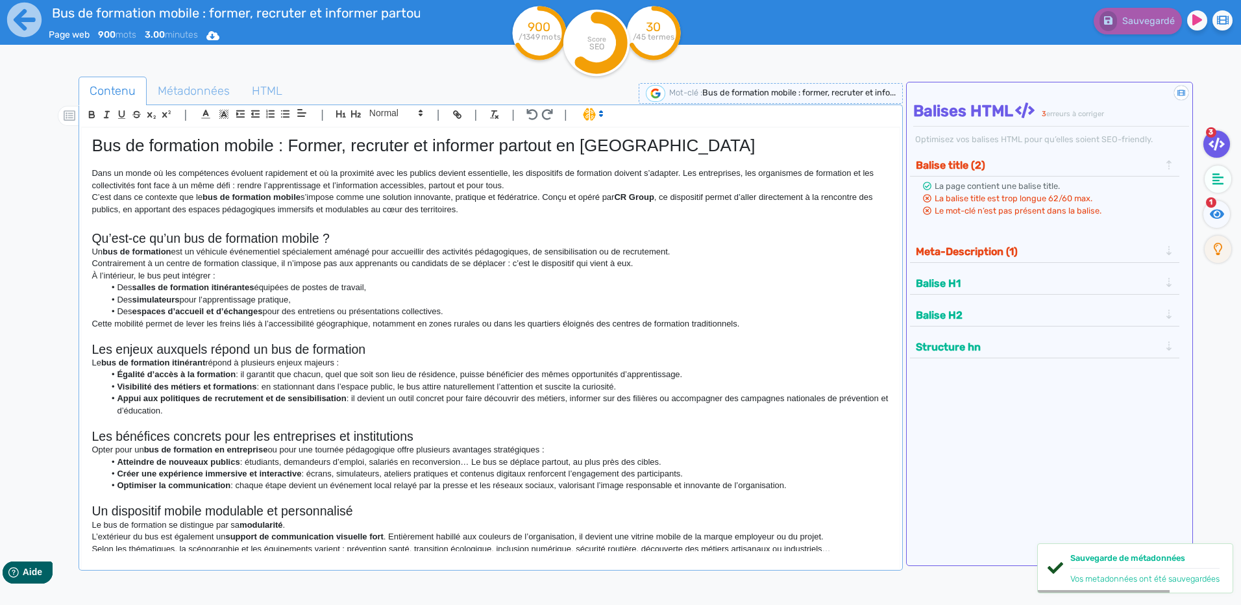
click at [387, 320] on p "Cette mobilité permet de lever les freins liés à l’accessibilité géographique, …" at bounding box center [491, 324] width 798 height 12
click at [755, 94] on span "Bus de formation mobile : former, recruter et info..." at bounding box center [798, 93] width 193 height 10
drag, startPoint x: 749, startPoint y: 94, endPoint x: 941, endPoint y: 88, distance: 192.2
click at [963, 88] on div "Contenu Métadonnées HTML | | H3 H4 H5 H6 Normal | | | | Bus de formation mobile…" at bounding box center [640, 379] width 1204 height 613
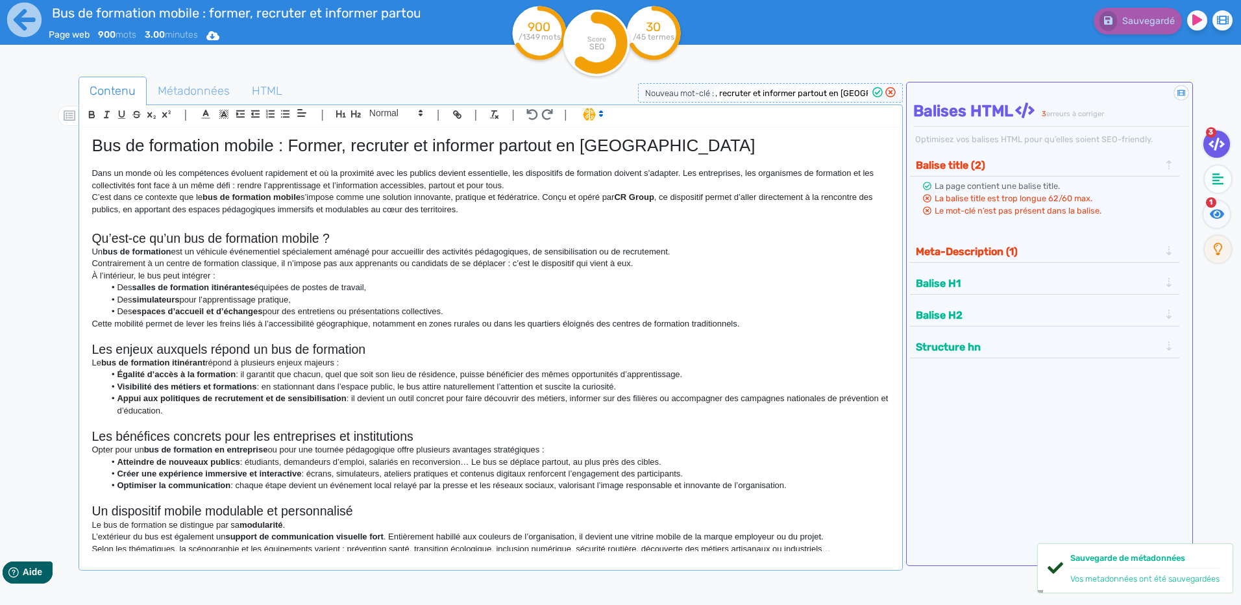
click at [771, 85] on div "Nouveau mot-clé : Bus de formation mobile : former, recruter et informer partou…" at bounding box center [770, 92] width 265 height 19
drag, startPoint x: 808, startPoint y: 94, endPoint x: 1006, endPoint y: 110, distance: 198.0
click at [1006, 110] on div "Contenu Métadonnées HTML | | H3 H4 H5 H6 Normal | | | | Bus de formation mobile…" at bounding box center [640, 379] width 1204 height 613
type input "Bus de formation mobile"
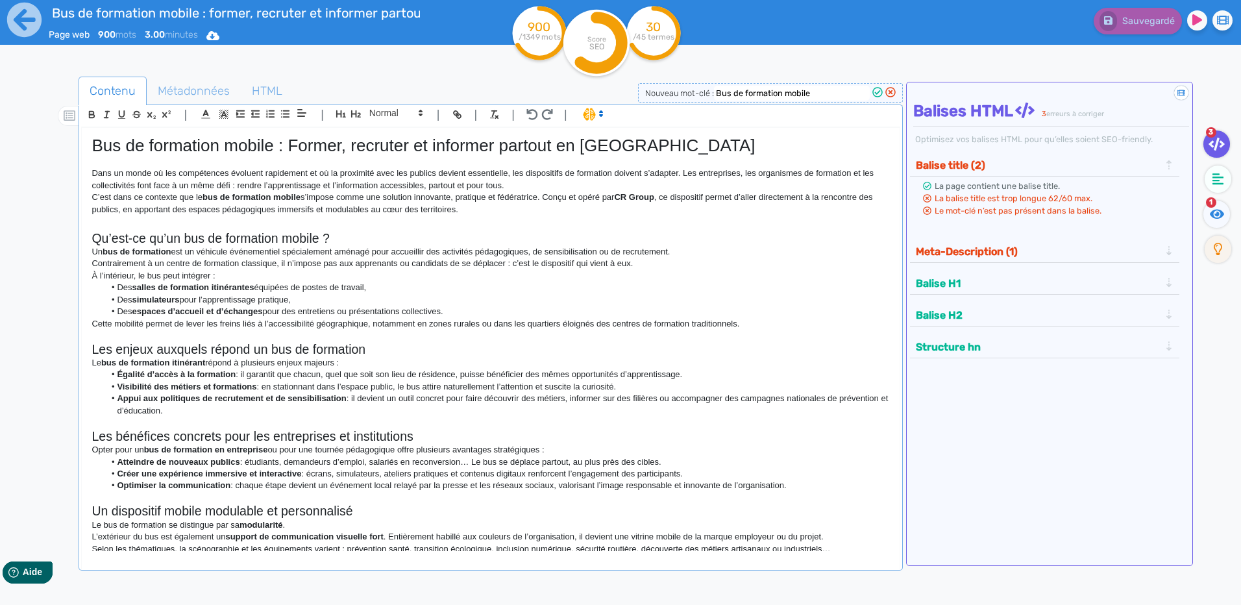
click at [874, 92] on icon at bounding box center [878, 92] width 10 height 10
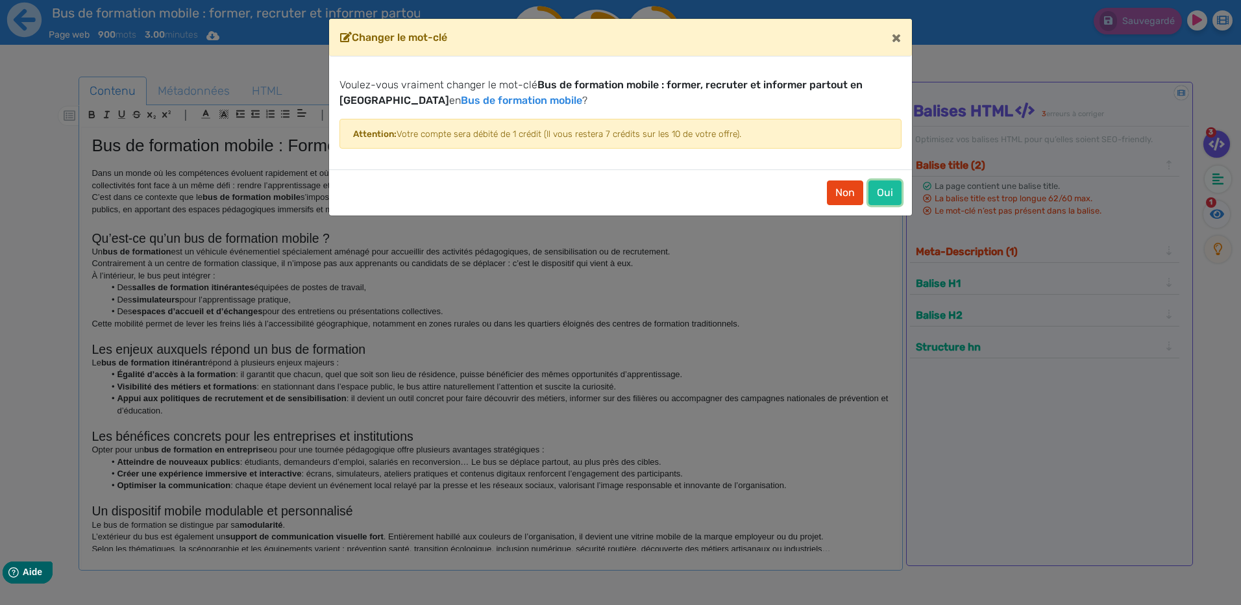
click at [891, 190] on button "Oui" at bounding box center [885, 192] width 33 height 25
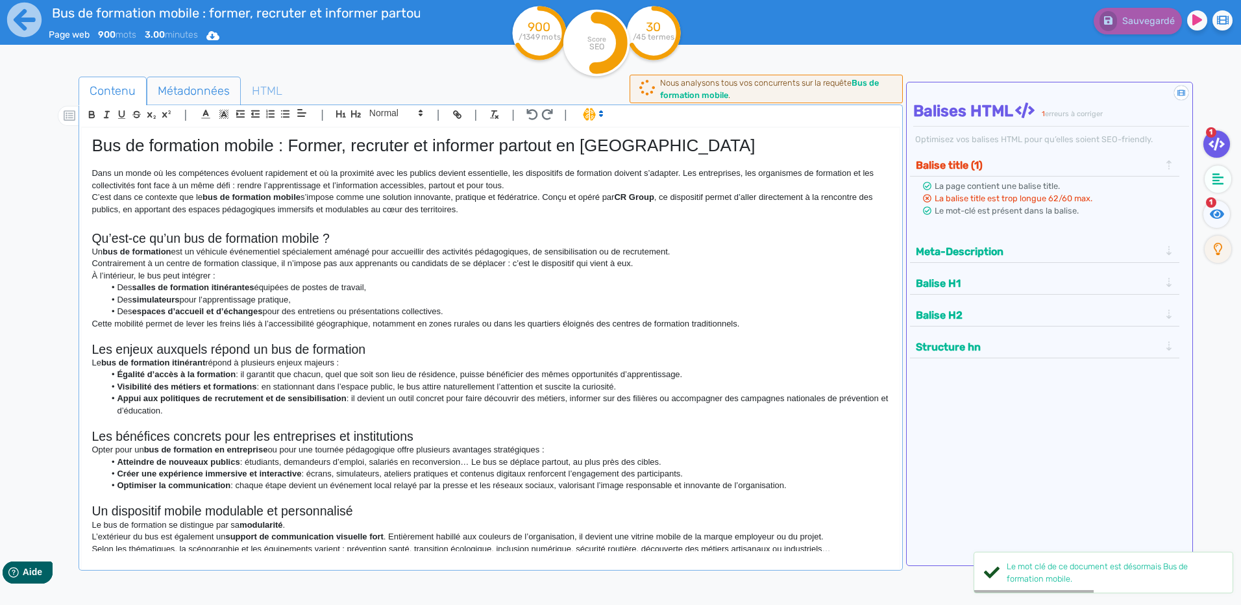
click at [196, 89] on span "Métadonnées" at bounding box center [193, 90] width 93 height 35
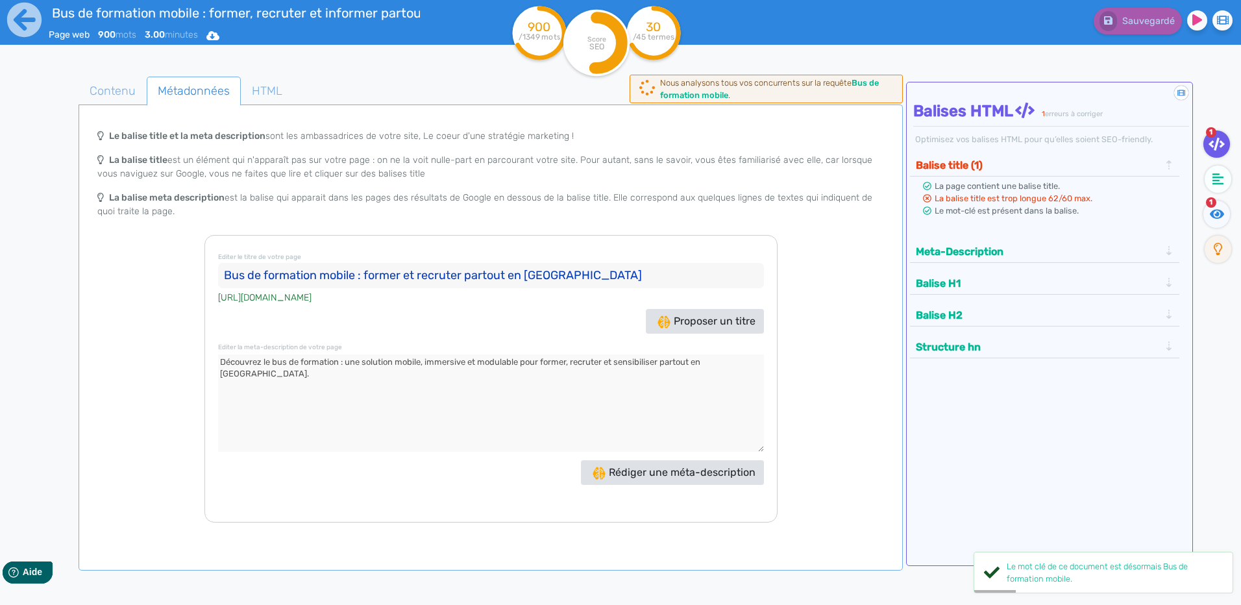
click at [354, 278] on input "Bus de formation mobile : former et recruter partout en [GEOGRAPHIC_DATA]" at bounding box center [491, 276] width 546 height 26
drag, startPoint x: 464, startPoint y: 274, endPoint x: 409, endPoint y: 274, distance: 55.2
click at [409, 274] on input "Bus de formation mobile : former et recruter partout en [GEOGRAPHIC_DATA]" at bounding box center [491, 276] width 546 height 26
type input "Bus de formation mobile : former partout en [GEOGRAPHIC_DATA]"
drag, startPoint x: 495, startPoint y: 375, endPoint x: 502, endPoint y: 378, distance: 8.7
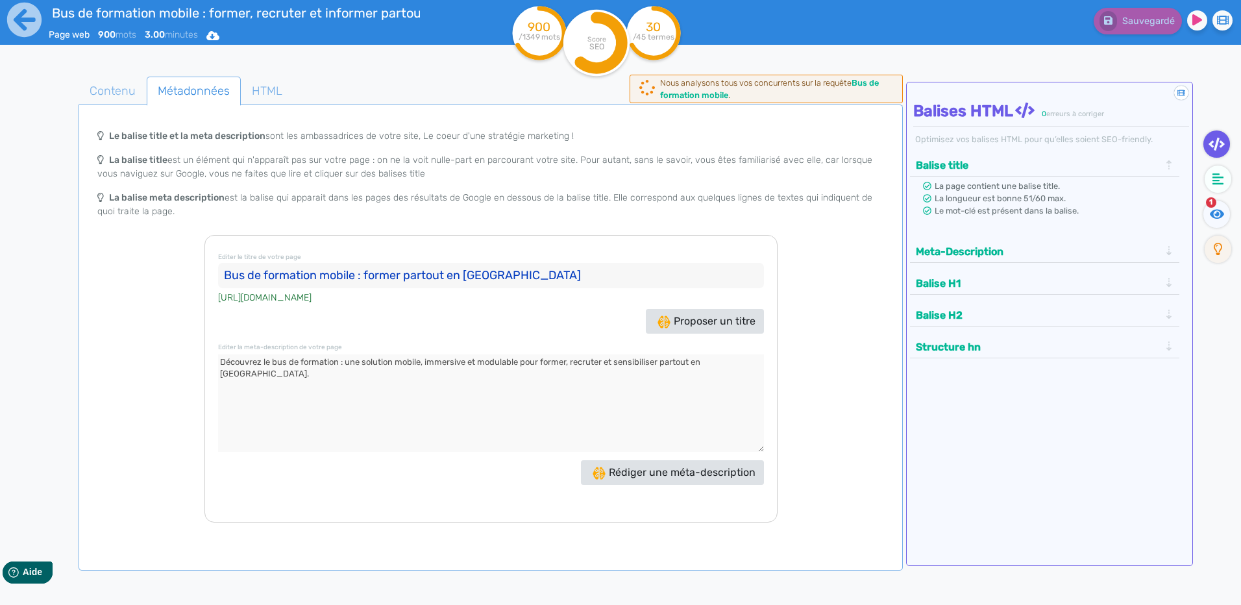
click at [497, 378] on textarea at bounding box center [491, 402] width 546 height 97
click at [564, 365] on textarea at bounding box center [491, 402] width 546 height 97
click at [572, 364] on textarea at bounding box center [491, 402] width 546 height 97
click at [118, 84] on span "Contenu" at bounding box center [112, 90] width 67 height 35
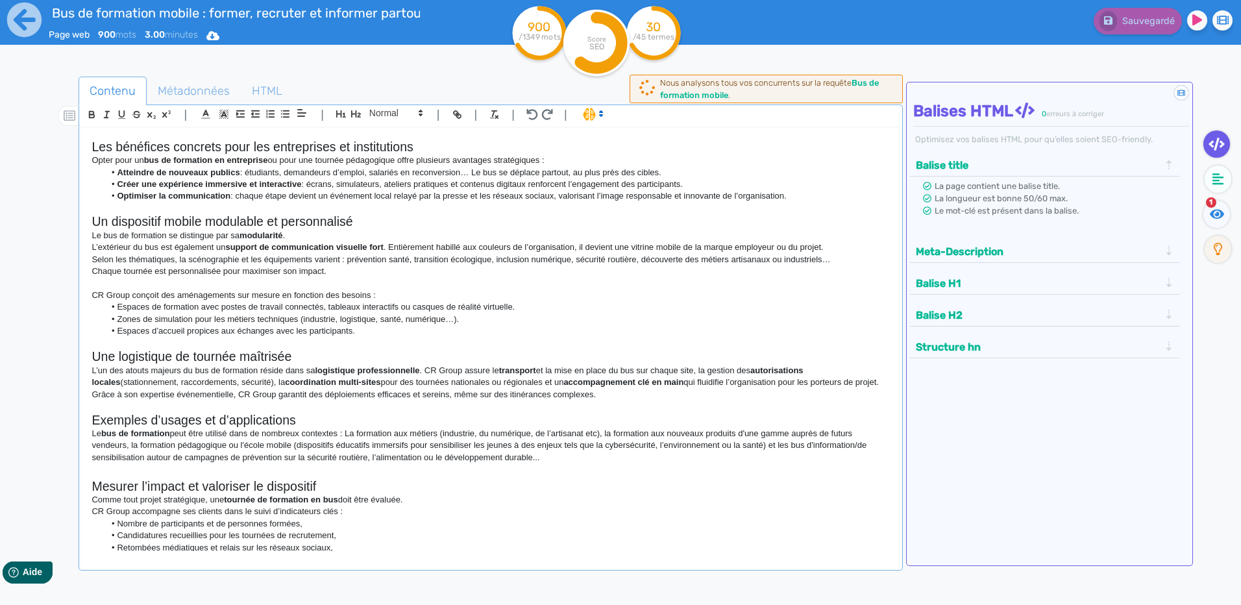
scroll to position [423, 0]
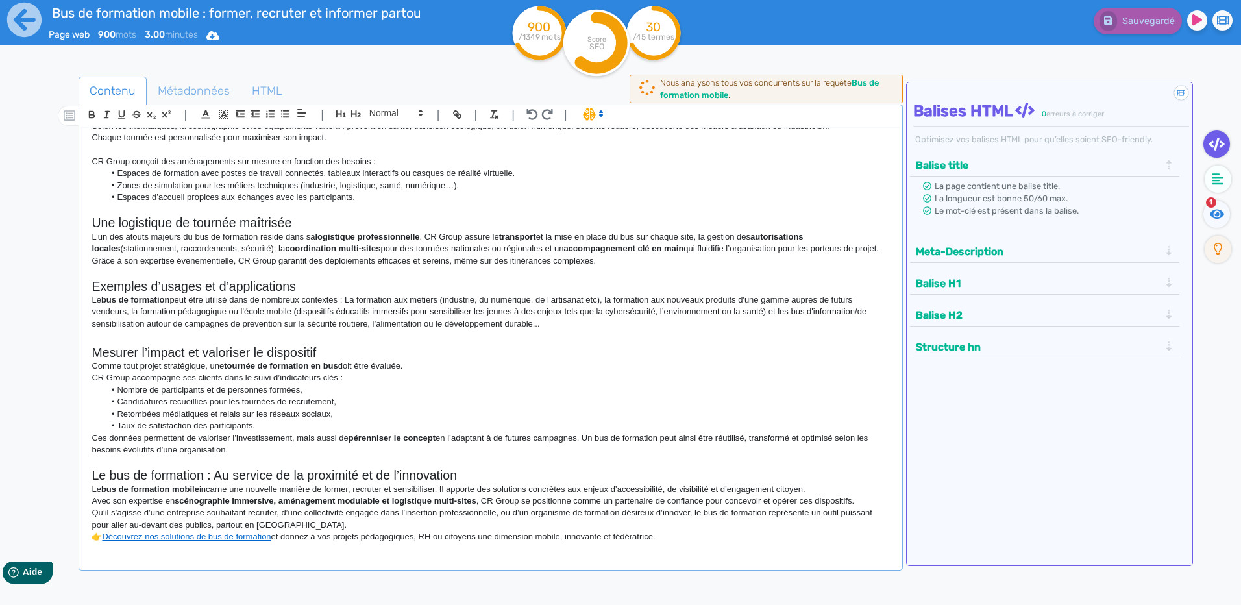
drag, startPoint x: 94, startPoint y: 145, endPoint x: 777, endPoint y: 582, distance: 810.7
click at [777, 582] on div "Contenu Métadonnées HTML | | H3 H4 H5 H6 Normal | | | | Bus de formation mobile…" at bounding box center [491, 382] width 824 height 610
copy div "Lor ip dolorsita consec : Adipis, elitsedd ei temporin utlabor et Dolore Magn a…"
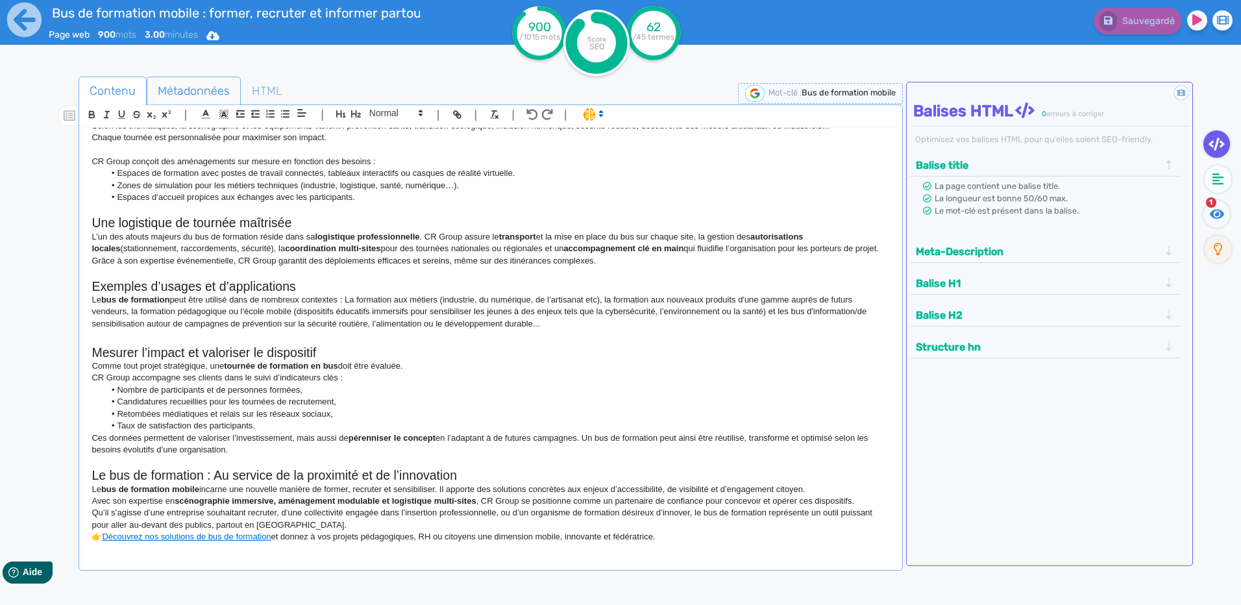
click at [186, 93] on span "Métadonnées" at bounding box center [193, 90] width 93 height 35
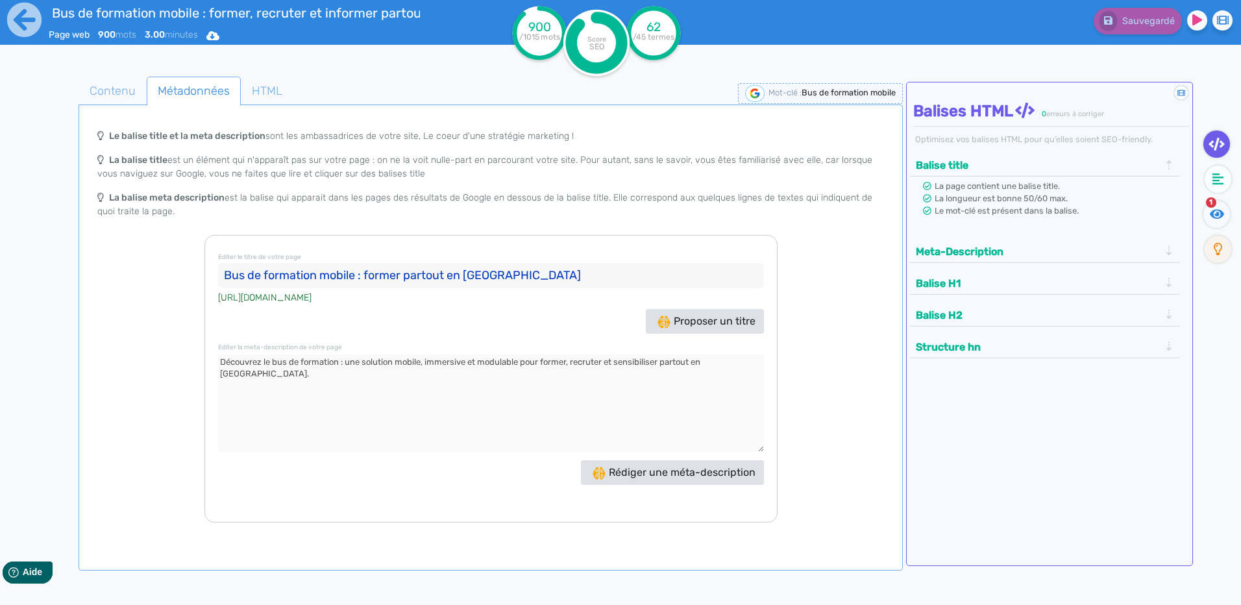
click at [477, 282] on input "Bus de formation mobile : former partout en [GEOGRAPHIC_DATA]" at bounding box center [491, 276] width 546 height 26
click at [477, 284] on input "Bus de formation mobile : former partout en [GEOGRAPHIC_DATA]" at bounding box center [491, 276] width 546 height 26
click at [367, 356] on textarea at bounding box center [491, 402] width 546 height 97
click at [368, 355] on textarea at bounding box center [491, 402] width 546 height 97
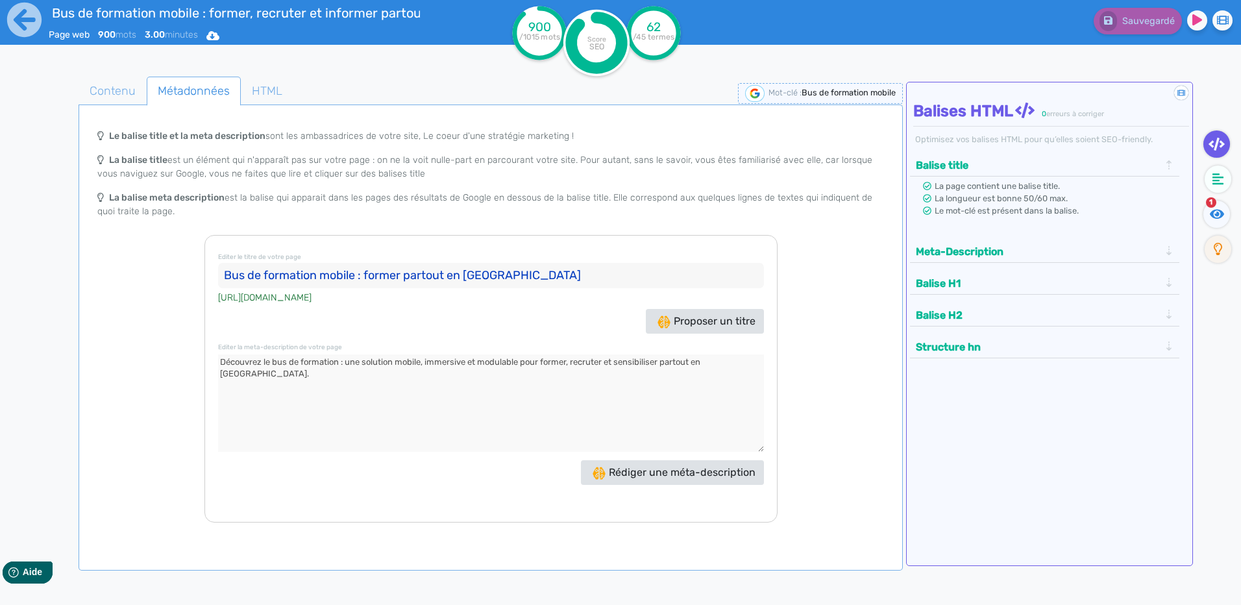
click at [368, 355] on textarea at bounding box center [491, 402] width 546 height 97
click at [428, 278] on input "Bus de formation mobile : former partout en [GEOGRAPHIC_DATA]" at bounding box center [491, 276] width 546 height 26
click at [119, 88] on span "Contenu" at bounding box center [112, 90] width 67 height 35
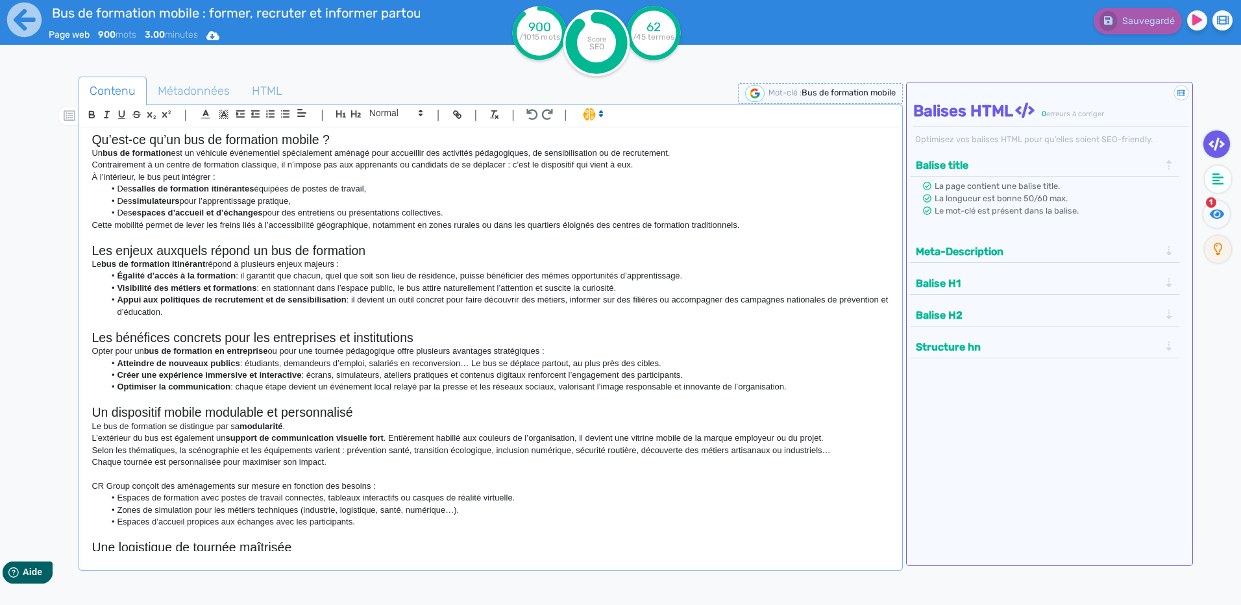
click at [97, 138] on h2 "Qu’est-ce qu’un bus de formation mobile ?" at bounding box center [491, 139] width 798 height 15
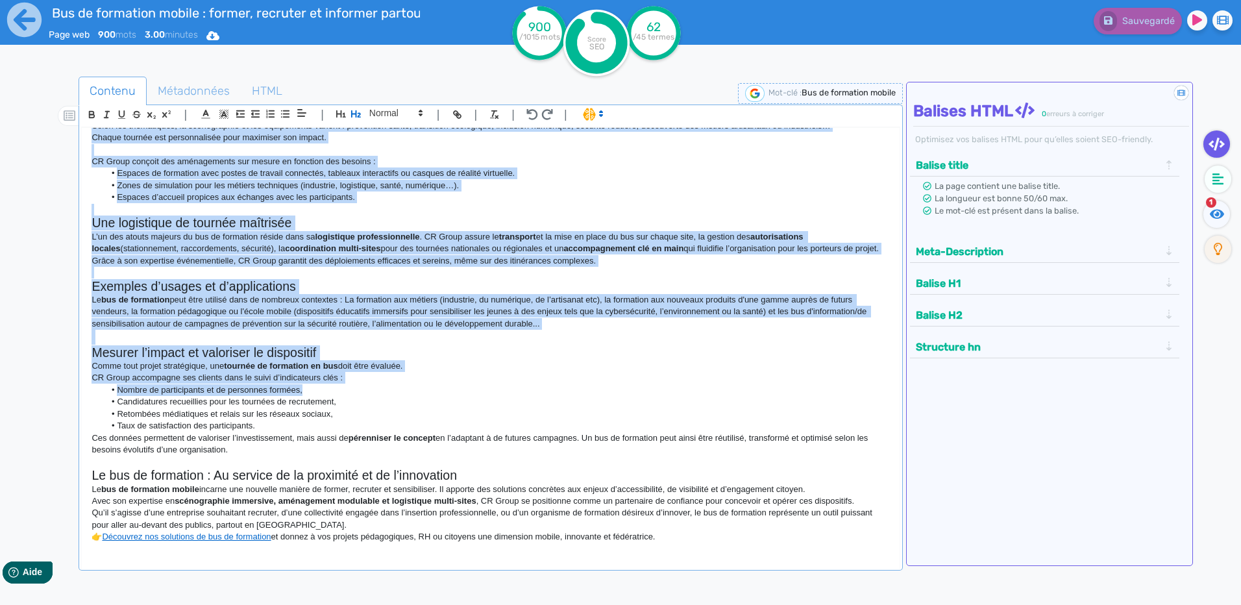
drag, startPoint x: 90, startPoint y: 141, endPoint x: 698, endPoint y: 545, distance: 729.9
click at [698, 545] on div "Bus de formation mobile : Former, recruter et informer partout en [GEOGRAPHIC_D…" at bounding box center [490, 339] width 817 height 423
copy div "Lor ip dolorsita consec : Adipis, elitsedd ei temporin utlabor et Dolore Magn a…"
click at [202, 92] on span "Métadonnées" at bounding box center [193, 90] width 93 height 35
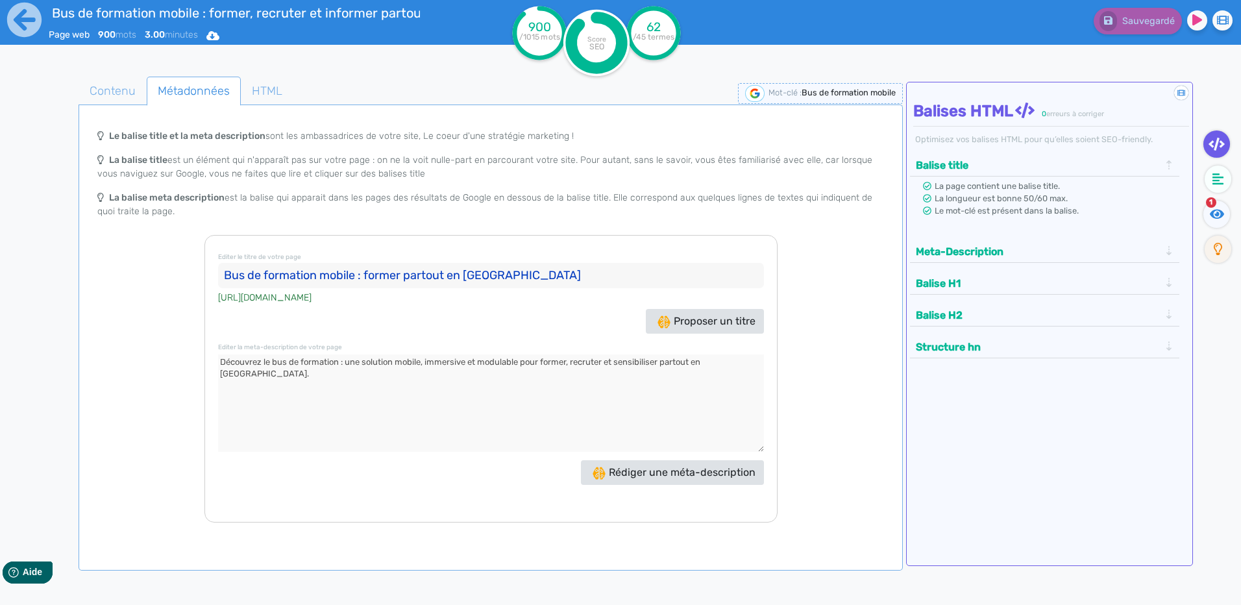
click at [422, 273] on input "Bus de formation mobile : former partout en [GEOGRAPHIC_DATA]" at bounding box center [491, 276] width 546 height 26
click at [32, 15] on icon at bounding box center [24, 20] width 34 height 34
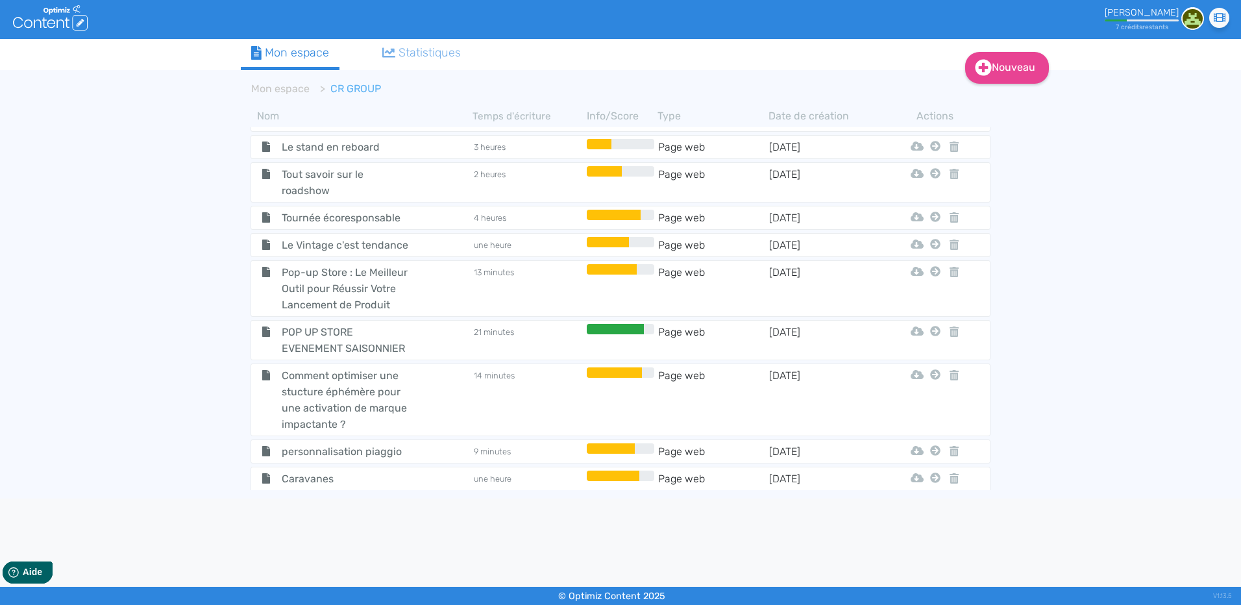
scroll to position [106, 0]
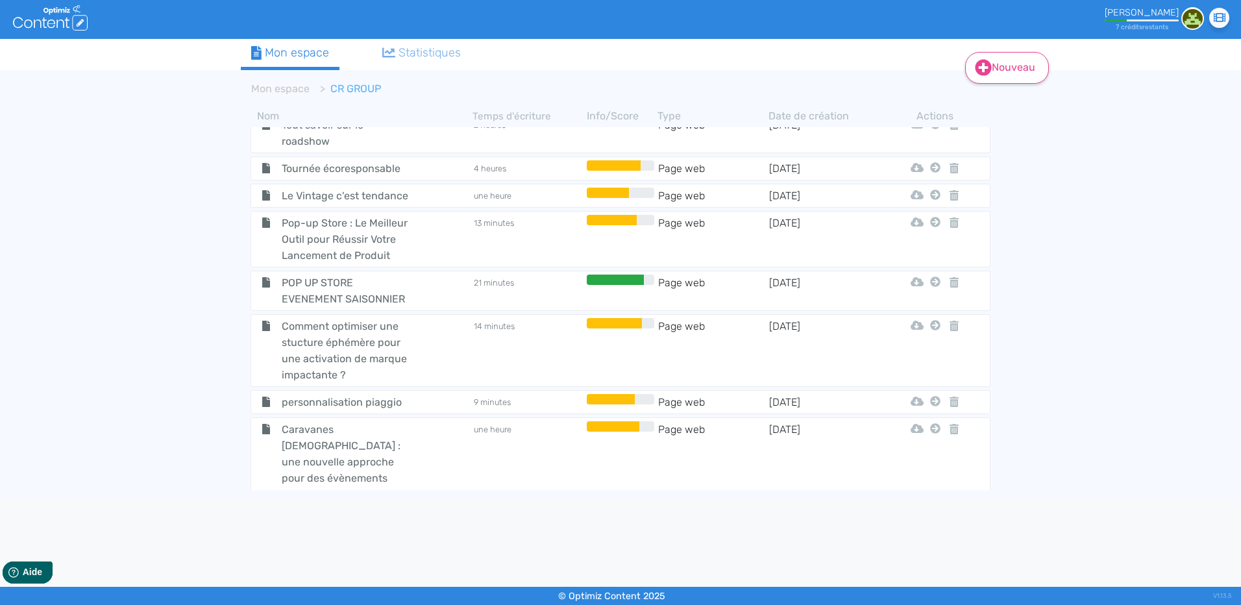
click at [1015, 58] on link "Nouveau" at bounding box center [1007, 68] width 84 height 32
click at [1022, 99] on button "Contenu" at bounding box center [1016, 100] width 104 height 21
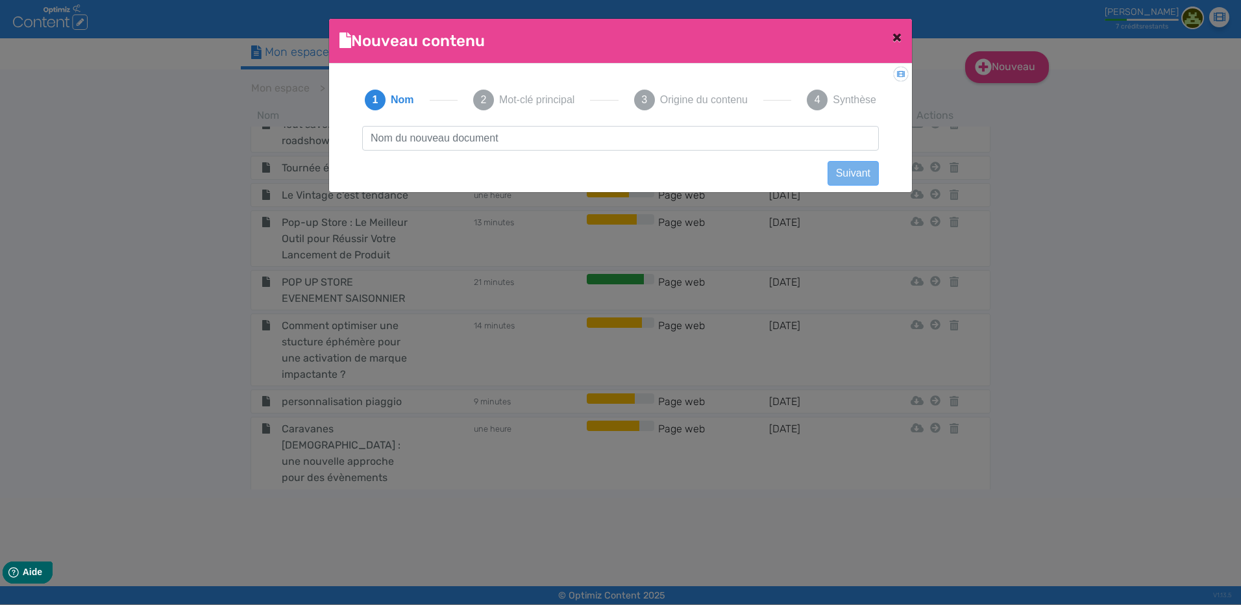
click at [897, 27] on button "×" at bounding box center [897, 37] width 30 height 36
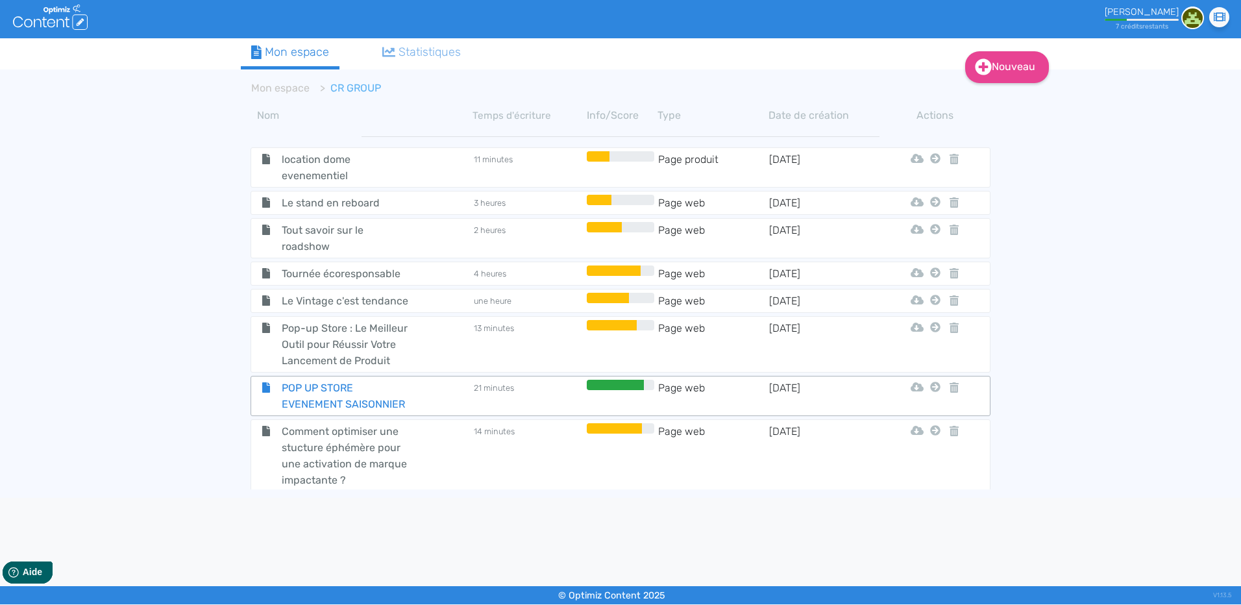
scroll to position [0, 0]
click at [997, 63] on link "Nouveau" at bounding box center [1007, 67] width 84 height 32
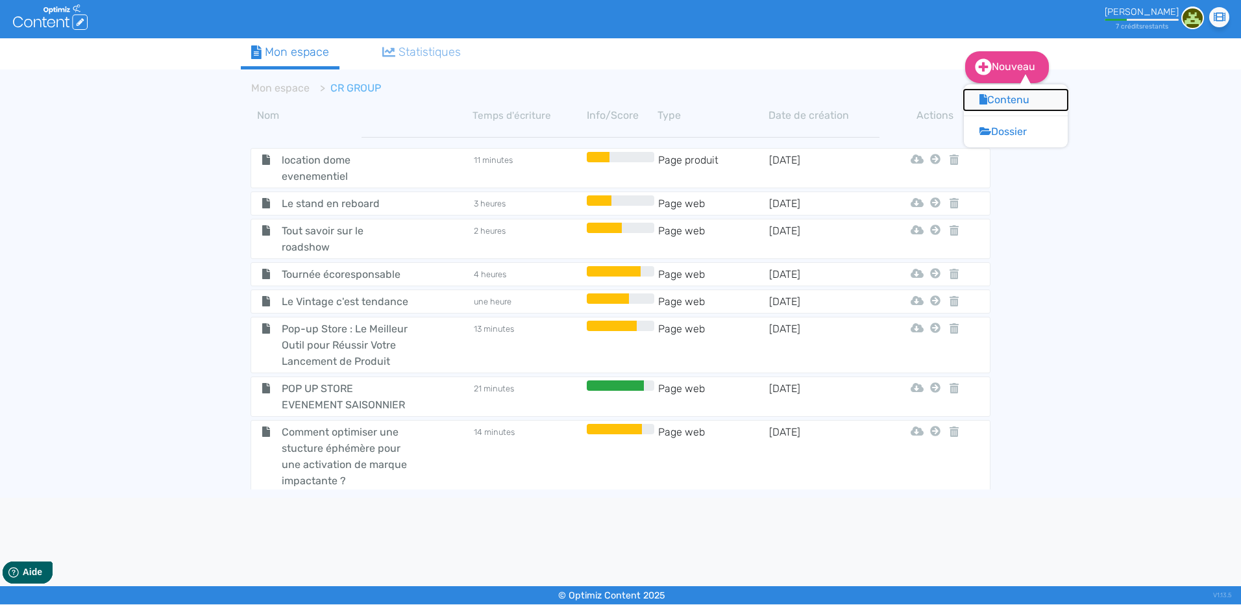
click at [1011, 93] on button "Contenu" at bounding box center [1016, 100] width 104 height 21
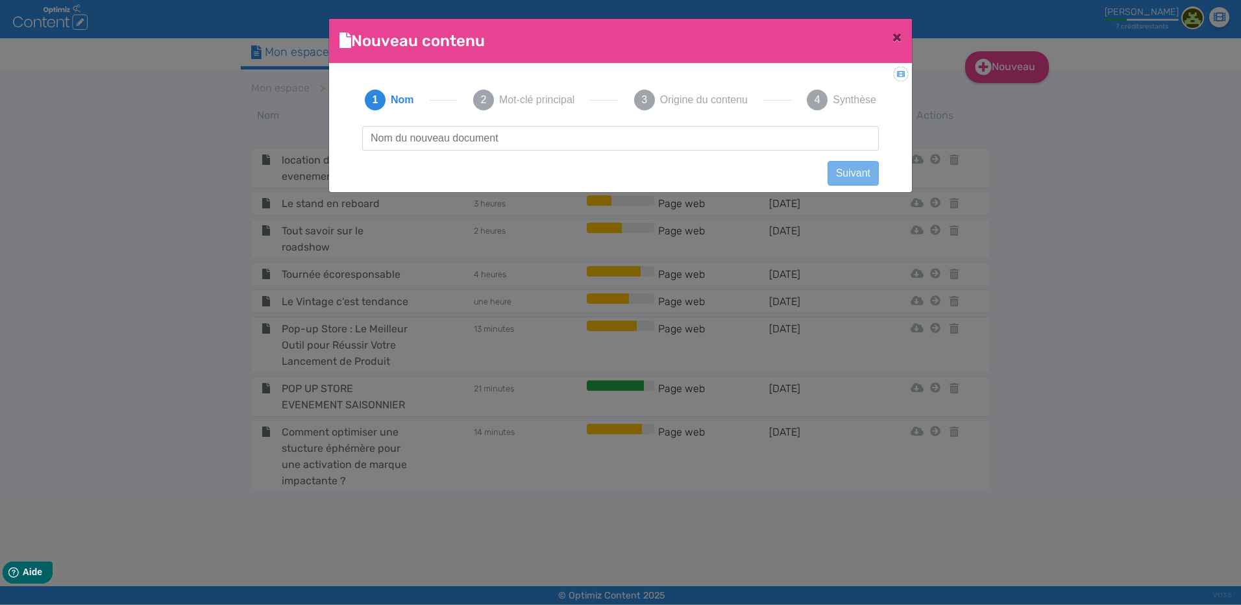
click at [458, 140] on input "text" at bounding box center [620, 138] width 517 height 25
type input "pop up événementiel"
click at [843, 170] on button "Suivant" at bounding box center [853, 173] width 51 height 25
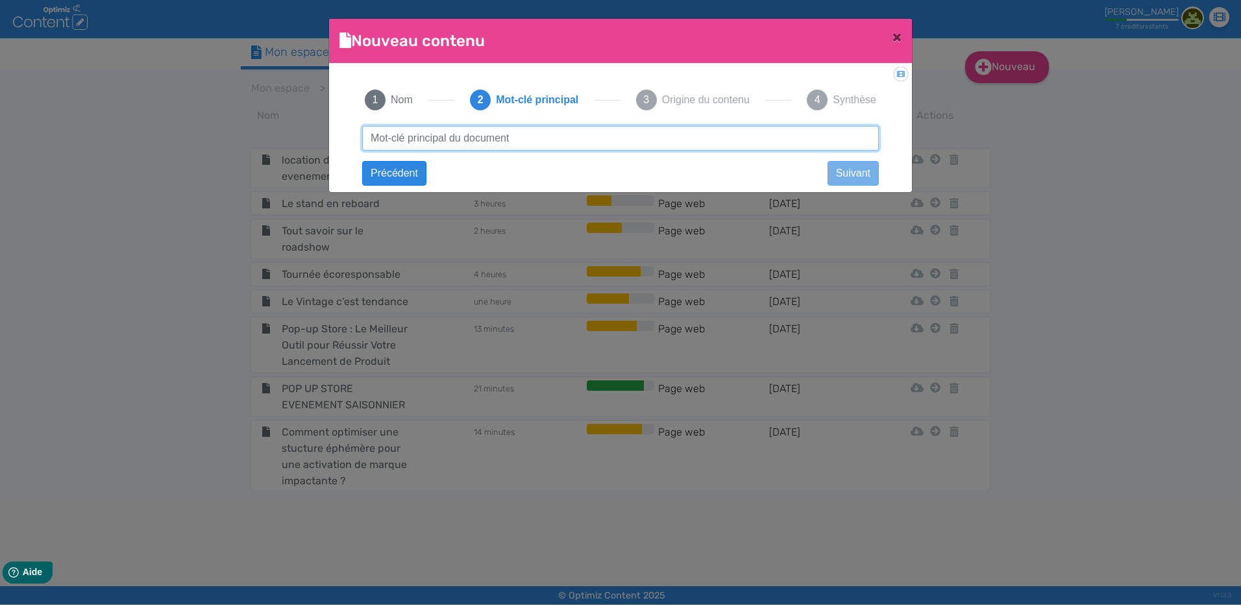
click at [554, 135] on input "text" at bounding box center [620, 138] width 517 height 25
paste input "pop up événementiel"
type input "pop up événementiel"
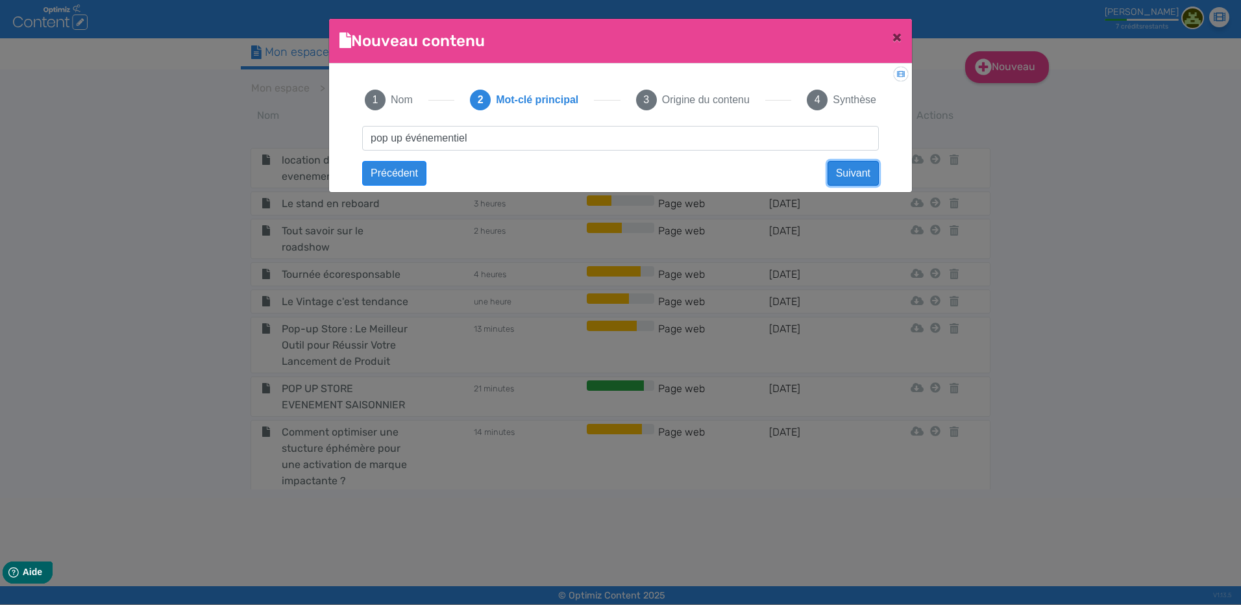
click at [870, 171] on button "Suivant" at bounding box center [853, 173] width 51 height 25
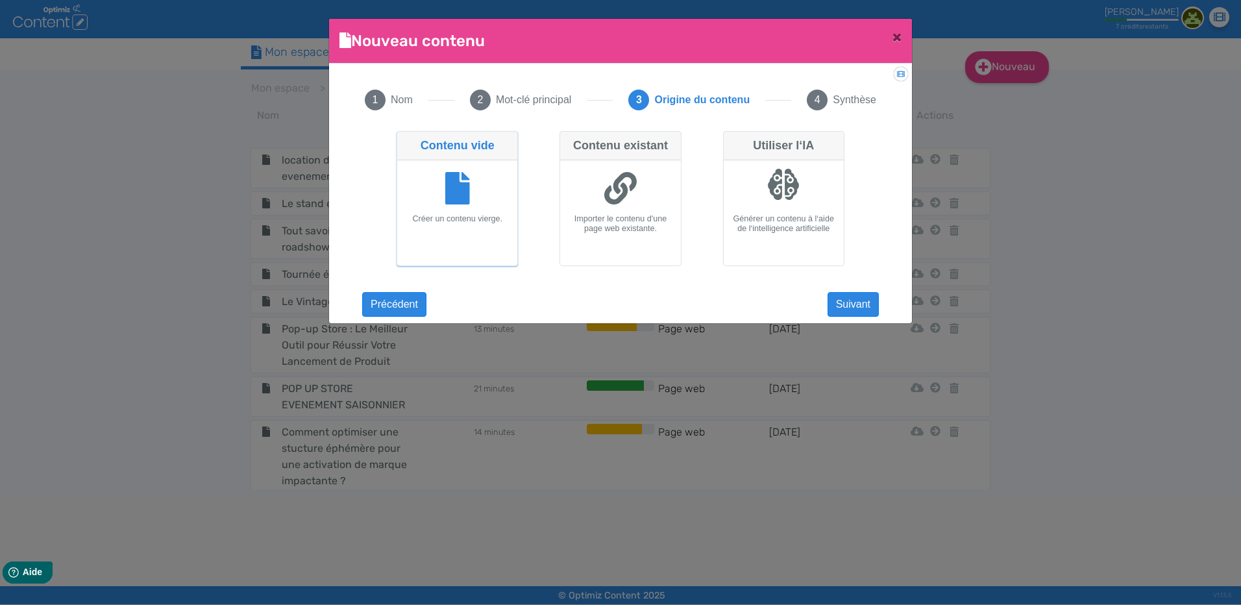
click at [661, 182] on div at bounding box center [620, 190] width 110 height 49
click at [568, 140] on input "Contenu existant Importer le contenu d'une page web existante." at bounding box center [564, 135] width 8 height 8
radio input "true"
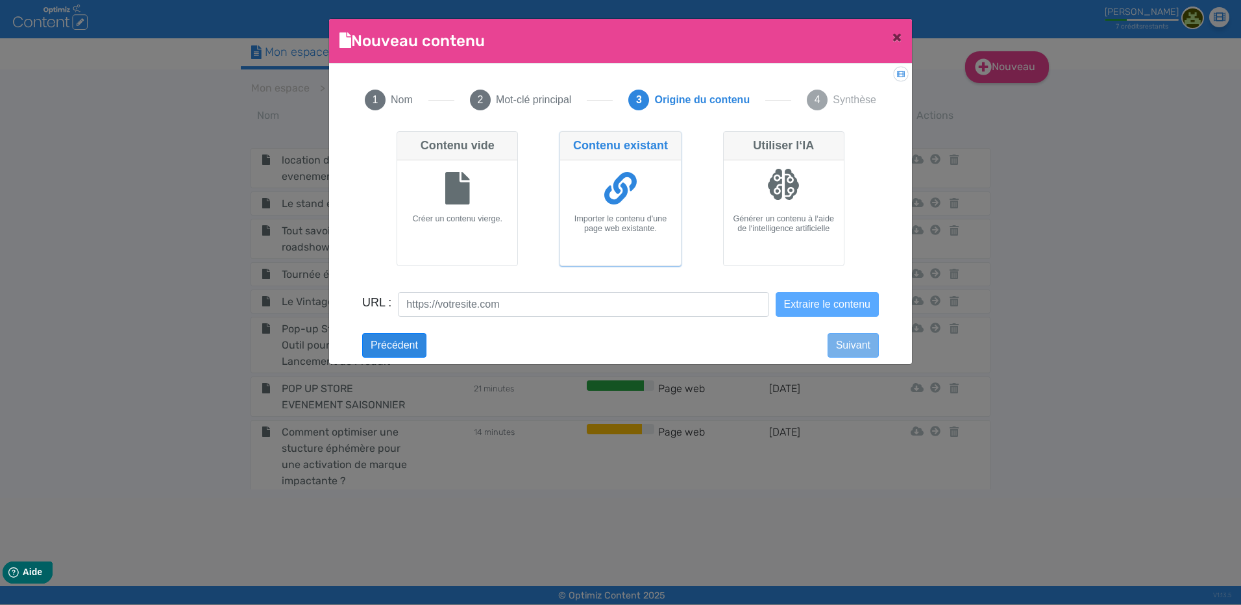
click at [413, 223] on h6 "Créer un contenu vierge." at bounding box center [457, 219] width 110 height 10
click at [405, 140] on input "Contenu vide Créer un contenu vierge." at bounding box center [401, 135] width 8 height 8
radio input "true"
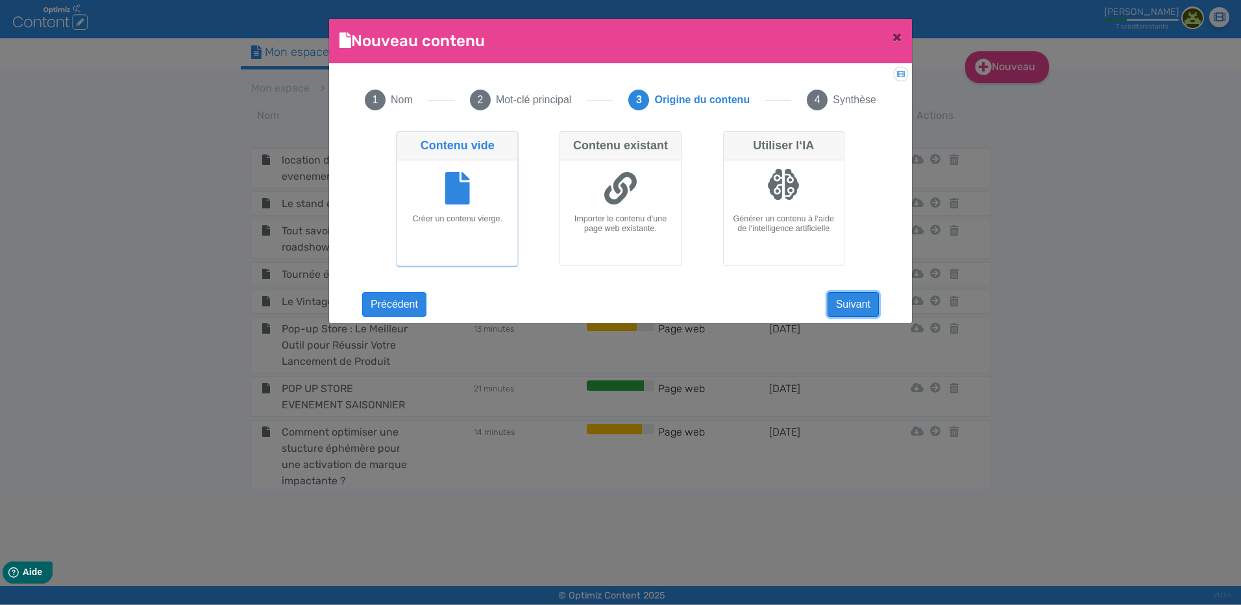
click at [878, 299] on button "Suivant" at bounding box center [853, 304] width 51 height 25
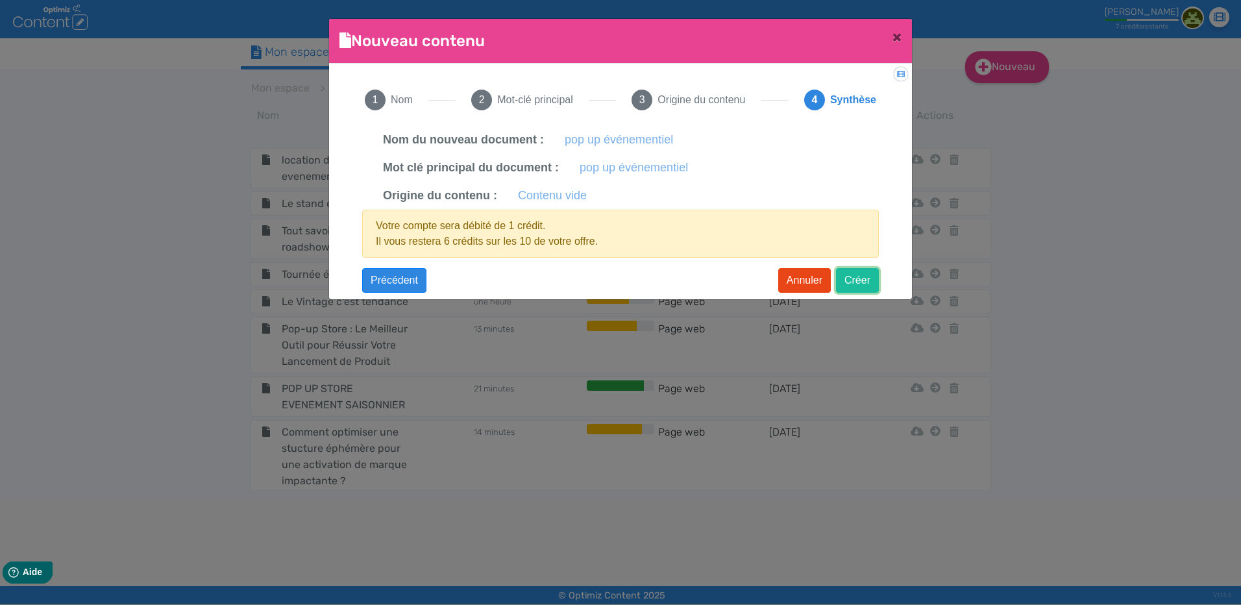
click at [848, 273] on button "Créer" at bounding box center [857, 280] width 43 height 25
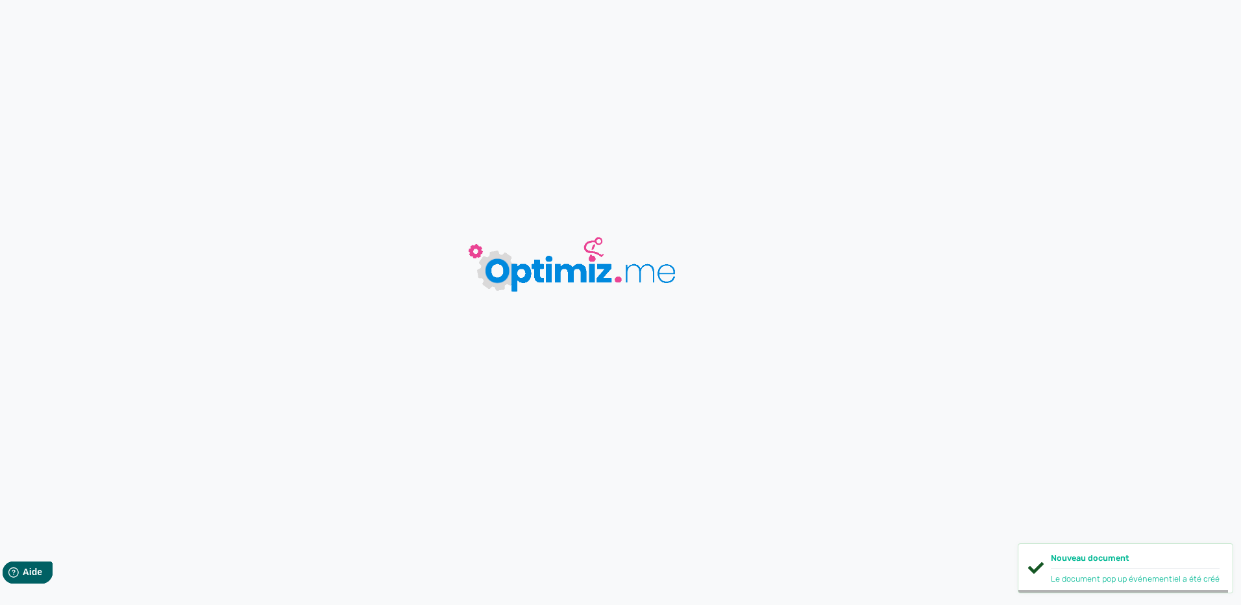
type input "pop up événementiel"
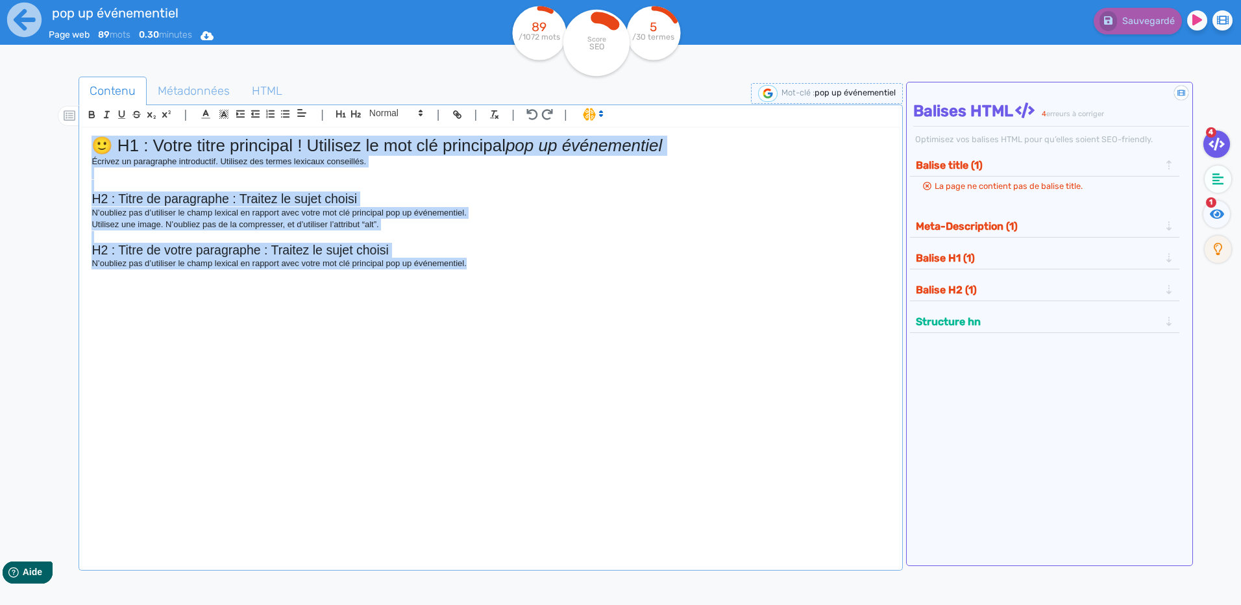
drag, startPoint x: 497, startPoint y: 331, endPoint x: 2, endPoint y: 111, distance: 542.0
click at [2, 111] on div "pop up événementiel Page web 89 mots 0.30 minutes Html Pdf Word 89 /1072 mots S…" at bounding box center [620, 343] width 1241 height 687
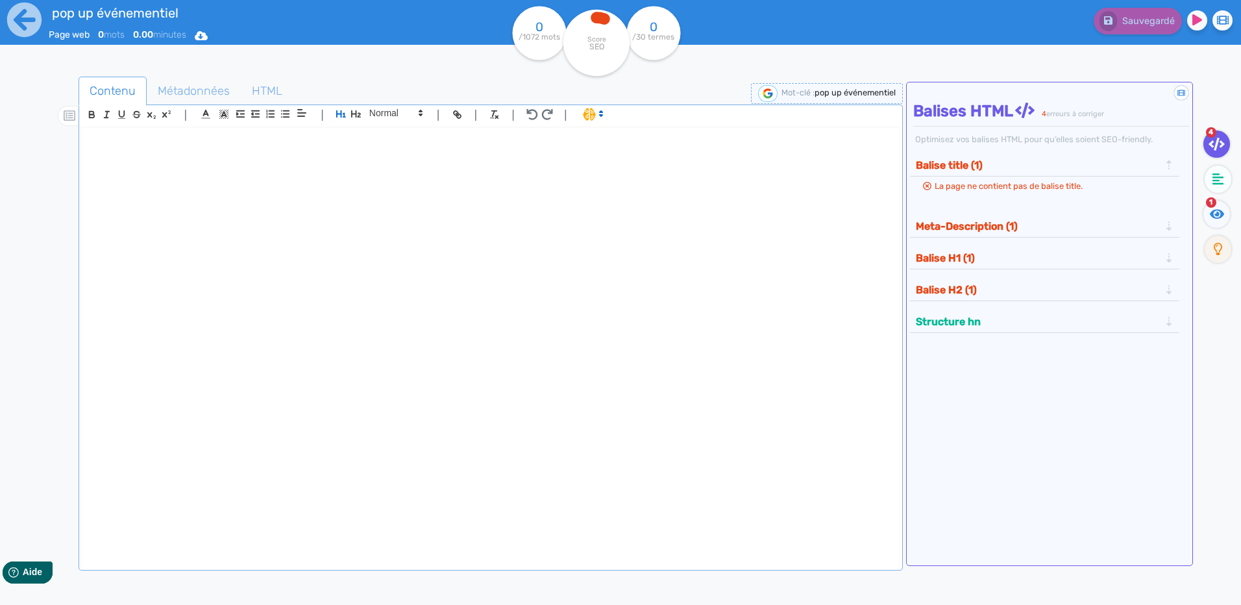
click at [398, 180] on div at bounding box center [490, 339] width 817 height 423
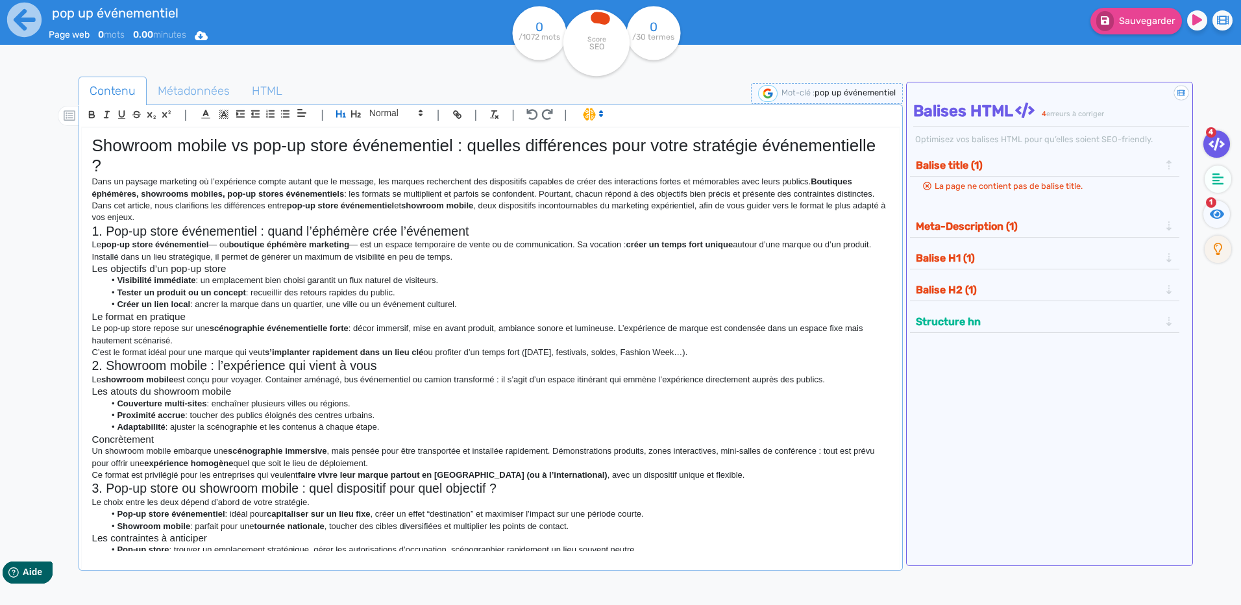
click at [95, 146] on h1 "Showroom mobile vs pop-up store événementiel : quelles différences pour votre s…" at bounding box center [491, 156] width 798 height 40
click at [106, 227] on h2 "1. Pop-up store événementiel : quand l’éphémère crée l’événement" at bounding box center [491, 231] width 798 height 15
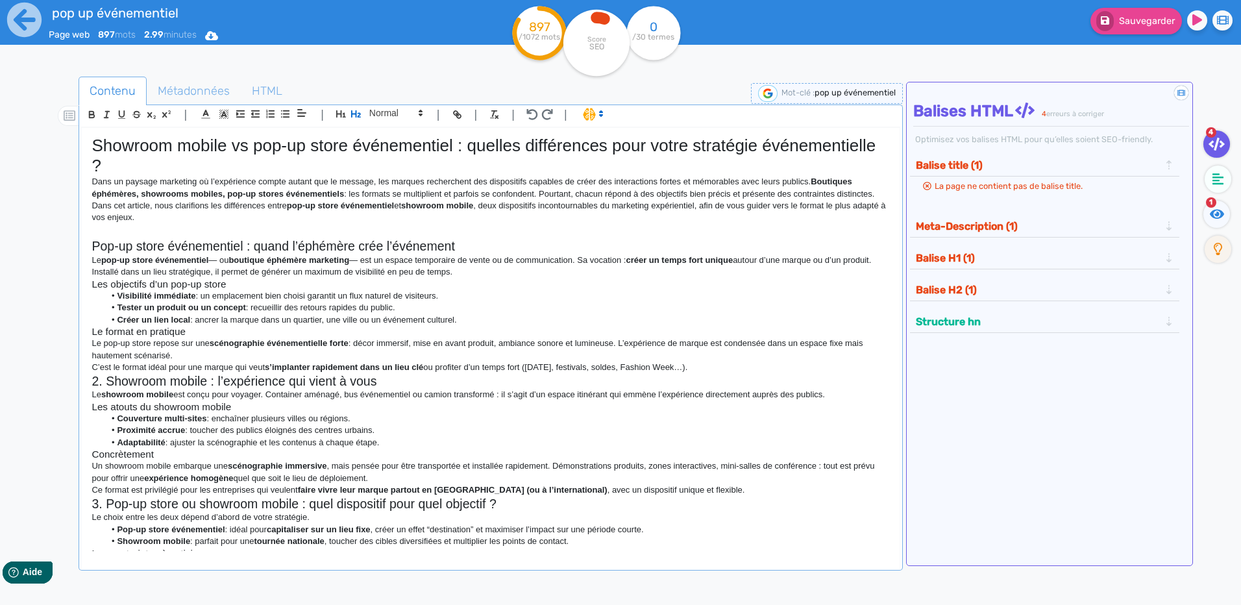
click at [108, 380] on h2 "2. Showroom mobile : l’expérience qui vient à vous" at bounding box center [491, 381] width 798 height 15
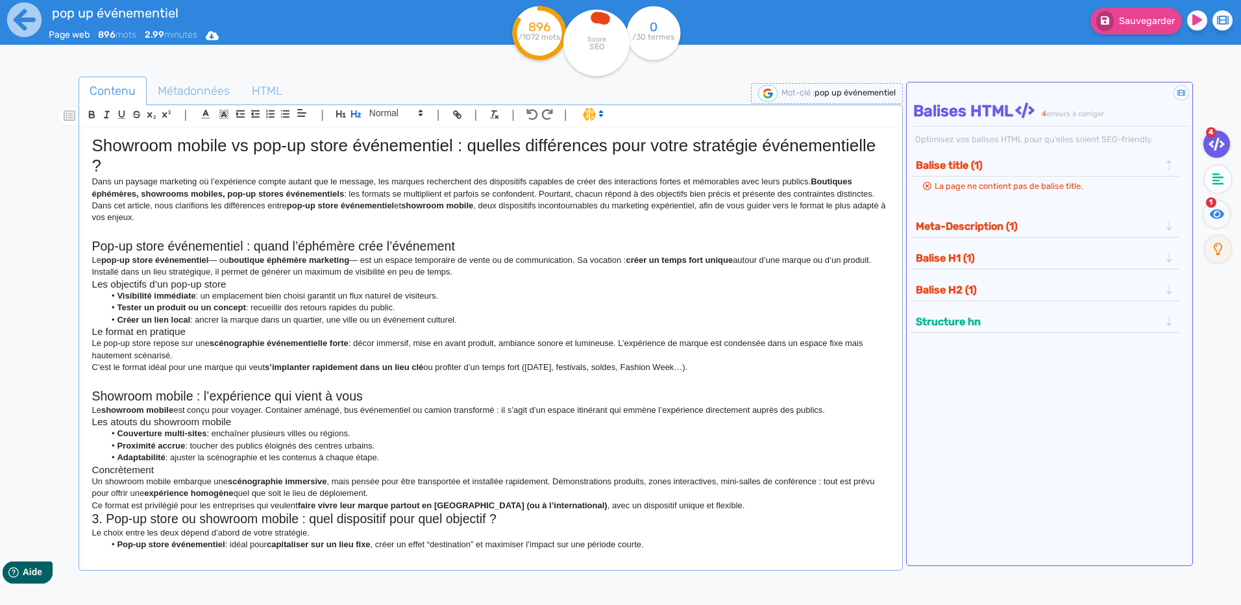
click at [109, 514] on h2 "3. Pop-up store ou showroom mobile : quel dispositif pour quel objectif ?" at bounding box center [491, 519] width 798 height 15
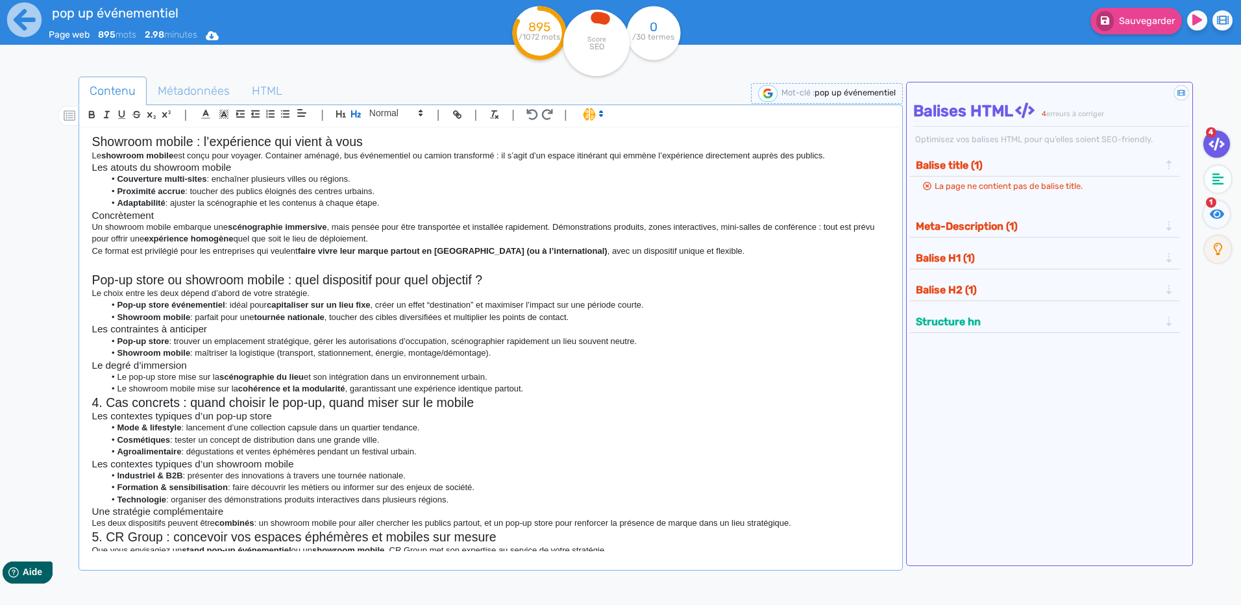
scroll to position [260, 0]
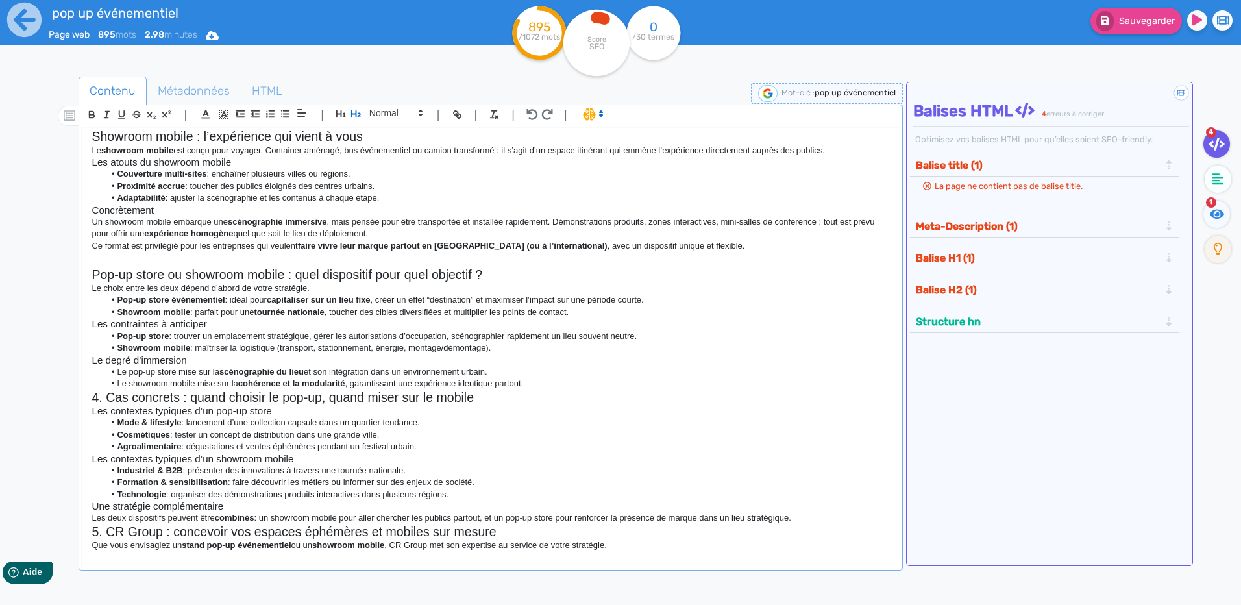
click at [111, 402] on h2 "4. Cas concrets : quand choisir le pop-up, quand miser sur le mobile" at bounding box center [491, 397] width 798 height 15
click at [108, 402] on h2 "4. Cas concrets : quand choisir le pop-up, quand miser sur le mobile" at bounding box center [491, 397] width 798 height 15
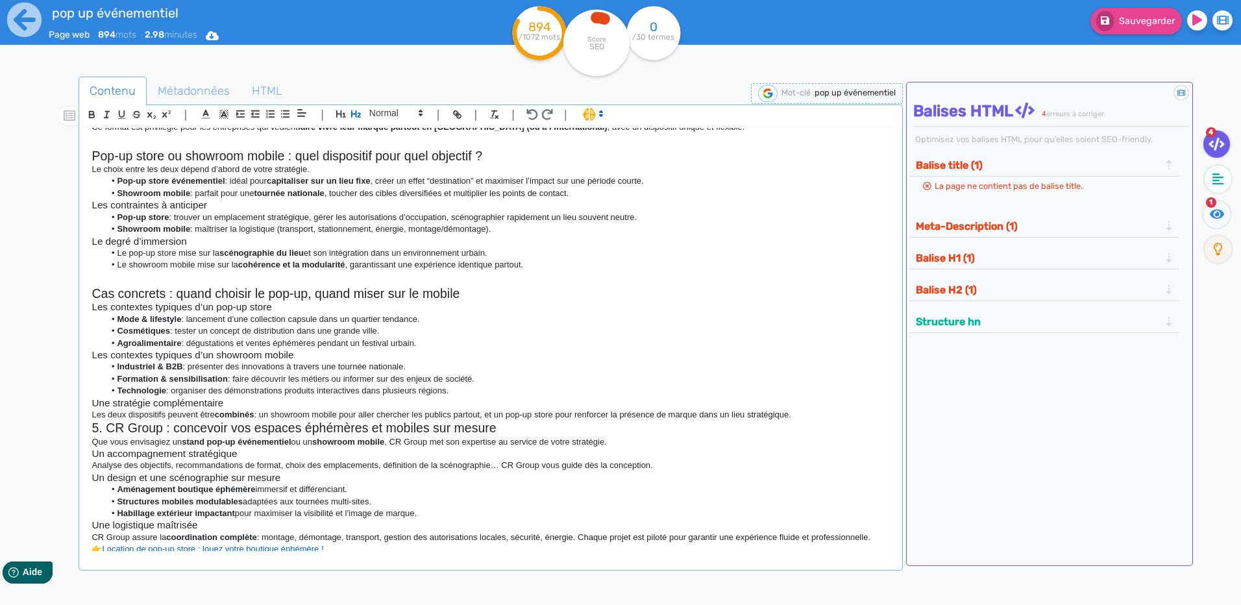
scroll to position [390, 0]
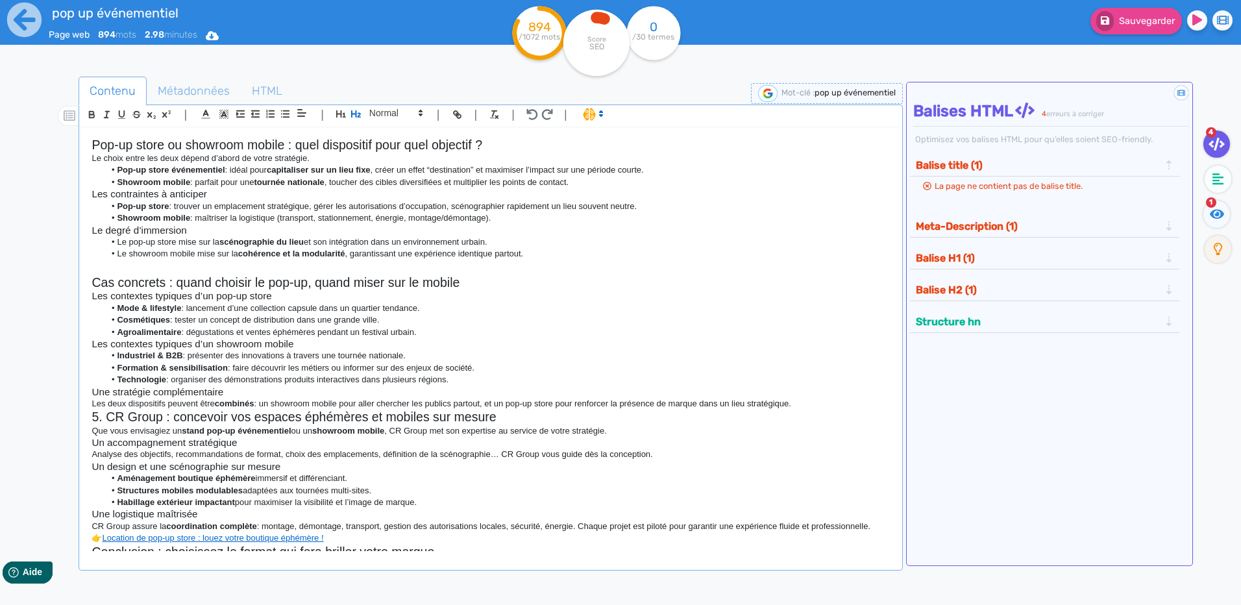
click at [108, 417] on h2 "5. CR Group : concevoir vos espaces éphémères et mobiles sur mesure" at bounding box center [491, 417] width 798 height 15
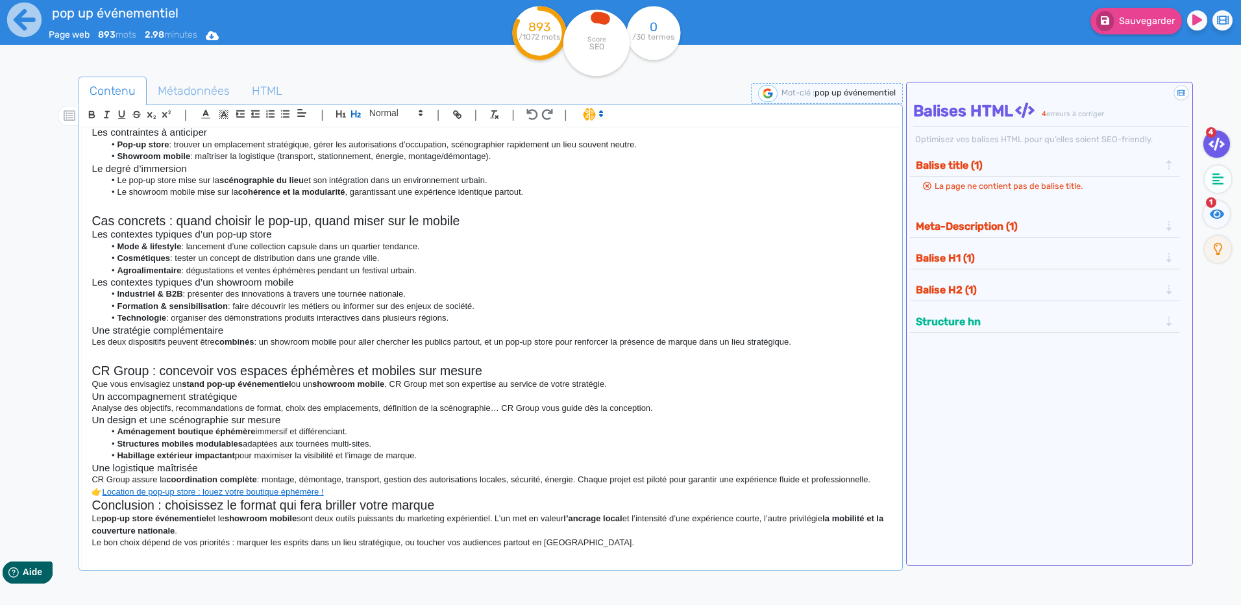
scroll to position [510, 0]
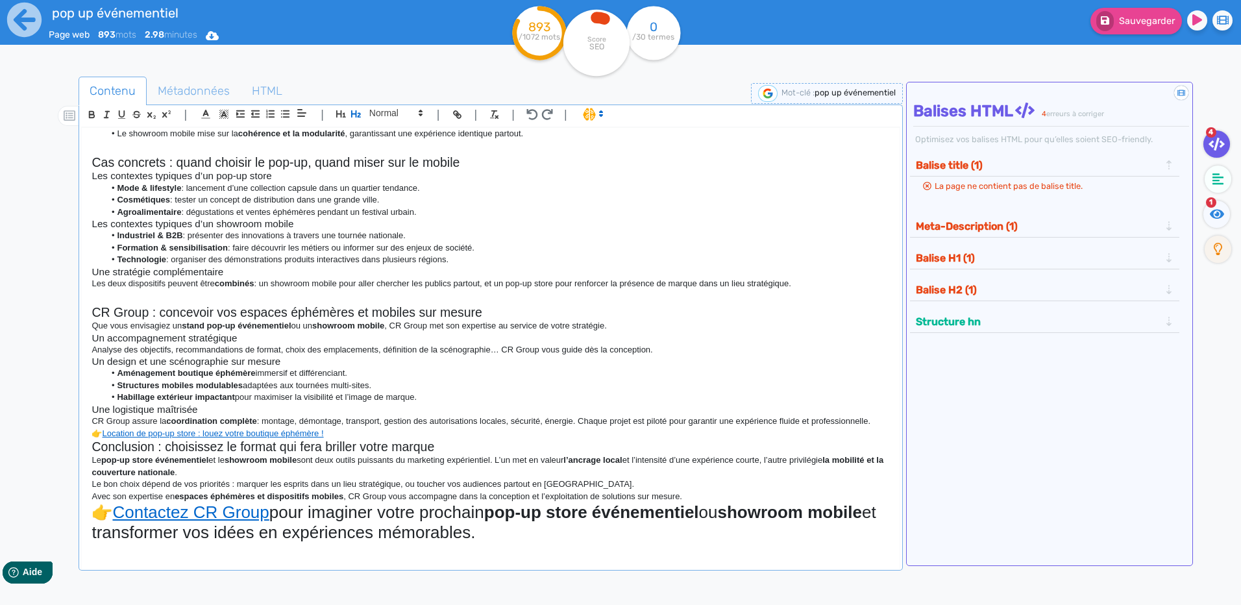
click at [379, 432] on p "👉 Location de pop-up store : louez votre boutique éphémère !" at bounding box center [491, 434] width 798 height 12
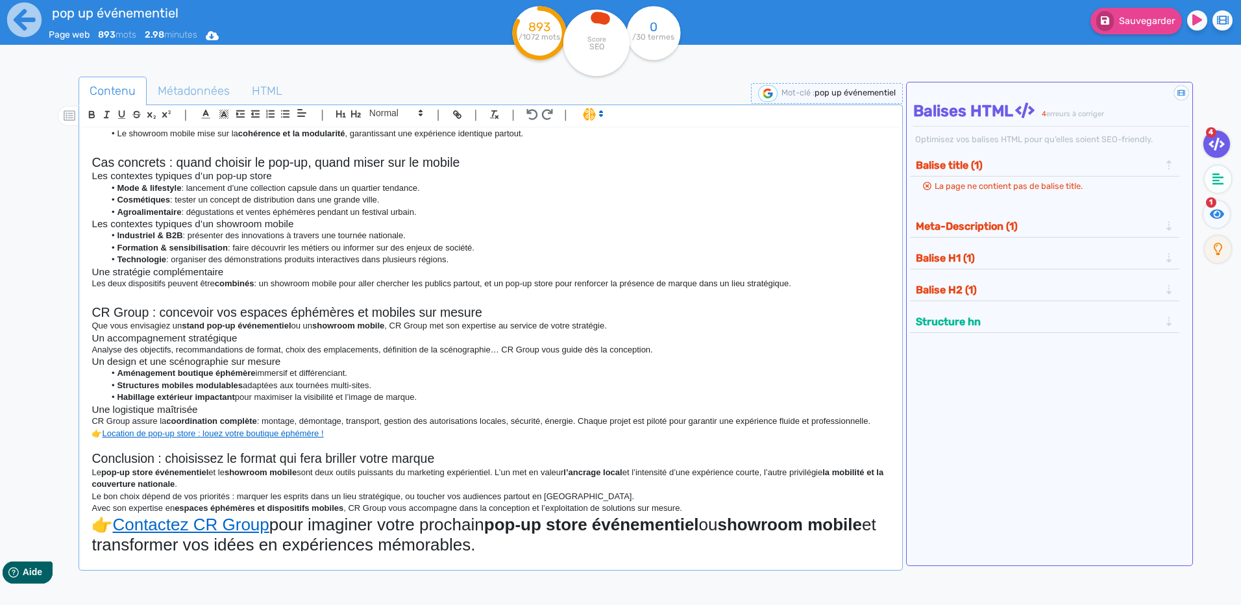
scroll to position [517, 0]
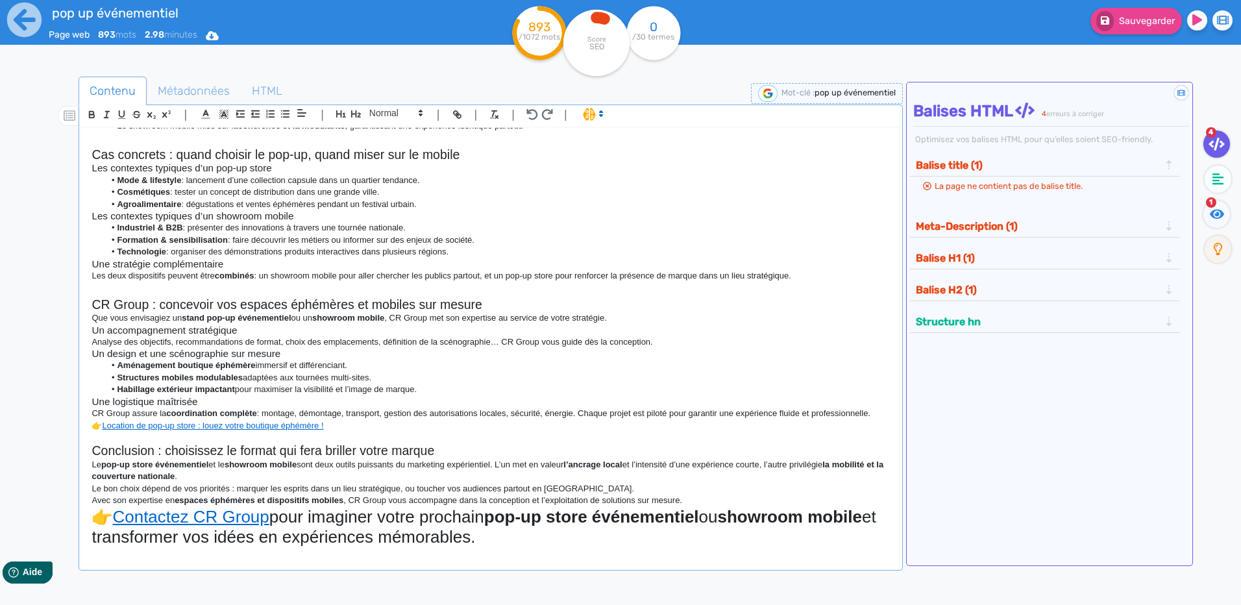
drag, startPoint x: 586, startPoint y: 539, endPoint x: 334, endPoint y: 167, distance: 450.1
click at [90, 517] on div "Showroom mobile vs pop-up store événementiel : quelles différences pour votre s…" at bounding box center [490, 339] width 817 height 423
click at [392, 105] on div "| | H3 H4 H5 H6 Normal | | | | Showroom mobile vs pop-up store événementiel : q…" at bounding box center [491, 338] width 824 height 466
click at [389, 113] on span at bounding box center [396, 113] width 64 height 16
click at [385, 217] on span at bounding box center [395, 218] width 52 height 20
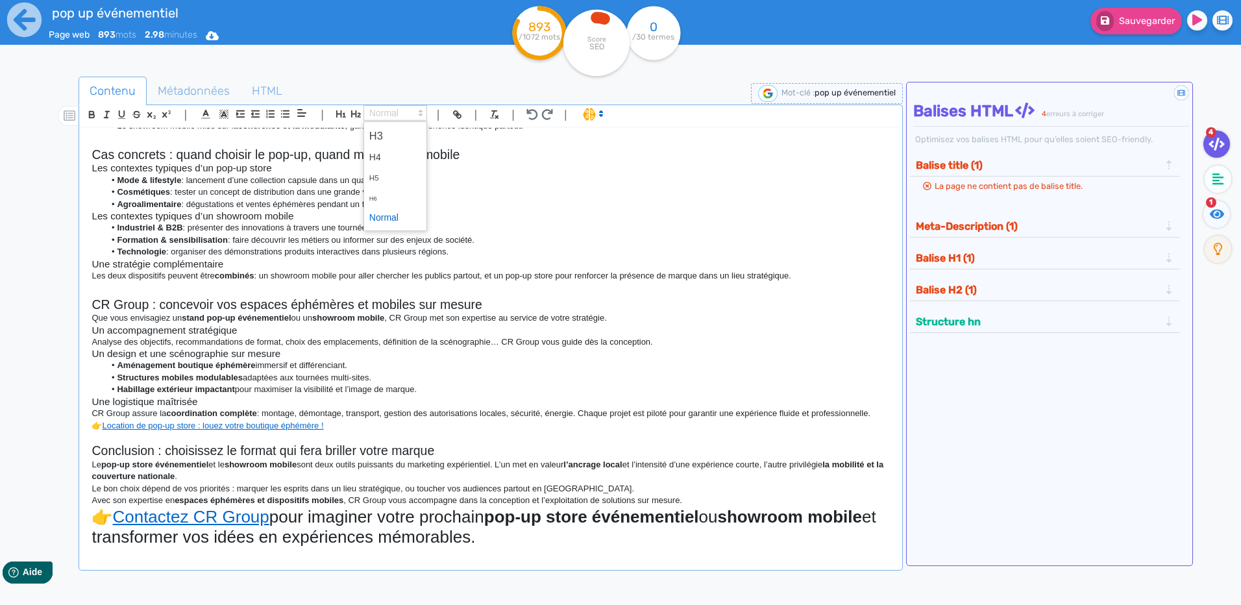
scroll to position [493, 0]
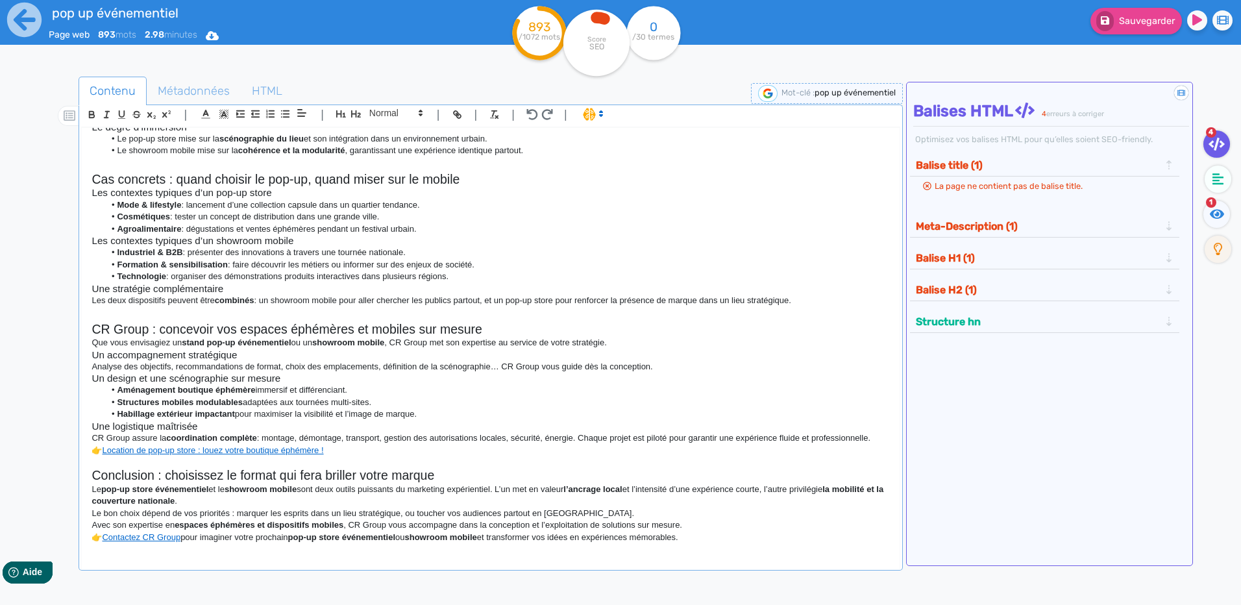
click at [175, 520] on p "Avec son expertise en espaces éphémères et dispositifs mobiles , CR Group vous …" at bounding box center [491, 525] width 798 height 12
click at [103, 538] on p "👉 Contactez CR Group pour imaginer votre prochain pop-up store événementiel ou …" at bounding box center [491, 538] width 798 height 12
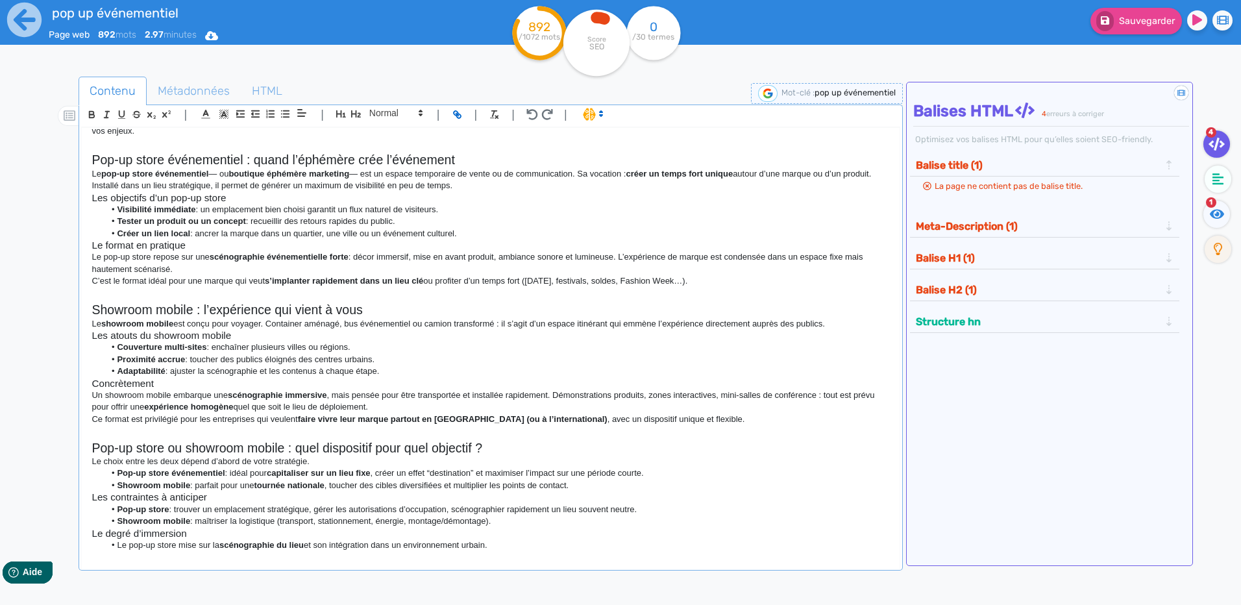
scroll to position [0, 0]
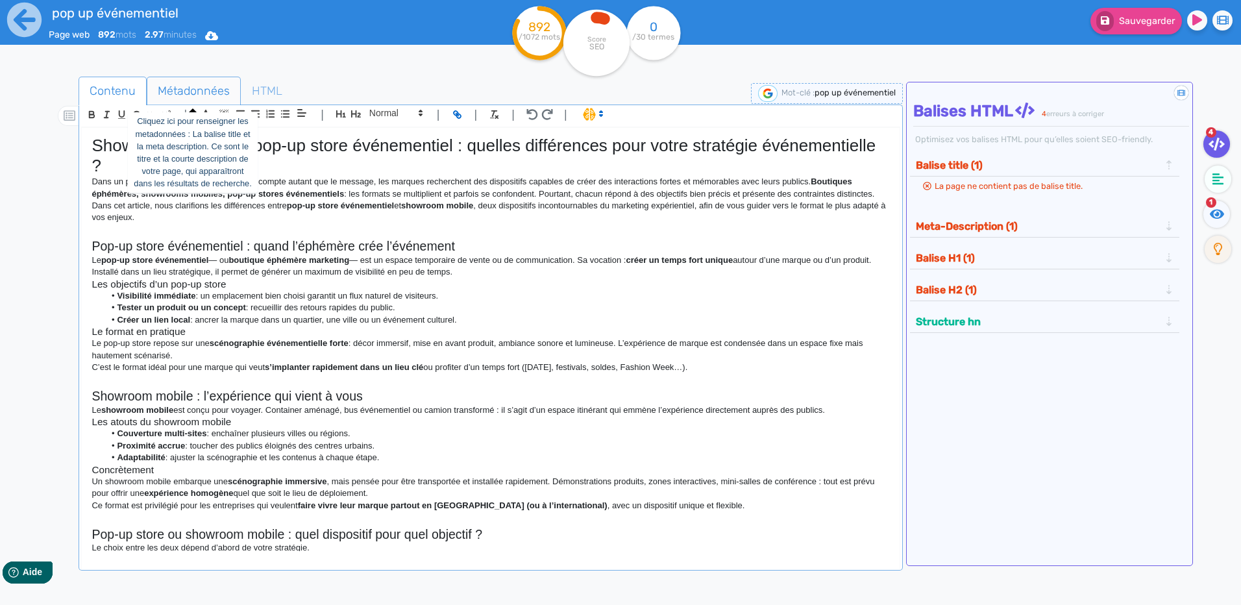
click at [208, 98] on span "Métadonnées" at bounding box center [193, 90] width 93 height 35
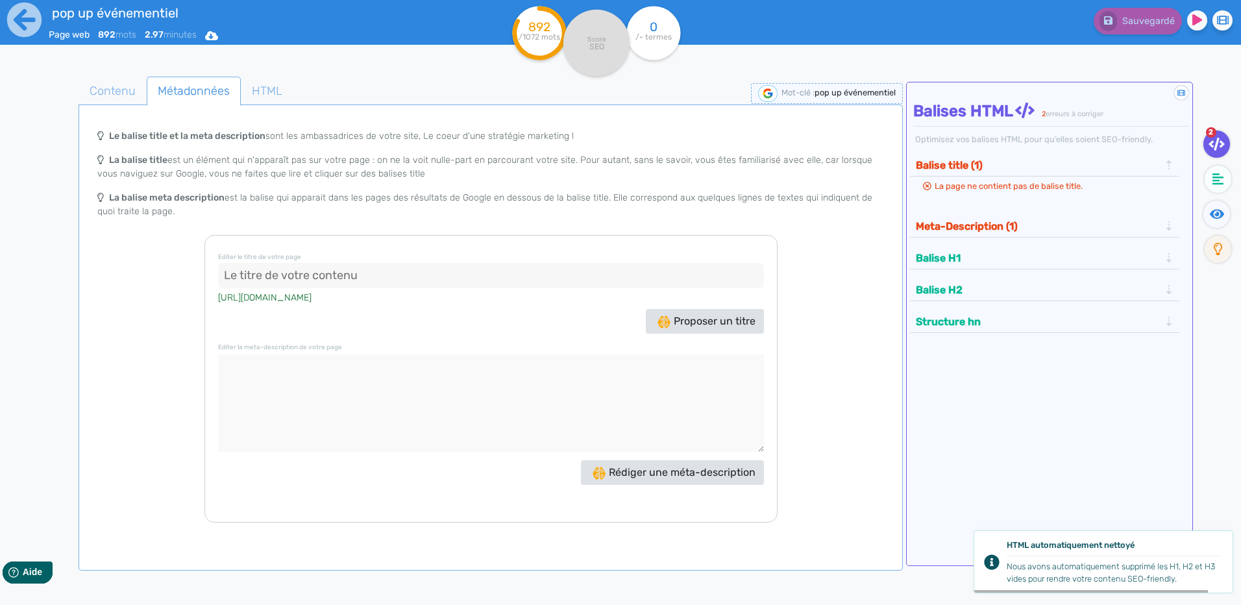
click at [304, 283] on input at bounding box center [491, 276] width 546 height 26
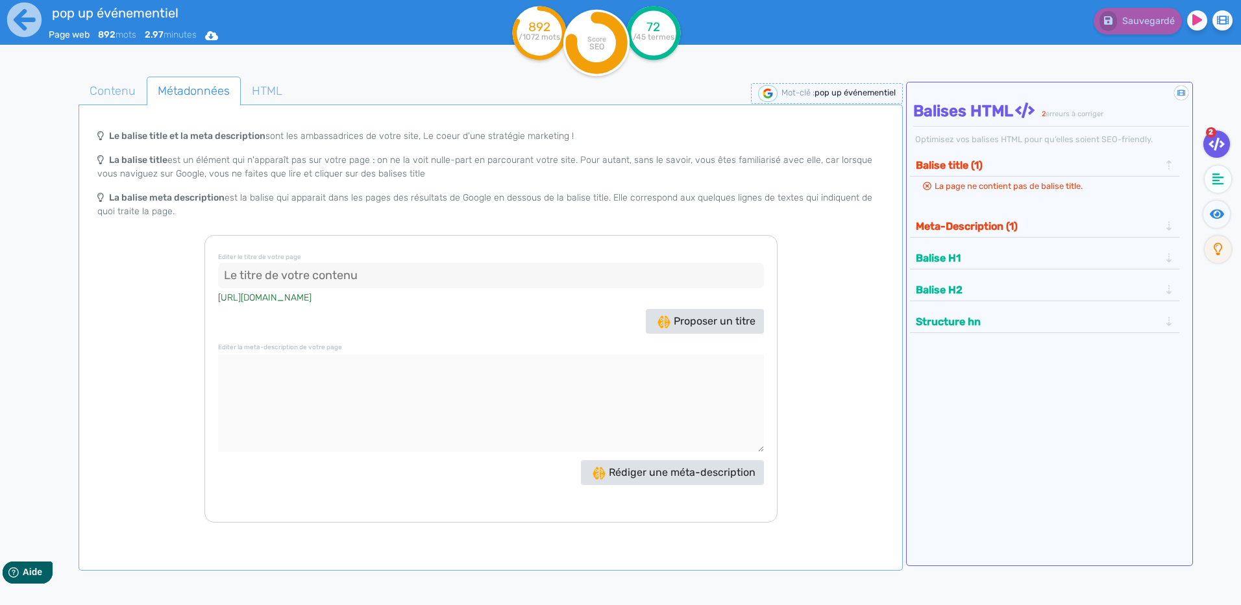
click at [344, 402] on textarea at bounding box center [491, 402] width 546 height 97
paste textarea "Pop-up store événementiel ou showroom mobile ? Découvrez les différences et cho…"
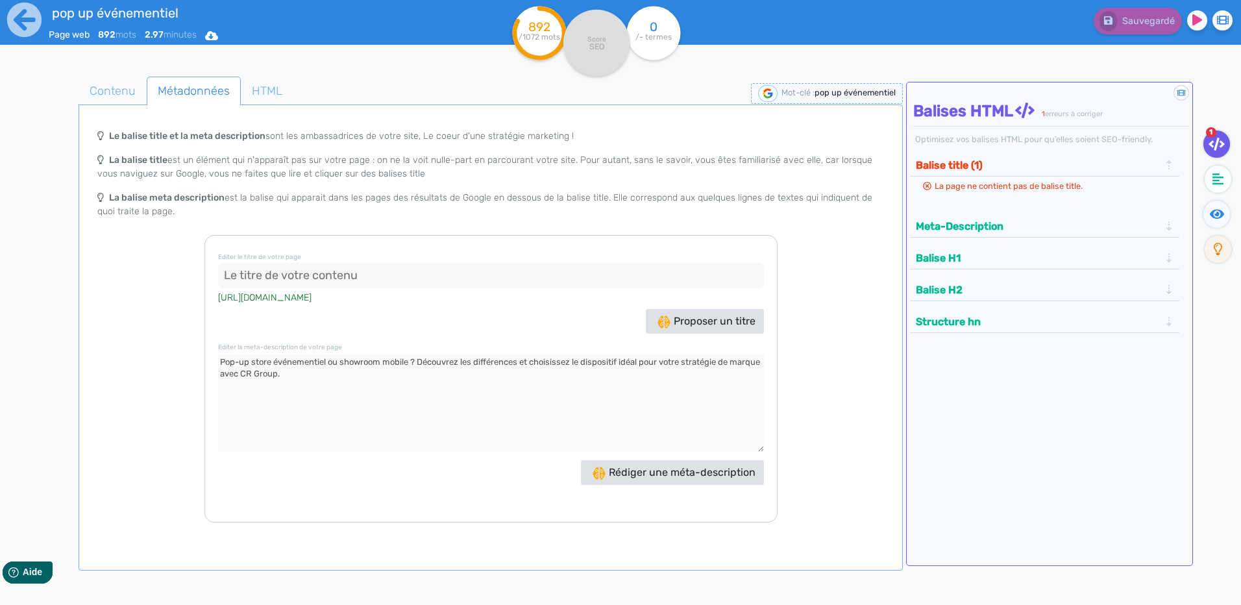
type textarea "Pop-up store événementiel ou showroom mobile ? Découvrez les différences et cho…"
click at [350, 274] on input at bounding box center [491, 276] width 546 height 26
paste input "Showroom mobile vs pop-up store : quel format choisir ?"
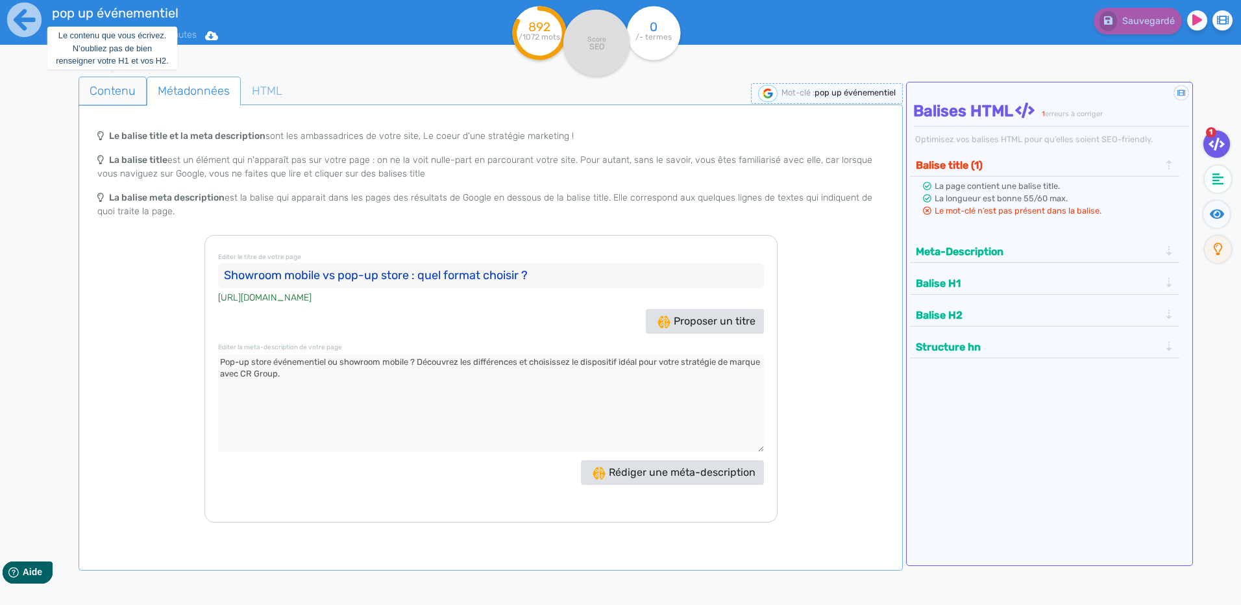
click at [121, 92] on span "Contenu" at bounding box center [112, 90] width 67 height 35
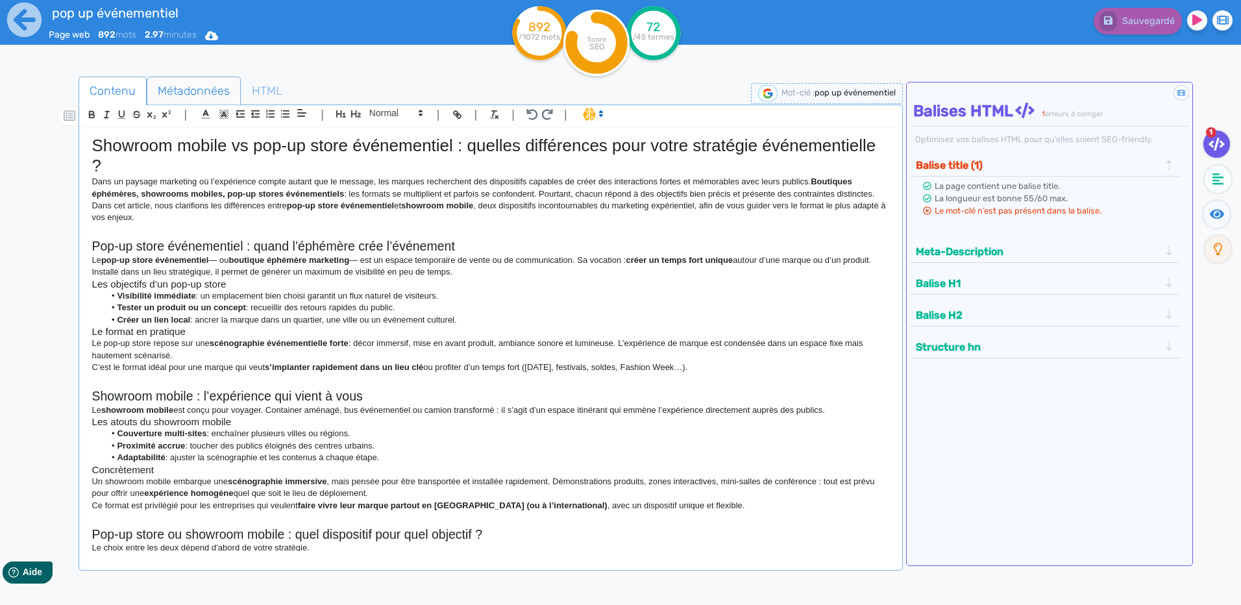
click at [204, 93] on span "Métadonnées" at bounding box center [193, 90] width 93 height 35
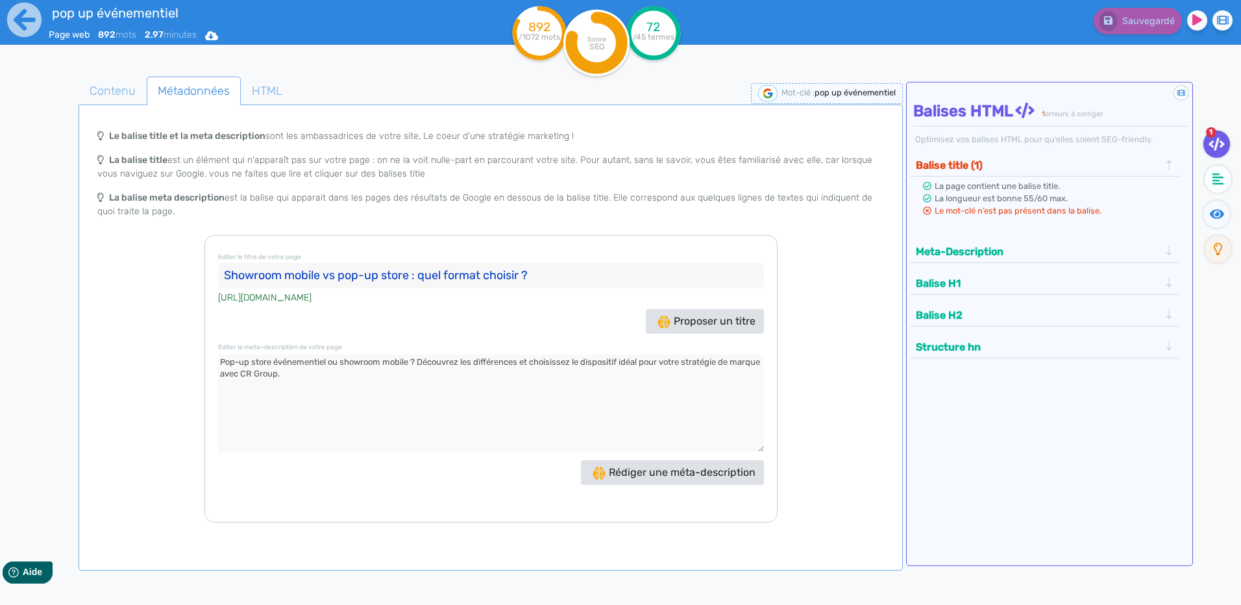
click at [397, 279] on input "Showroom mobile vs pop-up store : quel format choisir ?" at bounding box center [491, 276] width 546 height 26
click at [338, 279] on input "Showroom mobile vs pop-up store : quel format choisir ?" at bounding box center [491, 276] width 546 height 26
drag, startPoint x: 401, startPoint y: 277, endPoint x: 373, endPoint y: 279, distance: 28.7
click at [369, 277] on input "Showroom mobile/pop-up store : quel format choisir ?" at bounding box center [491, 276] width 546 height 26
type input "Showroom mobile/pop-up événementiel : quel format choisir ?"
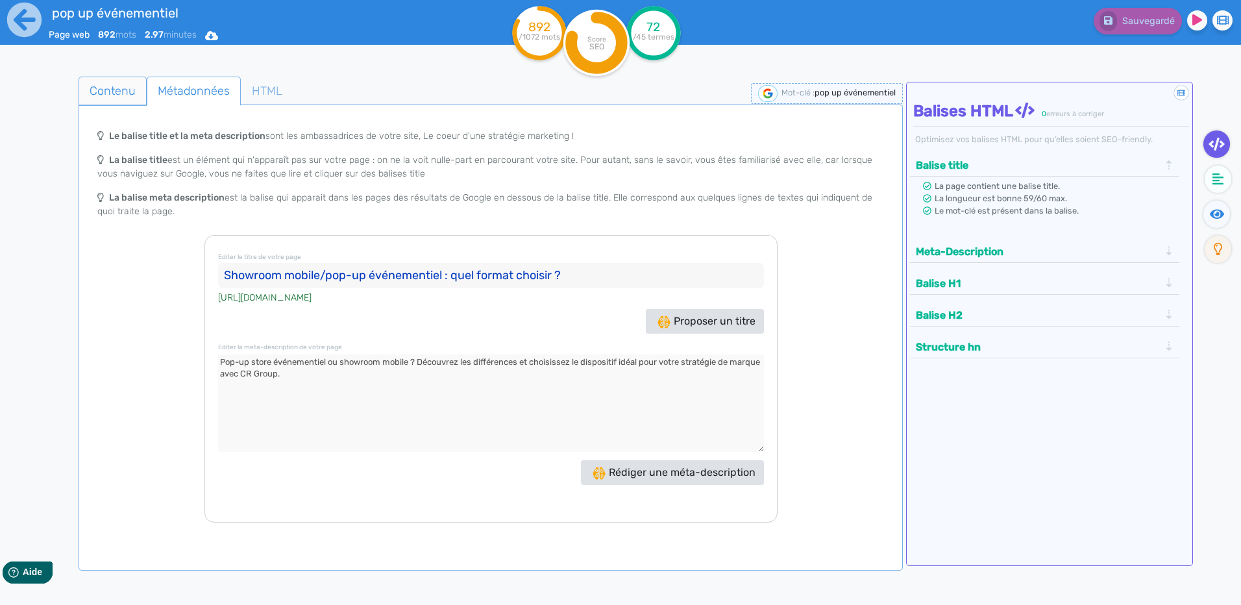
click at [111, 99] on span "Contenu" at bounding box center [112, 90] width 67 height 35
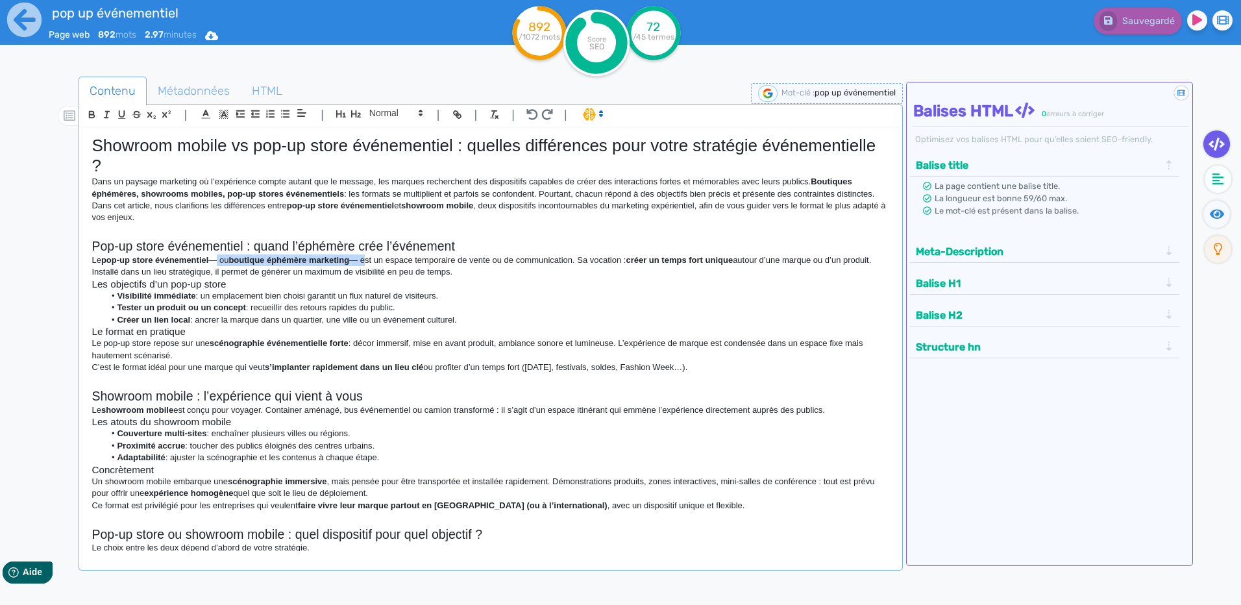
drag, startPoint x: 371, startPoint y: 259, endPoint x: 214, endPoint y: 258, distance: 157.8
click at [214, 258] on p "Le pop-up store événementiel — ou boutique éphémère marketing — est un espace t…" at bounding box center [491, 266] width 798 height 24
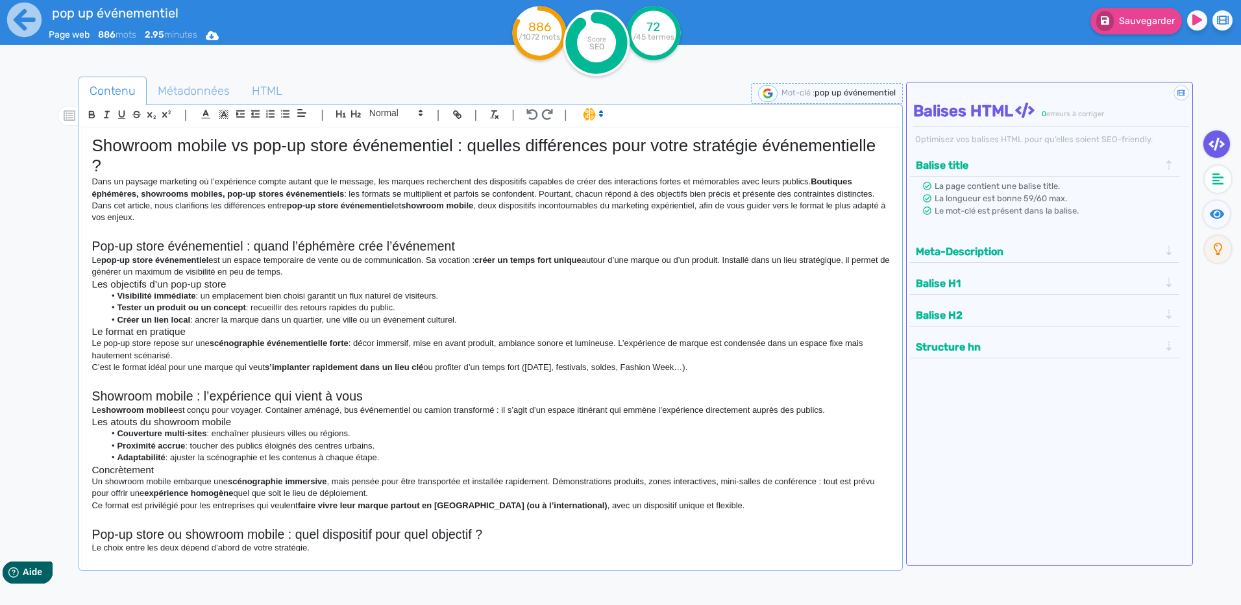
click at [878, 137] on h1 "Showroom mobile vs pop-up store événementiel : quelles différences pour votre s…" at bounding box center [491, 156] width 798 height 40
click at [203, 330] on h3 "Le format en pratique" at bounding box center [491, 332] width 798 height 12
click at [240, 288] on h3 "Les objectifs d’un pop-up store" at bounding box center [491, 285] width 798 height 12
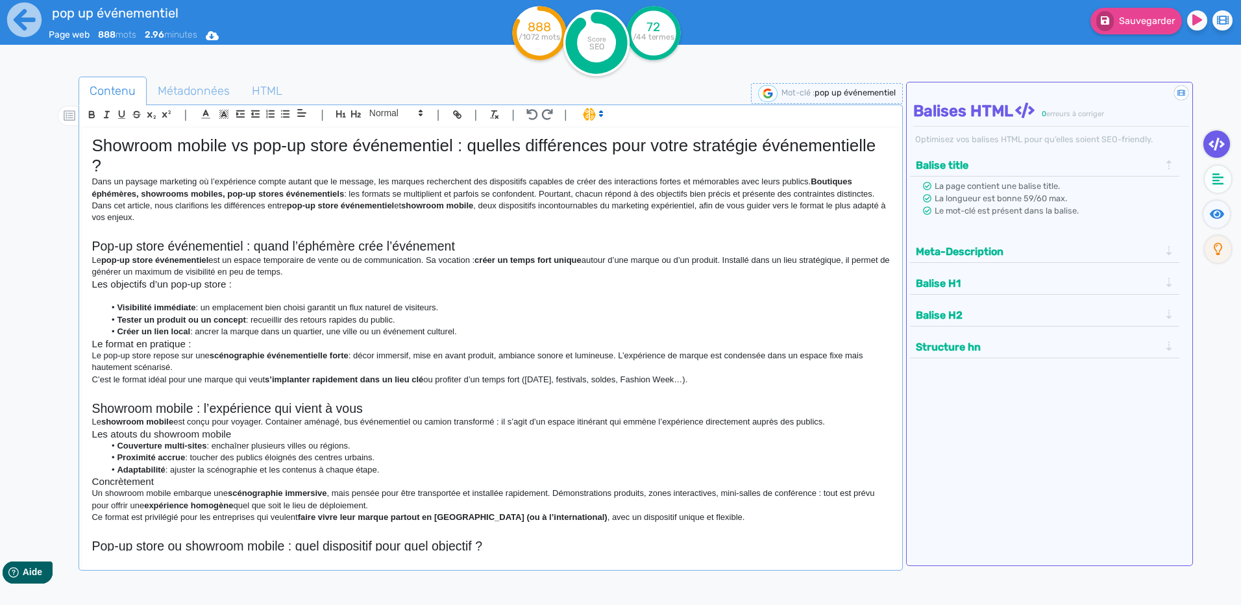
click at [482, 330] on li "Créer un lien local : ancrer la marque dans un quartier, une ville ou un événem…" at bounding box center [498, 332] width 786 height 12
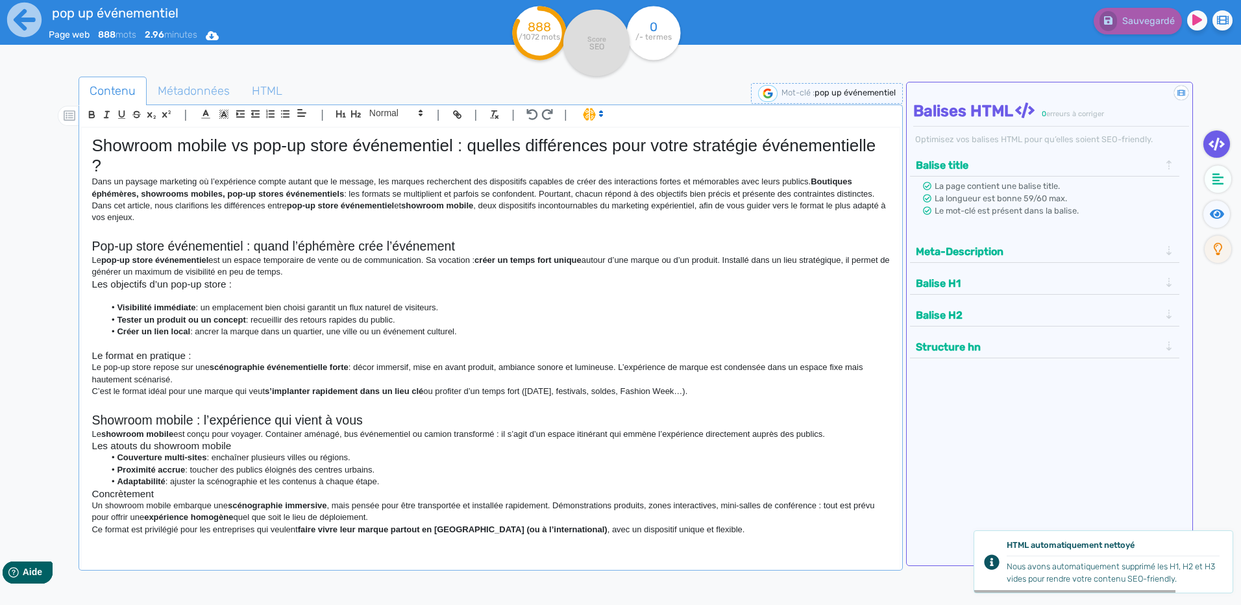
scroll to position [65, 0]
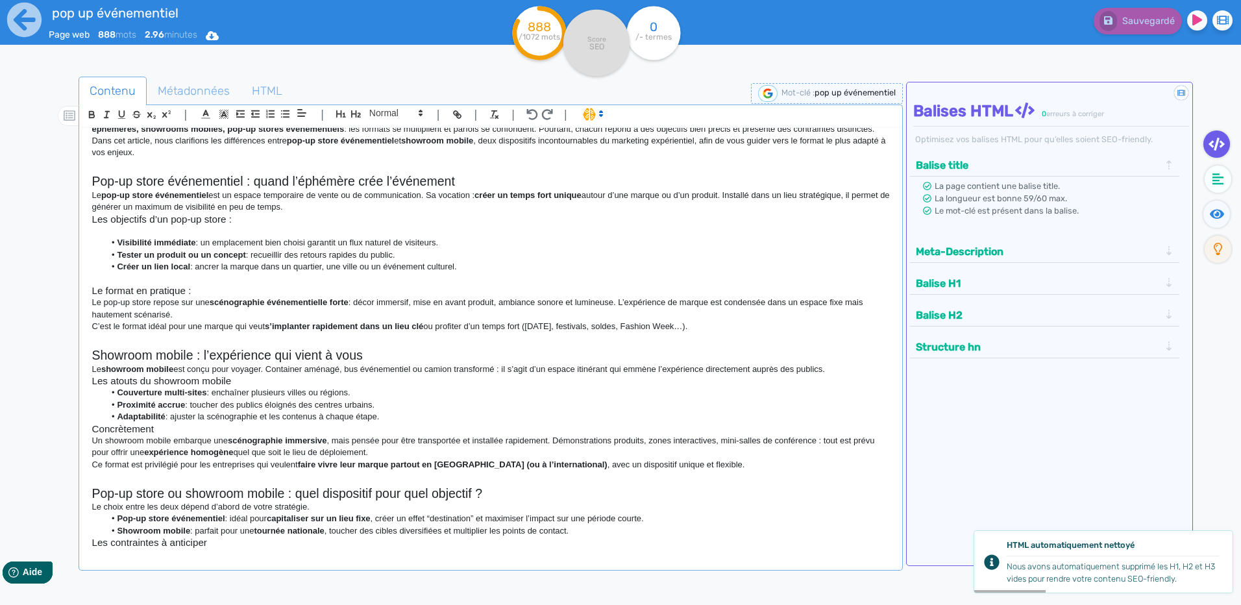
click at [260, 382] on h3 "Les atouts du showroom mobile" at bounding box center [491, 381] width 798 height 12
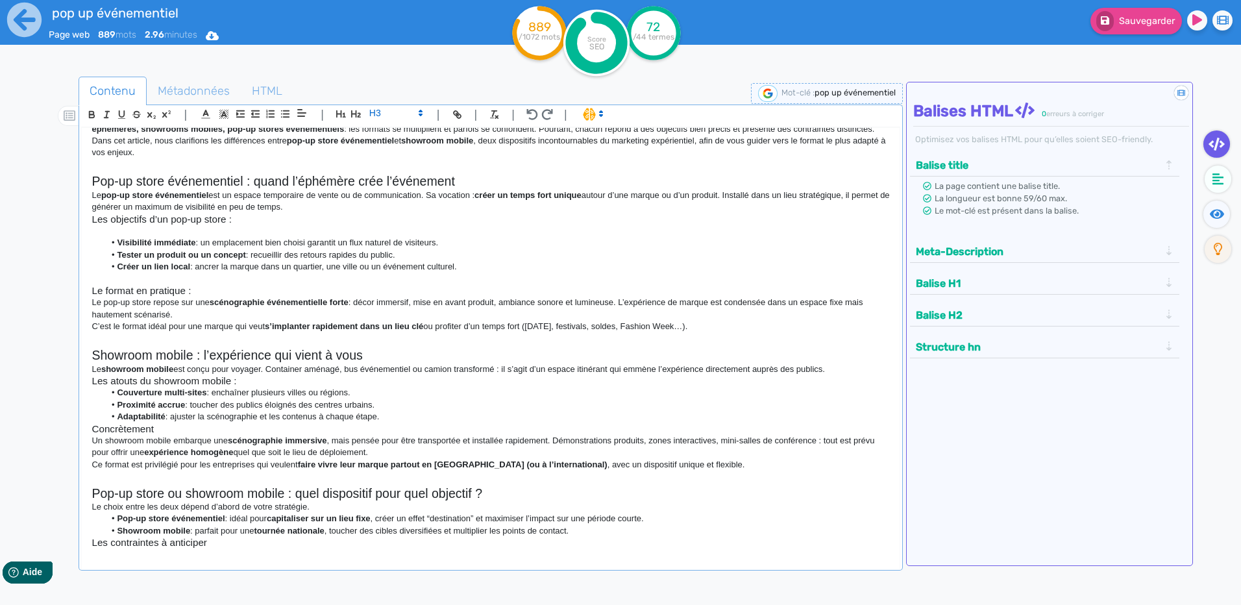
click at [192, 421] on li "Adaptabilité : ajuster la scénographie et les contenus à chaque étape." at bounding box center [498, 417] width 786 height 12
click at [192, 425] on h3 "Concrètement" at bounding box center [491, 429] width 798 height 12
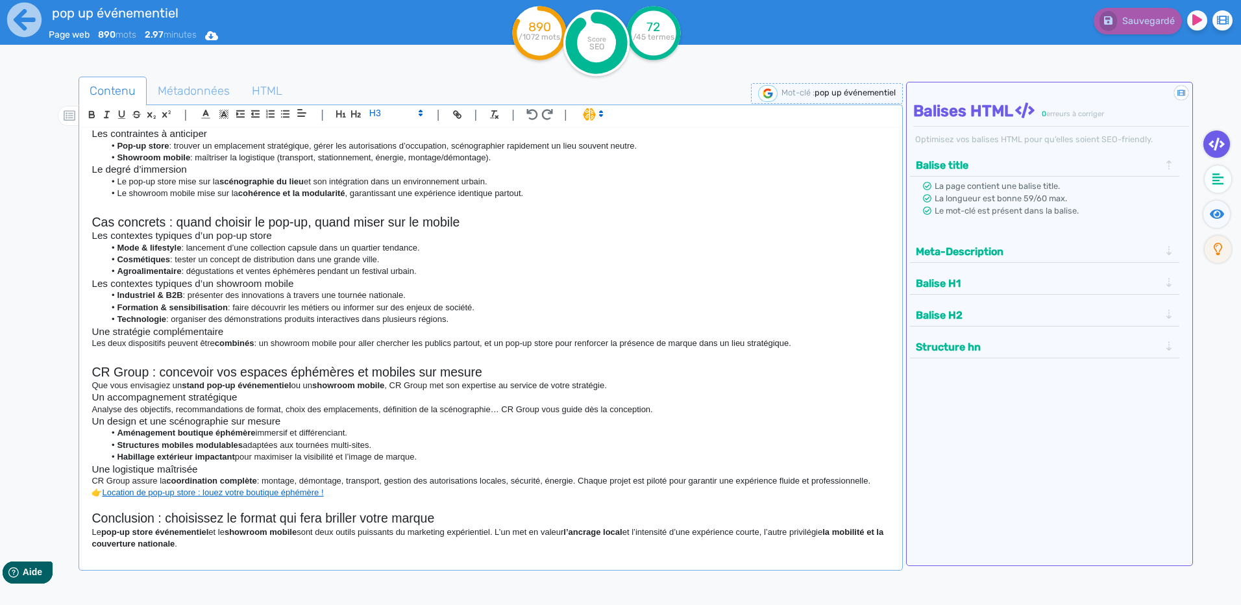
scroll to position [452, 0]
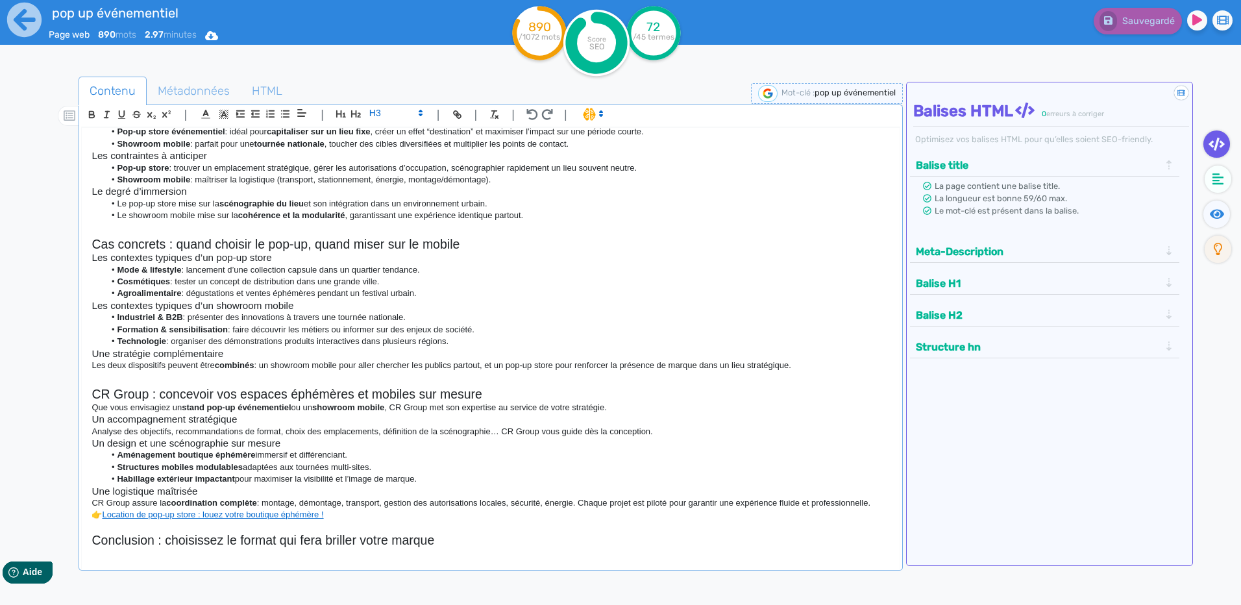
click at [262, 357] on h3 "Une stratégie complémentaire" at bounding box center [491, 354] width 798 height 12
click at [354, 299] on li "Agroalimentaire : dégustations et ventes éphémères pendant un festival urbain." at bounding box center [498, 294] width 786 height 12
click at [354, 303] on h3 "Les contextes typiques d’un showroom mobile" at bounding box center [491, 306] width 798 height 12
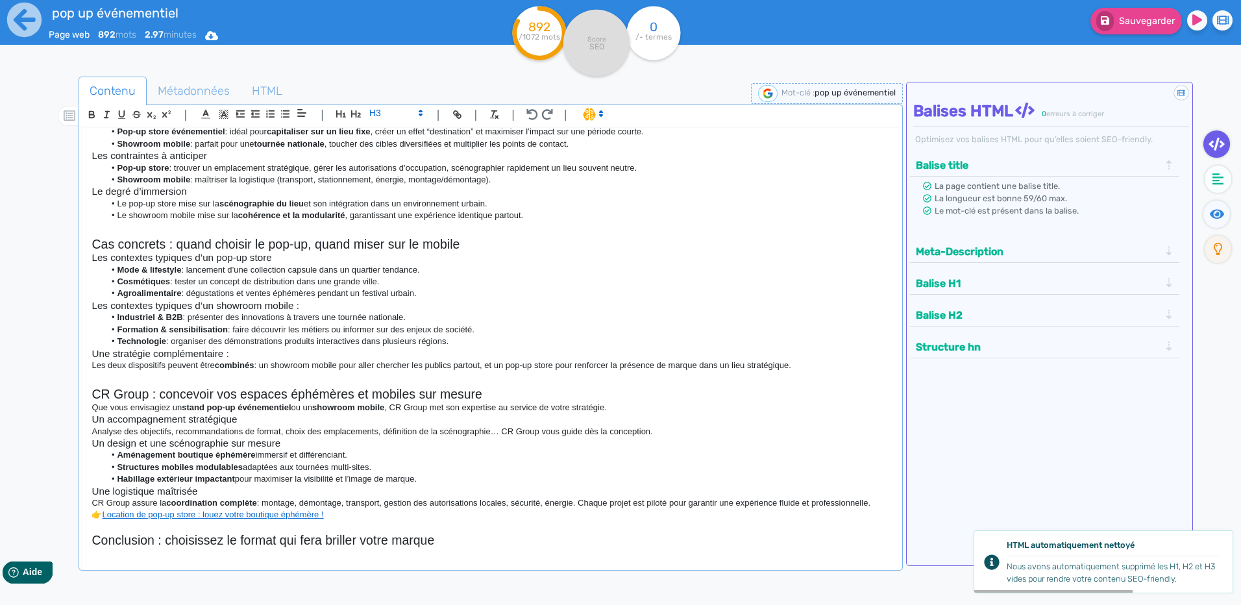
click at [441, 293] on li "Agroalimentaire : dégustations et ventes éphémères pendant un festival urbain." at bounding box center [498, 294] width 786 height 12
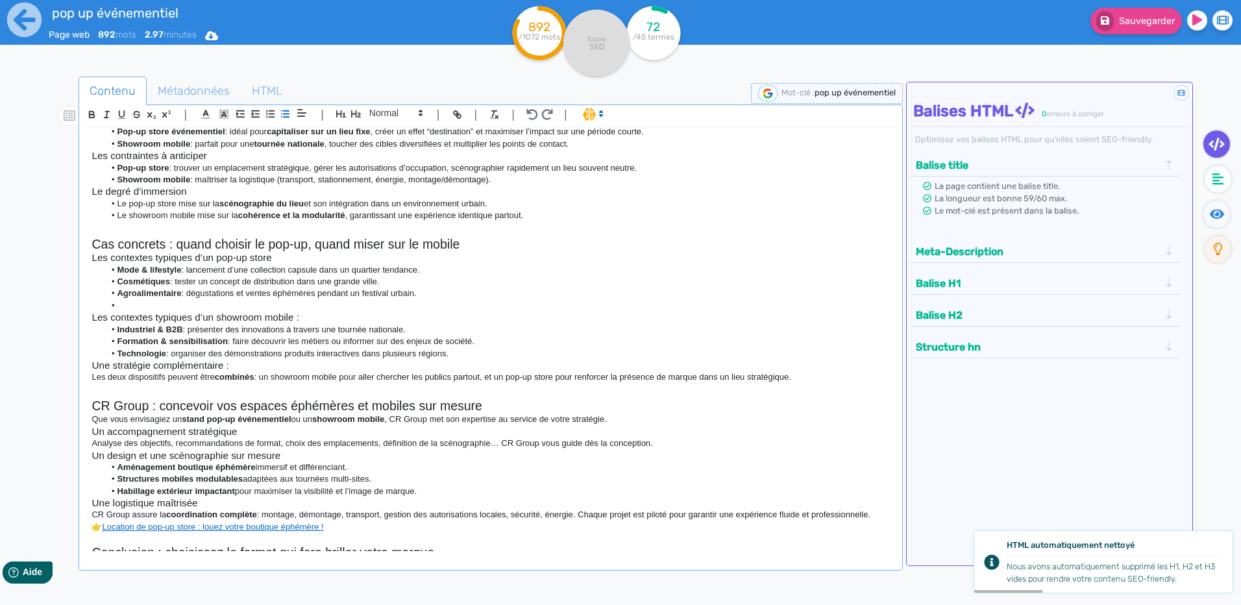
click at [465, 348] on li "Technologie : organiser des démonstrations produits interactives dans plusieurs…" at bounding box center [498, 354] width 786 height 12
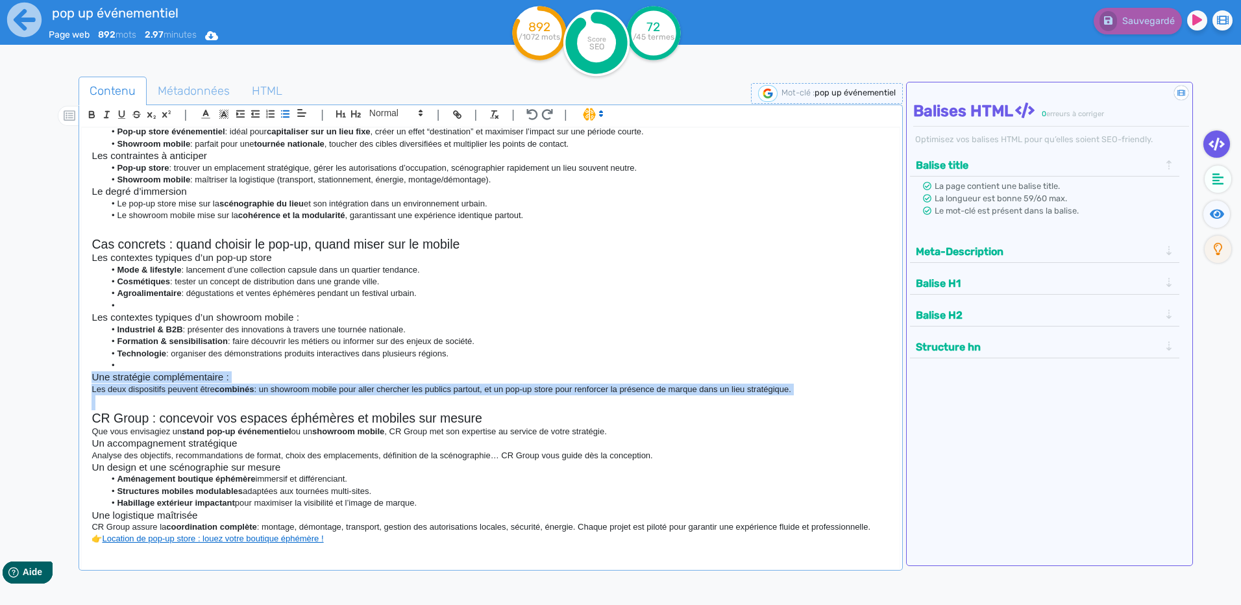
drag, startPoint x: 806, startPoint y: 395, endPoint x: 44, endPoint y: 380, distance: 762.3
click at [44, 380] on div "Contenu Métadonnées HTML | | H3 H4 H5 H6 Normal | | | | Showroom mobile vs pop-…" at bounding box center [640, 379] width 1204 height 613
copy div "Une stratégie complémentaire : Les deux dispositifs peuvent être combinés : un …"
click at [178, 385] on p "Les deux dispositifs peuvent être combinés : un showroom mobile pour aller cher…" at bounding box center [491, 390] width 798 height 12
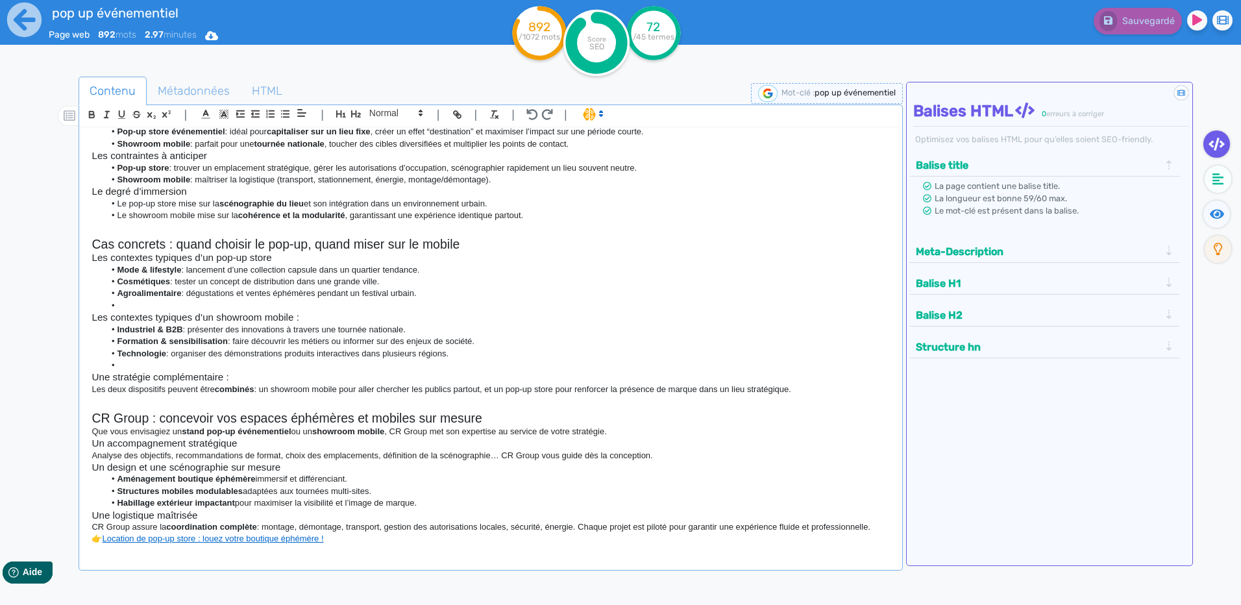
click at [180, 369] on li at bounding box center [498, 366] width 786 height 12
click at [210, 387] on p "Les deux dispositifs peuvent être combinés : un showroom mobile pour aller cher…" at bounding box center [491, 390] width 798 height 12
click at [211, 386] on p "Les deux dispositifs peuvent être combinés : un showroom mobile pour aller cher…" at bounding box center [491, 390] width 798 height 12
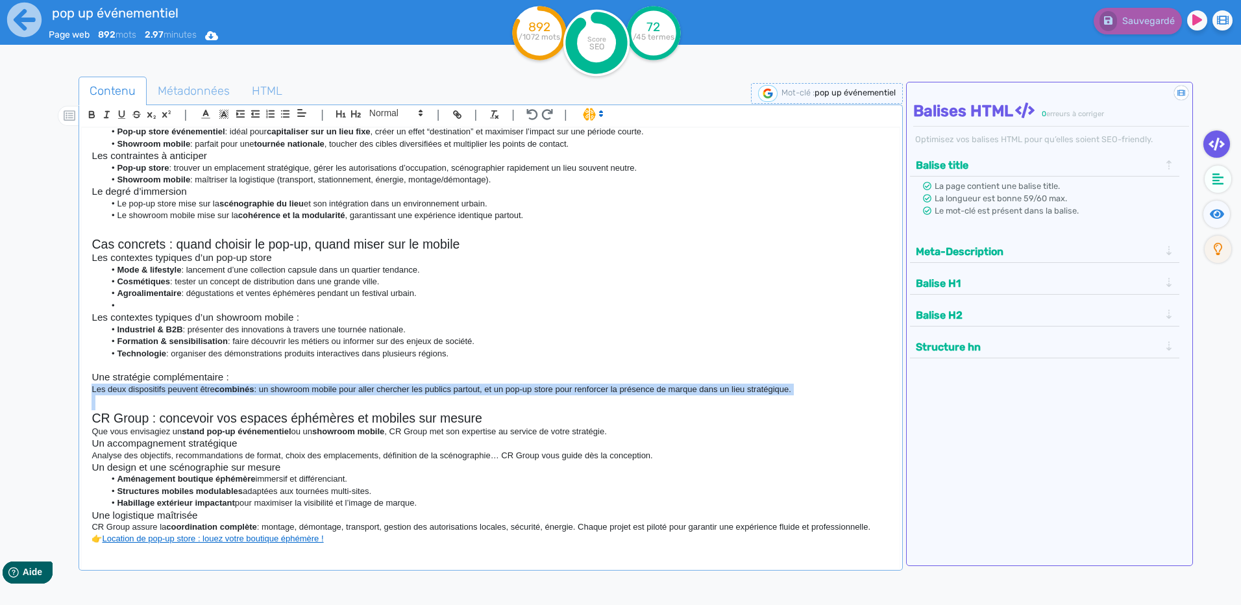
click at [211, 386] on p "Les deux dispositifs peuvent être combinés : un showroom mobile pour aller cher…" at bounding box center [491, 390] width 798 height 12
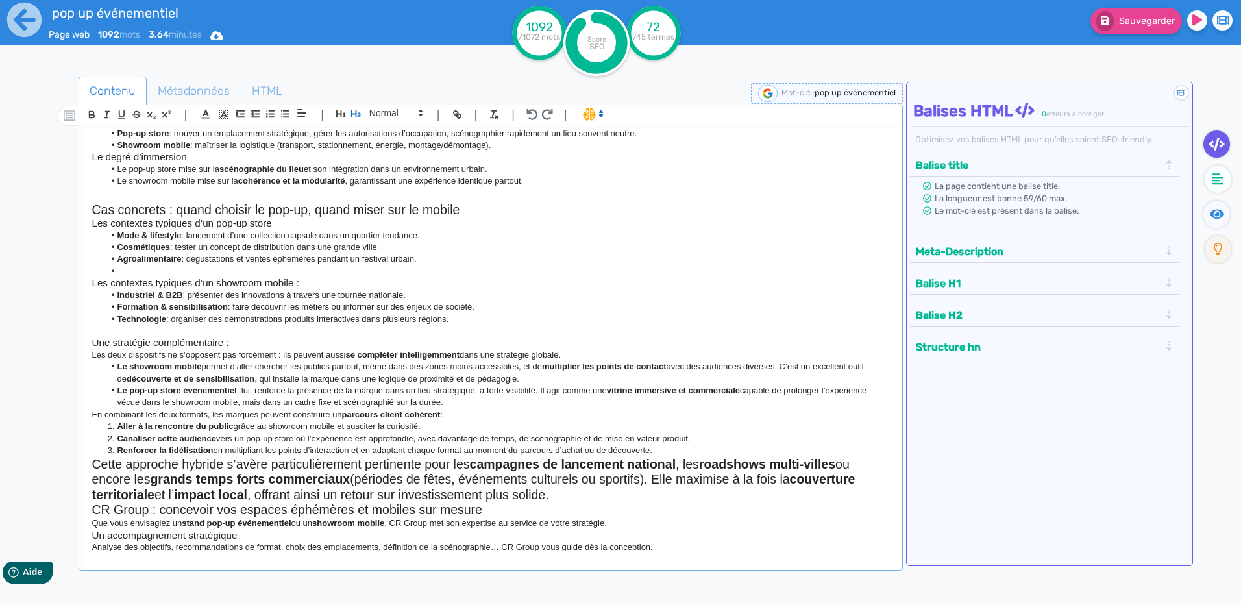
scroll to position [517, 0]
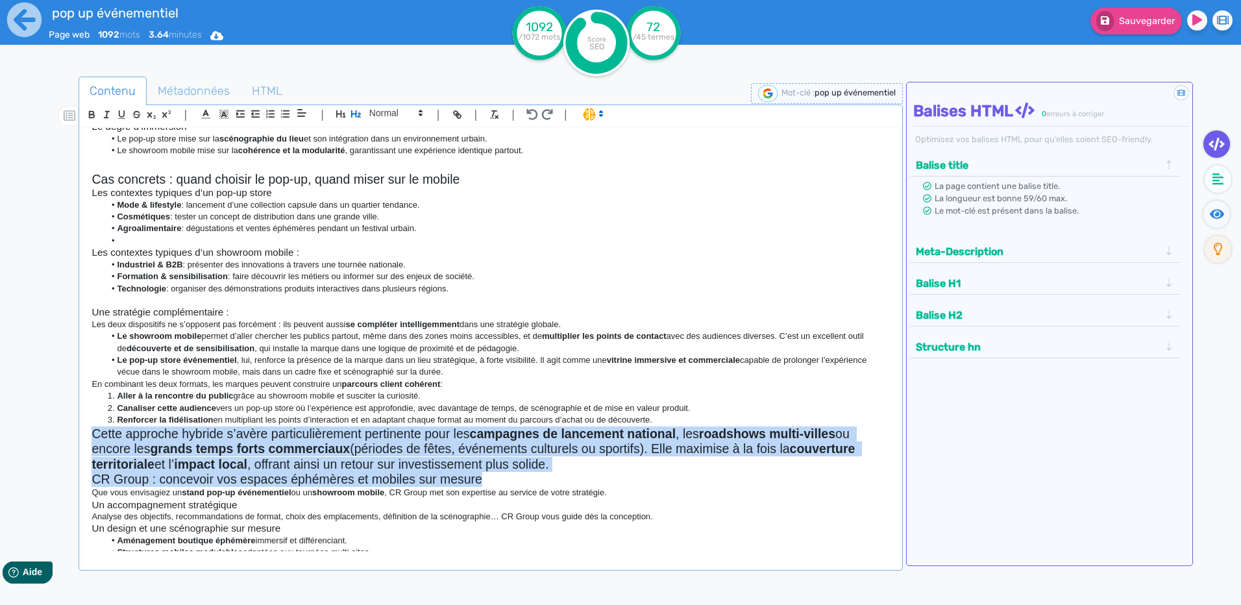
drag, startPoint x: 513, startPoint y: 477, endPoint x: 92, endPoint y: 430, distance: 423.3
click at [92, 430] on div "Showroom mobile vs pop-up store événementiel : quelles différences pour votre s…" at bounding box center [490, 339] width 817 height 423
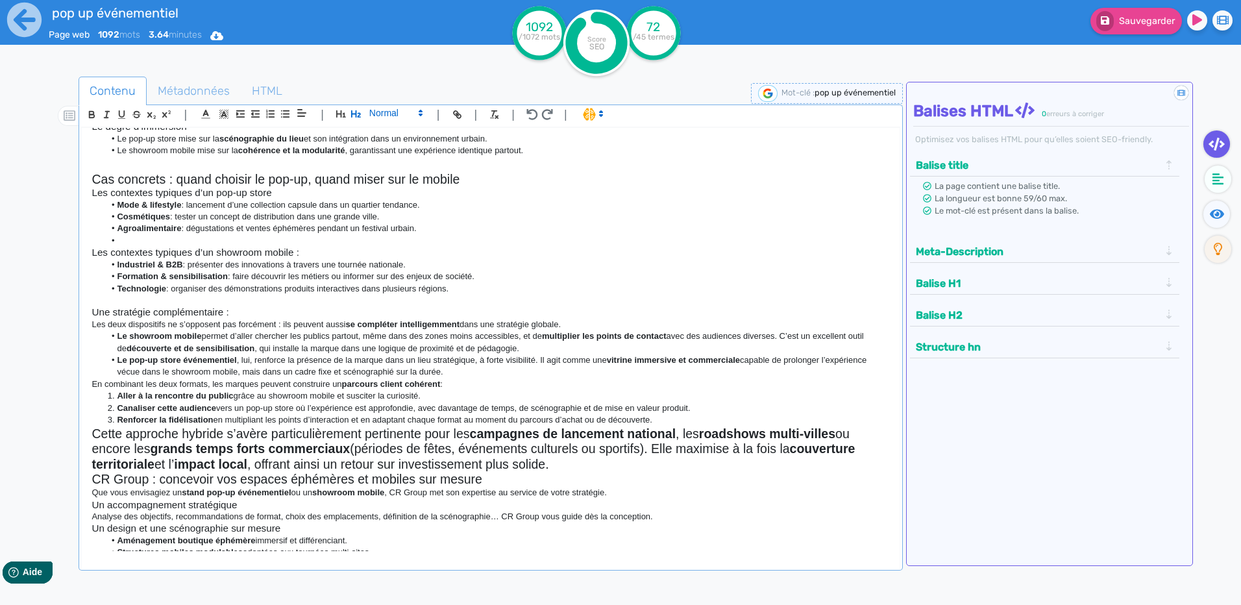
click at [380, 110] on span at bounding box center [396, 113] width 64 height 16
click at [395, 220] on span at bounding box center [395, 218] width 52 height 20
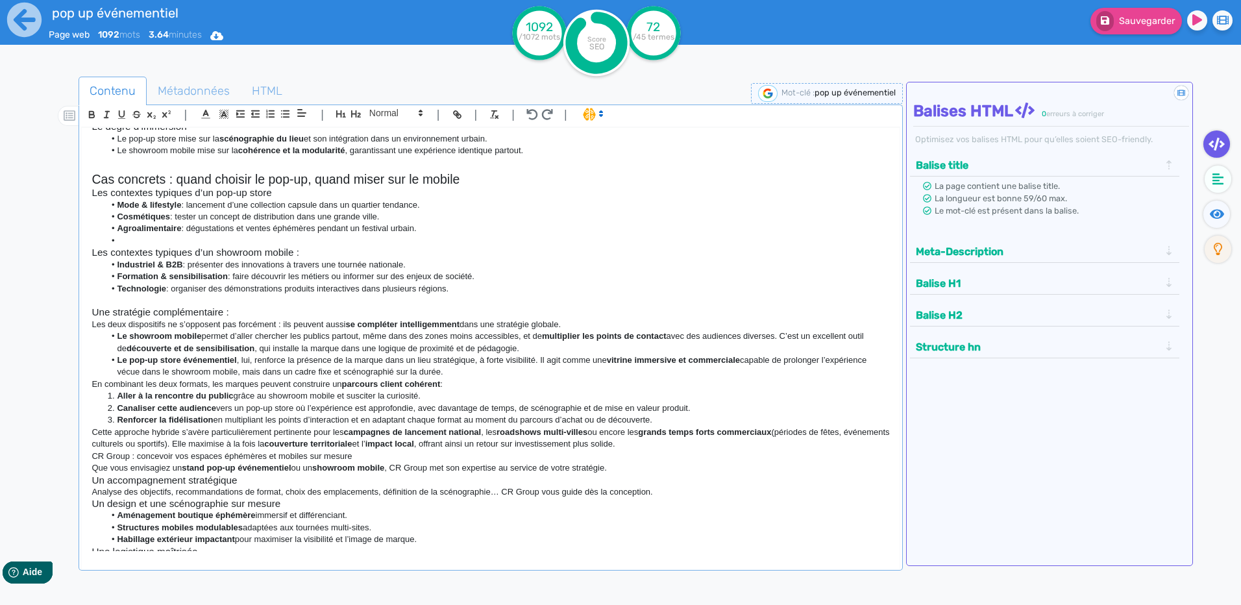
click at [416, 428] on strong "campagnes de lancement national" at bounding box center [413, 432] width 138 height 10
click at [297, 478] on h3 "Un accompagnement stratégique" at bounding box center [491, 481] width 798 height 12
click at [313, 503] on h3 "Un design et une scénographie sur mesure" at bounding box center [491, 504] width 798 height 12
click at [219, 314] on h3 "Une stratégie complémentaire :" at bounding box center [491, 312] width 798 height 12
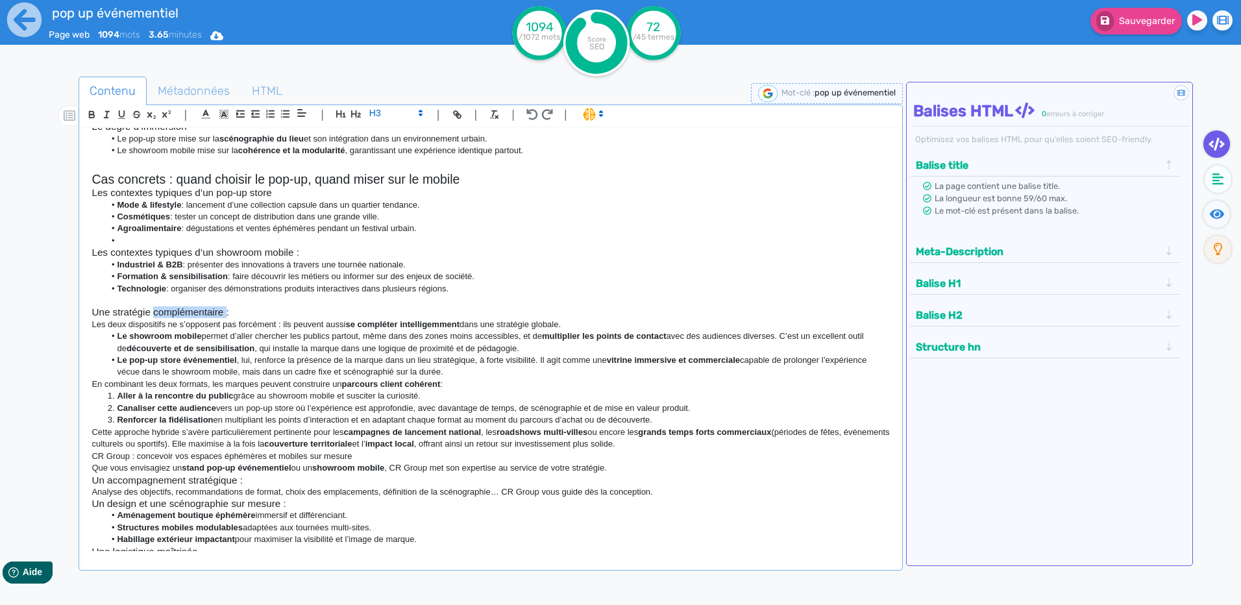
click at [219, 314] on h3 "Une stratégie complémentaire :" at bounding box center [491, 312] width 798 height 12
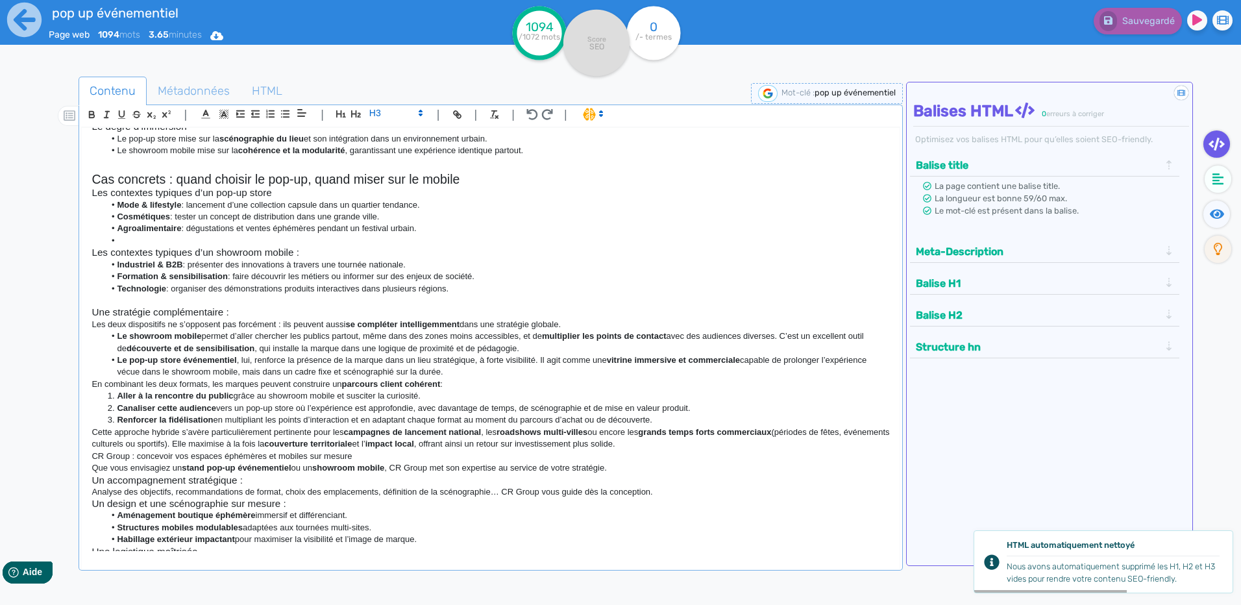
click at [254, 176] on h2 "Cas concrets : quand choisir le pop-up, quand miser sur le mobile" at bounding box center [491, 179] width 798 height 15
click at [147, 314] on h3 "Une stratégie complémentaire :" at bounding box center [491, 312] width 798 height 12
click at [355, 118] on icon "button" at bounding box center [356, 113] width 11 height 11
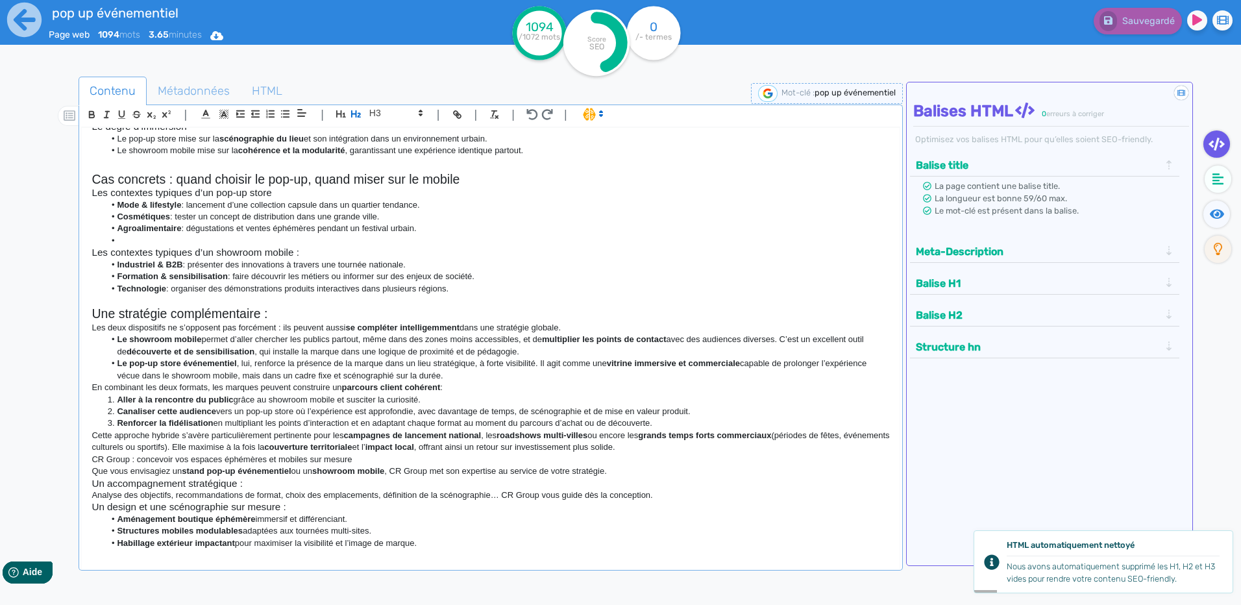
click at [413, 327] on strong "se compléter intelligemment" at bounding box center [402, 328] width 114 height 10
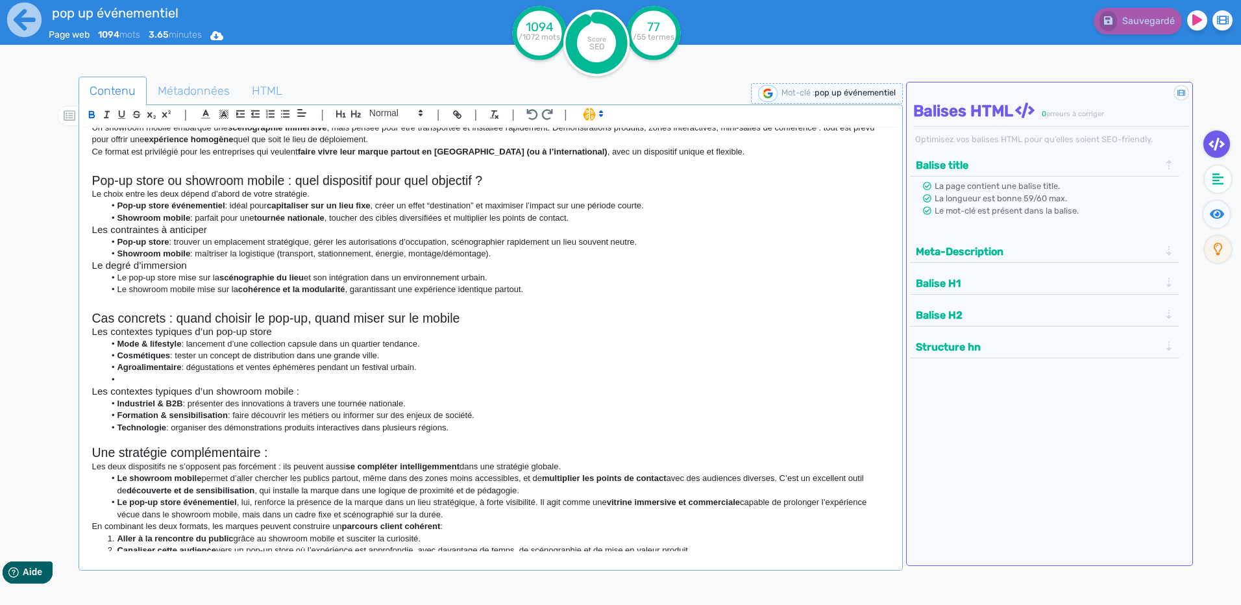
scroll to position [0, 0]
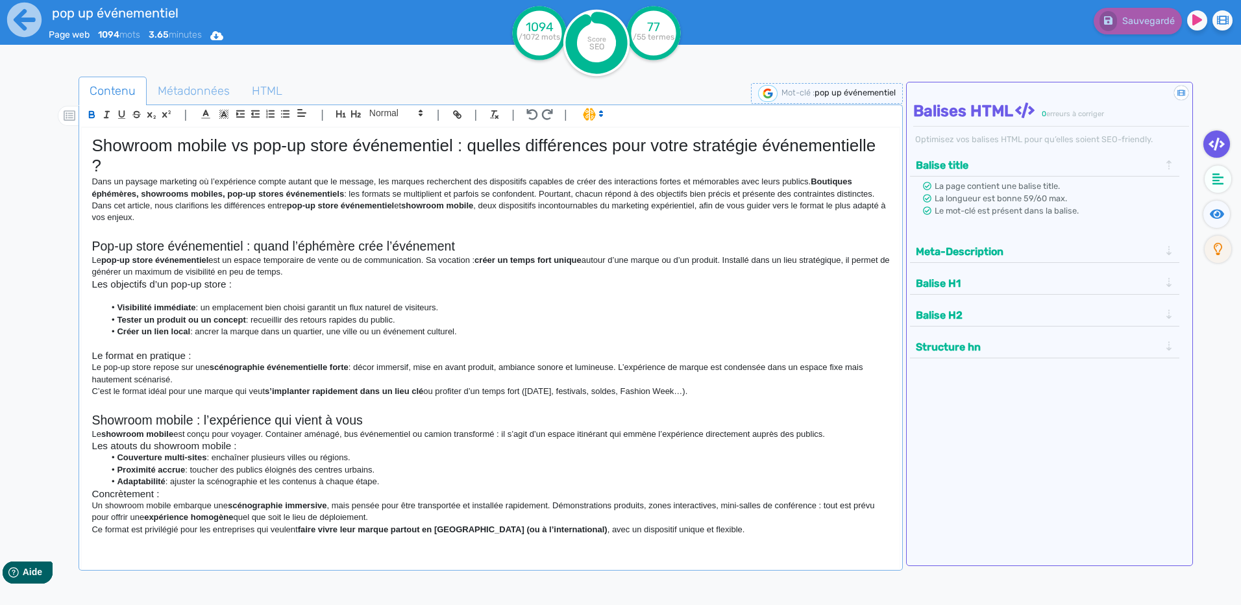
drag, startPoint x: 704, startPoint y: 541, endPoint x: -3, endPoint y: 20, distance: 878.4
click at [0, 20] on html "pop up événementiel Page web 1094 mots 3.65 minutes Html Pdf Word 1094 /1072 mo…" at bounding box center [620, 302] width 1241 height 605
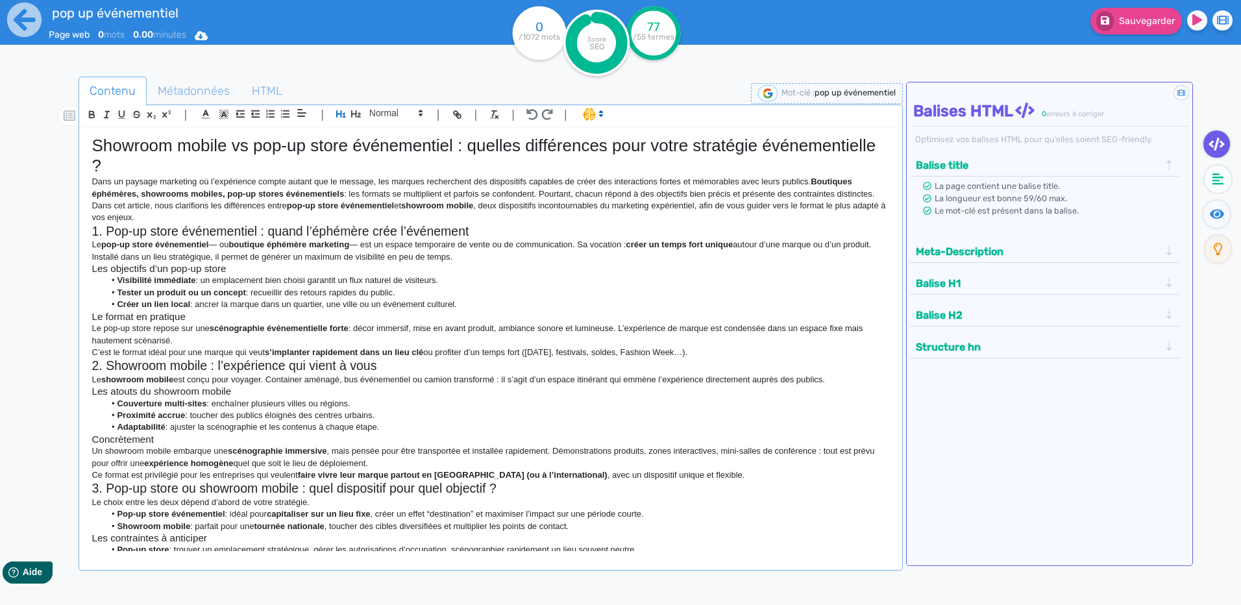
click at [186, 222] on p "Dans cet article, nous clarifions les différences entre pop-up store événementi…" at bounding box center [491, 212] width 798 height 24
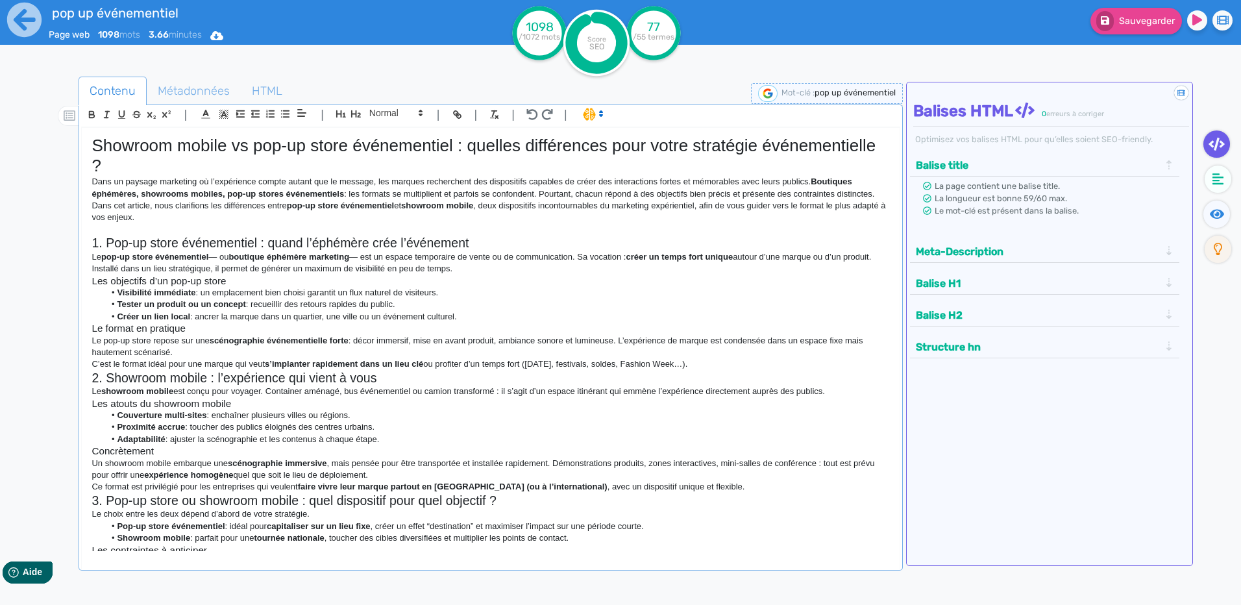
click at [106, 236] on h2 "1. Pop-up store événementiel : quand l’éphémère crée l’événement" at bounding box center [491, 243] width 798 height 15
click at [110, 375] on h2 "2. Showroom mobile : l’expérience qui vient à vous" at bounding box center [491, 378] width 798 height 15
click at [107, 376] on h2 "2. Showroom mobile : l’expérience qui vient à vous" at bounding box center [491, 378] width 798 height 15
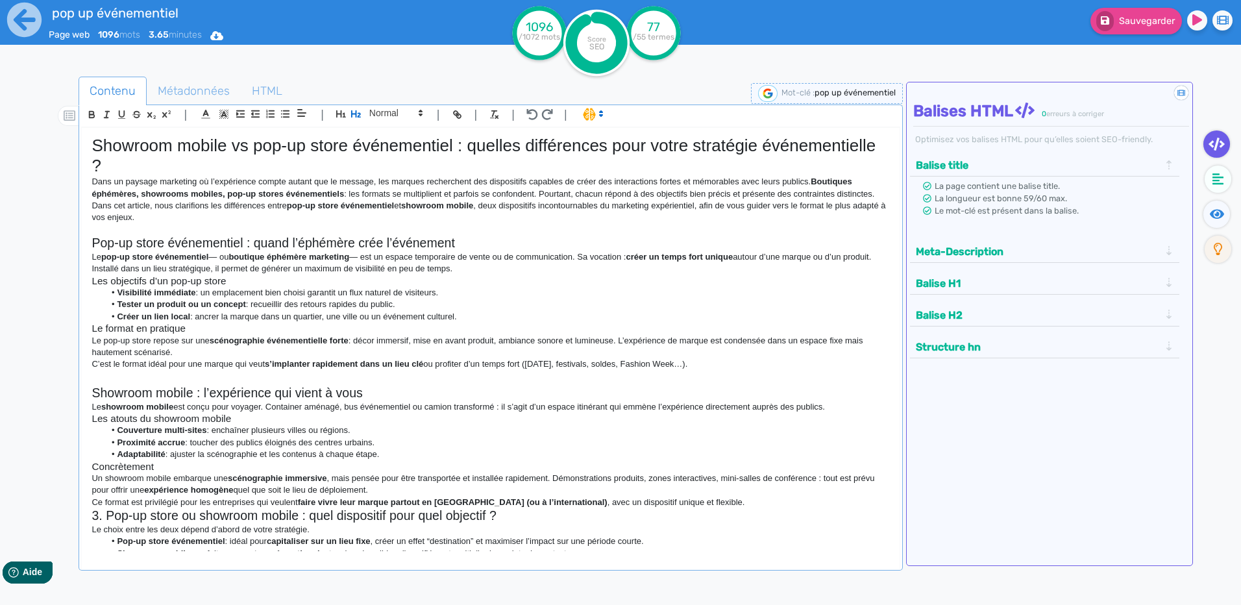
click at [110, 514] on h2 "3. Pop-up store ou showroom mobile : quel dispositif pour quel objectif ?" at bounding box center [491, 515] width 798 height 15
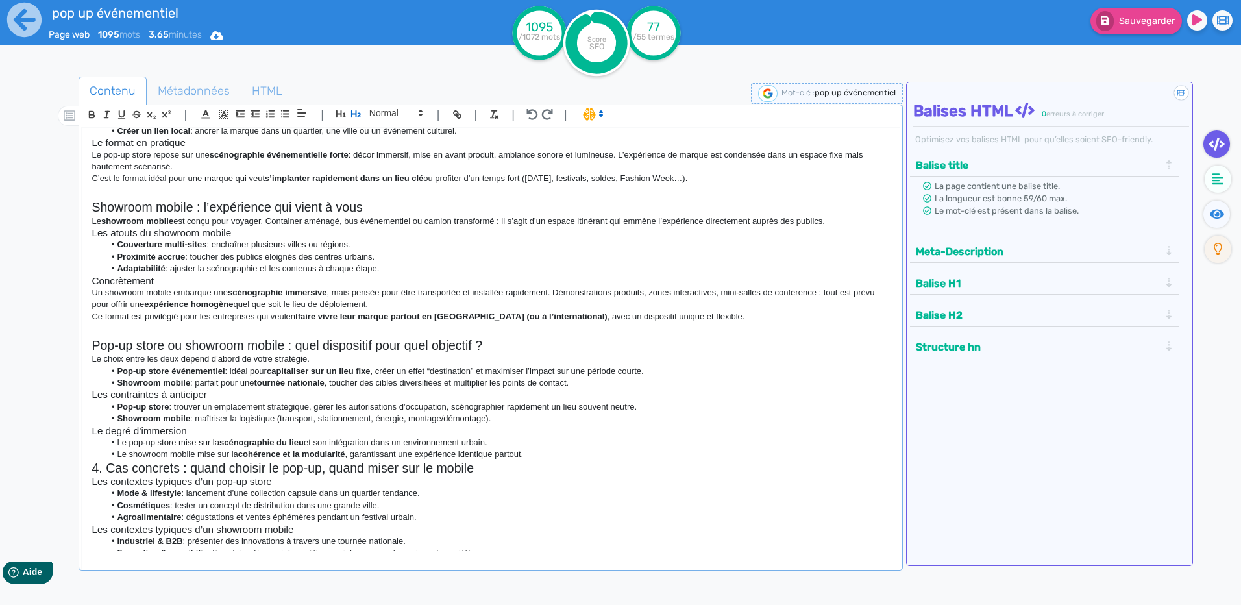
scroll to position [260, 0]
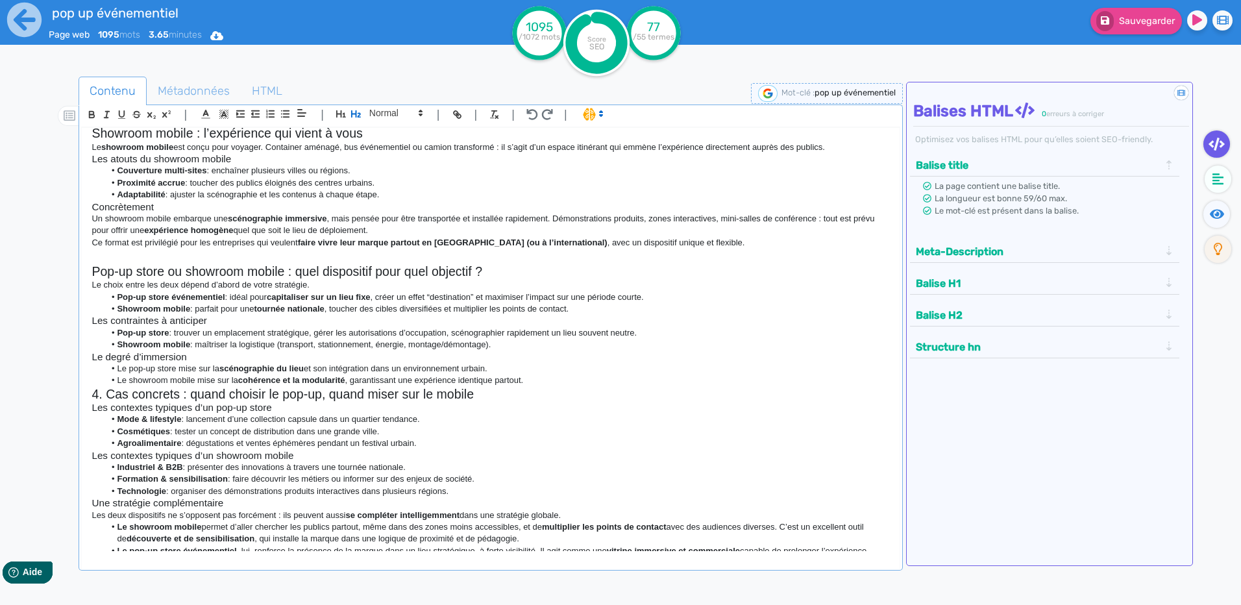
click at [112, 391] on h2 "4. Cas concrets : quand choisir le pop-up, quand miser sur le mobile" at bounding box center [491, 394] width 798 height 15
click at [105, 391] on h2 "4. Cas concrets : quand choisir le pop-up, quand miser sur le mobile" at bounding box center [491, 394] width 798 height 15
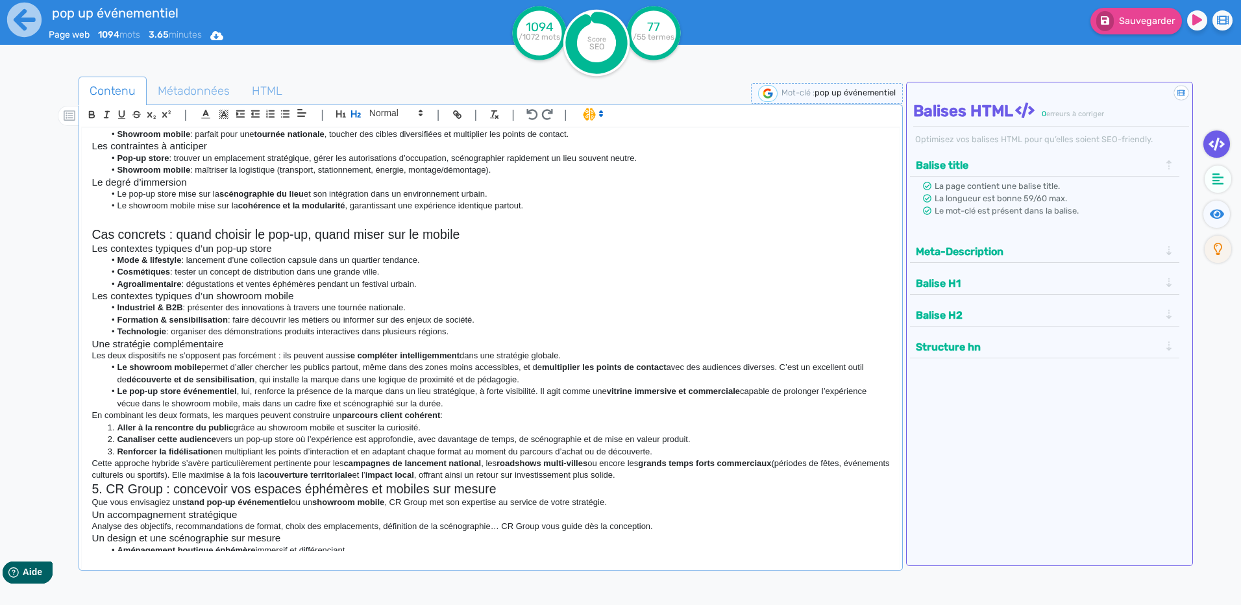
scroll to position [454, 0]
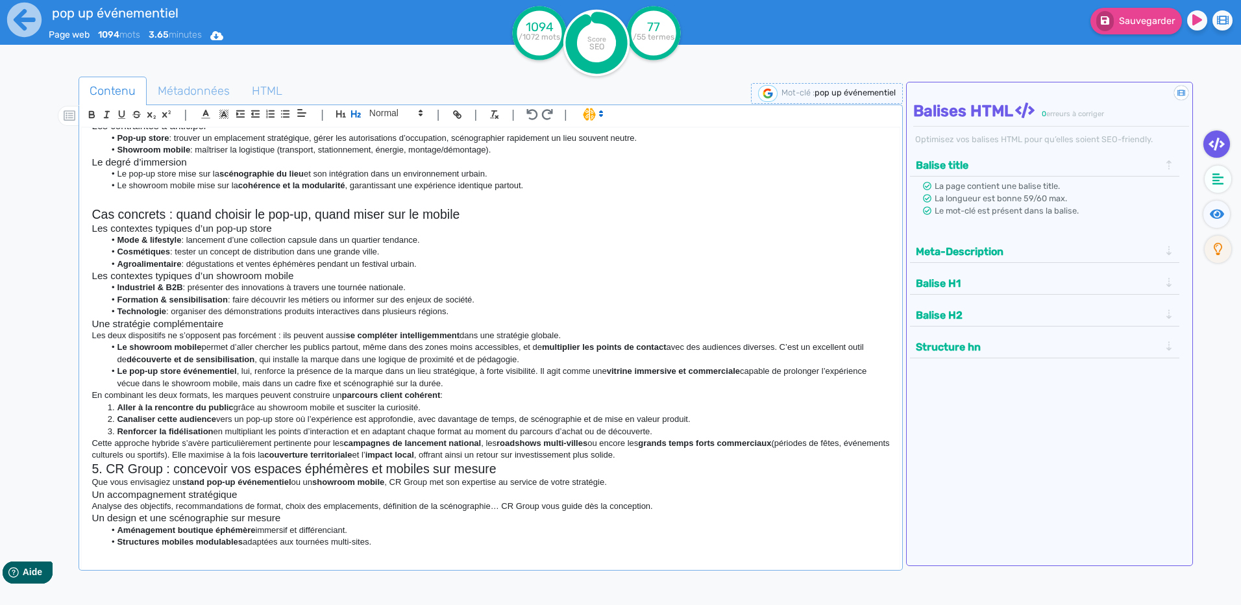
click at [108, 467] on h2 "5. CR Group : concevoir vos espaces éphémères et mobiles sur mesure" at bounding box center [491, 469] width 798 height 15
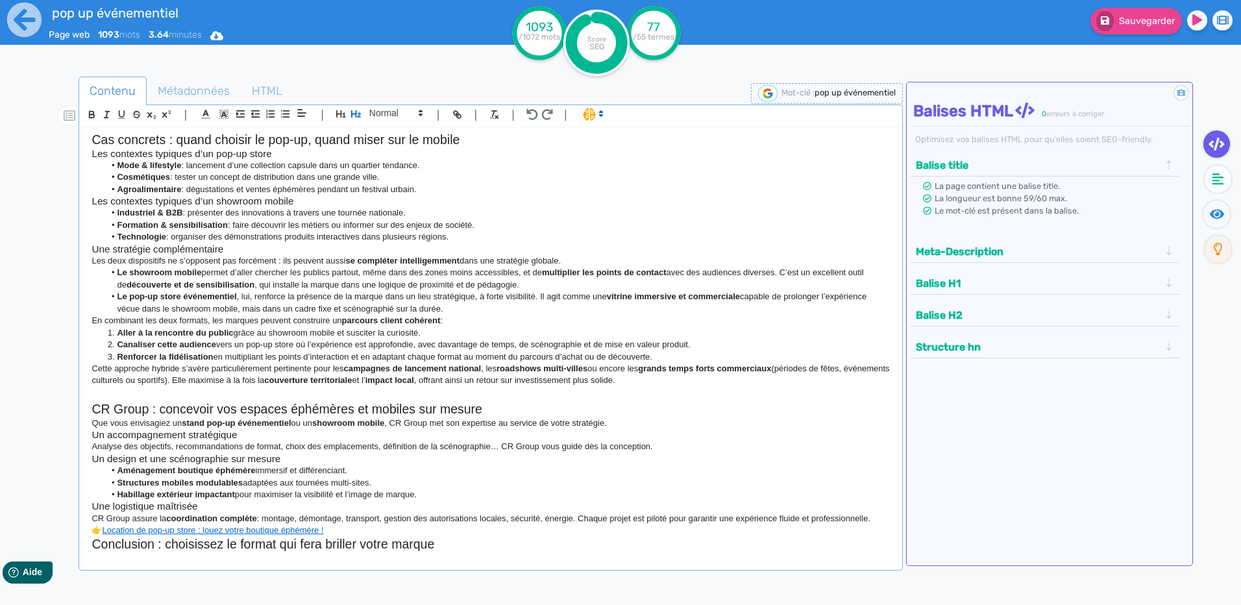
scroll to position [626, 0]
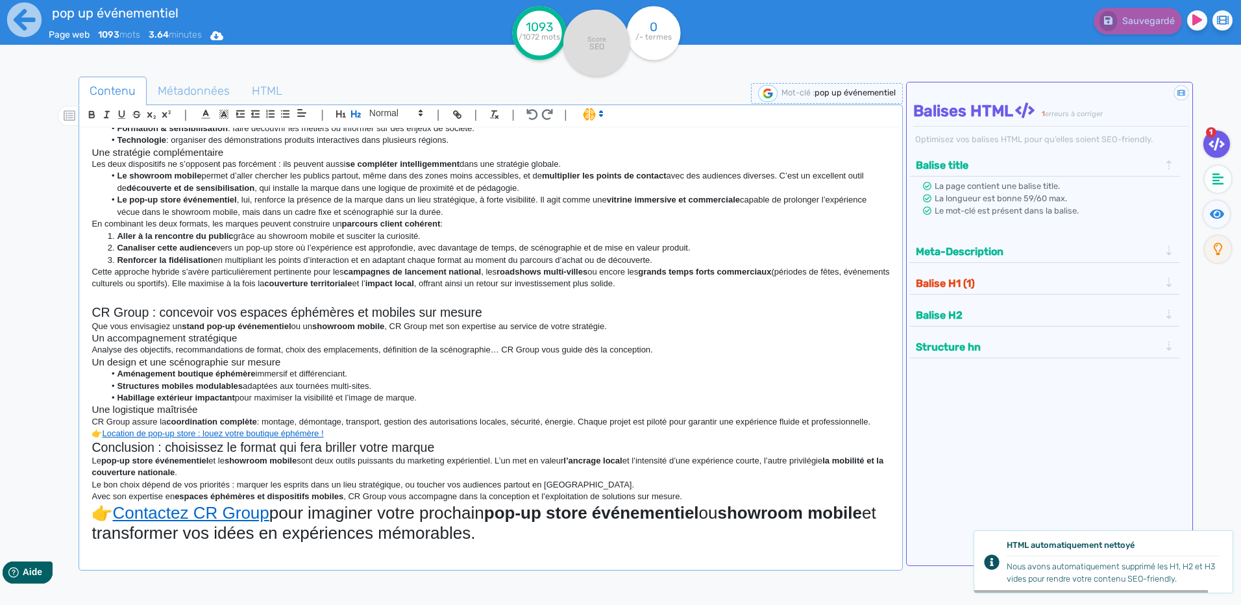
drag, startPoint x: 583, startPoint y: 538, endPoint x: 84, endPoint y: 509, distance: 500.1
click at [84, 509] on div "Showroom mobile vs pop-up store événementiel : quelles différences pour votre s…" at bounding box center [490, 339] width 817 height 423
click at [375, 118] on span at bounding box center [396, 113] width 64 height 16
click at [388, 223] on span at bounding box center [395, 218] width 52 height 20
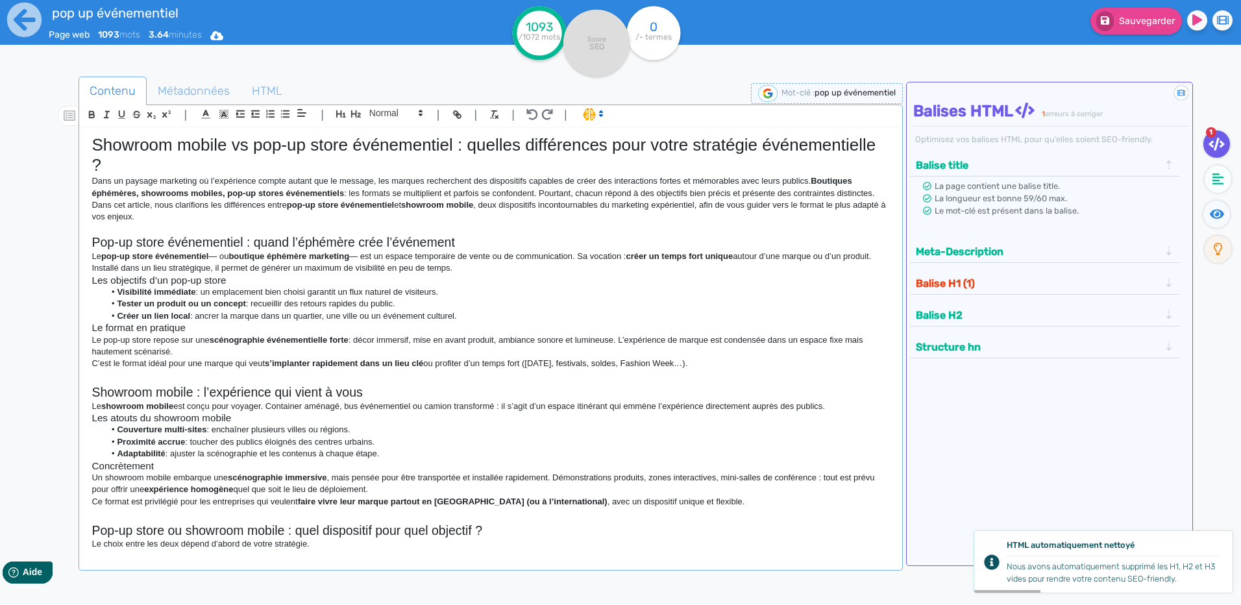
scroll to position [0, 0]
click at [356, 315] on li "Créer un lien local : ancrer la marque dans un quartier, une ville ou un événem…" at bounding box center [498, 317] width 786 height 12
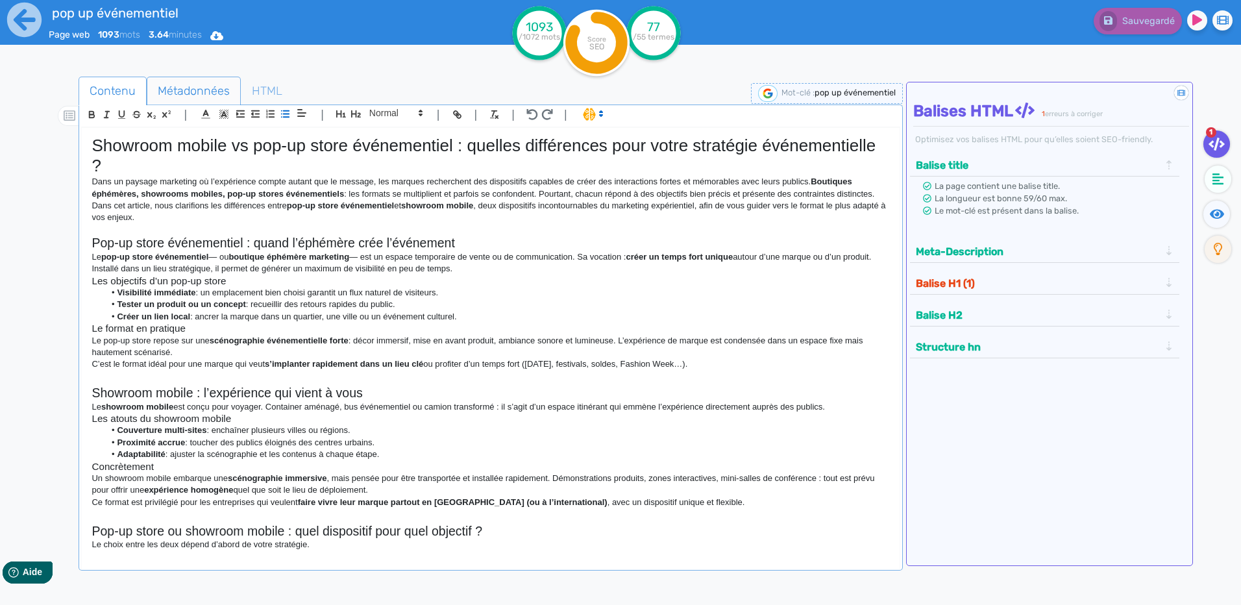
click at [165, 92] on span "Métadonnées" at bounding box center [193, 90] width 93 height 35
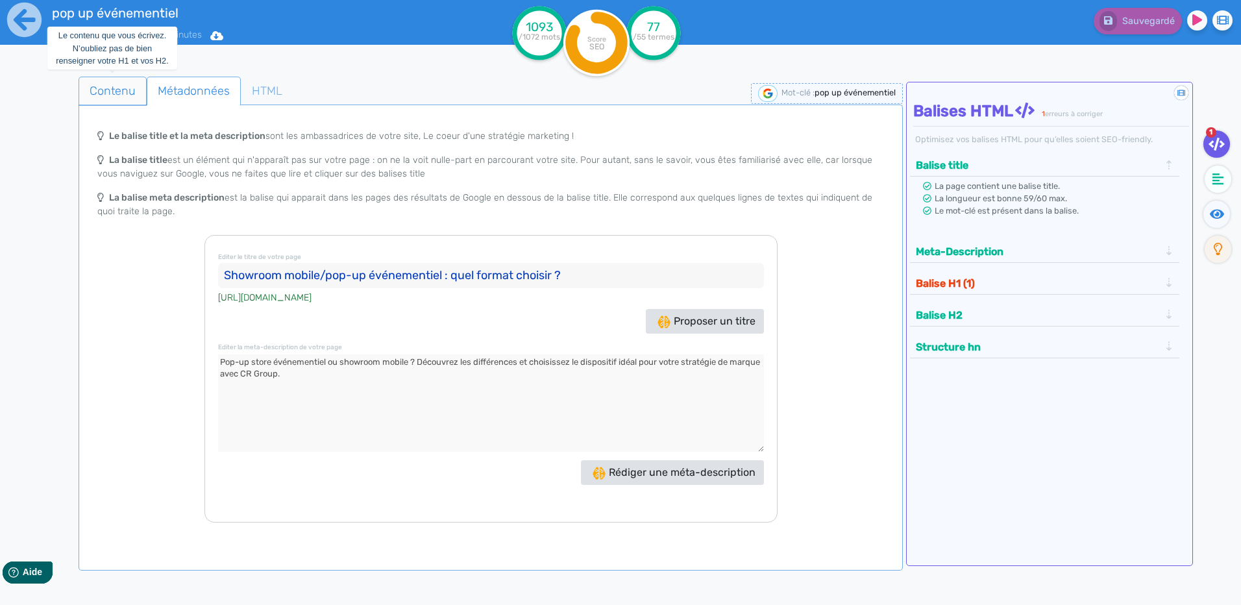
click at [113, 84] on span "Contenu" at bounding box center [112, 90] width 67 height 35
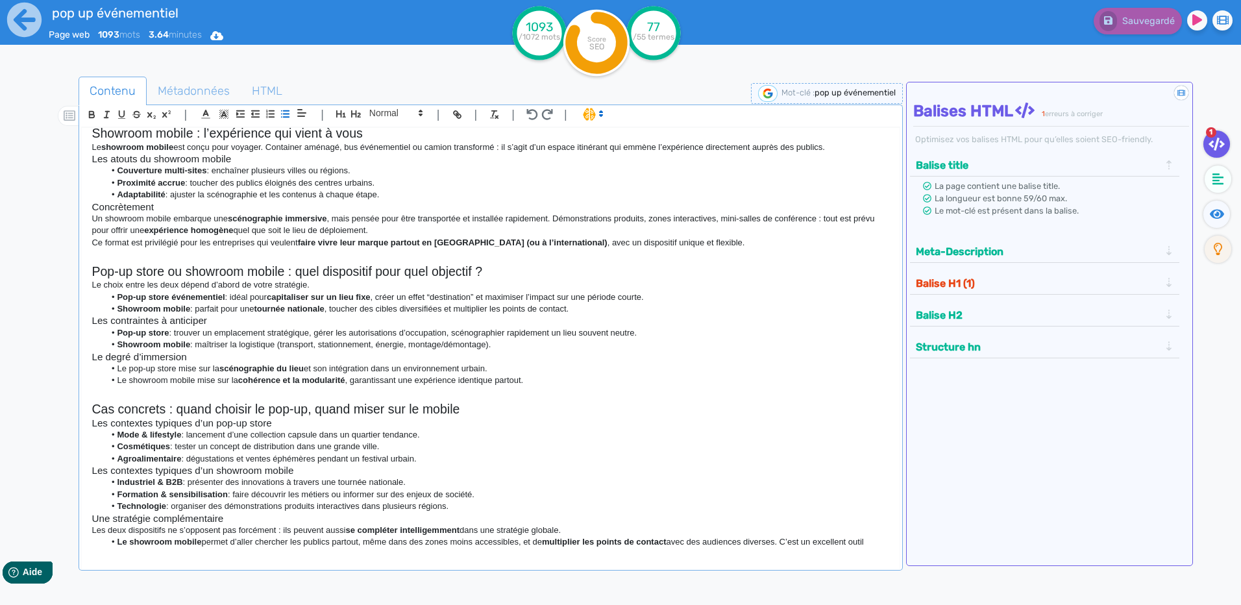
scroll to position [454, 0]
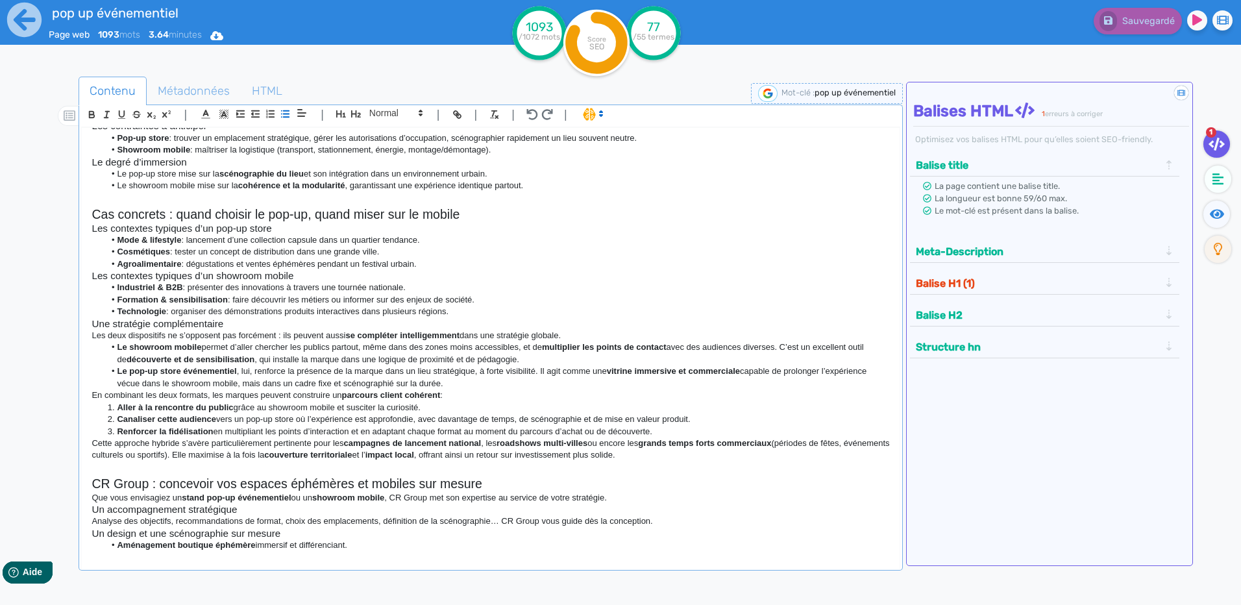
click at [132, 364] on strong "découverte et de sensibilisation" at bounding box center [191, 359] width 128 height 10
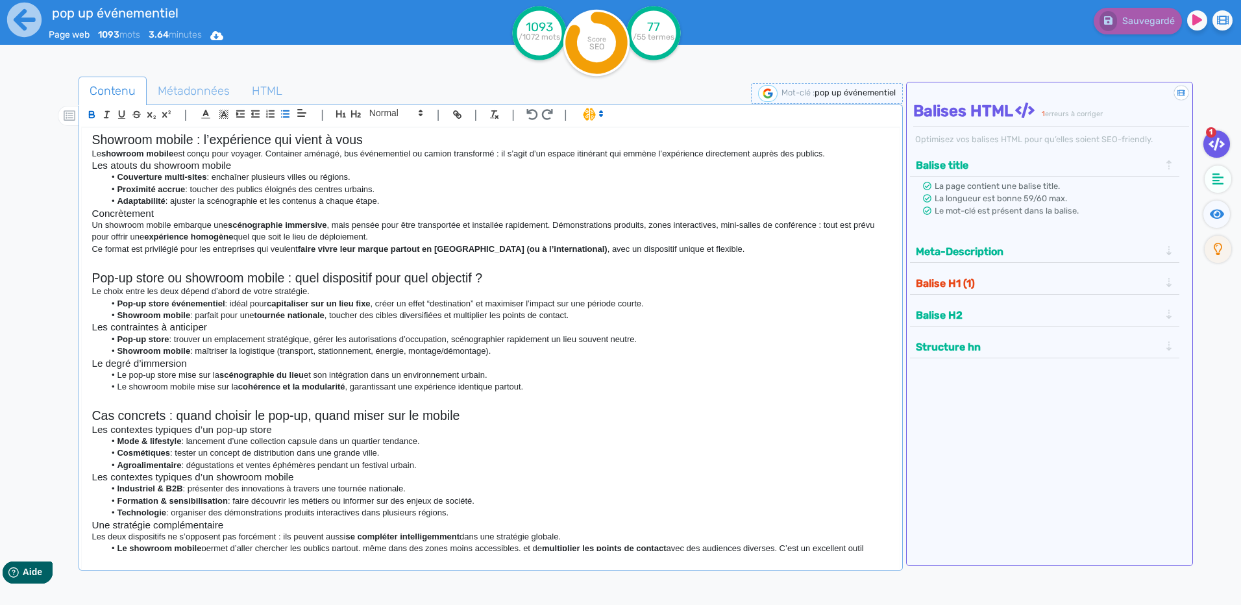
scroll to position [0, 0]
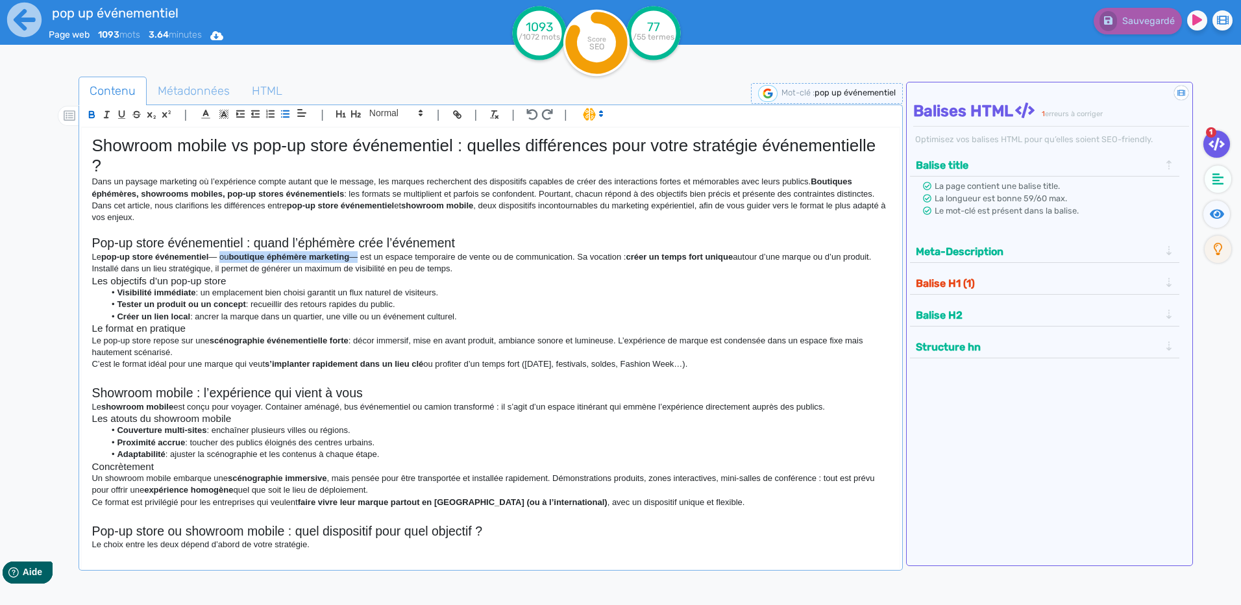
drag, startPoint x: 360, startPoint y: 256, endPoint x: 222, endPoint y: 256, distance: 138.3
click at [222, 256] on p "Le pop-up store événementiel — ou boutique éphémère marketing — est un espace t…" at bounding box center [491, 263] width 798 height 24
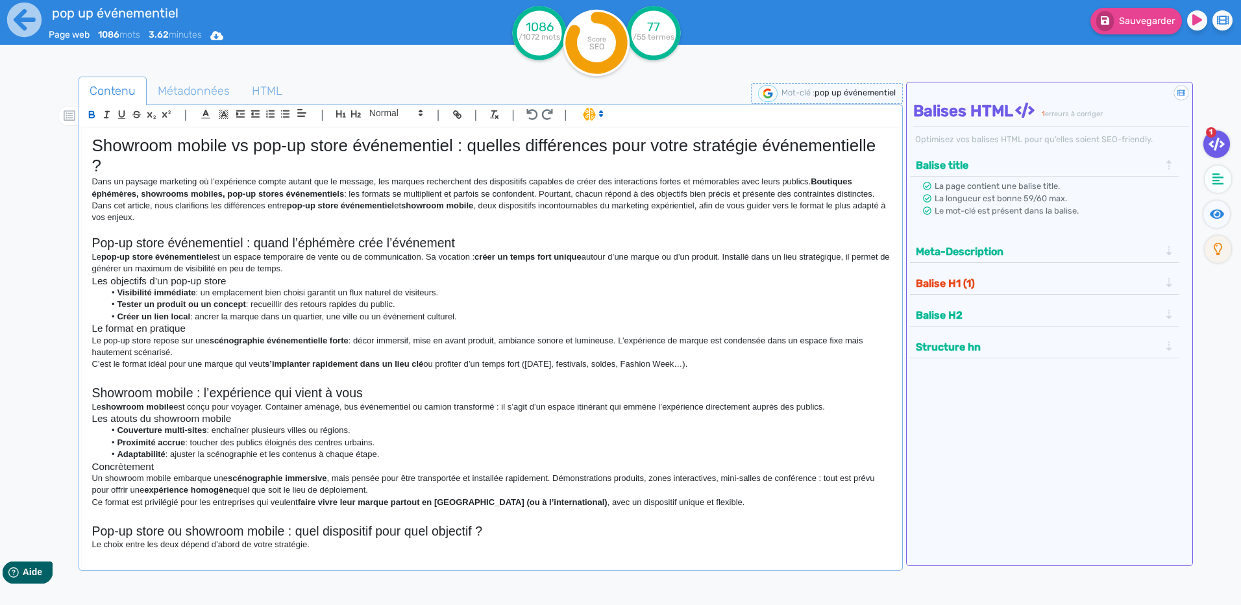
click at [436, 259] on p "Le pop-up store événementiel est un espace temporaire de vente ou de communicat…" at bounding box center [491, 263] width 798 height 24
click at [432, 260] on p "Le pop-up store événementiel est un espace temporaire de vente ou de communicat…" at bounding box center [491, 263] width 798 height 24
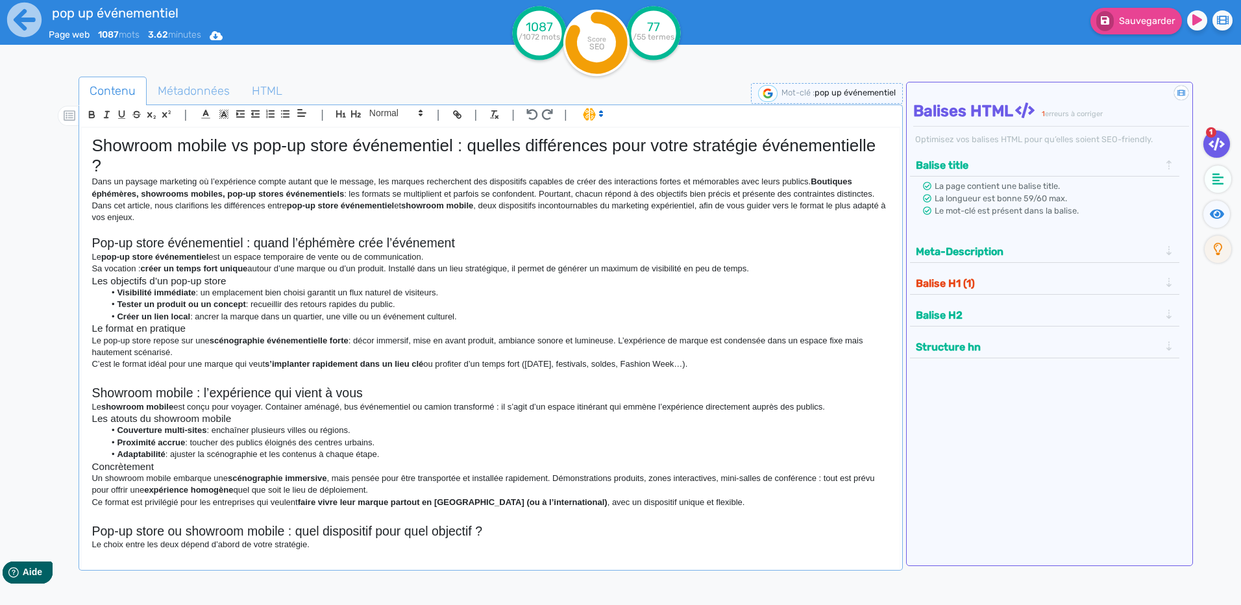
click at [241, 277] on h3 "Les objectifs d’un pop-up store" at bounding box center [491, 281] width 798 height 12
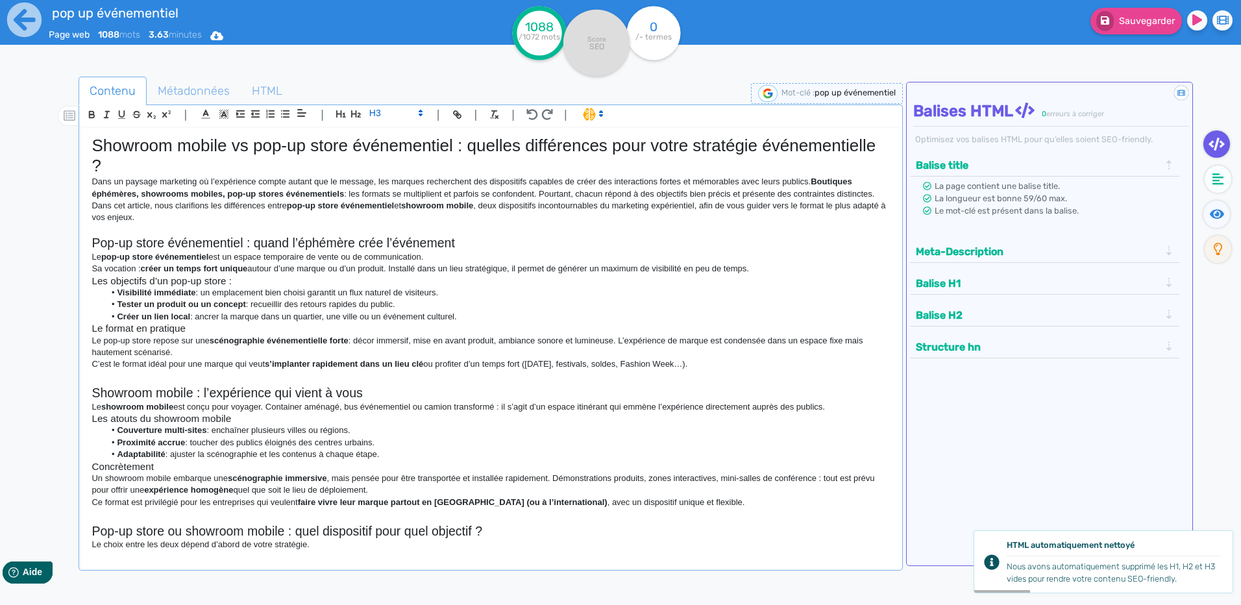
click at [210, 328] on h3 "Le format en pratique" at bounding box center [491, 329] width 798 height 12
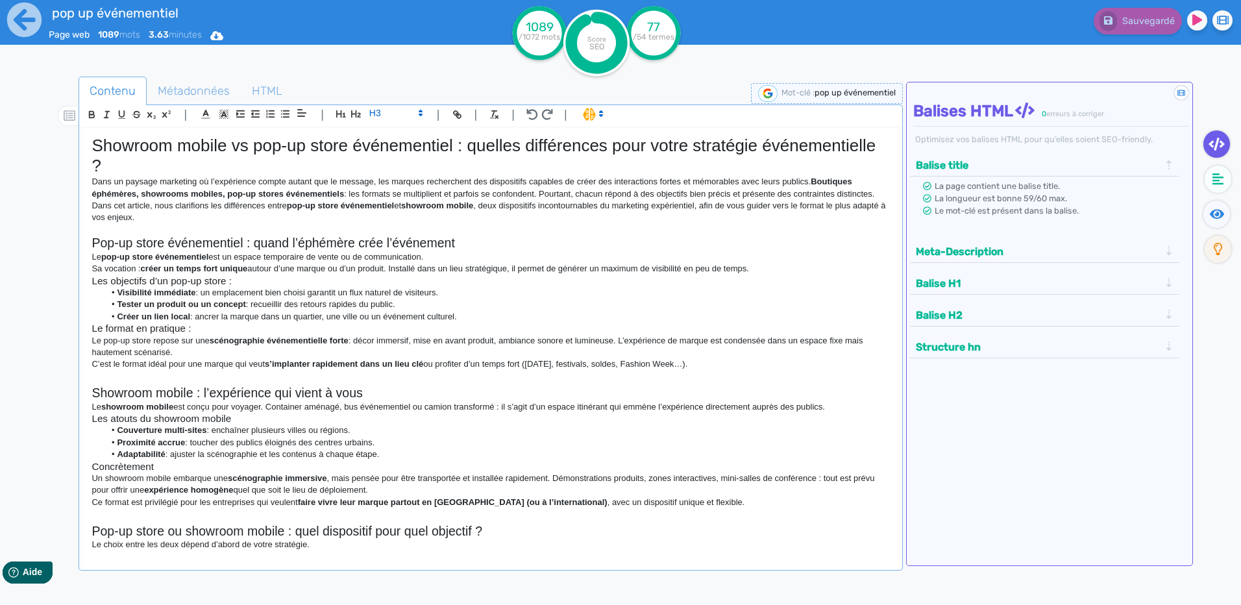
click at [243, 414] on h3 "Les atouts du showroom mobile" at bounding box center [491, 419] width 798 height 12
click at [206, 465] on h3 "Concrètement" at bounding box center [491, 467] width 798 height 12
click at [205, 464] on h3 "Concrètement" at bounding box center [491, 467] width 798 height 12
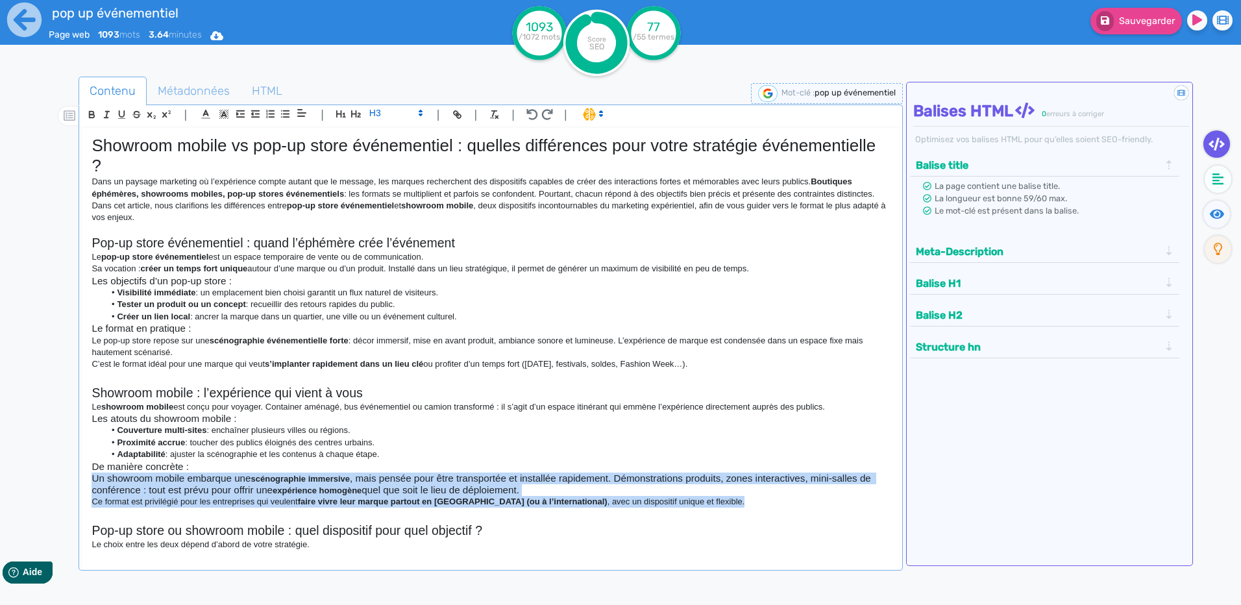
drag, startPoint x: 705, startPoint y: 505, endPoint x: 55, endPoint y: 478, distance: 650.4
click at [55, 478] on div "Contenu Métadonnées HTML | | H3 H4 H5 H6 Normal | | | | Showroom mobile vs pop-…" at bounding box center [640, 379] width 1204 height 613
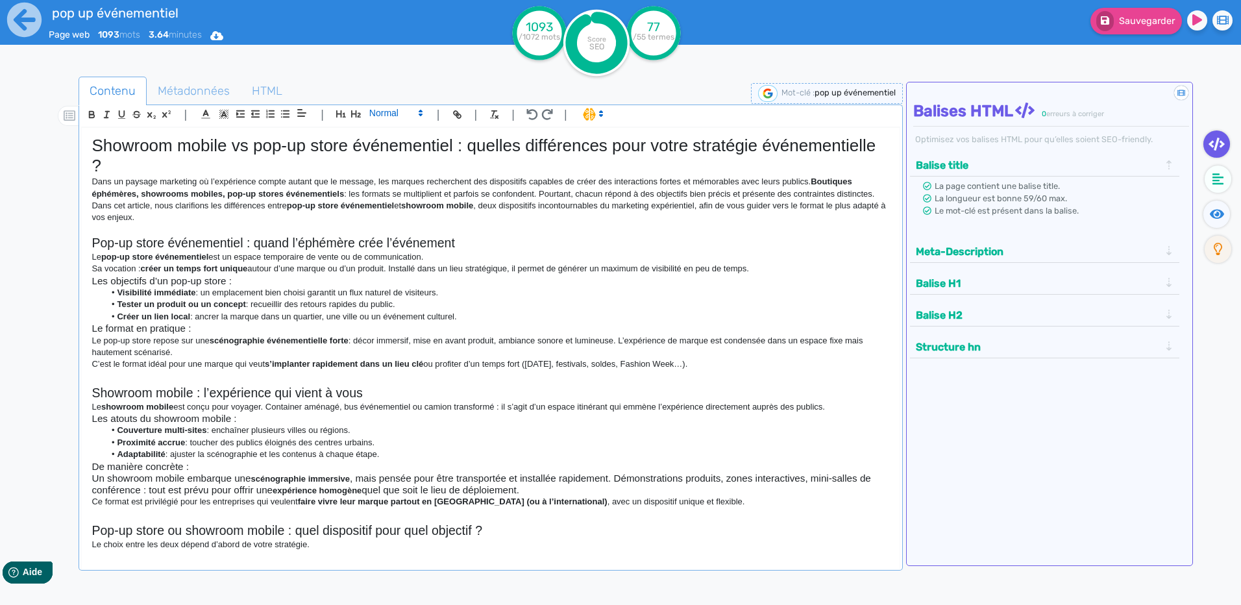
click at [395, 107] on span at bounding box center [396, 113] width 64 height 16
click at [395, 214] on span at bounding box center [395, 218] width 52 height 20
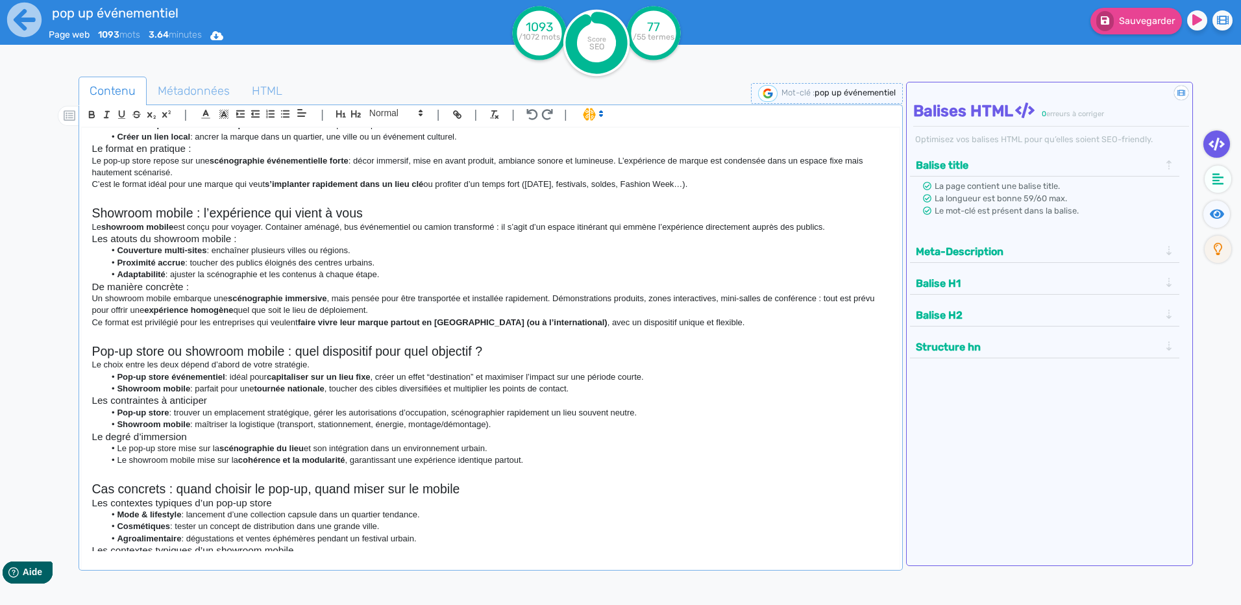
scroll to position [260, 0]
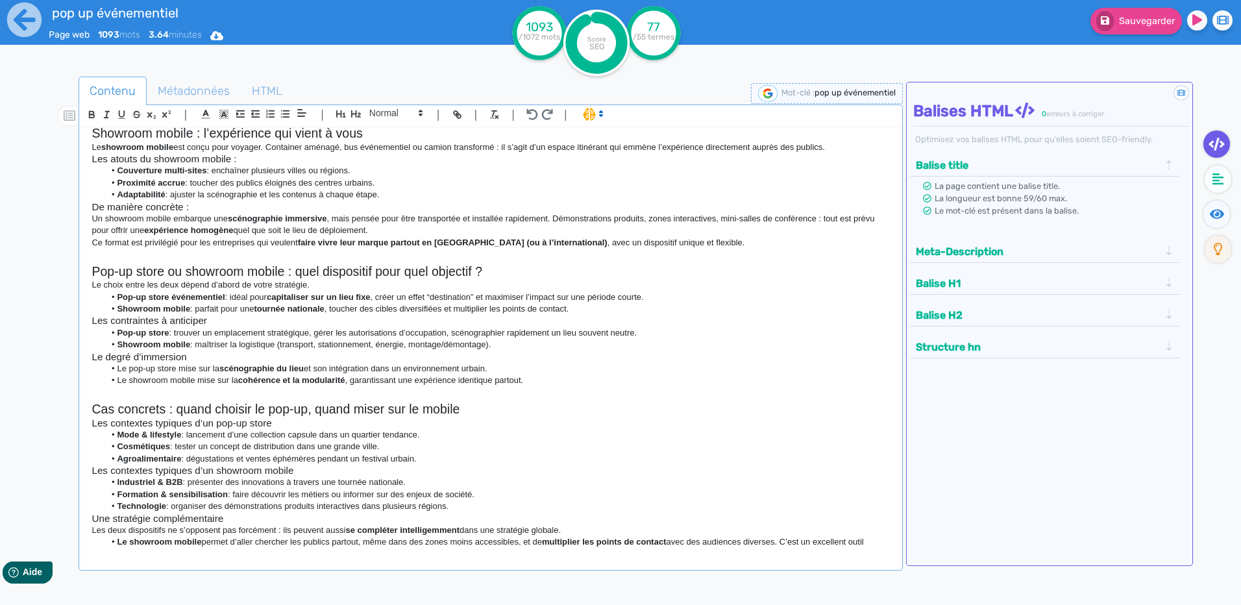
click at [206, 351] on h3 "Le degré d’immersion" at bounding box center [491, 357] width 798 height 12
click at [322, 279] on h2 "Pop-up store ou showroom mobile : quel dispositif pour quel objectif ?" at bounding box center [491, 271] width 798 height 15
click at [325, 284] on p "Le choix entre les deux dépend d’abord de votre stratégie." at bounding box center [491, 285] width 798 height 12
click at [125, 297] on li "Pour résumer, le p op-up store événementiel : idéal pour capitaliser sur un lie…" at bounding box center [498, 297] width 786 height 12
click at [121, 299] on li "Pour résumer, le p op-up store événementiel : idéal pour capitaliser sur un lie…" at bounding box center [498, 297] width 786 height 12
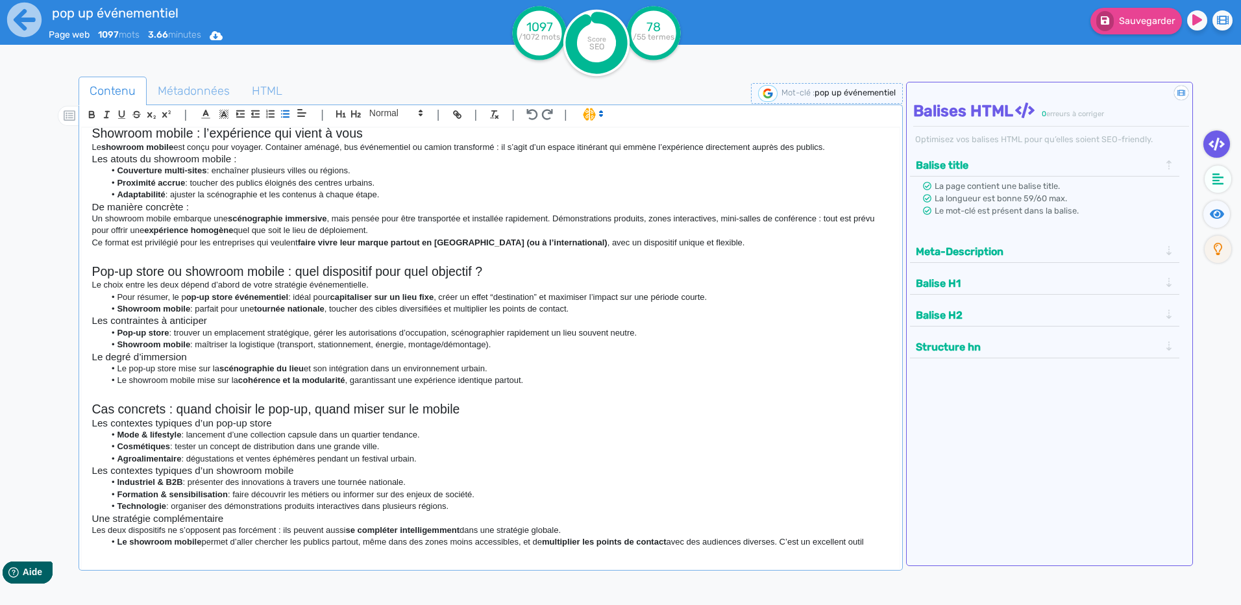
click at [115, 297] on li "Pour résumer, le p op-up store événementiel : idéal pour capitaliser sur un lie…" at bounding box center [498, 297] width 786 height 12
click at [269, 294] on p "Pour résumer, le p op-up store événementiel : idéal pour capitaliser sur un lie…" at bounding box center [491, 297] width 798 height 12
click at [707, 293] on p "Pour résumer, le p op-up store événementiel est idéal pour capitaliser sur un l…" at bounding box center [491, 297] width 798 height 12
click at [116, 306] on li "Le s howroom mobile : parfait pour une tournée nationale , toucher des cibles d…" at bounding box center [498, 309] width 786 height 12
click at [183, 310] on p "Le s howroom mobile : parfait pour une tournée nationale , toucher des cibles d…" at bounding box center [491, 309] width 798 height 12
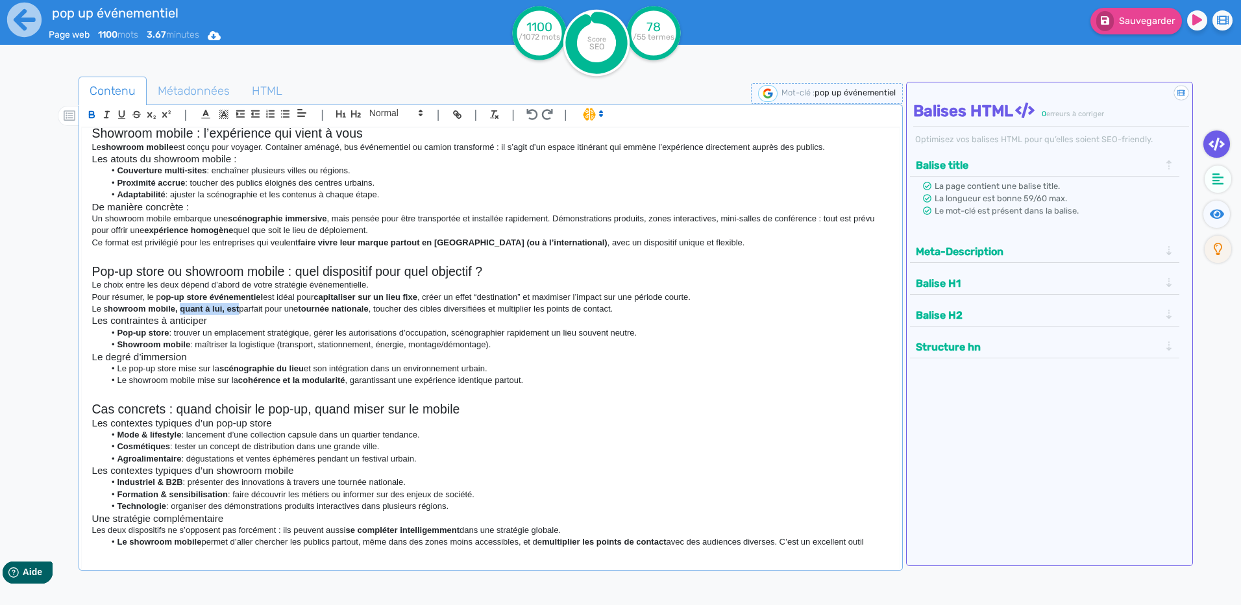
drag, startPoint x: 240, startPoint y: 309, endPoint x: 180, endPoint y: 310, distance: 59.1
click at [180, 310] on strong "howroom mobile, quant à lui, est" at bounding box center [173, 309] width 131 height 10
click at [93, 117] on icon "button" at bounding box center [92, 115] width 5 height 3
click at [167, 330] on strong "Pop-up store" at bounding box center [143, 333] width 52 height 10
click at [156, 297] on p "Pour résumer, le p op-up store événementiel est idéal pour capitaliser sur un l…" at bounding box center [491, 297] width 798 height 12
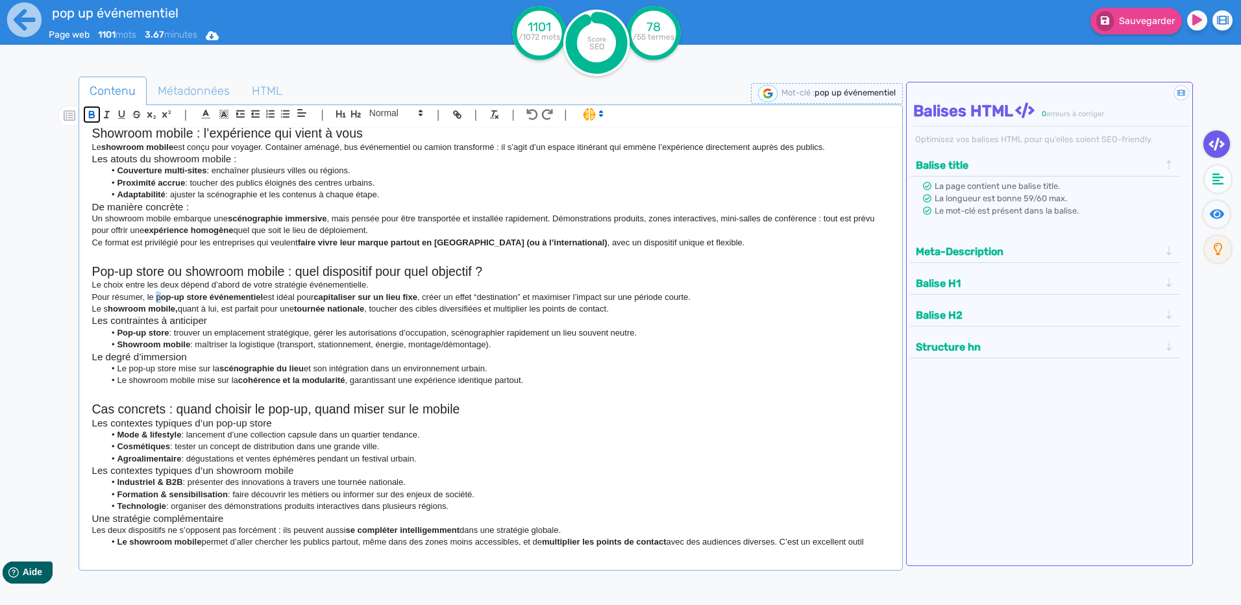
click at [90, 114] on icon "button" at bounding box center [92, 115] width 5 height 3
click at [375, 308] on p "Le s howroom mobile, quant à lui, est parfait pour une tournée nationale , touc…" at bounding box center [491, 309] width 798 height 12
click at [212, 323] on h3 "Les contraintes à anticiper" at bounding box center [491, 321] width 798 height 12
click at [92, 320] on h3 "Les contraintes à anticiper diffèrent selon le dispositif." at bounding box center [491, 321] width 798 height 12
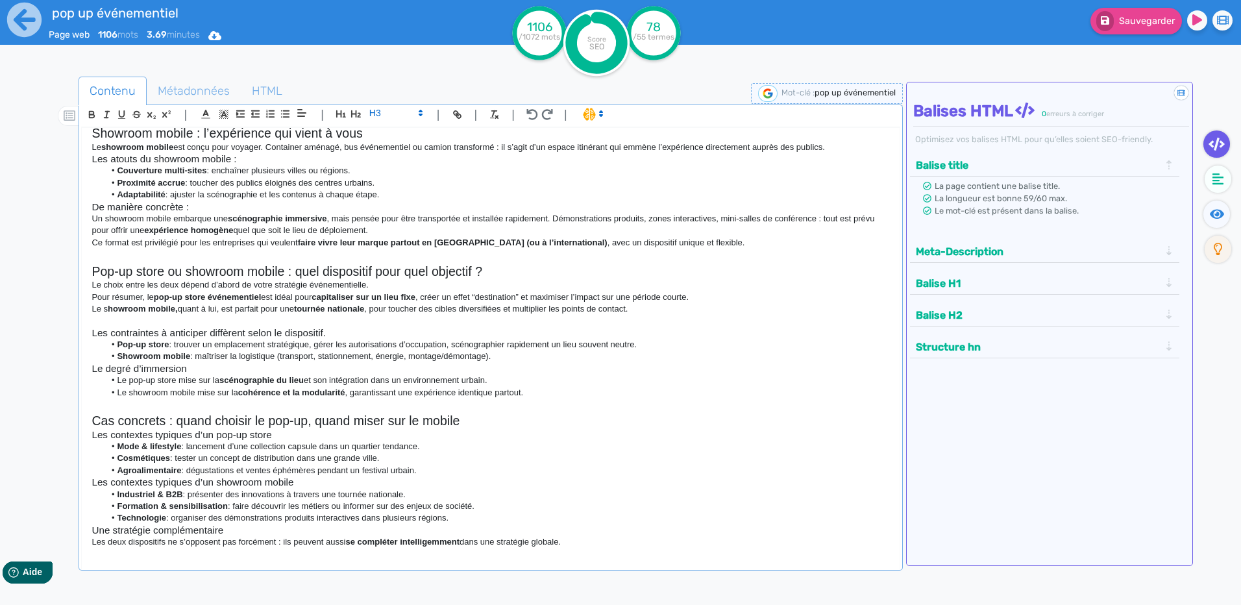
click at [334, 339] on li "Pop-up store : trouver un emplacement stratégique, gérer les autorisations d’oc…" at bounding box center [498, 345] width 786 height 12
click at [334, 333] on h3 "Les contraintes à anticiper diffèrent selon le dispositif." at bounding box center [491, 333] width 798 height 12
drag, startPoint x: 335, startPoint y: 332, endPoint x: 47, endPoint y: 318, distance: 287.9
click at [47, 318] on div "Contenu Métadonnées HTML | | H3 H4 H5 H6 Normal | | | | Showroom mobile vs pop-…" at bounding box center [640, 379] width 1204 height 613
click at [384, 118] on span at bounding box center [396, 113] width 64 height 16
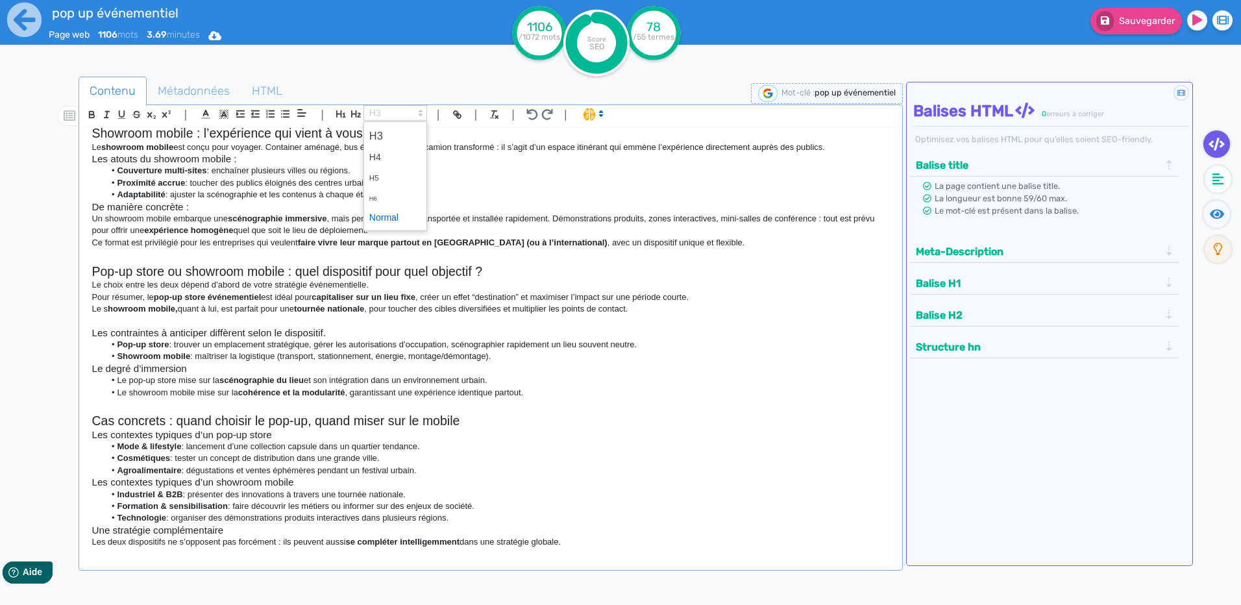
click at [415, 215] on span at bounding box center [395, 218] width 52 height 20
click at [312, 348] on li "Pop-up store : trouver un emplacement stratégique, gérer les autorisations d’oc…" at bounding box center [498, 345] width 786 height 12
click at [299, 332] on p "Les contraintes à anticiper diffèrent selon le dispositif." at bounding box center [491, 333] width 798 height 12
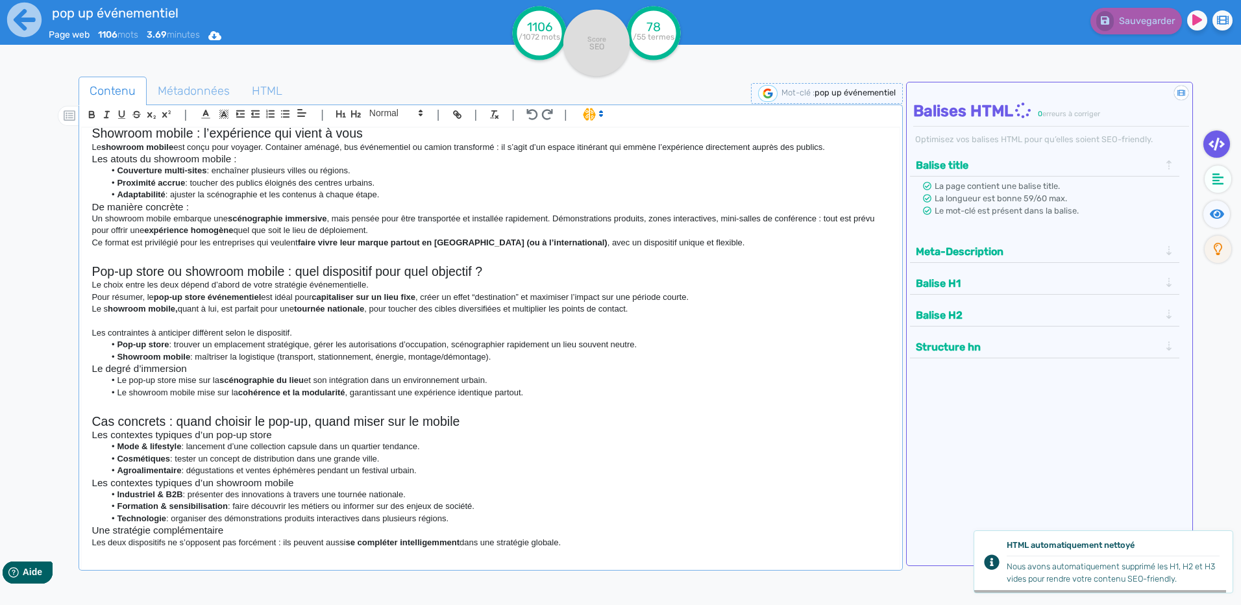
click at [532, 358] on li "Showroom mobile : maîtriser la logistique (transport, stationnement, énergie, m…" at bounding box center [498, 357] width 786 height 12
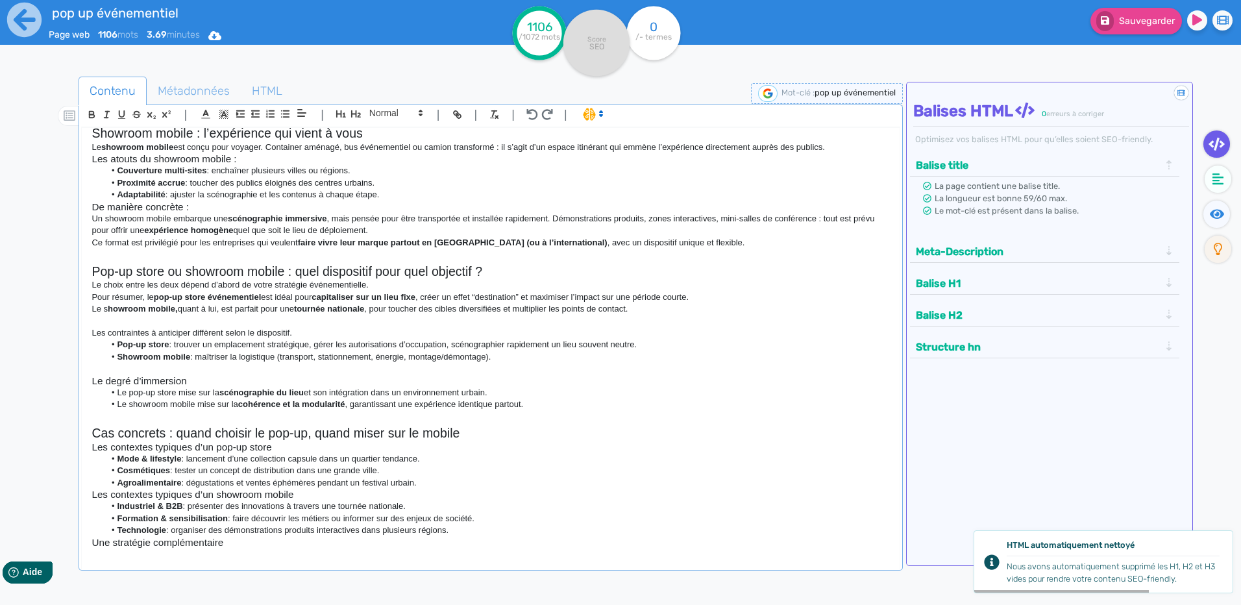
click at [252, 385] on h3 "Le degré d’immersion" at bounding box center [491, 381] width 798 height 12
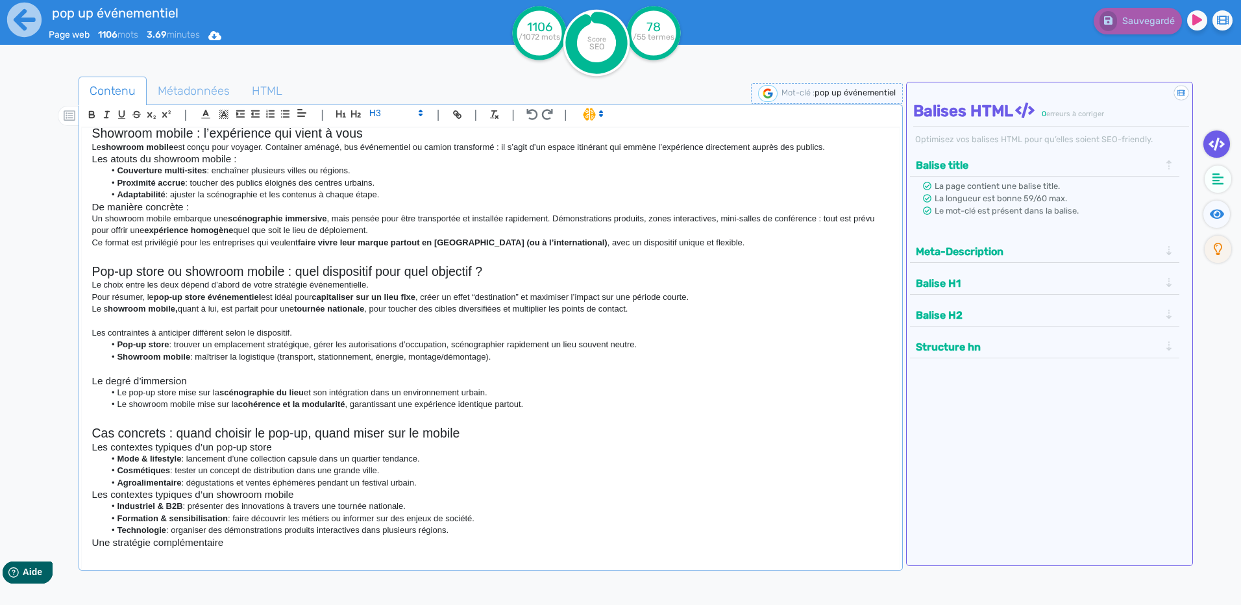
click at [306, 331] on p "Les contraintes à anticiper diffèrent selon le dispositif." at bounding box center [491, 333] width 798 height 12
click at [214, 384] on h3 "Le degré d’immersion" at bounding box center [491, 381] width 798 height 12
click at [232, 377] on h3 "Le degré d’immersion est évolutif également selon la structure :" at bounding box center [491, 381] width 798 height 12
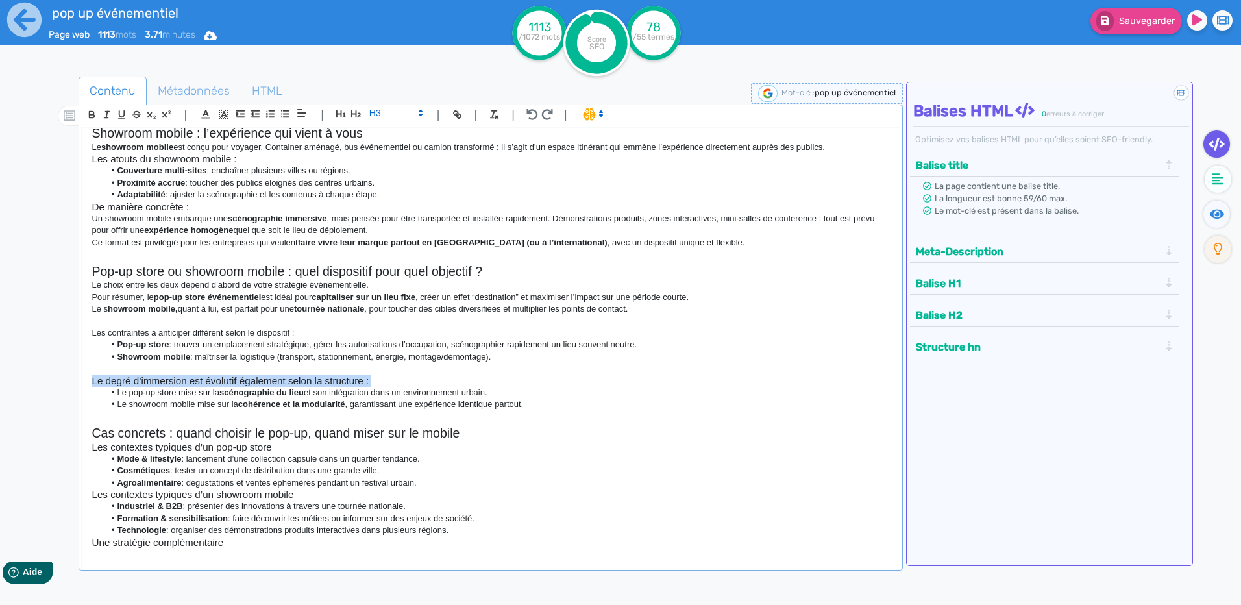
click at [232, 377] on h3 "Le degré d’immersion est évolutif également selon la structure :" at bounding box center [491, 381] width 798 height 12
click at [381, 108] on span at bounding box center [396, 113] width 64 height 16
click at [404, 214] on span at bounding box center [395, 218] width 52 height 20
click at [178, 307] on strong "howroom mobile," at bounding box center [143, 309] width 70 height 10
click at [279, 453] on li "Mode & lifestyle : lancement d’une collection capsule dans un quartier tendance." at bounding box center [498, 459] width 786 height 12
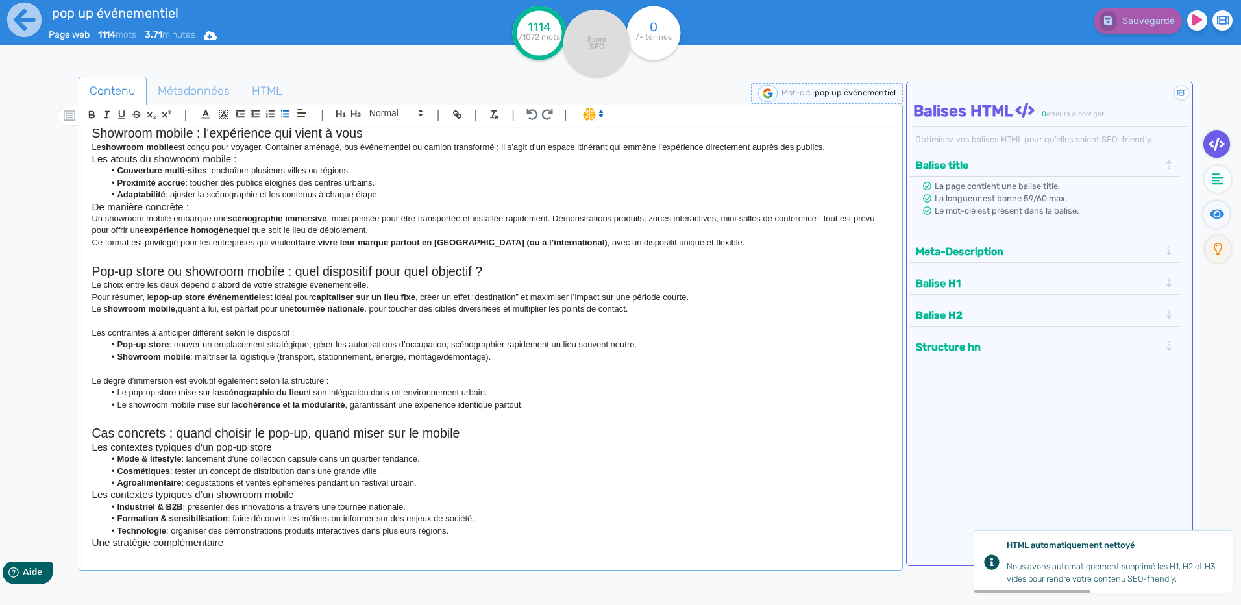
scroll to position [130, 0]
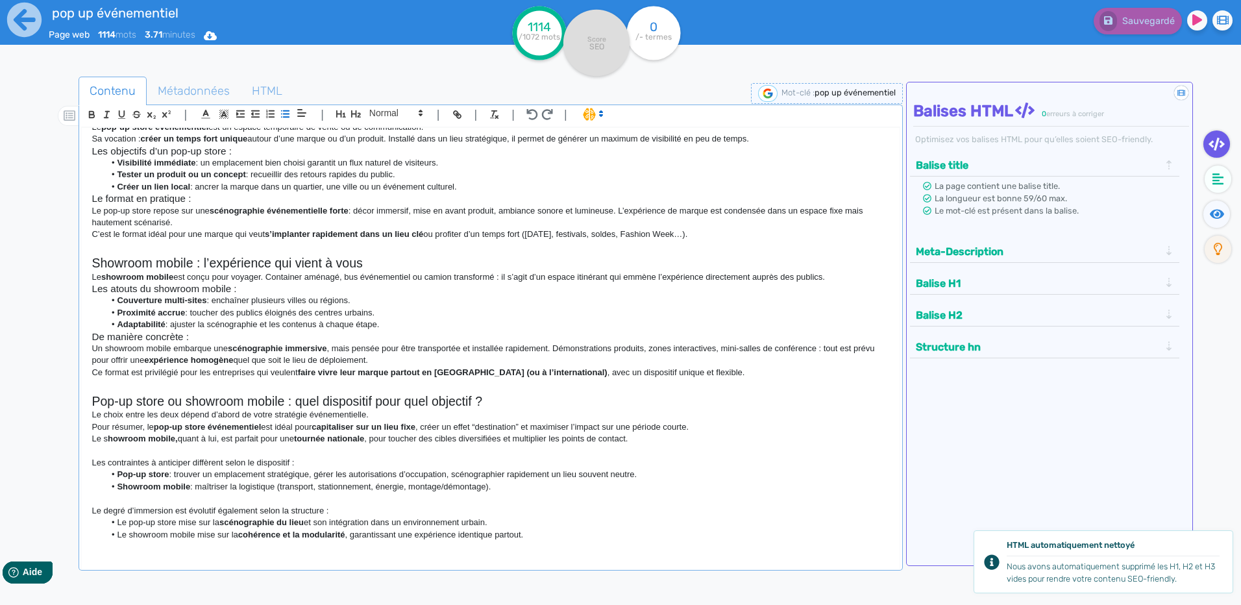
click at [167, 335] on h3 "De manière concrète :" at bounding box center [491, 337] width 798 height 12
click at [189, 288] on h3 "Les atouts du showroom mobile :" at bounding box center [491, 289] width 798 height 12
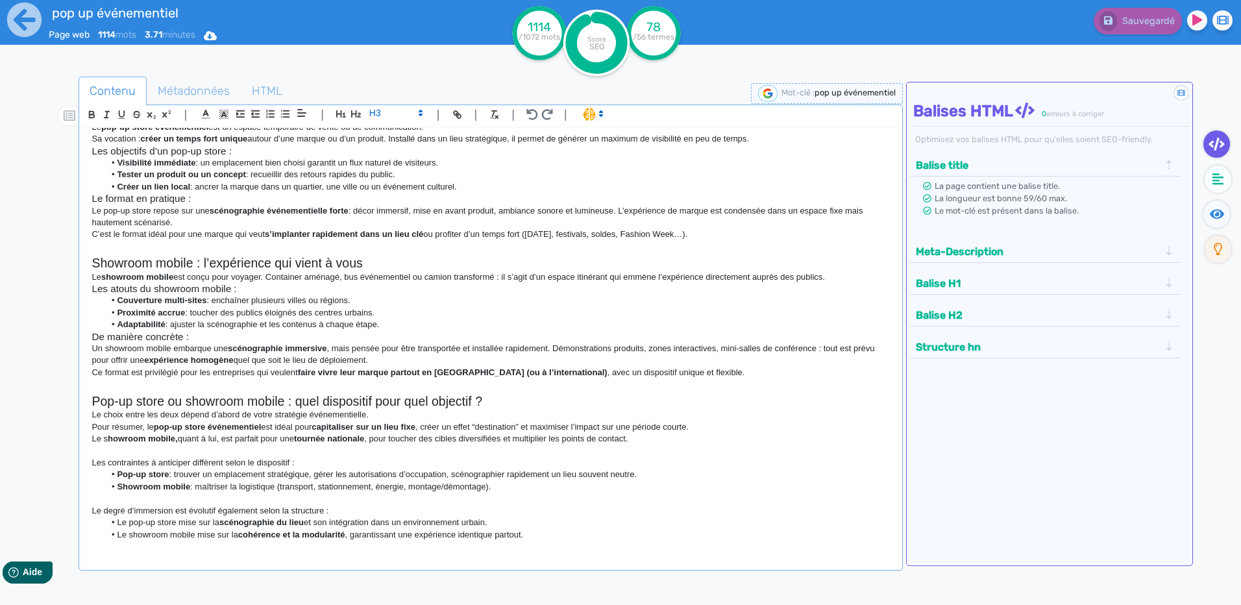
click at [194, 458] on p "Les contraintes à anticiper diffèrent selon le dispositif :" at bounding box center [491, 463] width 798 height 12
click at [390, 111] on span at bounding box center [396, 113] width 64 height 16
click at [384, 144] on span at bounding box center [395, 136] width 52 height 23
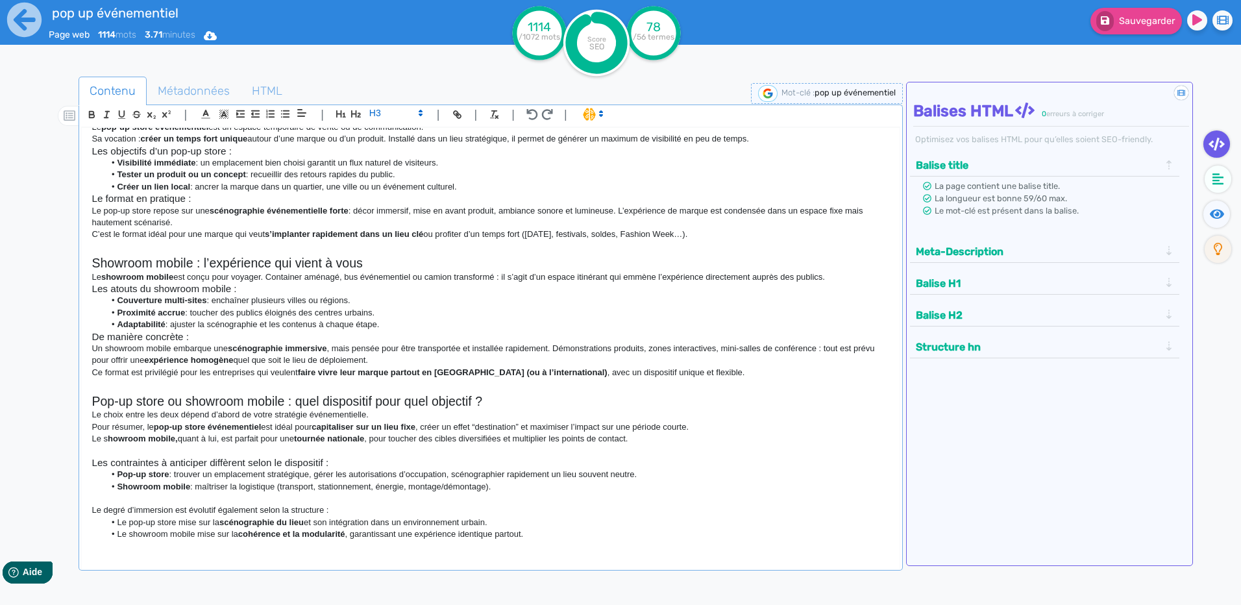
click at [233, 497] on p at bounding box center [491, 499] width 798 height 12
click at [241, 503] on p at bounding box center [491, 499] width 798 height 12
click at [246, 511] on p "Le degré d’immersion est évolutif également selon la structure :" at bounding box center [491, 510] width 798 height 12
click at [247, 511] on p "Le degré d’immersion est évolutif également selon la structure :" at bounding box center [491, 510] width 798 height 12
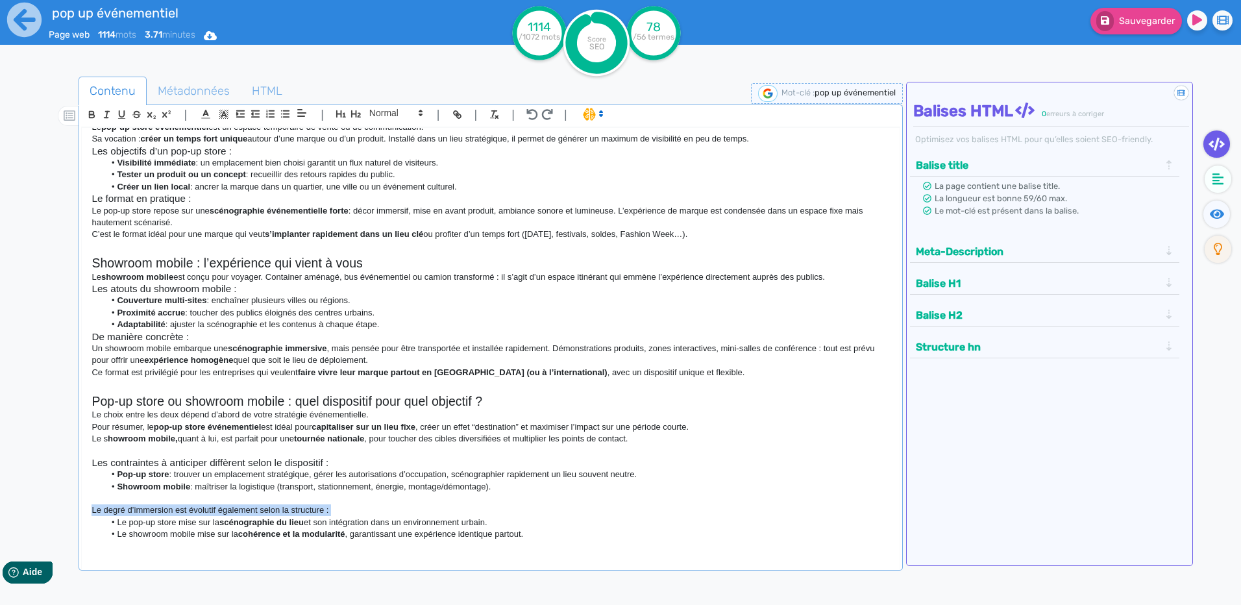
click at [247, 511] on p "Le degré d’immersion est évolutif également selon la structure :" at bounding box center [491, 510] width 798 height 12
click at [383, 117] on span at bounding box center [396, 113] width 64 height 16
click at [389, 134] on span at bounding box center [395, 136] width 52 height 23
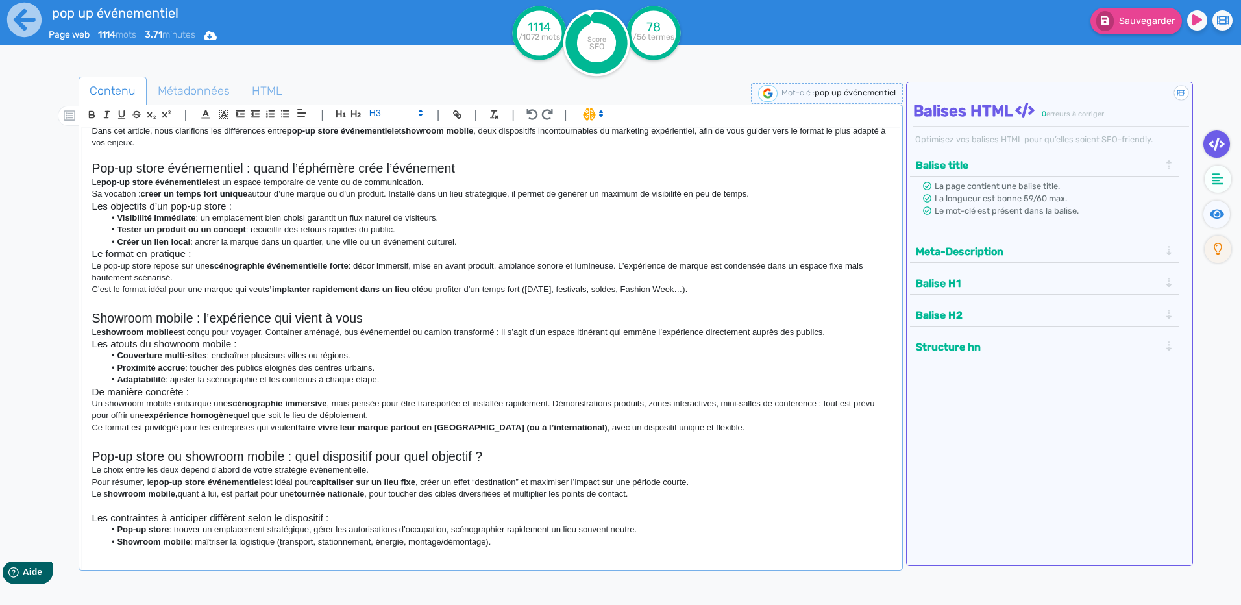
scroll to position [0, 0]
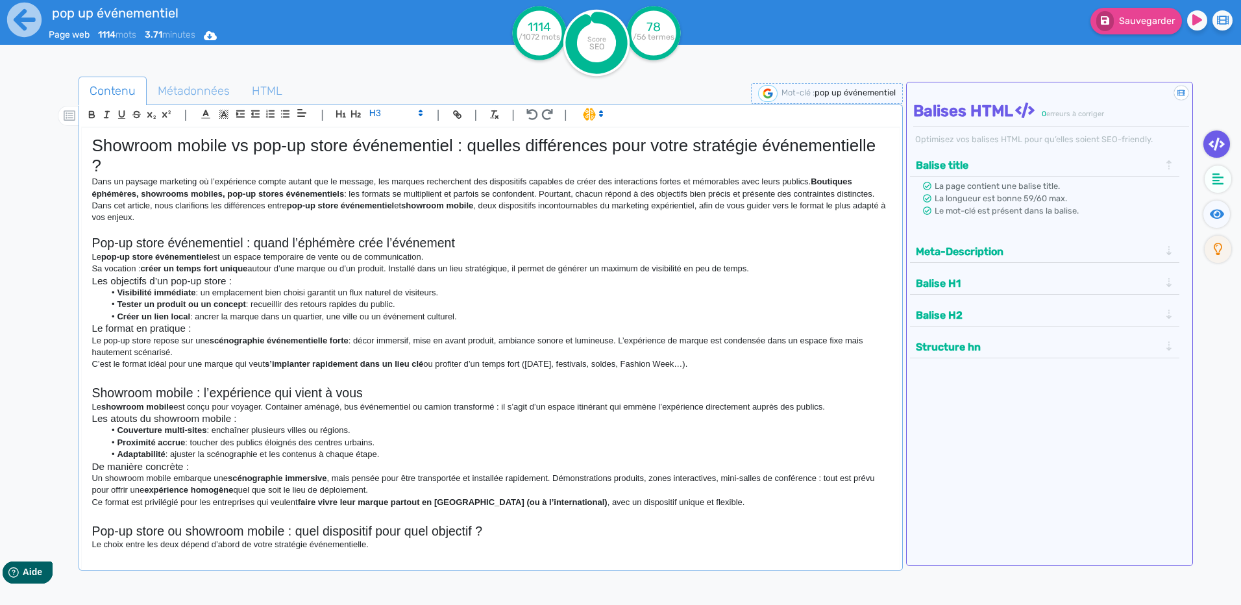
click at [177, 279] on h3 "Les objectifs d’un pop-up store :" at bounding box center [491, 281] width 798 height 12
click at [160, 334] on div "Showroom mobile vs pop-up store événementiel : quelles différences pour votre s…" at bounding box center [490, 339] width 817 height 423
click at [164, 328] on h3 "Le format en pratique :" at bounding box center [491, 329] width 798 height 12
click at [175, 419] on h3 "Les atouts du showroom mobile :" at bounding box center [491, 419] width 798 height 12
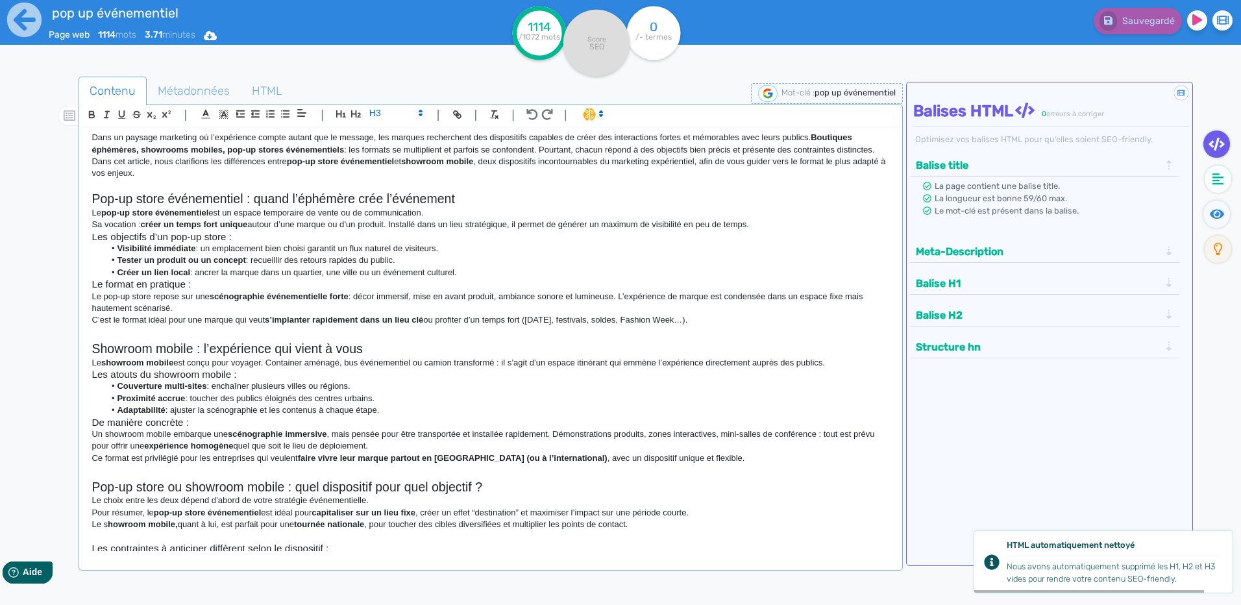
scroll to position [65, 0]
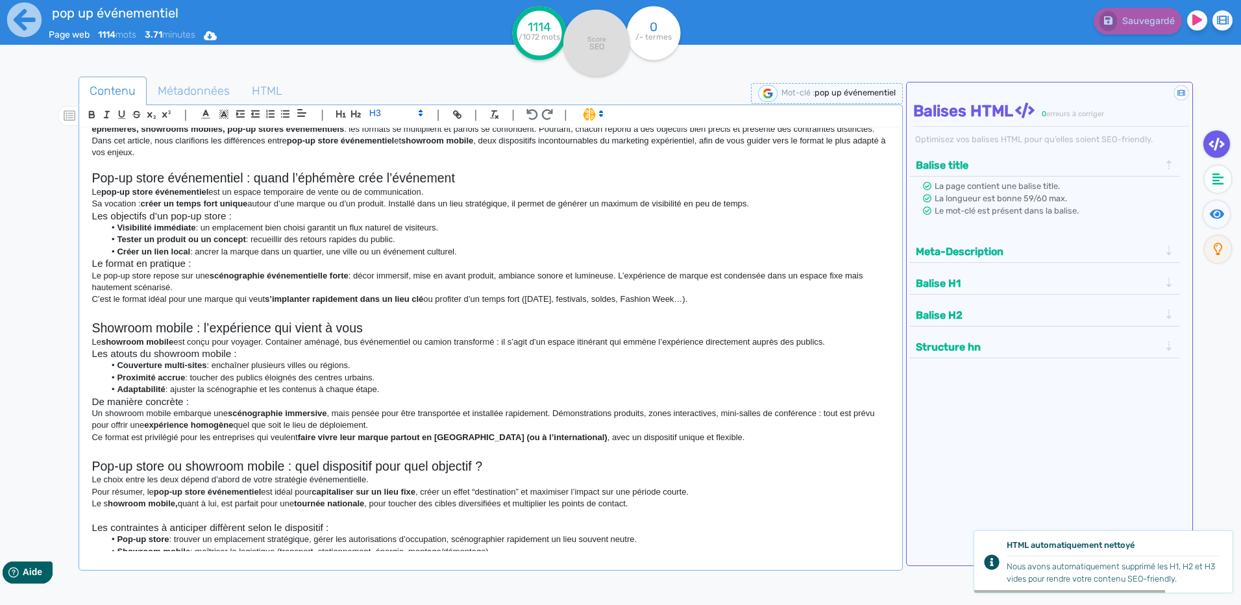
click at [129, 402] on h3 "De manière concrète :" at bounding box center [491, 402] width 798 height 12
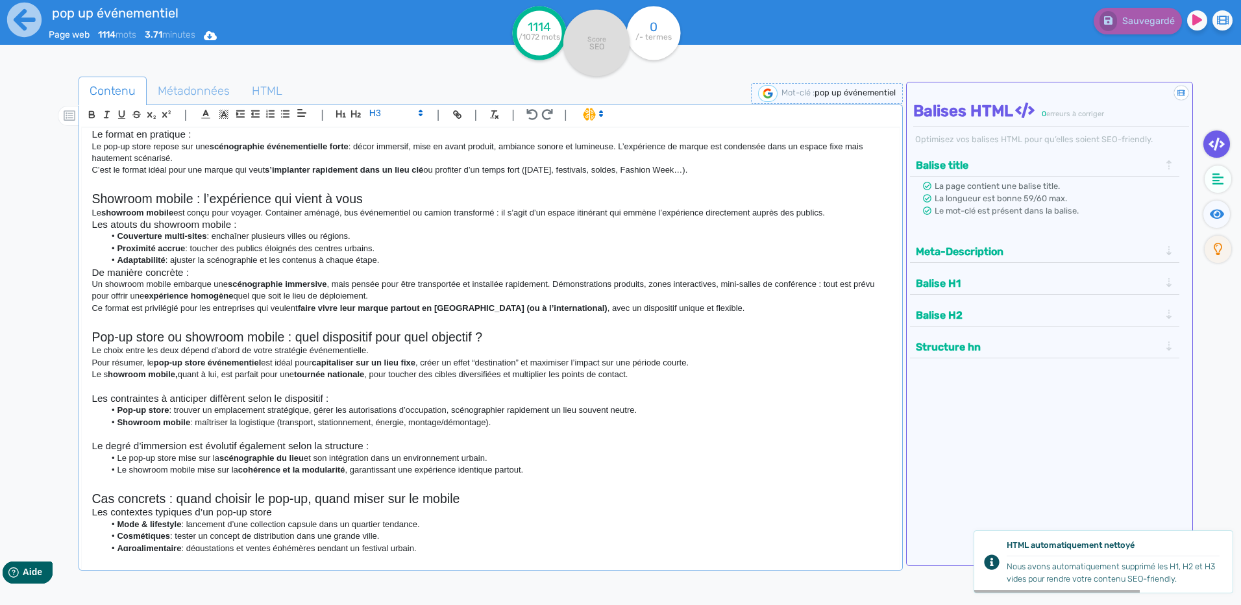
scroll to position [195, 0]
click at [192, 399] on h3 "Les contraintes à anticiper diffèrent selon le dispositif :" at bounding box center [491, 398] width 798 height 12
click at [224, 444] on h3 "Le degré d’immersion est évolutif également selon la structure :" at bounding box center [491, 446] width 798 height 12
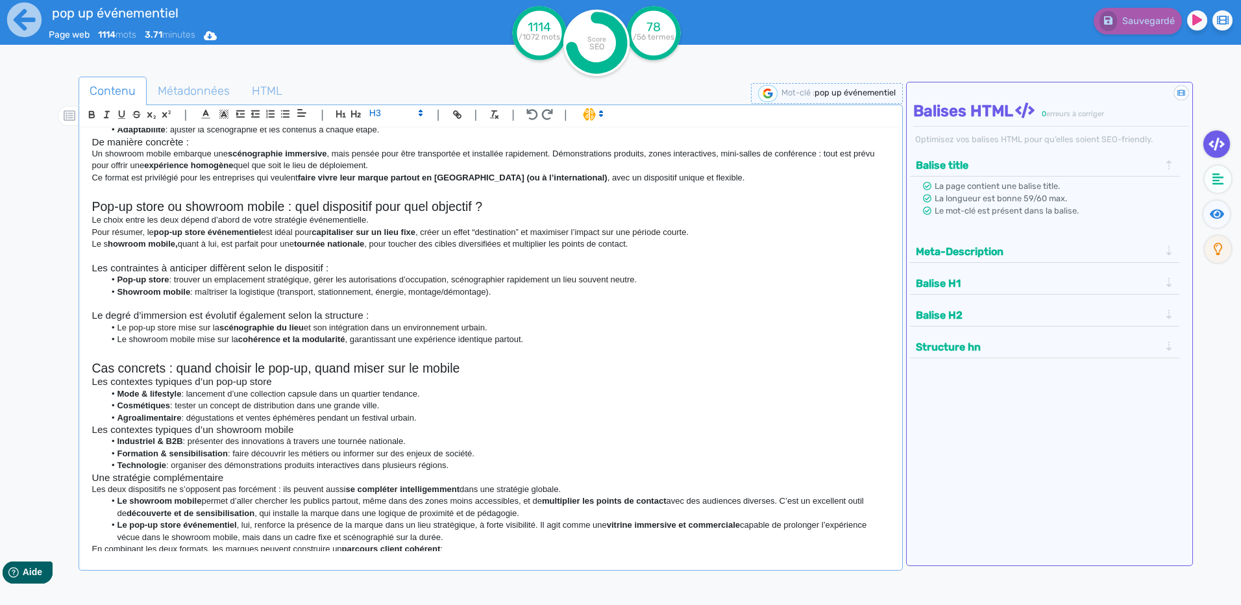
click at [175, 387] on h3 "Les contextes typiques d’un pop-up store" at bounding box center [491, 382] width 798 height 12
click at [279, 386] on h3 "Les contextes typiques d’un pop-up store" at bounding box center [491, 382] width 798 height 12
click at [194, 380] on h3 "Les contextes typiques d’un pop-up store" at bounding box center [491, 382] width 798 height 12
click at [340, 386] on h3 "Les contextes typiques d'utilisation d’un pop-up store" at bounding box center [491, 382] width 798 height 12
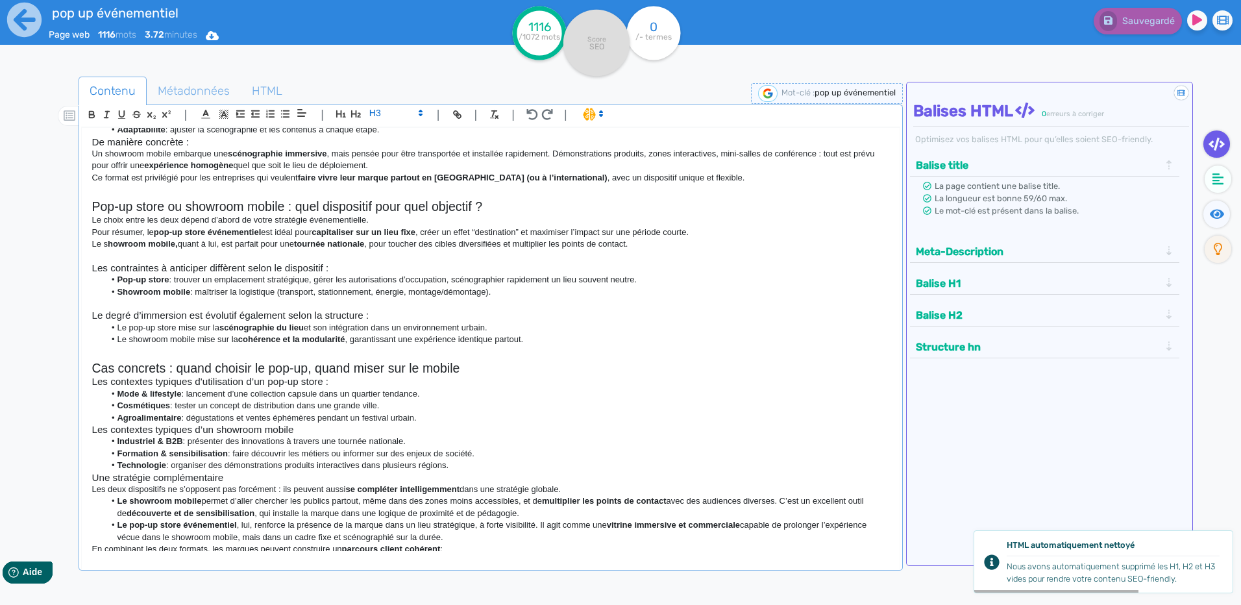
drag, startPoint x: 437, startPoint y: 395, endPoint x: 317, endPoint y: 393, distance: 119.5
click at [317, 393] on li "Mode & lifestyle : lancement d’une collection capsule dans un quartier tendance." at bounding box center [498, 394] width 786 height 12
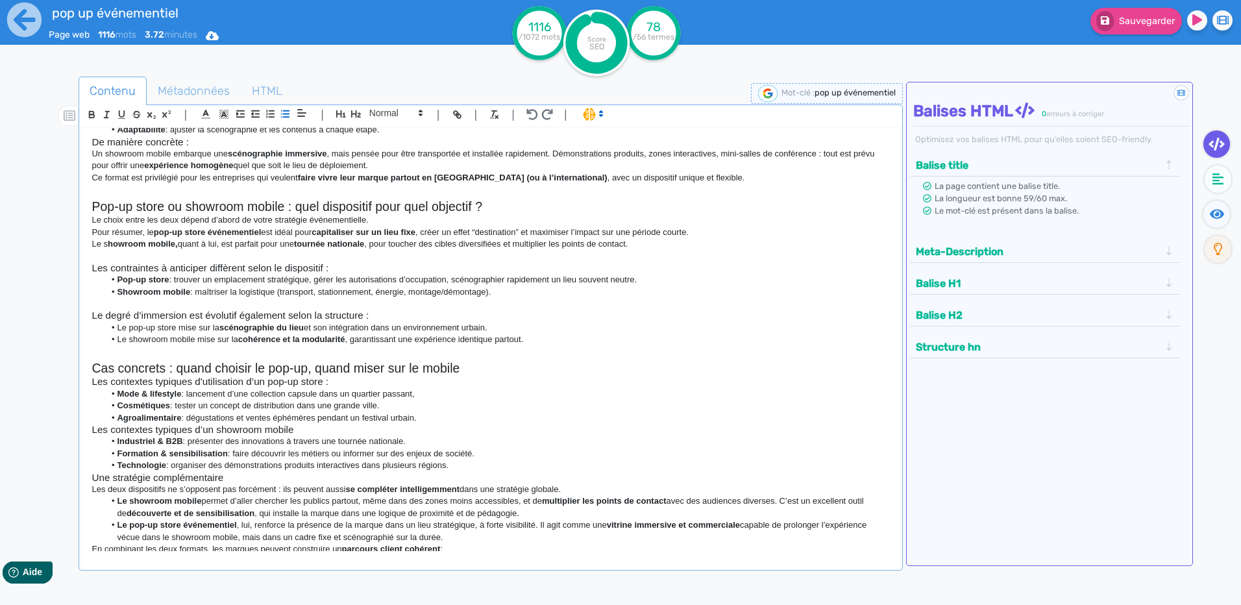
click at [395, 410] on li "Cosmétiques : tester un concept de distribution dans une grande ville." at bounding box center [498, 406] width 786 height 12
click at [428, 413] on li "Agroalimentaire : dégustations et ventes éphémères pendant un festival urbain." at bounding box center [498, 418] width 786 height 12
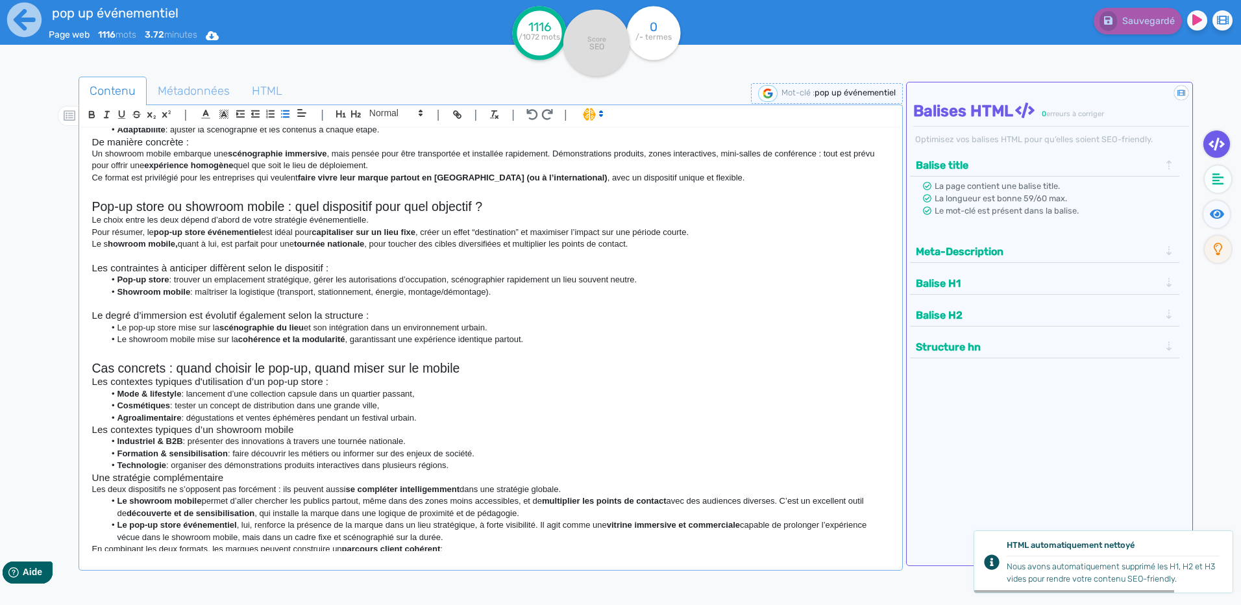
click at [323, 386] on h3 "Les contextes typiques d'utilisation d’un pop-up store :" at bounding box center [491, 382] width 798 height 12
click at [440, 417] on li "Agroalimentaire : dégustations et ventes éphémères pendant un festival urbain." at bounding box center [498, 418] width 786 height 12
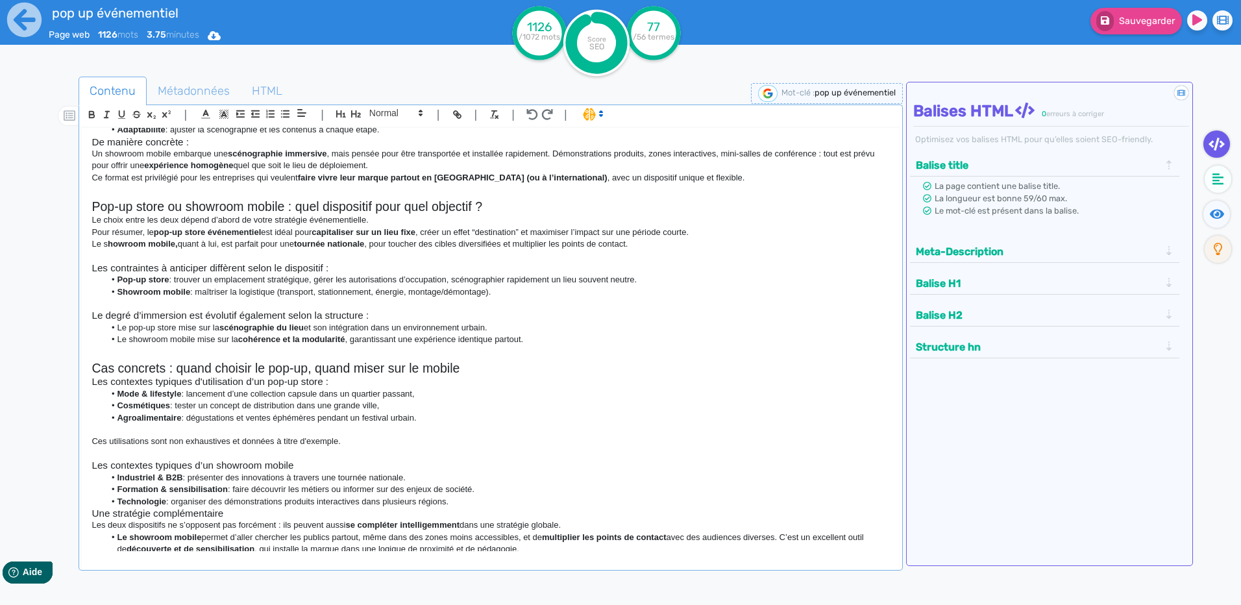
click at [309, 452] on p at bounding box center [491, 454] width 798 height 12
click at [309, 464] on h3 "Les contextes typiques d’un showroom mobile" at bounding box center [491, 466] width 798 height 12
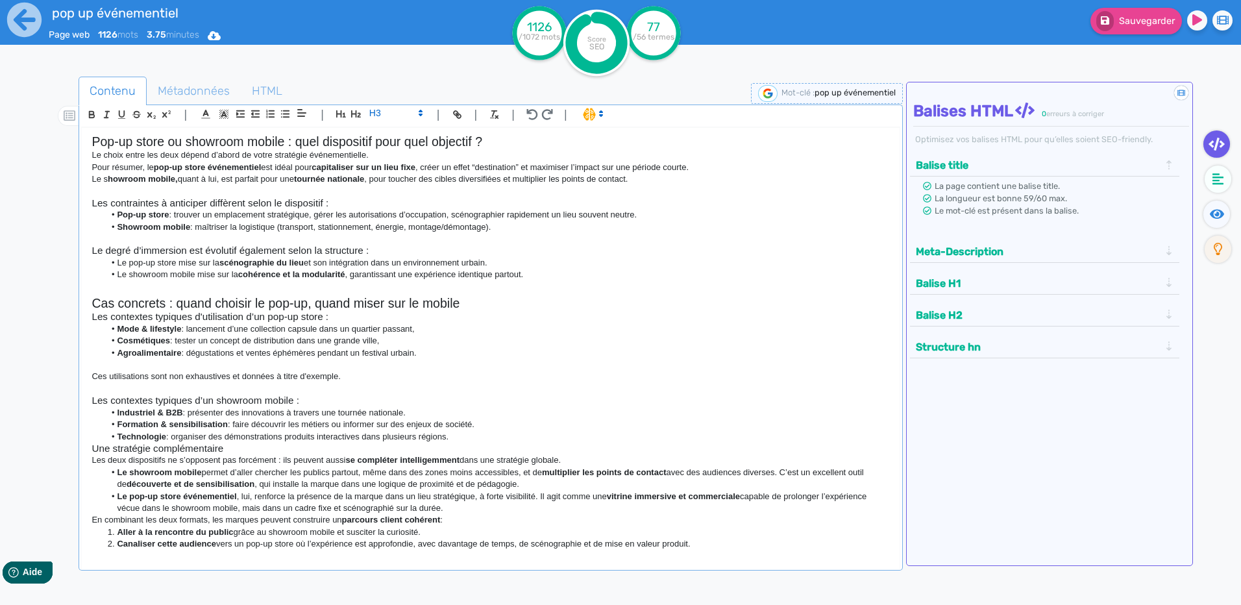
click at [486, 436] on li "Technologie : organiser des démonstrations produits interactives dans plusieurs…" at bounding box center [498, 437] width 786 height 12
click at [307, 377] on p "Ces utilisations sont non exhaustives et données à titre d'exemple." at bounding box center [491, 377] width 798 height 12
copy p "Ces utilisations sont non exhaustives et données à titre d'exemple."
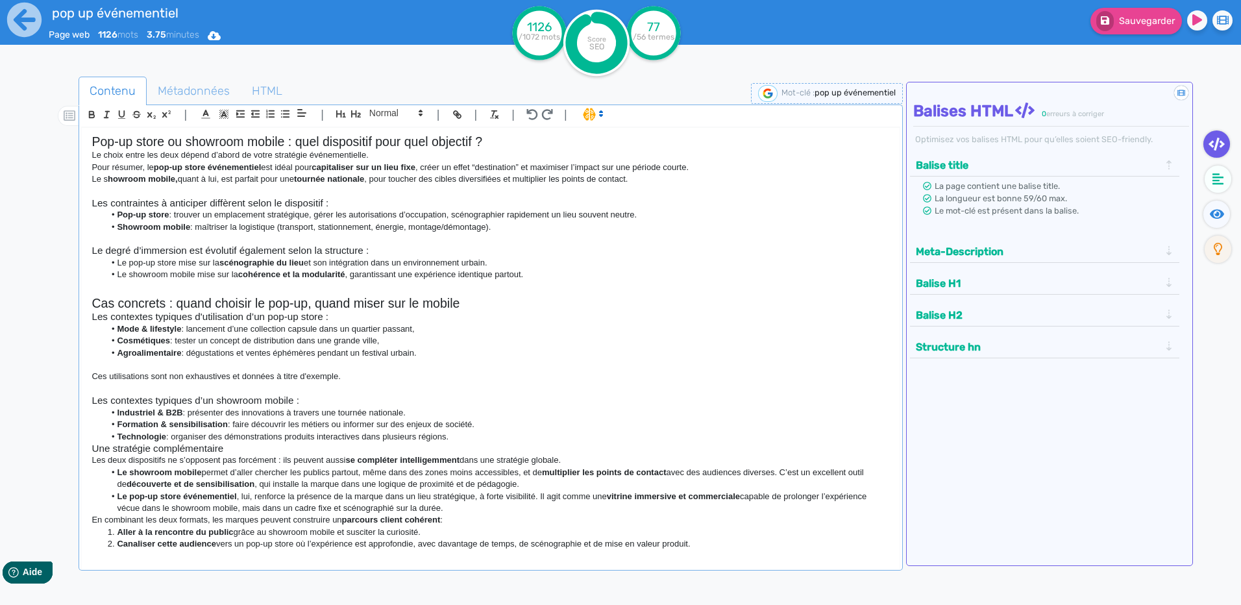
click at [471, 438] on li "Technologie : organiser des démonstrations produits interactives dans plusieurs…" at bounding box center [498, 437] width 786 height 12
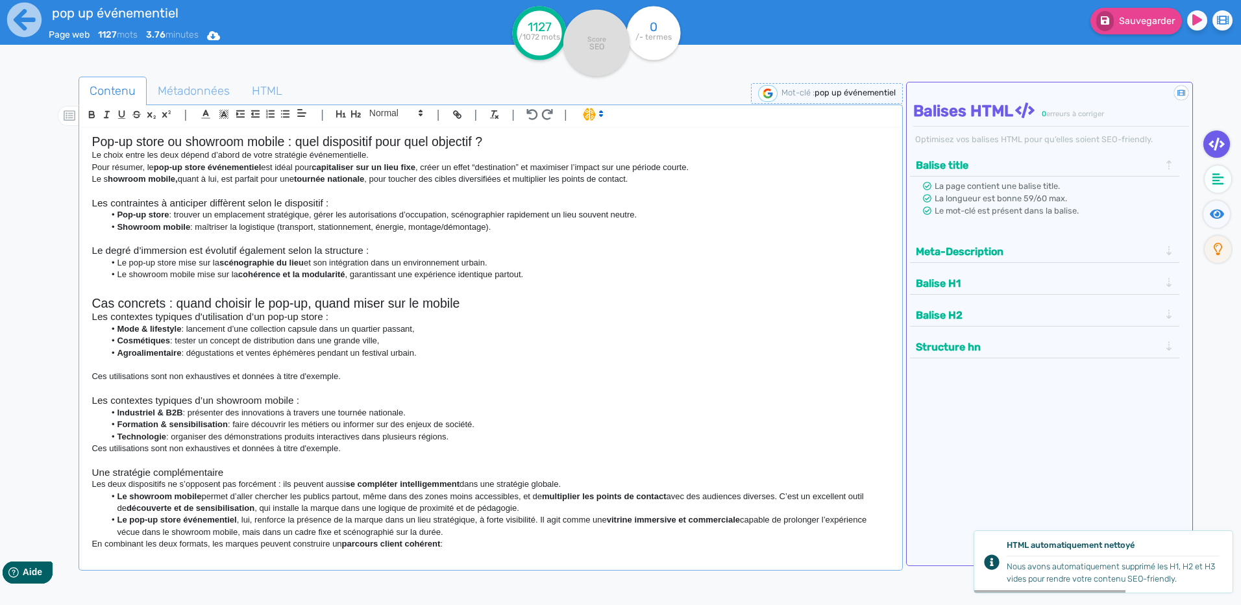
click at [120, 358] on li "Agroalimentaire : dégustations et ventes éphémères pendant un festival urbain." at bounding box center [498, 353] width 786 height 12
click at [112, 368] on p at bounding box center [491, 365] width 798 height 12
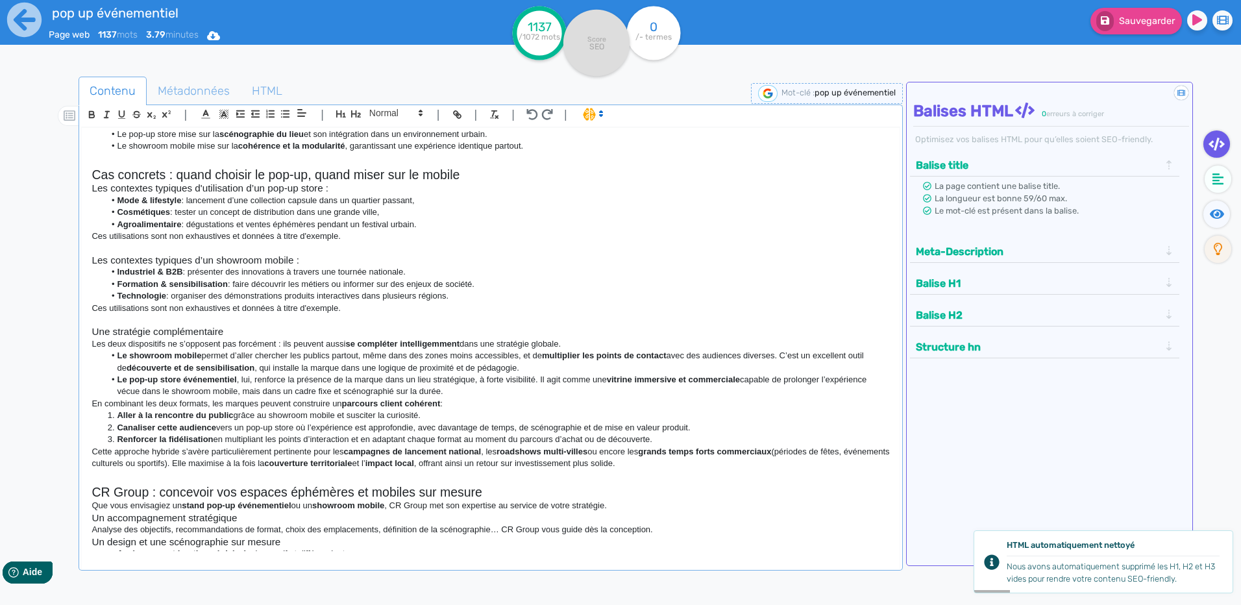
scroll to position [519, 0]
click at [236, 325] on h3 "Une stratégie complémentaire" at bounding box center [491, 331] width 798 height 12
click at [96, 333] on h3 "Une stratégie complémentaire" at bounding box center [491, 331] width 798 height 12
click at [92, 333] on h3 "Une stratégie complémentaire" at bounding box center [491, 331] width 798 height 12
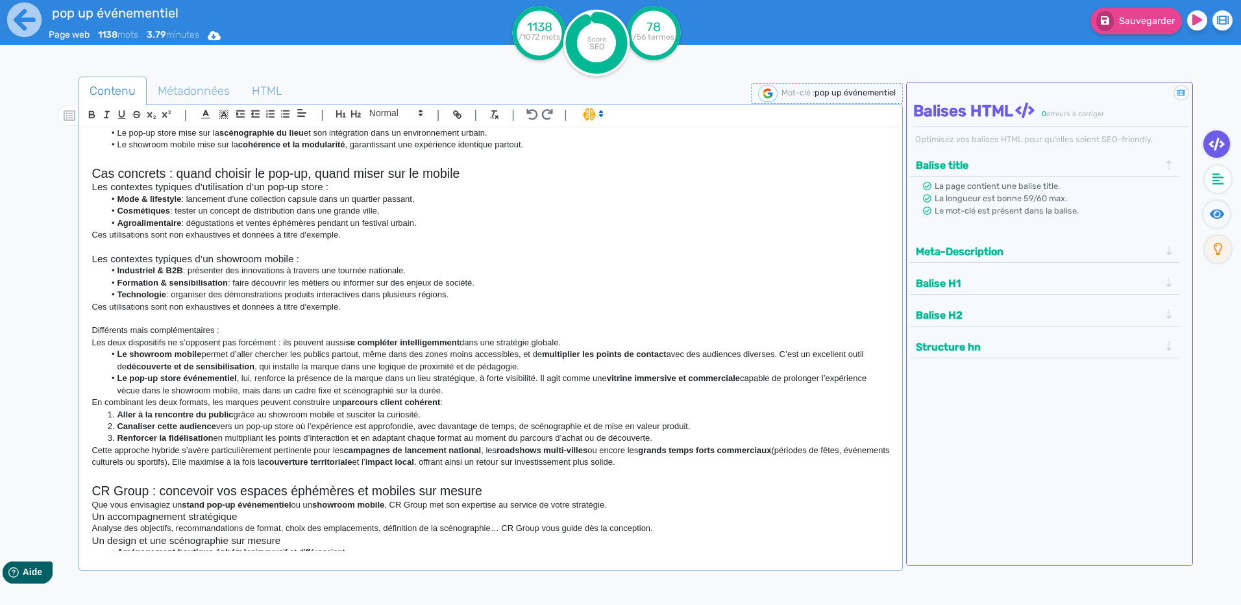
click at [166, 325] on p "Différents mais complémentaires :" at bounding box center [491, 331] width 798 height 12
click at [414, 113] on span at bounding box center [396, 113] width 64 height 16
click at [392, 134] on span at bounding box center [395, 136] width 52 height 23
click at [283, 173] on h2 "Cas concrets : quand choisir le pop-up, quand miser sur le mobile" at bounding box center [491, 173] width 798 height 15
click at [171, 169] on h2 "Cas concrets : quand choisir le pop-up, quand miser sur le mobile" at bounding box center [491, 173] width 798 height 15
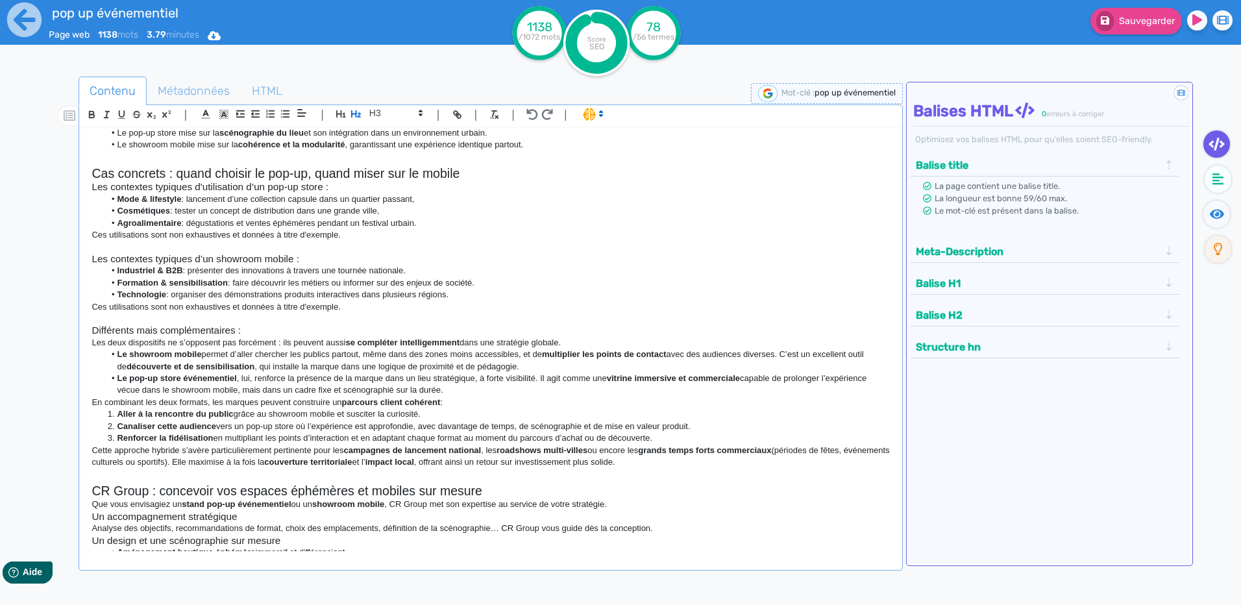
click at [435, 169] on h2 "Cas concrets : quand choisir le pop-up, quand miser sur le mobile" at bounding box center [491, 173] width 798 height 15
click at [316, 176] on h2 "Cas concrets : quand choisir le pop-up, quand miser sur le mobile" at bounding box center [491, 173] width 798 height 15
click at [517, 177] on h2 "Cas concrets : quand choisir le pop-up événementiel et quand miser sur le mobile" at bounding box center [491, 173] width 798 height 15
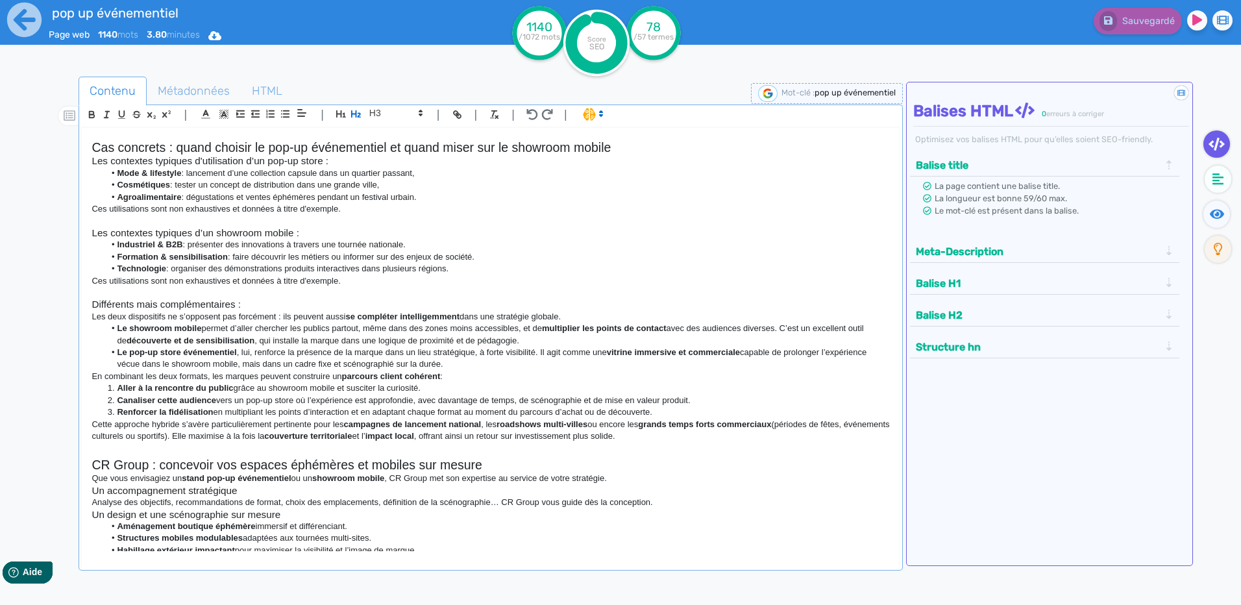
scroll to position [584, 0]
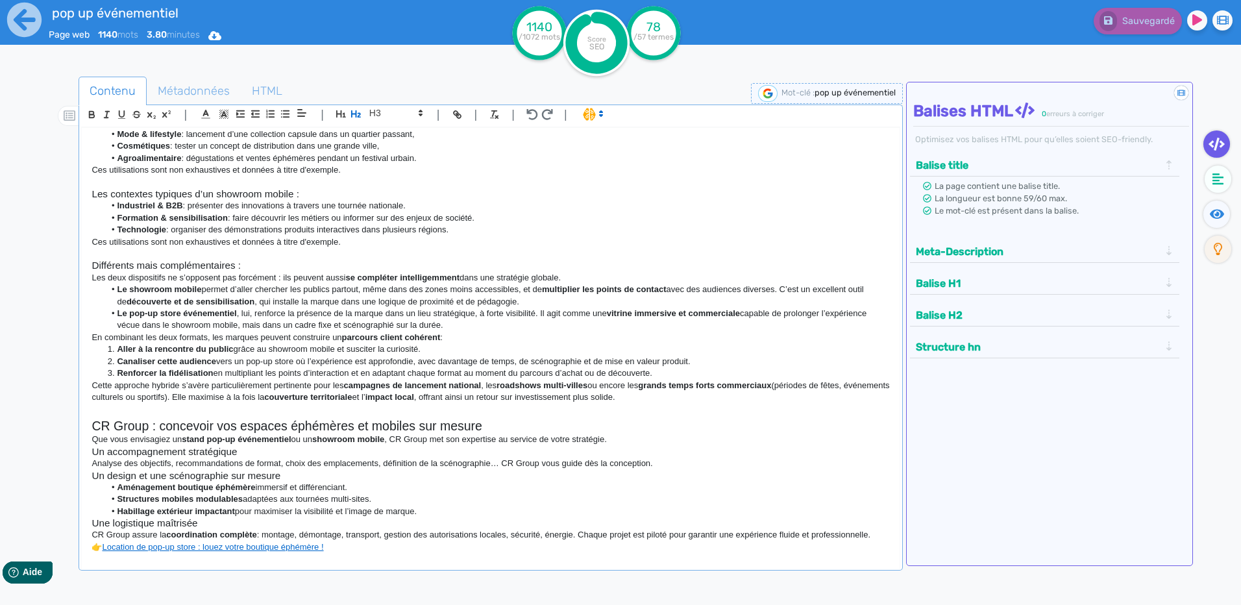
click at [466, 323] on li "Le pop-up store événementiel , lui, renforce la présence de la marque dans un l…" at bounding box center [498, 320] width 786 height 24
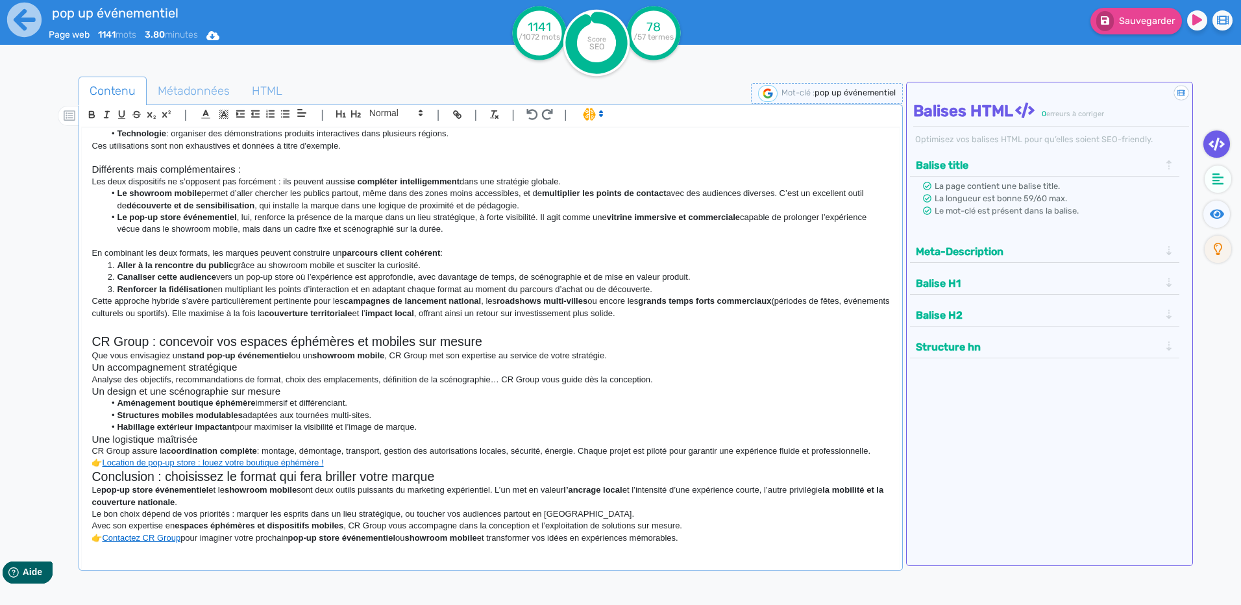
scroll to position [681, 0]
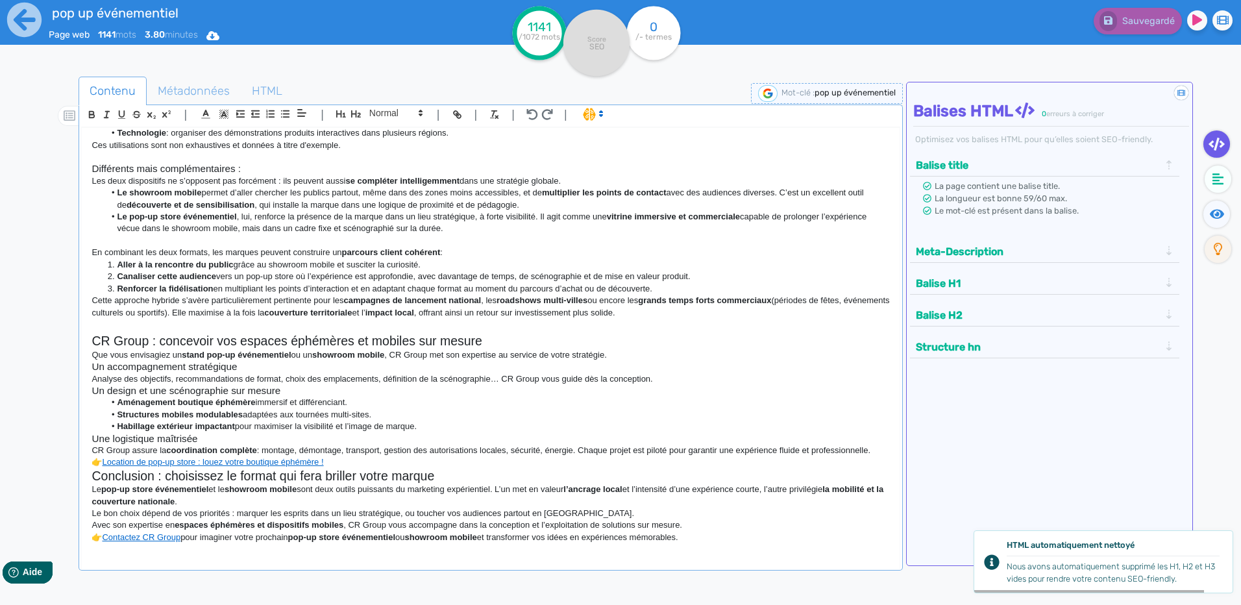
click at [258, 370] on h3 "Un accompagnement stratégique" at bounding box center [491, 367] width 798 height 12
click at [234, 367] on h3 "Un accompagnement stratégique" at bounding box center [491, 367] width 798 height 12
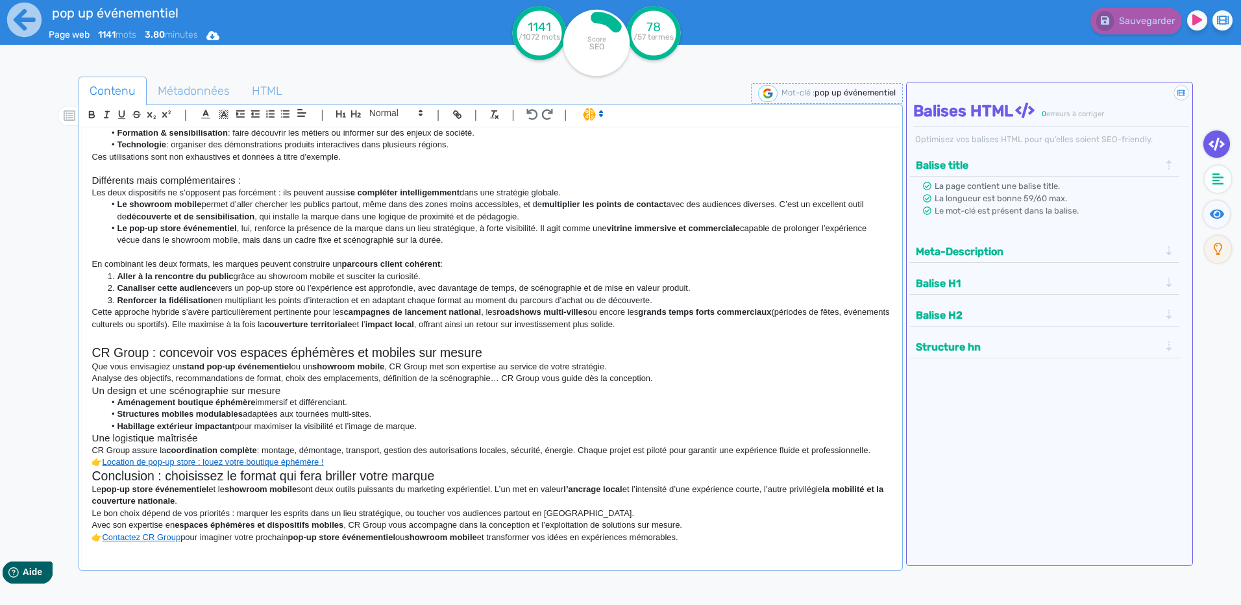
click at [242, 389] on h3 "Un design et une scénographie sur mesure" at bounding box center [491, 391] width 798 height 12
click at [452, 427] on li "Habillage extérieur impactant pour maximiser la visibilité et l’image de marque." at bounding box center [498, 427] width 786 height 12
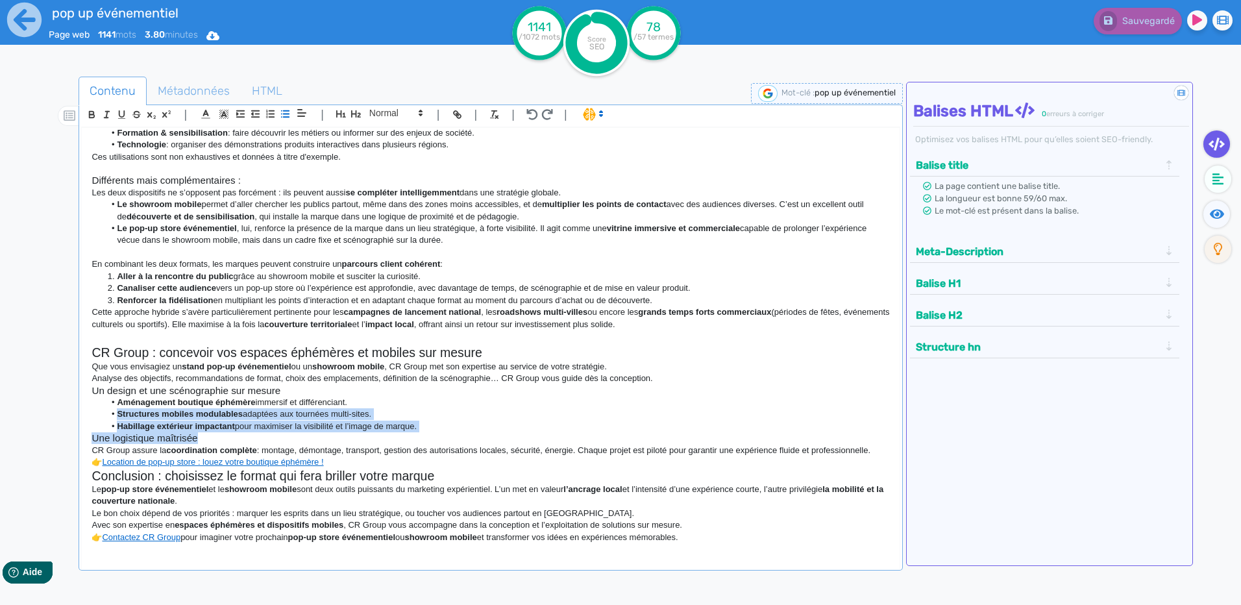
drag, startPoint x: 206, startPoint y: 438, endPoint x: 95, endPoint y: 414, distance: 112.9
click at [95, 414] on div "Showroom mobile vs pop-up store événementiel : quelles différences pour votre s…" at bounding box center [490, 339] width 817 height 423
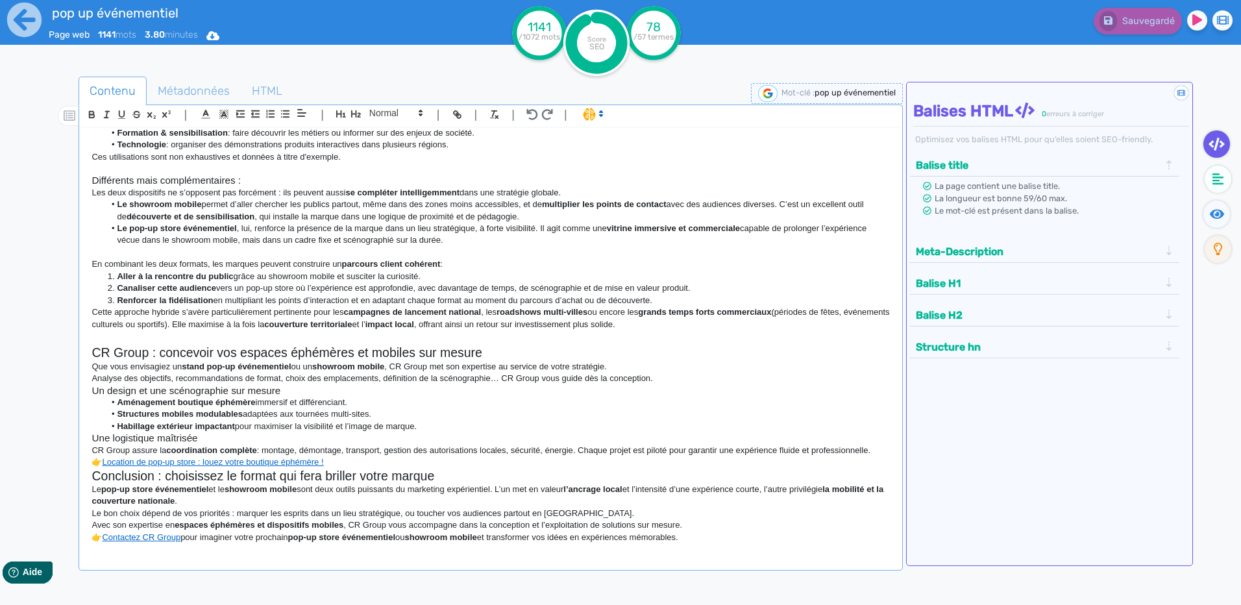
click at [676, 377] on p "Analyse des objectifs, recommandations de format, choix des emplacements, défin…" at bounding box center [491, 379] width 798 height 12
drag, startPoint x: 427, startPoint y: 425, endPoint x: 169, endPoint y: 407, distance: 258.3
click at [169, 407] on ul "Aménagement boutique éphémère immersif et différenciant. Structures mobiles mod…" at bounding box center [491, 415] width 798 height 36
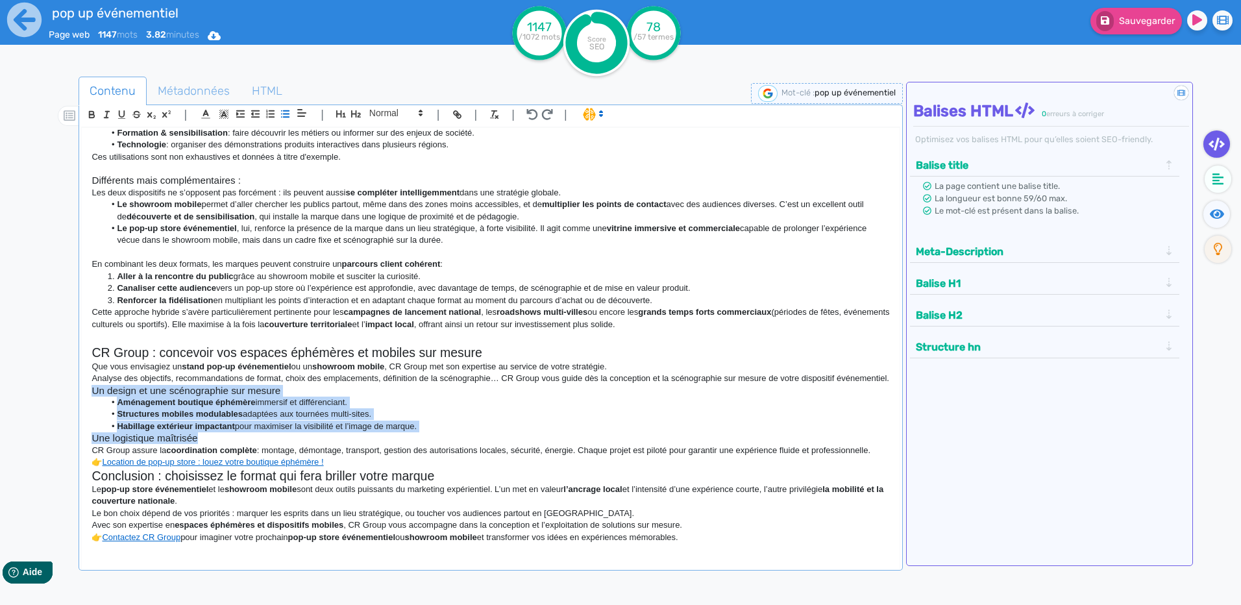
drag, startPoint x: 214, startPoint y: 443, endPoint x: 75, endPoint y: 388, distance: 149.9
click at [75, 388] on div "Contenu Métadonnées HTML | | H3 H4 H5 H6 Normal | | | | Showroom mobile vs pop-…" at bounding box center [640, 379] width 1204 height 613
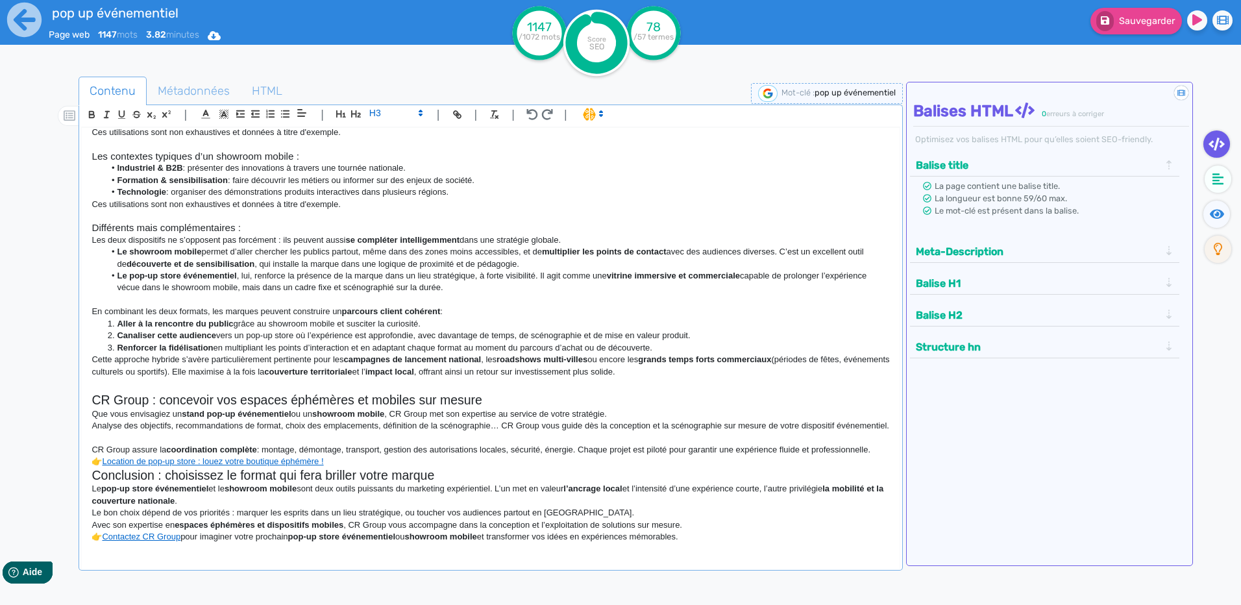
scroll to position [622, 0]
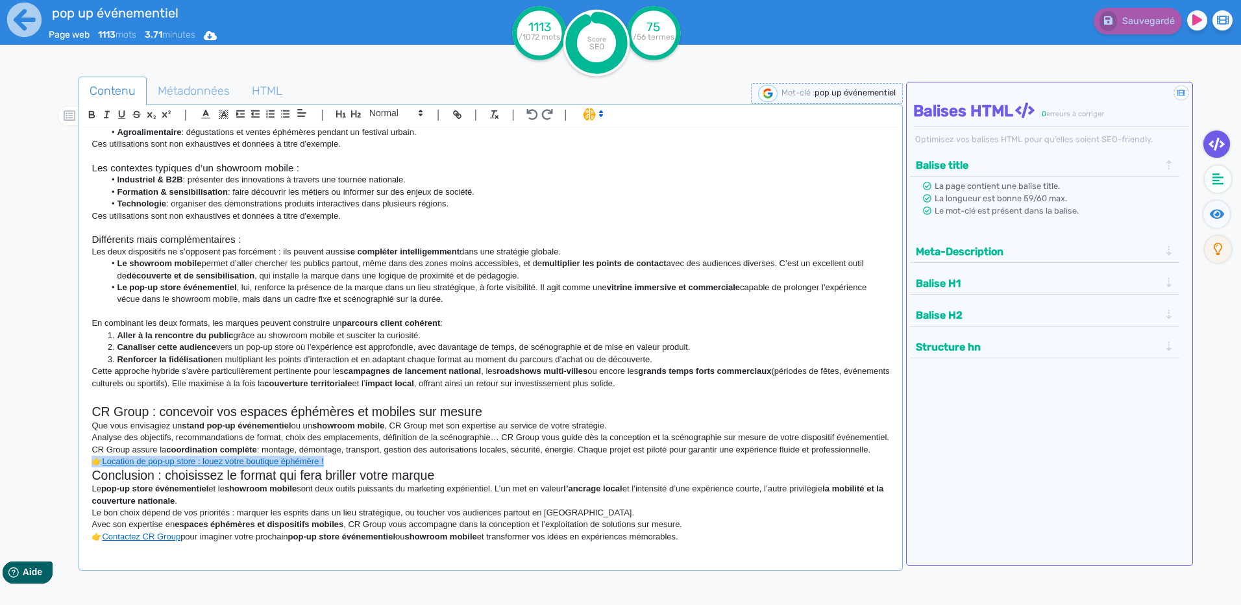
drag, startPoint x: 336, startPoint y: 460, endPoint x: 70, endPoint y: 456, distance: 266.2
click at [70, 456] on div "Contenu Métadonnées HTML | | H3 H4 H5 H6 Normal | | | | Showroom mobile vs pop-…" at bounding box center [640, 379] width 1204 height 613
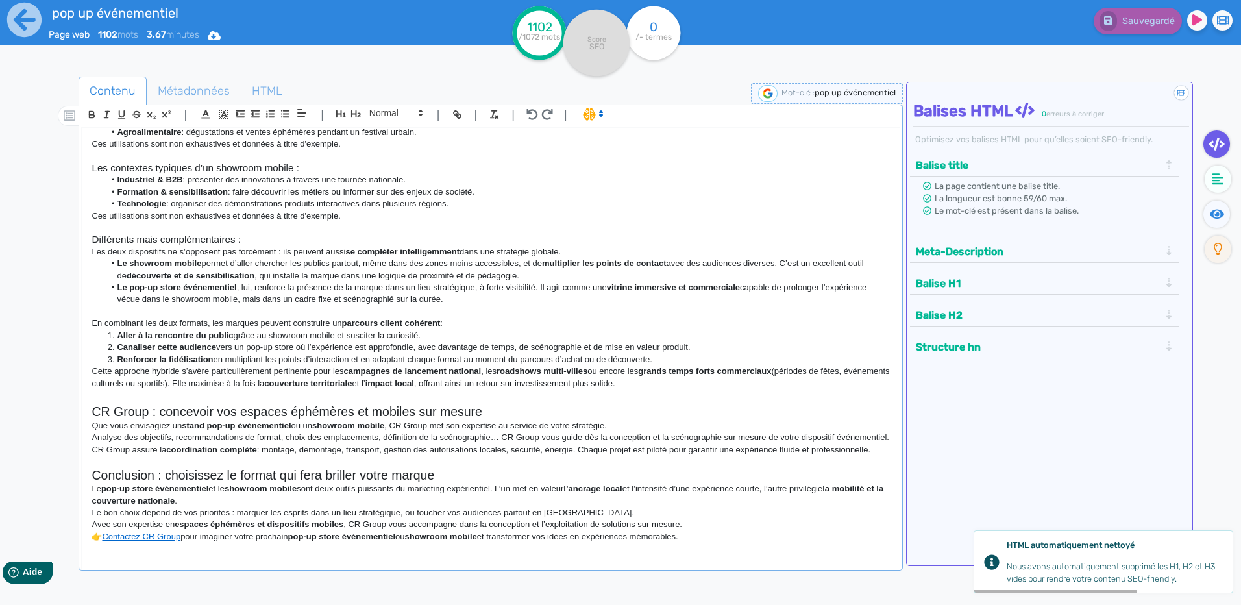
drag, startPoint x: 552, startPoint y: 435, endPoint x: 501, endPoint y: 428, distance: 51.1
click at [501, 432] on p "Analyse des objectifs, recommandations de format, choix des emplacements, défin…" at bounding box center [491, 438] width 798 height 12
click at [518, 432] on p "Analyse des objectifs, recommandations de format, choix des emplacements, défin…" at bounding box center [491, 438] width 798 height 12
drag, startPoint x: 536, startPoint y: 442, endPoint x: 504, endPoint y: 423, distance: 37.9
click at [504, 432] on p "Analyse des objectifs, recommandations de format, choix des emplacements, défin…" at bounding box center [491, 438] width 798 height 12
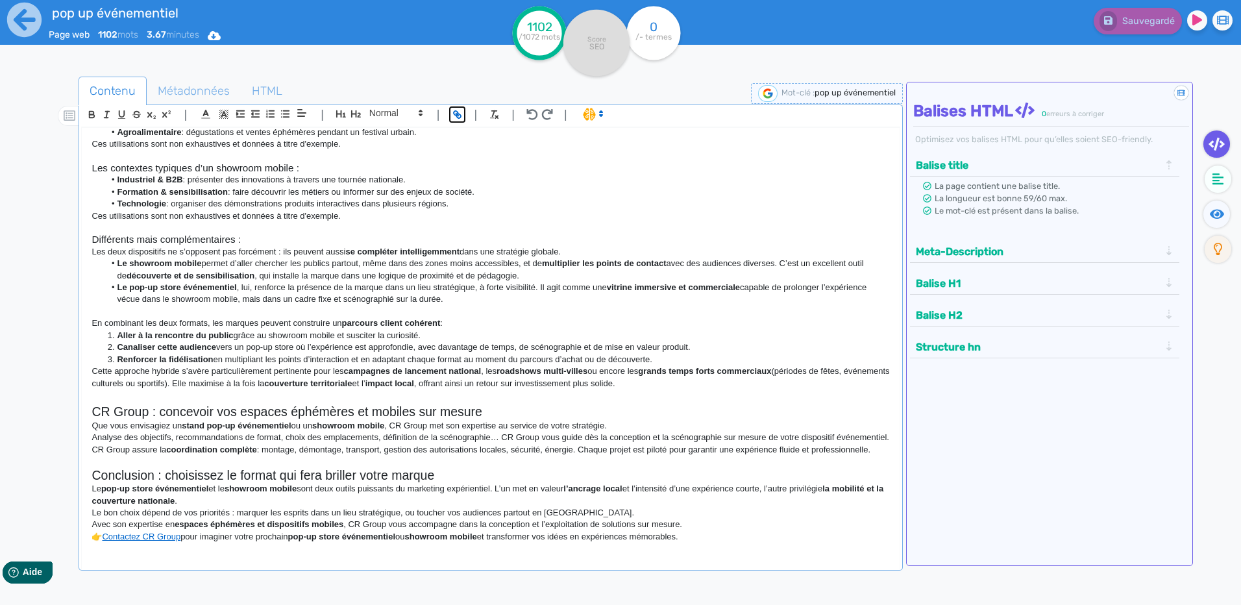
click at [457, 112] on icon "button" at bounding box center [455, 113] width 5 height 5
click at [650, 501] on p "Le pop-up store événementiel et le showroom mobile sont deux outils puissants d…" at bounding box center [491, 495] width 798 height 24
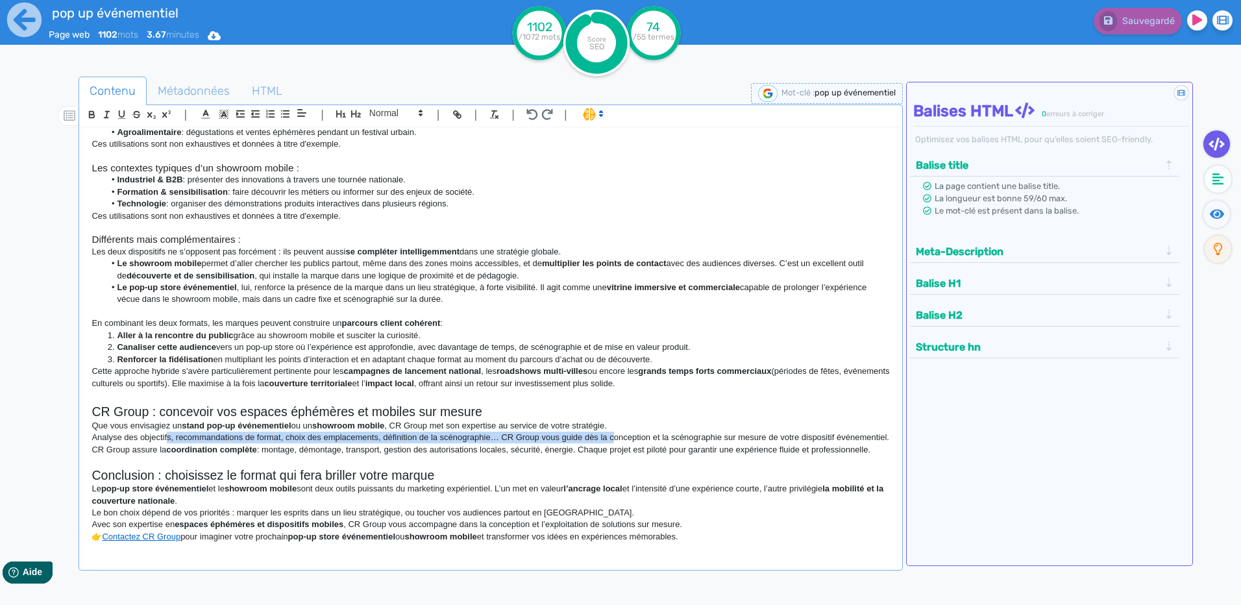
drag, startPoint x: 167, startPoint y: 430, endPoint x: 714, endPoint y: 424, distance: 547.3
click at [619, 432] on p "Analyse des objectifs, recommandations de format, choix des emplacements, défin…" at bounding box center [491, 438] width 798 height 12
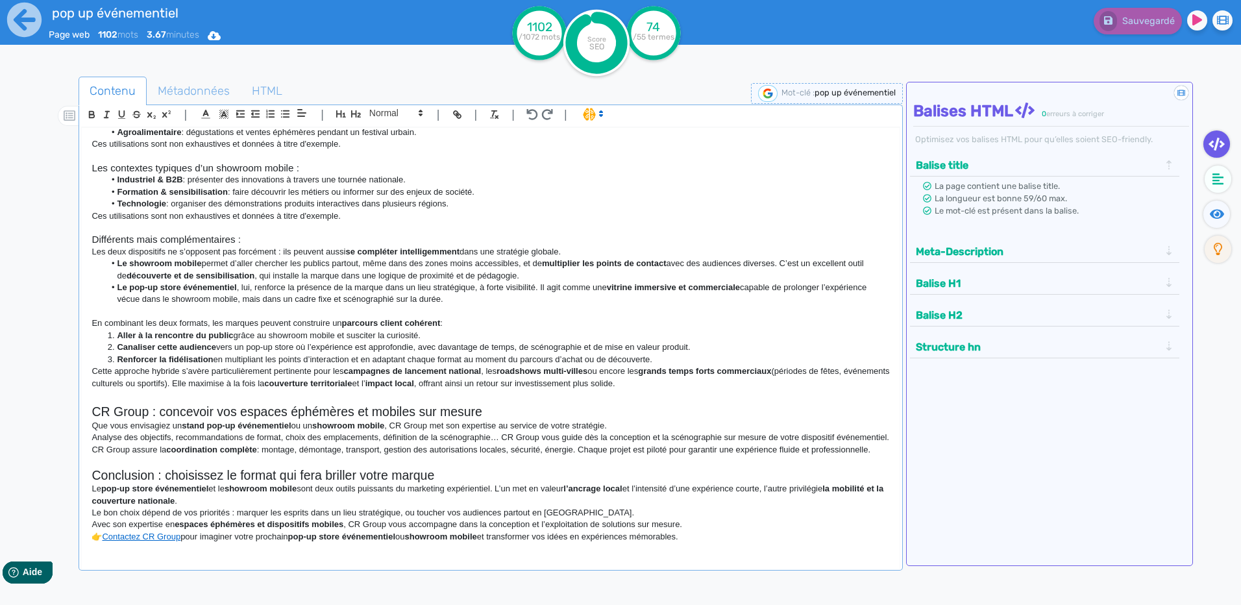
click at [819, 432] on p "Analyse des objectifs, recommandations de format, choix des emplacements, défin…" at bounding box center [491, 438] width 798 height 12
drag, startPoint x: 843, startPoint y: 432, endPoint x: 802, endPoint y: 425, distance: 41.6
click at [802, 432] on p "Analyse des objectifs, recommandations de format, choix des emplacements, défin…" at bounding box center [491, 438] width 798 height 12
click at [465, 117] on div "| | H3 H4 H5 H6 Normal | | | |" at bounding box center [490, 116] width 819 height 22
click at [843, 440] on p "Analyse des objectifs, recommandations de format, choix des emplacements, défin…" at bounding box center [491, 438] width 798 height 12
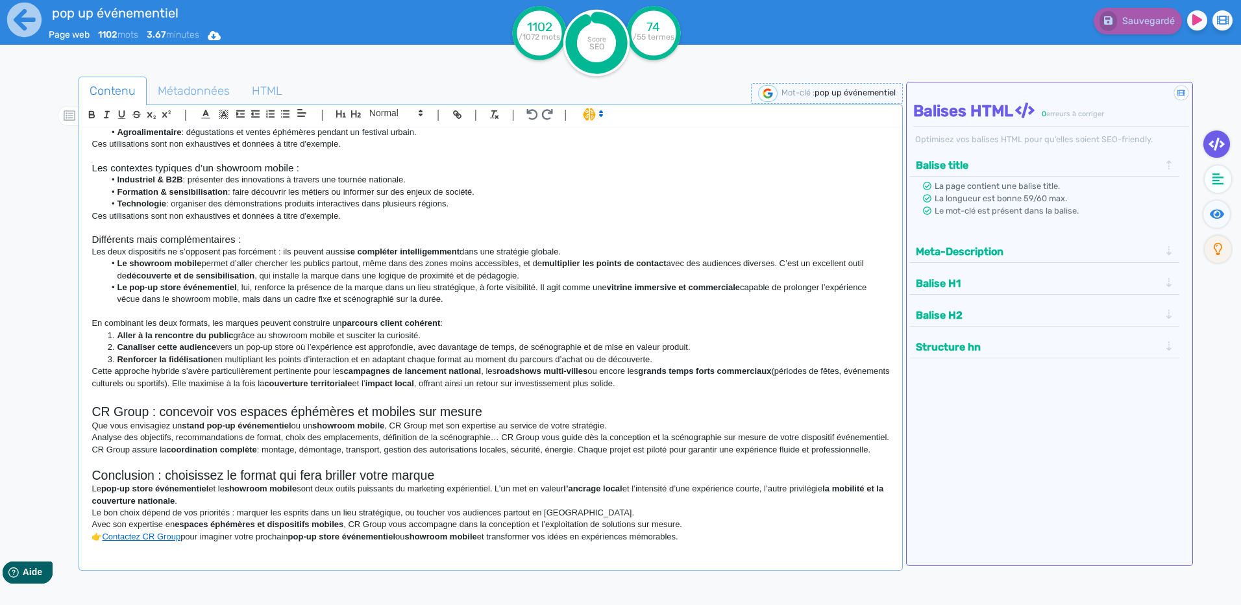
drag, startPoint x: 852, startPoint y: 438, endPoint x: 802, endPoint y: 420, distance: 53.0
click at [802, 432] on p "Analyse des objectifs, recommandations de format, choix des emplacements, défin…" at bounding box center [491, 438] width 798 height 12
click at [451, 117] on button "button" at bounding box center [457, 114] width 15 height 15
paste input "[URL][DOMAIN_NAME]"
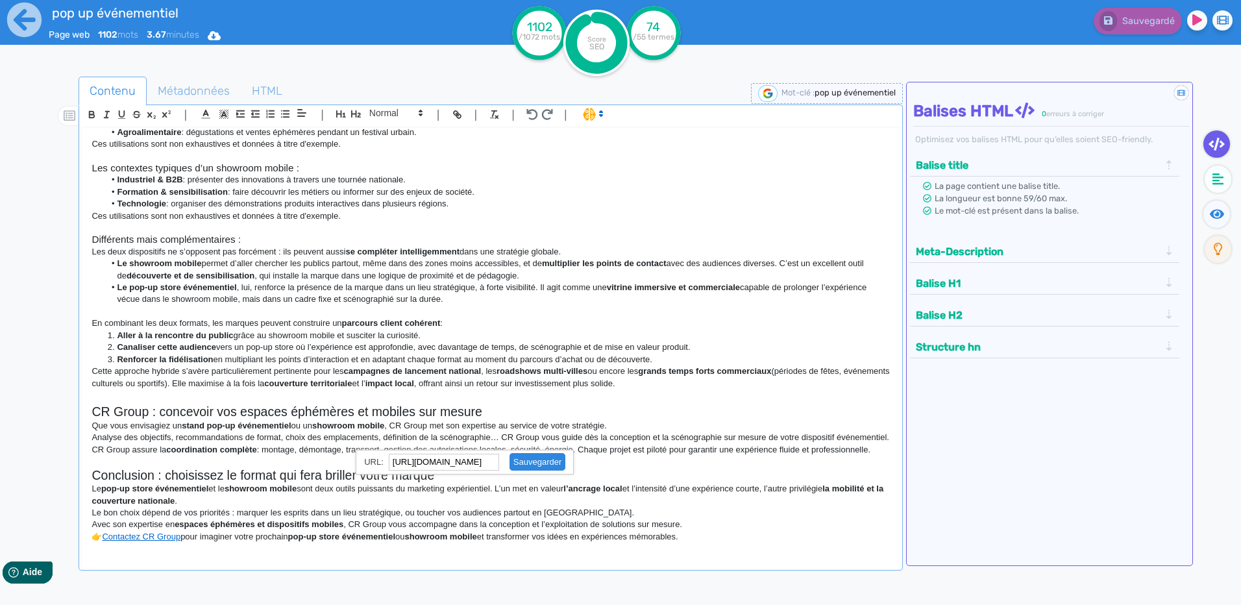
type input "[URL][DOMAIN_NAME]"
click at [534, 466] on link at bounding box center [532, 462] width 66 height 10
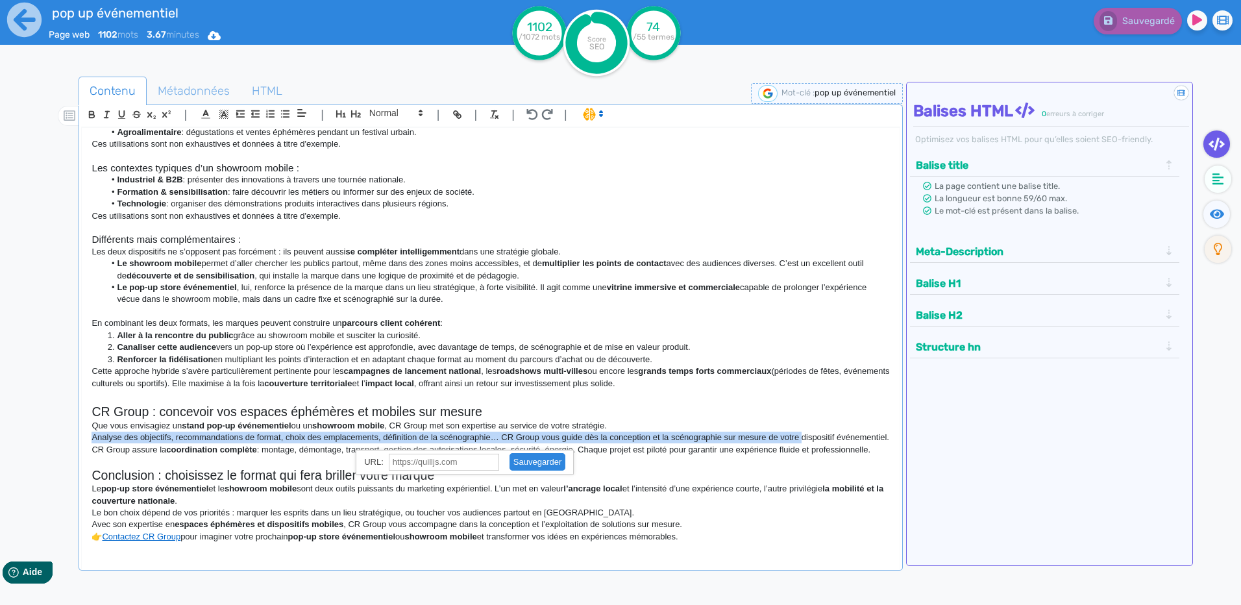
scroll to position [622, 0]
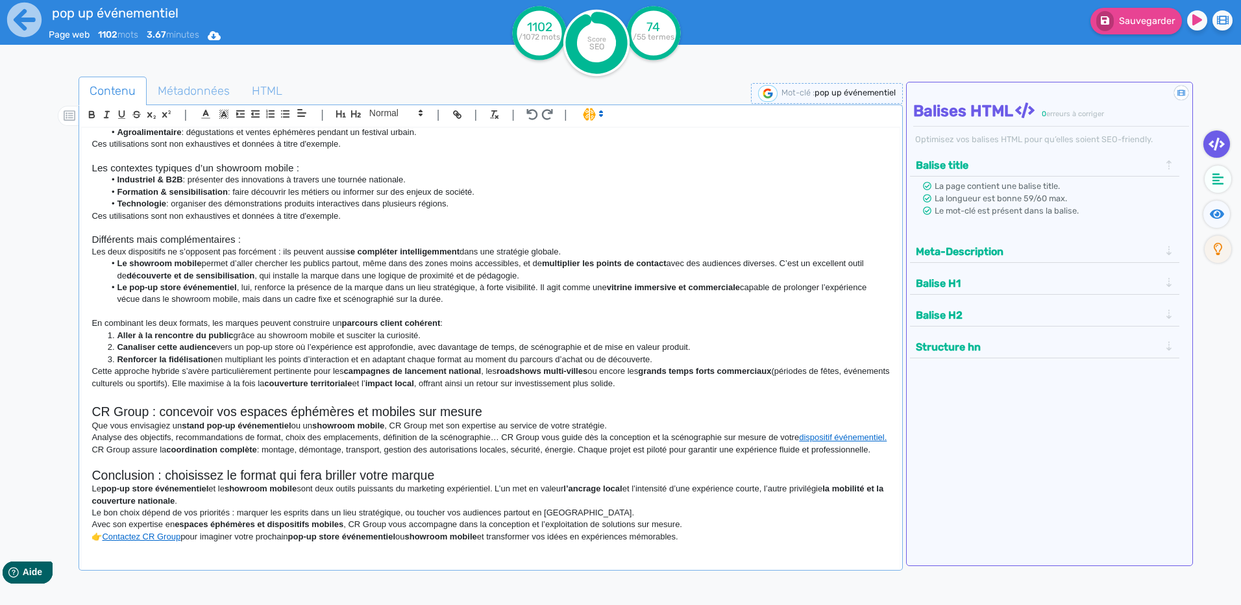
click at [425, 432] on p "Analyse des objectifs, recommandations de format, choix des emplacements, défin…" at bounding box center [491, 438] width 798 height 12
click at [170, 477] on h2 "Conclusion : choisissez le format qui fera briller votre marque" at bounding box center [491, 475] width 798 height 15
click at [165, 404] on h2 "CR Group : concevoir vos espaces éphémères et mobiles sur mesure" at bounding box center [491, 411] width 798 height 15
click at [170, 538] on link "Contactez CR Group" at bounding box center [141, 537] width 79 height 10
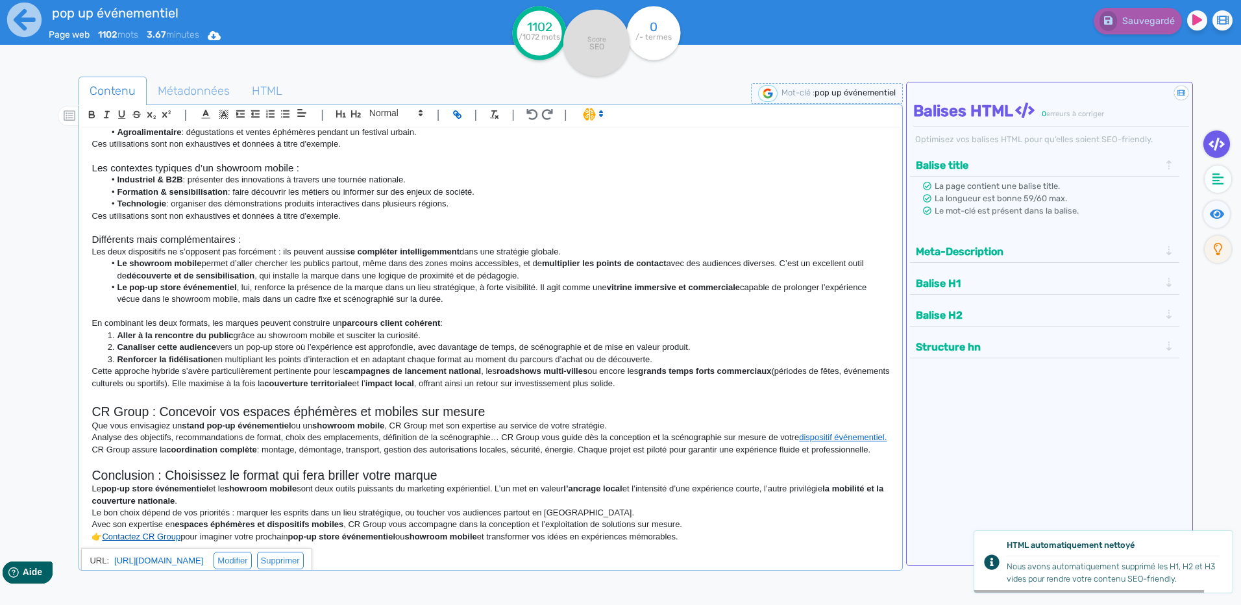
click at [106, 534] on link "Contactez CR Group" at bounding box center [141, 537] width 79 height 10
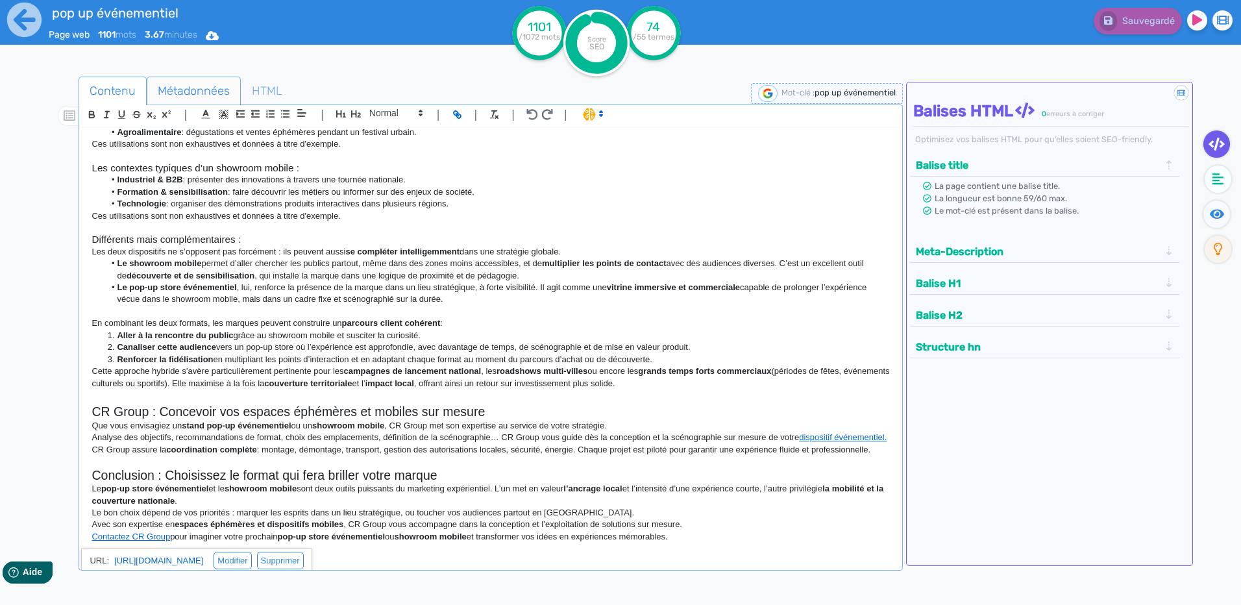
click at [186, 93] on span "Métadonnées" at bounding box center [193, 90] width 93 height 35
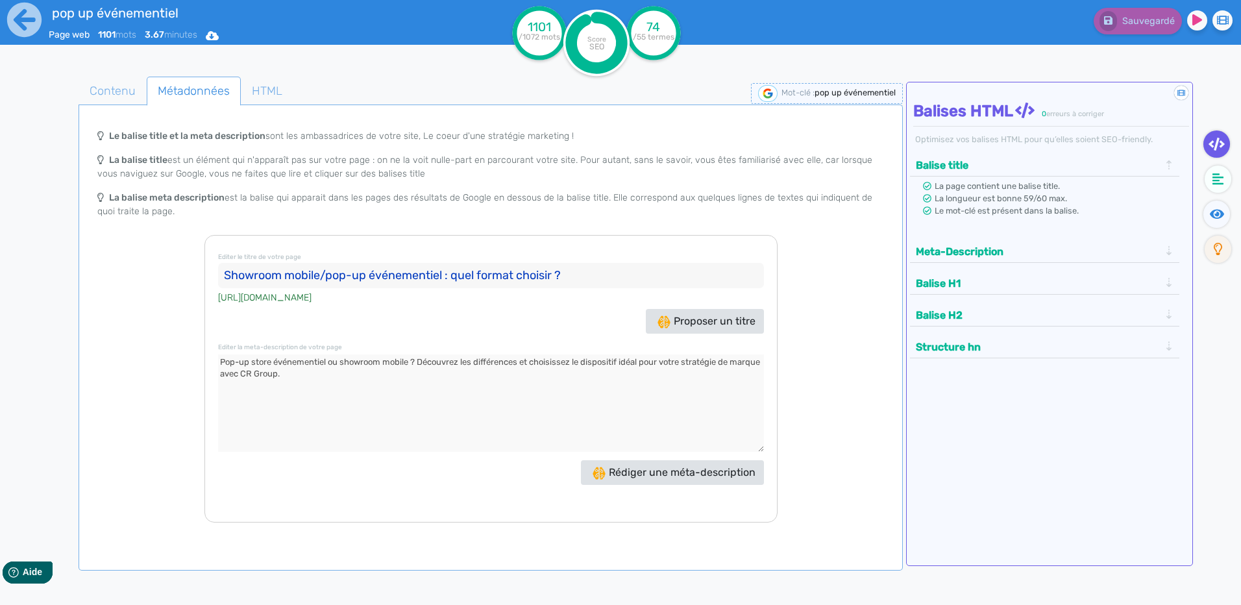
click at [542, 273] on input "Showroom mobile/pop-up événementiel : quel format choisir ?" at bounding box center [491, 276] width 546 height 26
click at [543, 273] on input "Showroom mobile/pop-up événementiel : quel format choisir ?" at bounding box center [491, 276] width 546 height 26
click at [545, 271] on input "Showroom mobile/pop-up événementiel : quel format choisir ?" at bounding box center [491, 276] width 546 height 26
click at [574, 265] on input "Showroom mobile/pop-up événementiel : quel format choisir ?" at bounding box center [491, 276] width 546 height 26
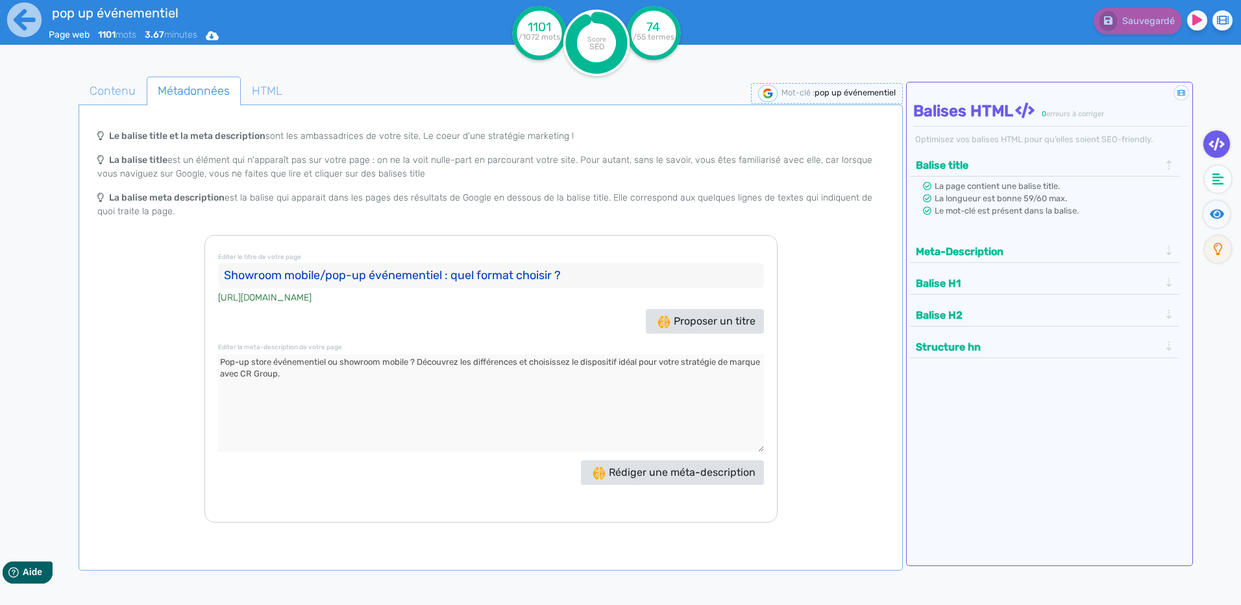
click at [574, 265] on input "Showroom mobile/pop-up événementiel : quel format choisir ?" at bounding box center [491, 276] width 546 height 26
click at [107, 94] on span "Contenu" at bounding box center [112, 90] width 67 height 35
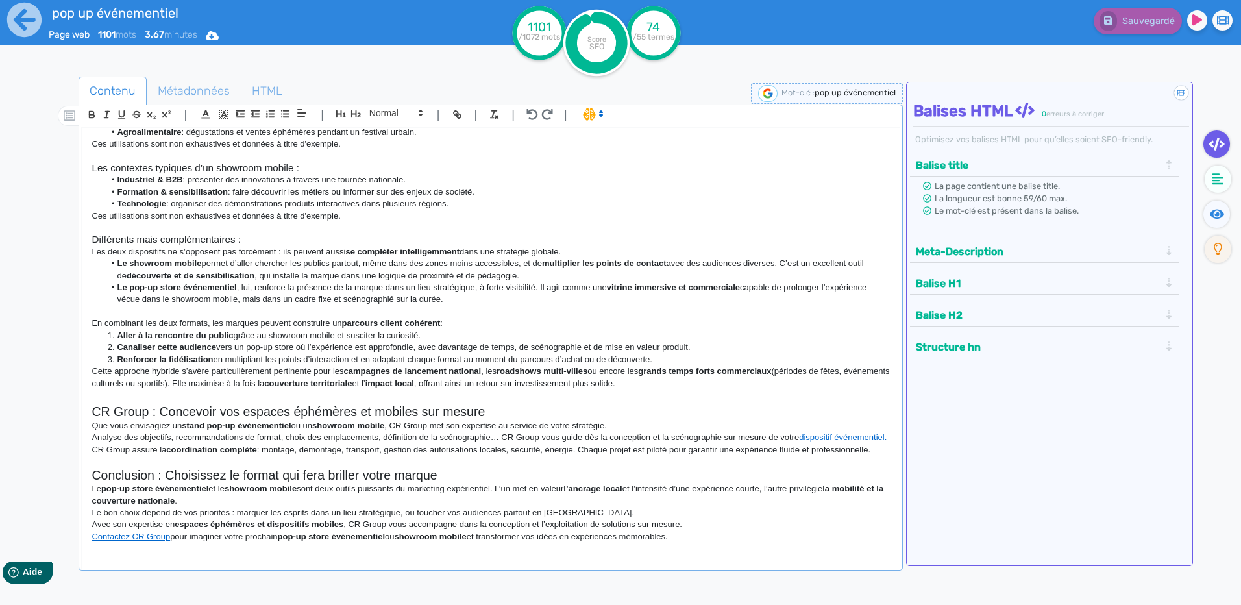
drag, startPoint x: 93, startPoint y: 146, endPoint x: 687, endPoint y: 552, distance: 718.8
click at [687, 552] on div "Showroom mobile vs pop-up store événementiel : quelles différences pour votre s…" at bounding box center [490, 350] width 819 height 447
